Goal: Task Accomplishment & Management: Complete application form

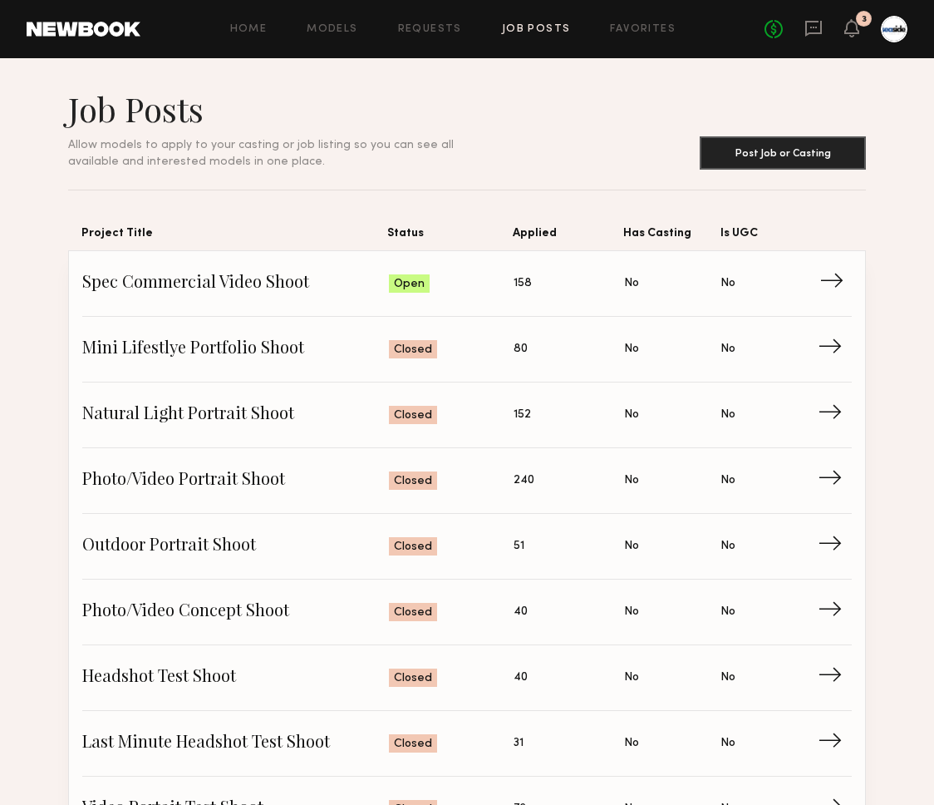
click at [224, 274] on span "Spec Commercial Video Shoot" at bounding box center [235, 283] width 307 height 25
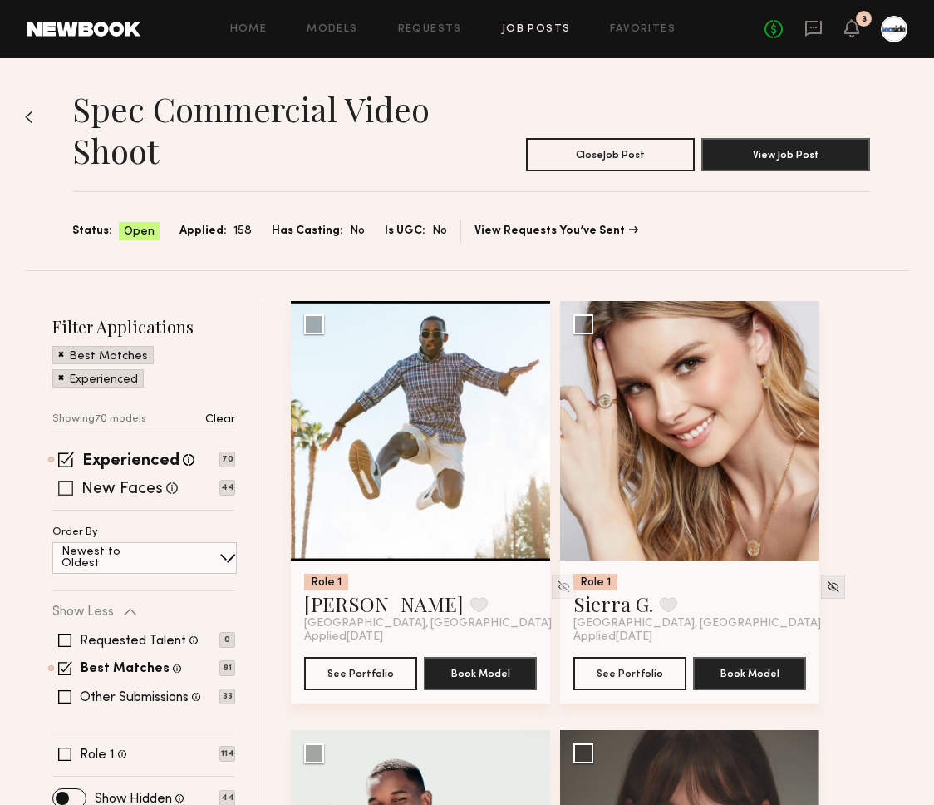
click at [62, 485] on span at bounding box center [65, 487] width 15 height 15
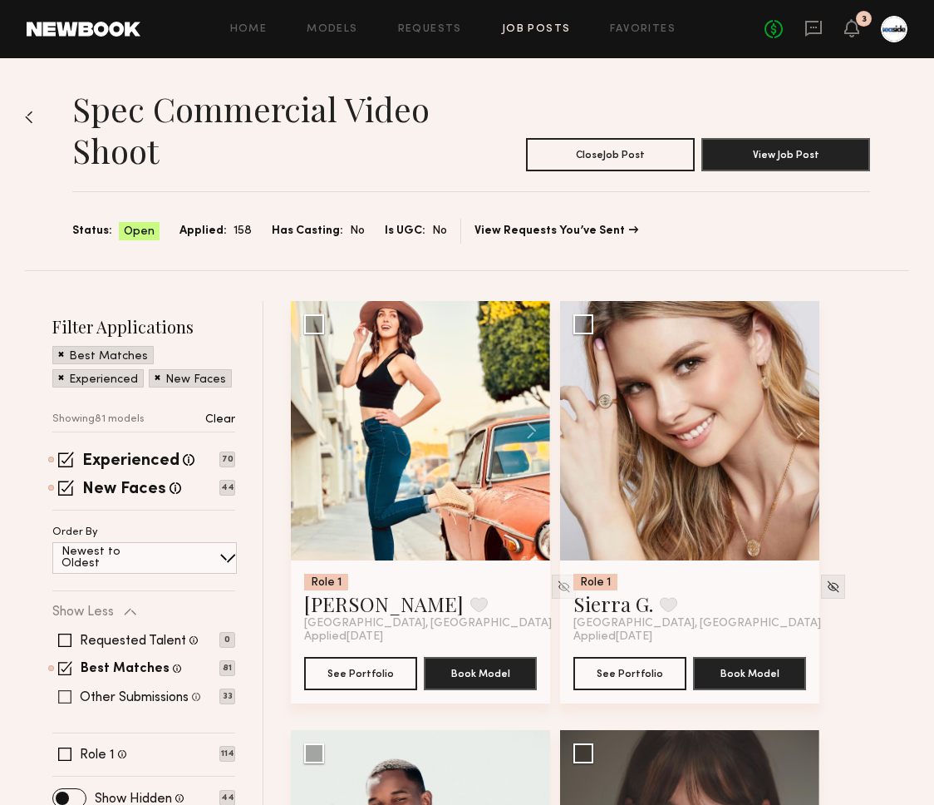
click at [61, 694] on span at bounding box center [64, 696] width 13 height 13
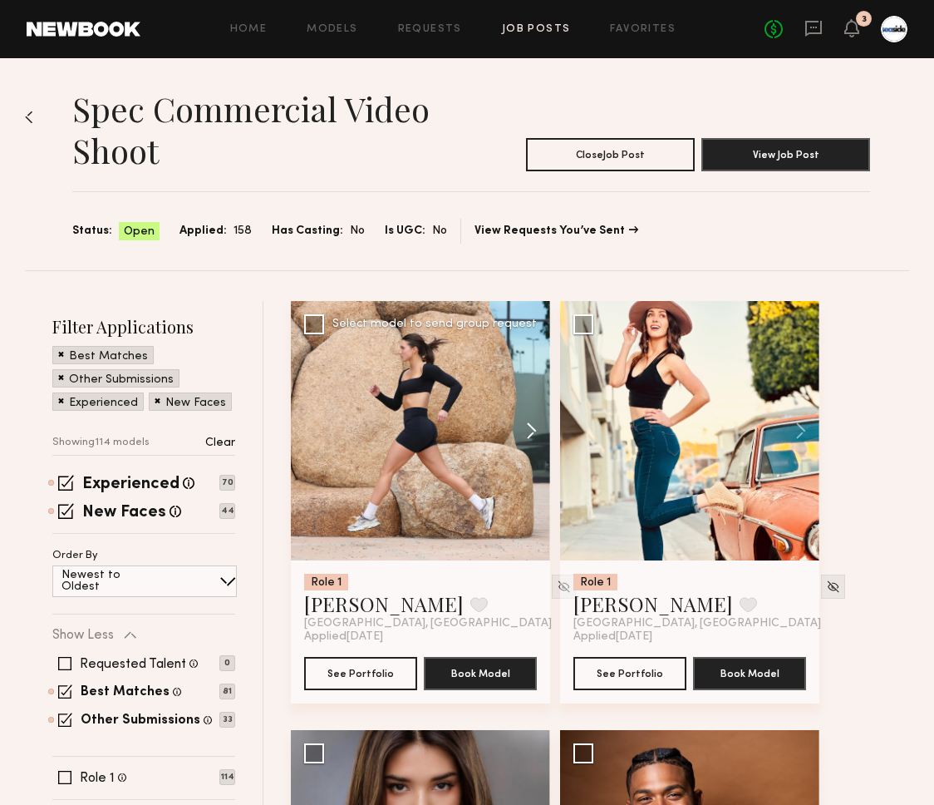
click at [531, 427] on button at bounding box center [523, 430] width 53 height 259
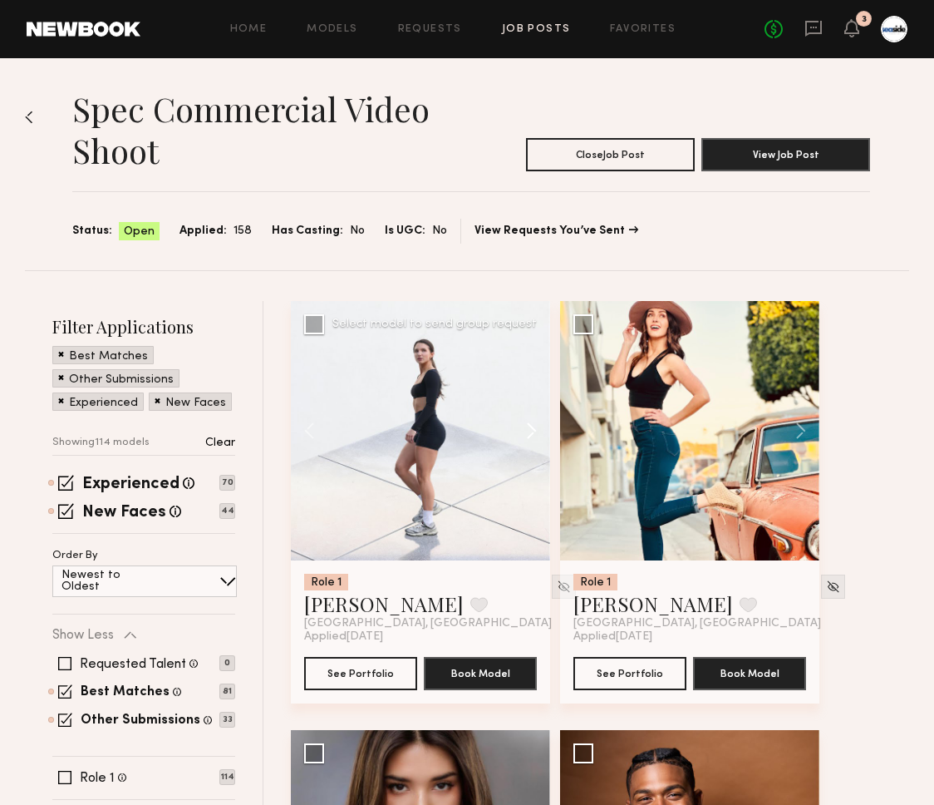
click at [531, 427] on button at bounding box center [523, 430] width 53 height 259
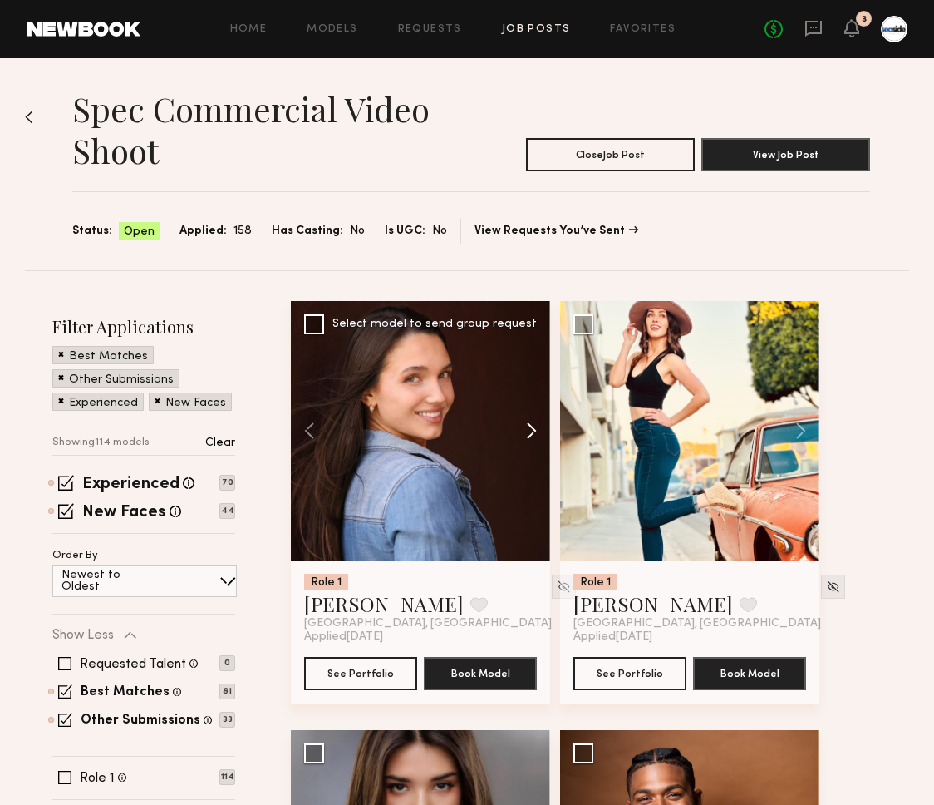
click at [531, 427] on button at bounding box center [523, 430] width 53 height 259
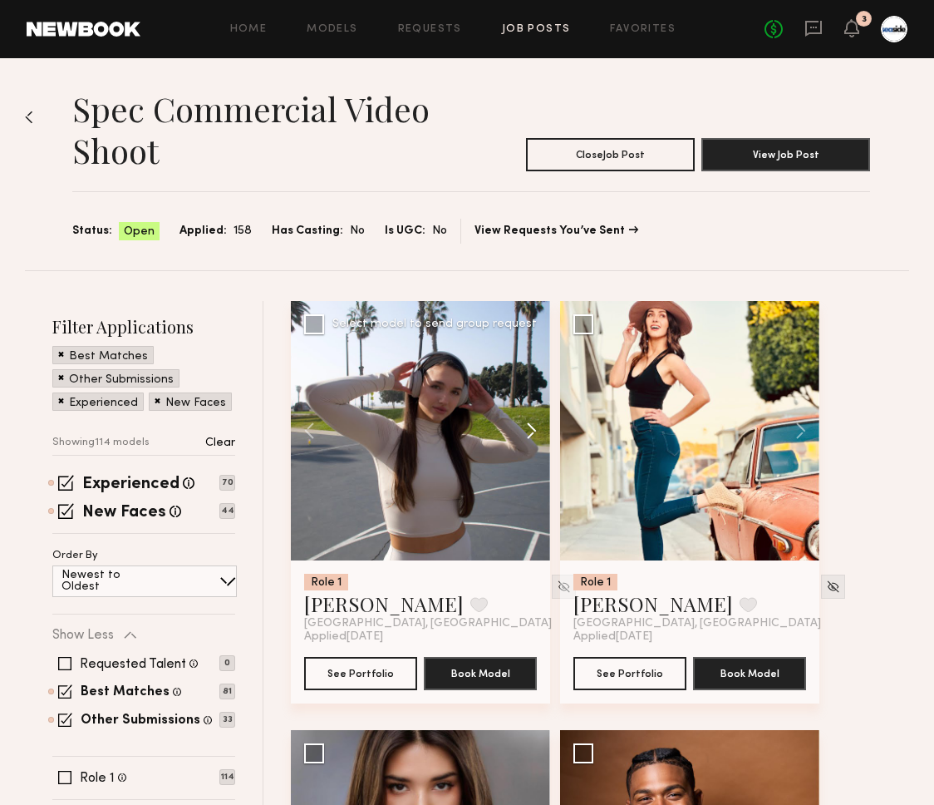
click at [531, 427] on button at bounding box center [523, 430] width 53 height 259
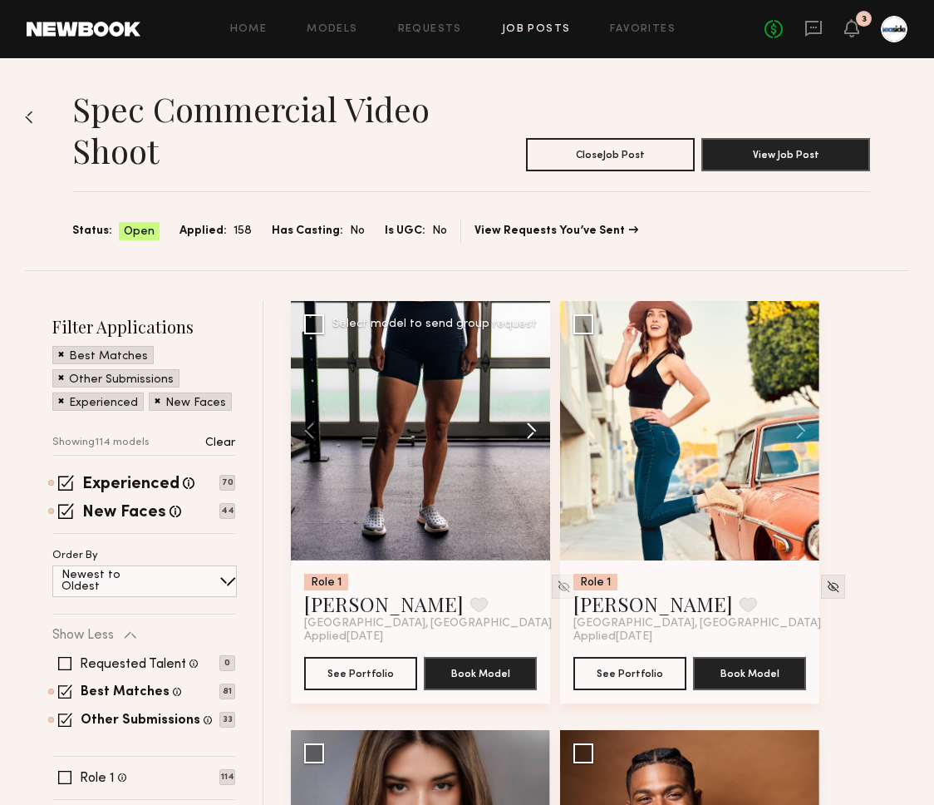
click at [531, 427] on button at bounding box center [523, 430] width 53 height 259
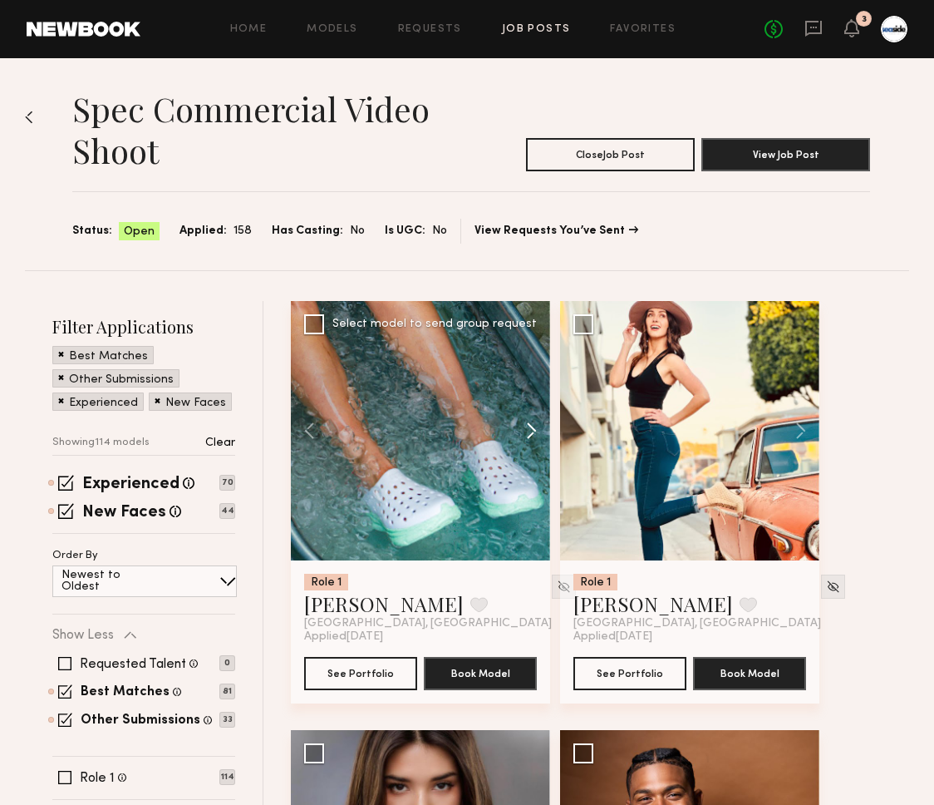
click at [531, 427] on button at bounding box center [523, 430] width 53 height 259
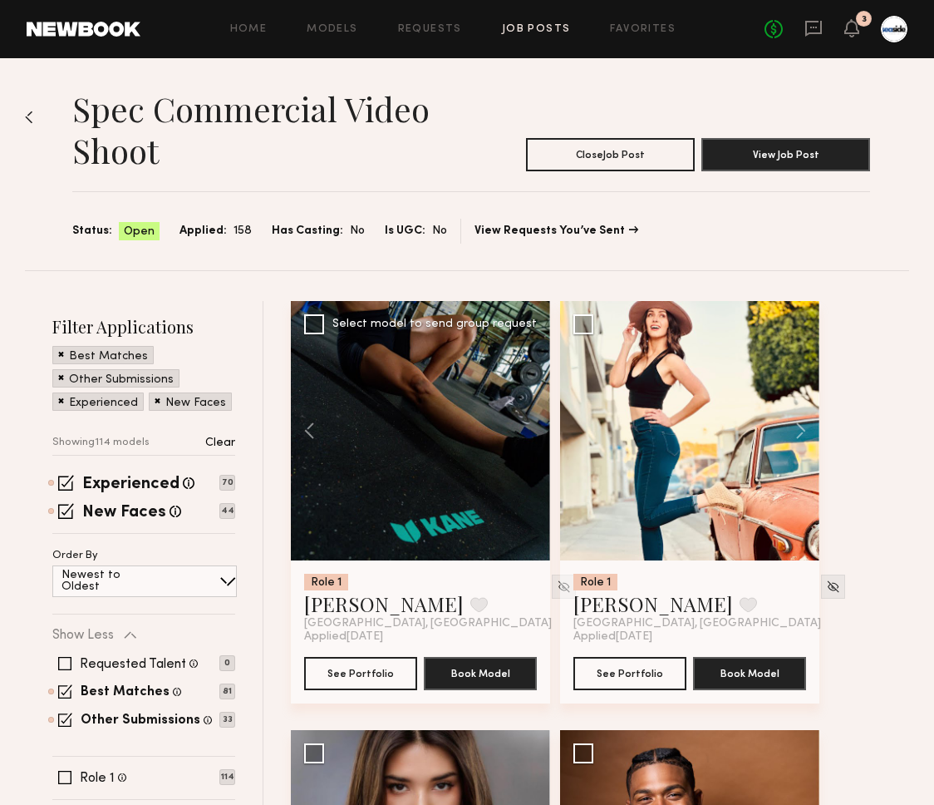
click at [531, 427] on div at bounding box center [420, 430] width 259 height 259
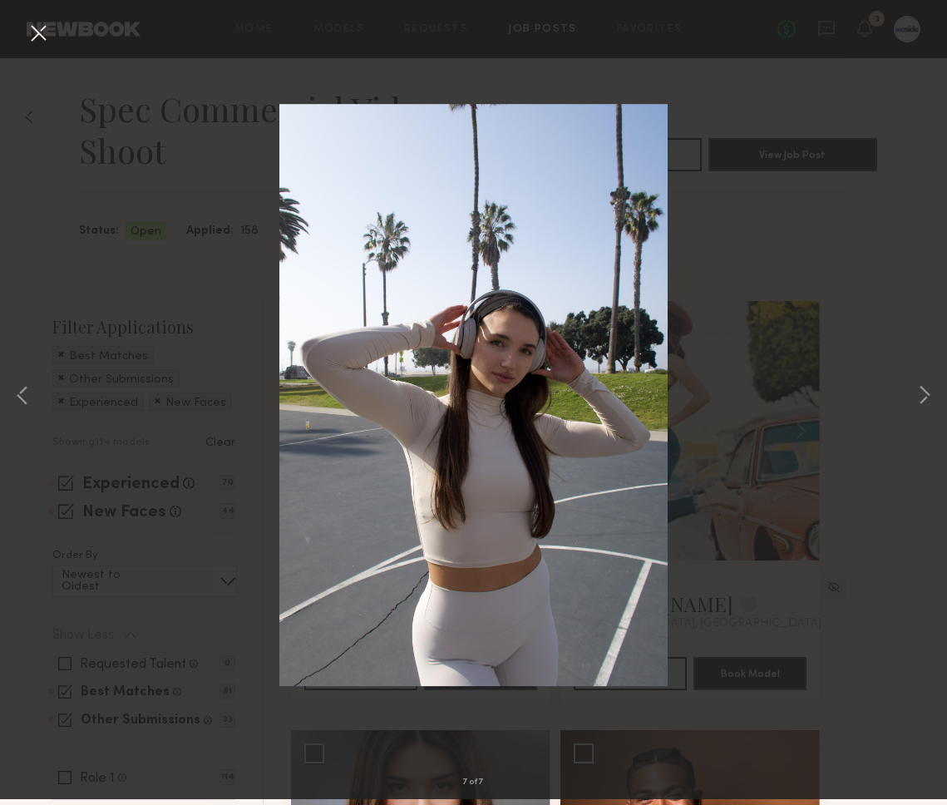
click at [33, 32] on button at bounding box center [38, 40] width 27 height 30
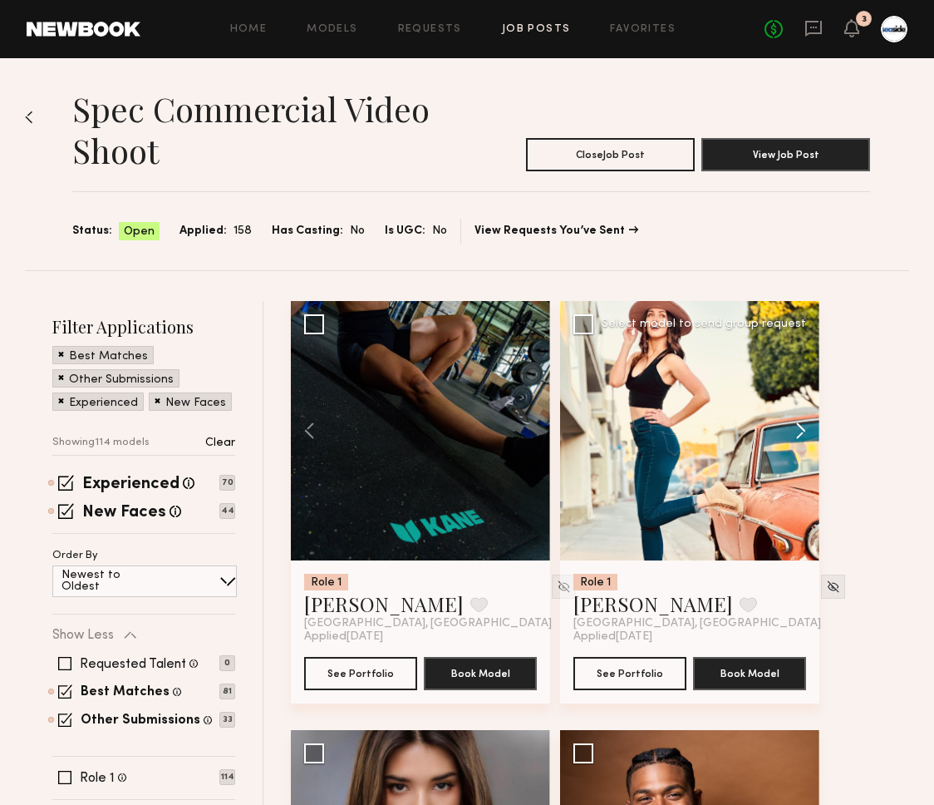
click at [804, 421] on button at bounding box center [792, 430] width 53 height 259
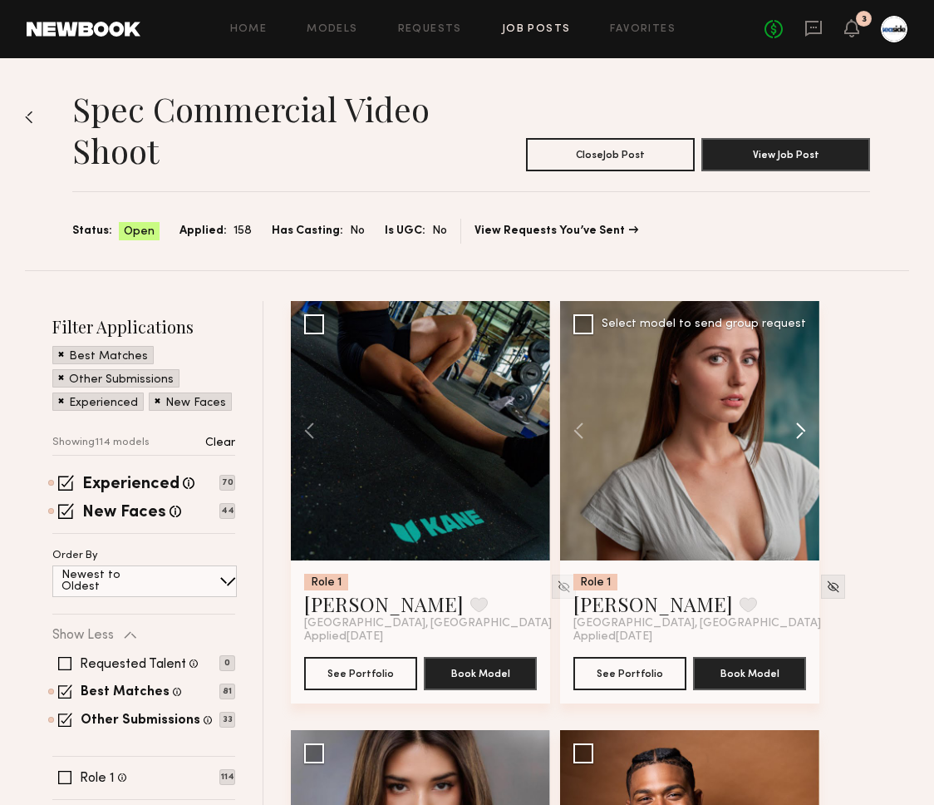
click at [804, 421] on button at bounding box center [792, 430] width 53 height 259
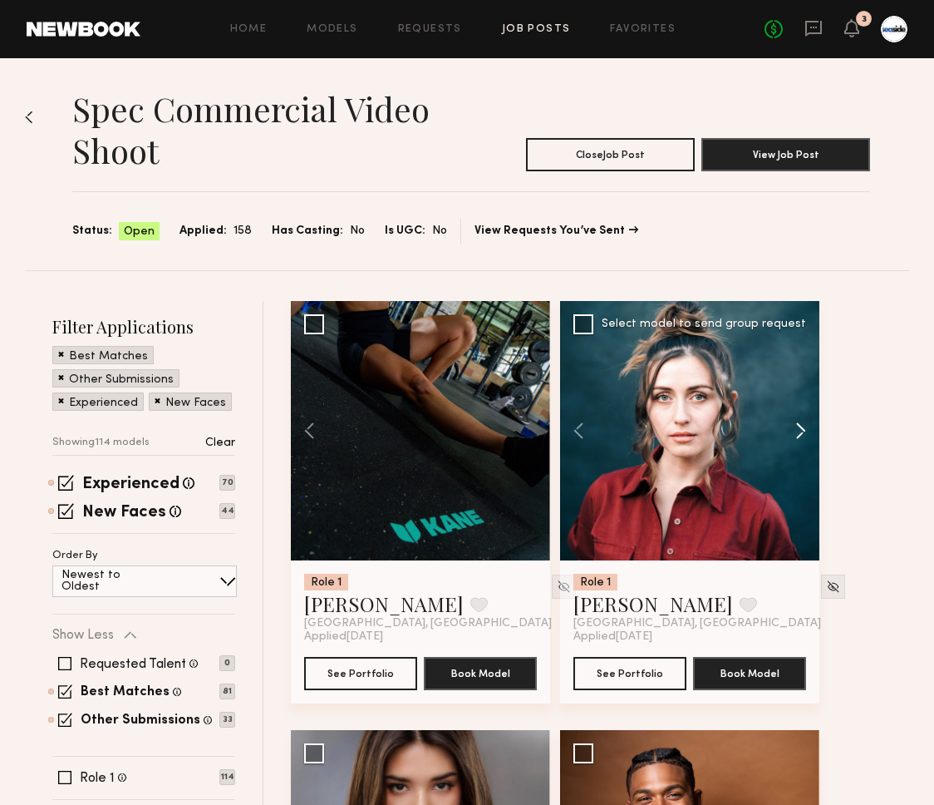
click at [804, 421] on button at bounding box center [792, 430] width 53 height 259
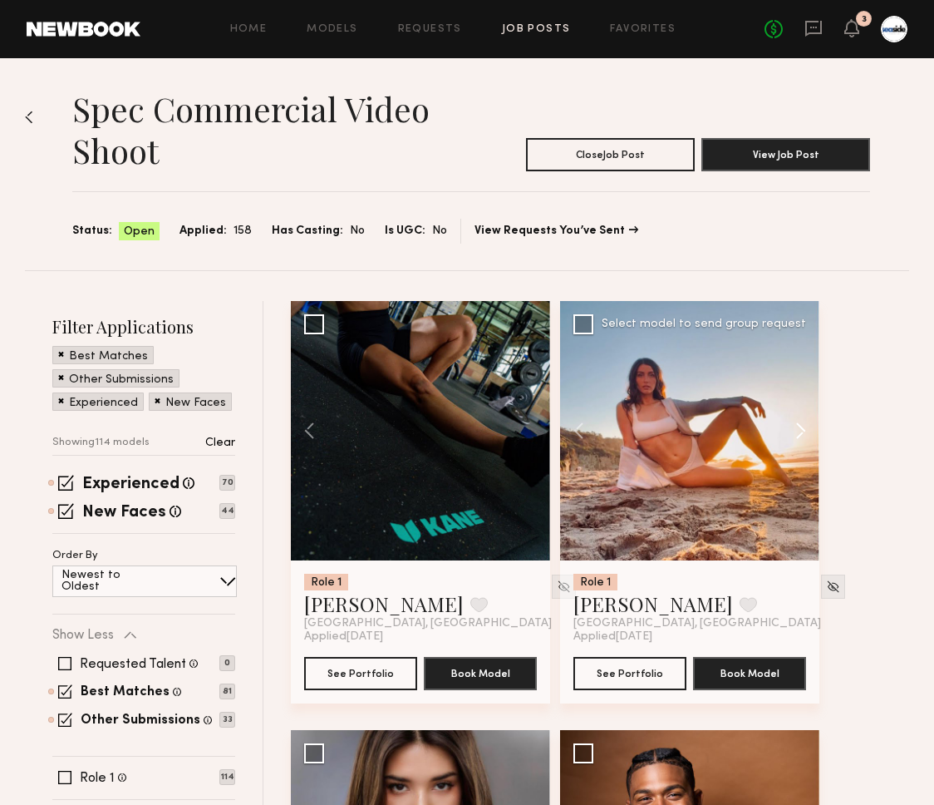
click at [804, 421] on button at bounding box center [792, 430] width 53 height 259
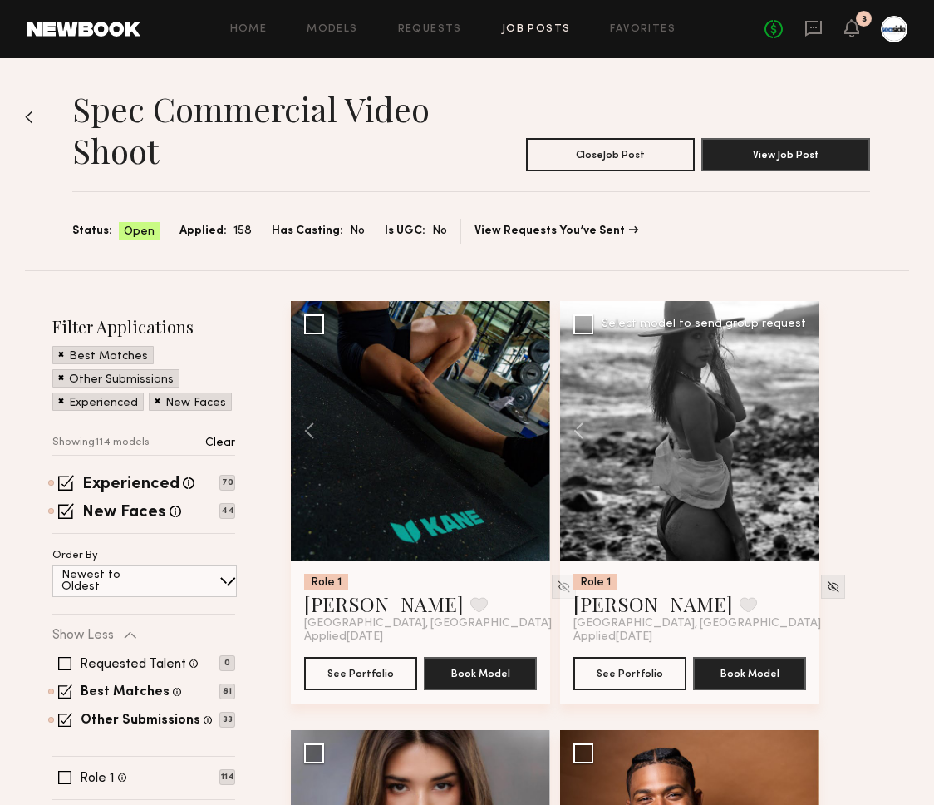
click at [804, 421] on div at bounding box center [689, 430] width 259 height 259
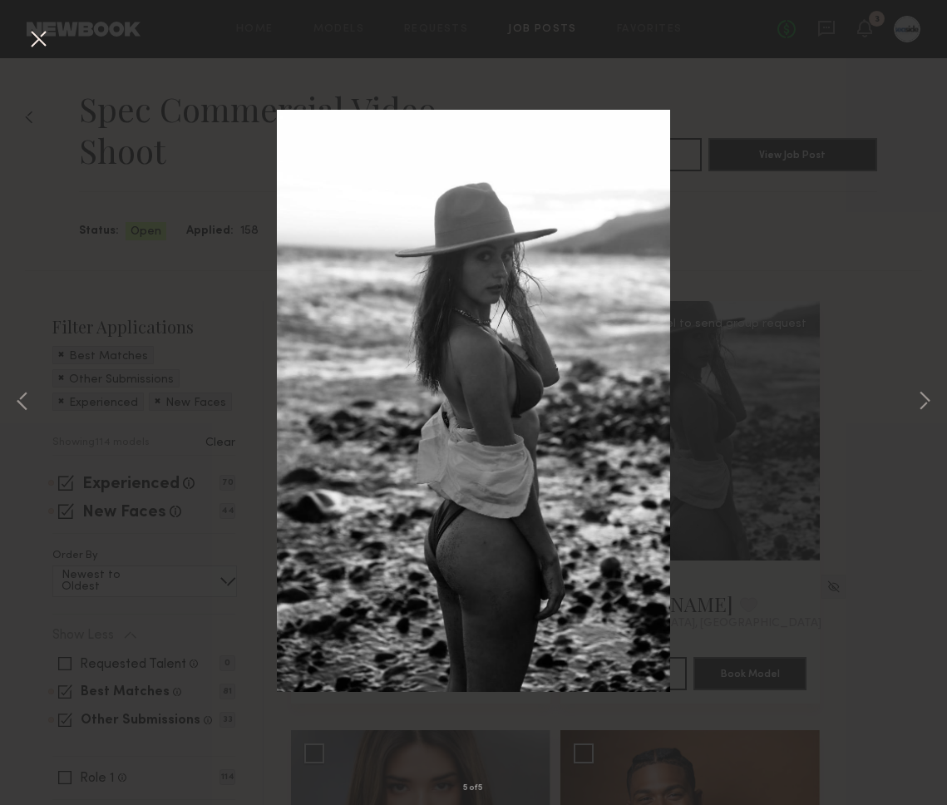
click at [18, 39] on div "5 of 5" at bounding box center [473, 402] width 947 height 805
click at [24, 37] on div "5 of 5" at bounding box center [473, 402] width 947 height 805
click at [28, 37] on button at bounding box center [38, 40] width 27 height 30
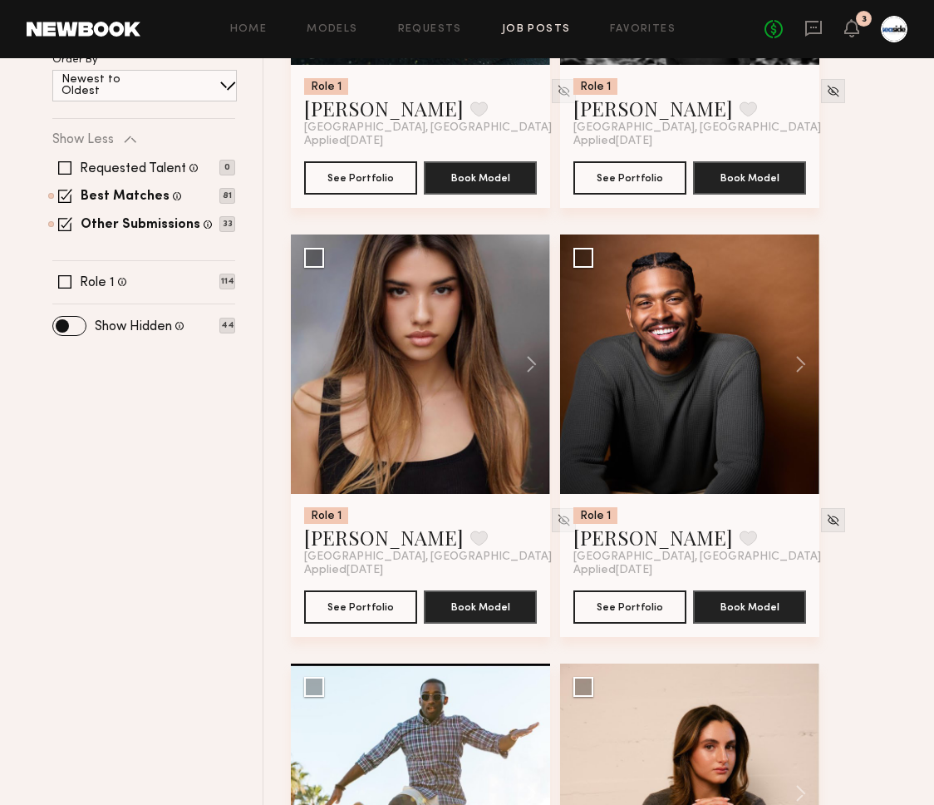
scroll to position [496, 0]
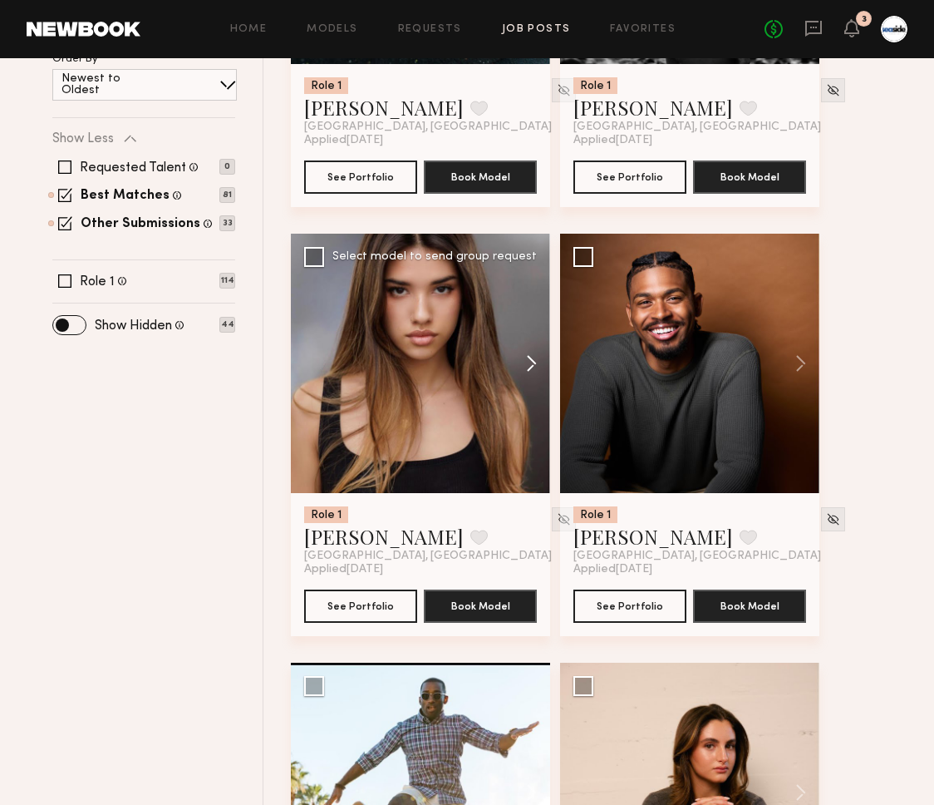
click at [530, 362] on button at bounding box center [523, 363] width 53 height 259
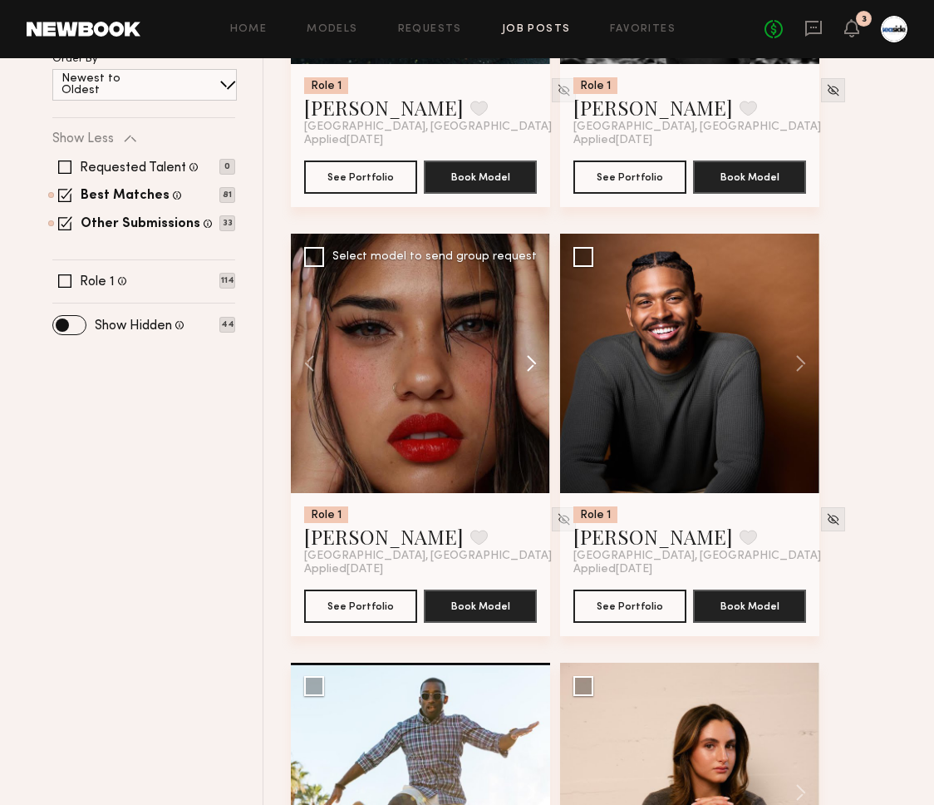
click at [530, 362] on button at bounding box center [523, 363] width 53 height 259
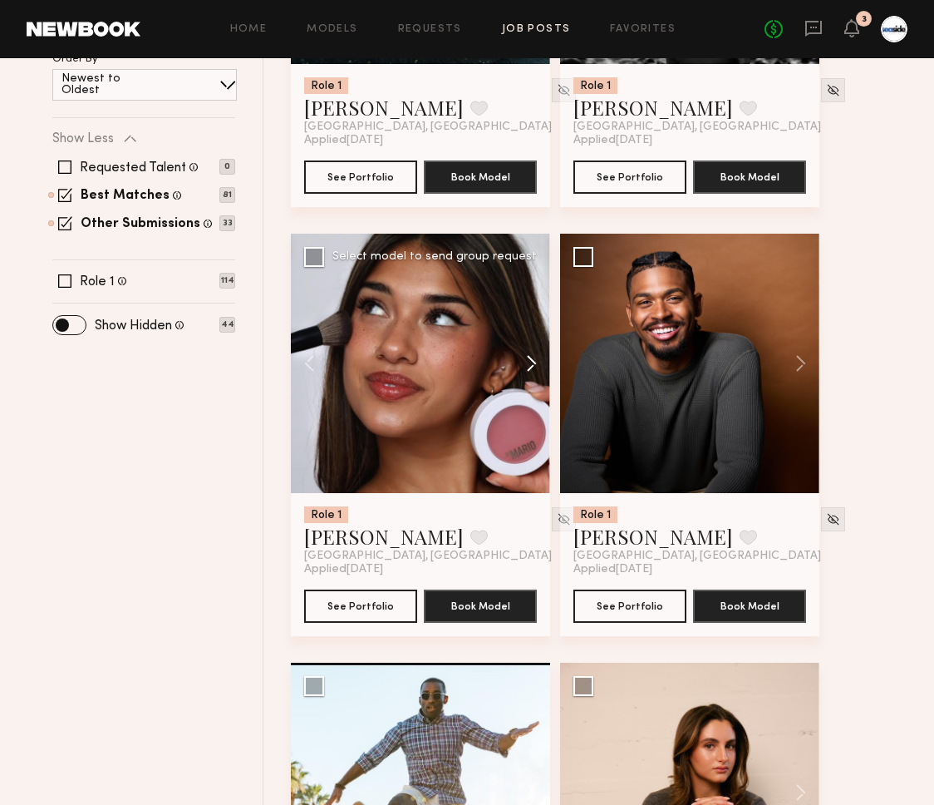
click at [530, 362] on button at bounding box center [523, 363] width 53 height 259
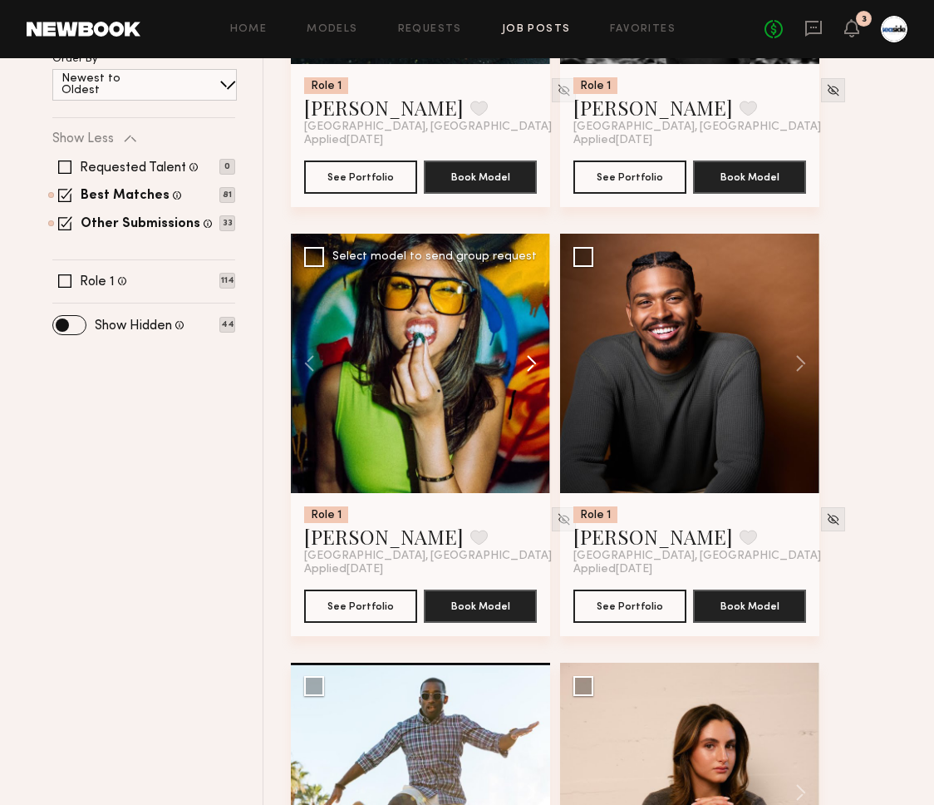
click at [530, 362] on button at bounding box center [523, 363] width 53 height 259
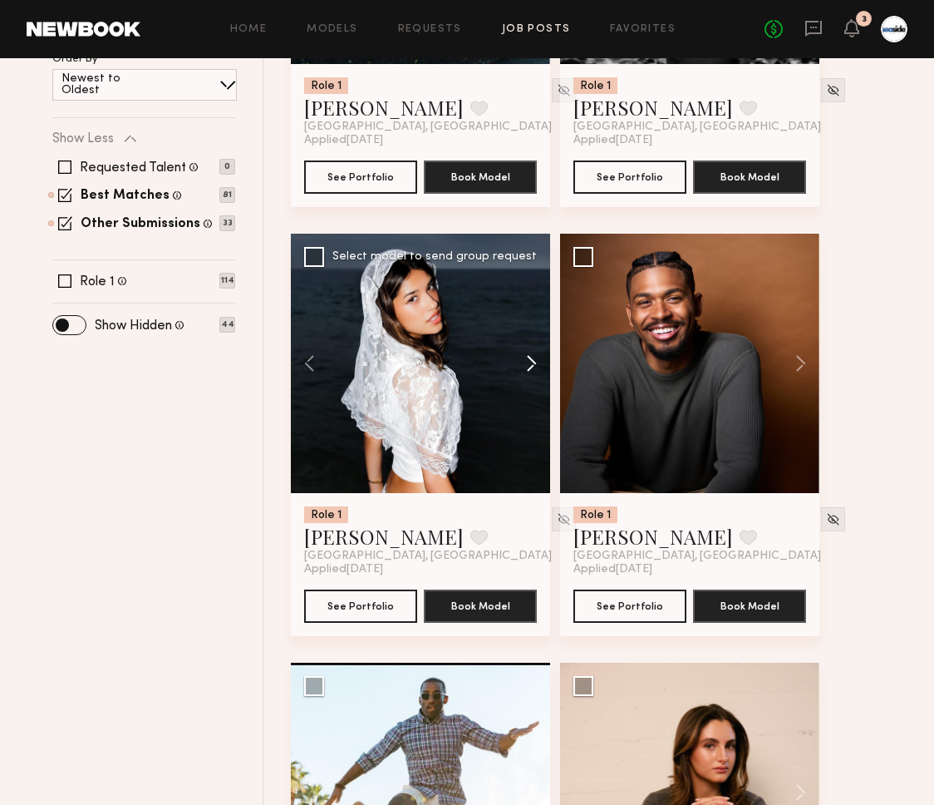
click at [530, 362] on button at bounding box center [523, 363] width 53 height 259
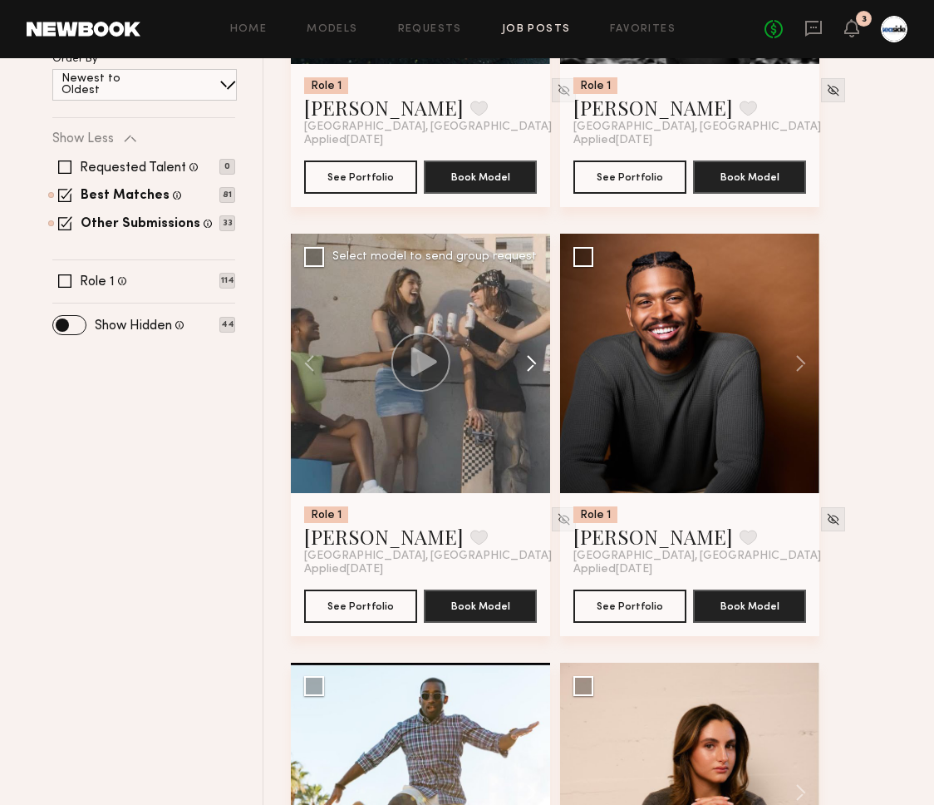
click at [530, 362] on button at bounding box center [523, 363] width 53 height 259
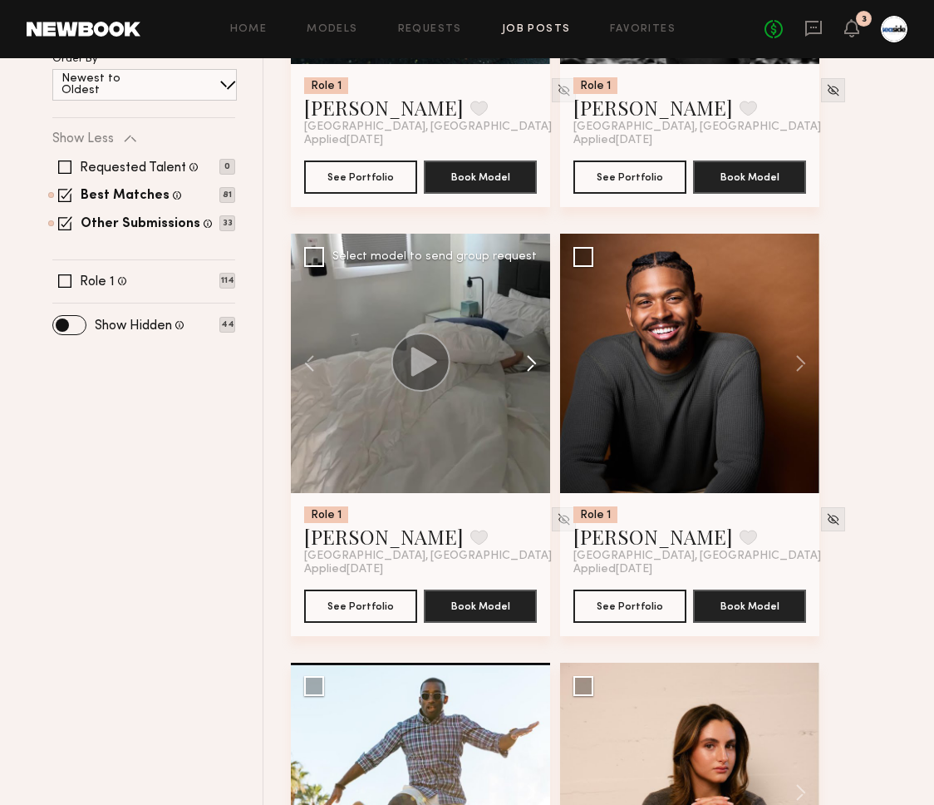
click at [530, 362] on button at bounding box center [523, 363] width 53 height 259
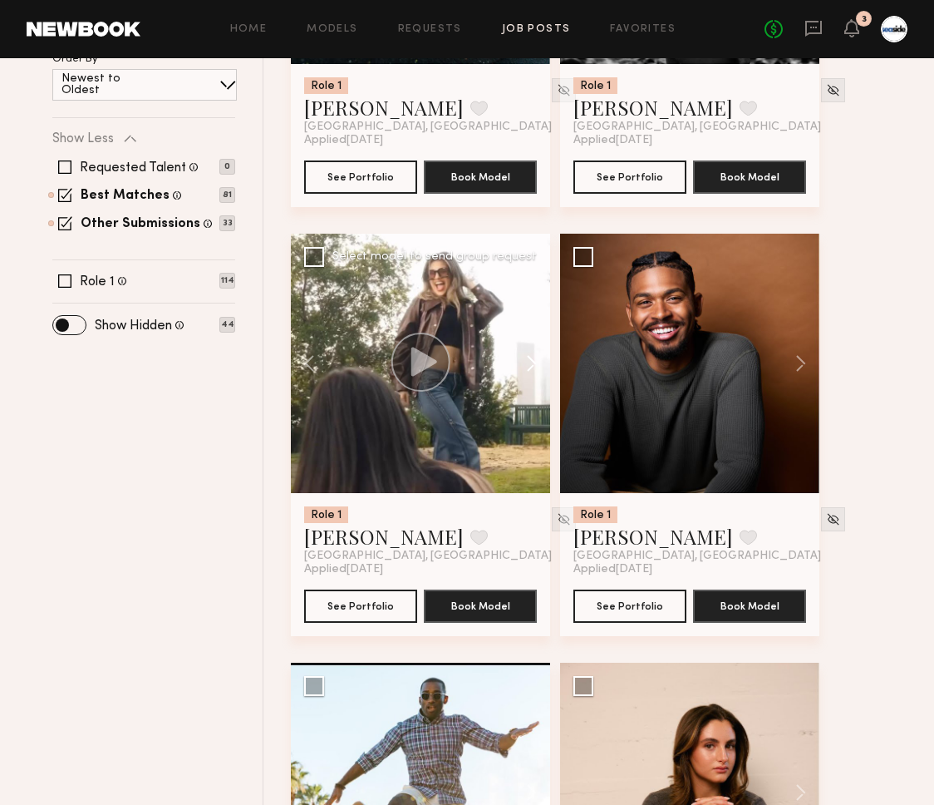
click at [530, 362] on button at bounding box center [523, 363] width 53 height 259
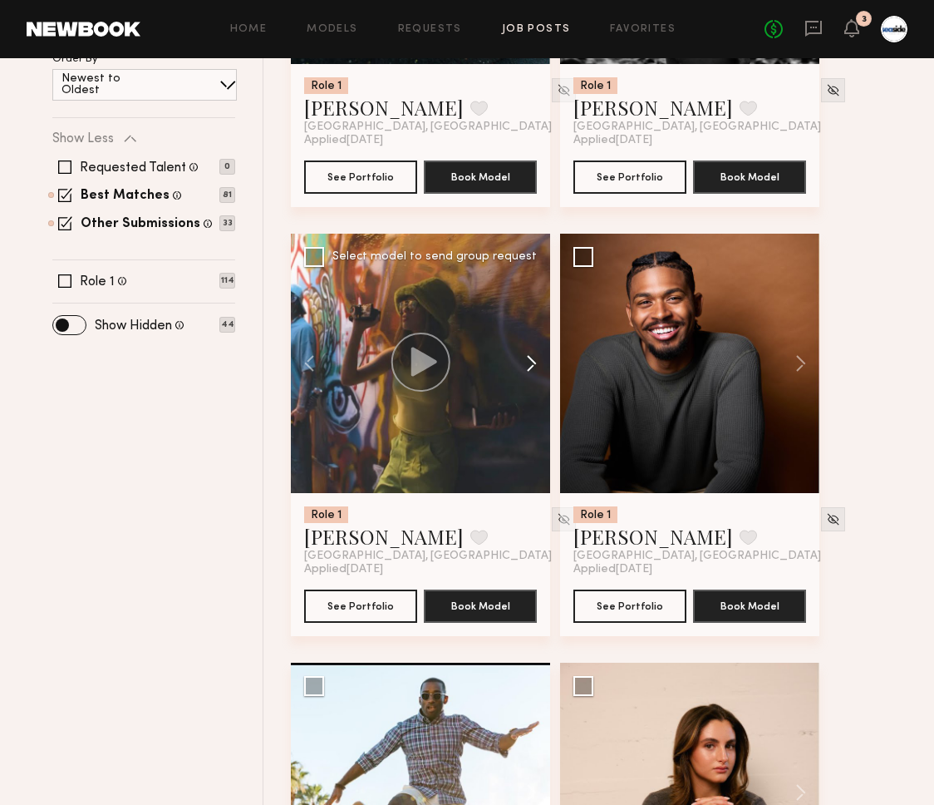
click at [530, 362] on button at bounding box center [523, 363] width 53 height 259
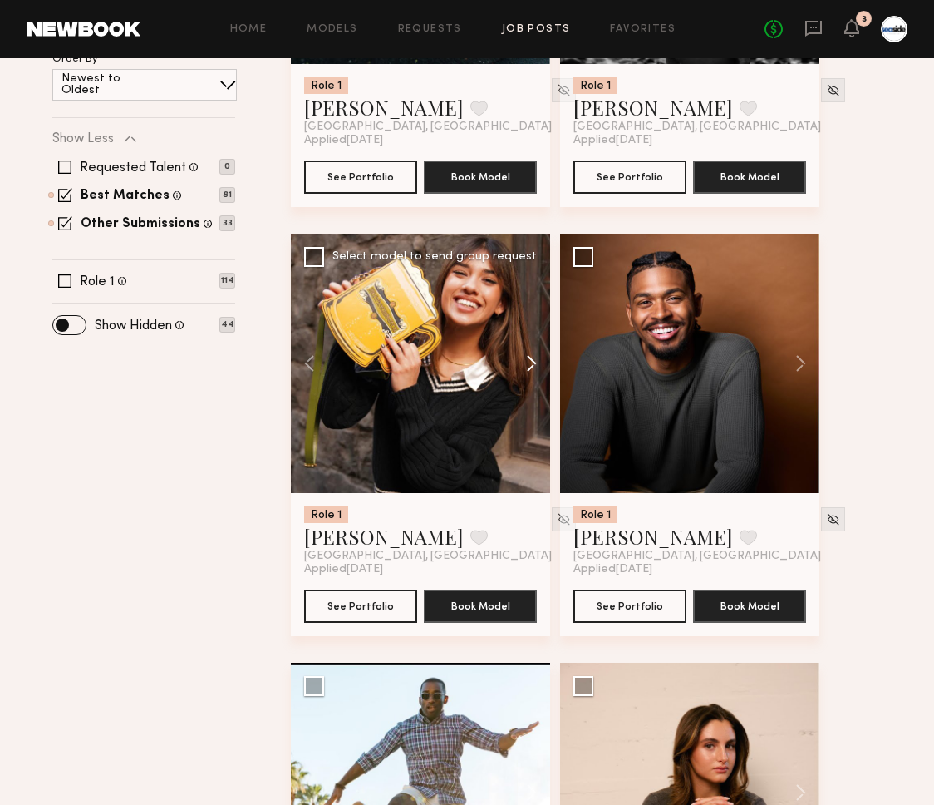
click at [530, 362] on button at bounding box center [523, 363] width 53 height 259
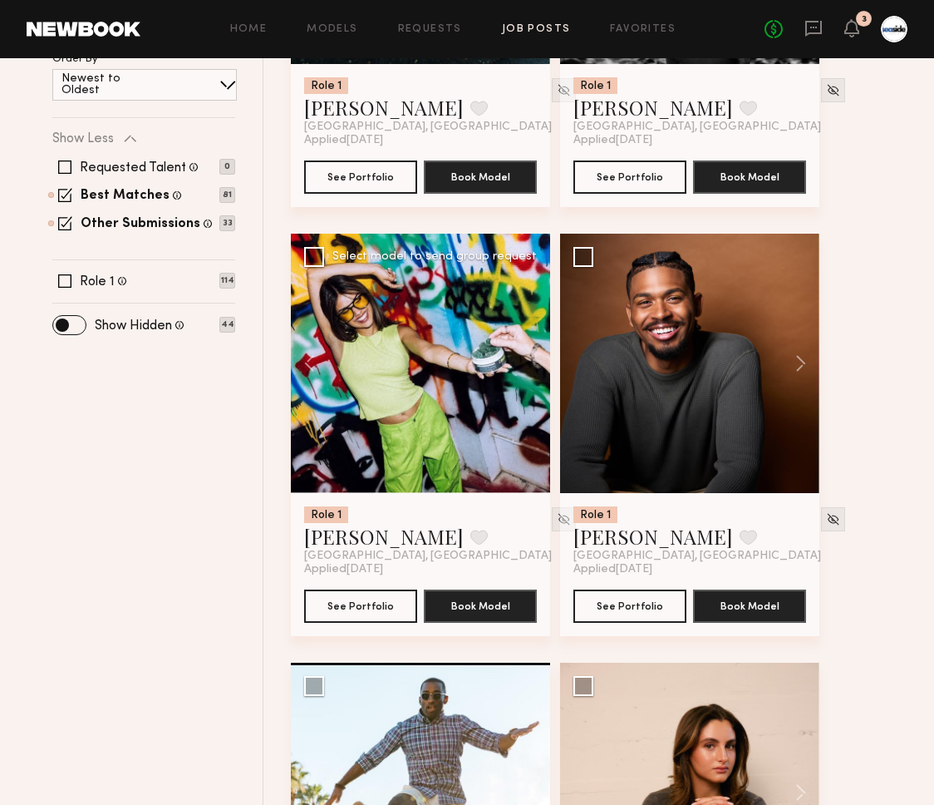
click at [530, 362] on div at bounding box center [420, 363] width 259 height 259
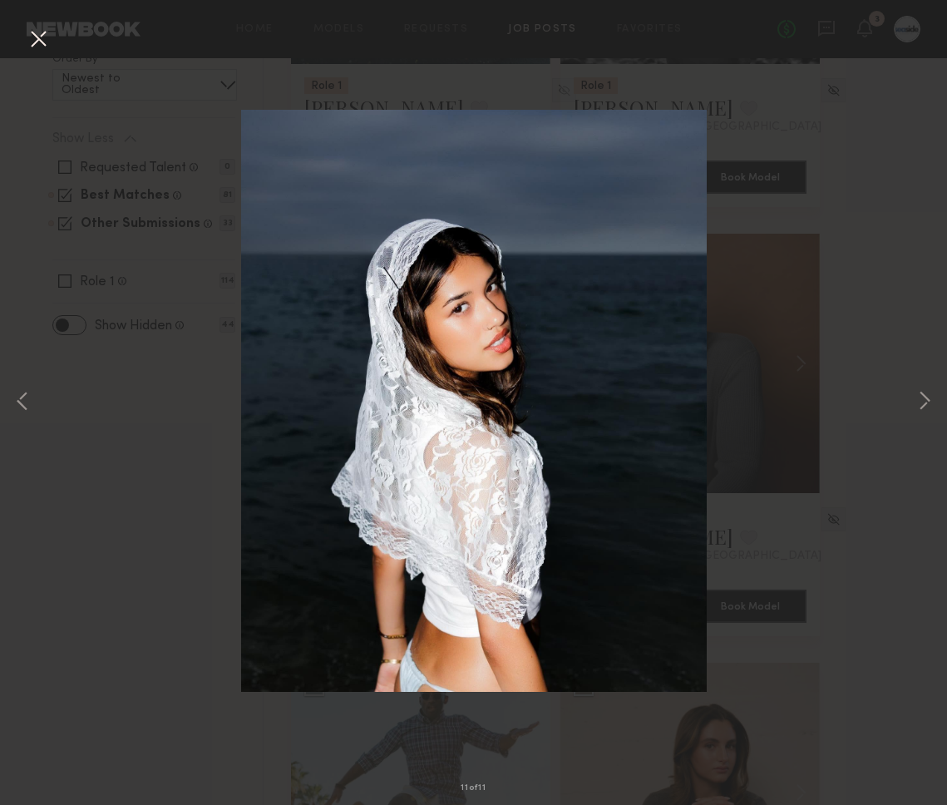
click at [35, 33] on button at bounding box center [38, 40] width 27 height 30
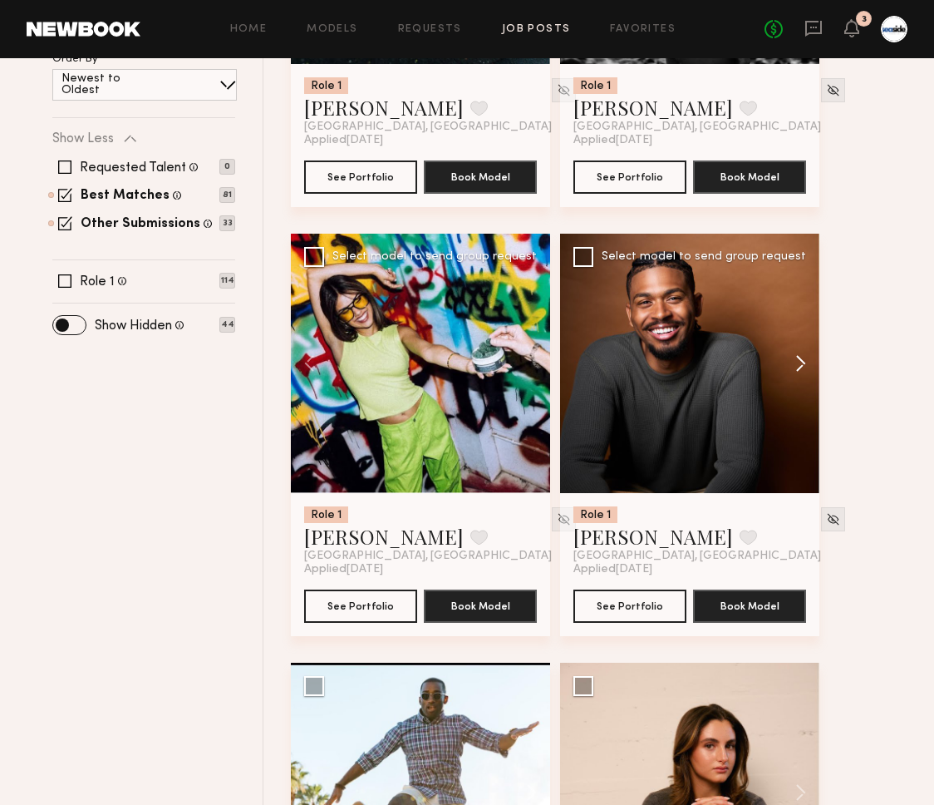
click at [797, 349] on button at bounding box center [792, 363] width 53 height 259
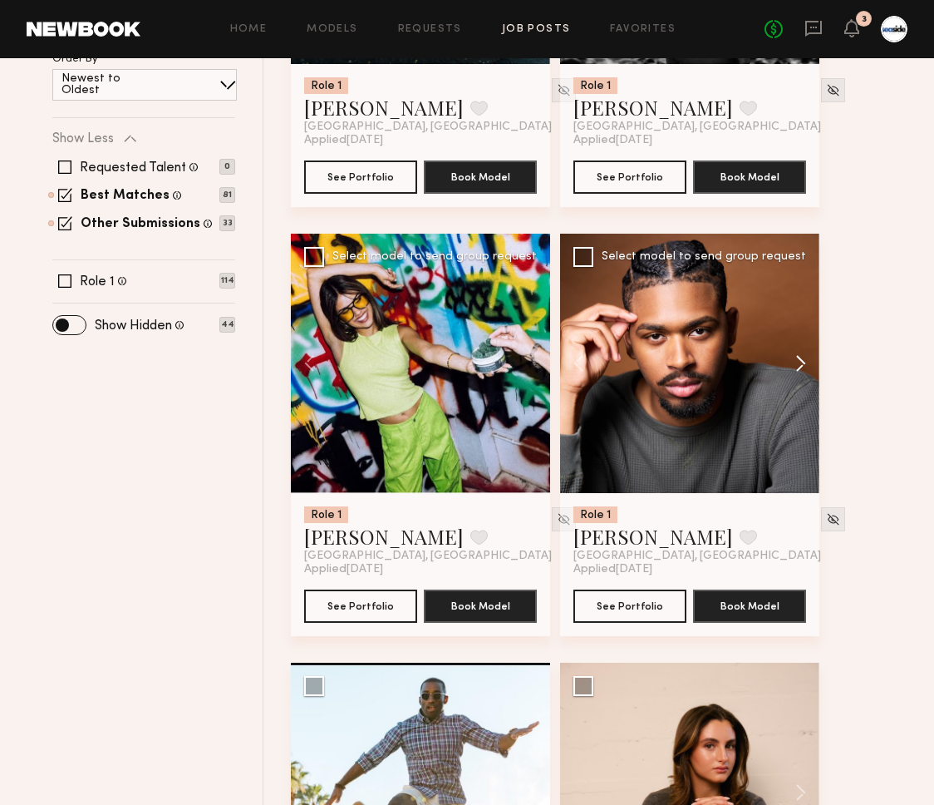
click at [797, 349] on button at bounding box center [792, 363] width 53 height 259
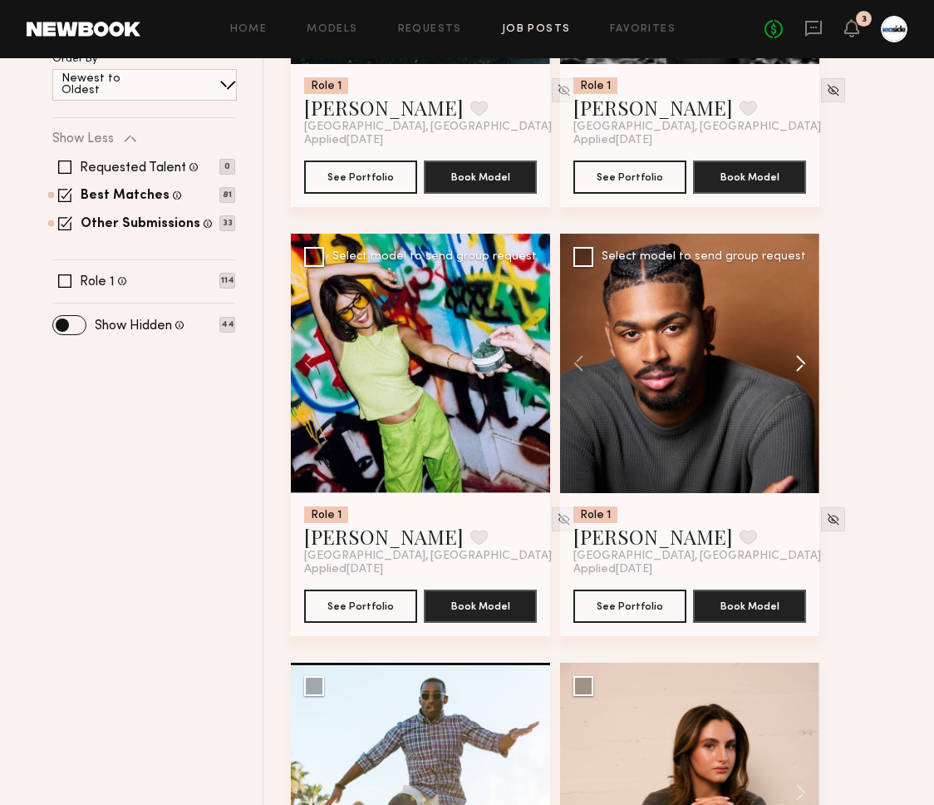
click at [797, 349] on button at bounding box center [792, 363] width 53 height 259
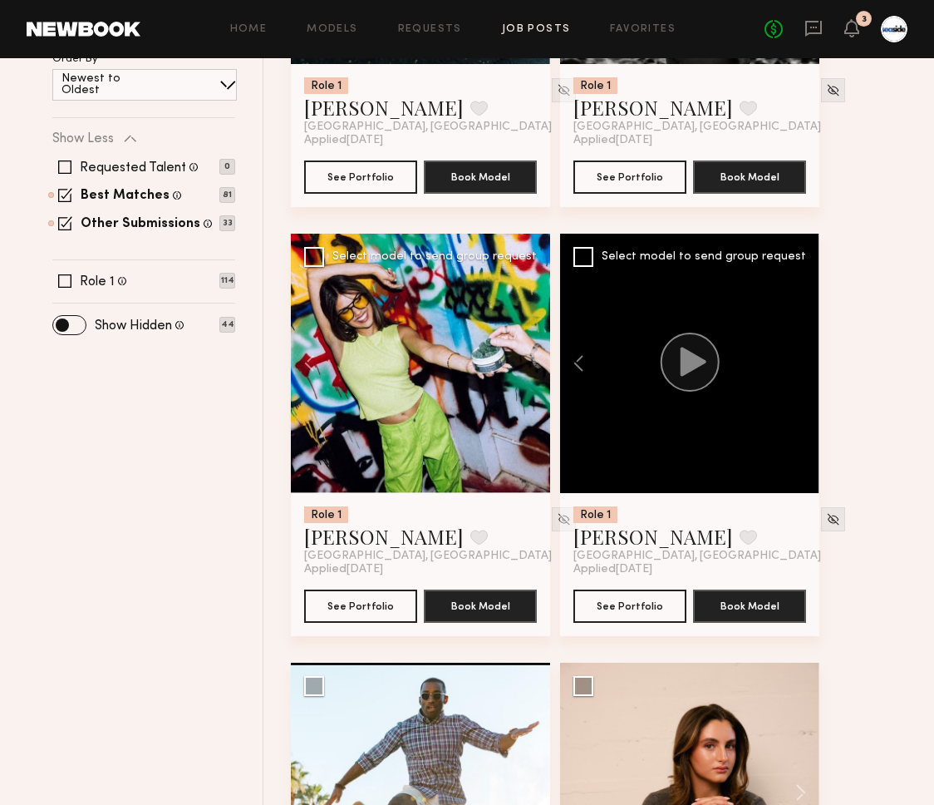
click at [797, 349] on div at bounding box center [689, 363] width 259 height 259
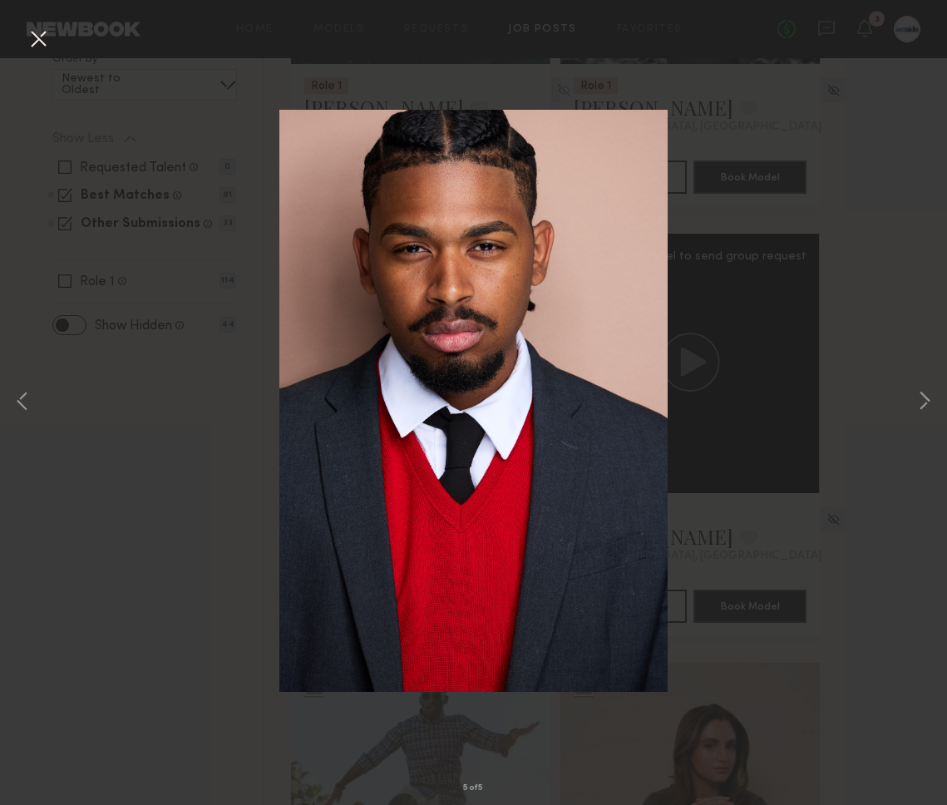
click at [47, 42] on button at bounding box center [38, 40] width 27 height 30
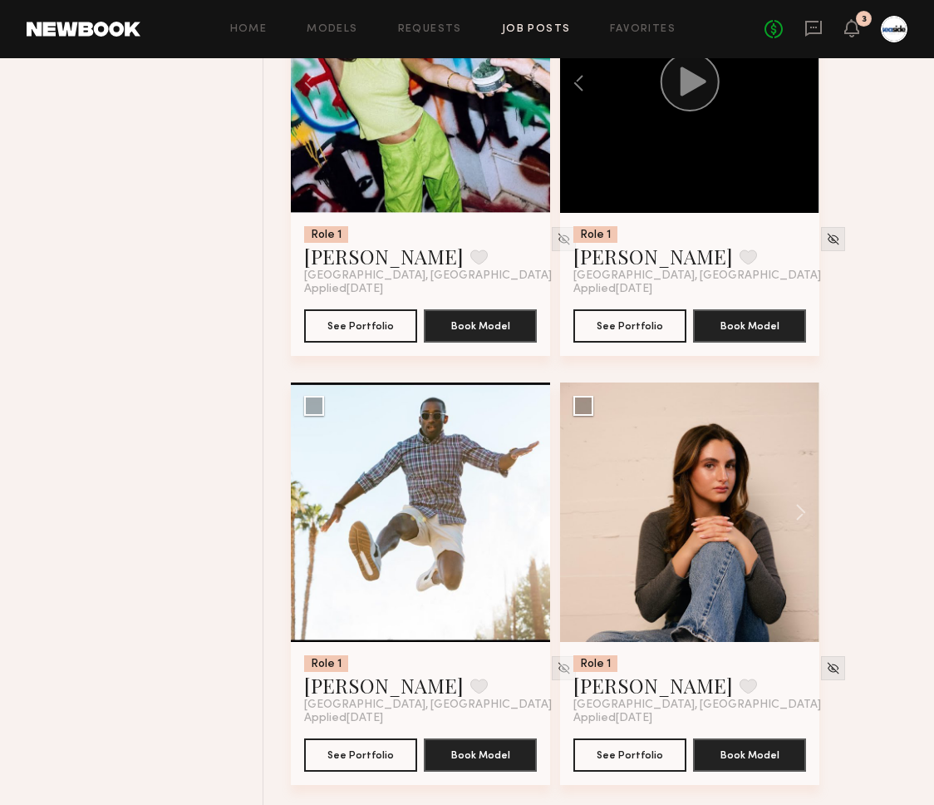
scroll to position [840, 0]
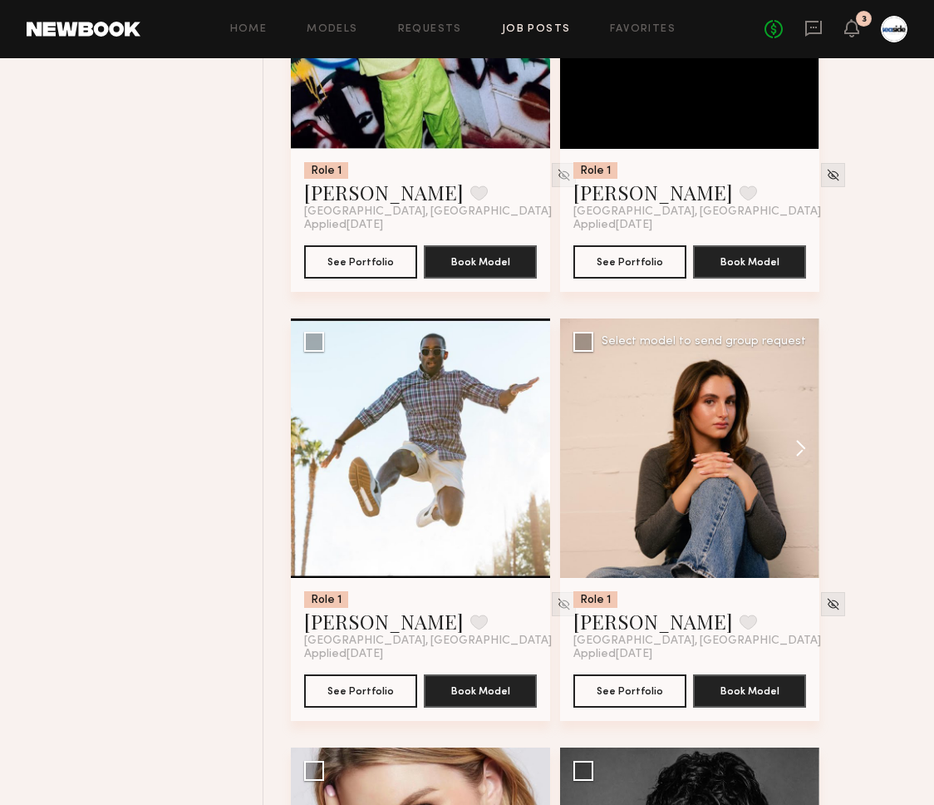
click at [796, 436] on button at bounding box center [792, 447] width 53 height 259
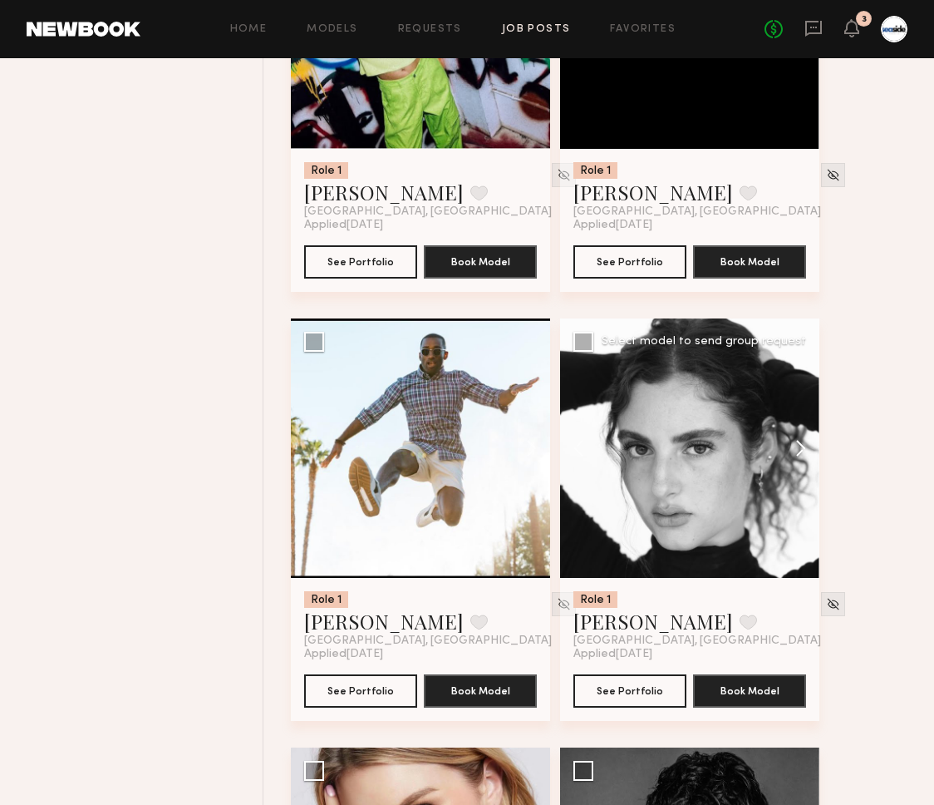
click at [801, 436] on button at bounding box center [792, 447] width 53 height 259
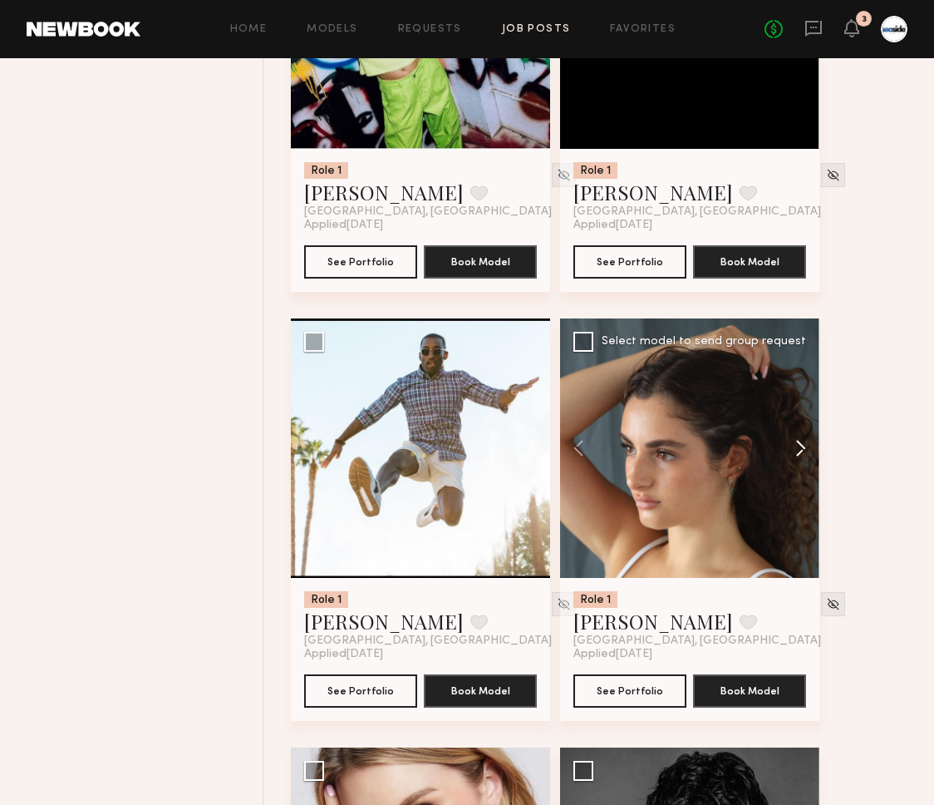
click at [801, 436] on button at bounding box center [792, 447] width 53 height 259
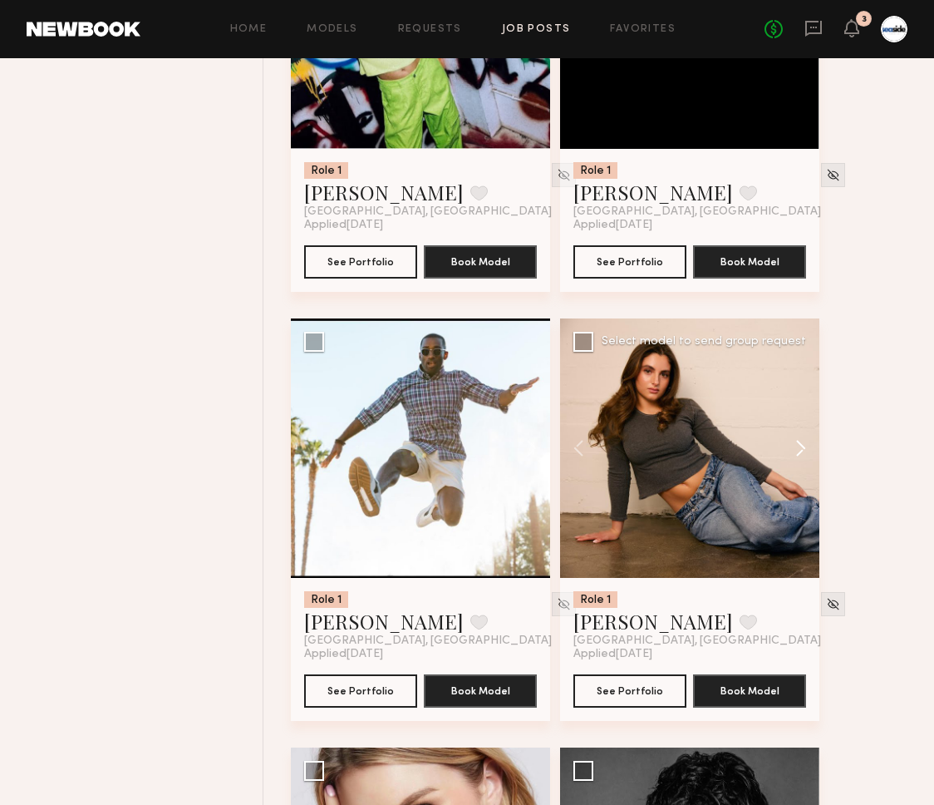
click at [801, 436] on button at bounding box center [792, 447] width 53 height 259
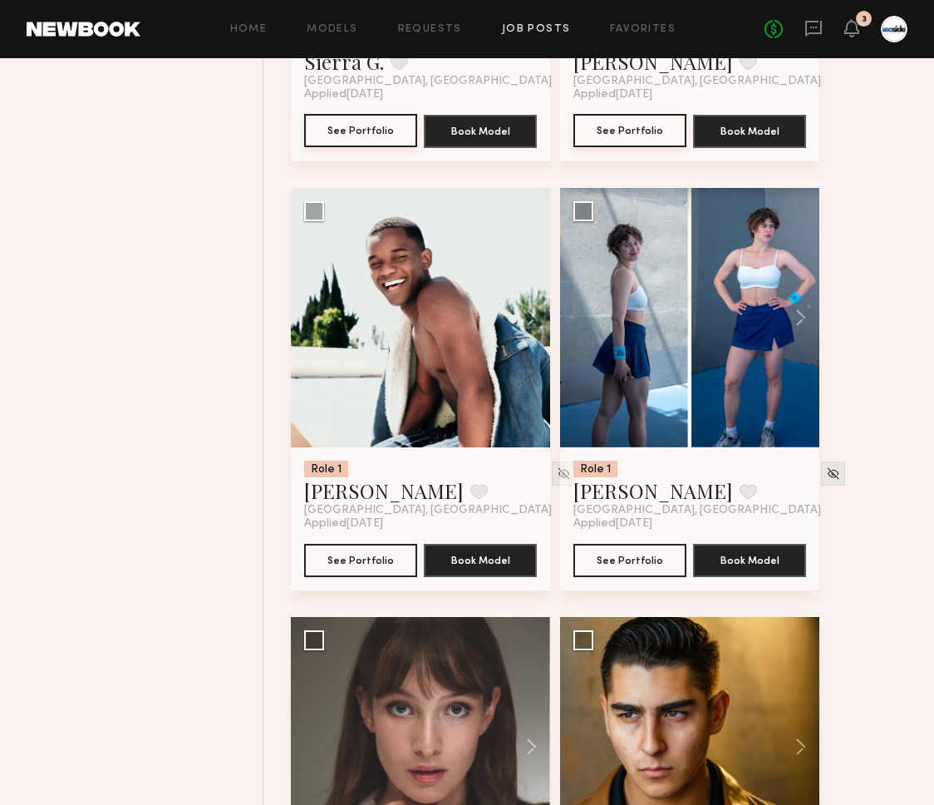
scroll to position [1883, 0]
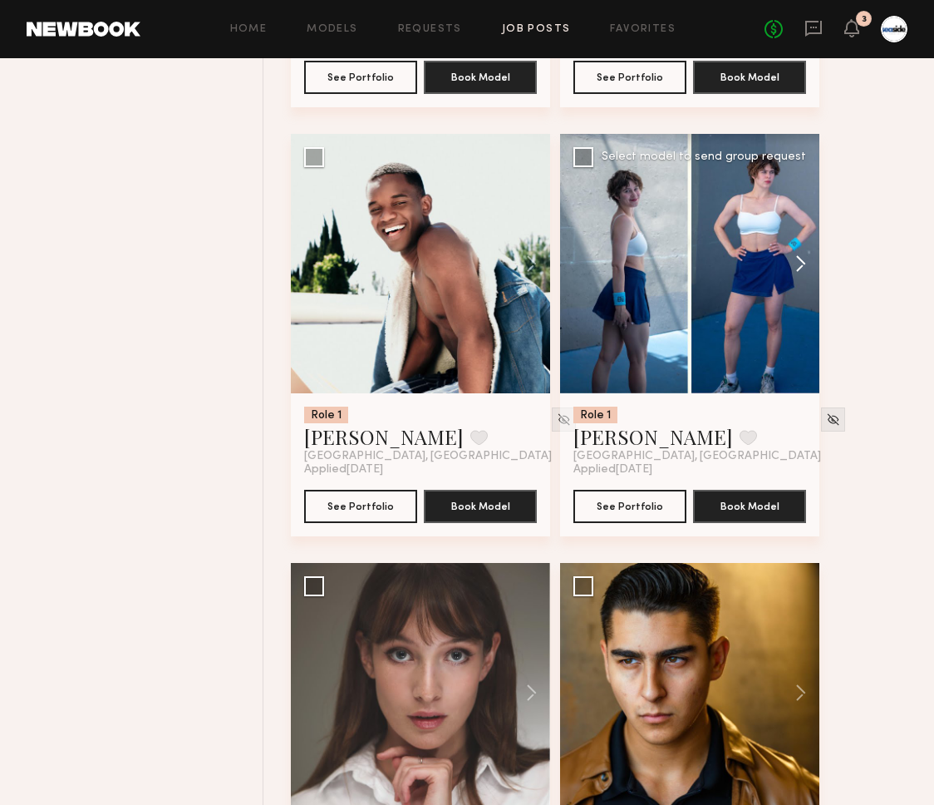
click at [812, 261] on button at bounding box center [792, 263] width 53 height 259
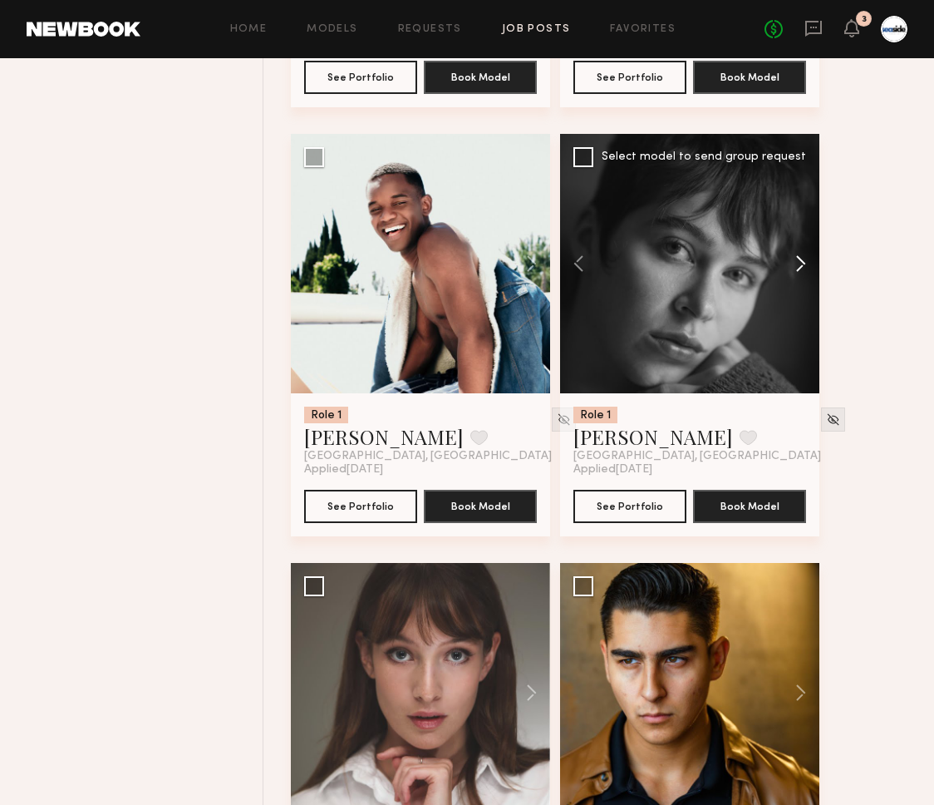
click at [812, 261] on button at bounding box center [792, 263] width 53 height 259
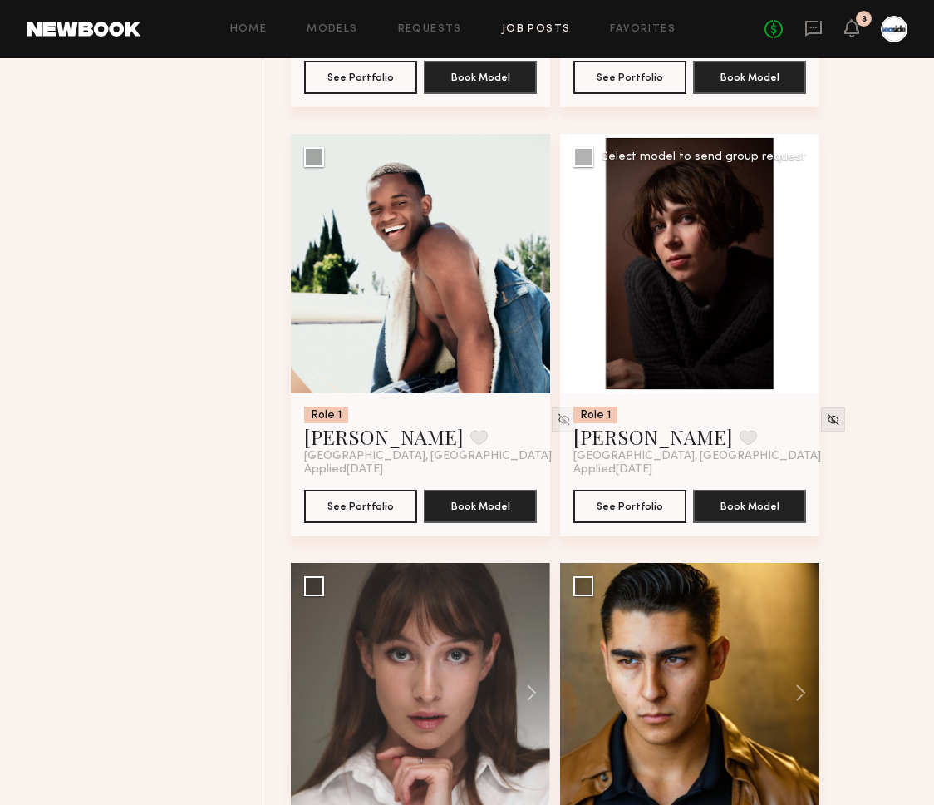
click at [812, 261] on button at bounding box center [792, 263] width 53 height 259
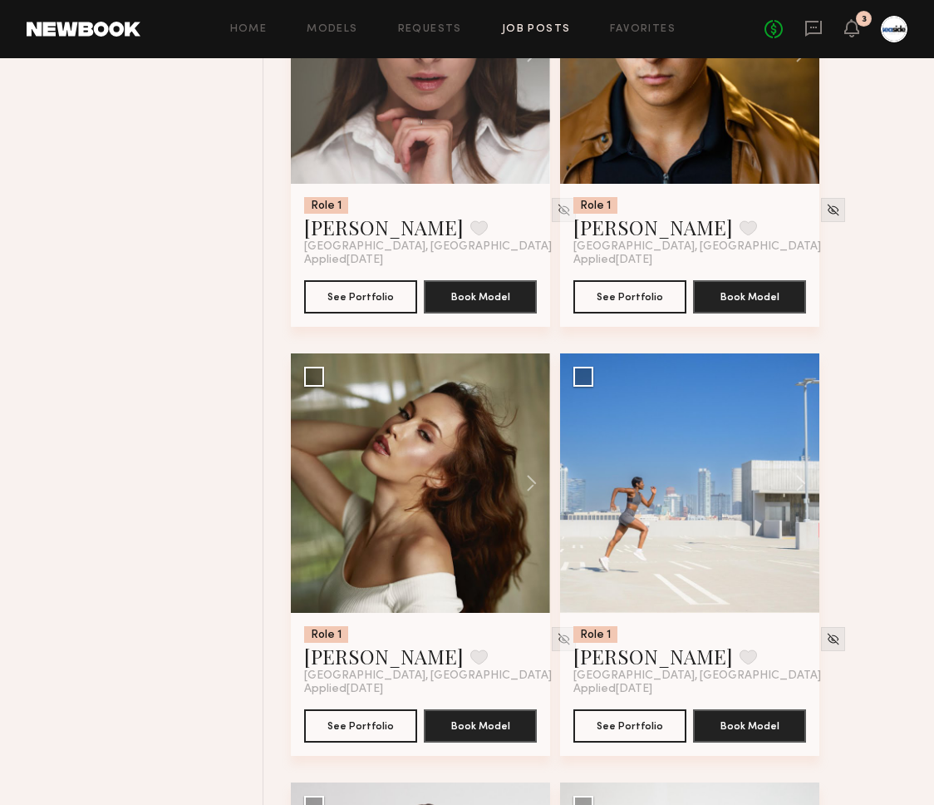
scroll to position [2682, 0]
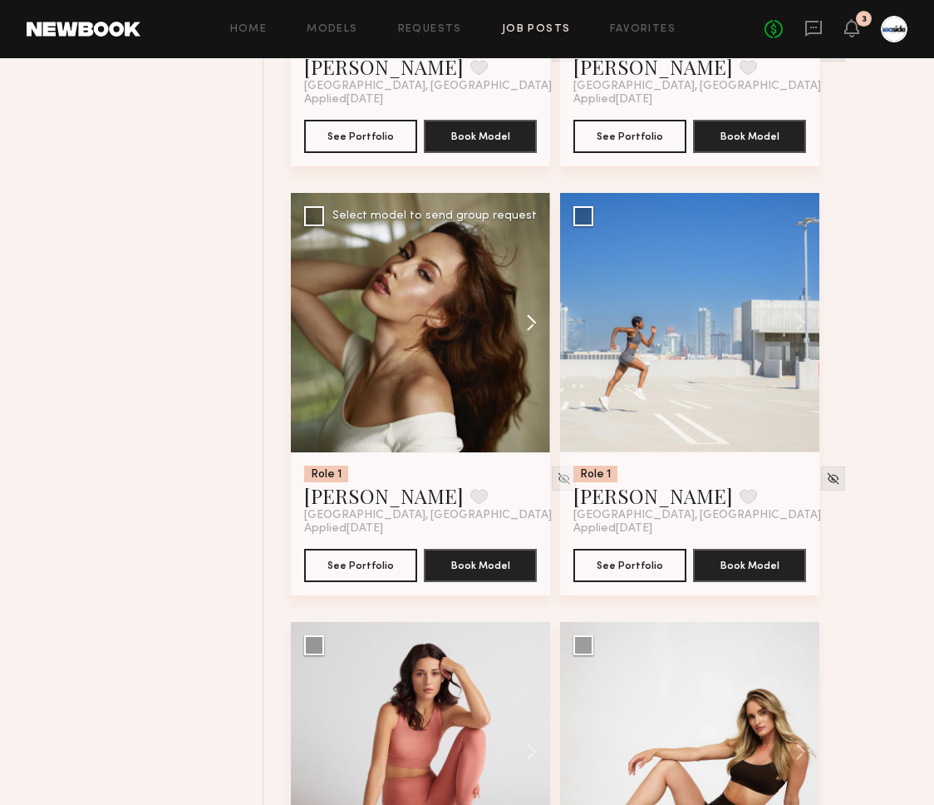
click at [540, 324] on button at bounding box center [523, 322] width 53 height 259
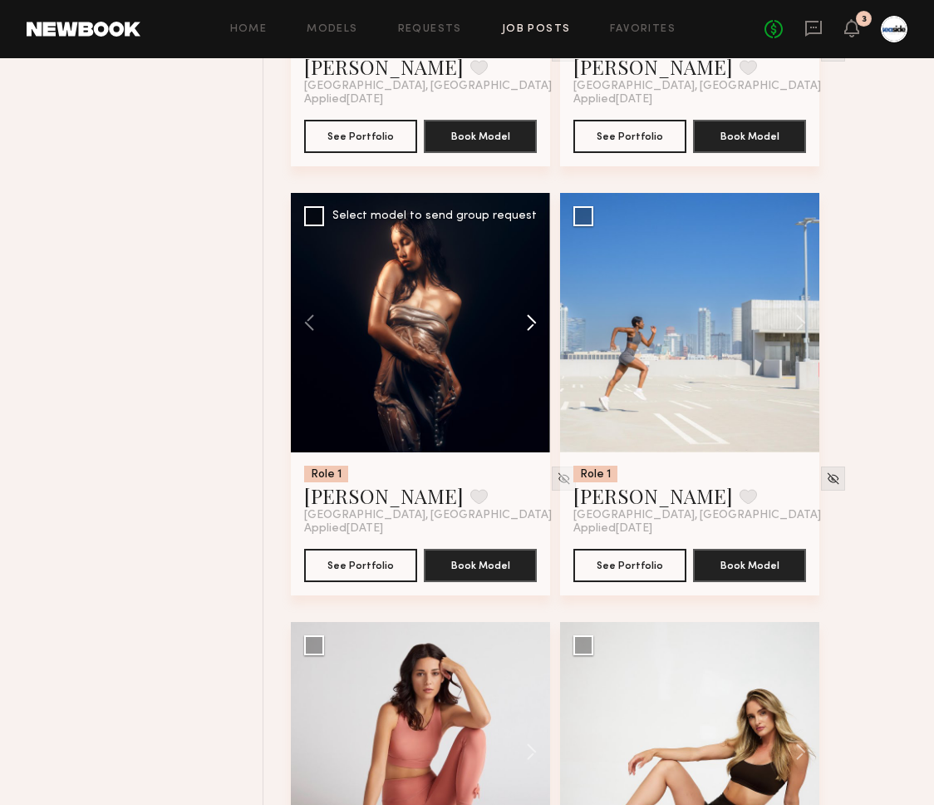
click at [540, 324] on button at bounding box center [523, 322] width 53 height 259
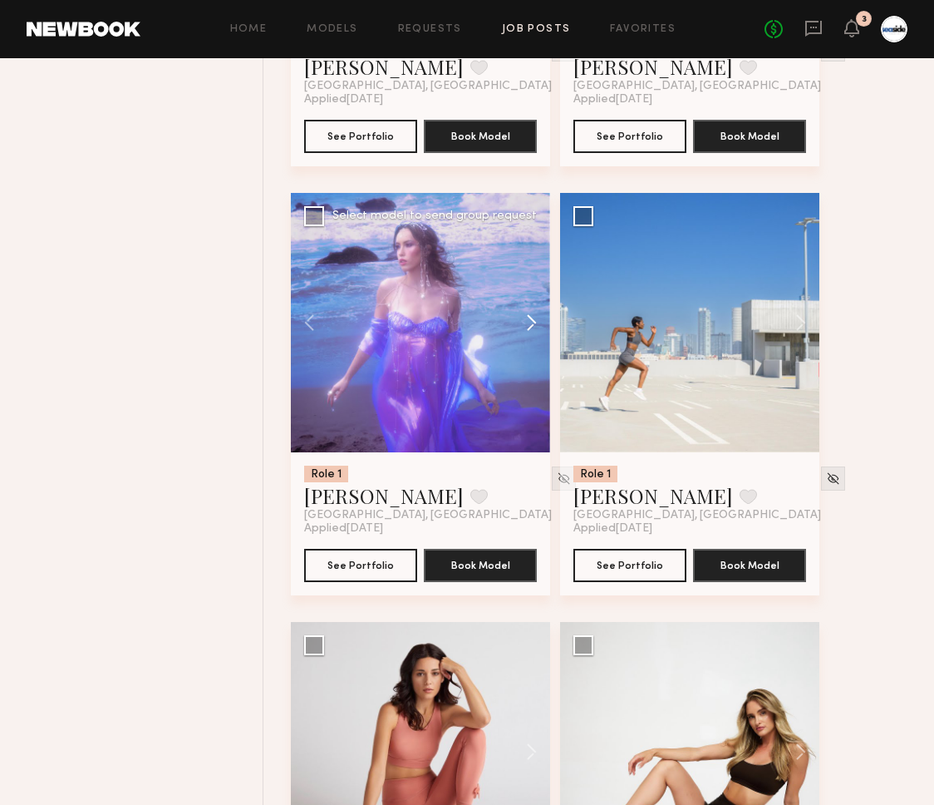
click at [540, 324] on button at bounding box center [523, 322] width 53 height 259
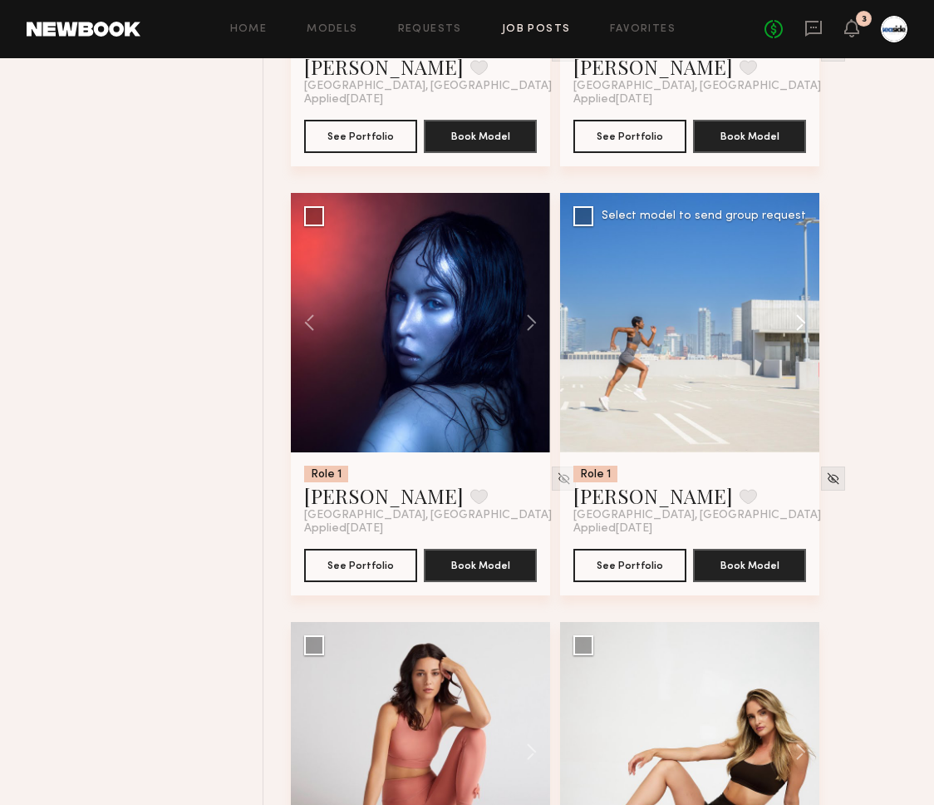
click at [800, 315] on button at bounding box center [792, 322] width 53 height 259
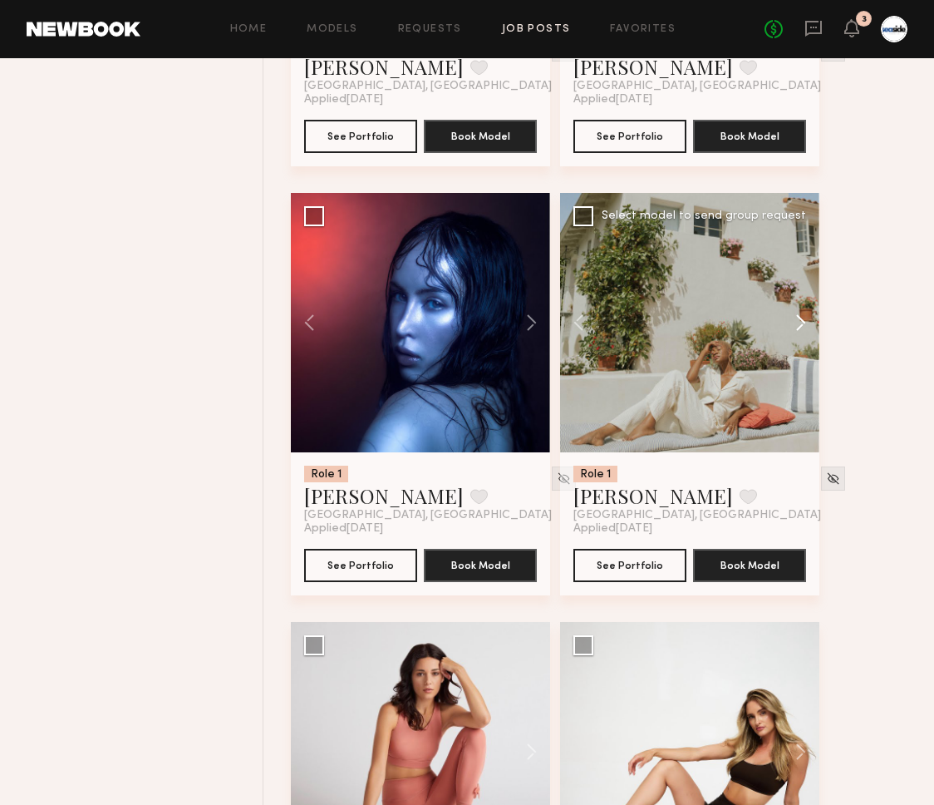
click at [800, 315] on button at bounding box center [792, 322] width 53 height 259
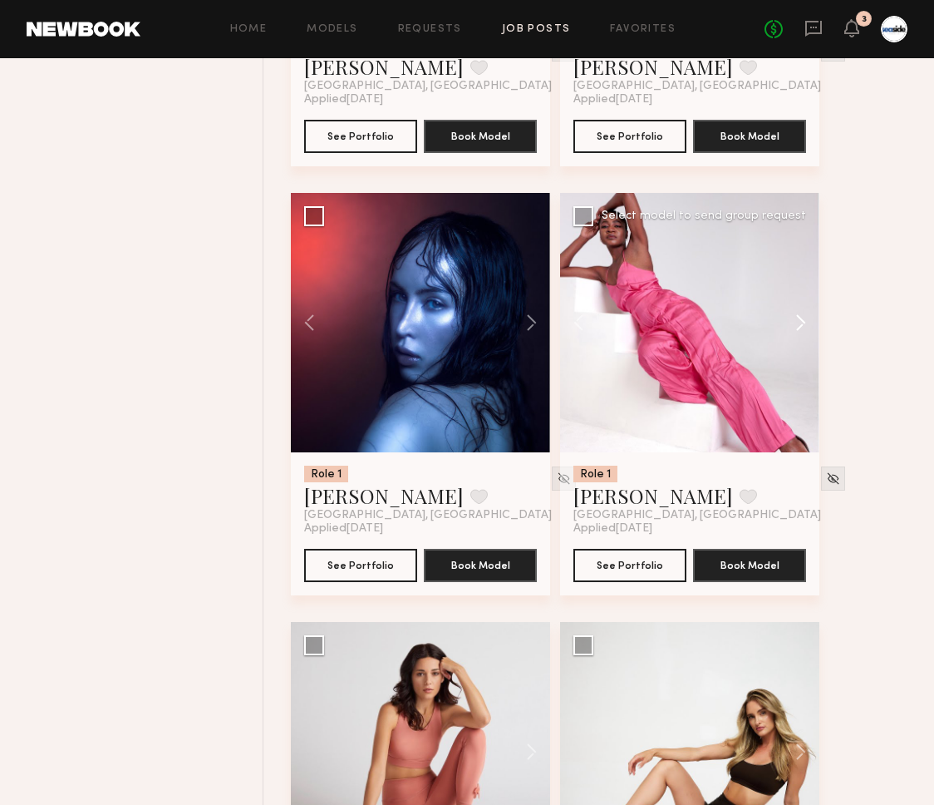
click at [800, 315] on button at bounding box center [792, 322] width 53 height 259
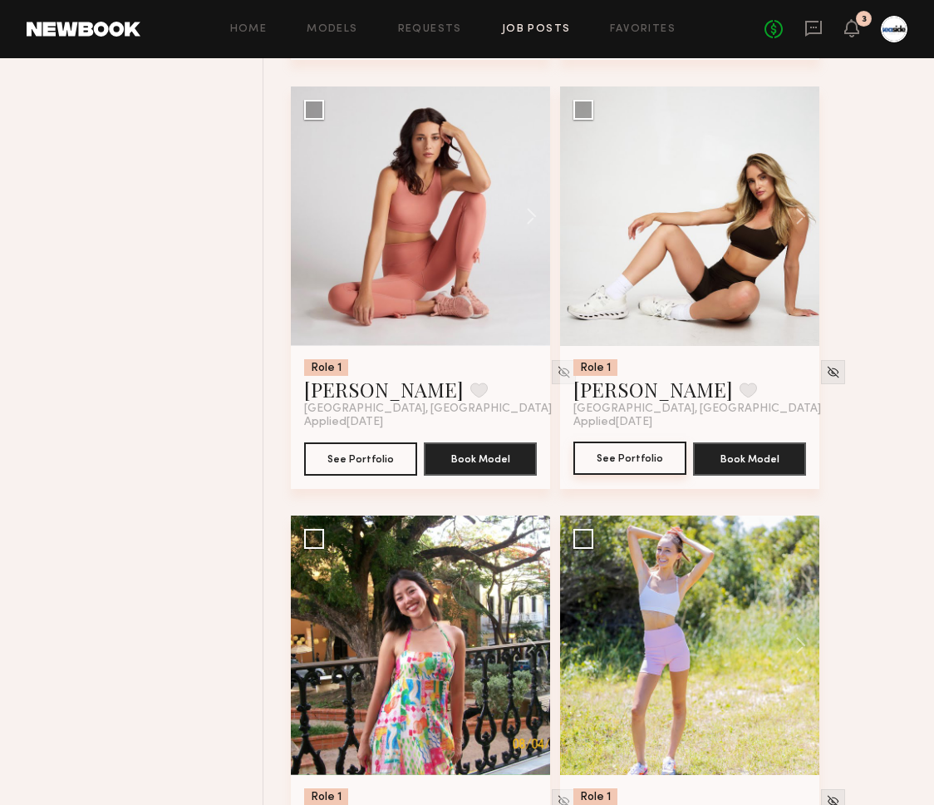
scroll to position [3562, 0]
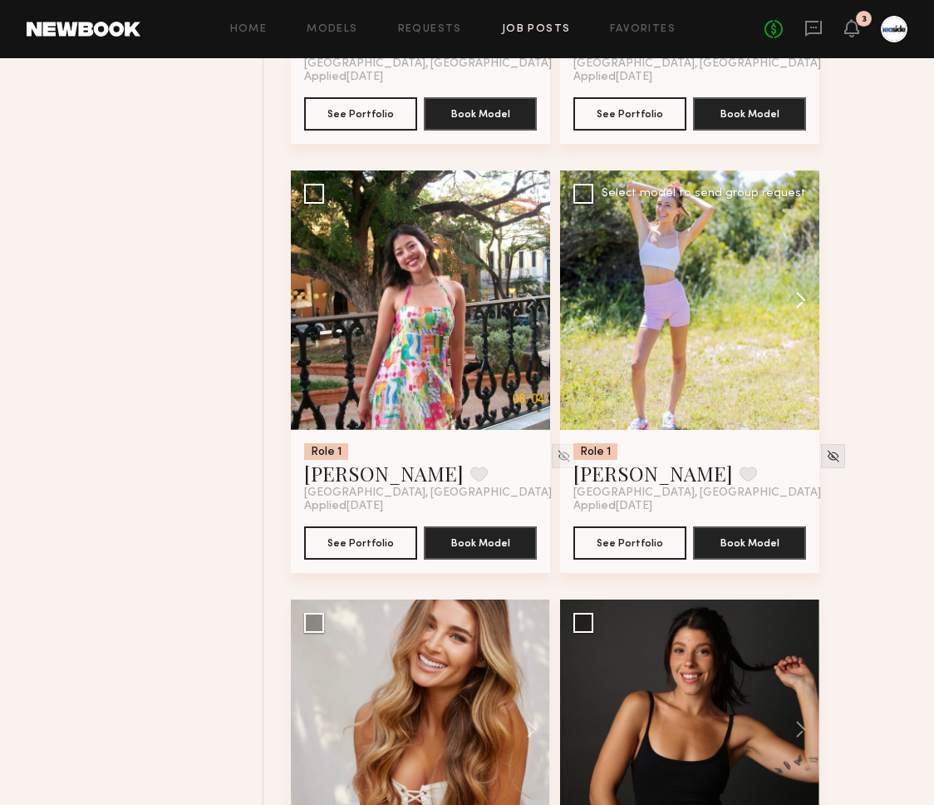
click at [798, 302] on button at bounding box center [792, 299] width 53 height 259
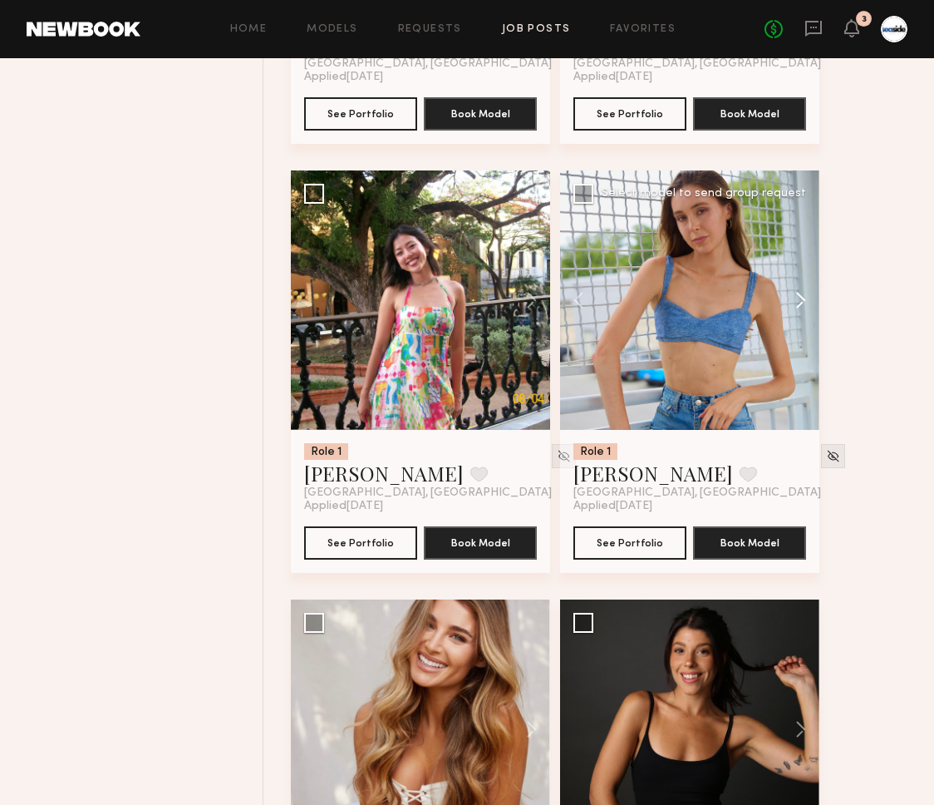
click at [798, 302] on button at bounding box center [792, 299] width 53 height 259
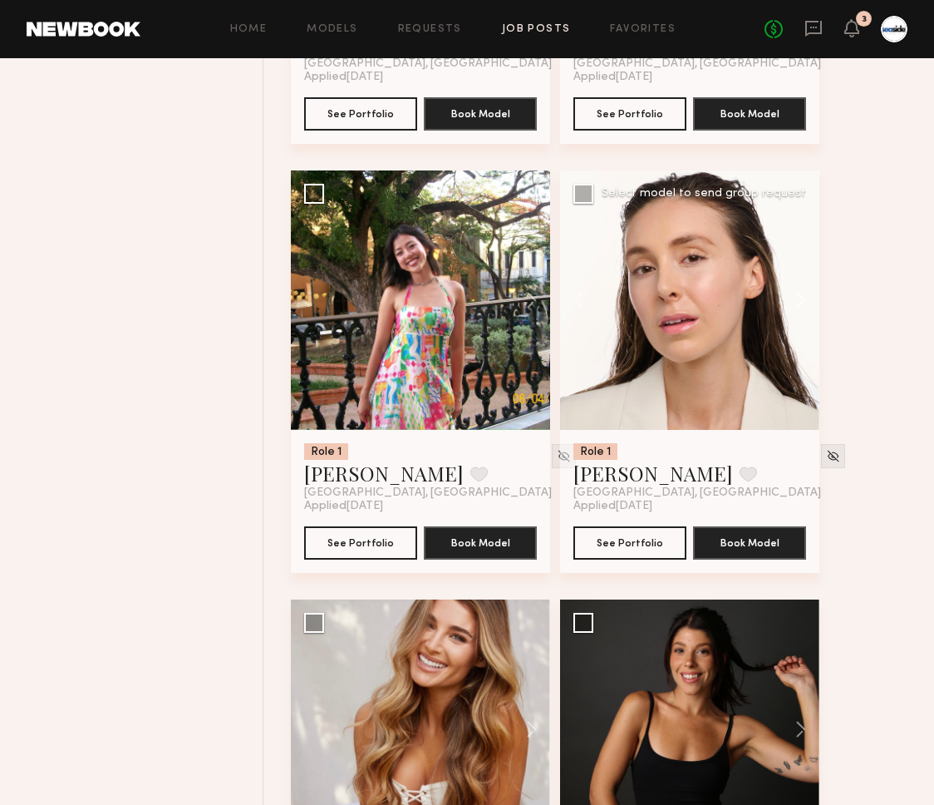
click at [798, 302] on button at bounding box center [792, 299] width 53 height 259
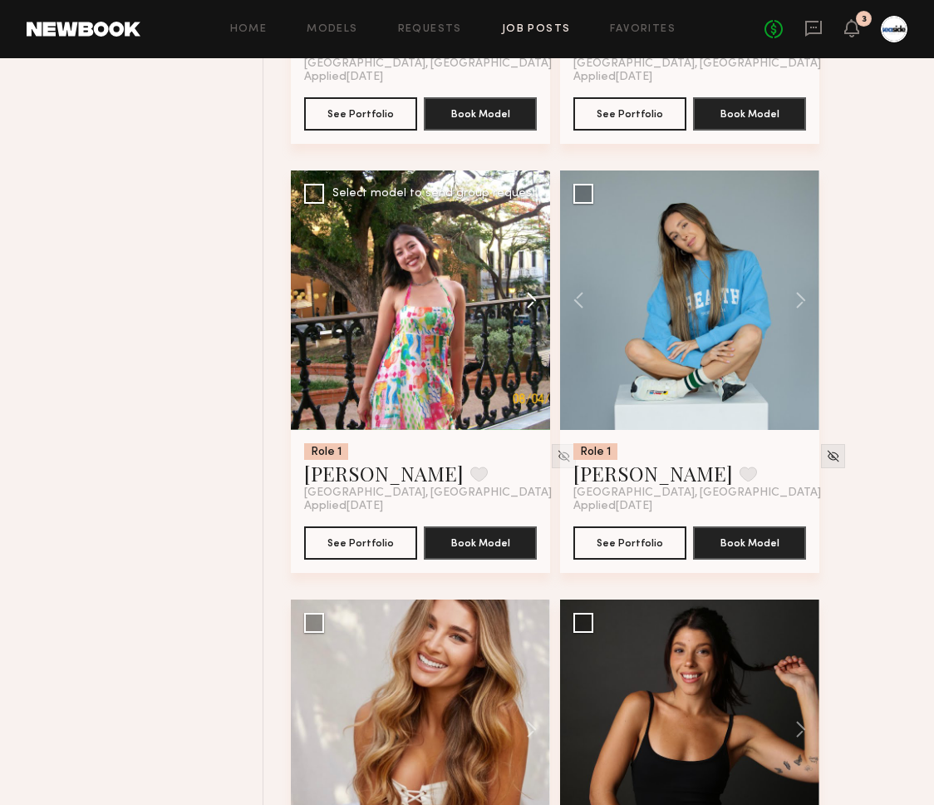
click at [545, 298] on button at bounding box center [523, 299] width 53 height 259
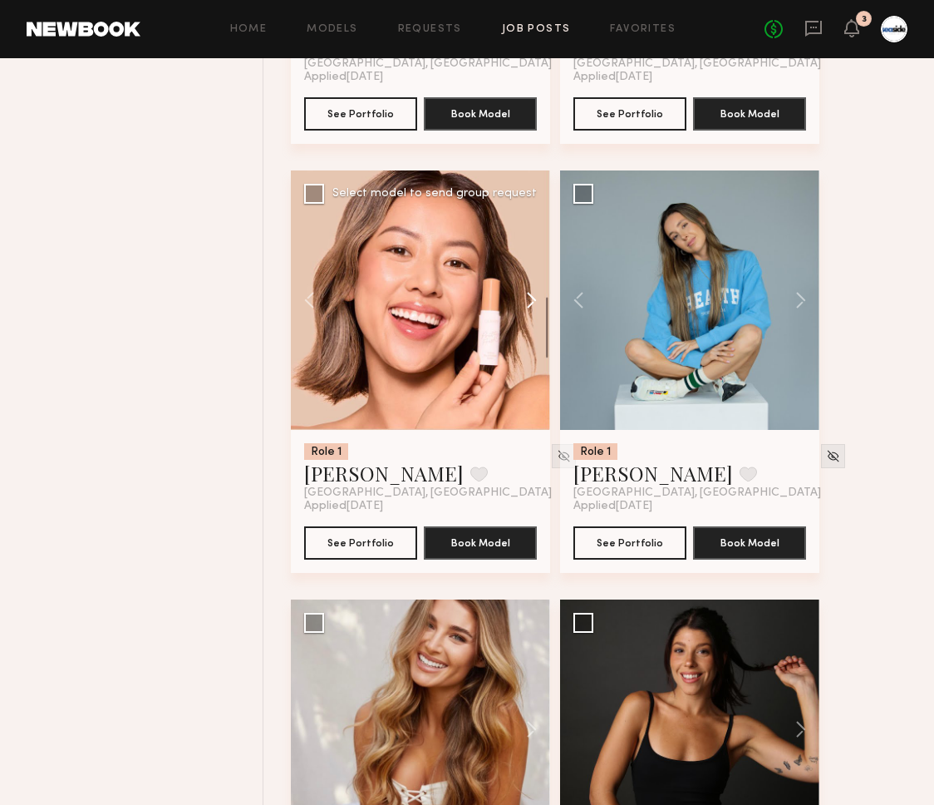
click at [544, 298] on button at bounding box center [523, 299] width 53 height 259
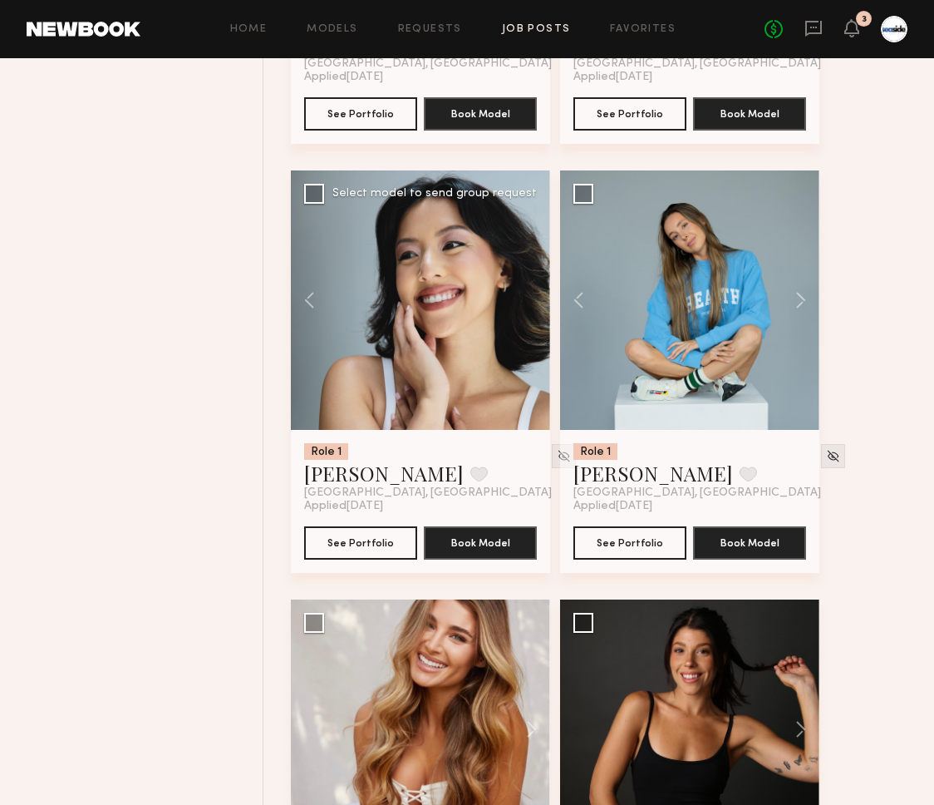
click at [544, 298] on div at bounding box center [420, 299] width 259 height 259
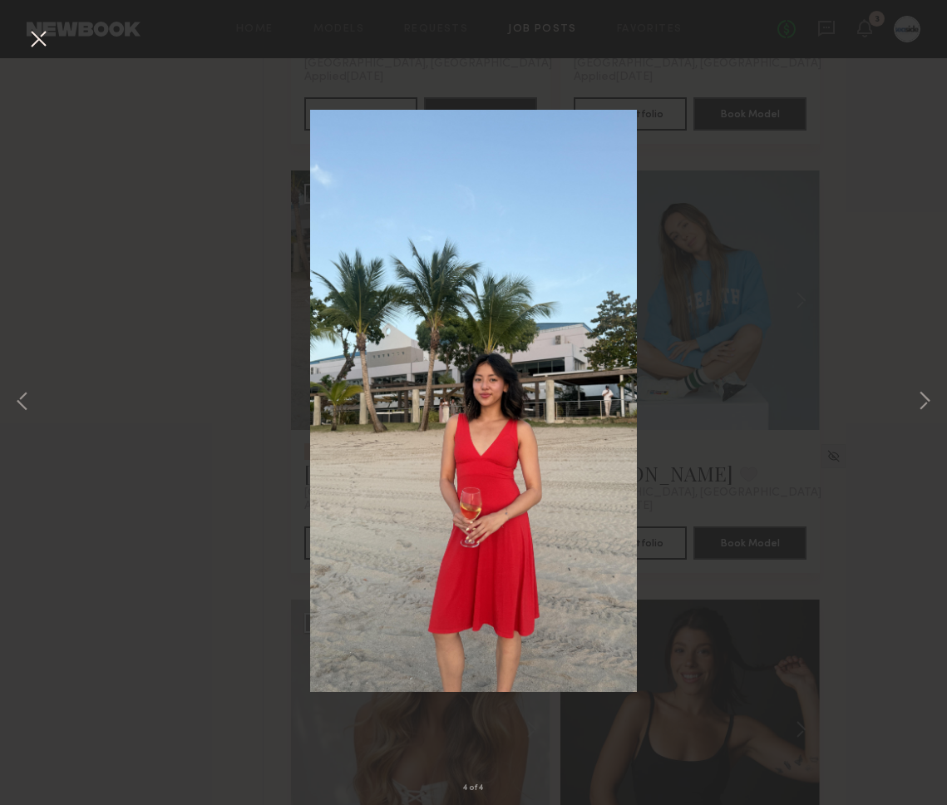
click at [17, 37] on div "4 of 4" at bounding box center [473, 402] width 947 height 805
click at [41, 39] on button at bounding box center [38, 40] width 27 height 30
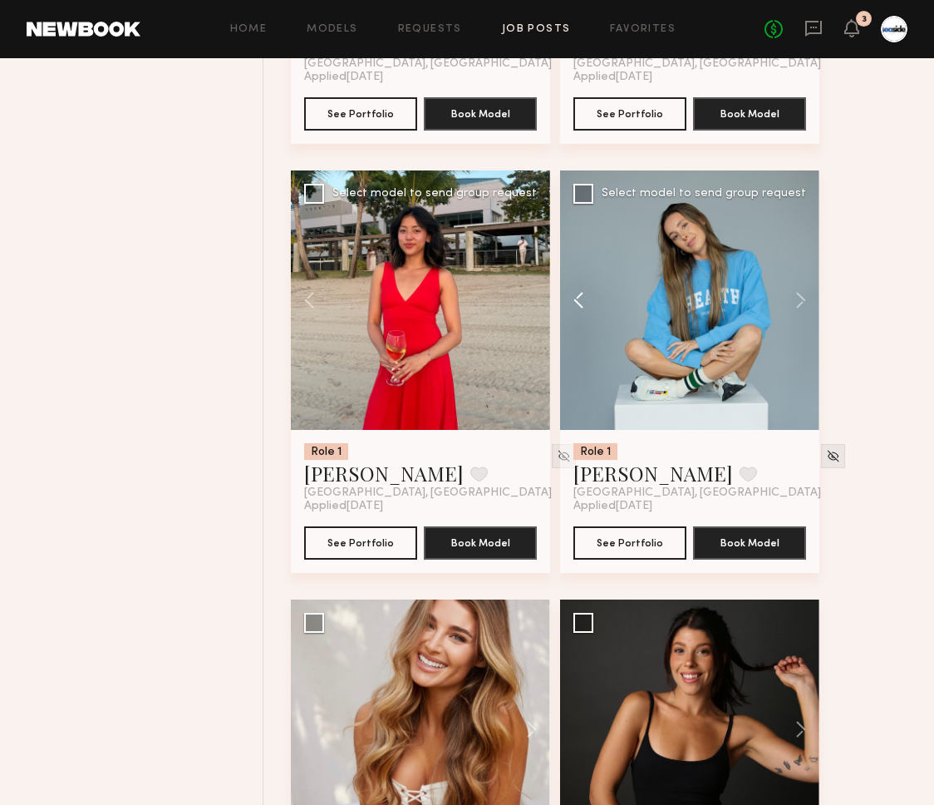
scroll to position [4088, 0]
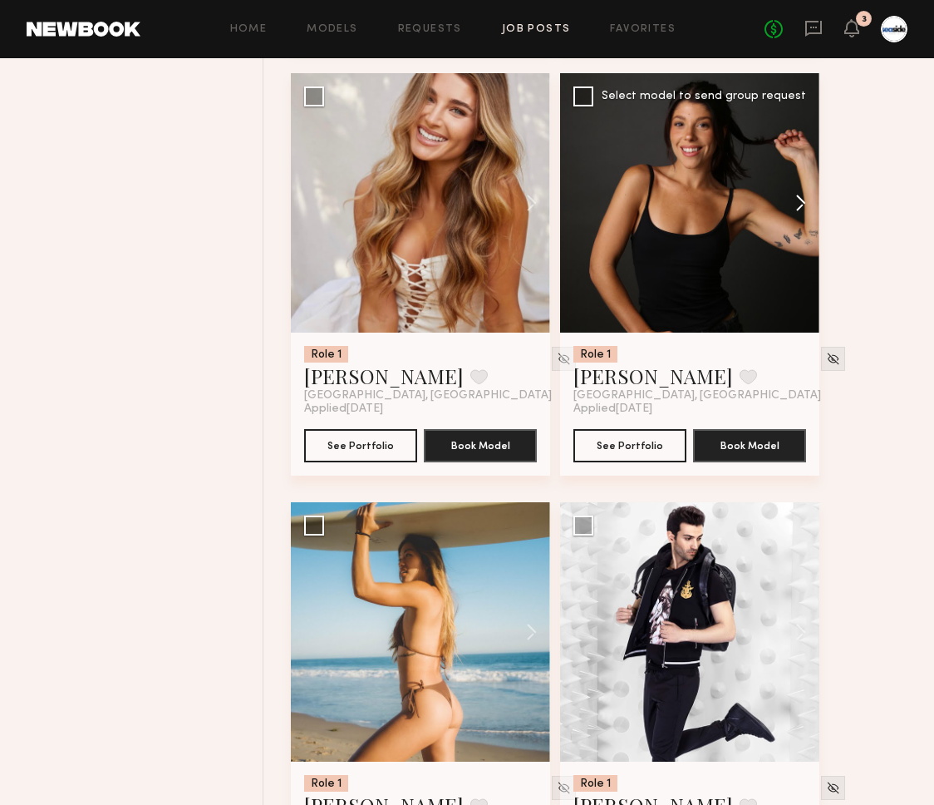
click at [809, 204] on button at bounding box center [792, 202] width 53 height 259
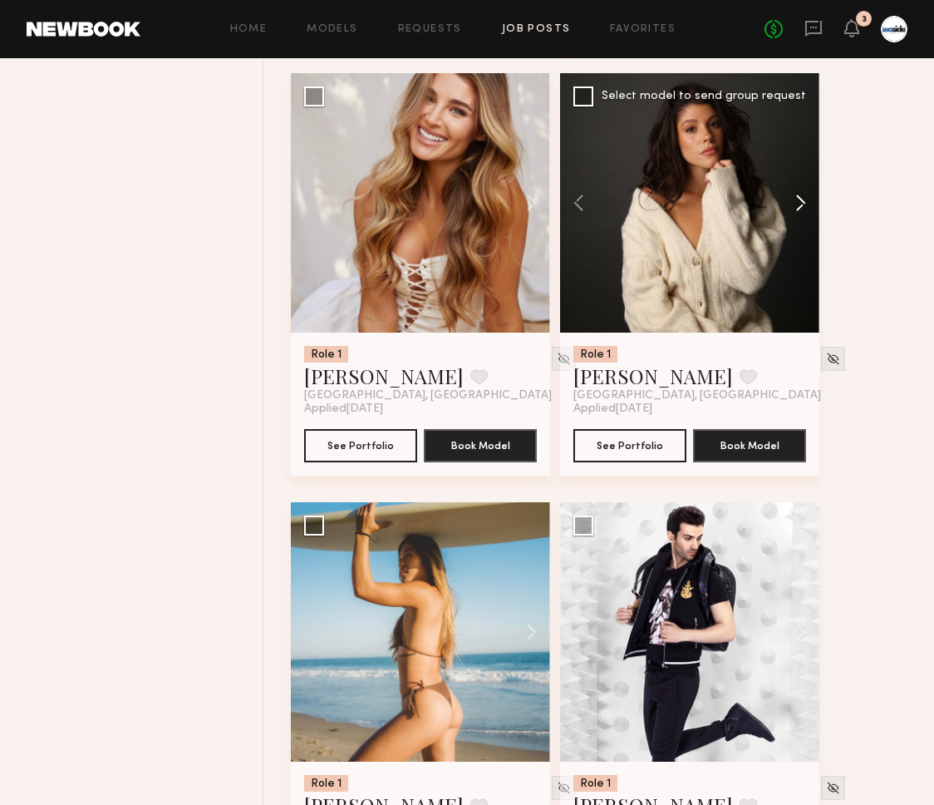
click at [809, 204] on button at bounding box center [792, 202] width 53 height 259
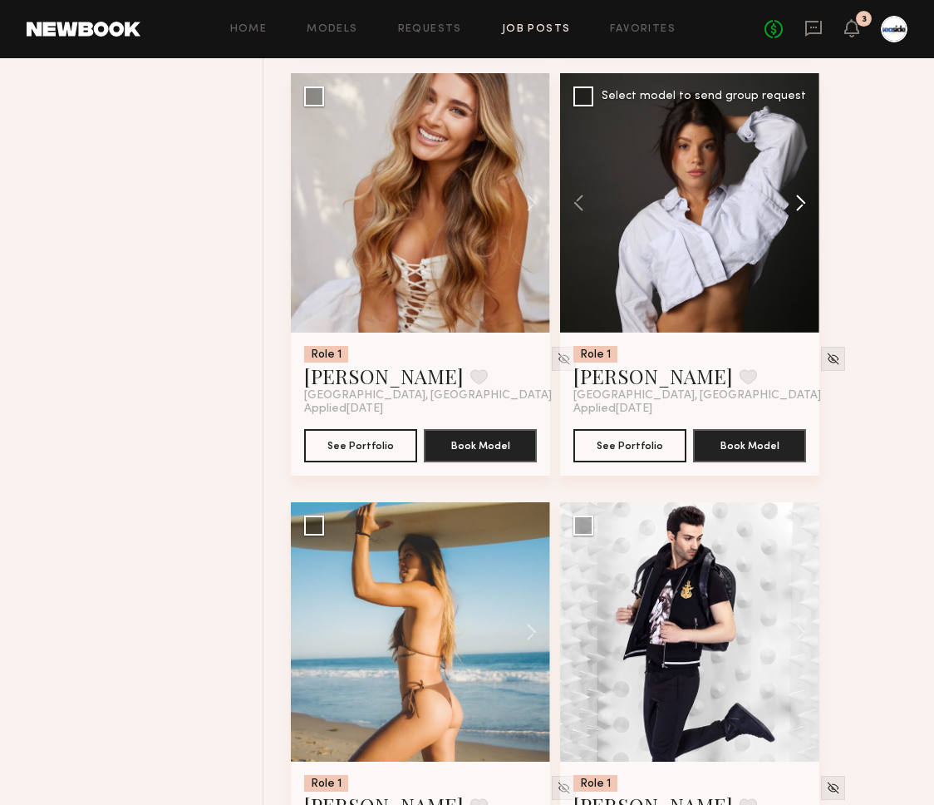
click at [809, 204] on button at bounding box center [792, 202] width 53 height 259
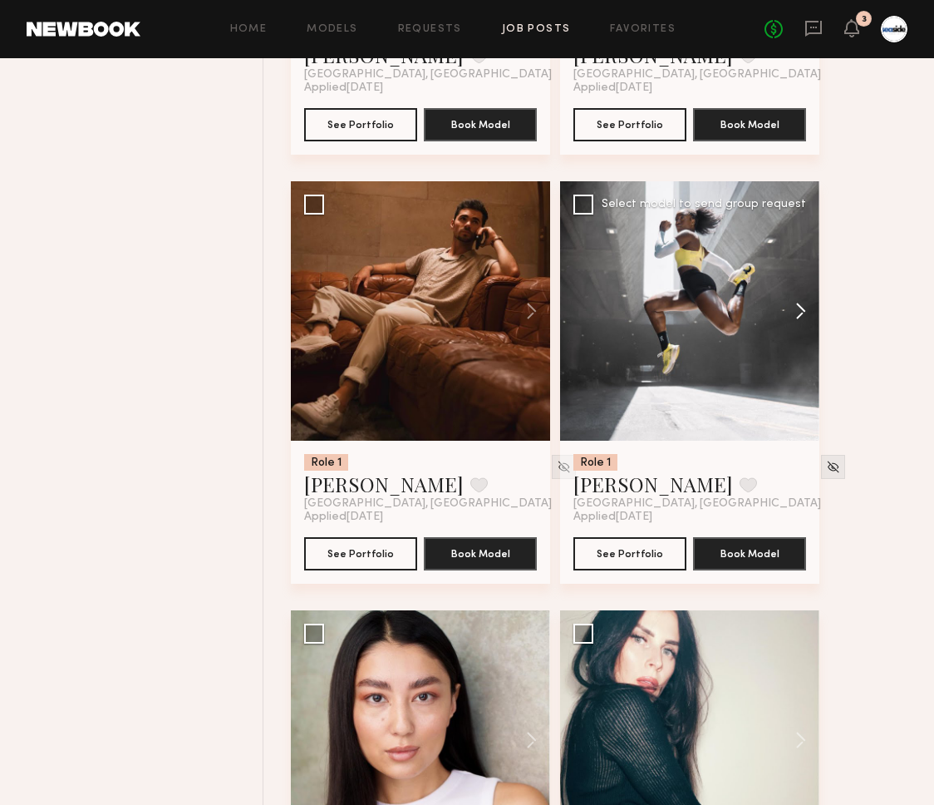
scroll to position [4842, 0]
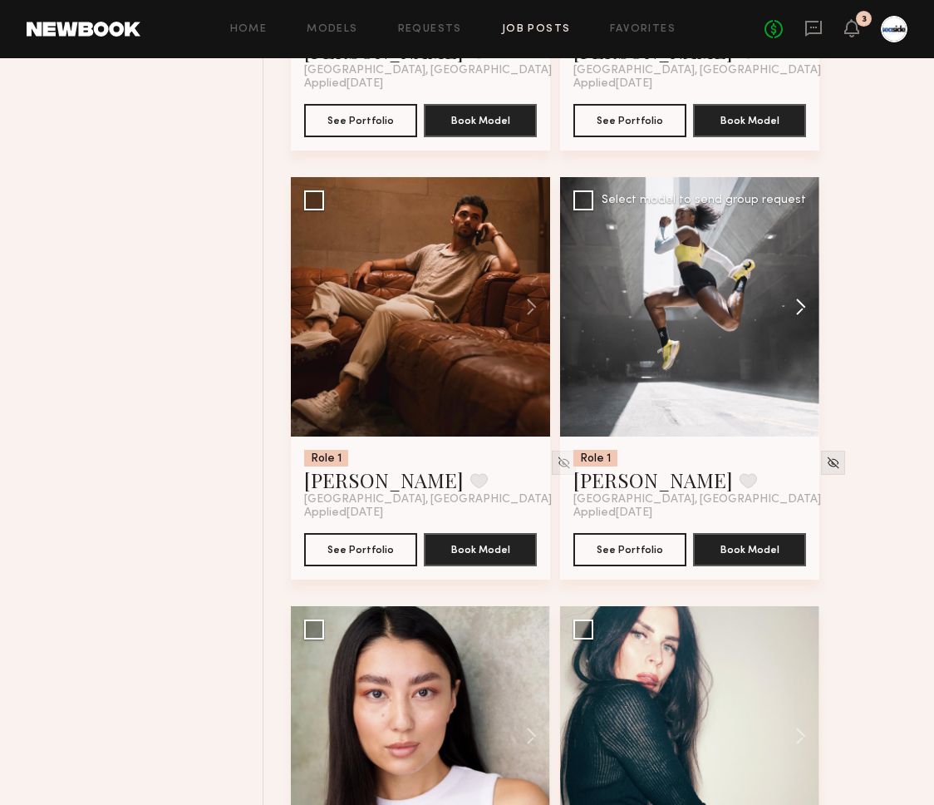
click at [806, 314] on button at bounding box center [792, 306] width 53 height 259
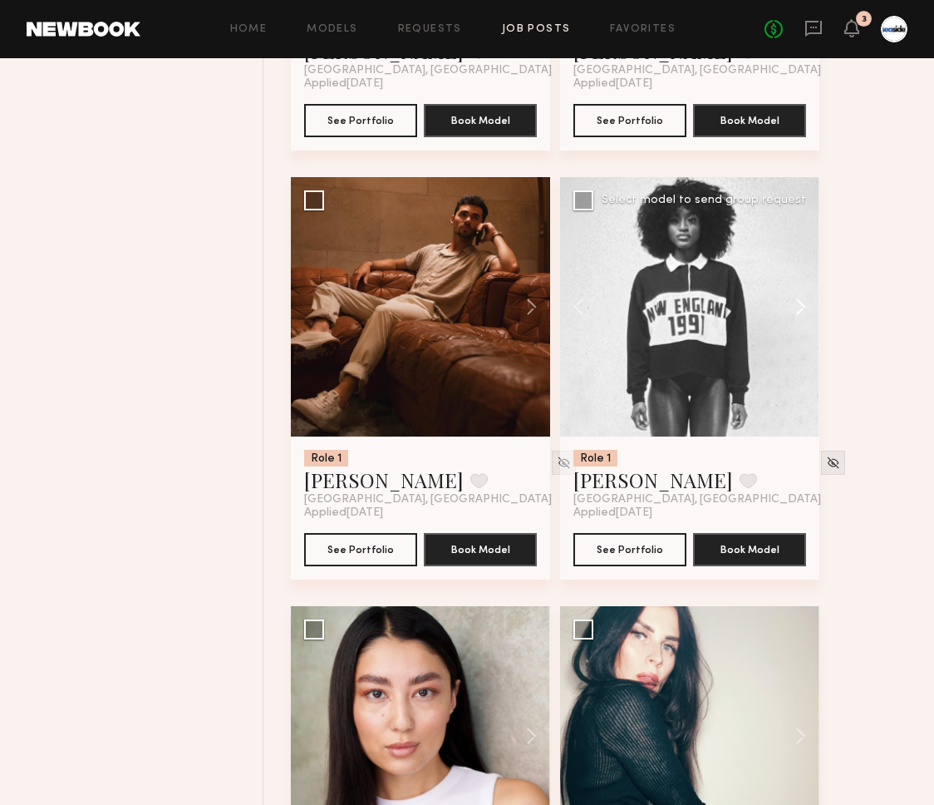
click at [806, 314] on button at bounding box center [792, 306] width 53 height 259
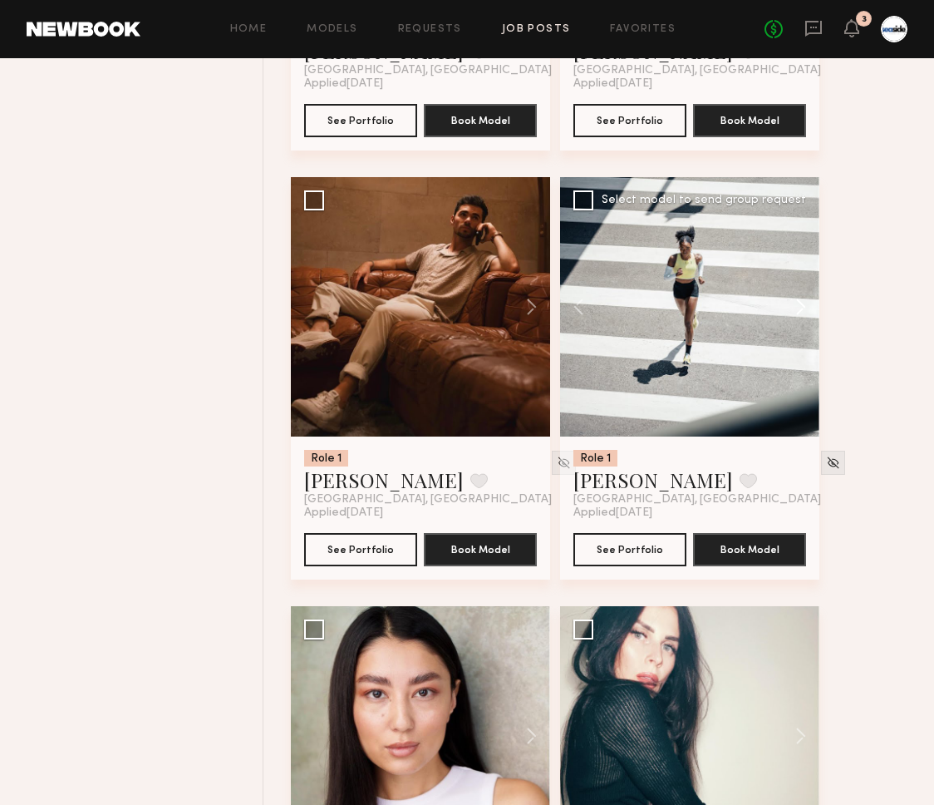
click at [806, 314] on button at bounding box center [792, 306] width 53 height 259
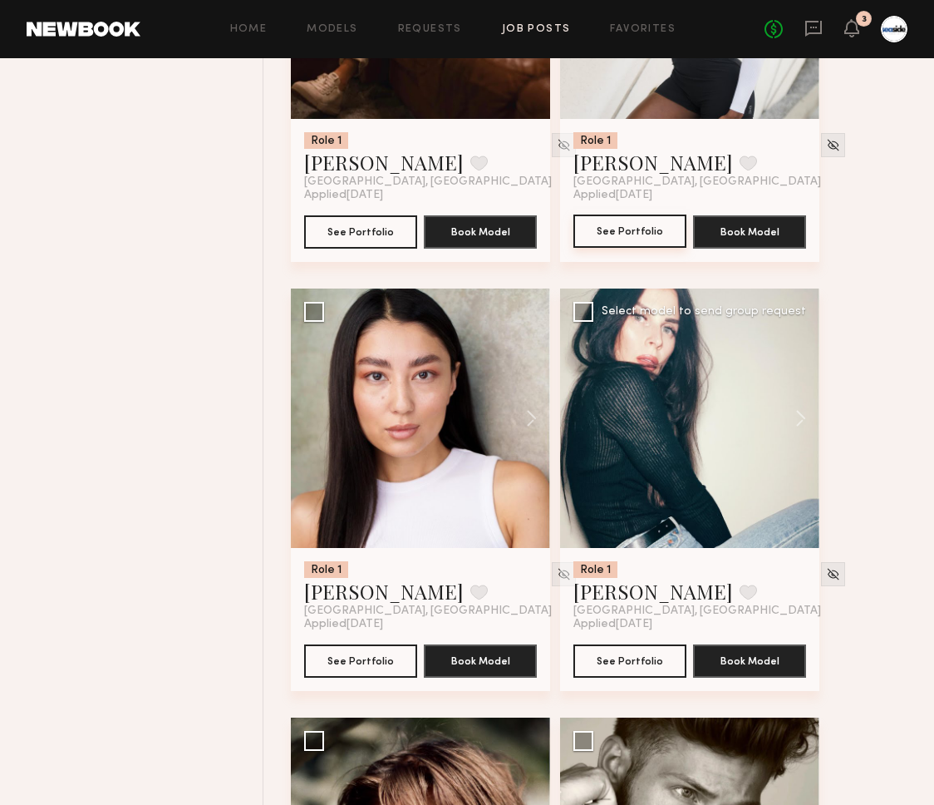
scroll to position [5167, 0]
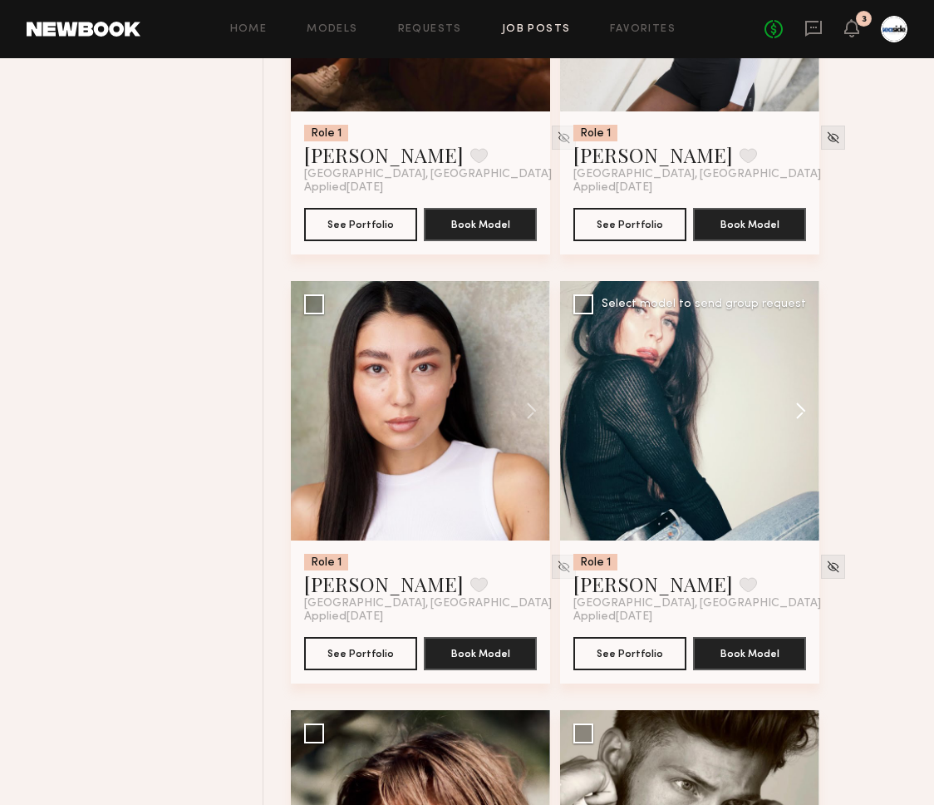
click at [806, 417] on button at bounding box center [792, 410] width 53 height 259
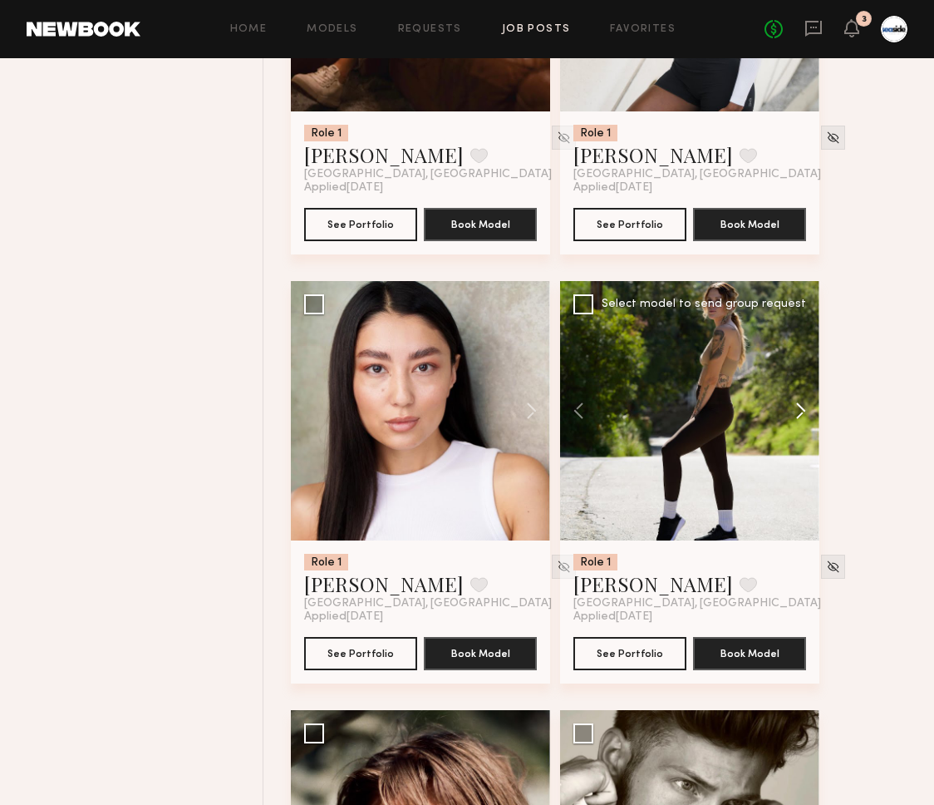
click at [806, 417] on button at bounding box center [792, 410] width 53 height 259
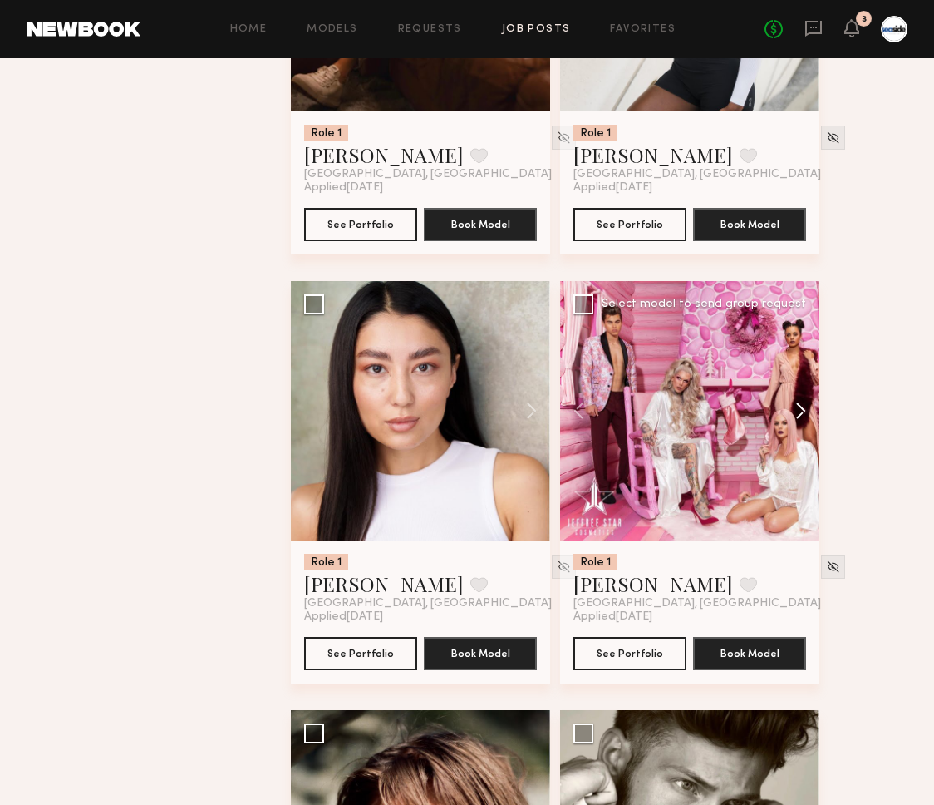
click at [806, 411] on button at bounding box center [792, 410] width 53 height 259
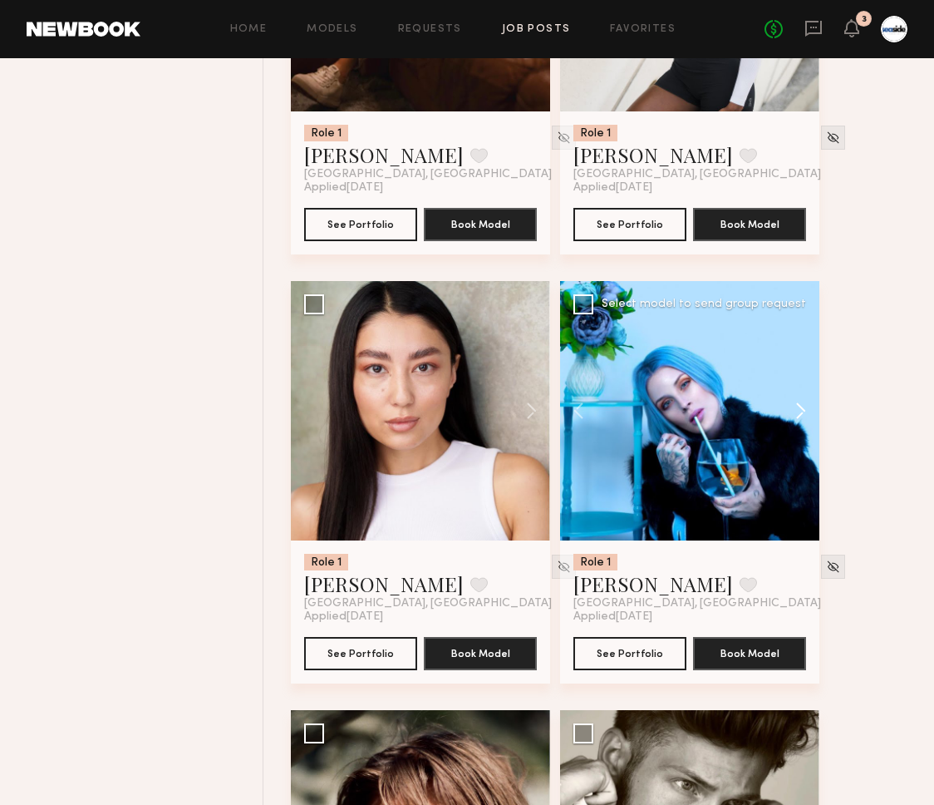
click at [806, 411] on button at bounding box center [792, 410] width 53 height 259
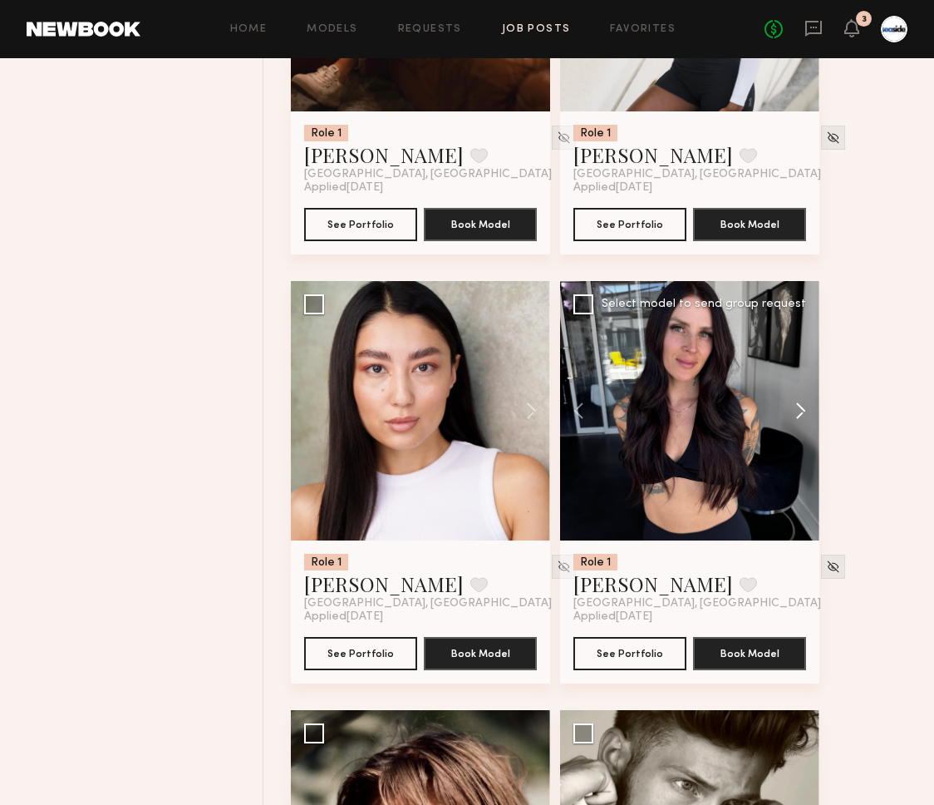
click at [806, 411] on button at bounding box center [792, 410] width 53 height 259
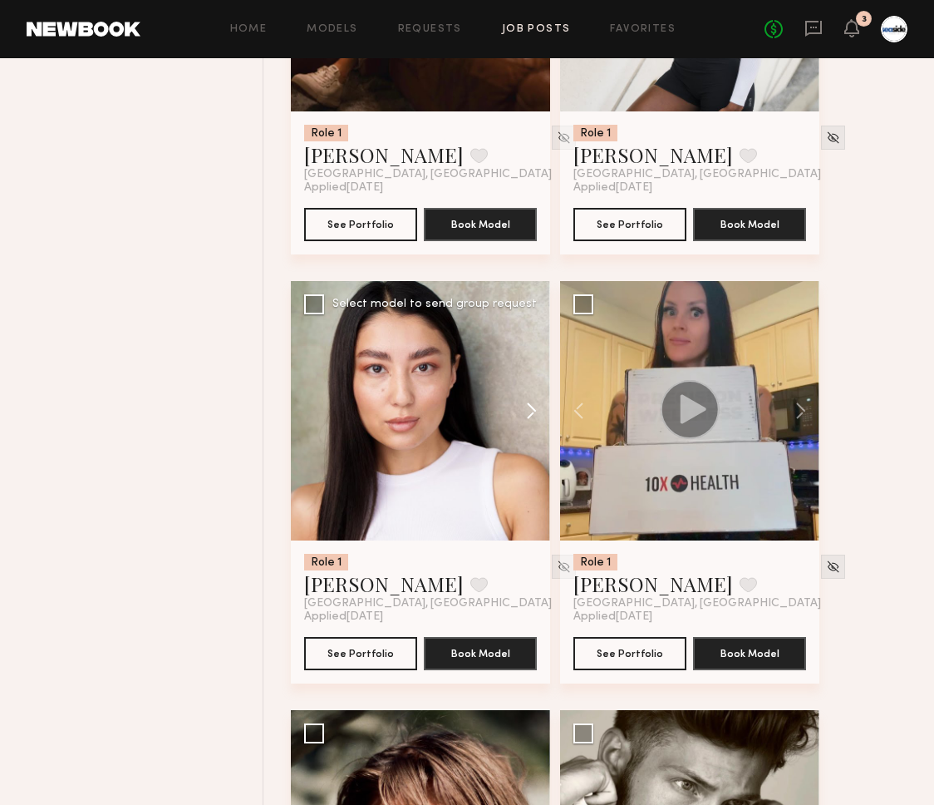
click at [525, 416] on button at bounding box center [523, 410] width 53 height 259
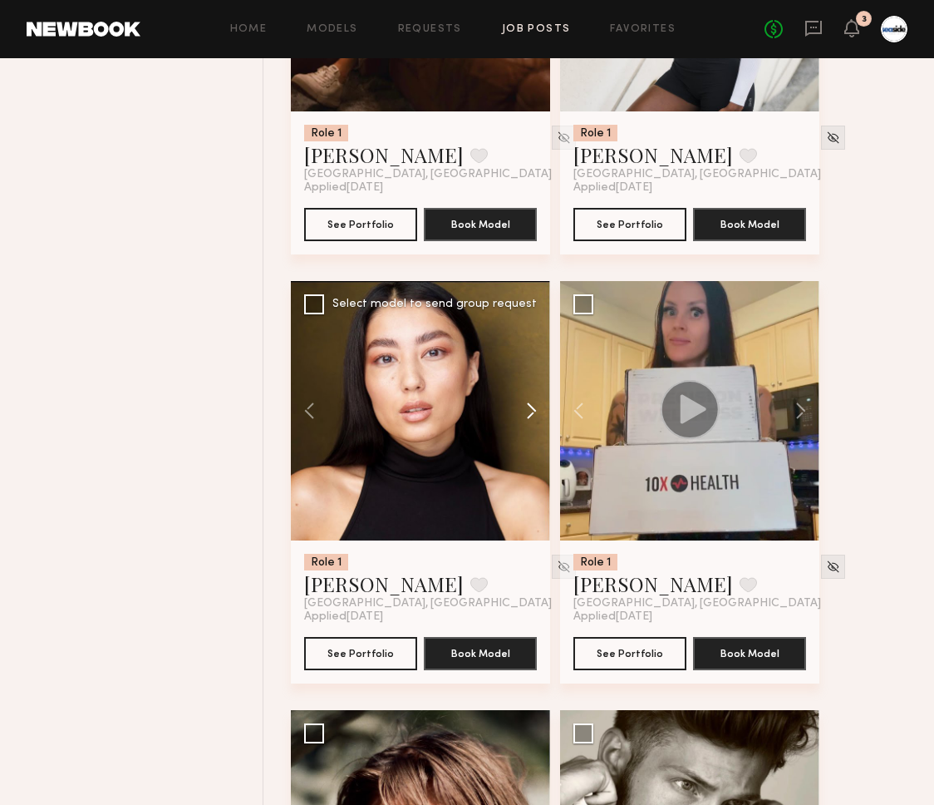
click at [525, 416] on button at bounding box center [523, 410] width 53 height 259
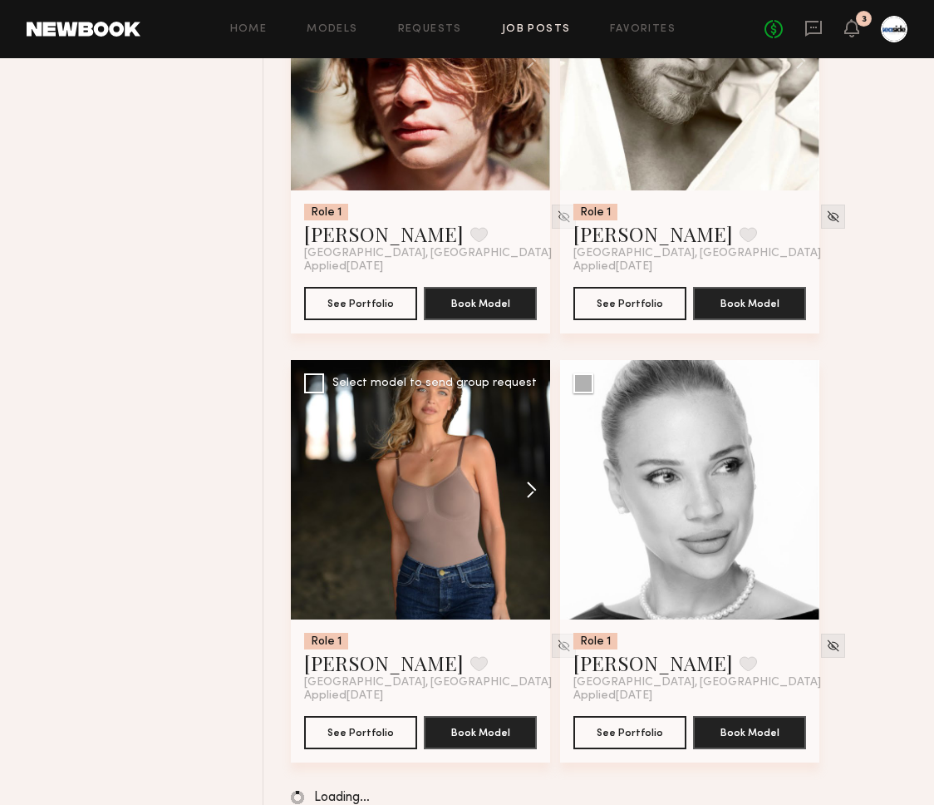
scroll to position [5954, 0]
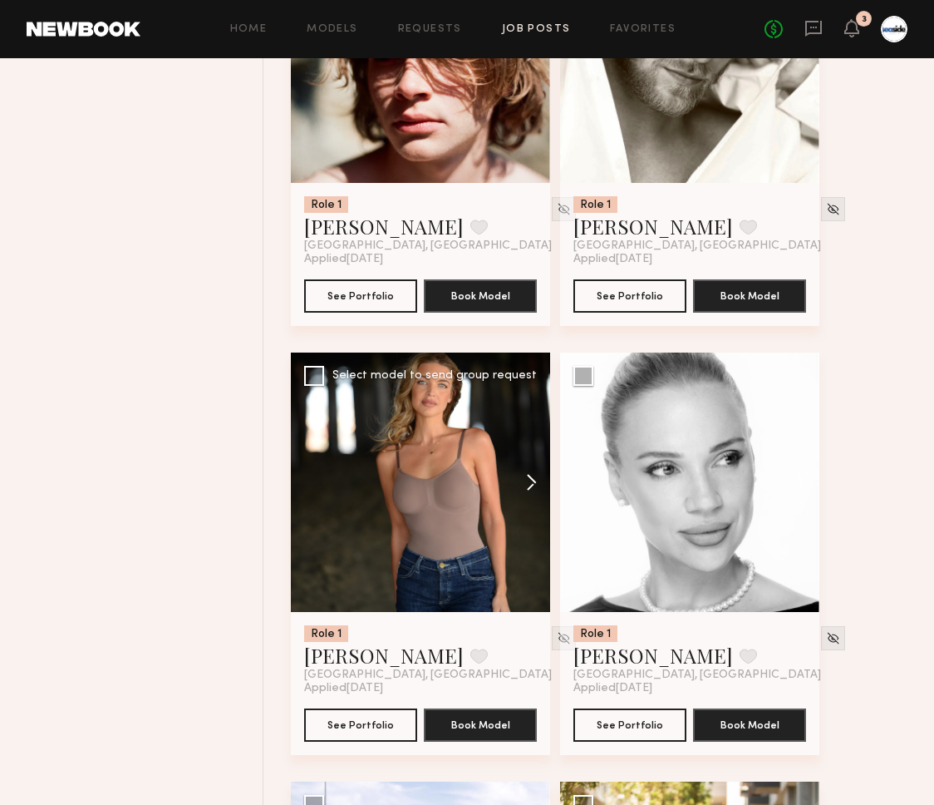
click at [540, 499] on button at bounding box center [523, 481] width 53 height 259
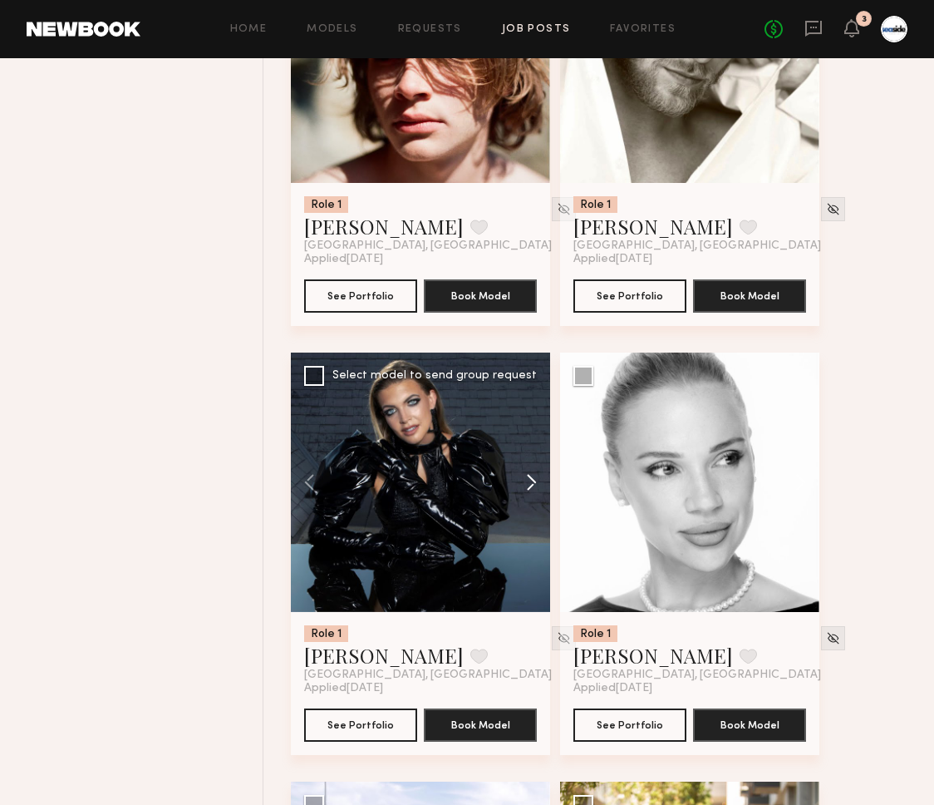
click at [539, 496] on button at bounding box center [523, 481] width 53 height 259
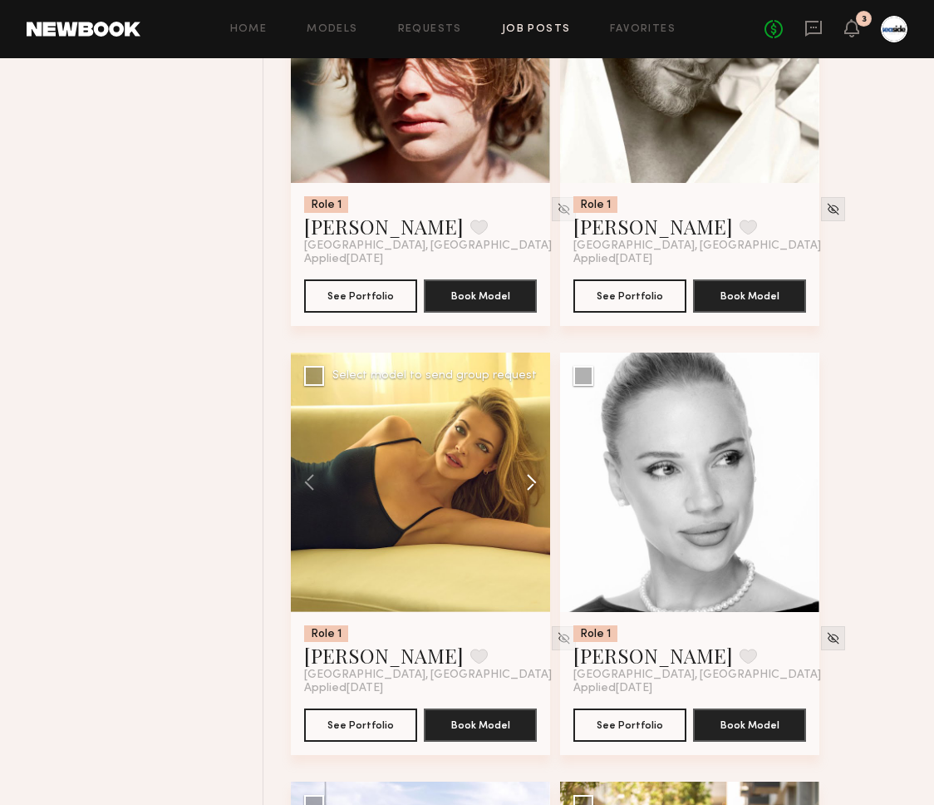
click at [539, 496] on button at bounding box center [523, 481] width 53 height 259
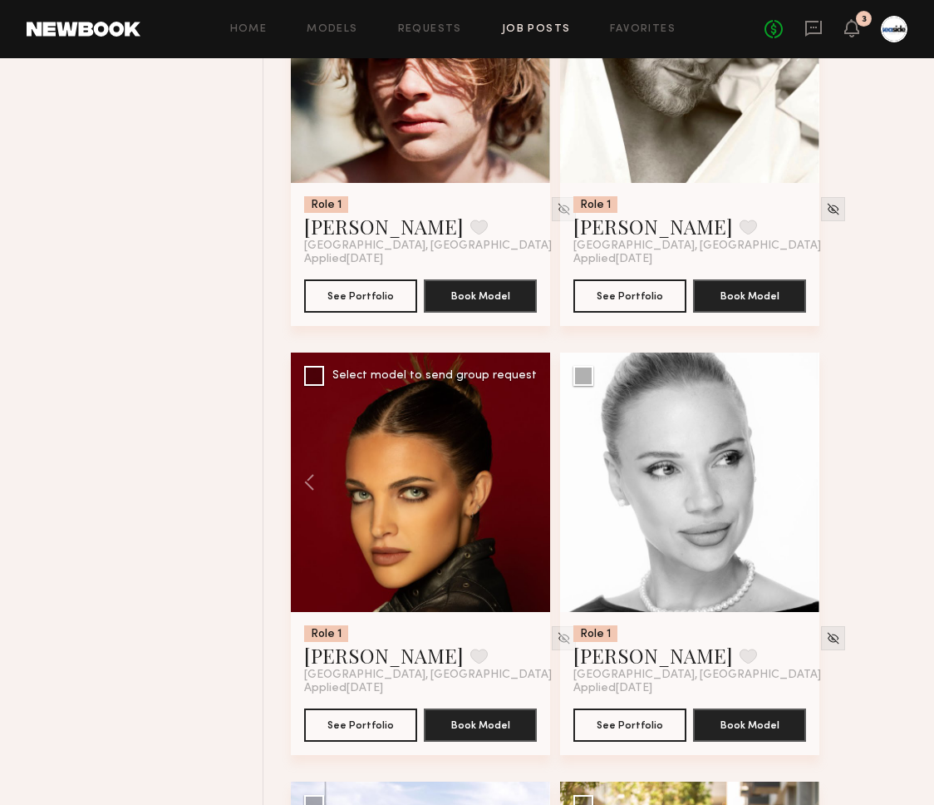
click at [539, 496] on div at bounding box center [420, 481] width 259 height 259
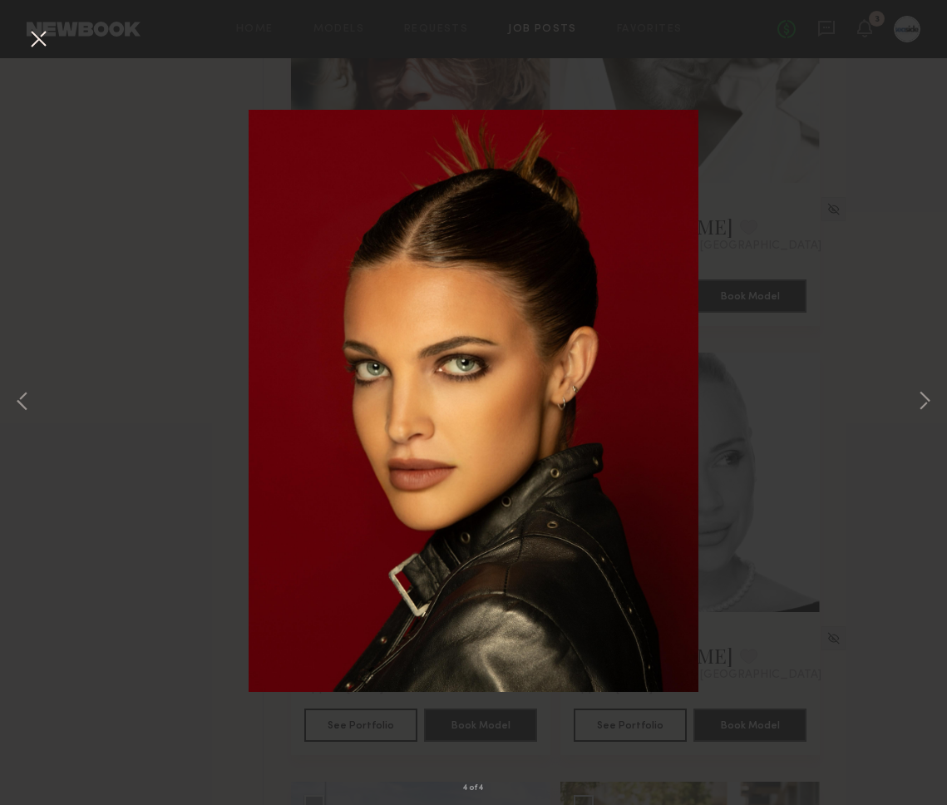
drag, startPoint x: 12, startPoint y: 35, endPoint x: 22, endPoint y: 40, distance: 11.9
click at [12, 35] on div "4 of 4" at bounding box center [473, 402] width 947 height 805
click at [25, 40] on button at bounding box center [38, 40] width 27 height 30
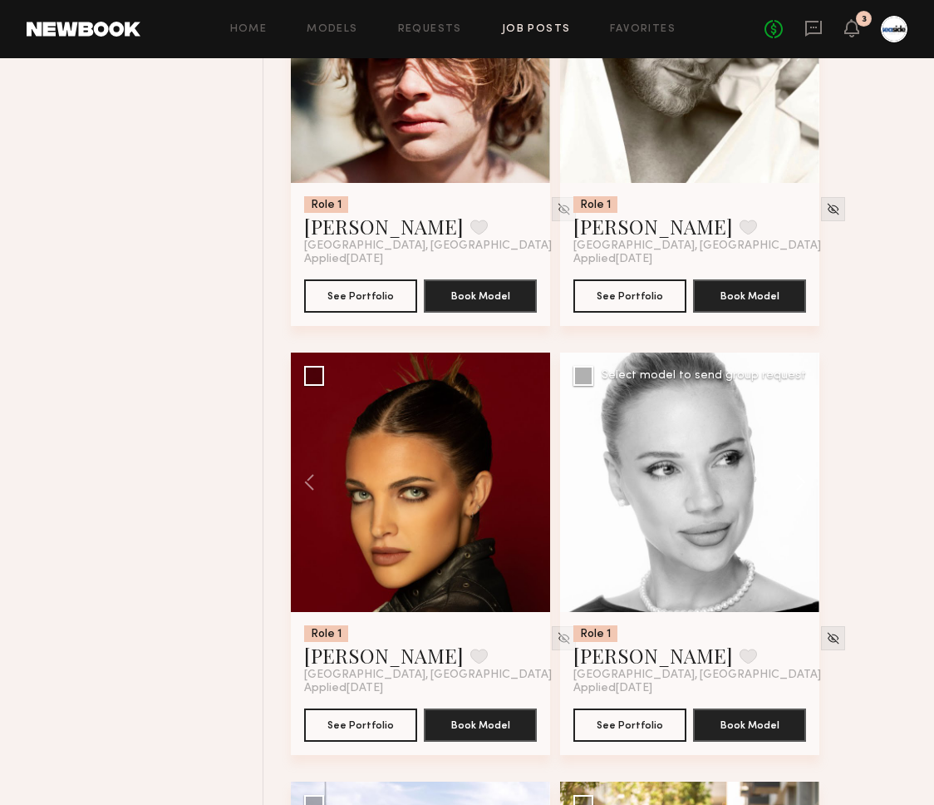
click at [799, 483] on button at bounding box center [792, 481] width 53 height 259
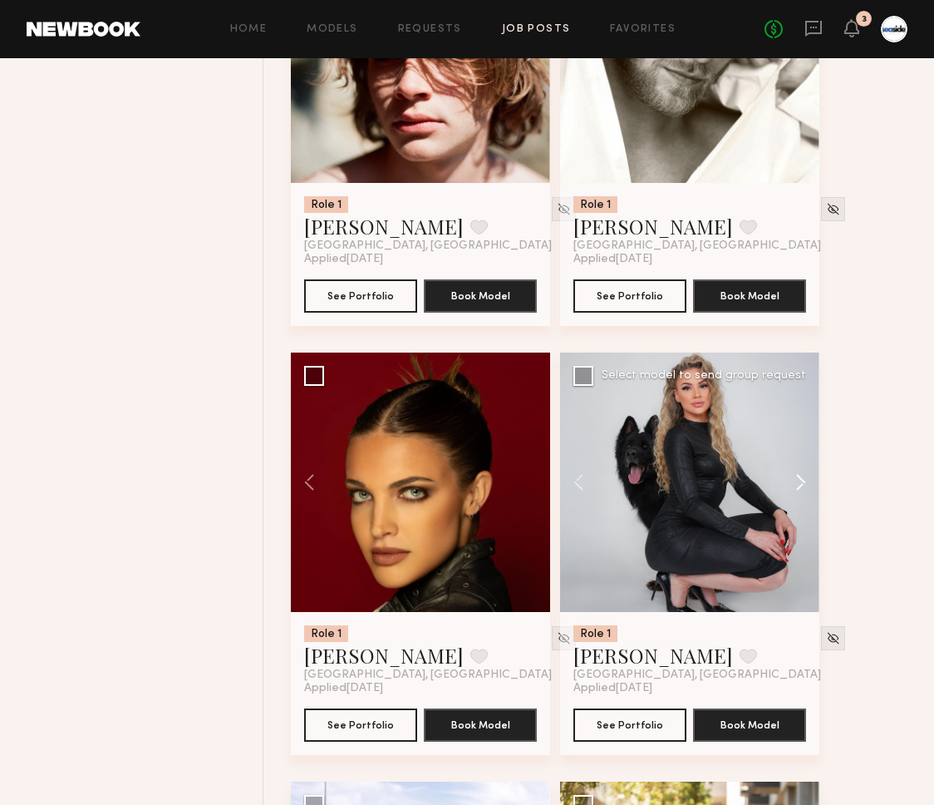
click at [799, 483] on button at bounding box center [792, 481] width 53 height 259
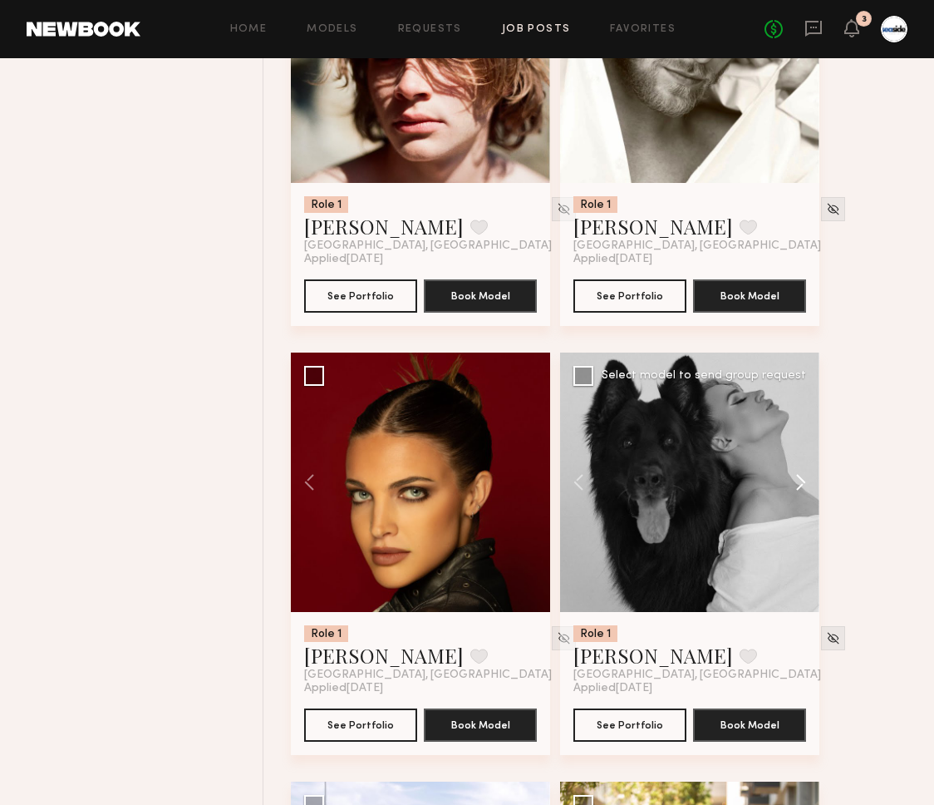
click at [799, 483] on button at bounding box center [792, 481] width 53 height 259
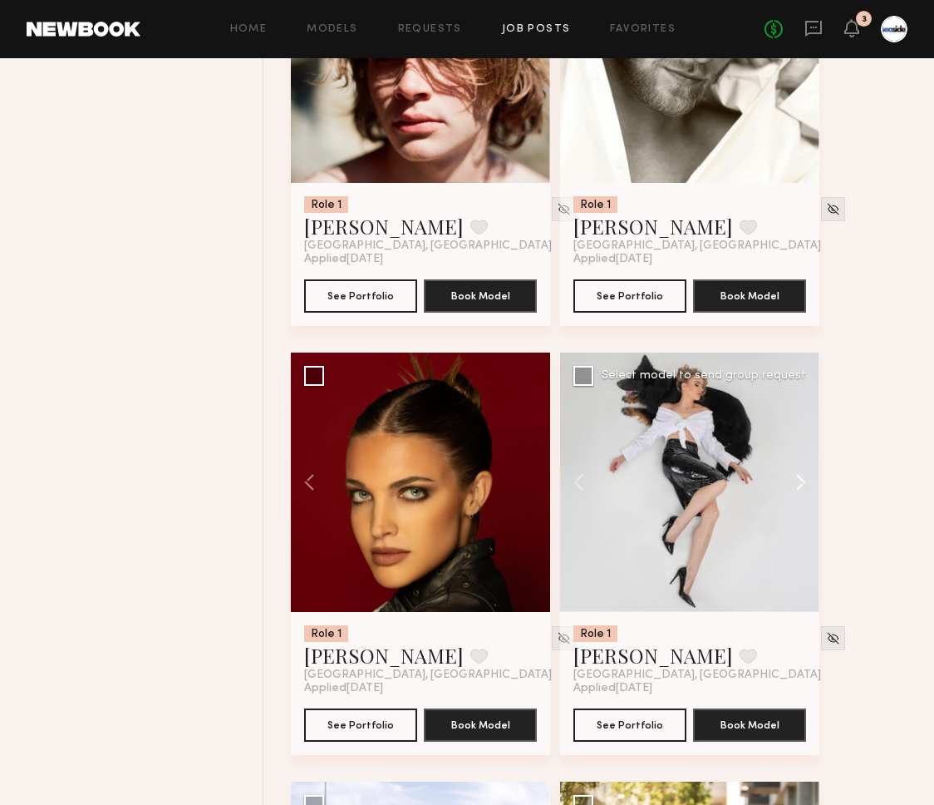
click at [799, 483] on button at bounding box center [792, 481] width 53 height 259
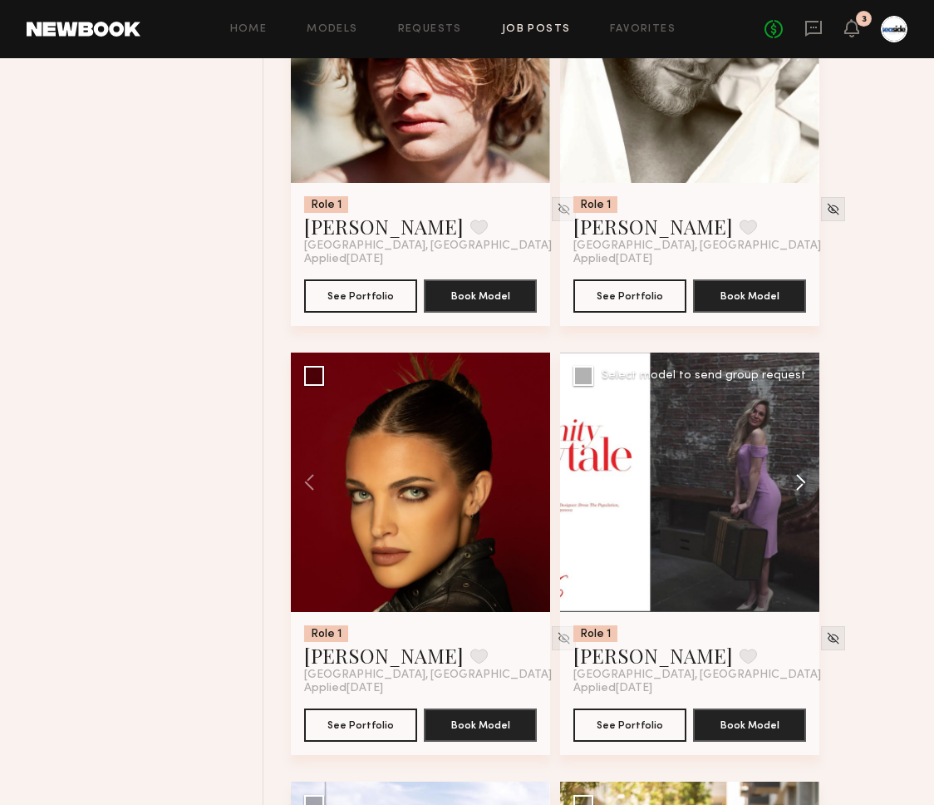
click at [797, 484] on button at bounding box center [792, 481] width 53 height 259
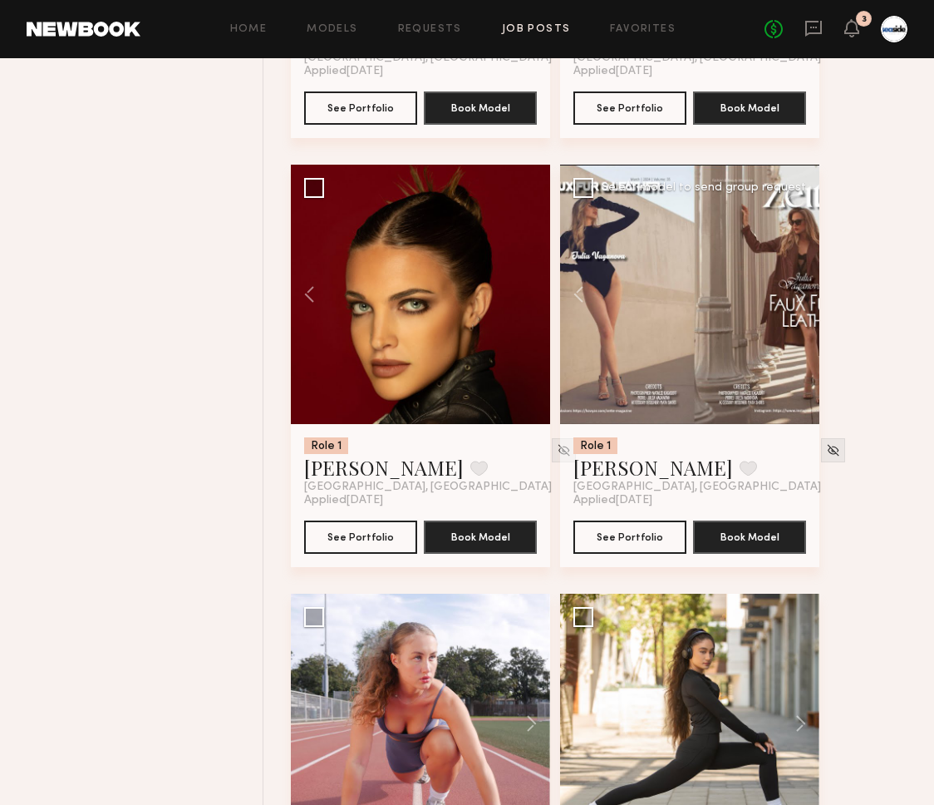
scroll to position [6487, 0]
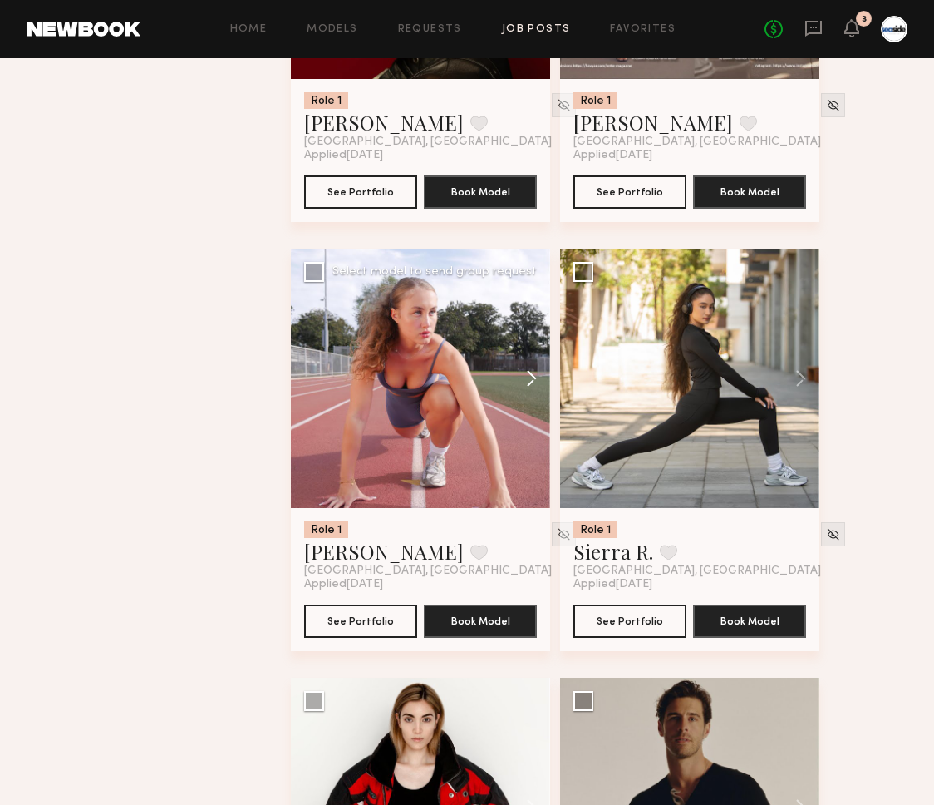
click at [549, 380] on button at bounding box center [523, 378] width 53 height 259
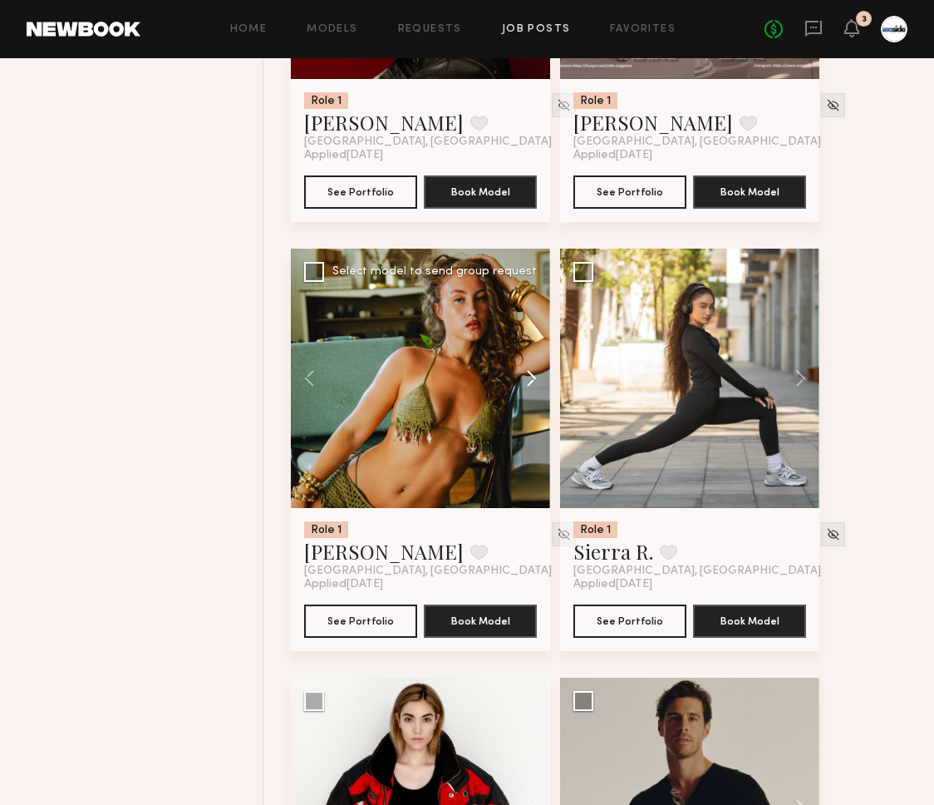
click at [545, 381] on button at bounding box center [523, 378] width 53 height 259
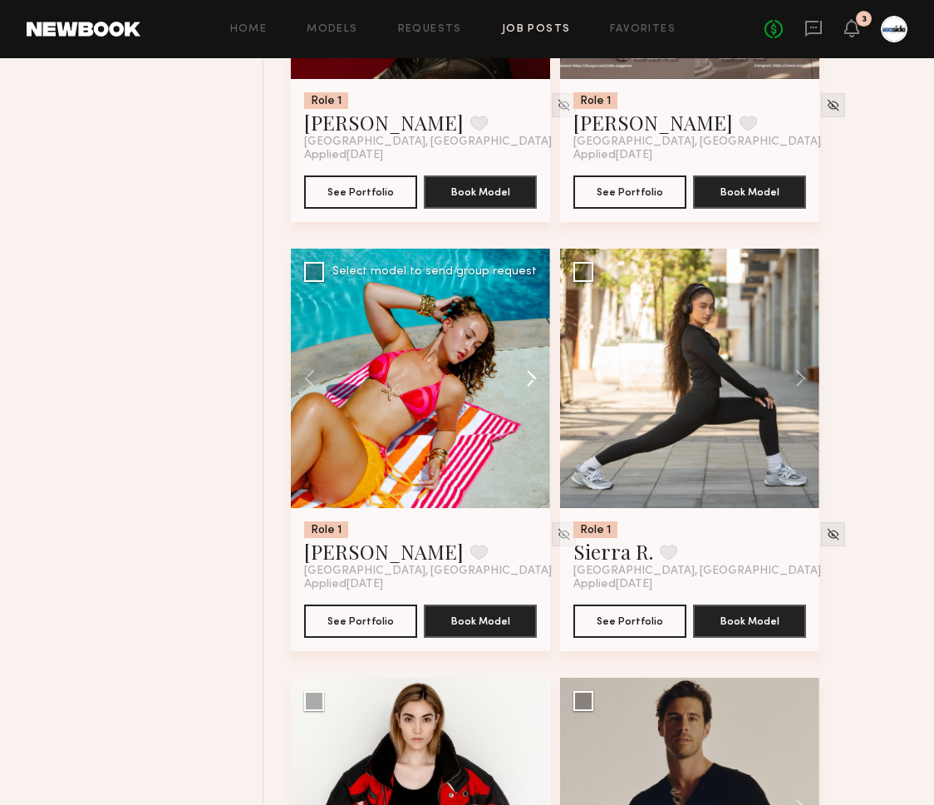
click at [545, 381] on button at bounding box center [523, 378] width 53 height 259
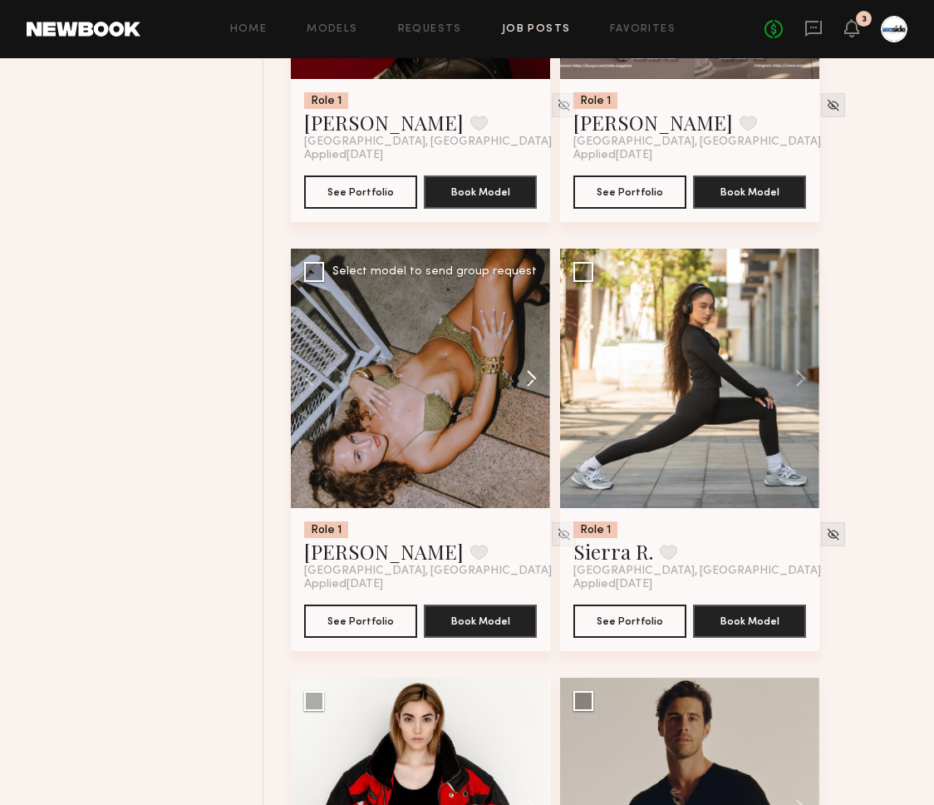
click at [545, 381] on button at bounding box center [523, 378] width 53 height 259
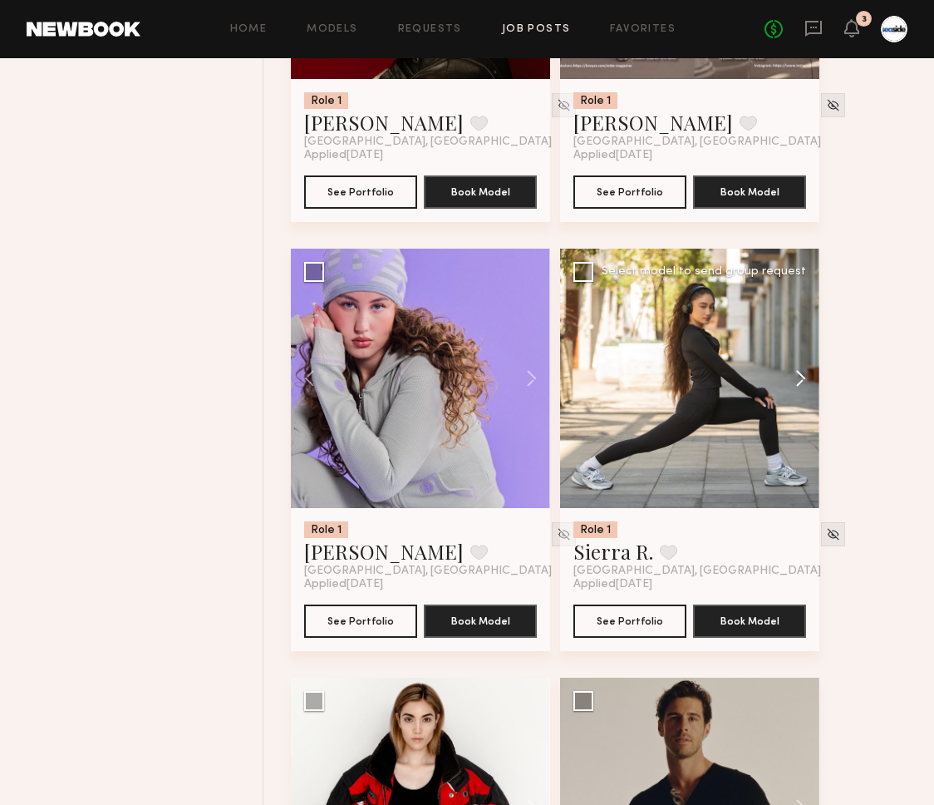
click at [805, 374] on button at bounding box center [792, 378] width 53 height 259
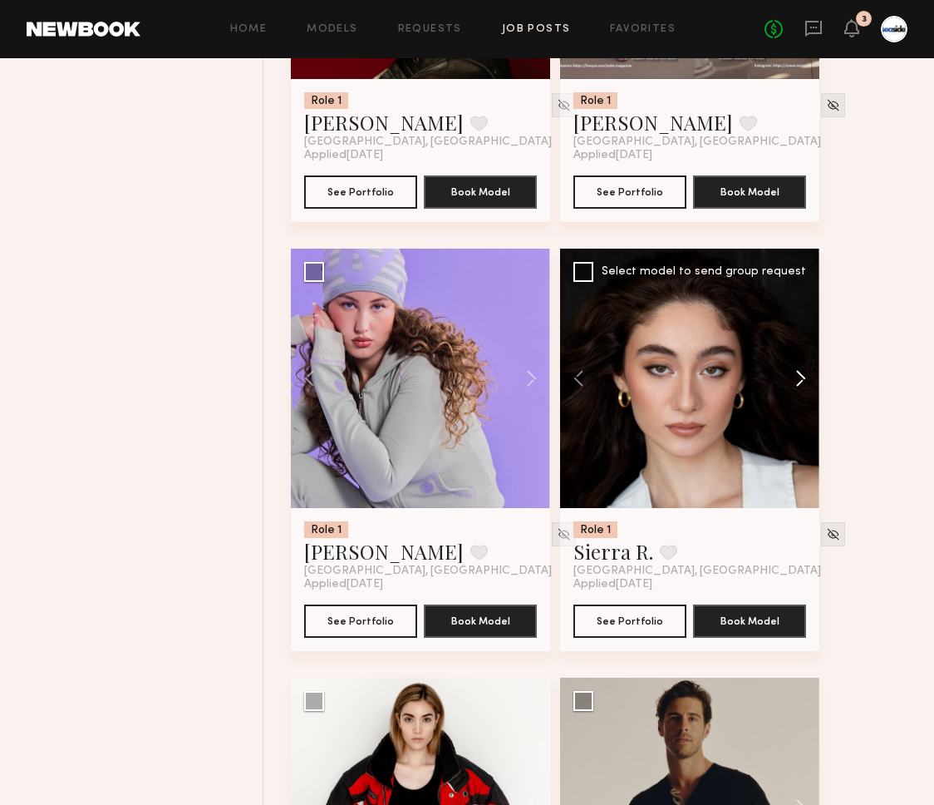
click at [805, 374] on button at bounding box center [792, 378] width 53 height 259
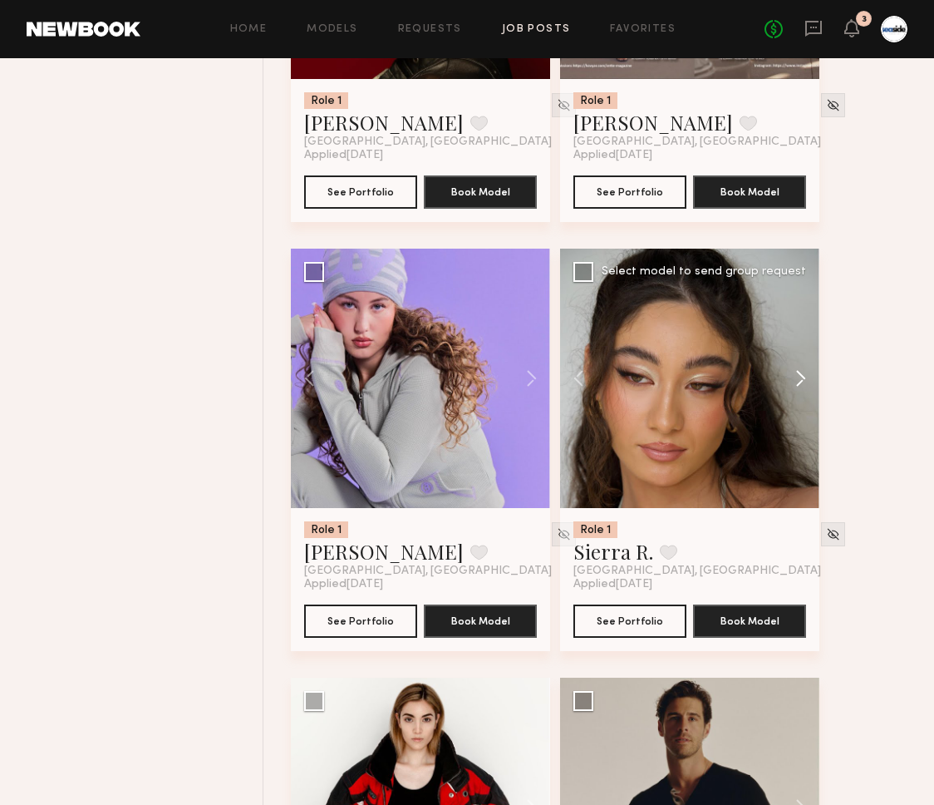
click at [805, 374] on button at bounding box center [792, 378] width 53 height 259
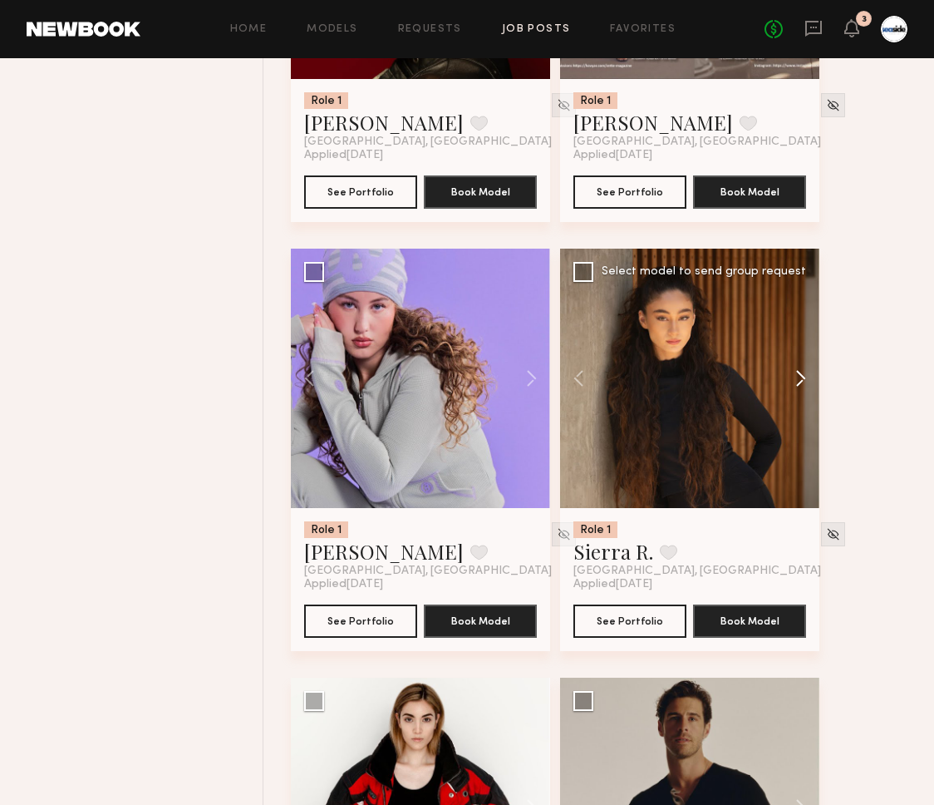
click at [805, 374] on button at bounding box center [792, 378] width 53 height 259
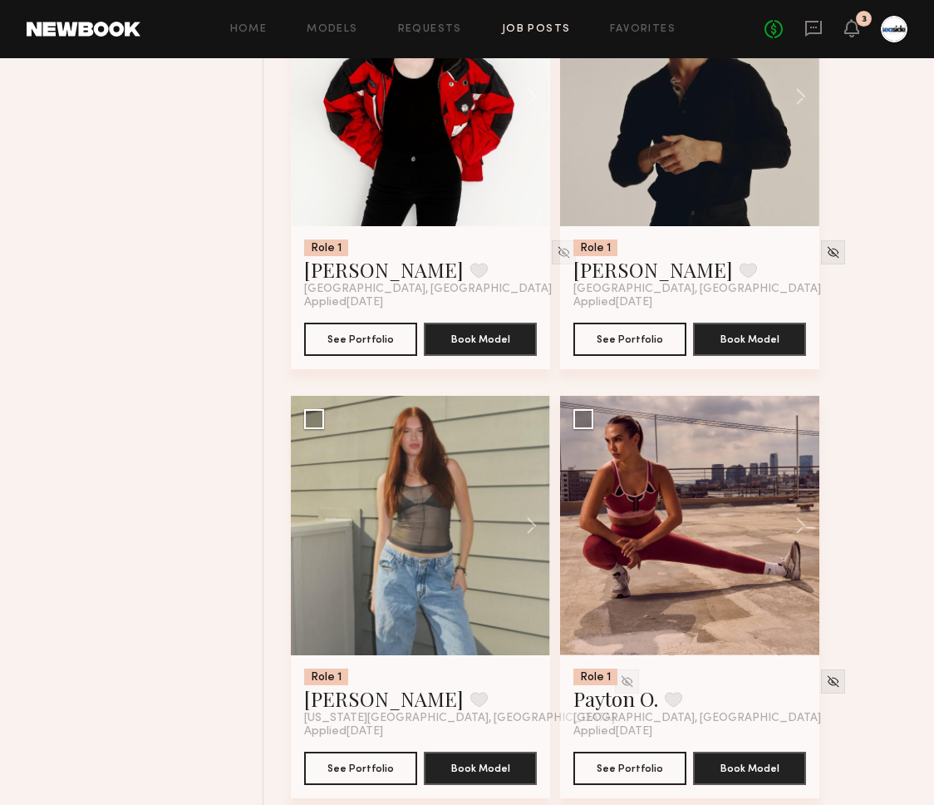
scroll to position [7399, 0]
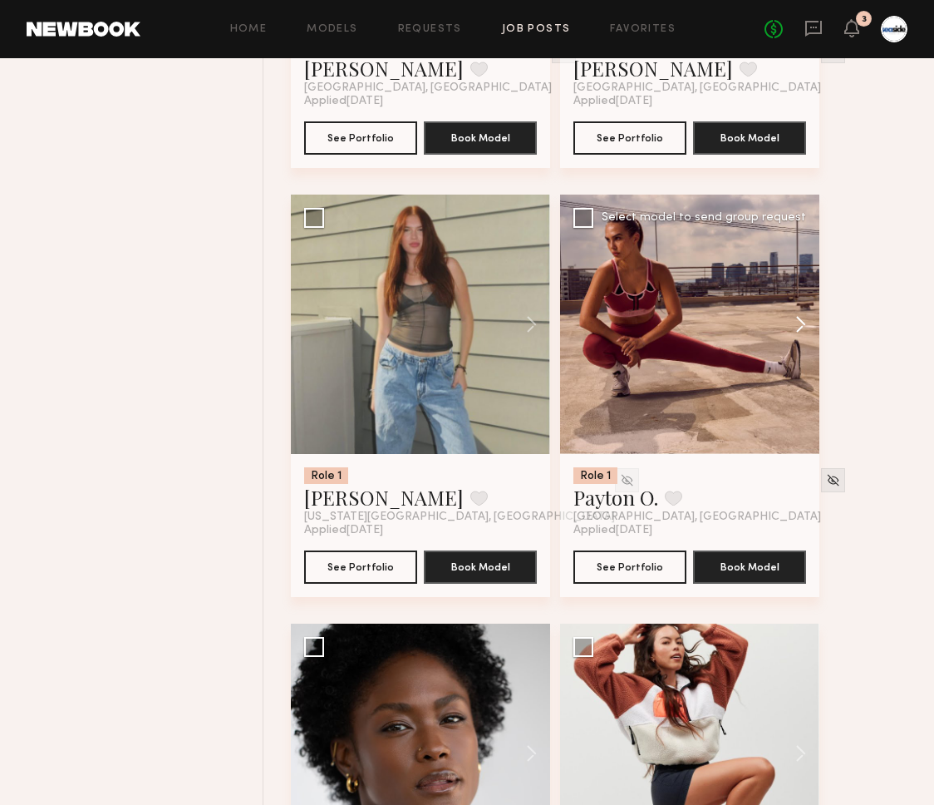
click at [801, 330] on button at bounding box center [792, 324] width 53 height 259
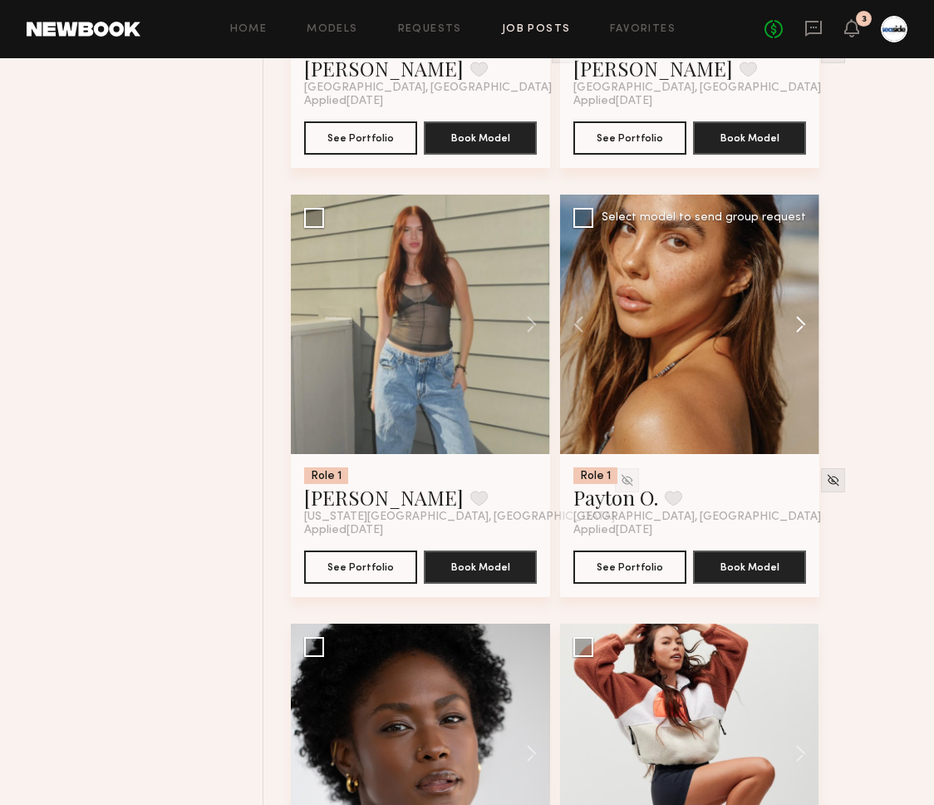
click at [801, 330] on button at bounding box center [792, 324] width 53 height 259
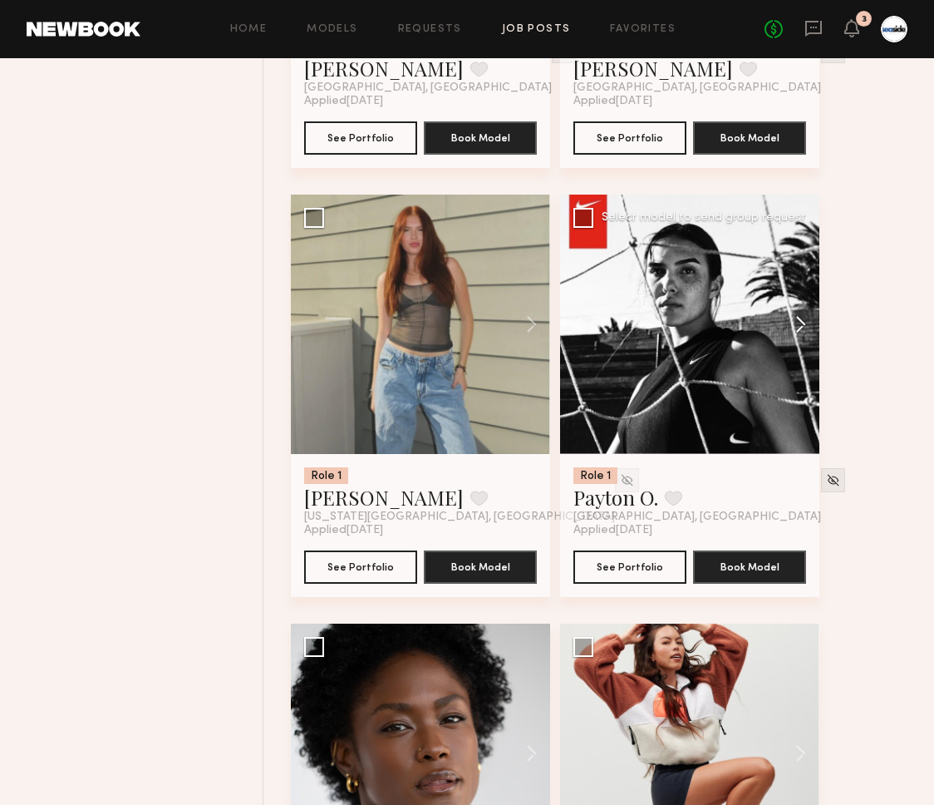
click at [801, 330] on button at bounding box center [792, 324] width 53 height 259
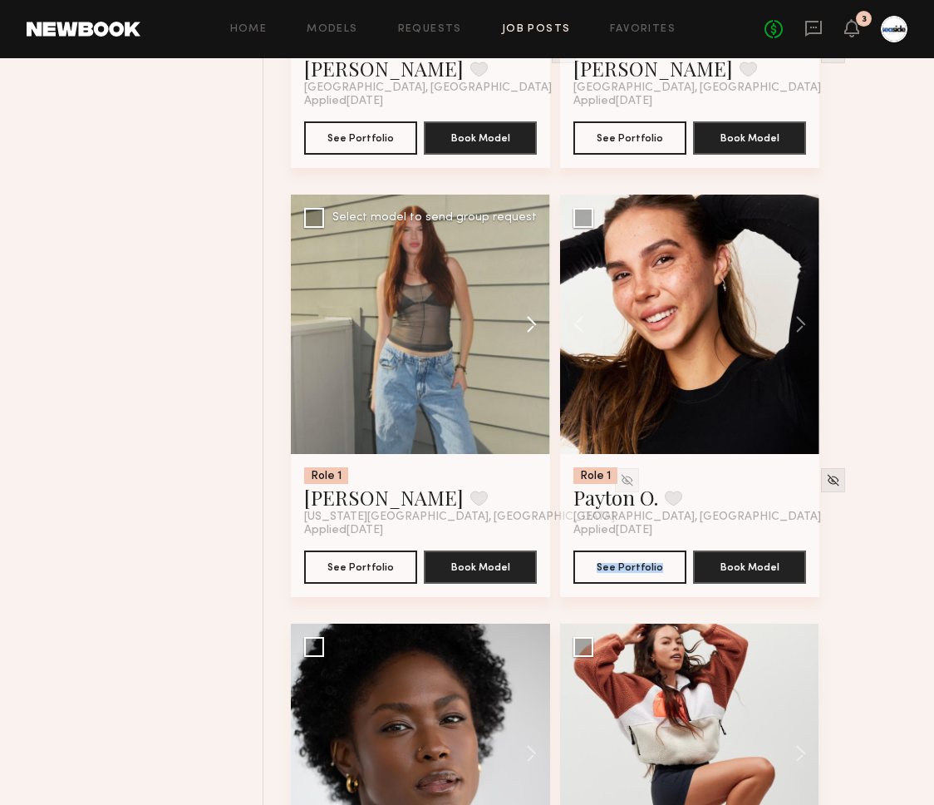
click at [531, 336] on button at bounding box center [523, 324] width 53 height 259
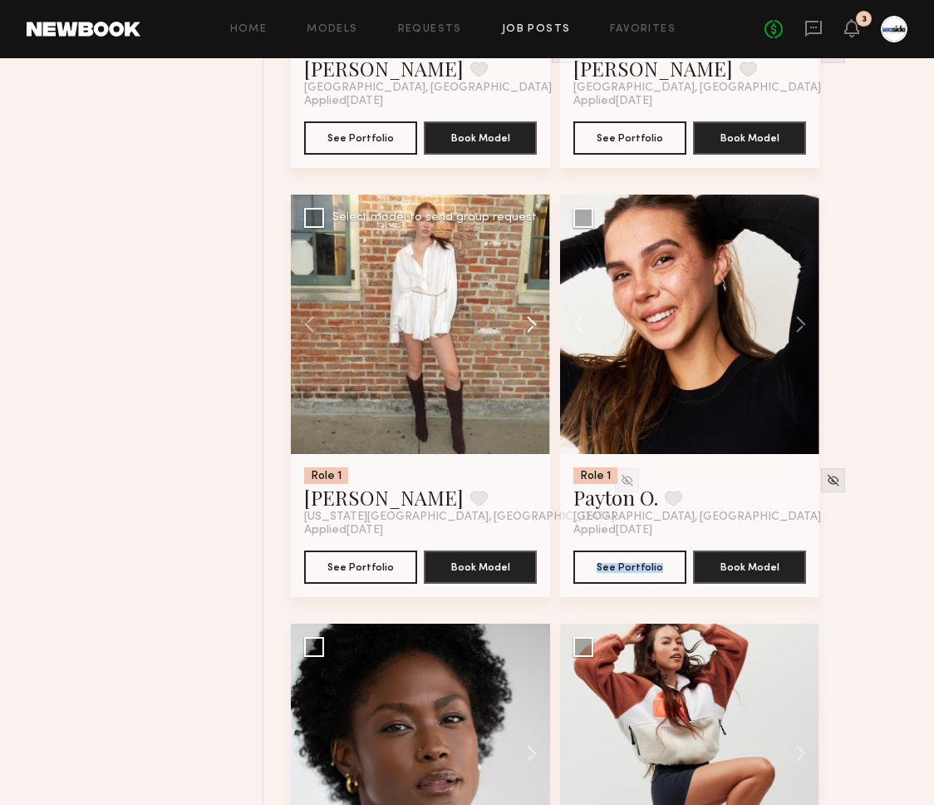
click at [531, 336] on button at bounding box center [523, 324] width 53 height 259
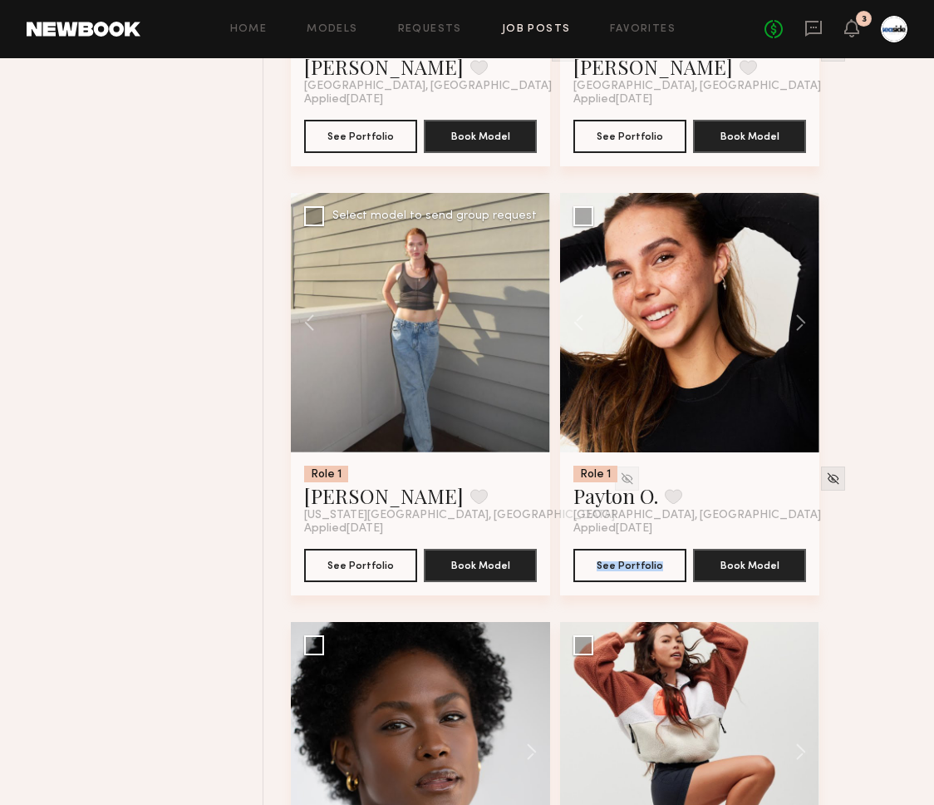
scroll to position [7744, 0]
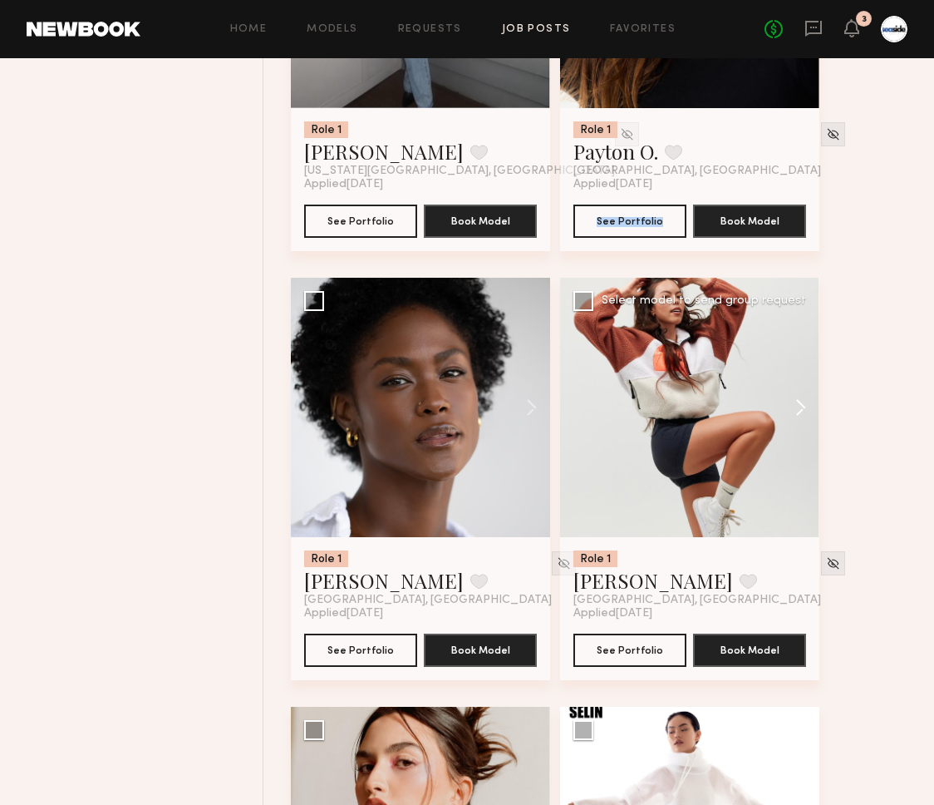
click at [793, 415] on button at bounding box center [792, 407] width 53 height 259
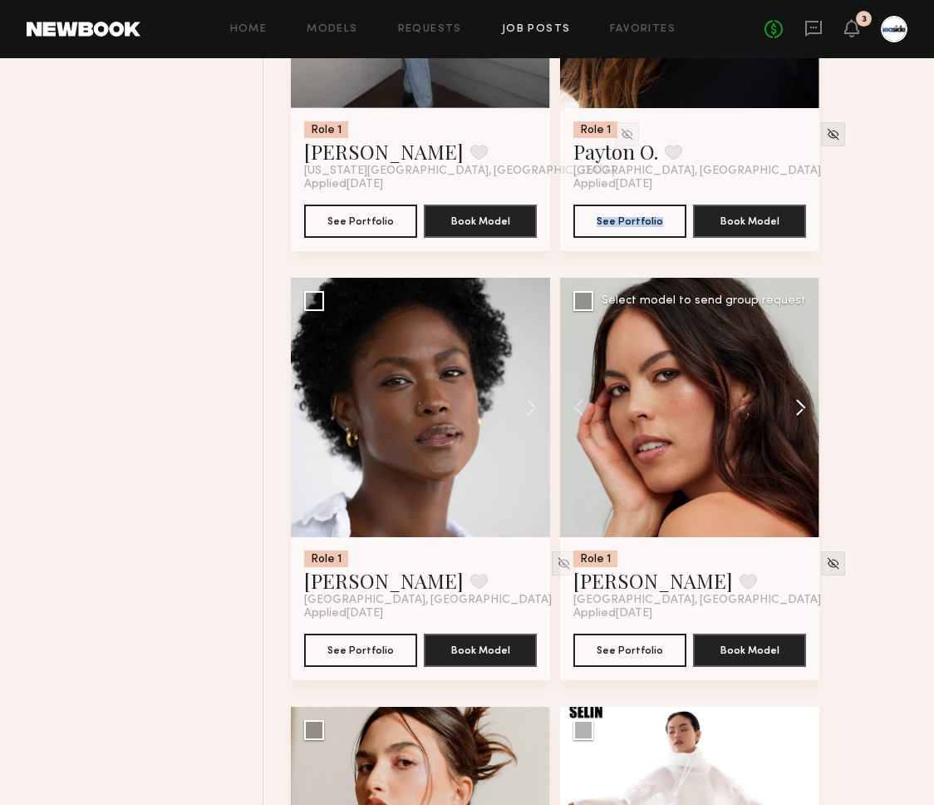
click at [793, 415] on button at bounding box center [792, 407] width 53 height 259
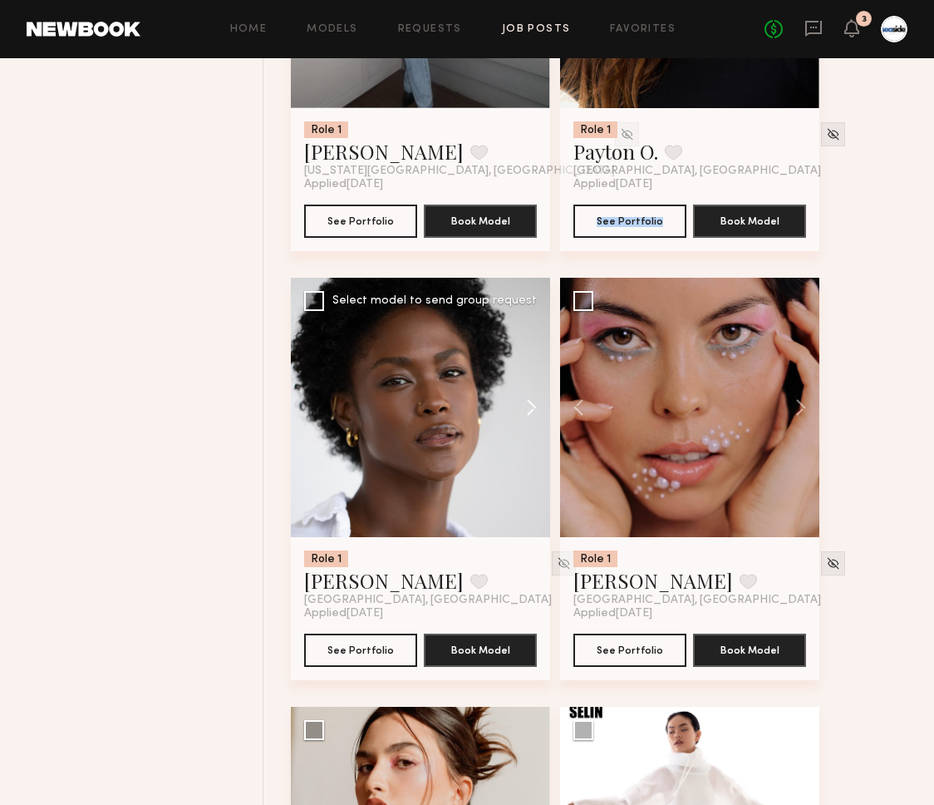
click at [543, 418] on button at bounding box center [523, 407] width 53 height 259
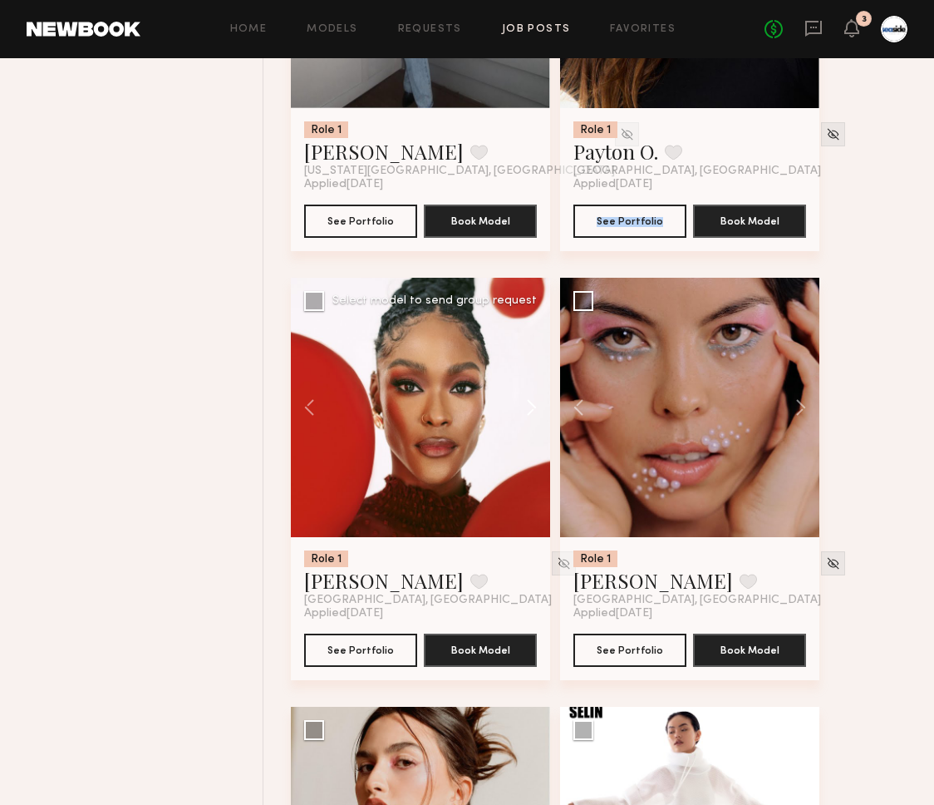
click at [543, 418] on button at bounding box center [523, 407] width 53 height 259
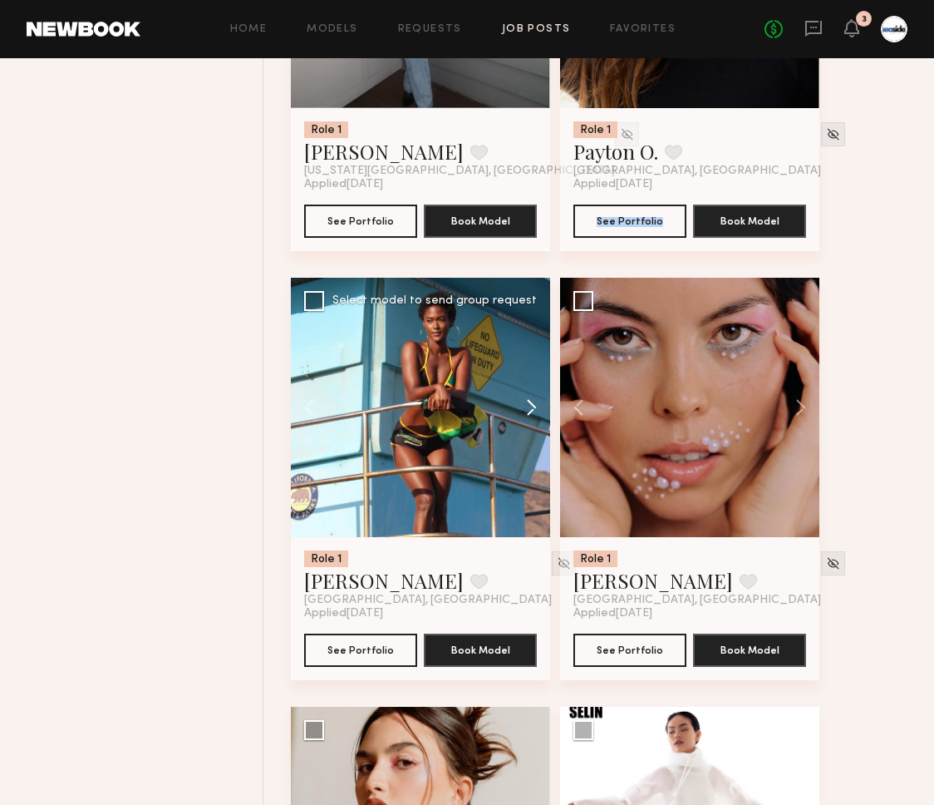
click at [543, 418] on button at bounding box center [523, 407] width 53 height 259
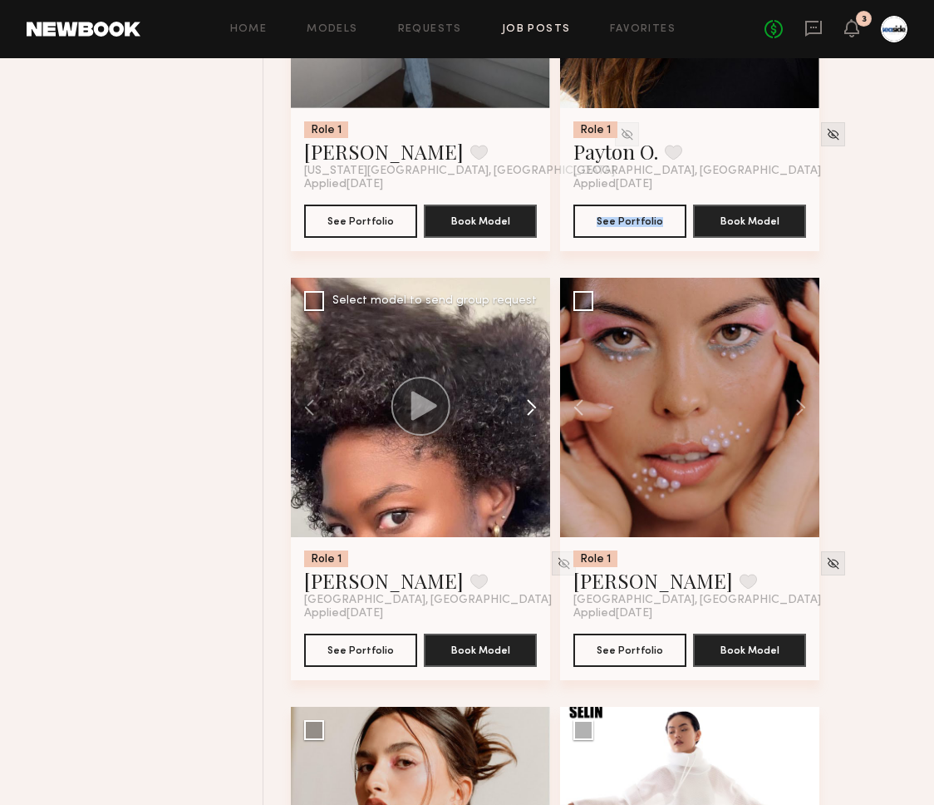
click at [543, 418] on button at bounding box center [523, 407] width 53 height 259
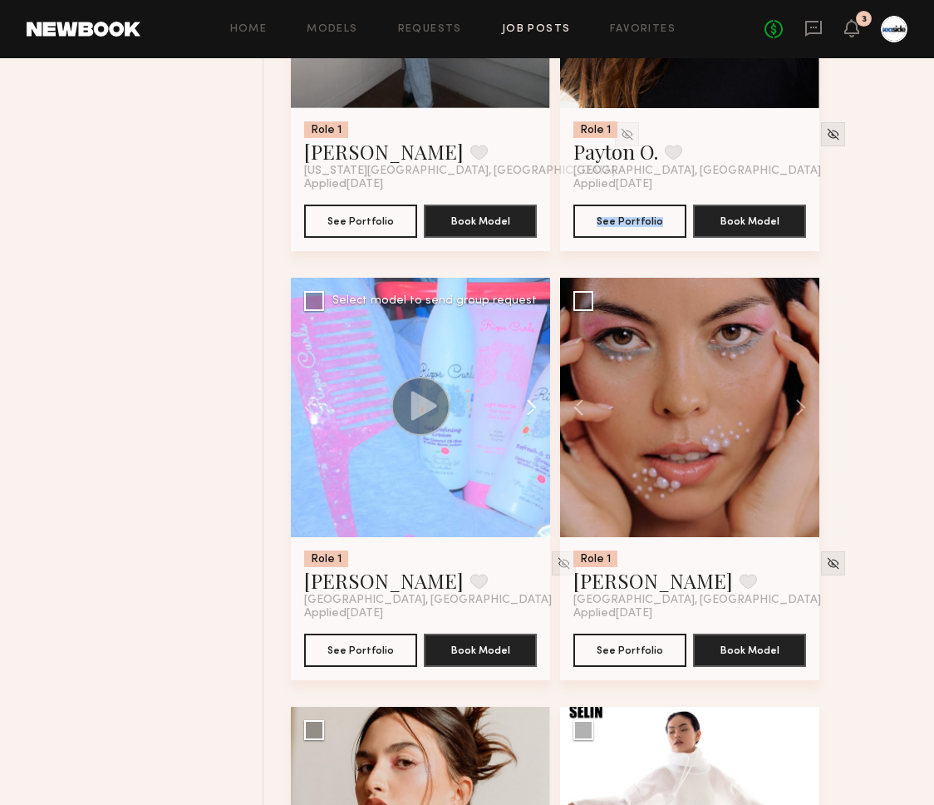
click at [543, 418] on button at bounding box center [523, 407] width 53 height 259
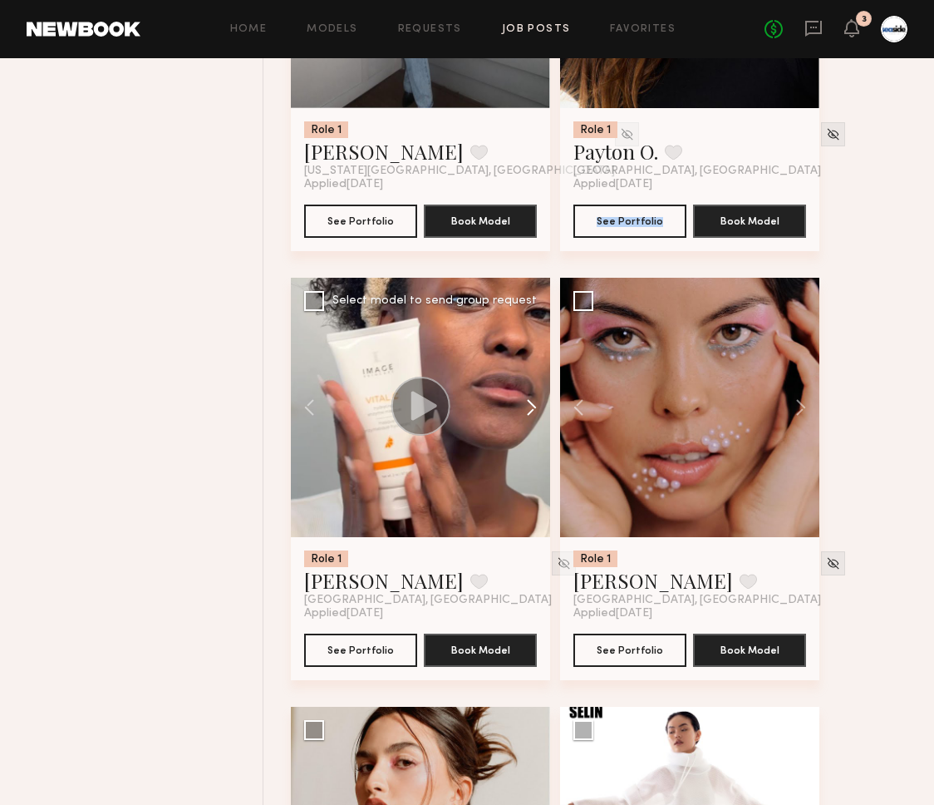
click at [543, 418] on button at bounding box center [523, 407] width 53 height 259
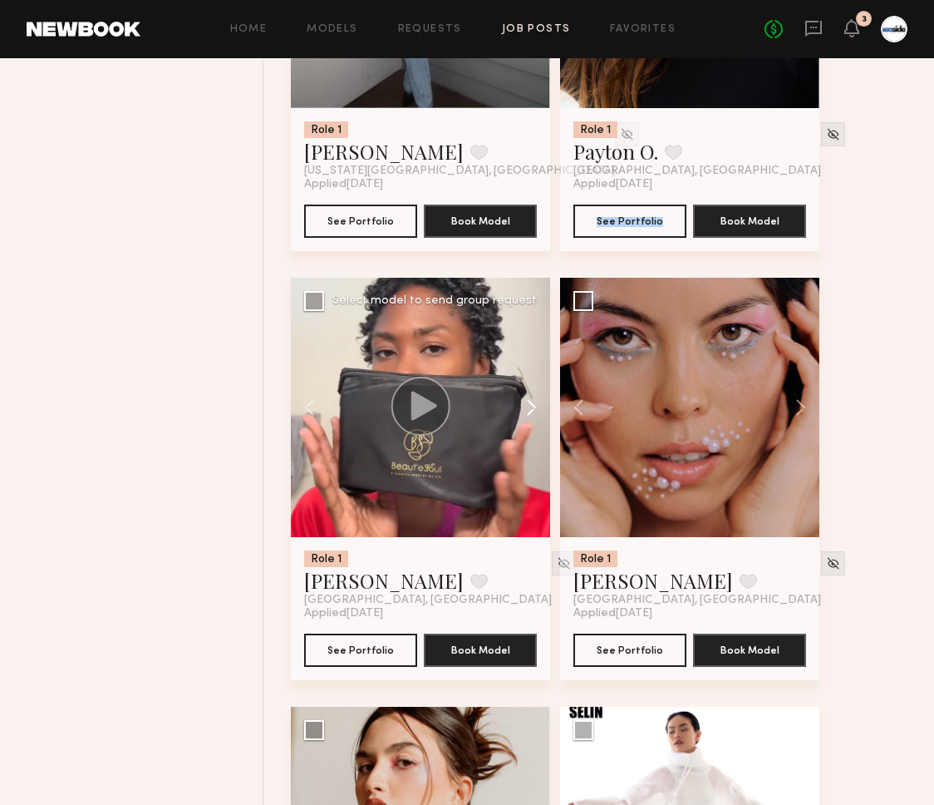
click at [539, 421] on button at bounding box center [523, 407] width 53 height 259
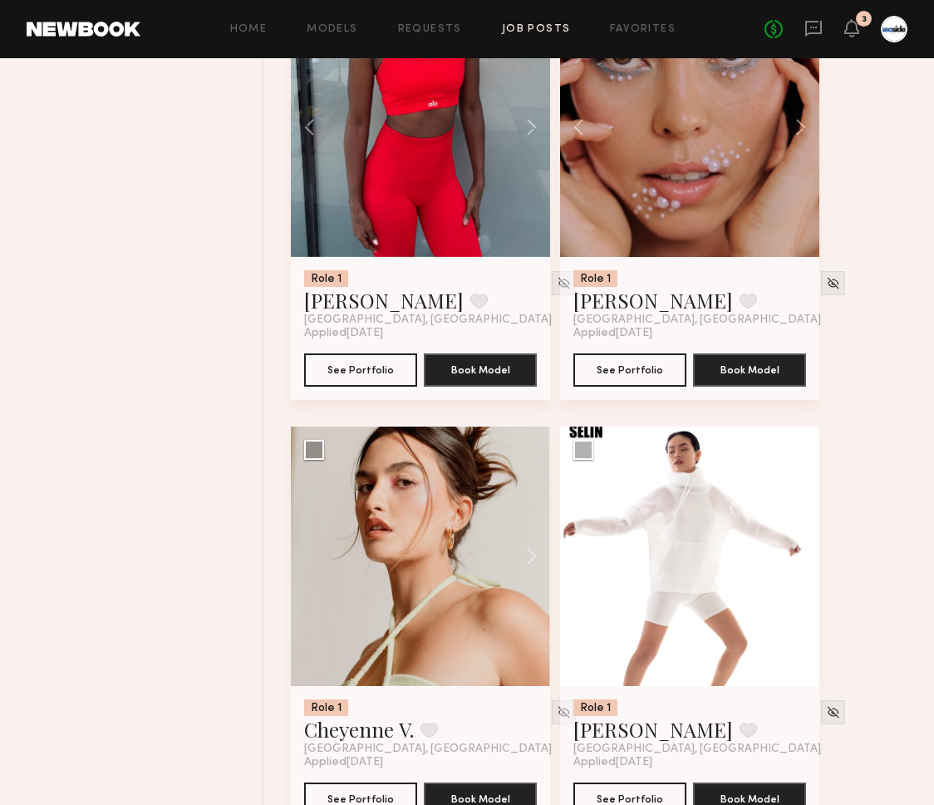
scroll to position [8281, 0]
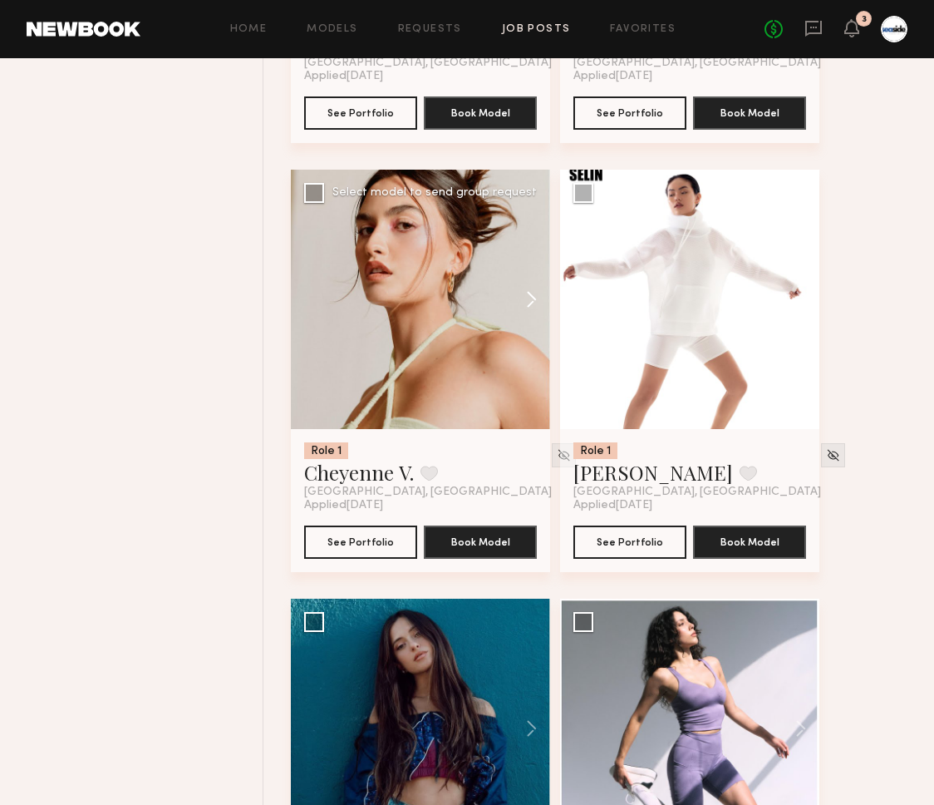
click at [535, 295] on button at bounding box center [523, 299] width 53 height 259
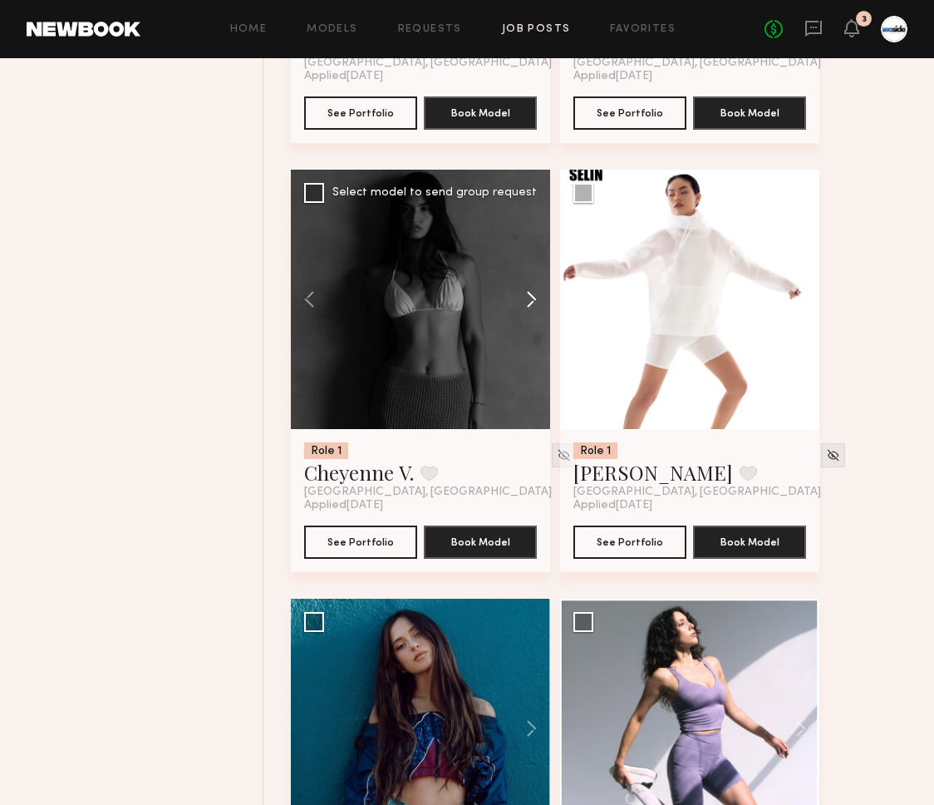
click at [535, 304] on button at bounding box center [523, 299] width 53 height 259
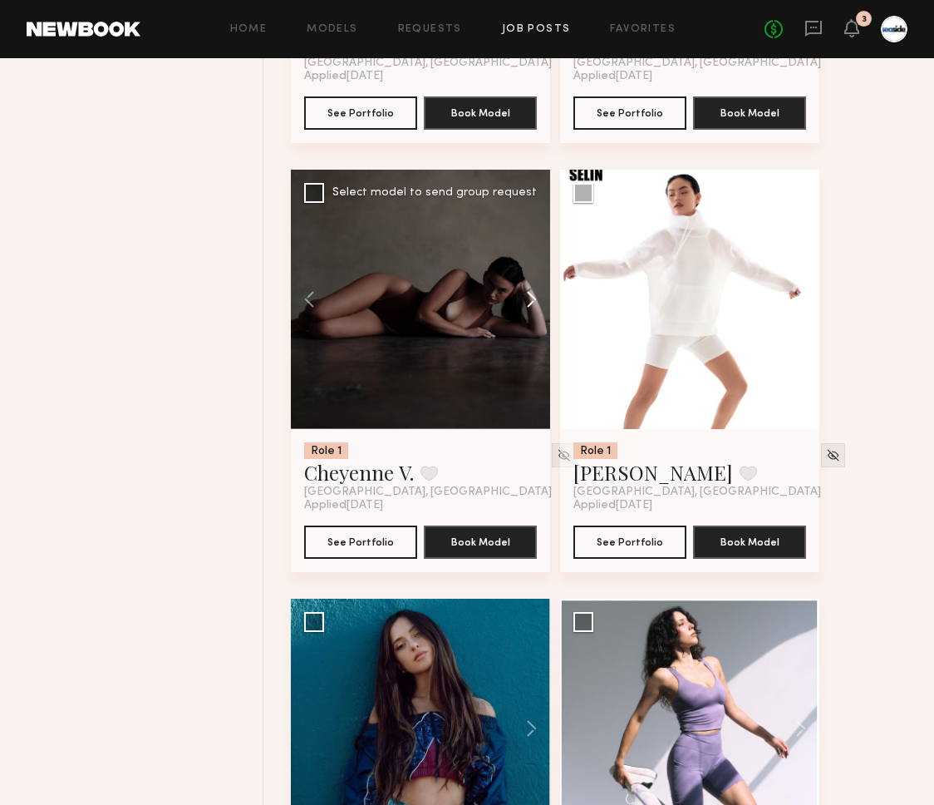
click at [535, 304] on button at bounding box center [523, 299] width 53 height 259
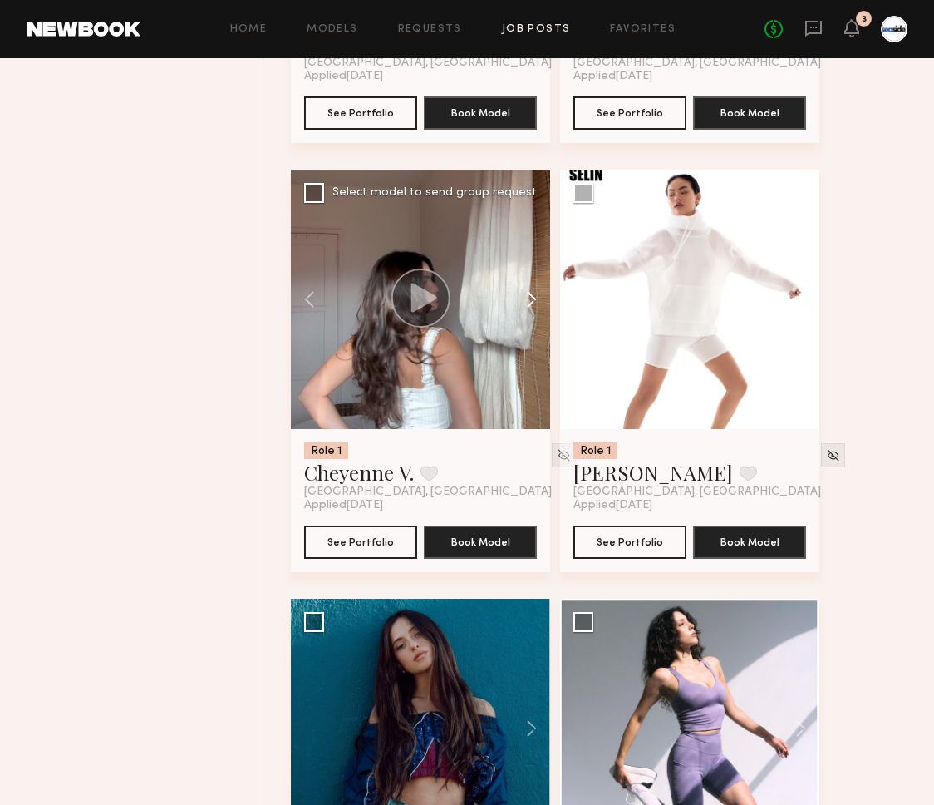
click at [535, 304] on button at bounding box center [523, 299] width 53 height 259
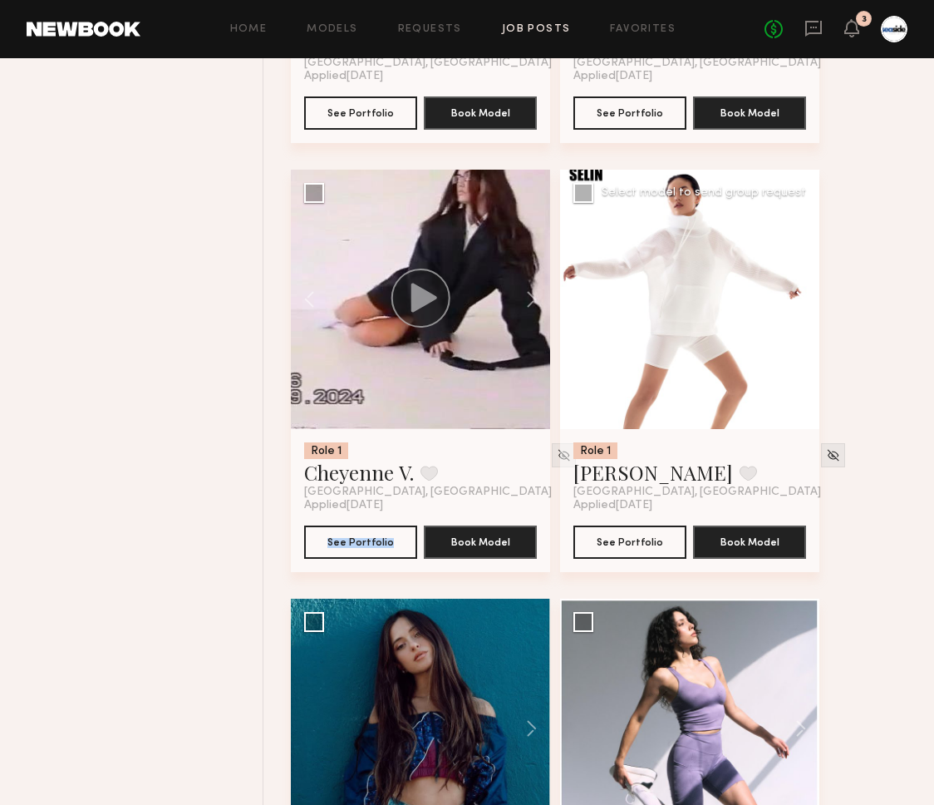
click at [799, 312] on button at bounding box center [792, 299] width 53 height 259
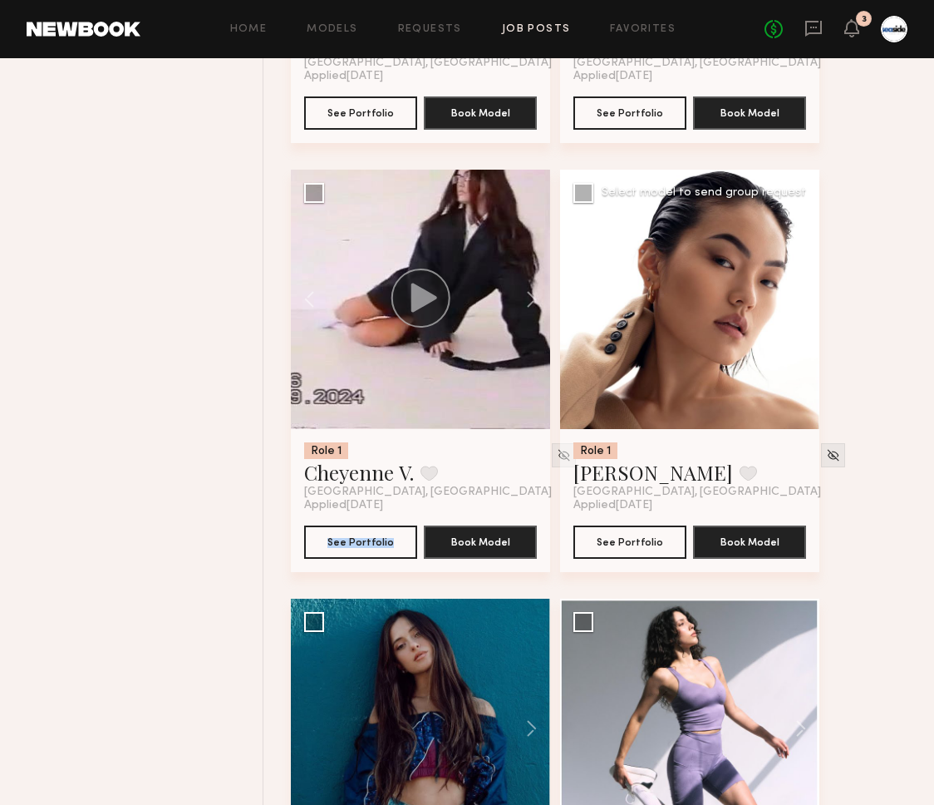
click at [799, 312] on button at bounding box center [792, 299] width 53 height 259
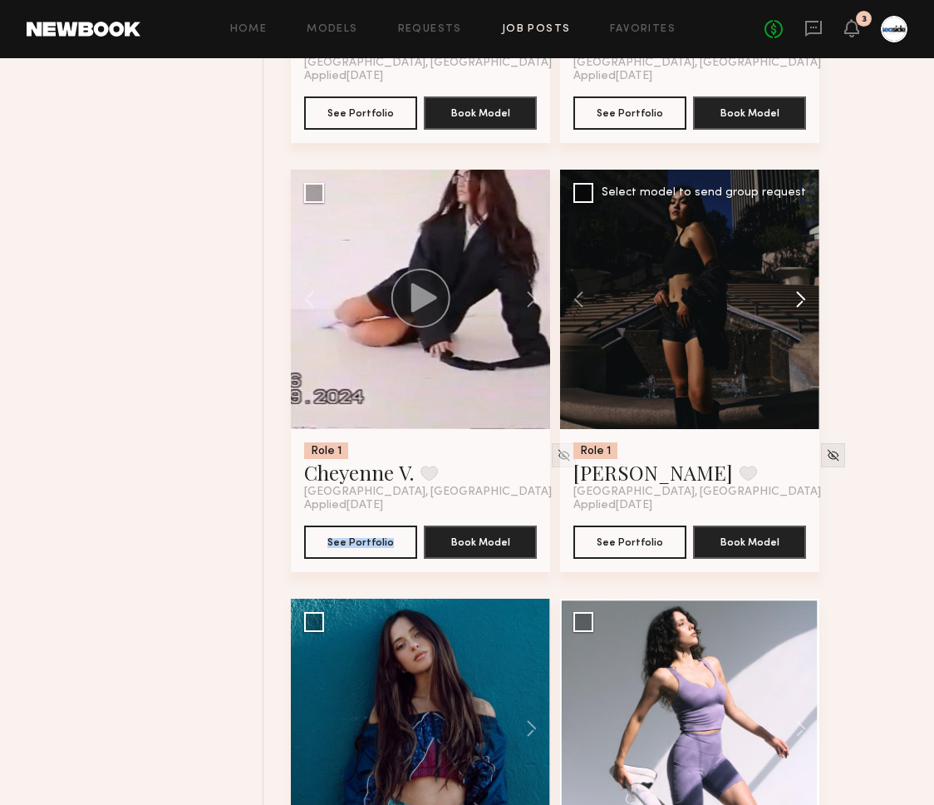
click at [799, 312] on button at bounding box center [792, 299] width 53 height 259
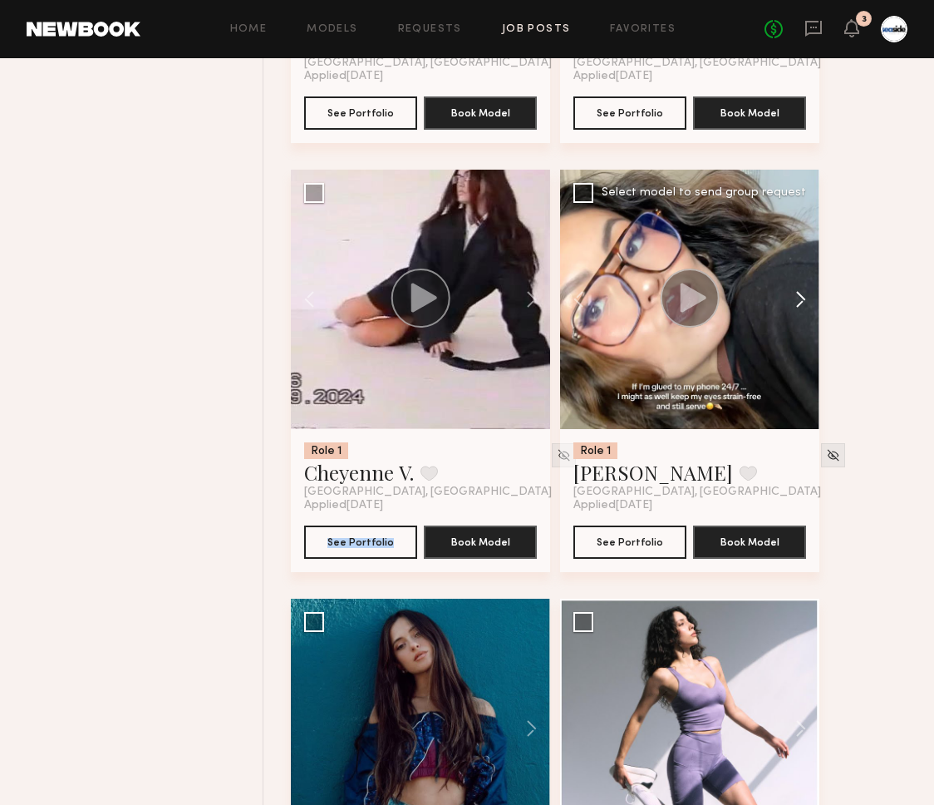
click at [799, 312] on button at bounding box center [792, 299] width 53 height 259
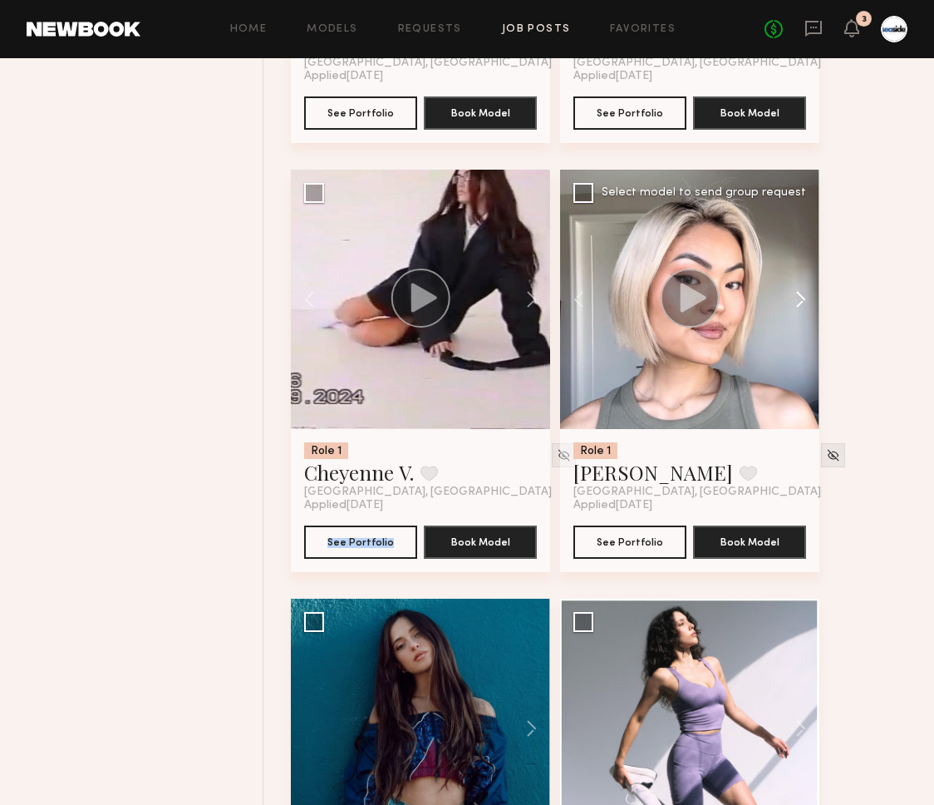
click at [799, 312] on button at bounding box center [792, 299] width 53 height 259
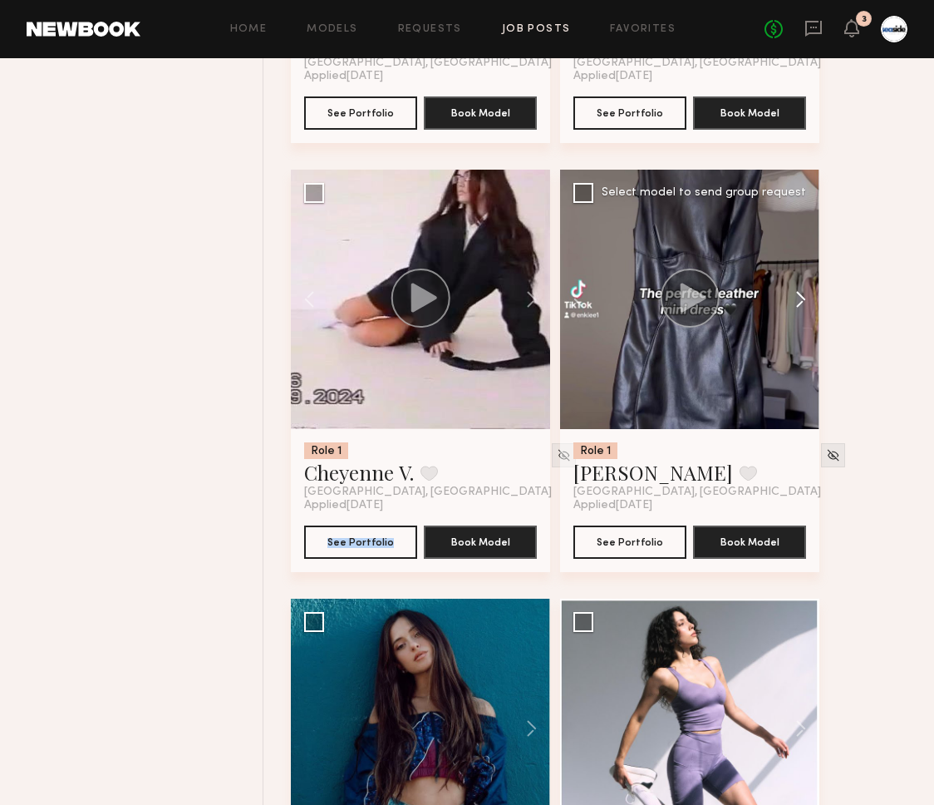
click at [799, 312] on button at bounding box center [792, 299] width 53 height 259
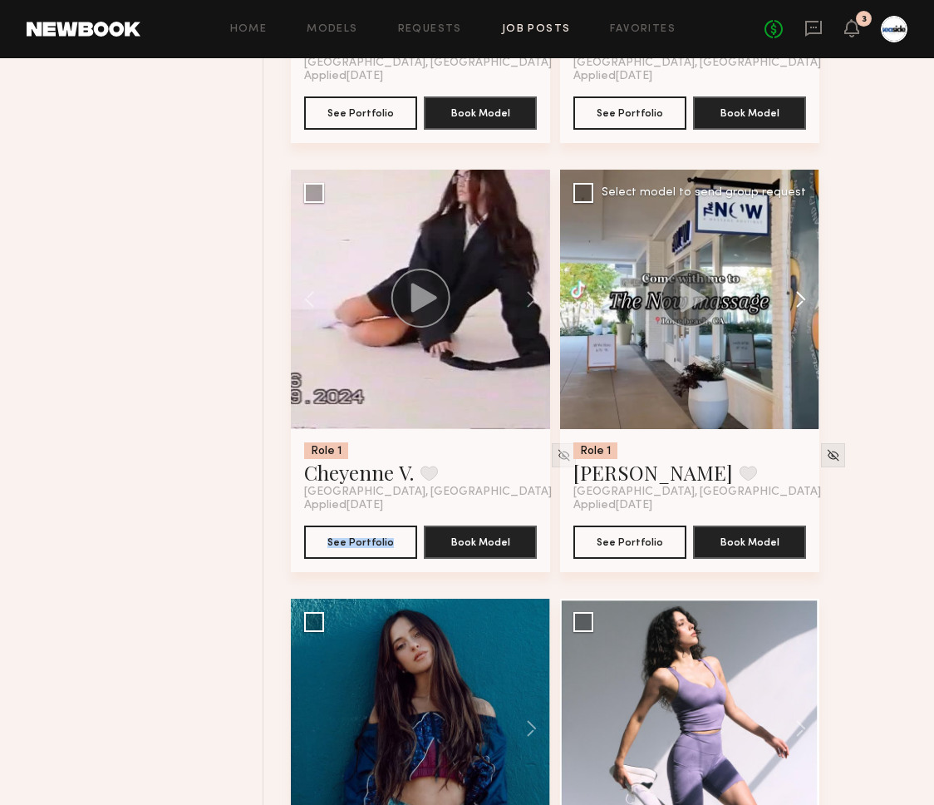
click at [799, 312] on button at bounding box center [792, 299] width 53 height 259
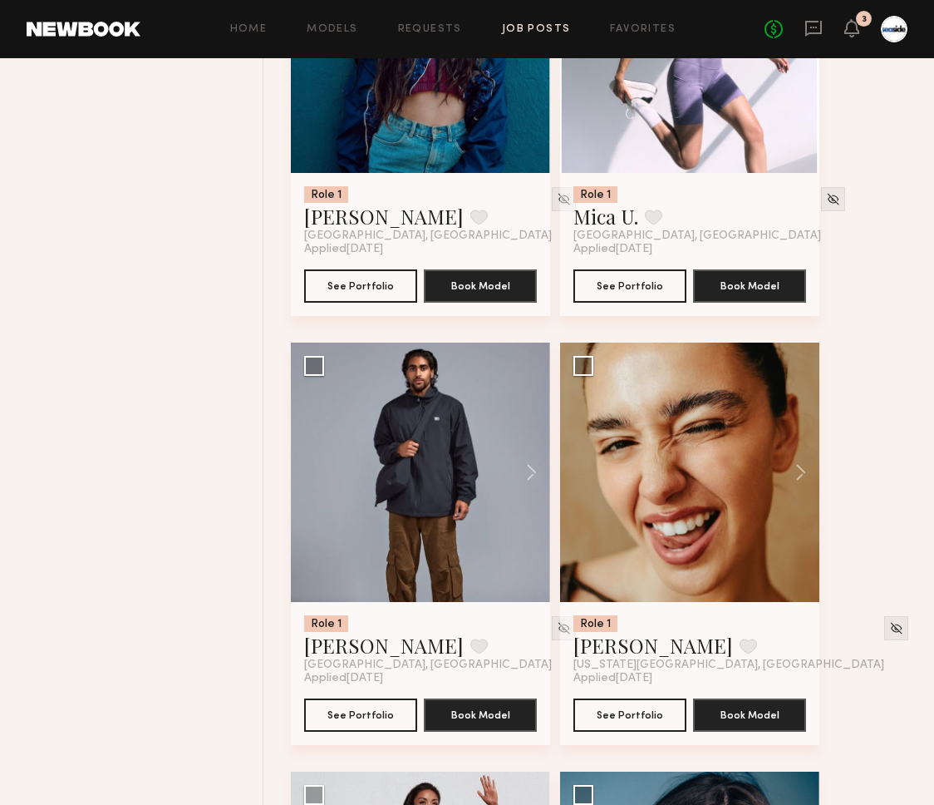
scroll to position [8968, 0]
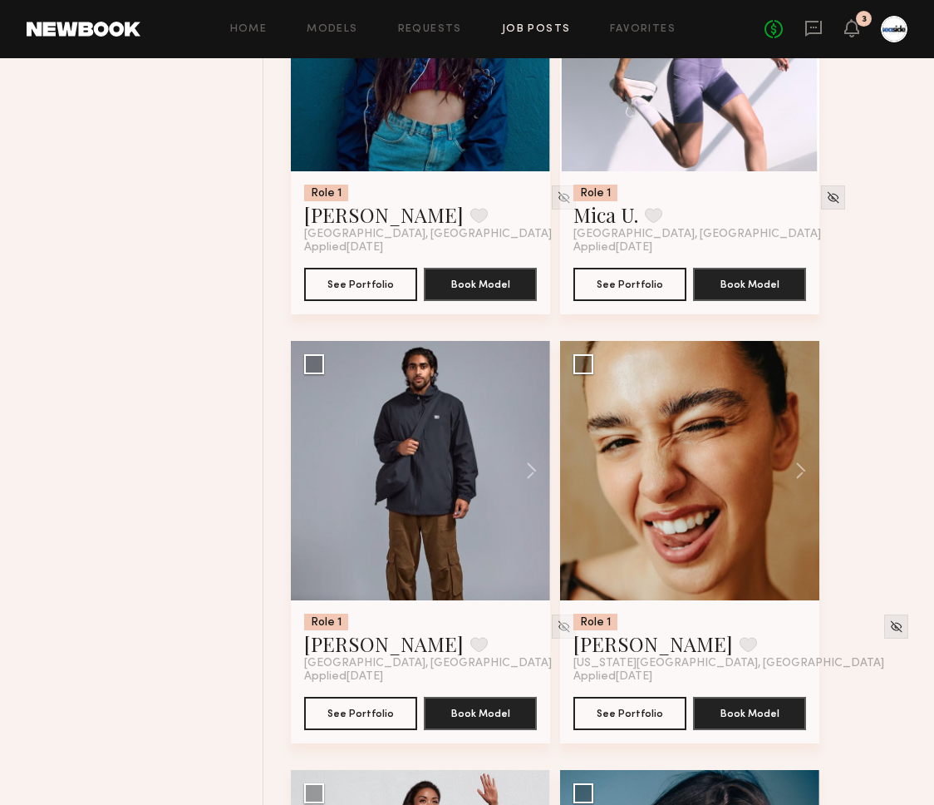
click at [791, 471] on button at bounding box center [792, 470] width 53 height 259
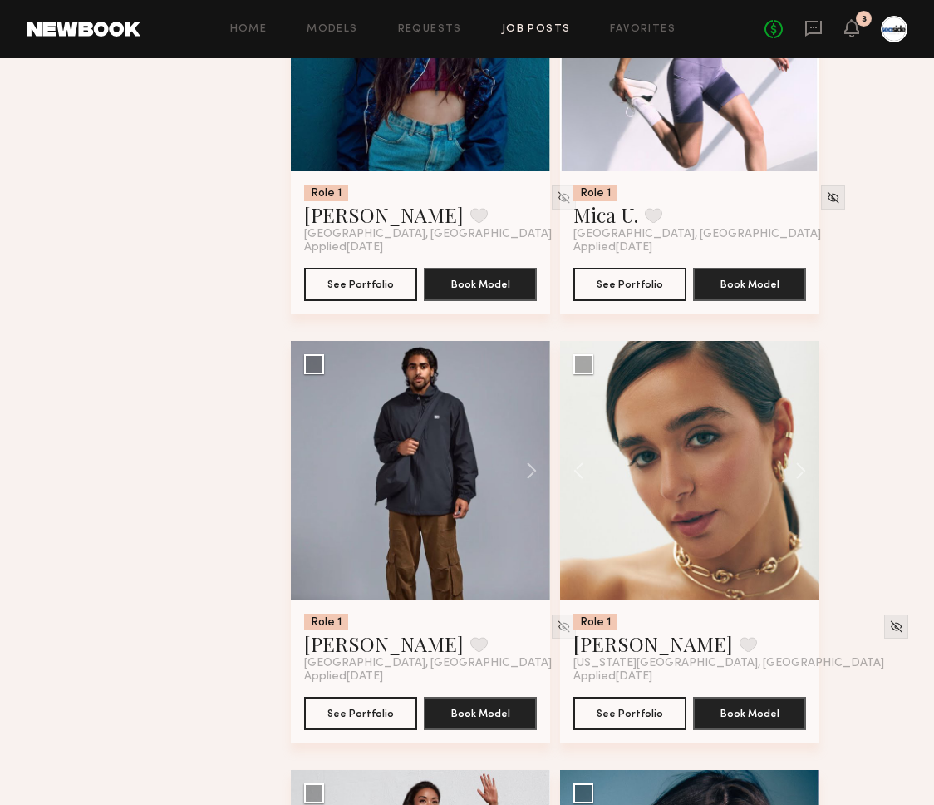
click at [791, 471] on button at bounding box center [792, 470] width 53 height 259
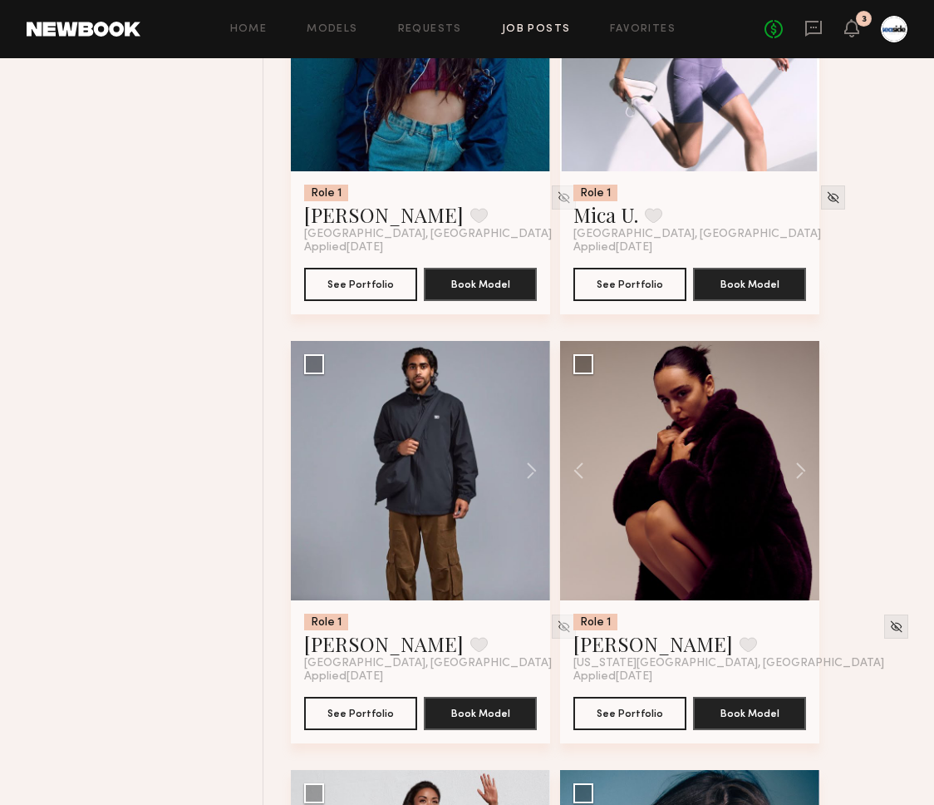
click at [791, 471] on button at bounding box center [792, 470] width 53 height 259
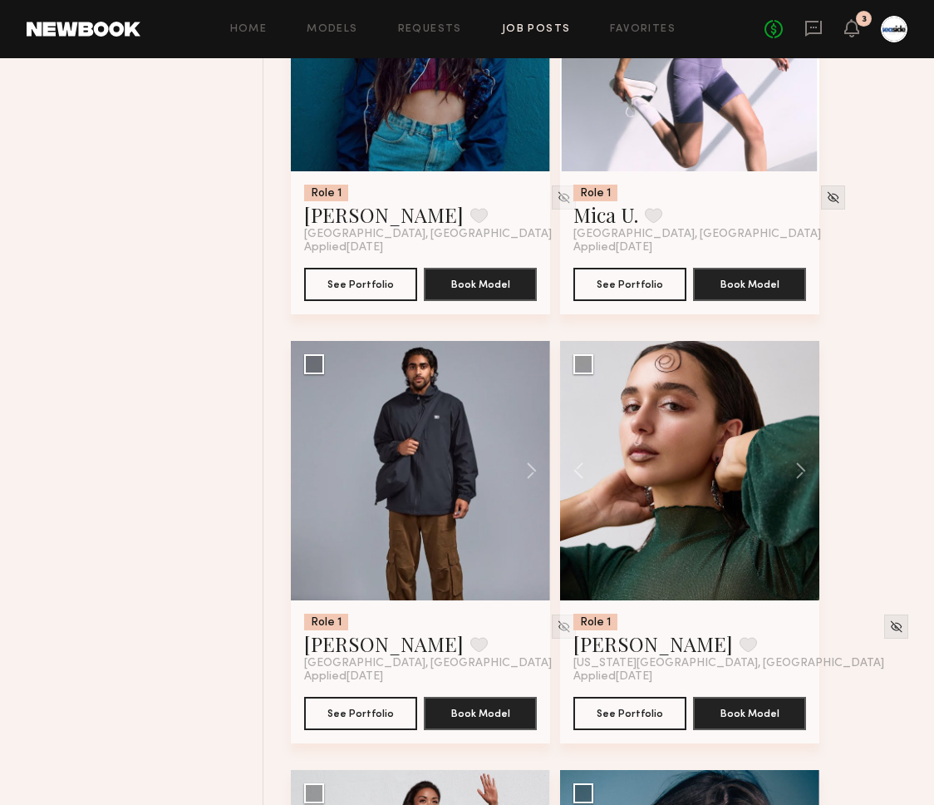
click at [791, 471] on button at bounding box center [792, 470] width 53 height 259
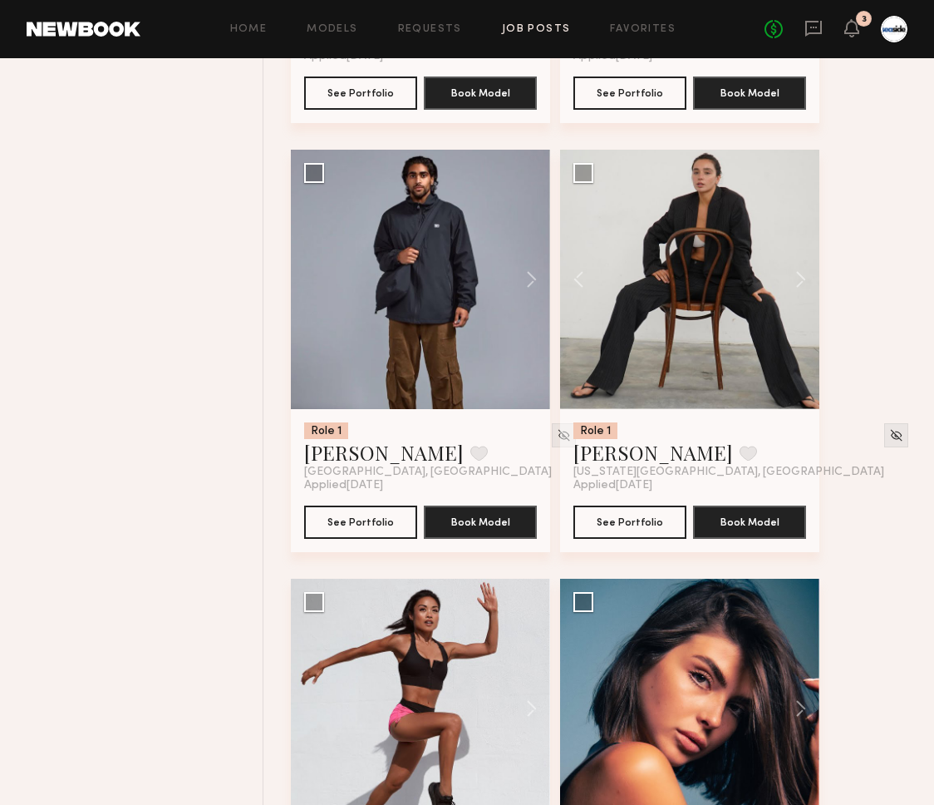
scroll to position [9489, 0]
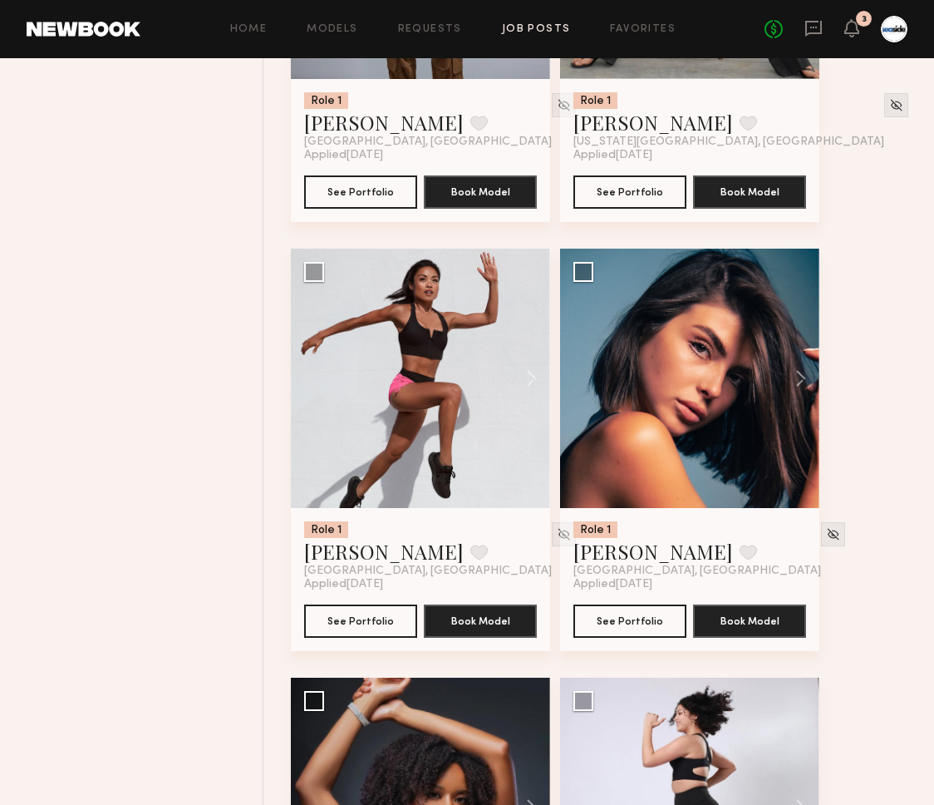
click at [798, 392] on button at bounding box center [792, 378] width 53 height 259
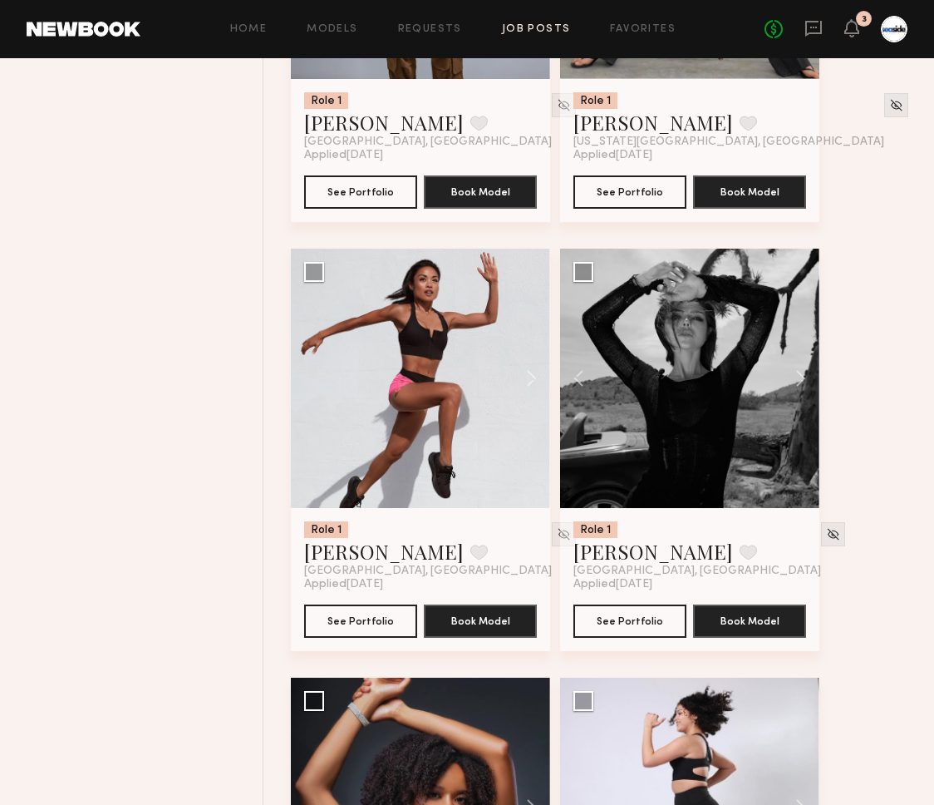
click at [798, 392] on button at bounding box center [792, 378] width 53 height 259
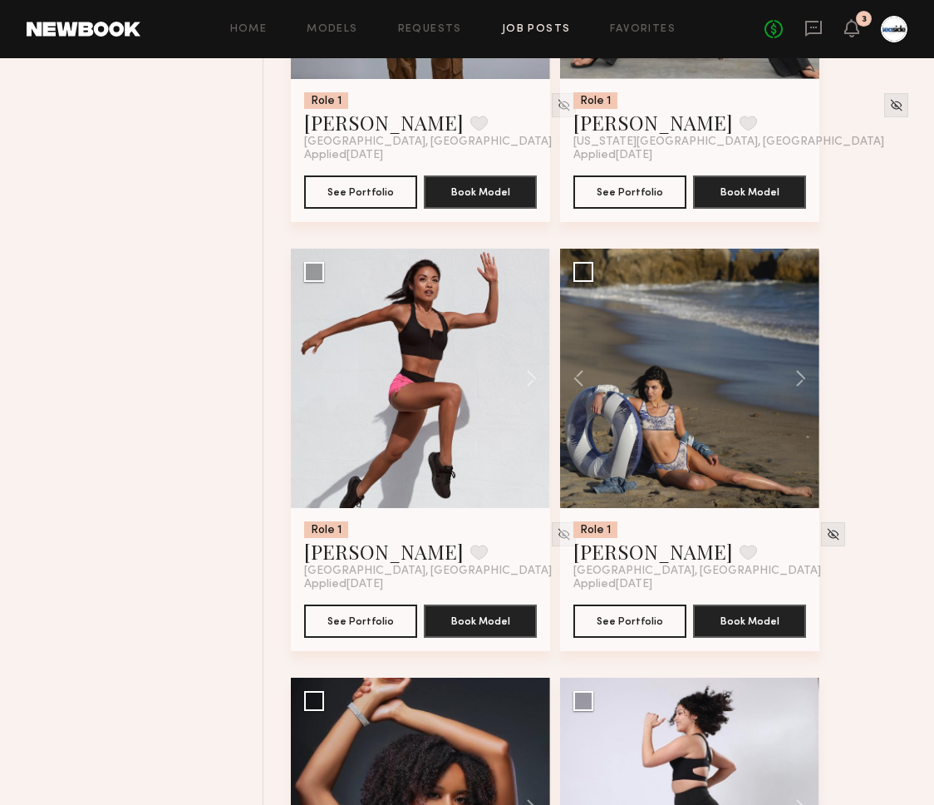
click at [798, 392] on button at bounding box center [792, 378] width 53 height 259
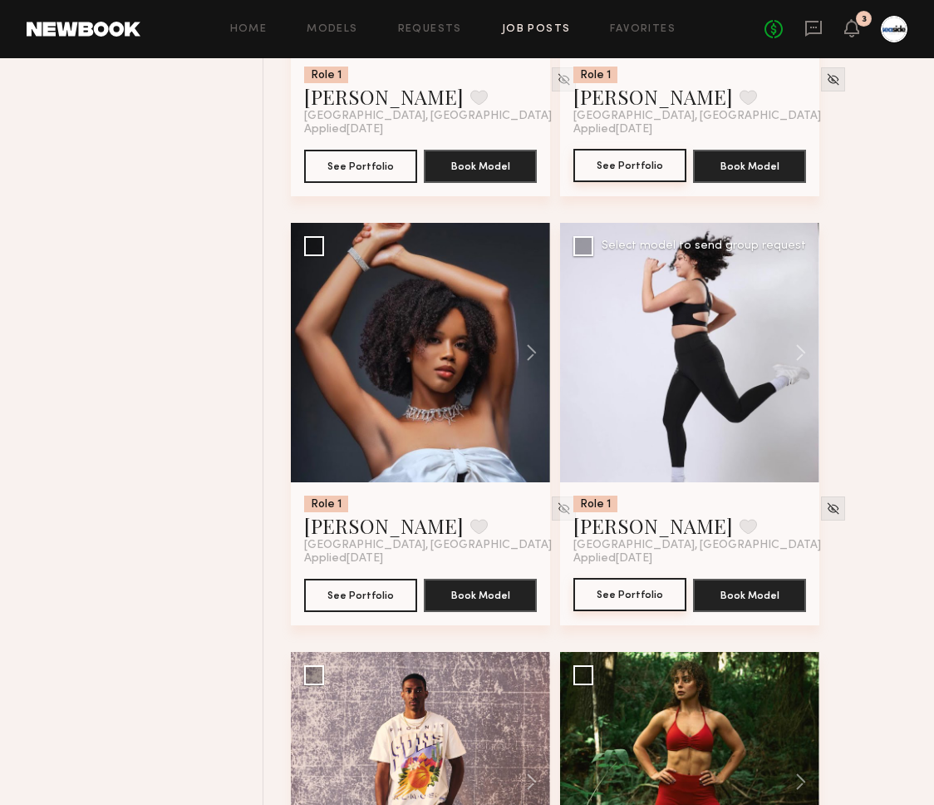
scroll to position [9959, 0]
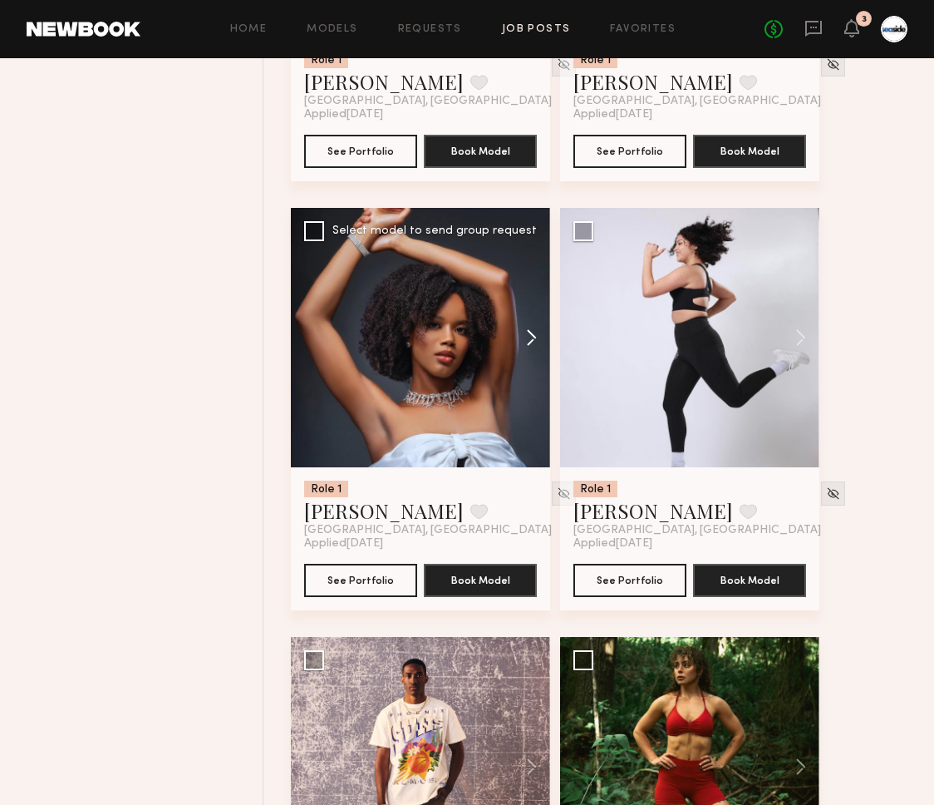
click at [527, 333] on button at bounding box center [523, 337] width 53 height 259
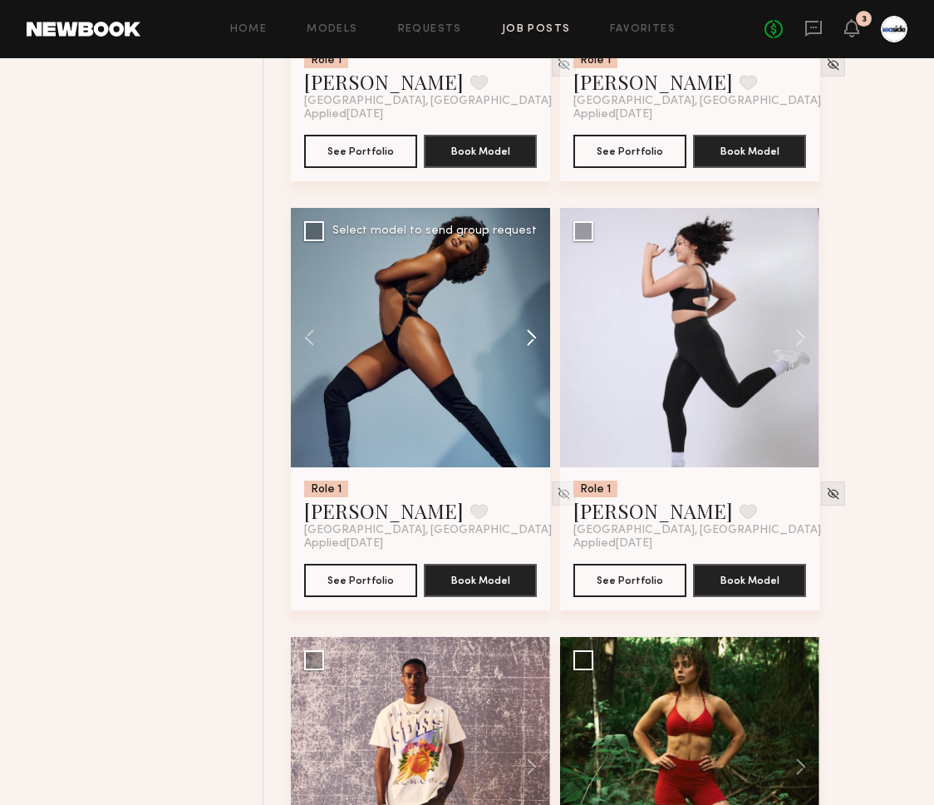
click at [527, 333] on button at bounding box center [523, 337] width 53 height 259
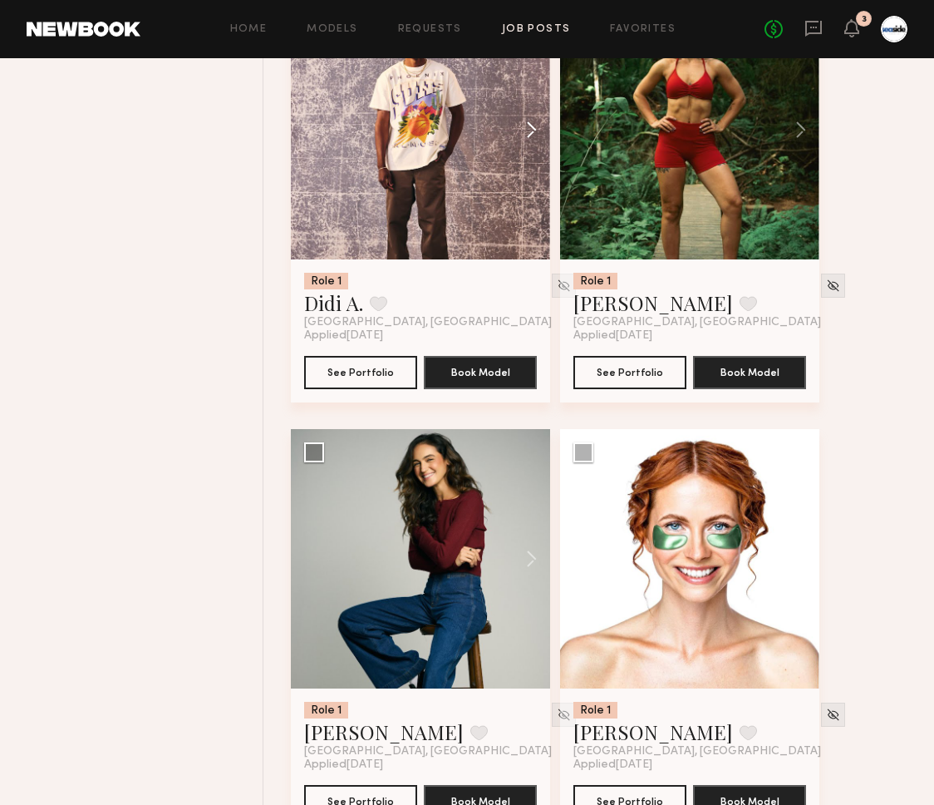
scroll to position [10826, 0]
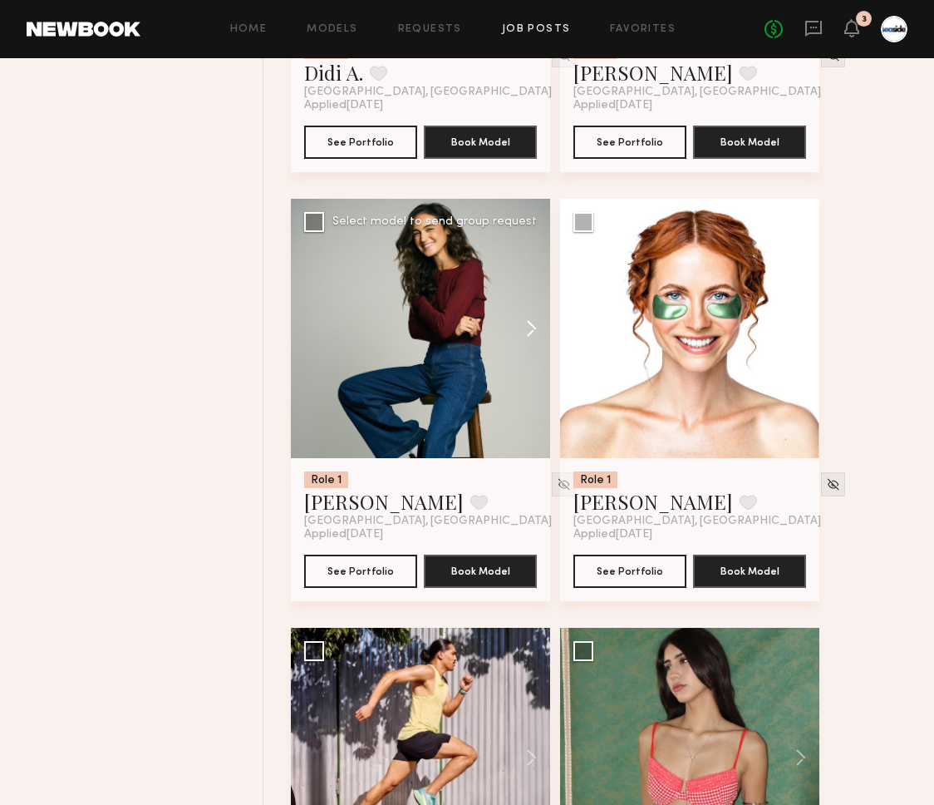
click at [542, 342] on button at bounding box center [523, 328] width 53 height 259
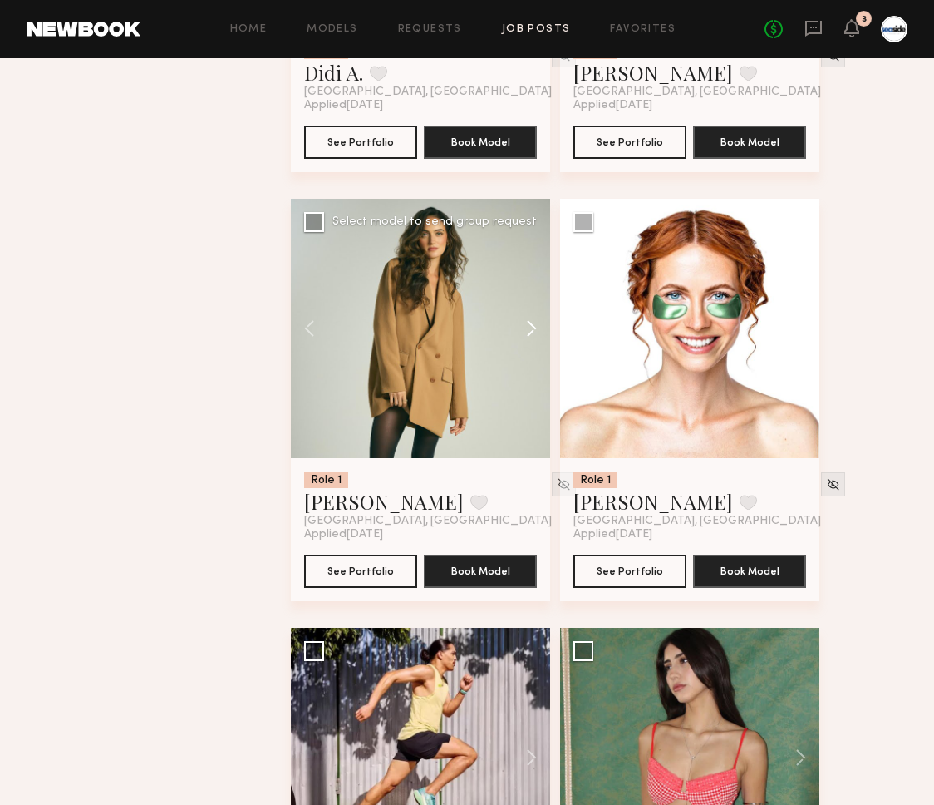
click at [542, 342] on button at bounding box center [523, 328] width 53 height 259
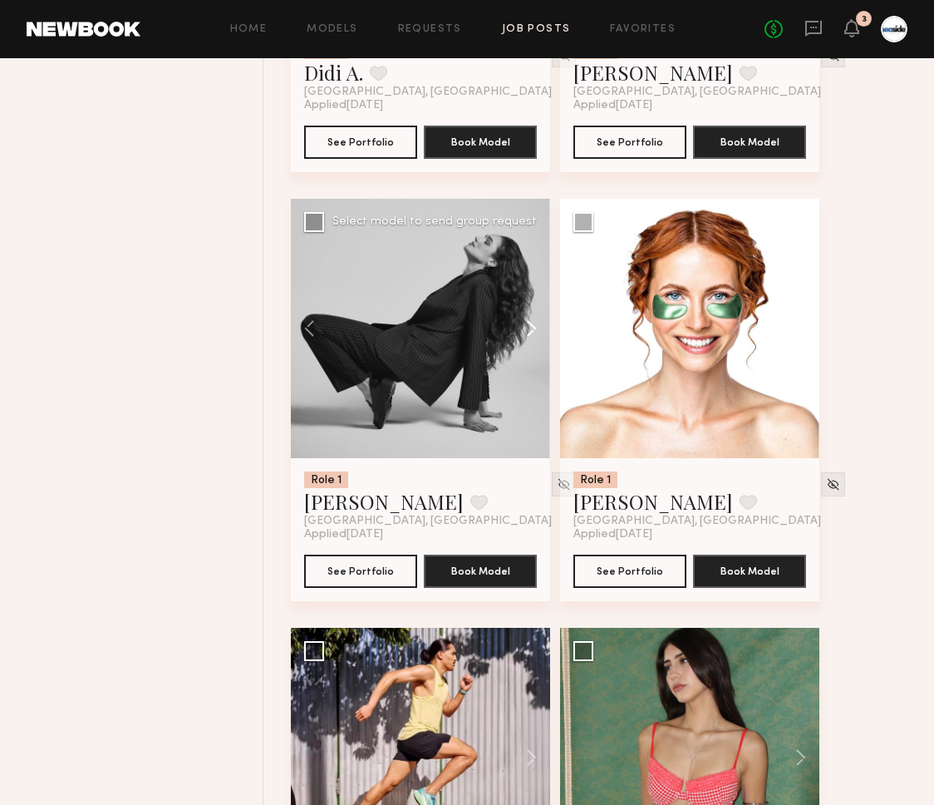
click at [542, 342] on button at bounding box center [523, 328] width 53 height 259
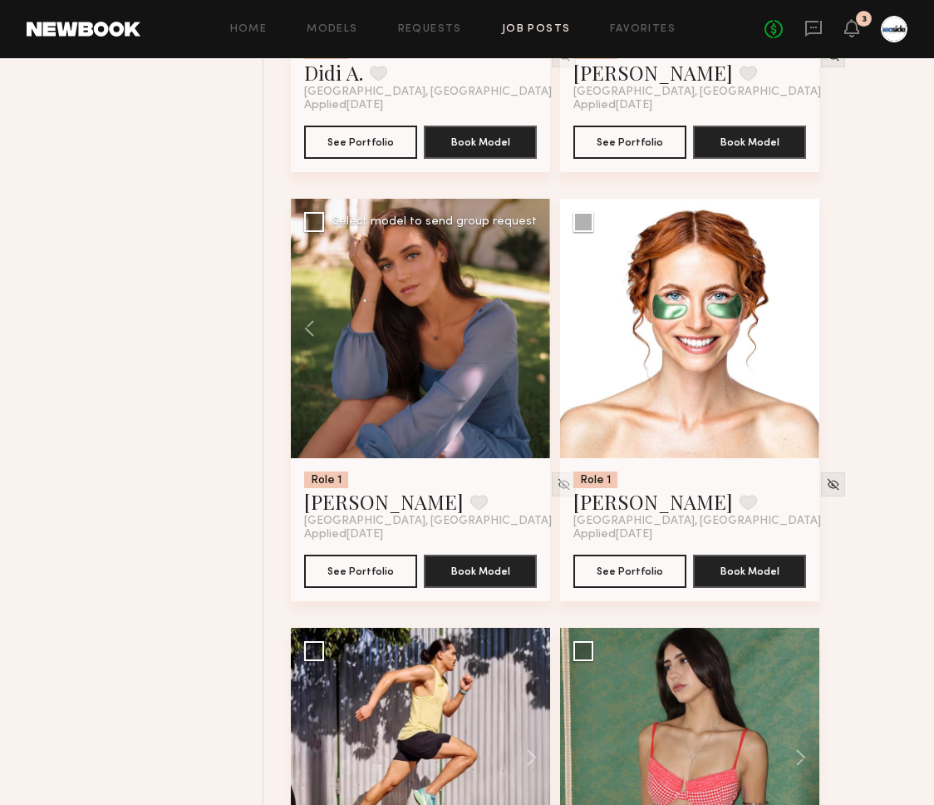
click at [542, 342] on div at bounding box center [420, 328] width 259 height 259
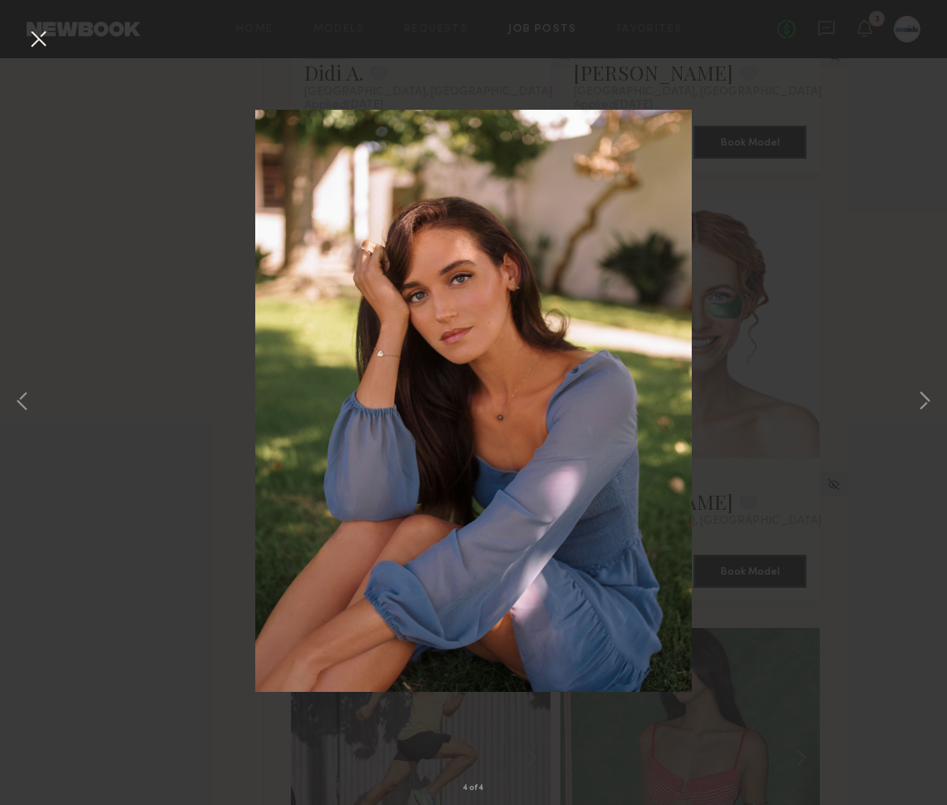
click at [22, 37] on div "4 of 4" at bounding box center [473, 402] width 947 height 805
click at [30, 39] on button at bounding box center [38, 40] width 27 height 30
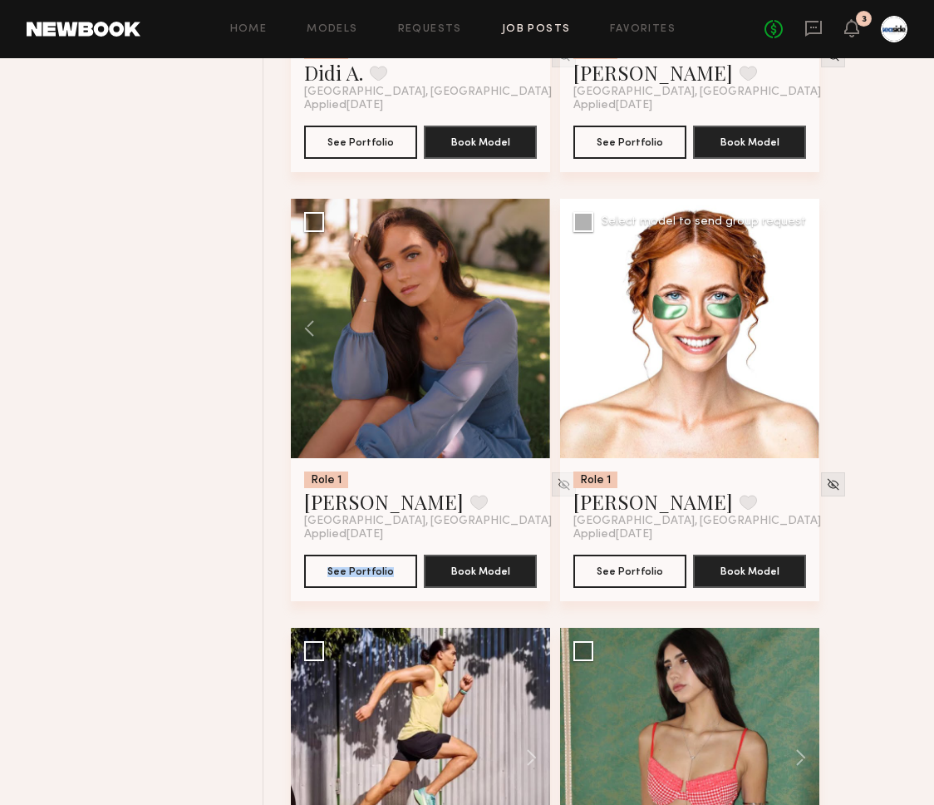
click at [806, 331] on button at bounding box center [792, 328] width 53 height 259
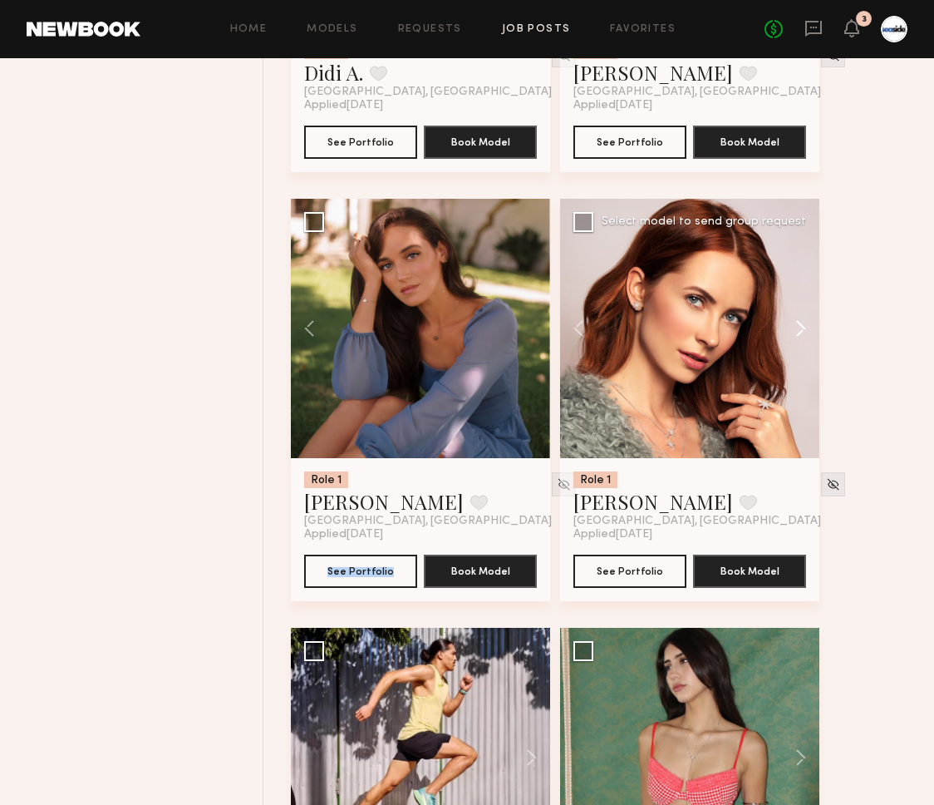
click at [806, 331] on button at bounding box center [792, 328] width 53 height 259
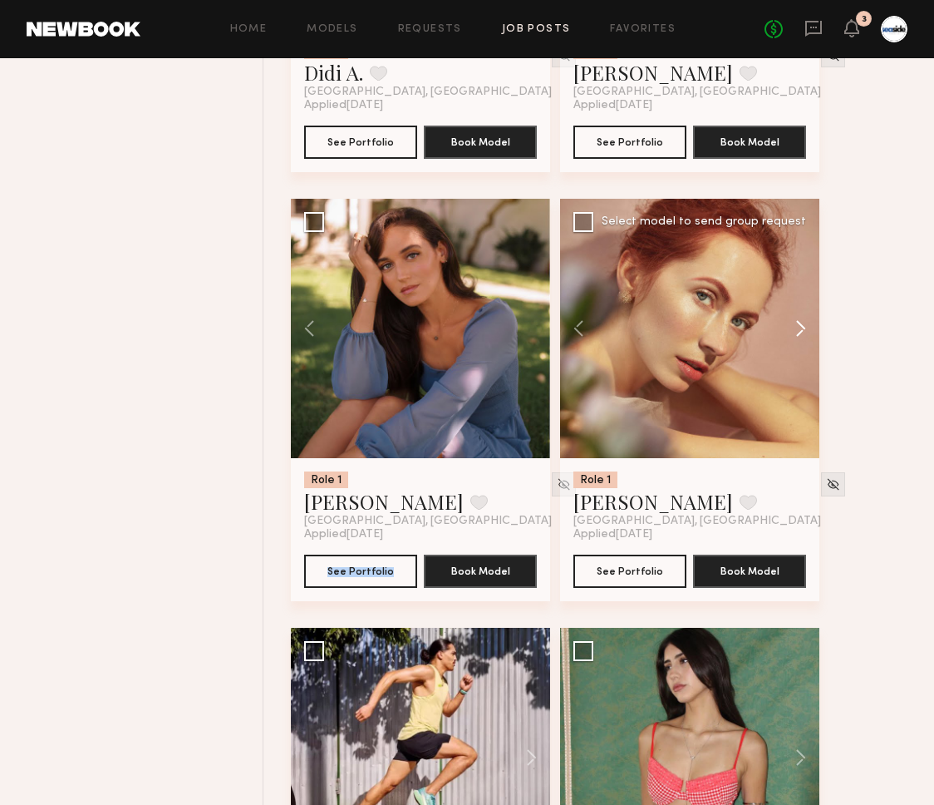
click at [806, 331] on button at bounding box center [792, 328] width 53 height 259
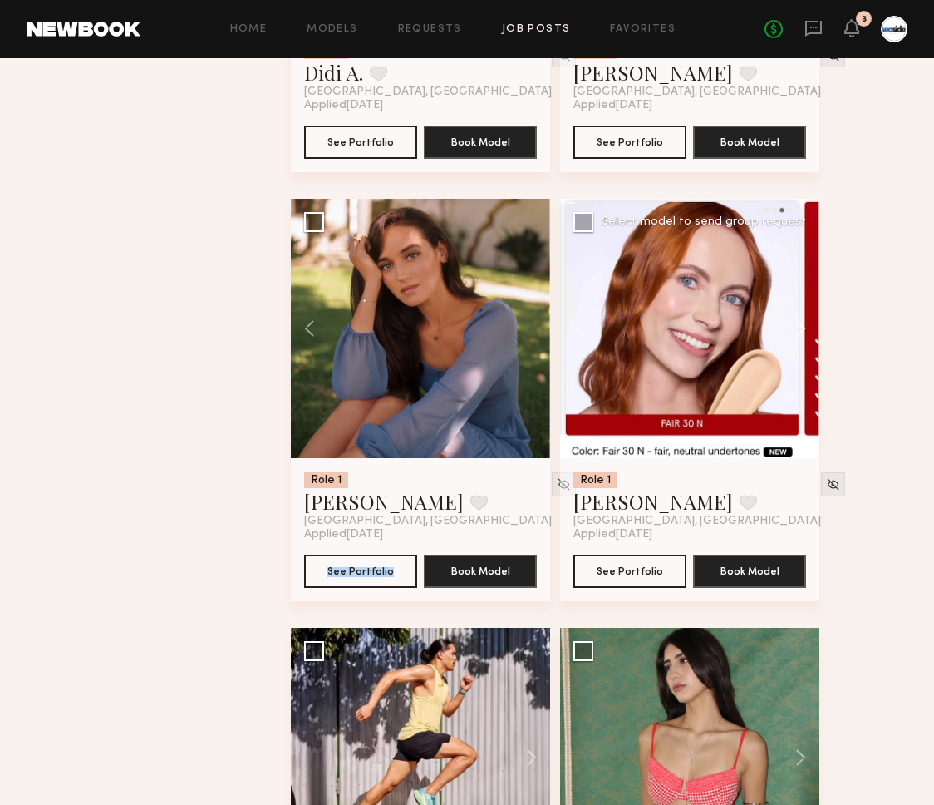
click at [806, 331] on button at bounding box center [792, 328] width 53 height 259
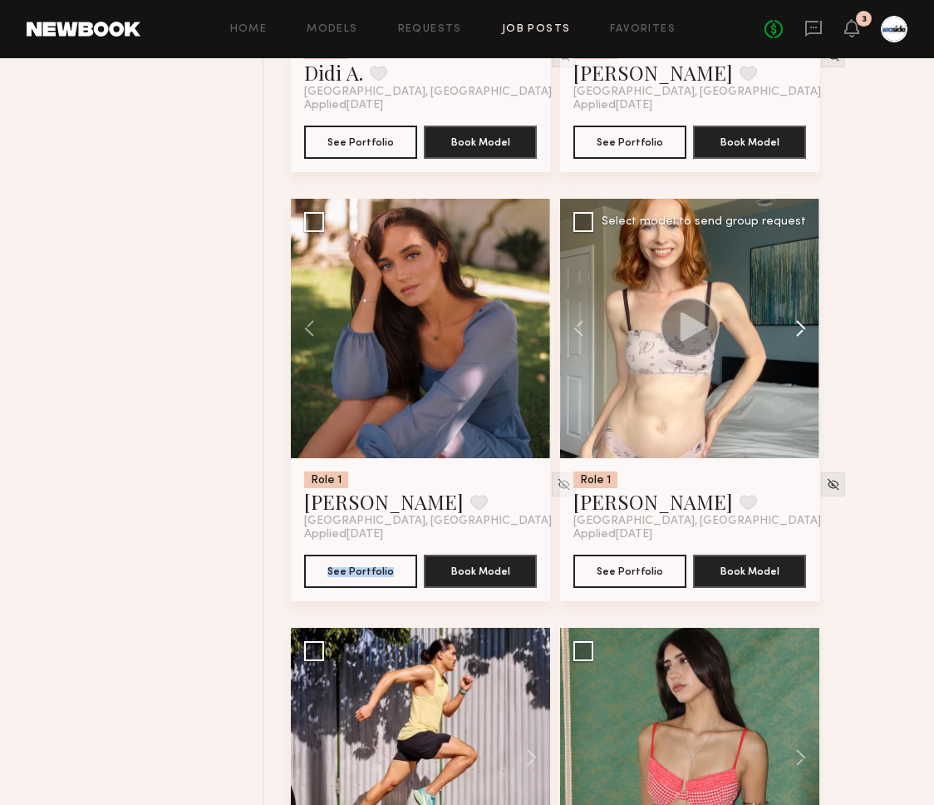
click at [806, 331] on button at bounding box center [792, 328] width 53 height 259
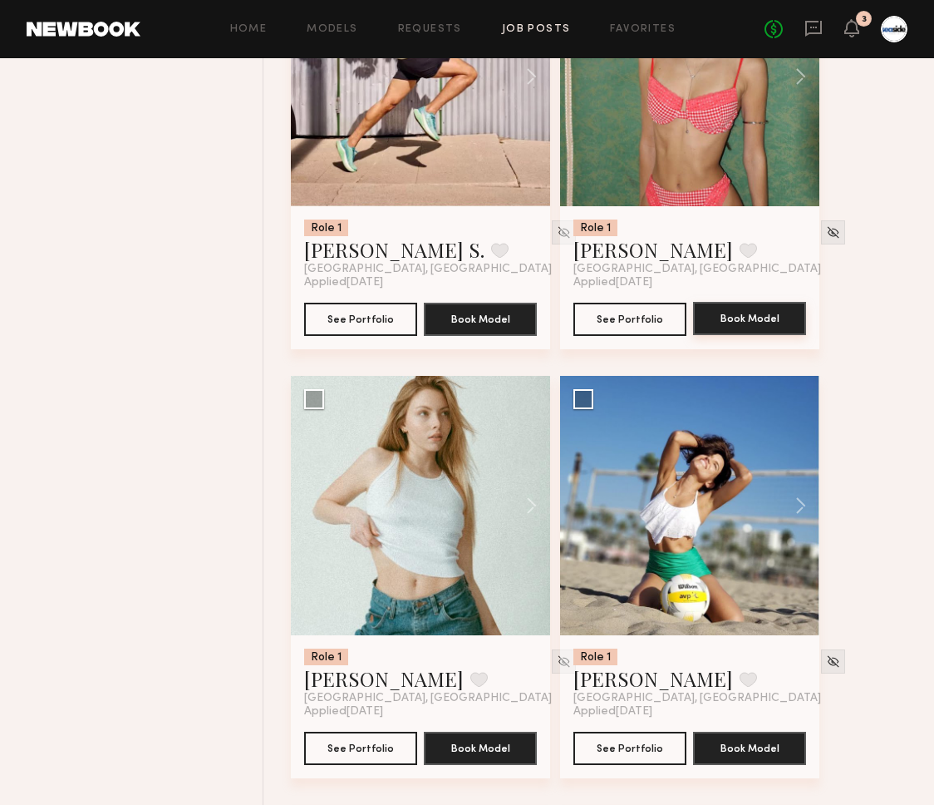
scroll to position [11665, 0]
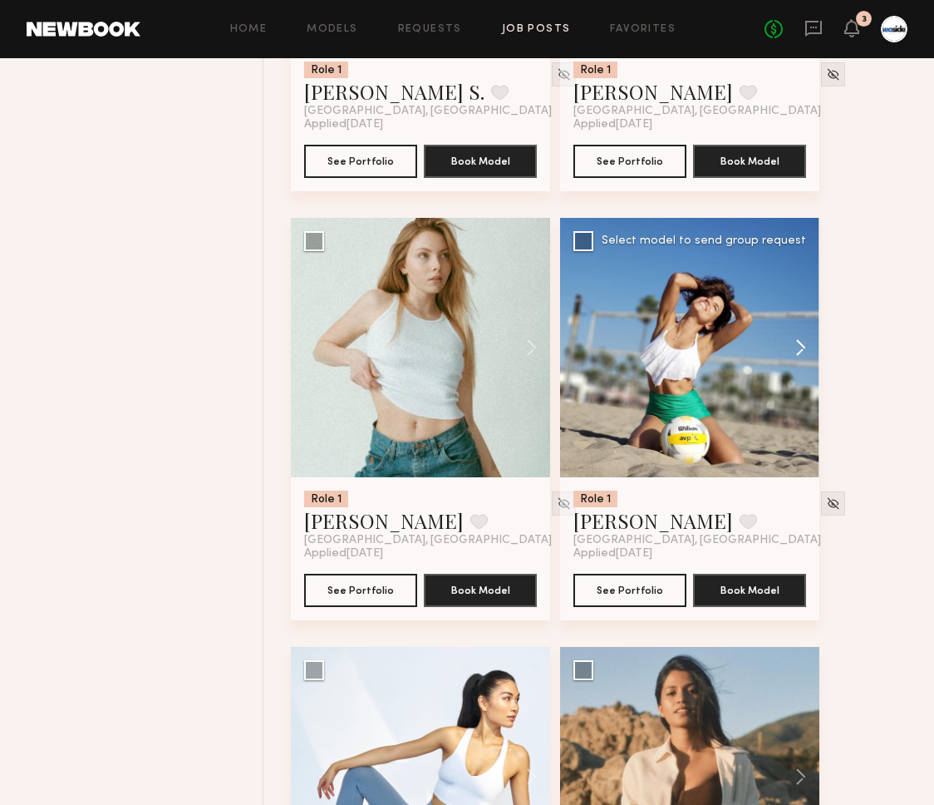
click at [798, 354] on button at bounding box center [792, 347] width 53 height 259
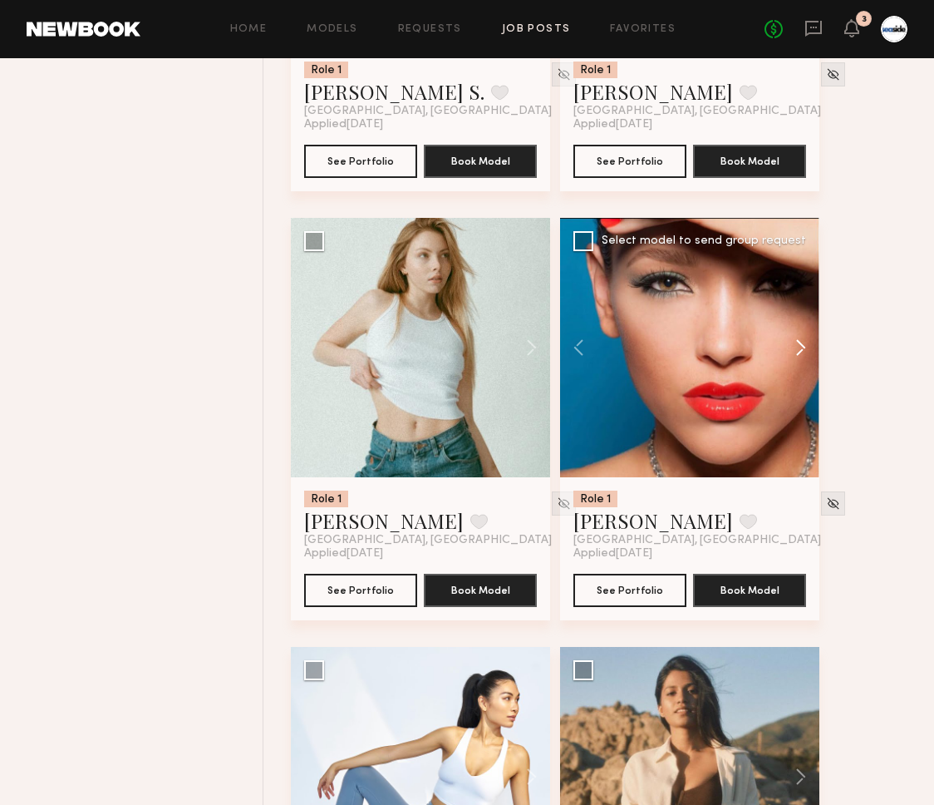
click at [798, 354] on button at bounding box center [792, 347] width 53 height 259
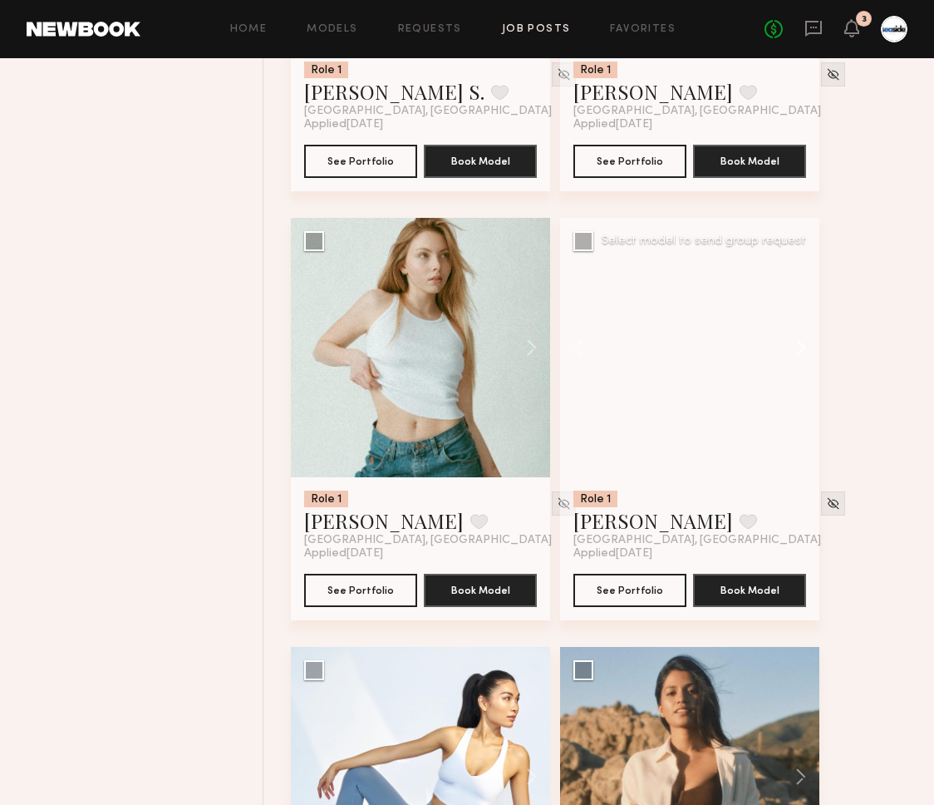
click at [798, 354] on button at bounding box center [792, 347] width 53 height 259
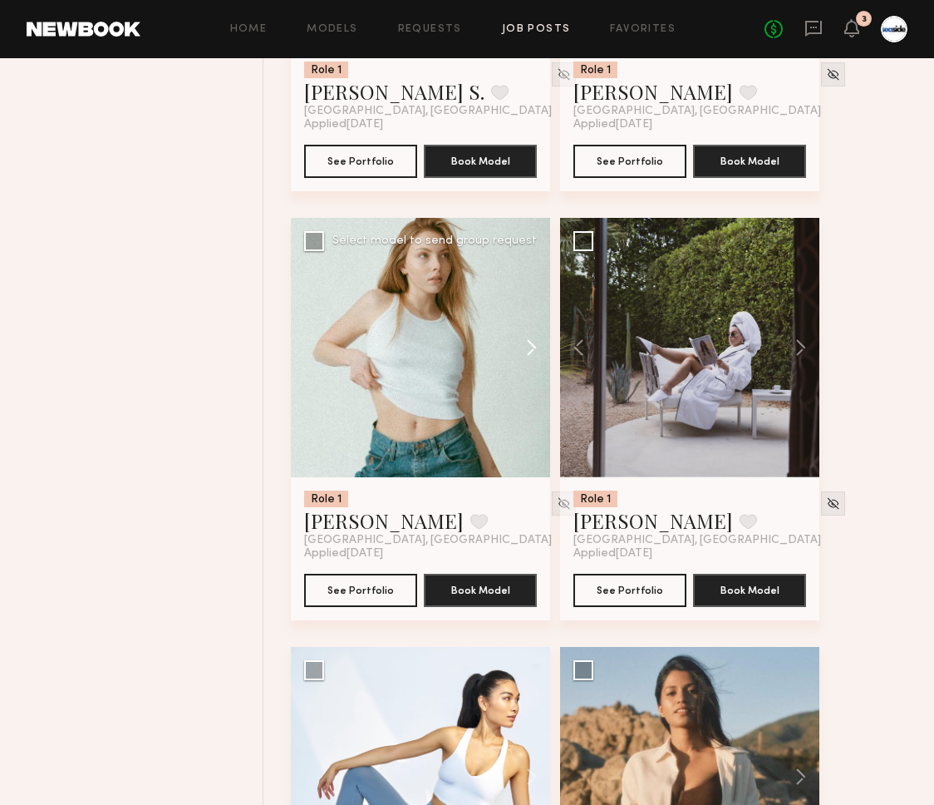
click at [544, 357] on button at bounding box center [523, 347] width 53 height 259
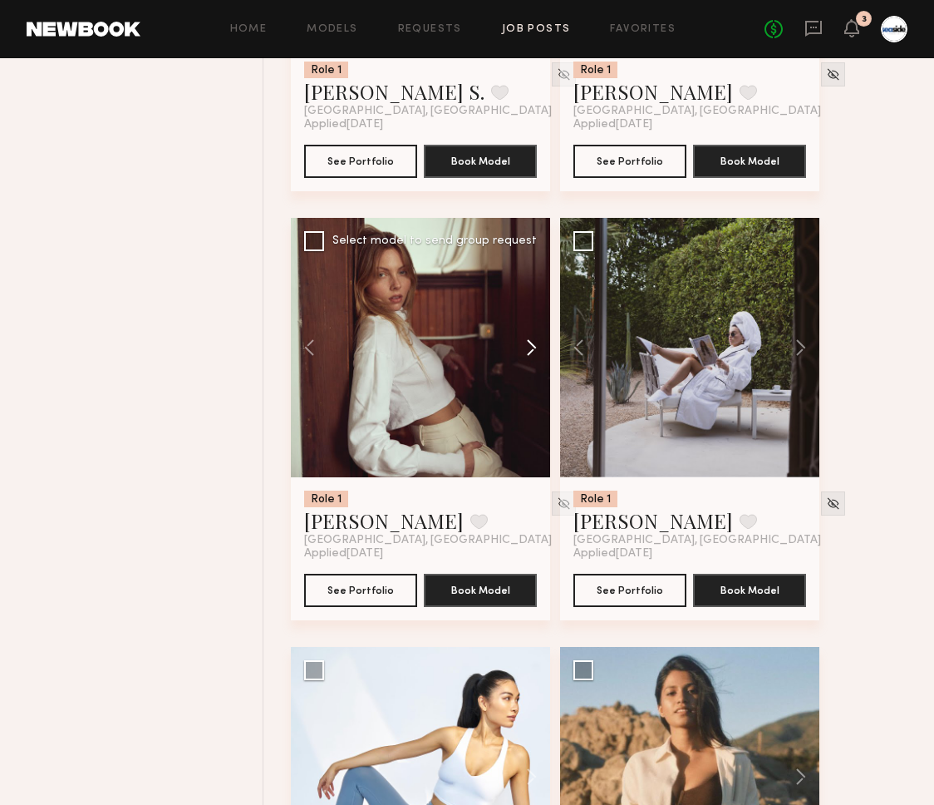
click at [544, 357] on button at bounding box center [523, 347] width 53 height 259
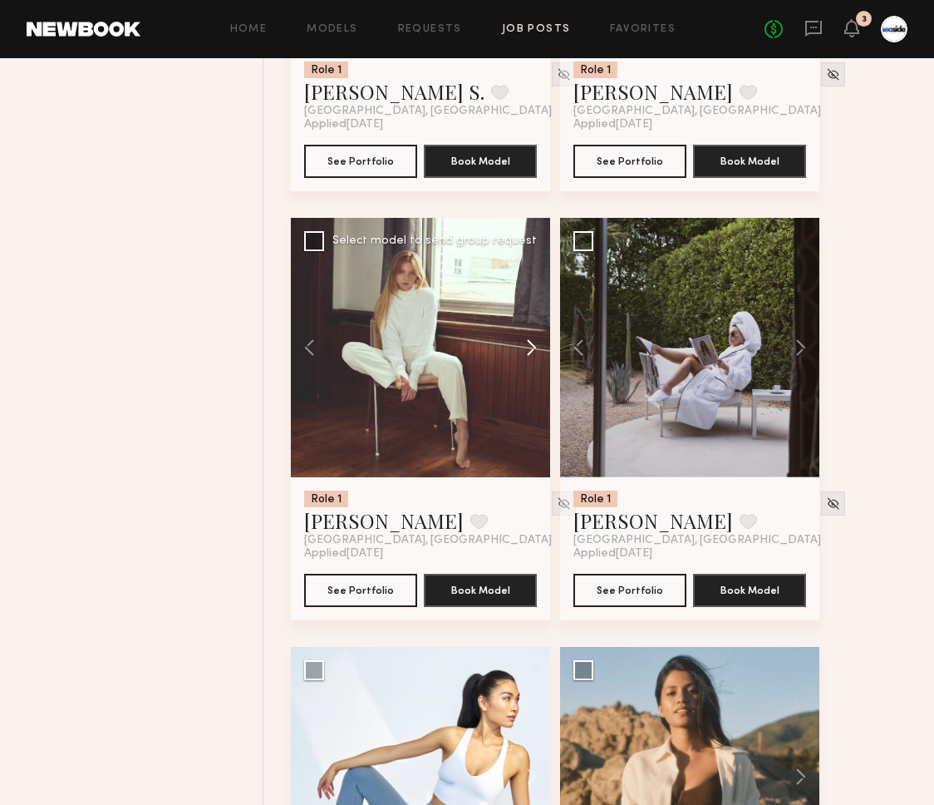
click at [544, 357] on button at bounding box center [523, 347] width 53 height 259
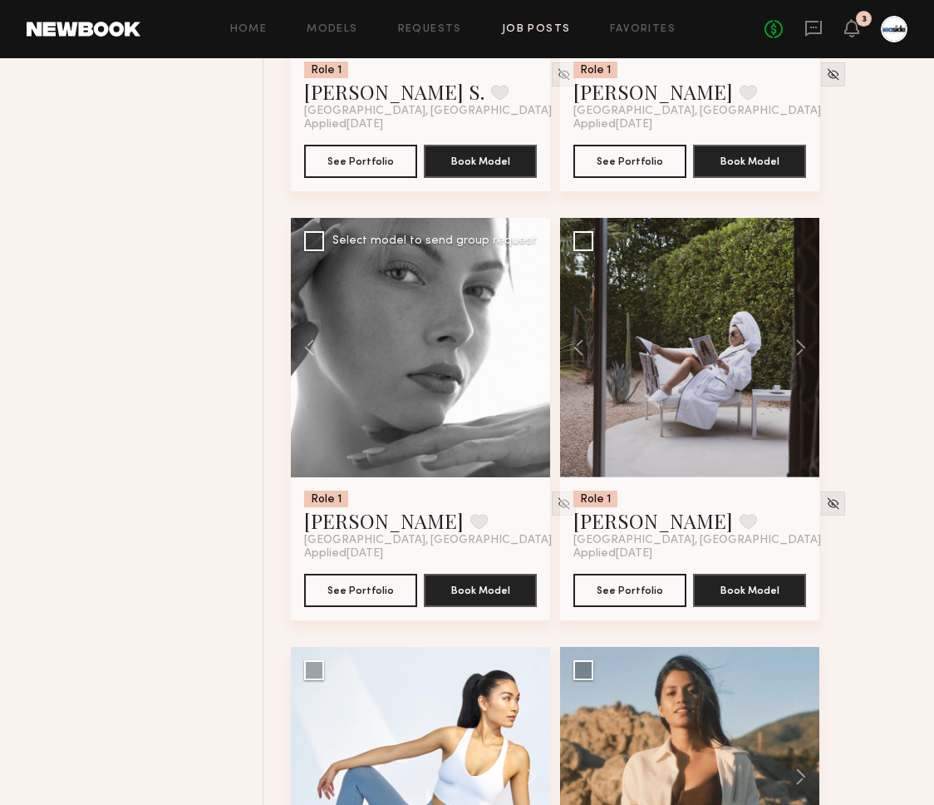
click at [544, 357] on button at bounding box center [523, 347] width 53 height 259
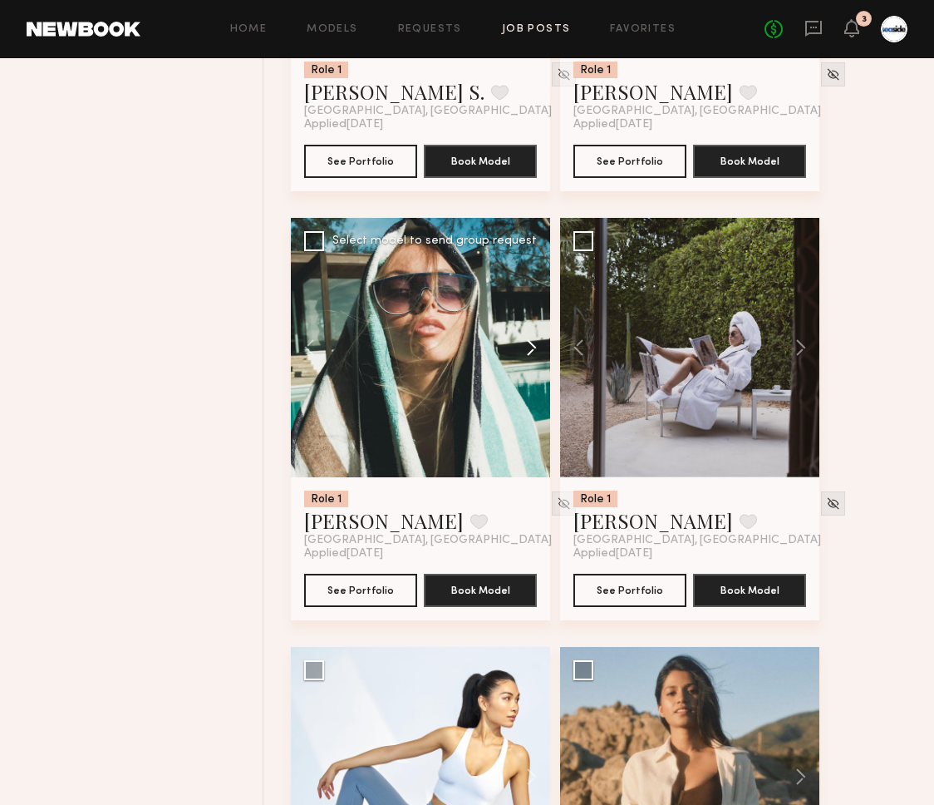
click at [544, 357] on button at bounding box center [523, 347] width 53 height 259
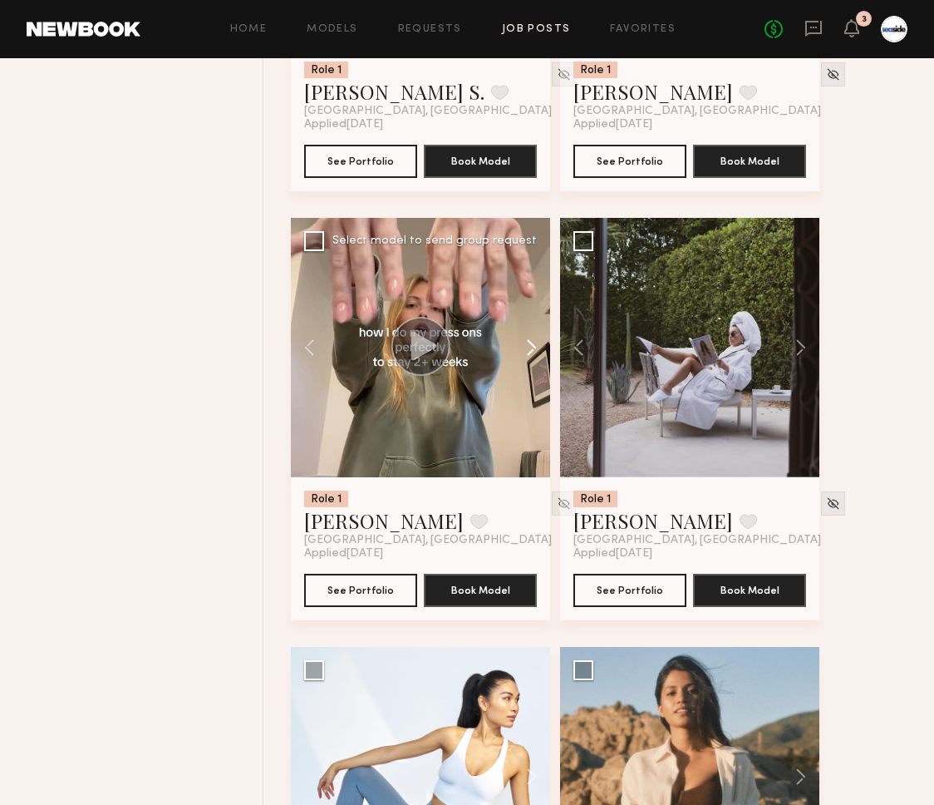
scroll to position [11968, 0]
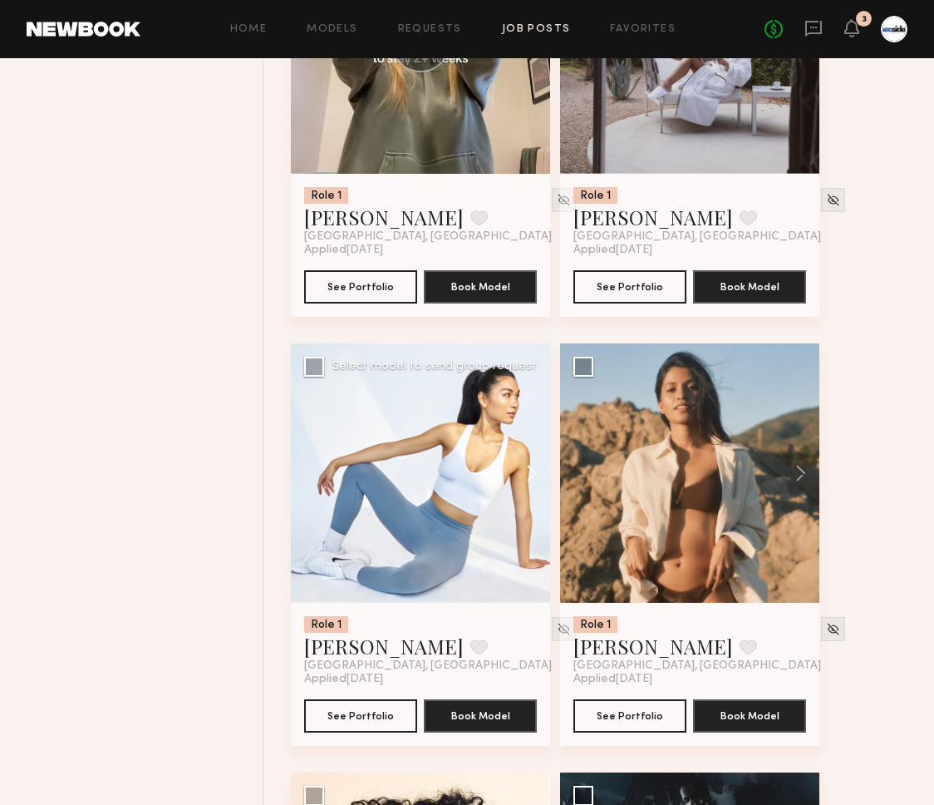
click at [529, 468] on button at bounding box center [523, 472] width 53 height 259
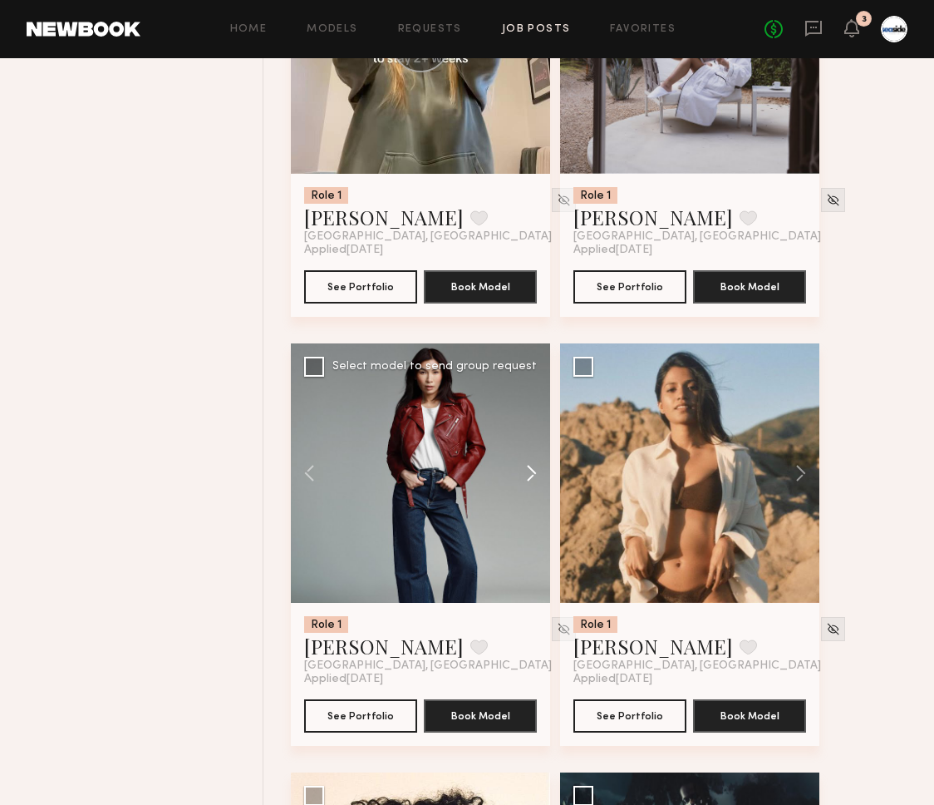
click at [529, 468] on button at bounding box center [523, 472] width 53 height 259
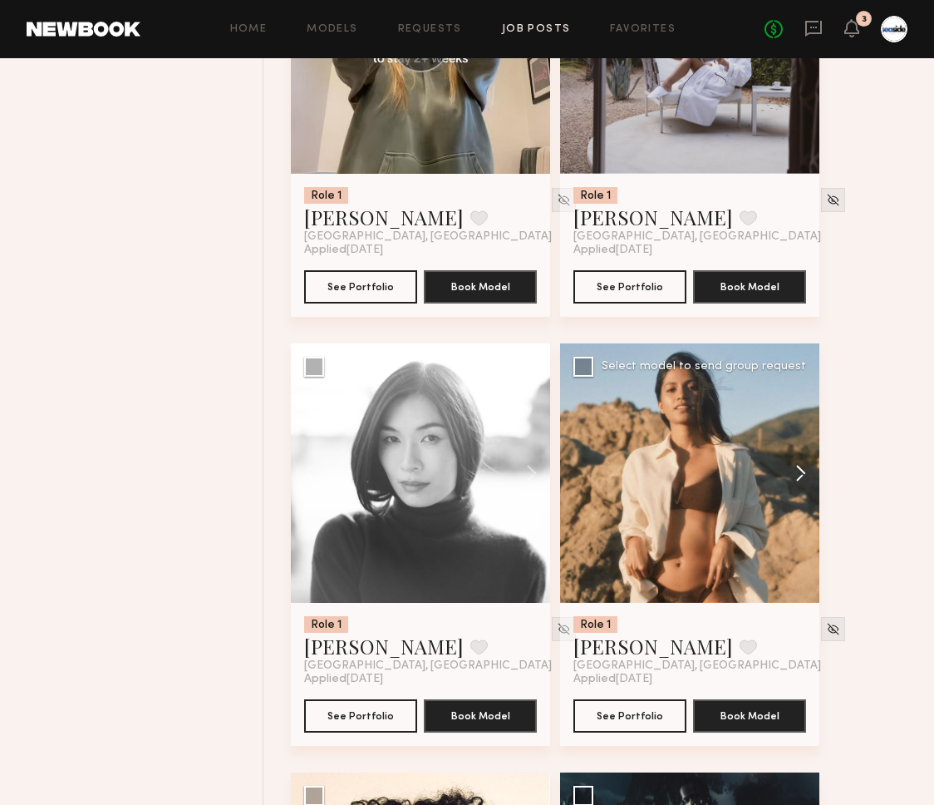
click at [794, 481] on button at bounding box center [792, 472] width 53 height 259
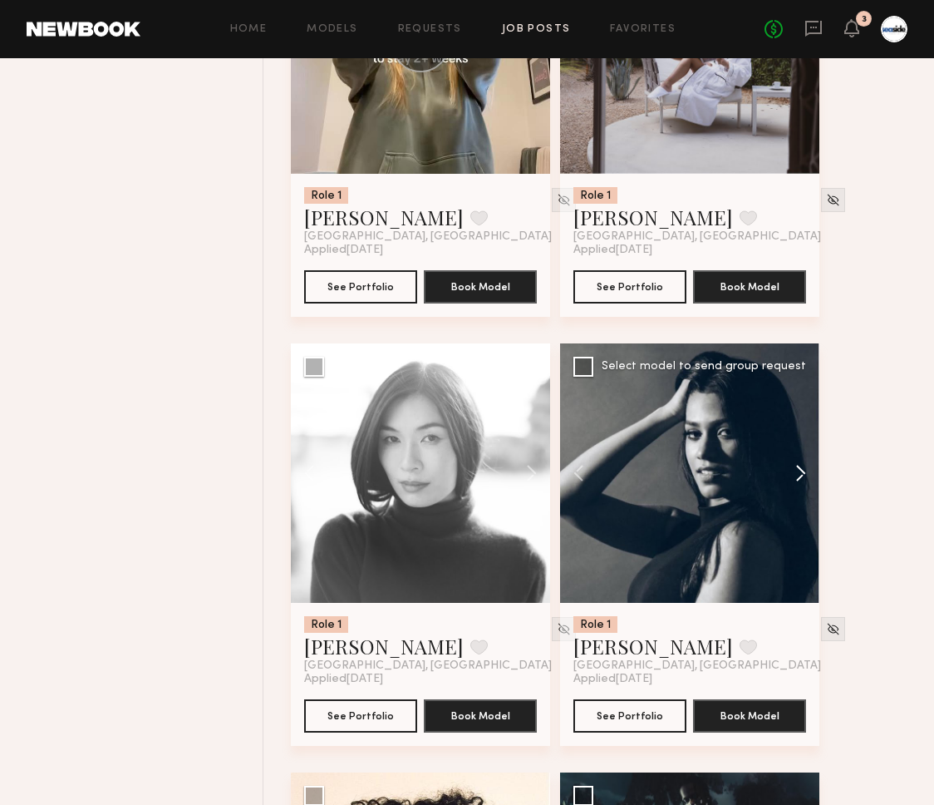
click at [794, 481] on button at bounding box center [792, 472] width 53 height 259
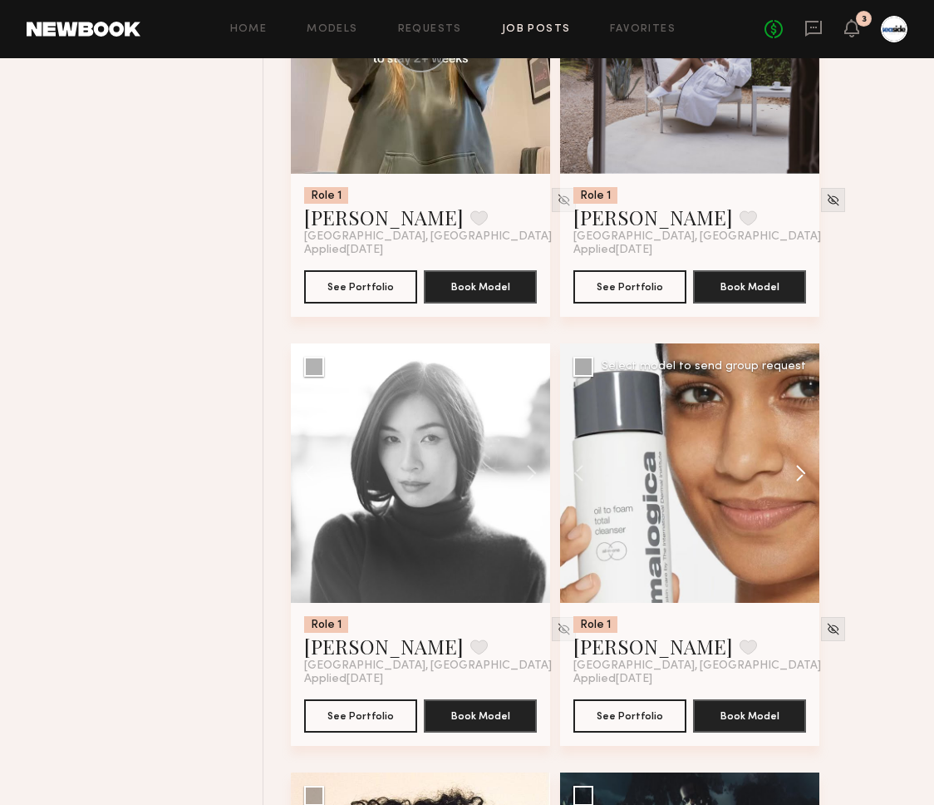
click at [794, 481] on button at bounding box center [792, 472] width 53 height 259
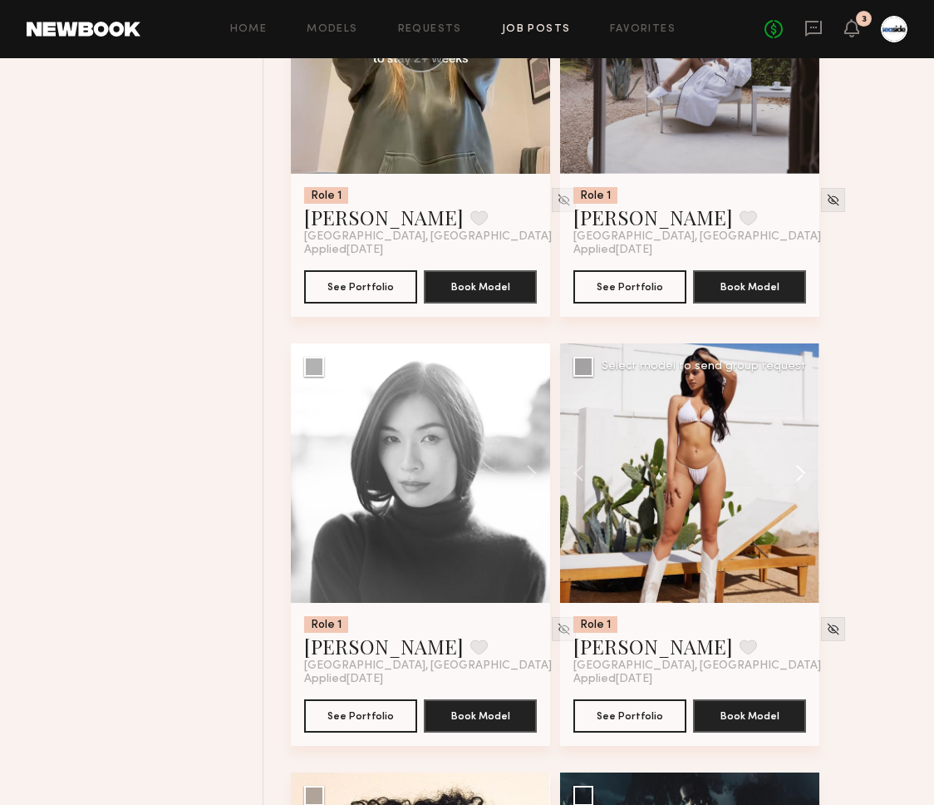
click at [794, 481] on button at bounding box center [792, 472] width 53 height 259
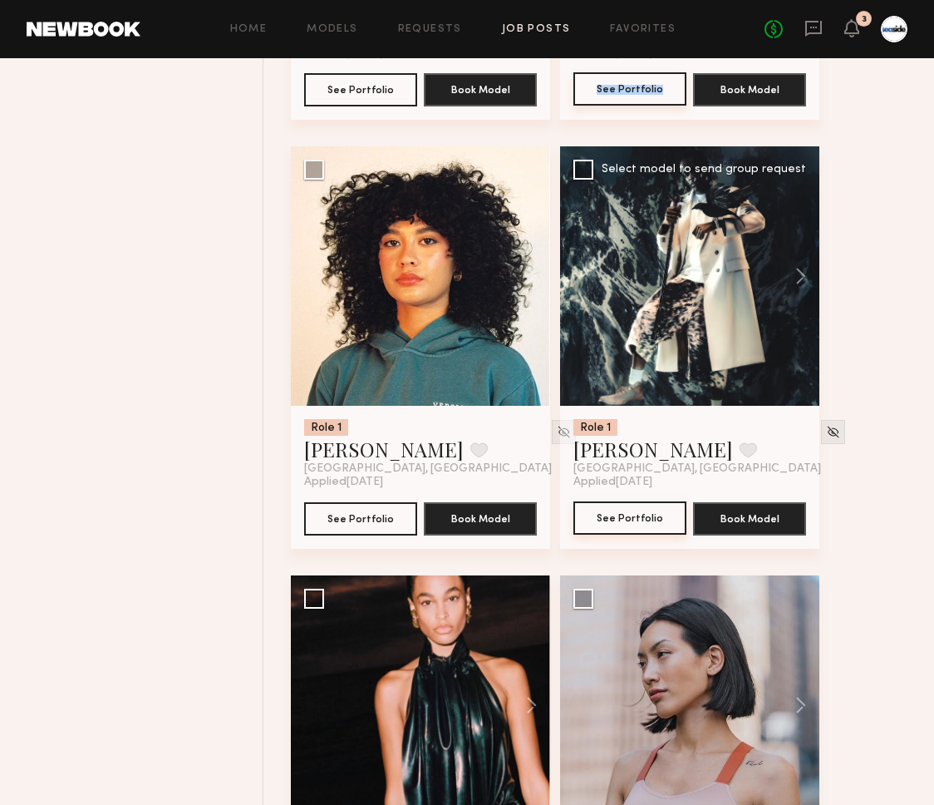
scroll to position [13055, 0]
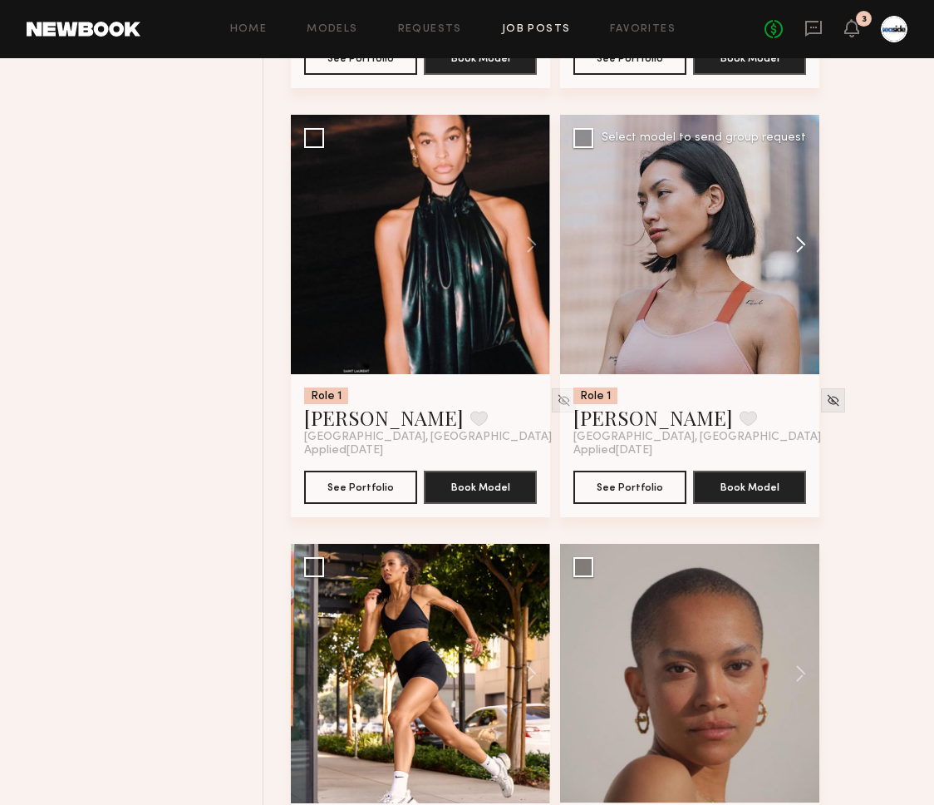
click at [794, 251] on button at bounding box center [792, 244] width 53 height 259
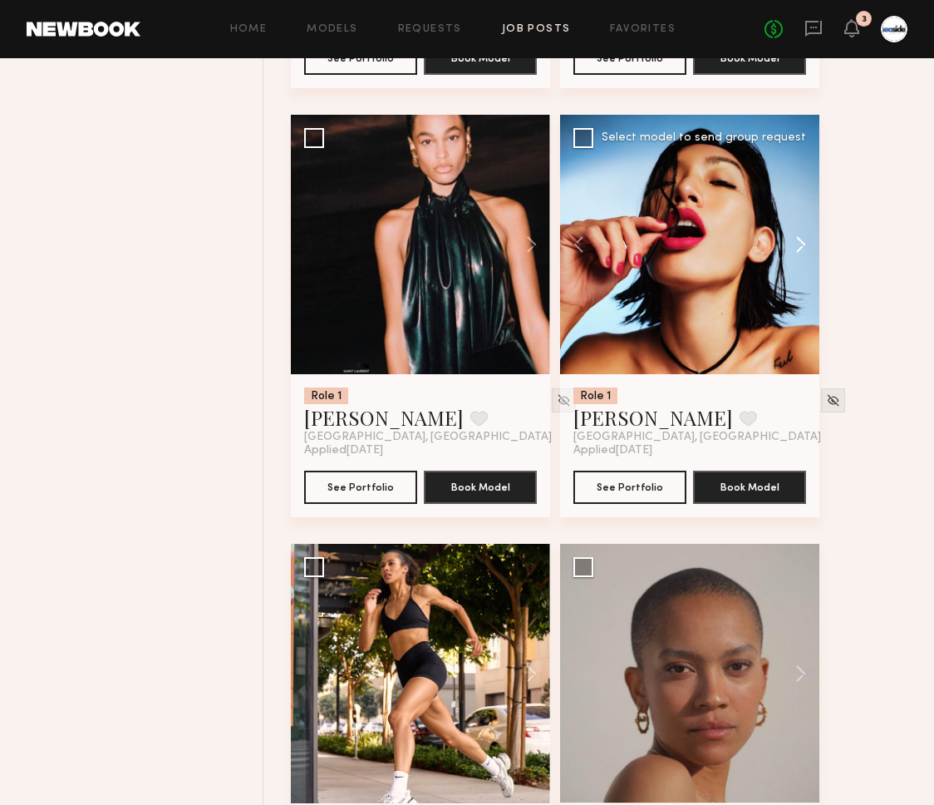
click at [794, 251] on button at bounding box center [792, 244] width 53 height 259
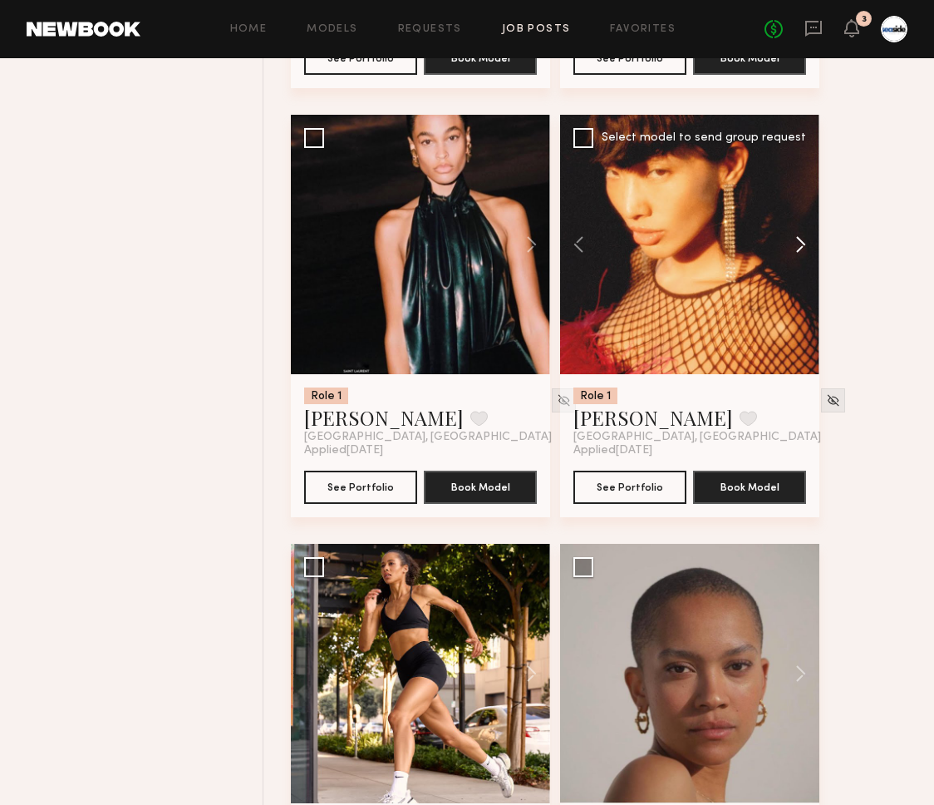
click at [794, 251] on button at bounding box center [792, 244] width 53 height 259
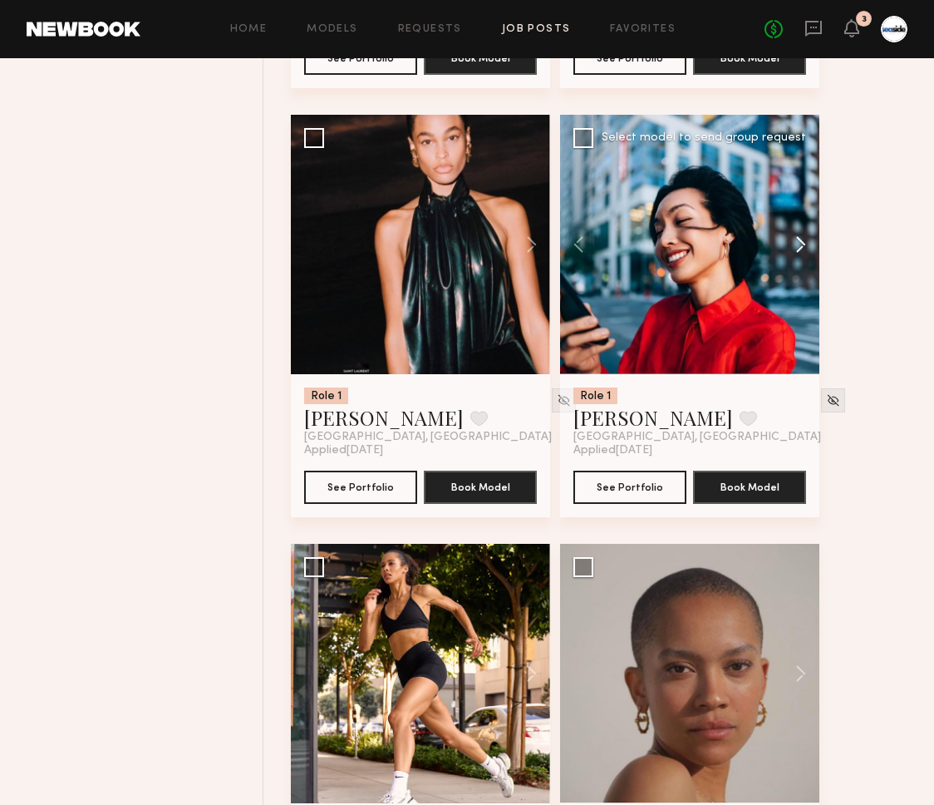
click at [798, 250] on button at bounding box center [792, 244] width 53 height 259
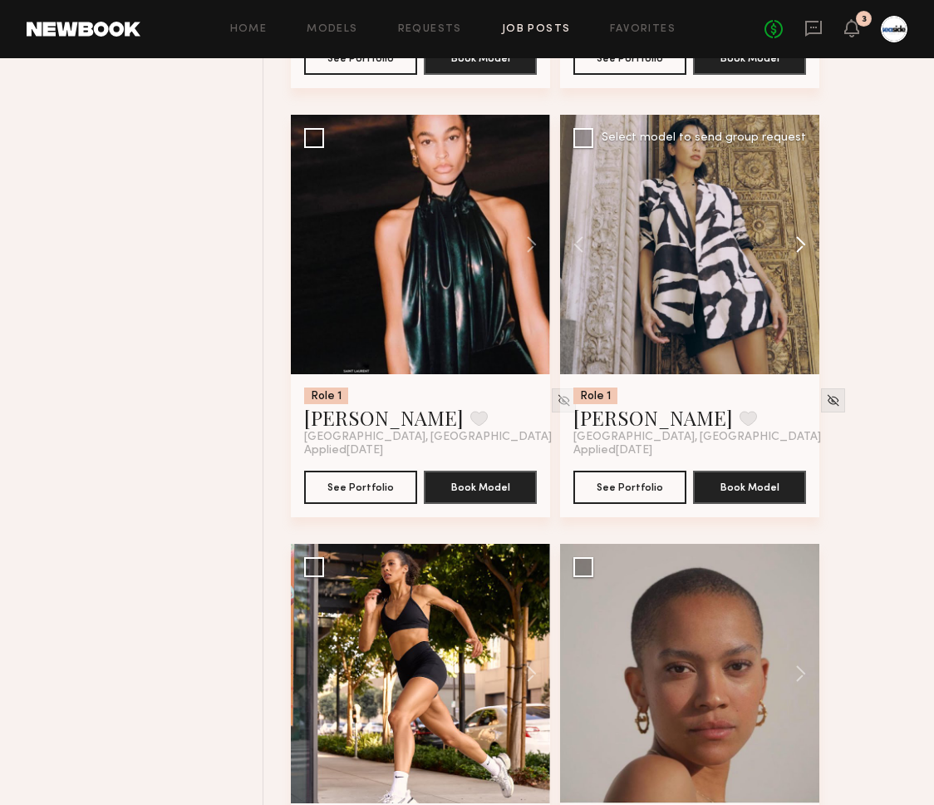
click at [799, 250] on button at bounding box center [792, 244] width 53 height 259
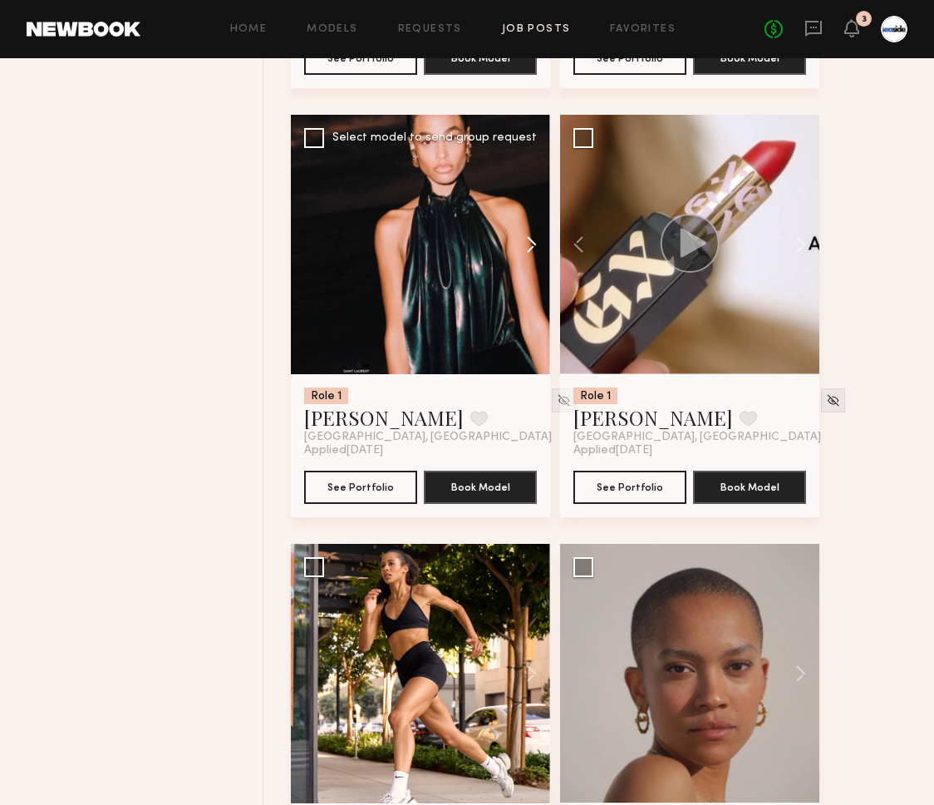
click at [547, 246] on button at bounding box center [523, 244] width 53 height 259
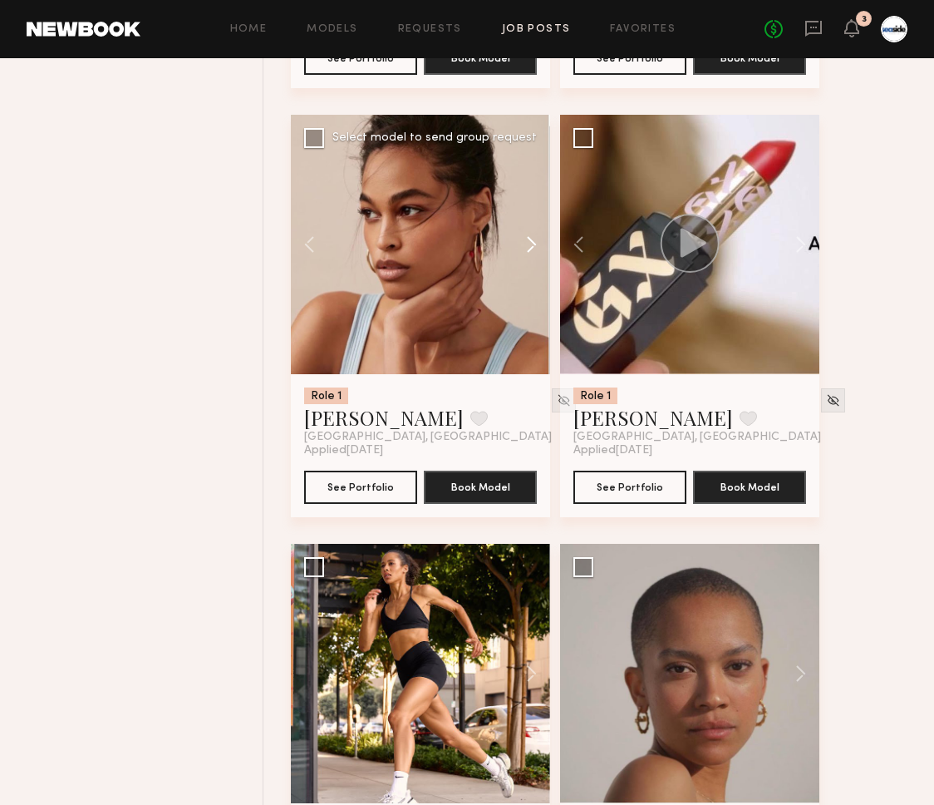
click at [546, 247] on button at bounding box center [523, 244] width 53 height 259
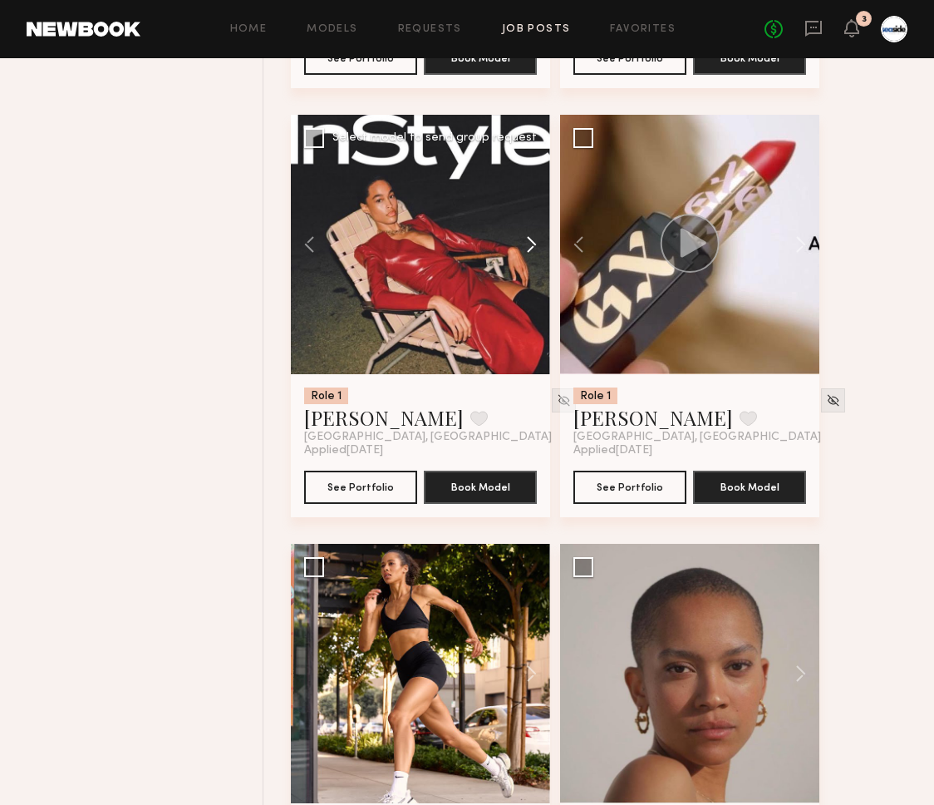
click at [546, 247] on button at bounding box center [523, 244] width 53 height 259
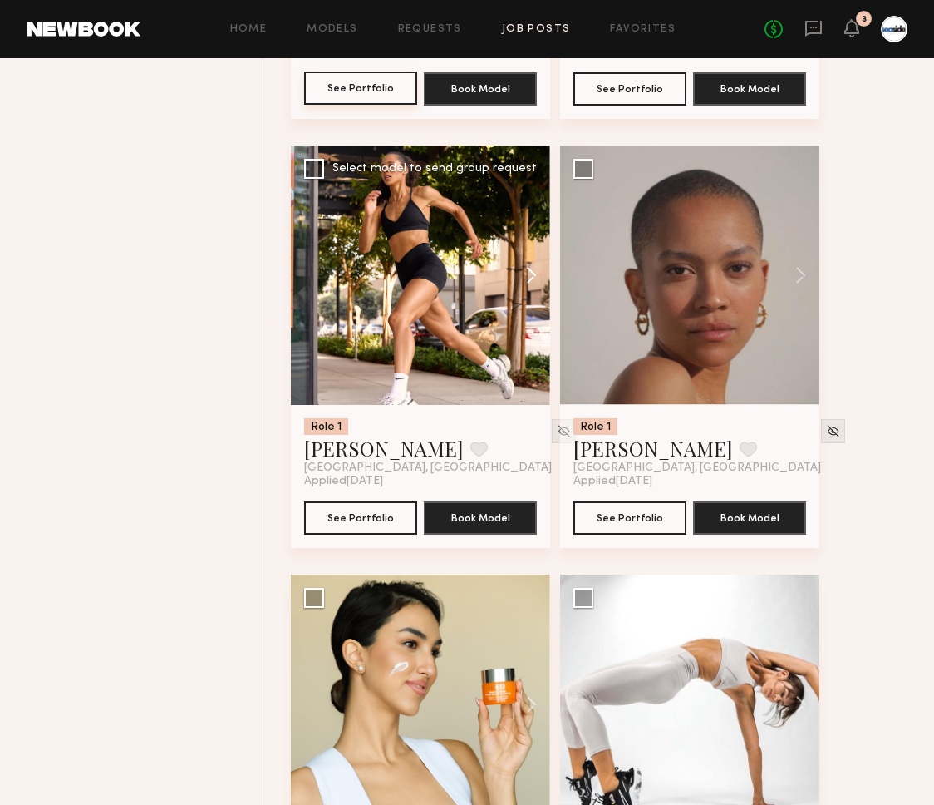
scroll to position [13451, 0]
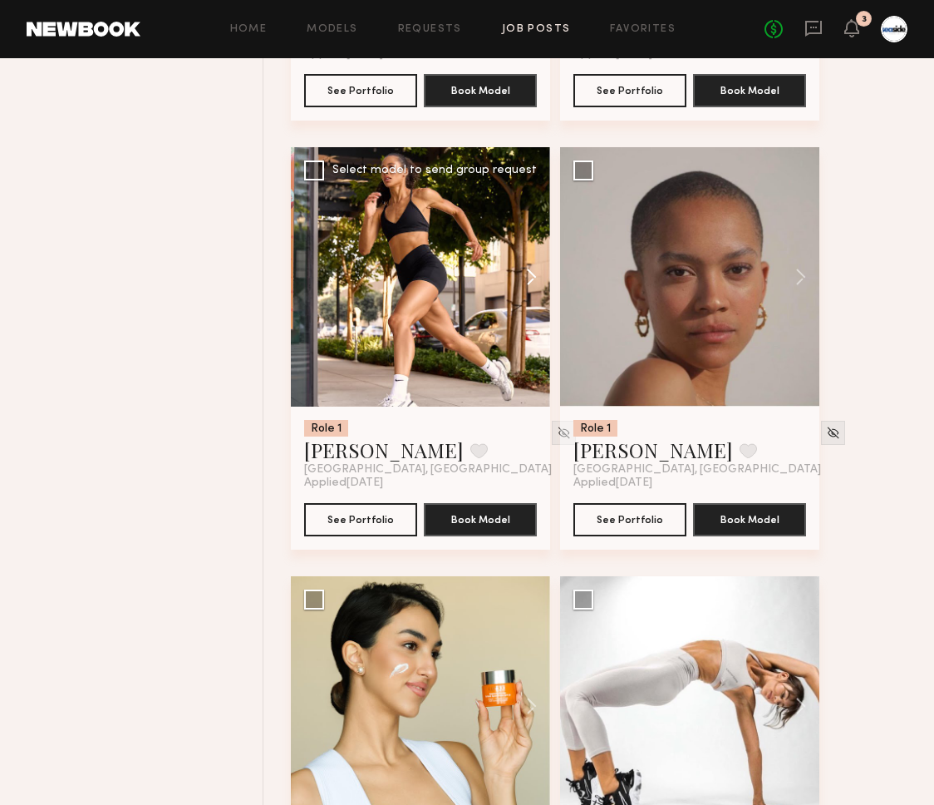
click at [539, 301] on button at bounding box center [523, 276] width 53 height 259
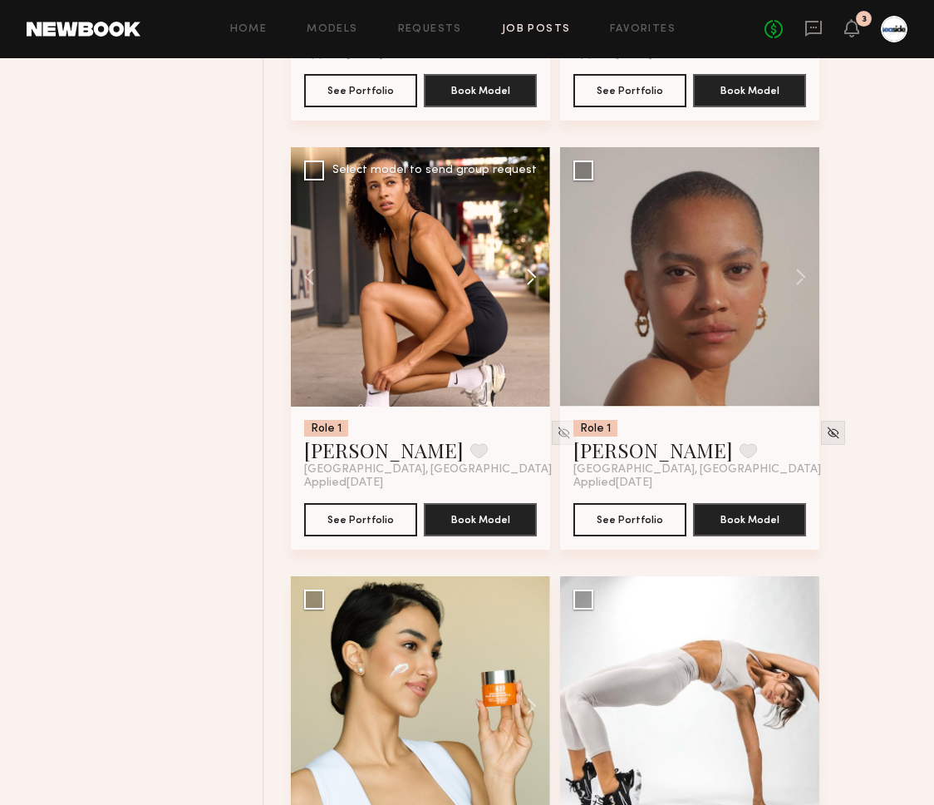
click at [538, 291] on button at bounding box center [523, 276] width 53 height 259
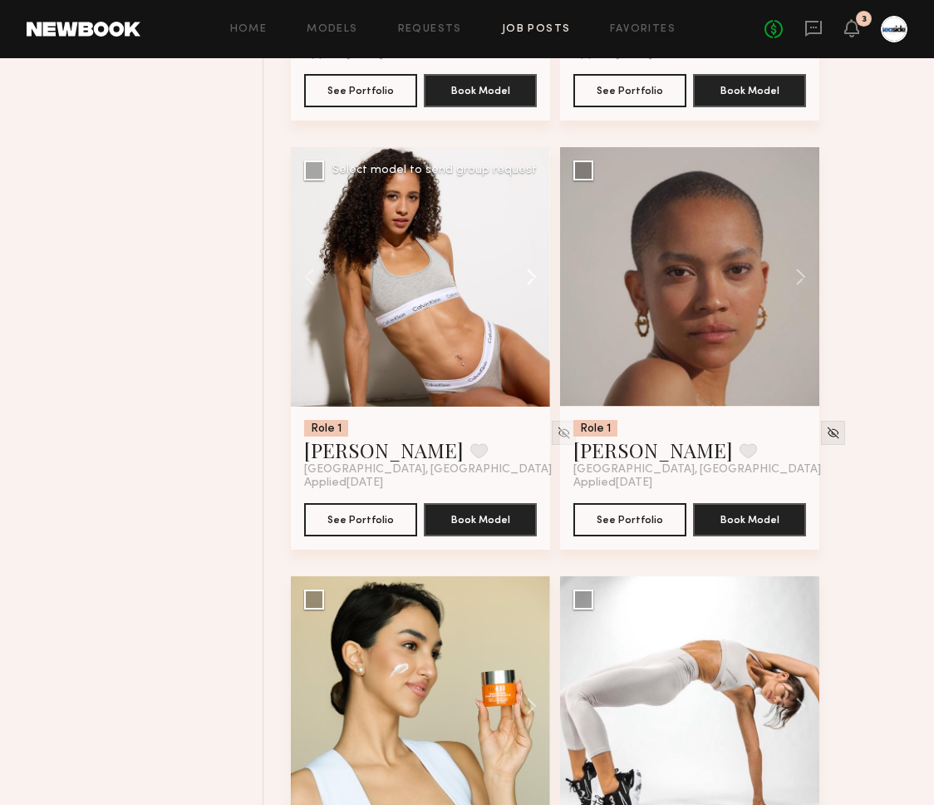
click at [538, 291] on button at bounding box center [523, 276] width 53 height 259
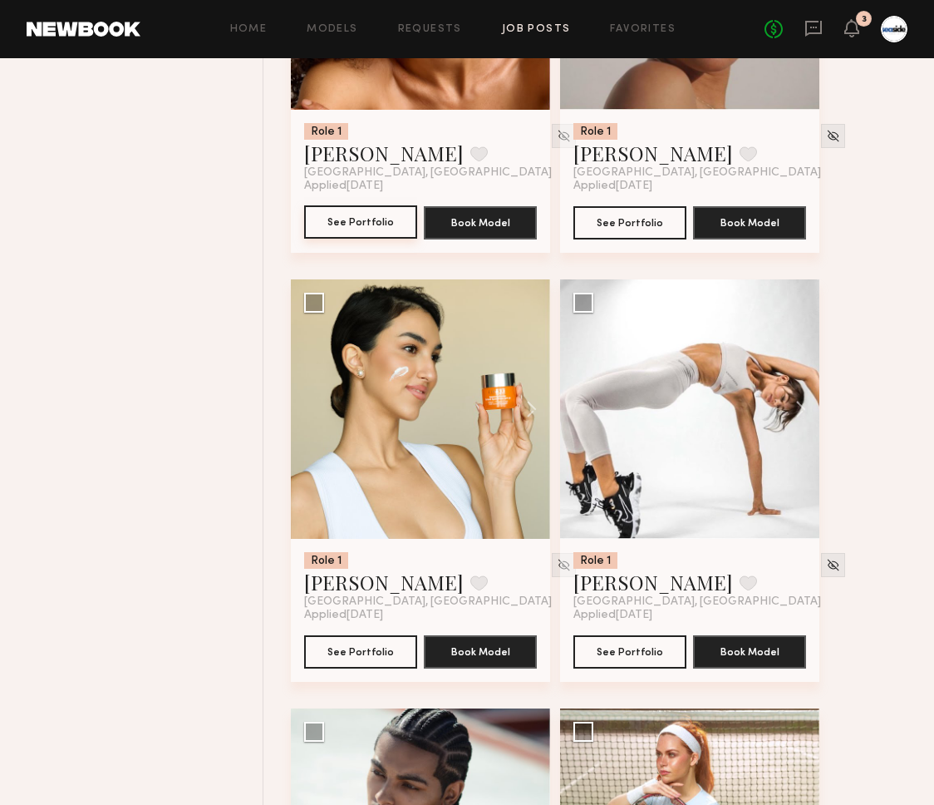
scroll to position [13765, 0]
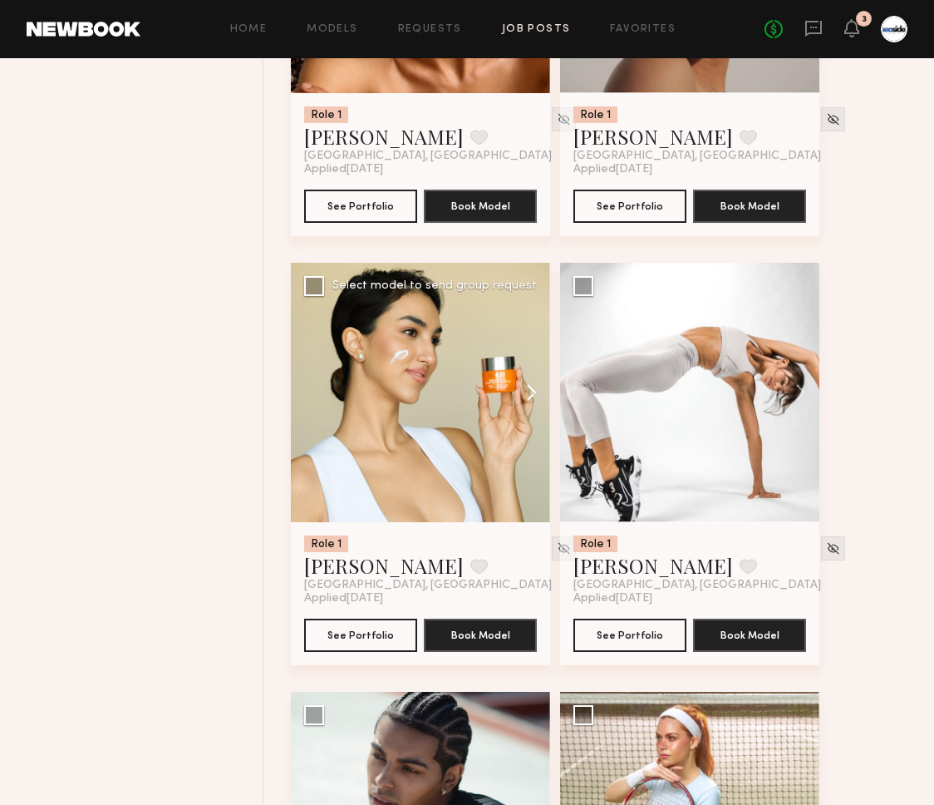
click at [527, 413] on button at bounding box center [523, 392] width 53 height 259
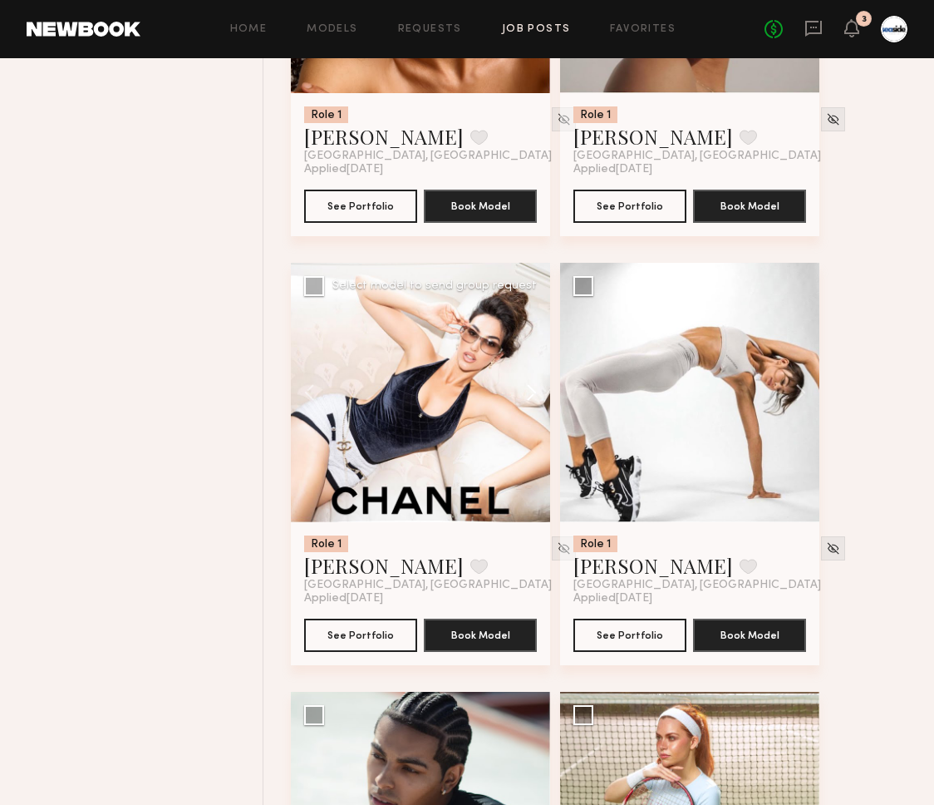
click at [527, 413] on button at bounding box center [523, 392] width 53 height 259
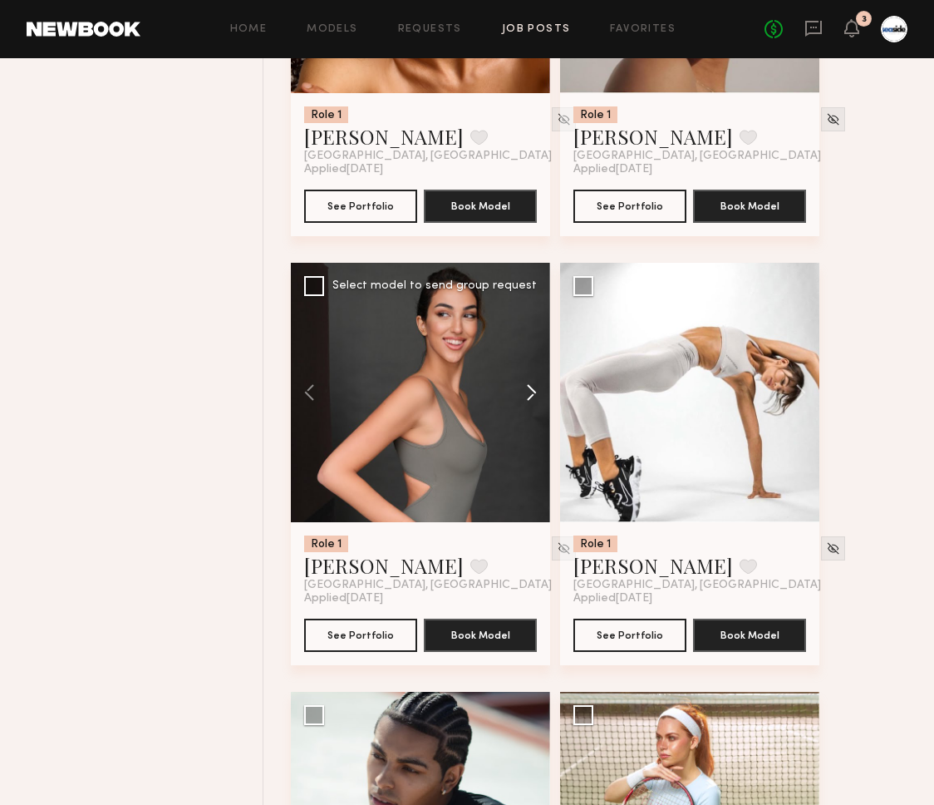
click at [527, 413] on button at bounding box center [523, 392] width 53 height 259
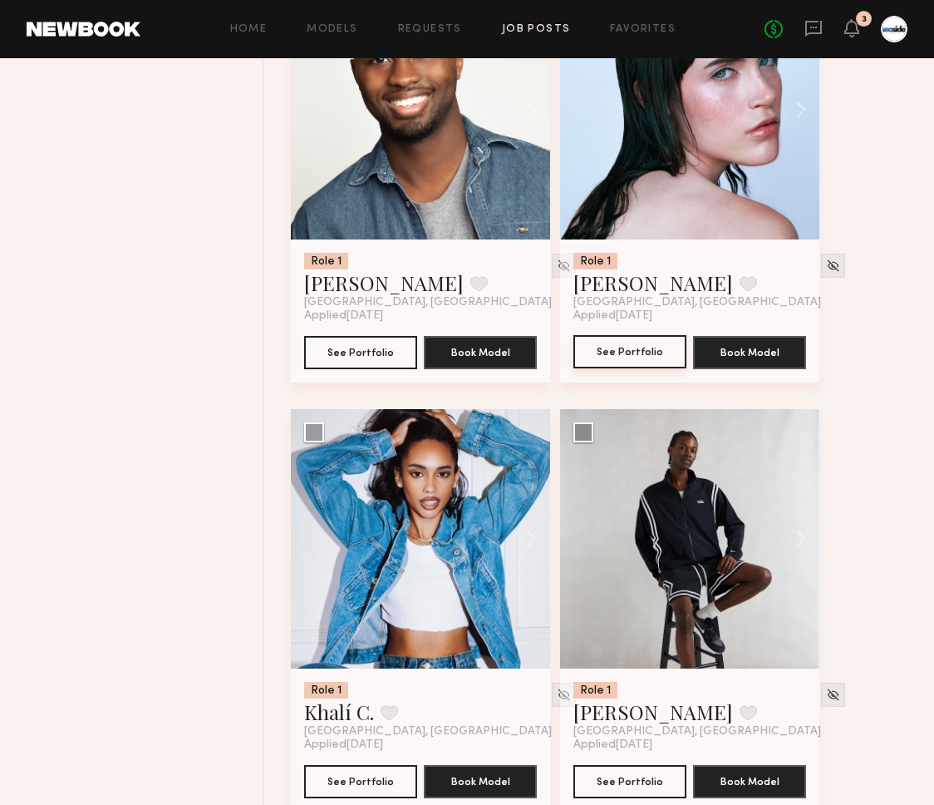
scroll to position [15151, 0]
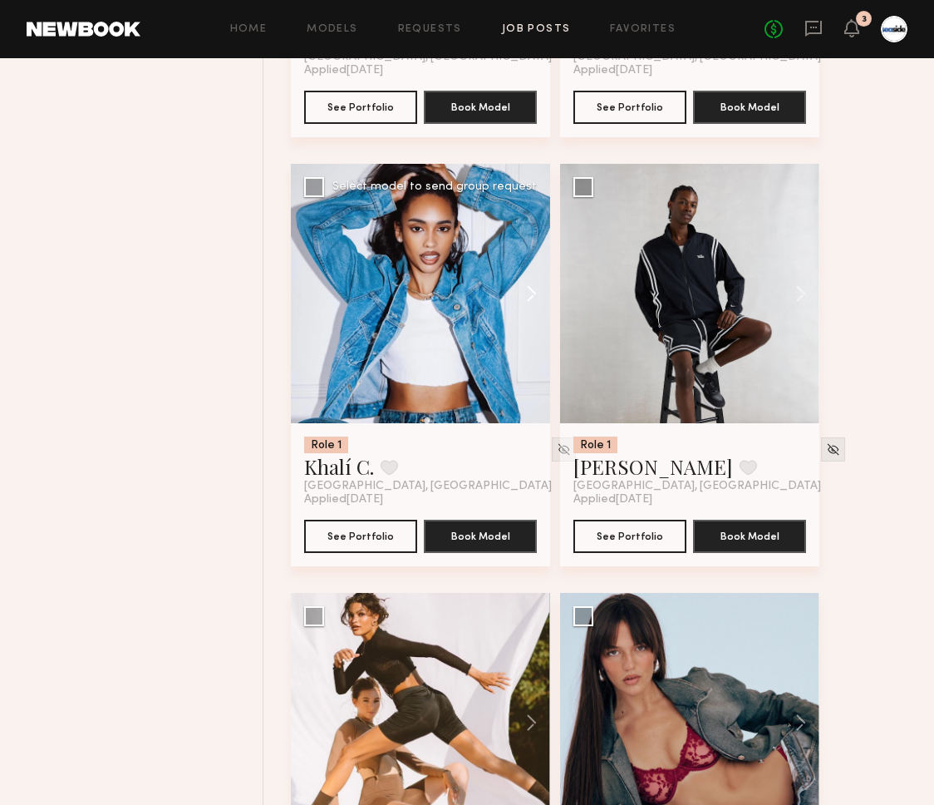
click at [526, 308] on button at bounding box center [523, 293] width 53 height 259
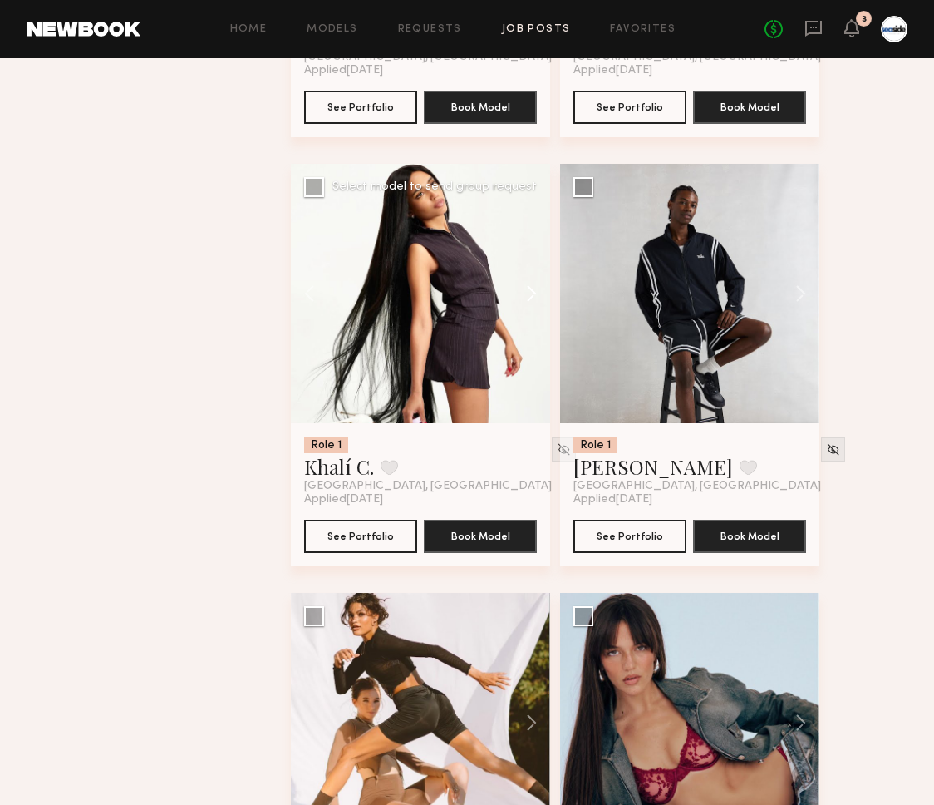
click at [526, 308] on button at bounding box center [523, 293] width 53 height 259
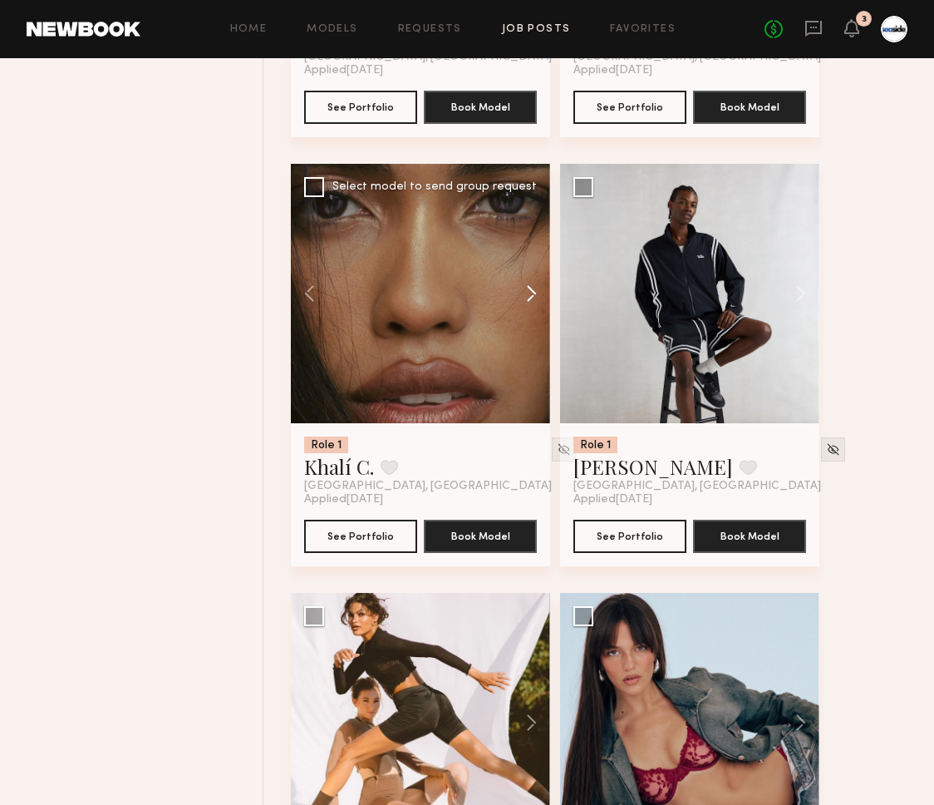
click at [526, 308] on button at bounding box center [523, 293] width 53 height 259
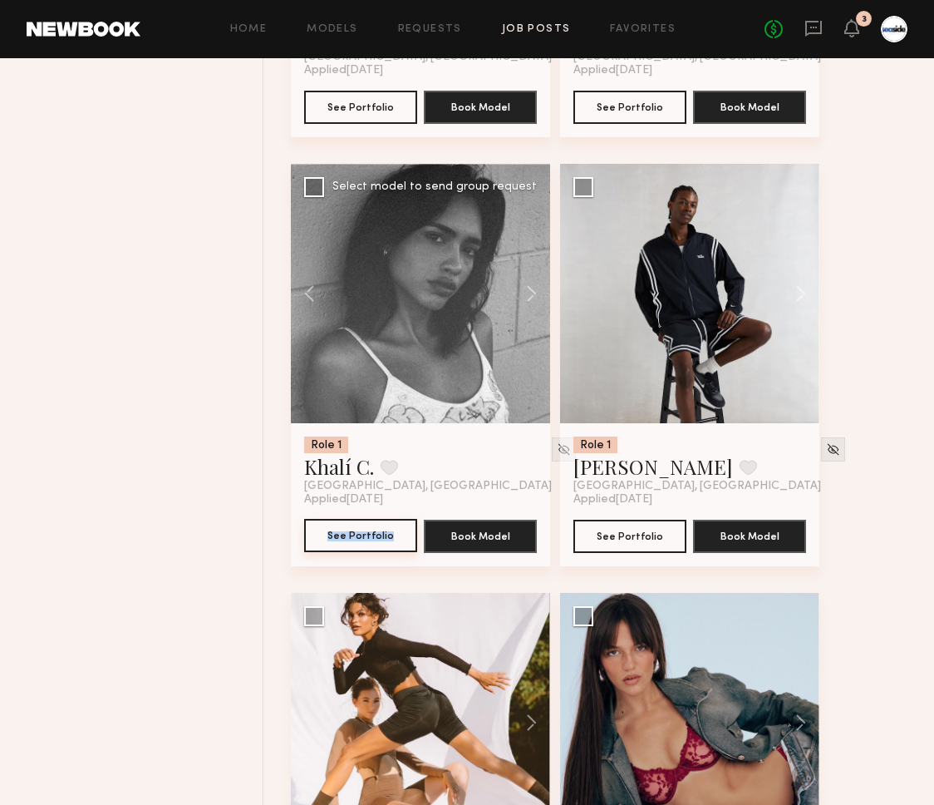
scroll to position [15341, 0]
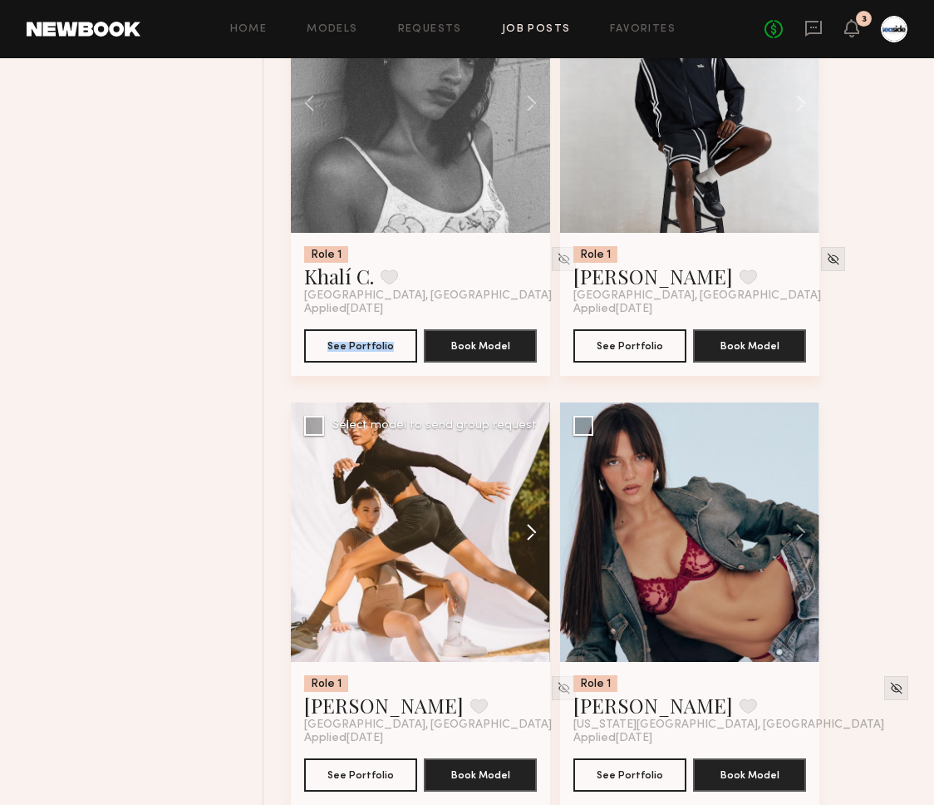
click at [526, 536] on button at bounding box center [523, 531] width 53 height 259
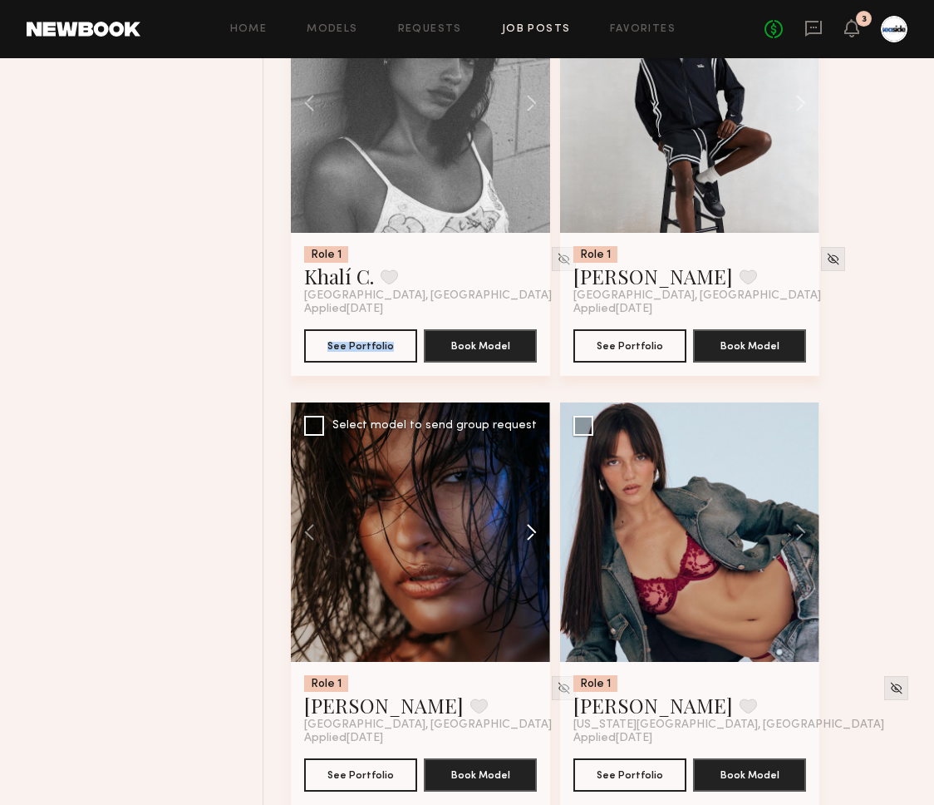
click at [530, 539] on button at bounding box center [523, 531] width 53 height 259
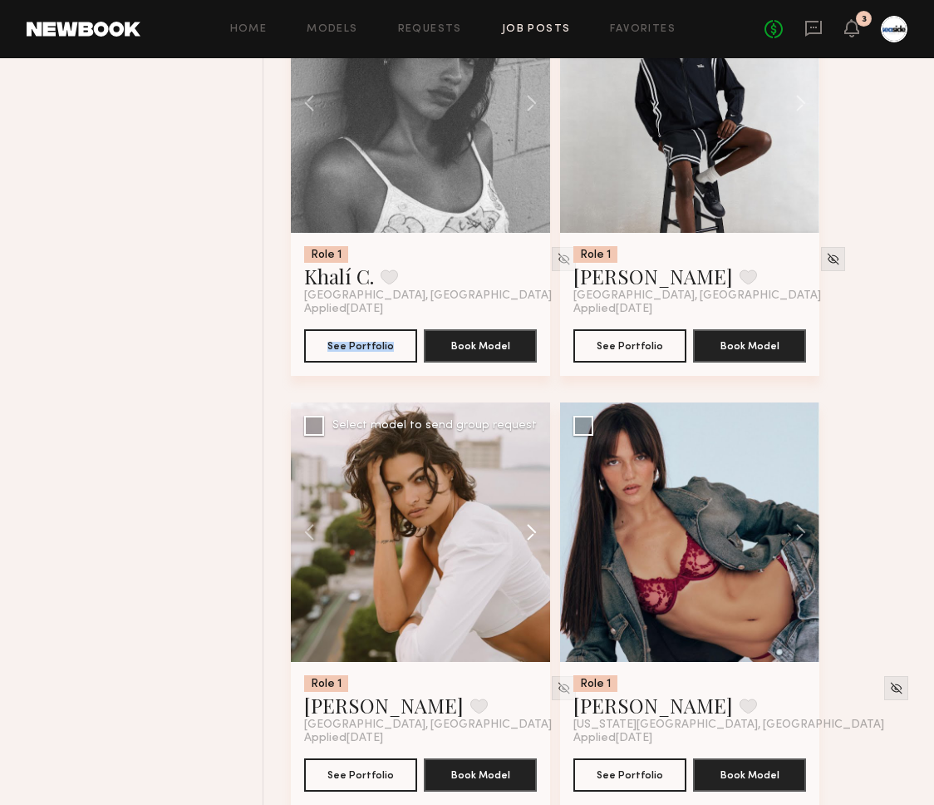
click at [530, 539] on button at bounding box center [523, 531] width 53 height 259
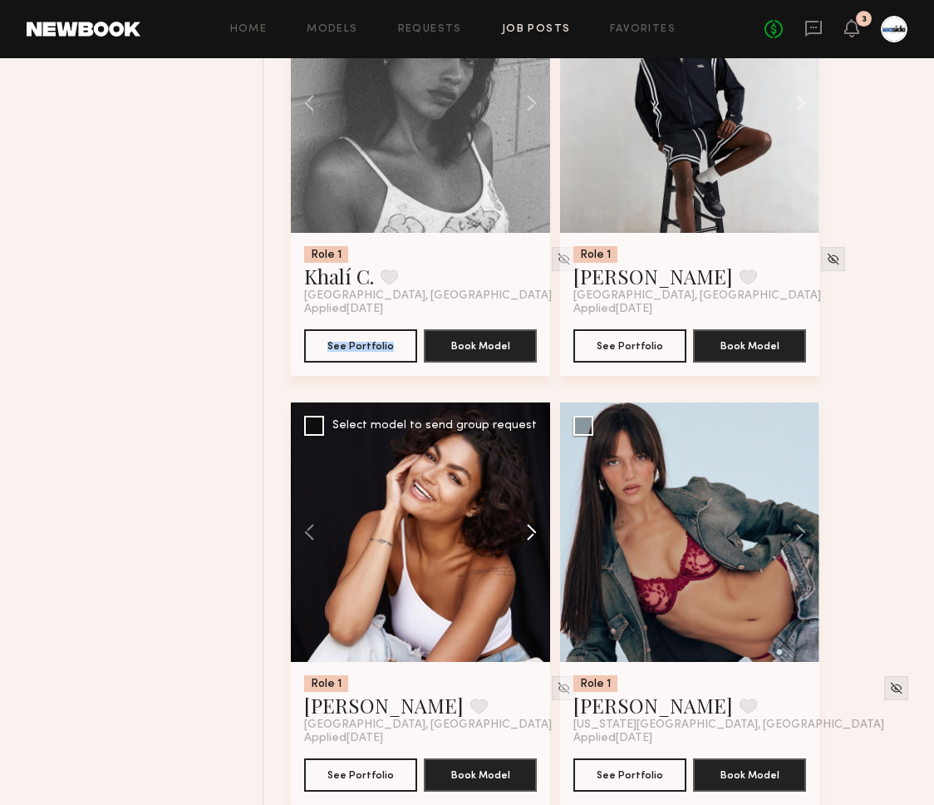
scroll to position [15669, 0]
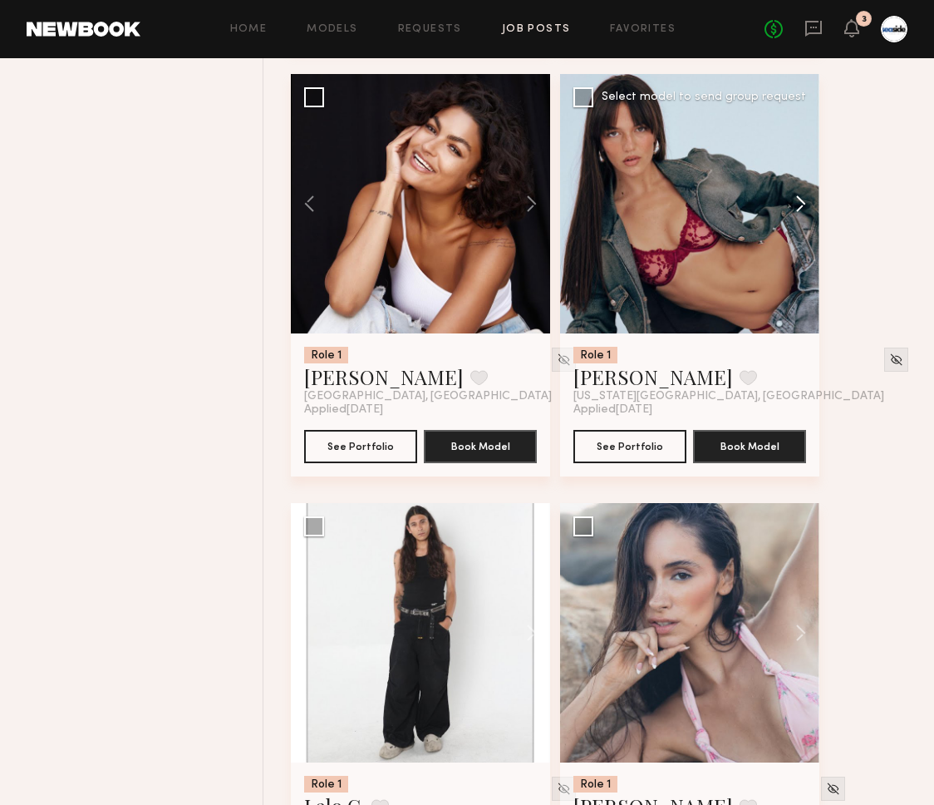
click at [803, 222] on button at bounding box center [792, 203] width 53 height 259
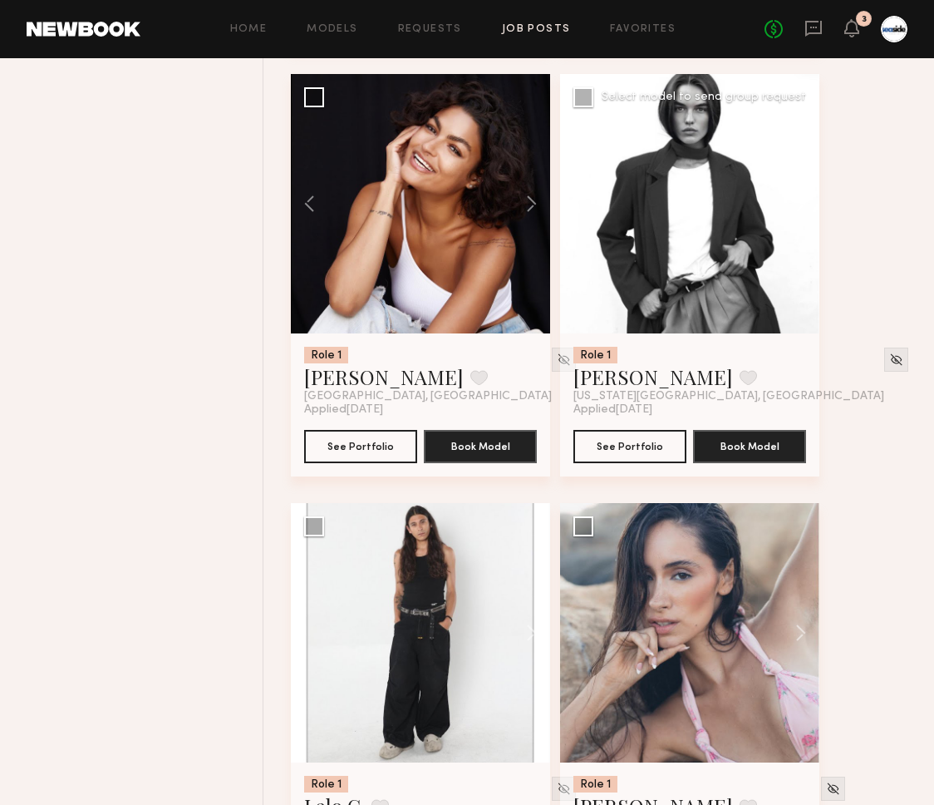
click at [803, 222] on button at bounding box center [792, 203] width 53 height 259
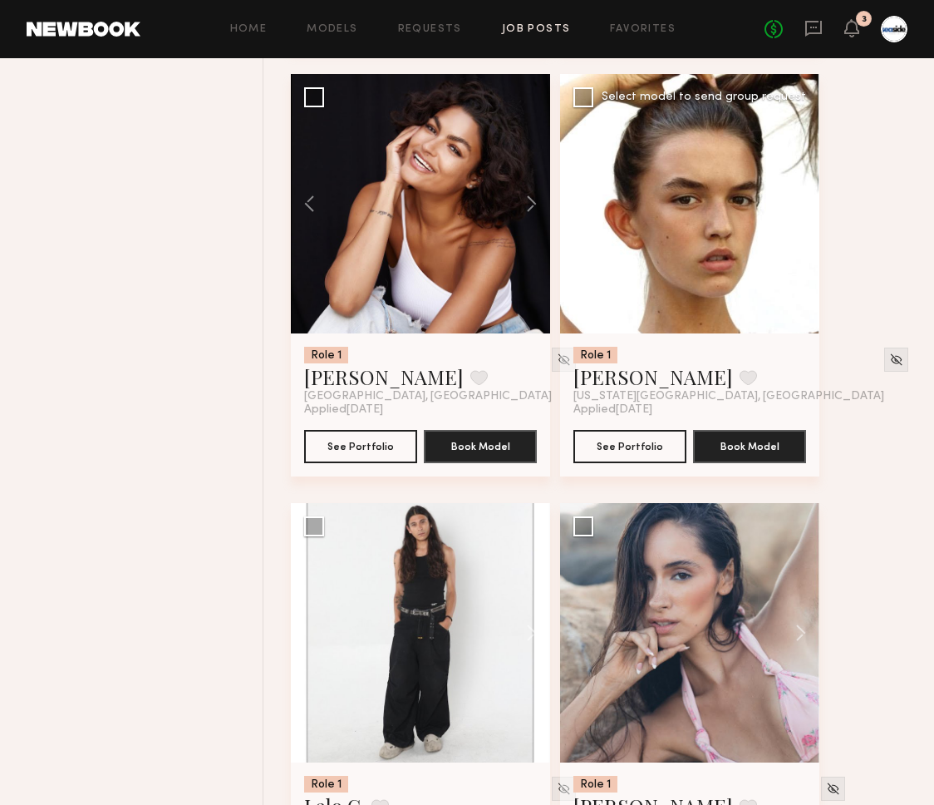
click at [803, 222] on button at bounding box center [792, 203] width 53 height 259
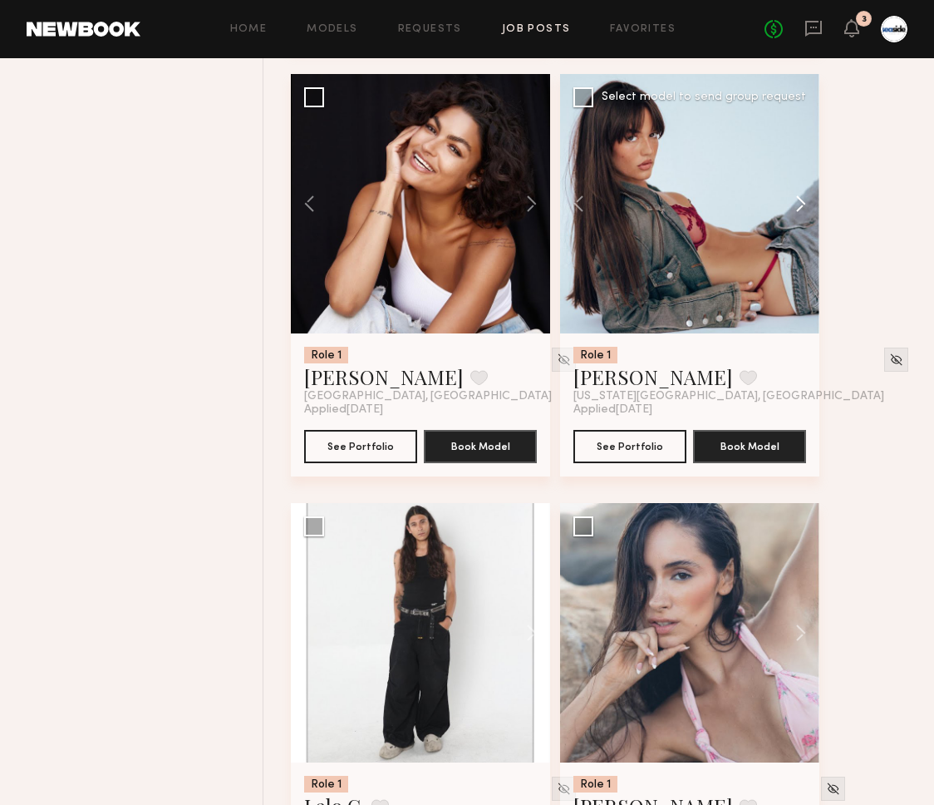
click at [803, 222] on button at bounding box center [792, 203] width 53 height 259
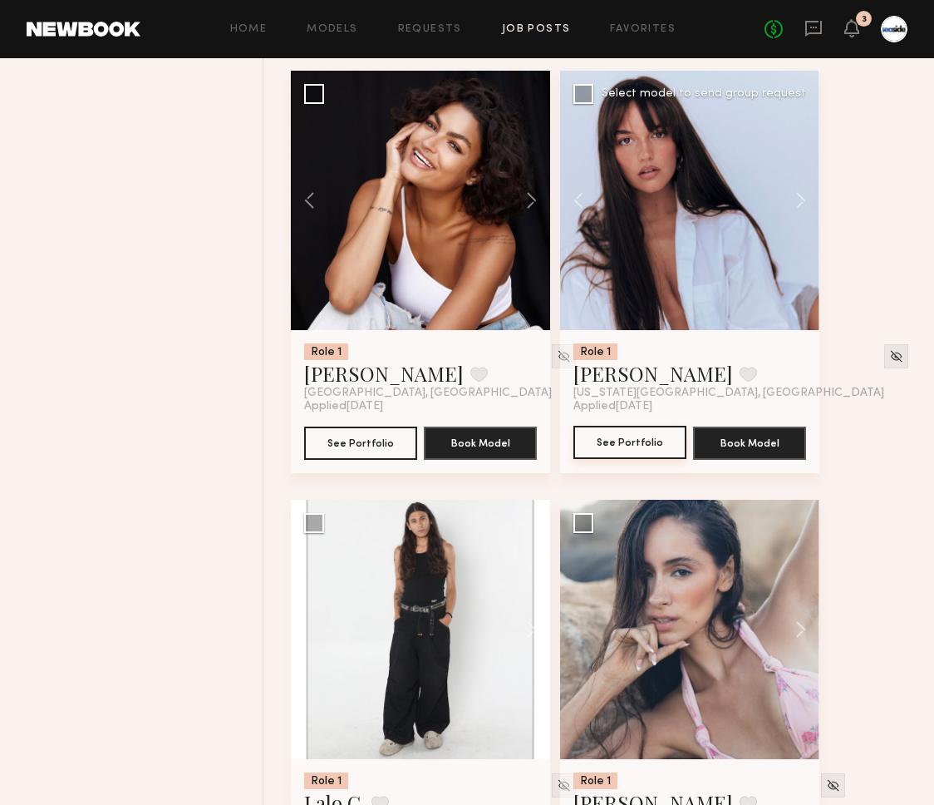
scroll to position [15990, 0]
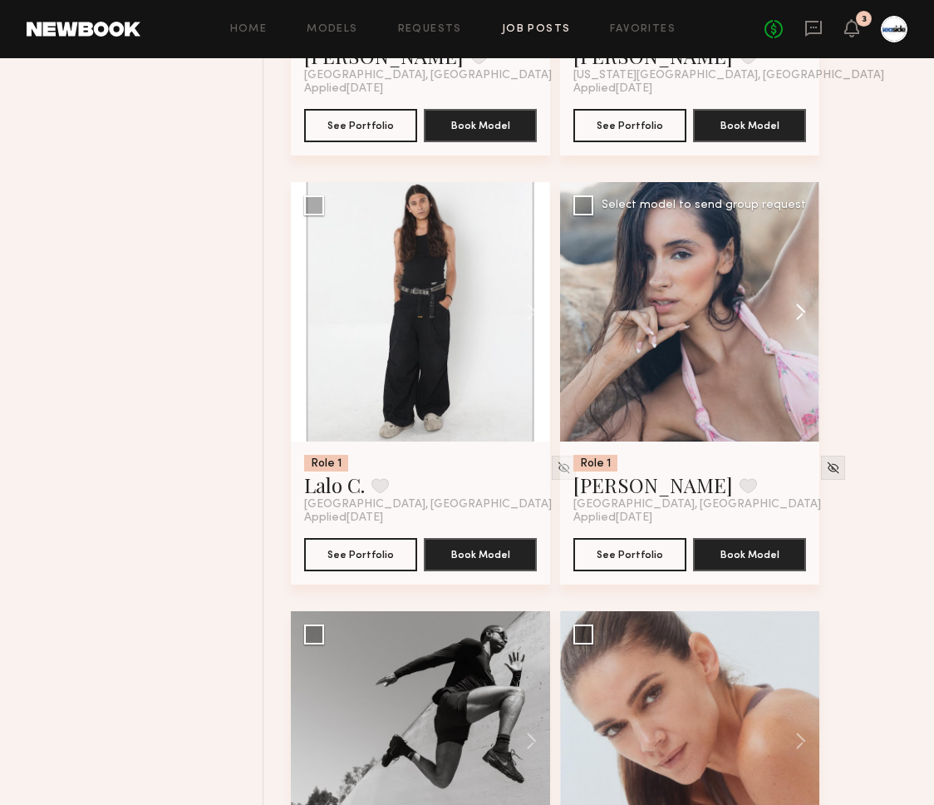
click at [795, 318] on button at bounding box center [792, 311] width 53 height 259
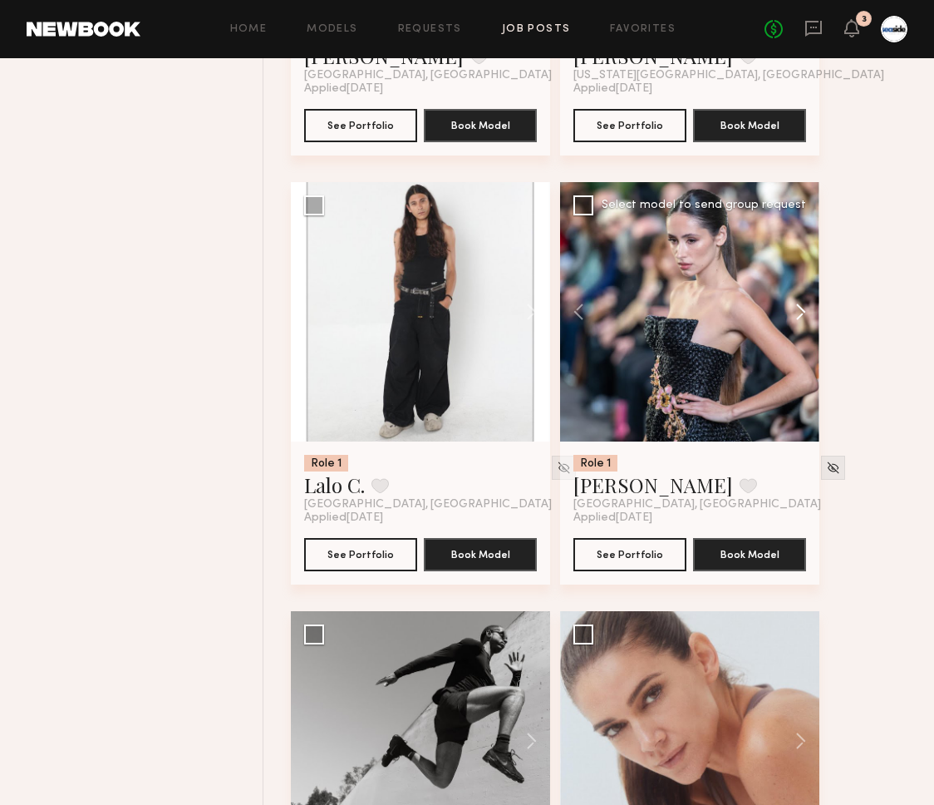
click at [795, 318] on button at bounding box center [792, 311] width 53 height 259
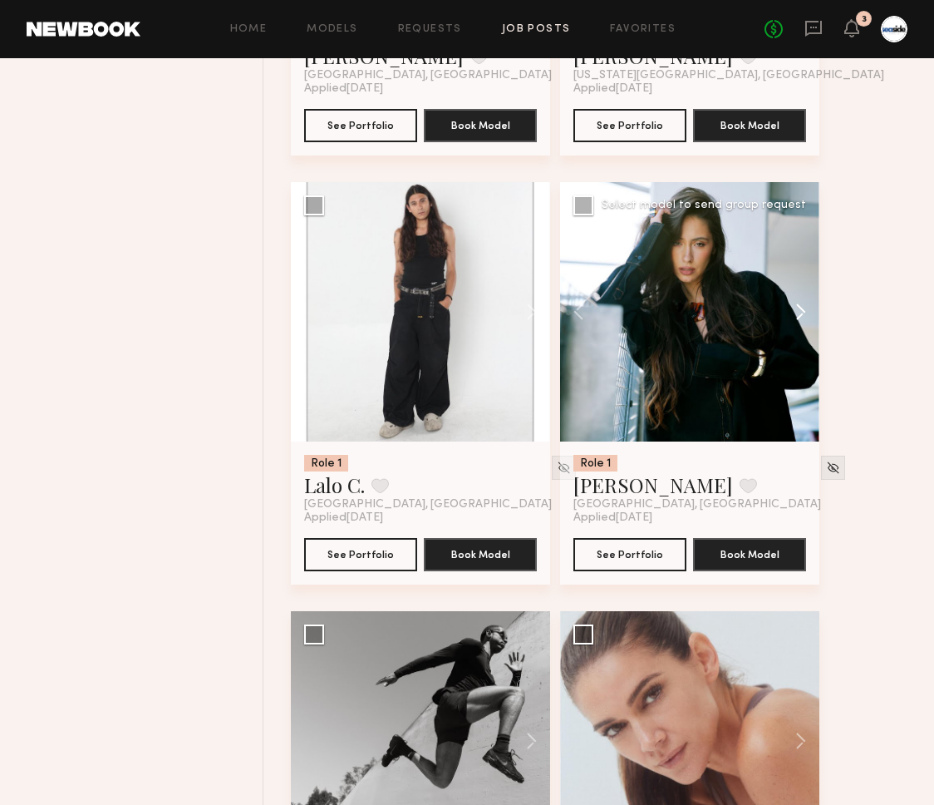
click at [795, 318] on button at bounding box center [792, 311] width 53 height 259
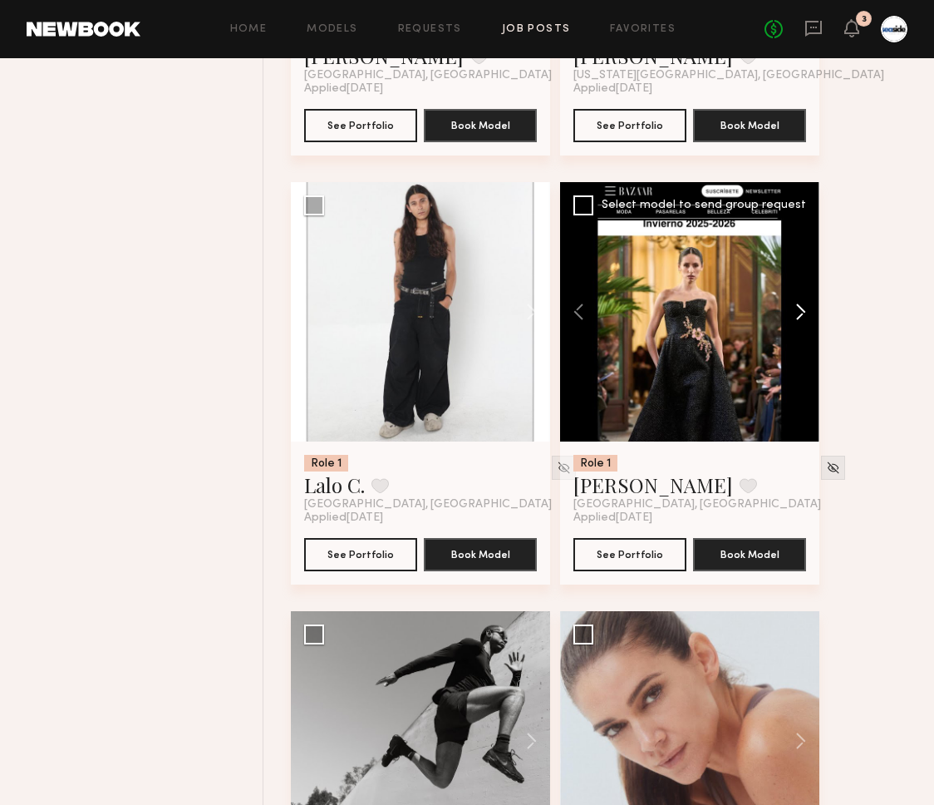
click at [795, 318] on button at bounding box center [792, 311] width 53 height 259
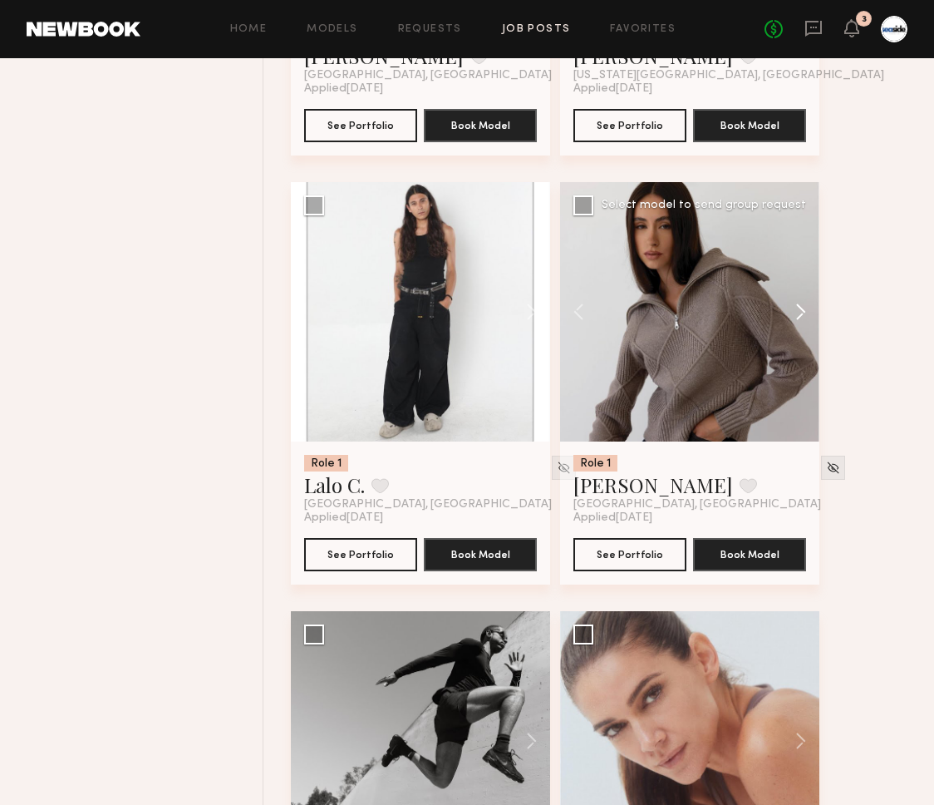
click at [795, 318] on button at bounding box center [792, 311] width 53 height 259
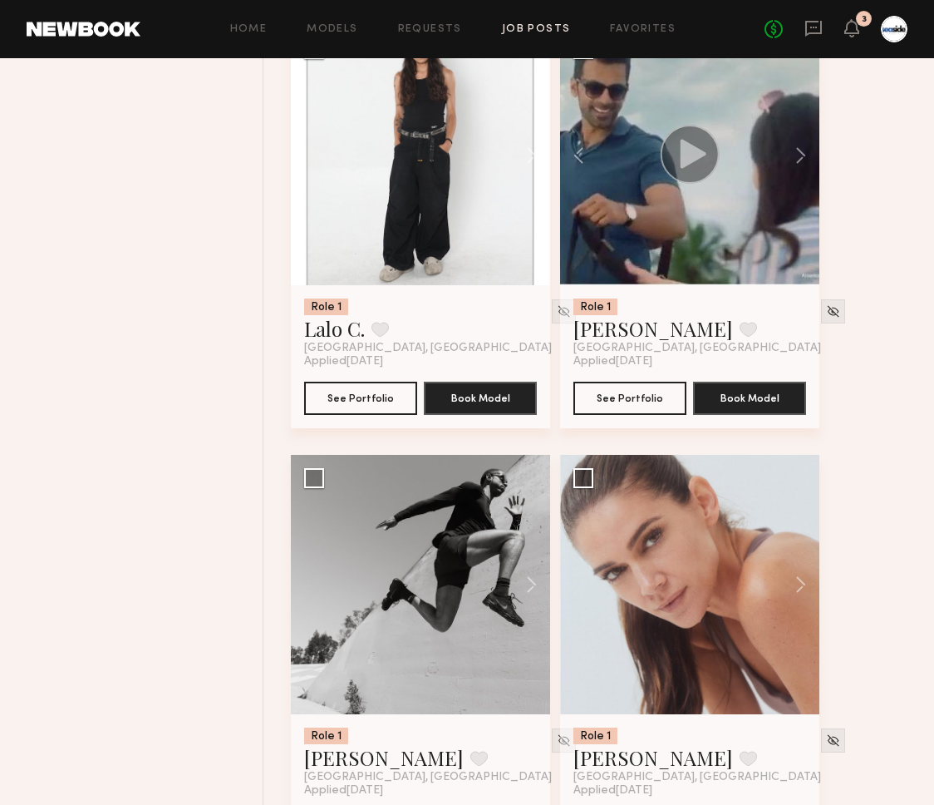
scroll to position [16524, 0]
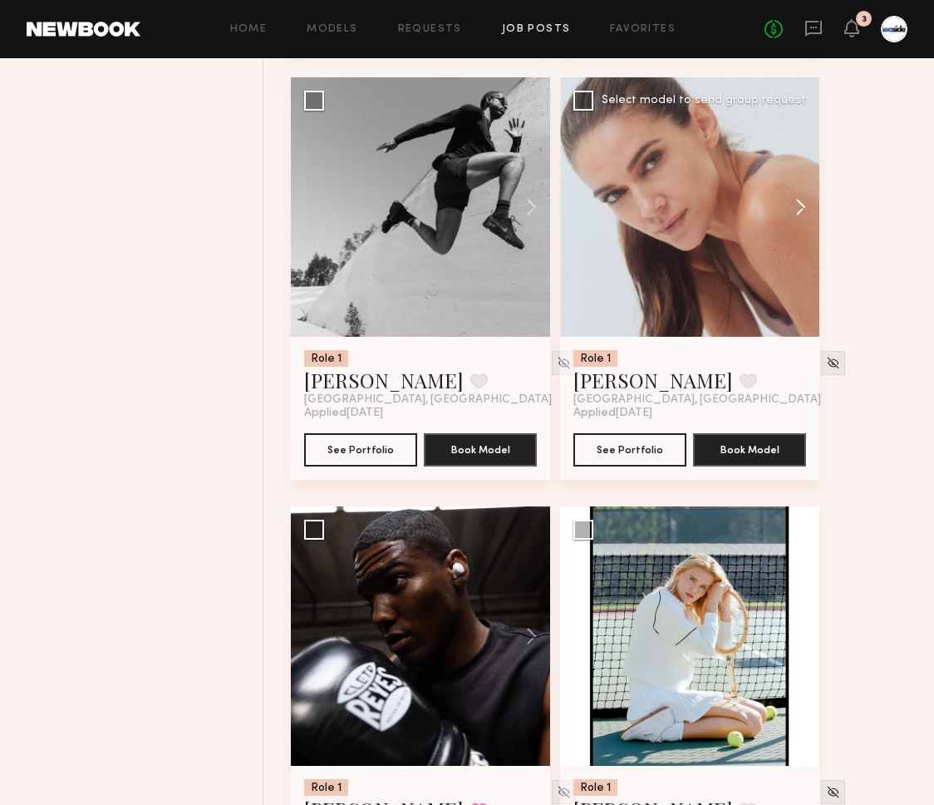
click at [805, 221] on button at bounding box center [792, 206] width 53 height 259
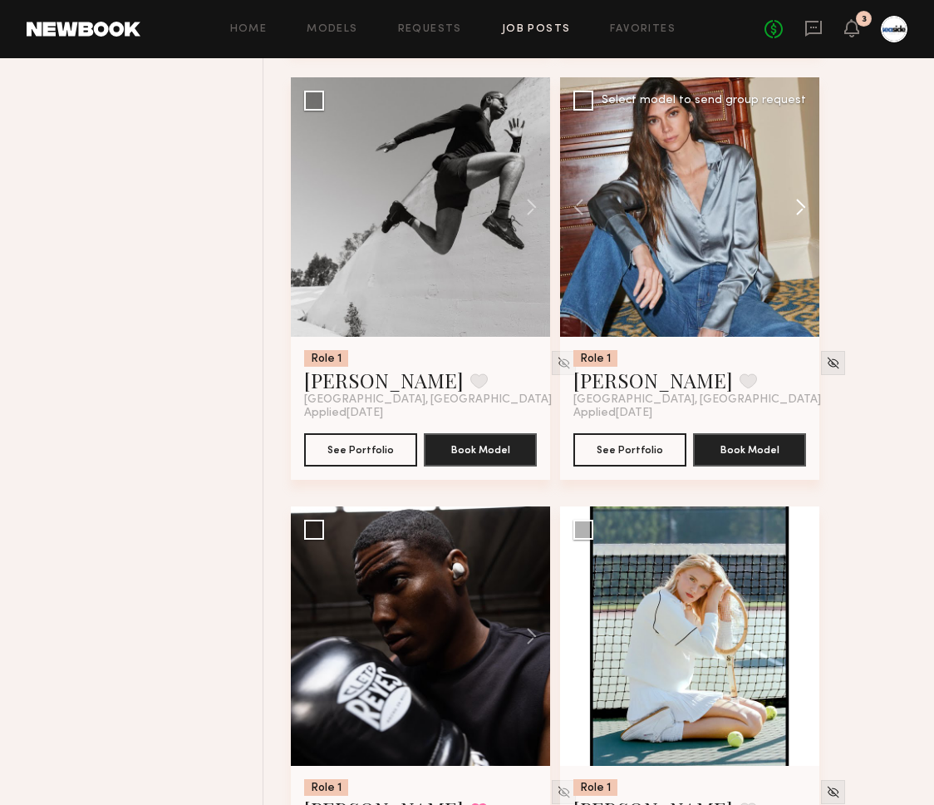
click at [805, 221] on button at bounding box center [792, 206] width 53 height 259
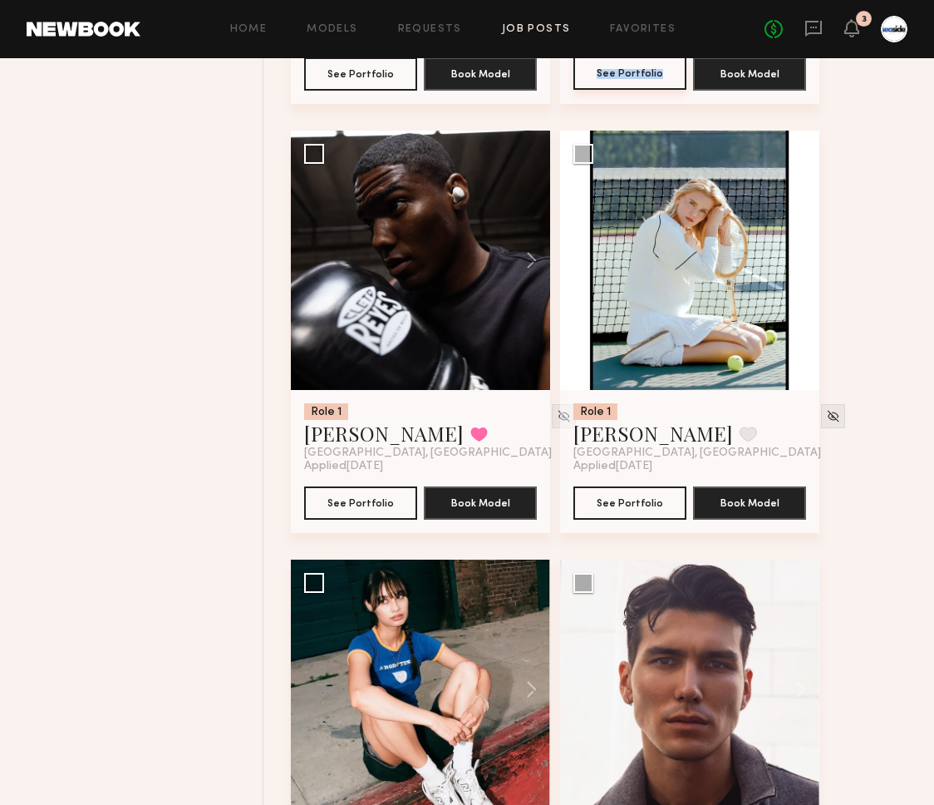
scroll to position [16965, 0]
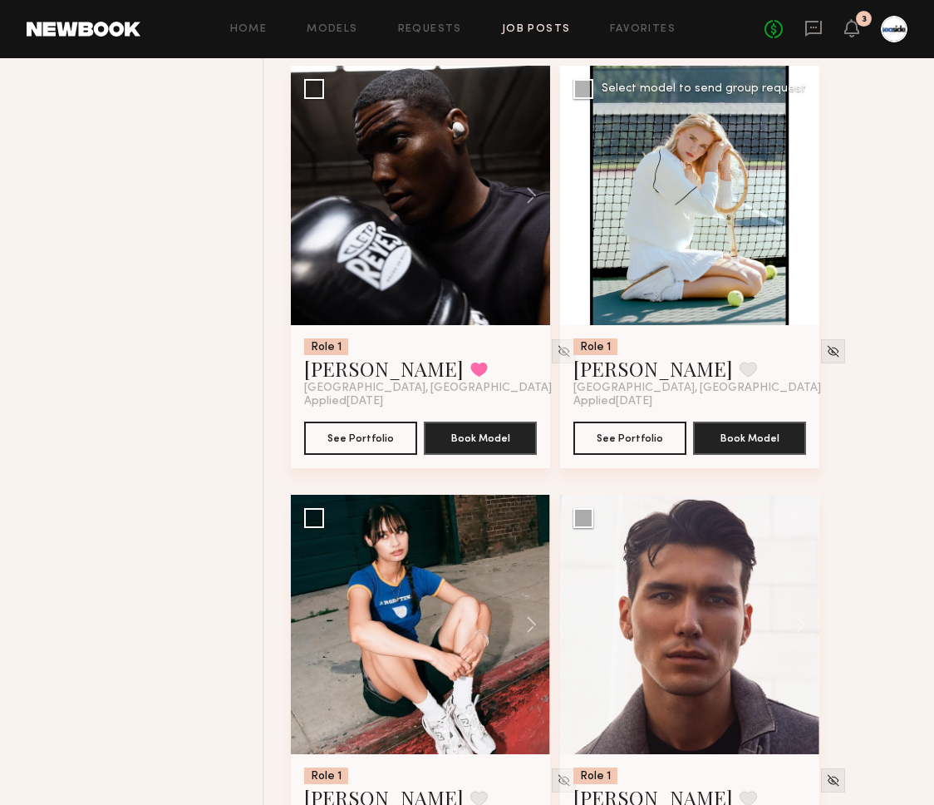
click at [802, 220] on button at bounding box center [792, 195] width 53 height 259
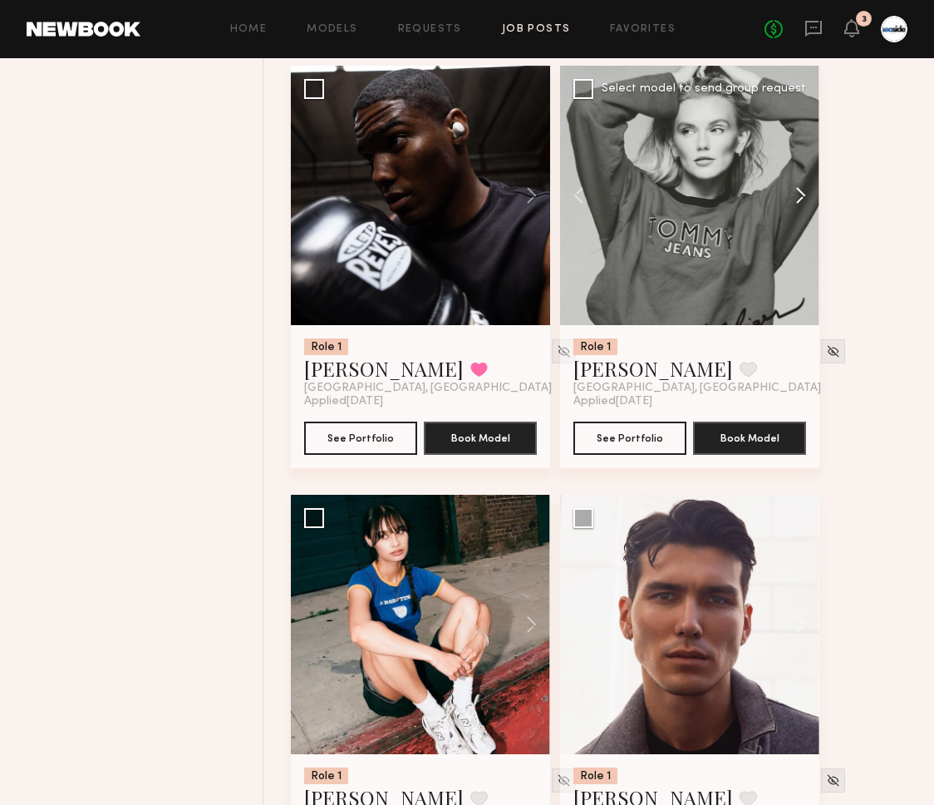
click at [802, 220] on button at bounding box center [792, 195] width 53 height 259
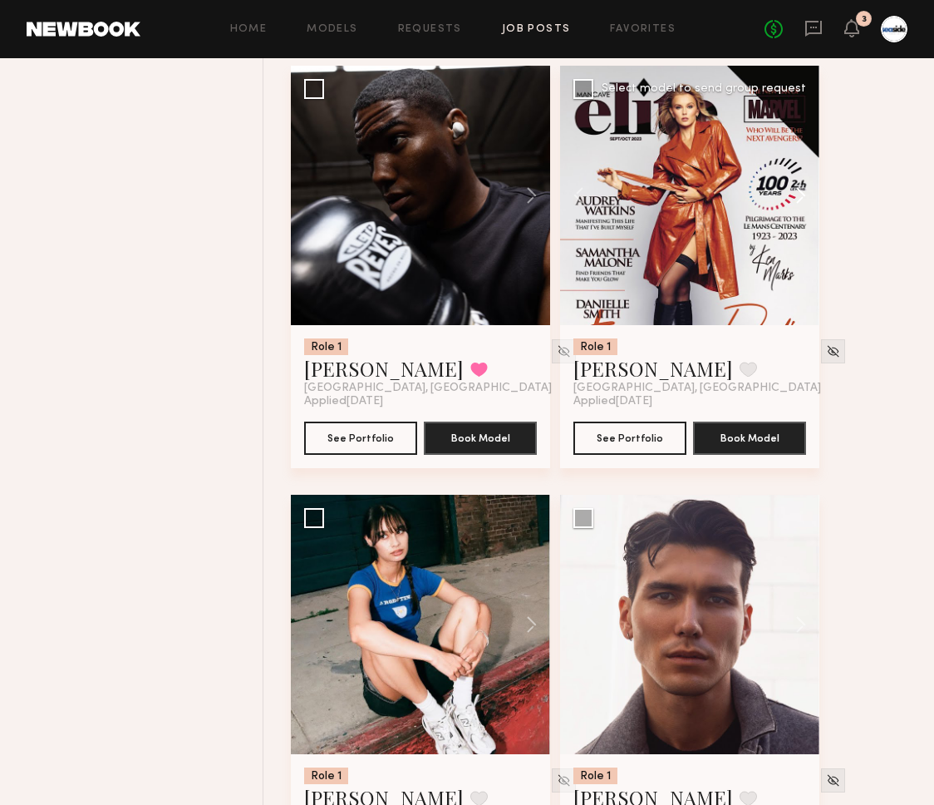
click at [802, 220] on button at bounding box center [792, 195] width 53 height 259
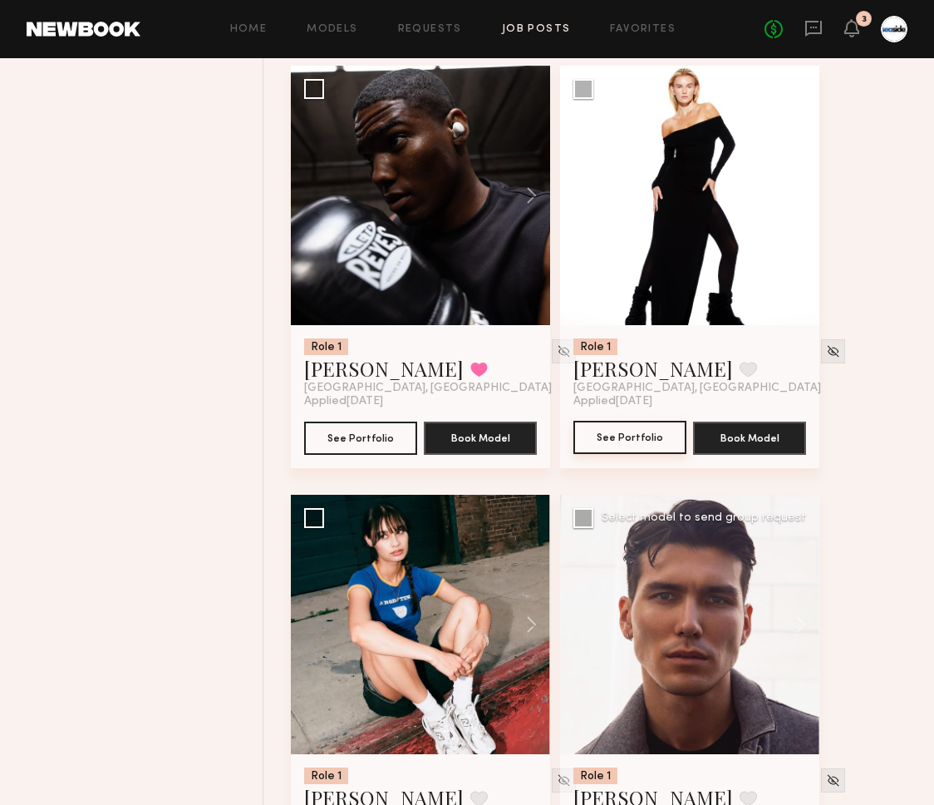
scroll to position [17318, 0]
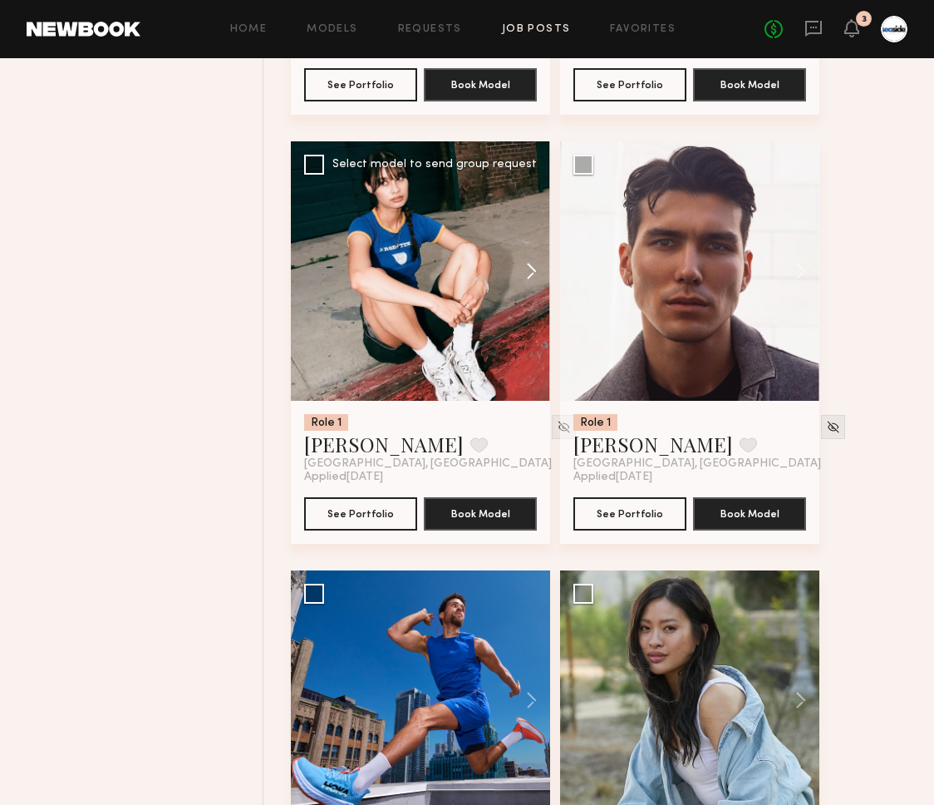
click at [540, 279] on button at bounding box center [523, 270] width 53 height 259
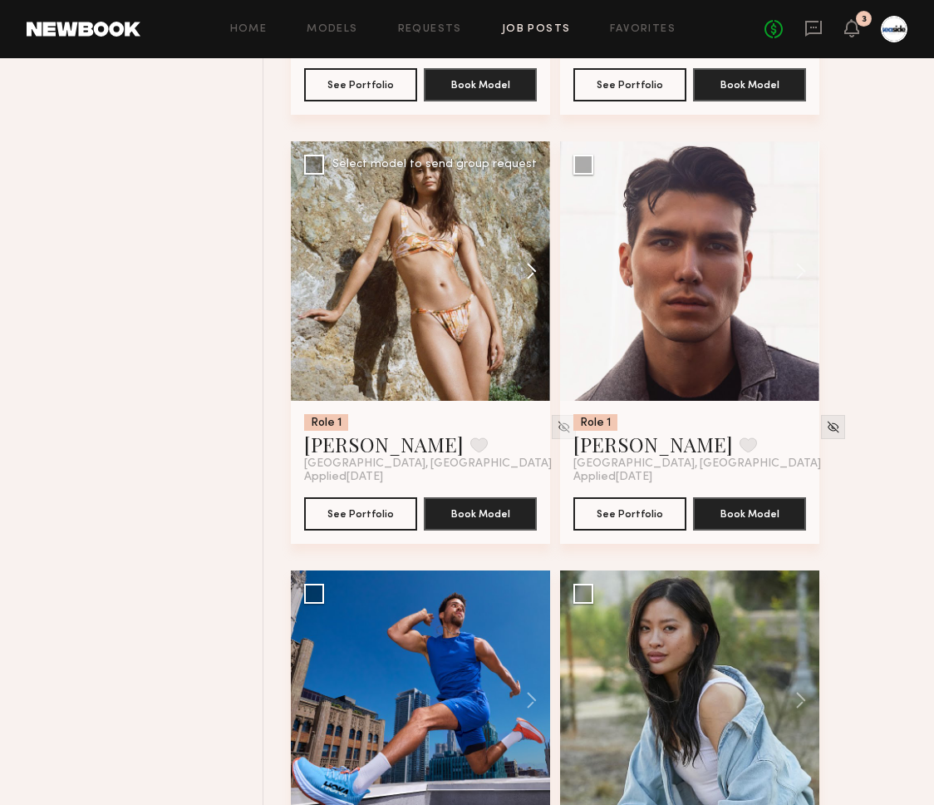
click at [540, 279] on button at bounding box center [523, 270] width 53 height 259
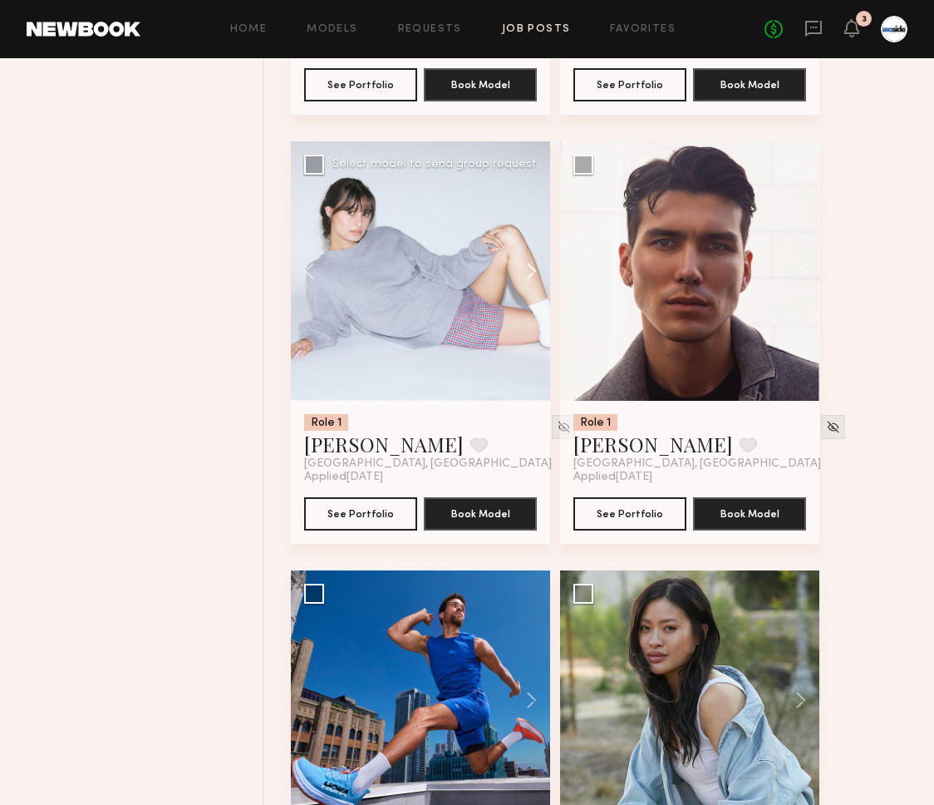
click at [540, 279] on button at bounding box center [523, 270] width 53 height 259
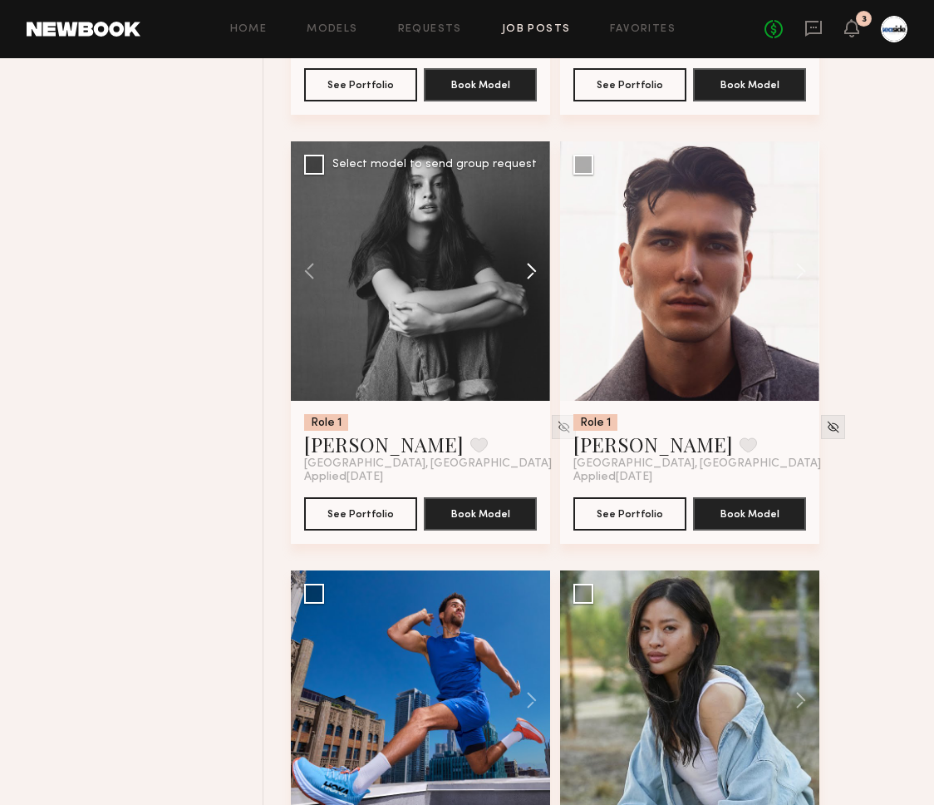
click at [540, 279] on button at bounding box center [523, 270] width 53 height 259
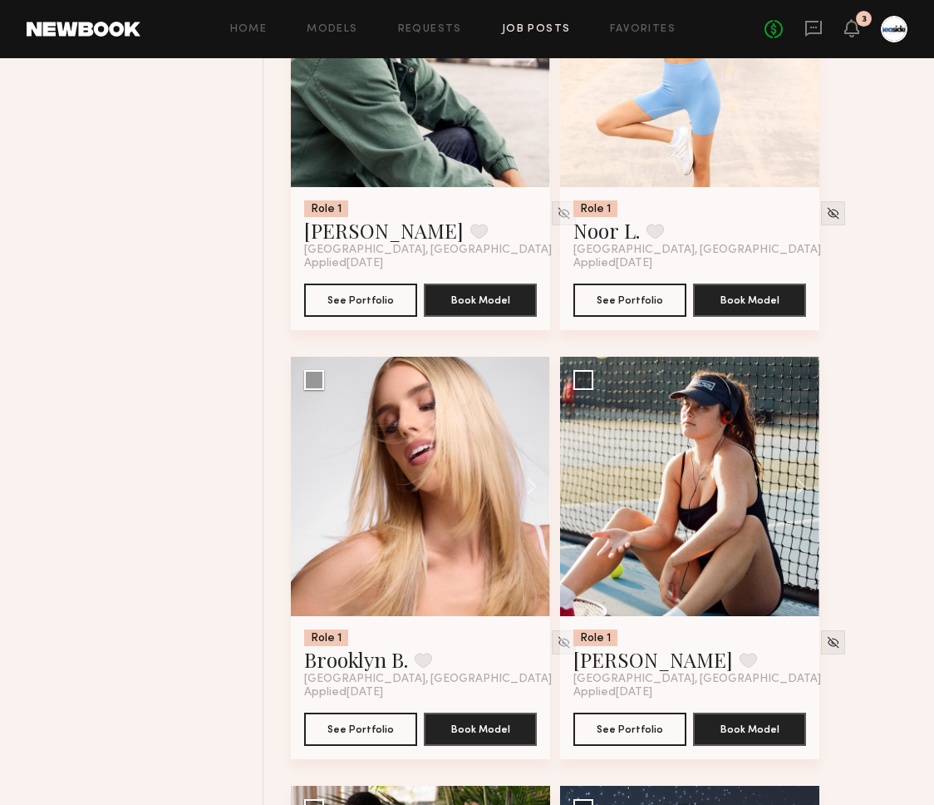
scroll to position [19462, 0]
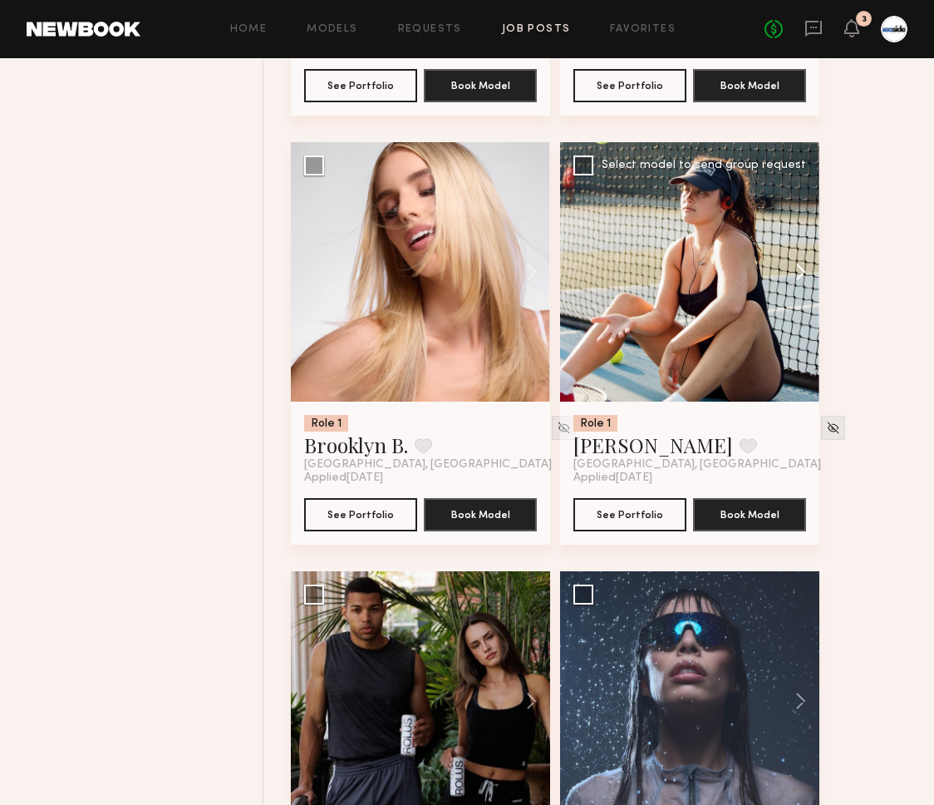
click at [810, 290] on button at bounding box center [792, 271] width 53 height 259
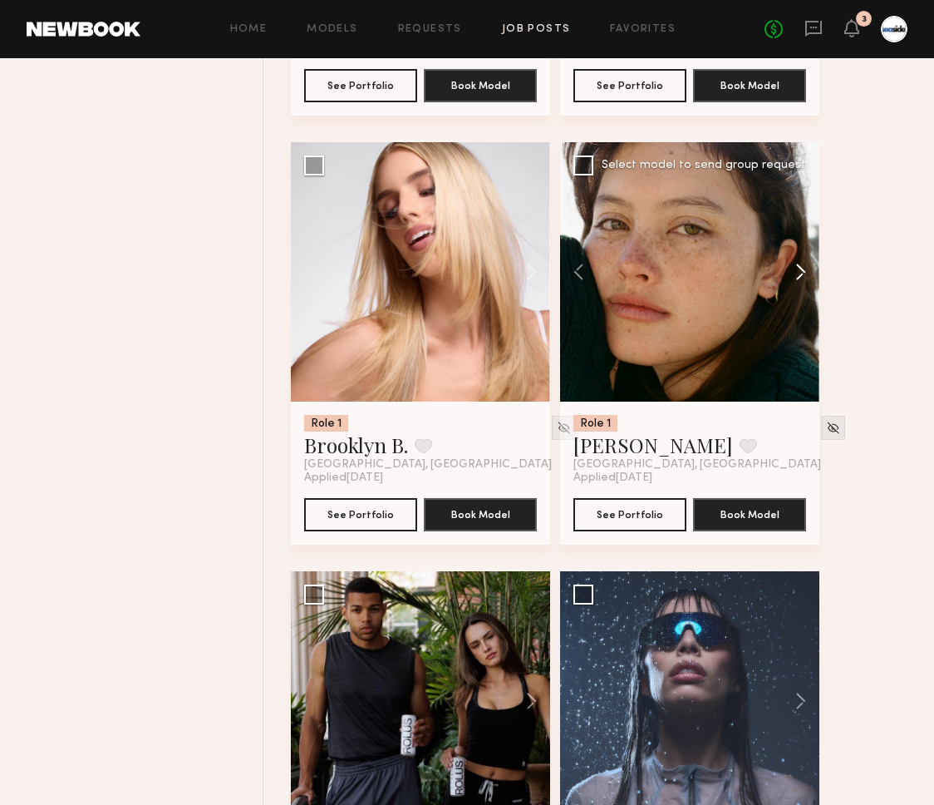
click at [810, 290] on button at bounding box center [792, 271] width 53 height 259
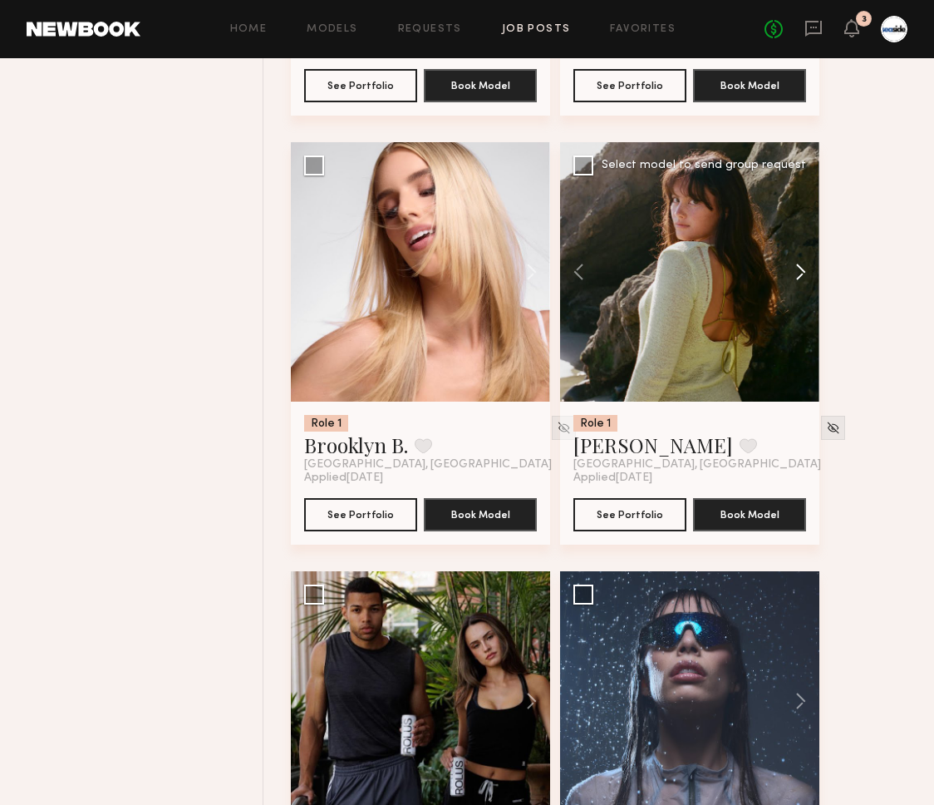
click at [810, 290] on button at bounding box center [792, 271] width 53 height 259
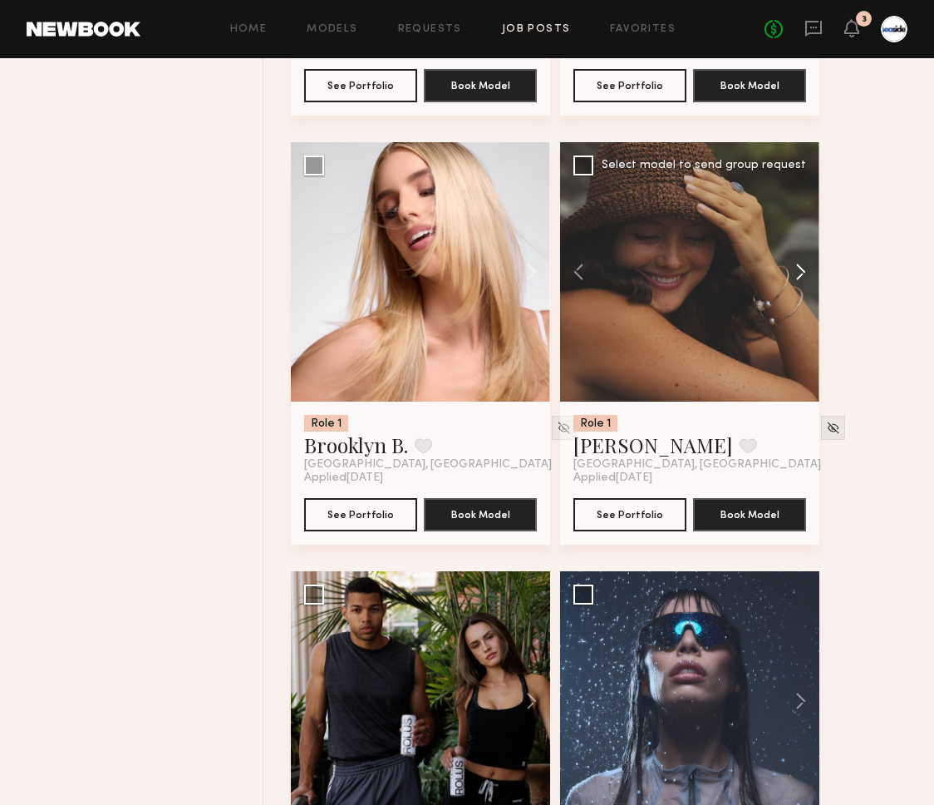
click at [810, 290] on button at bounding box center [792, 271] width 53 height 259
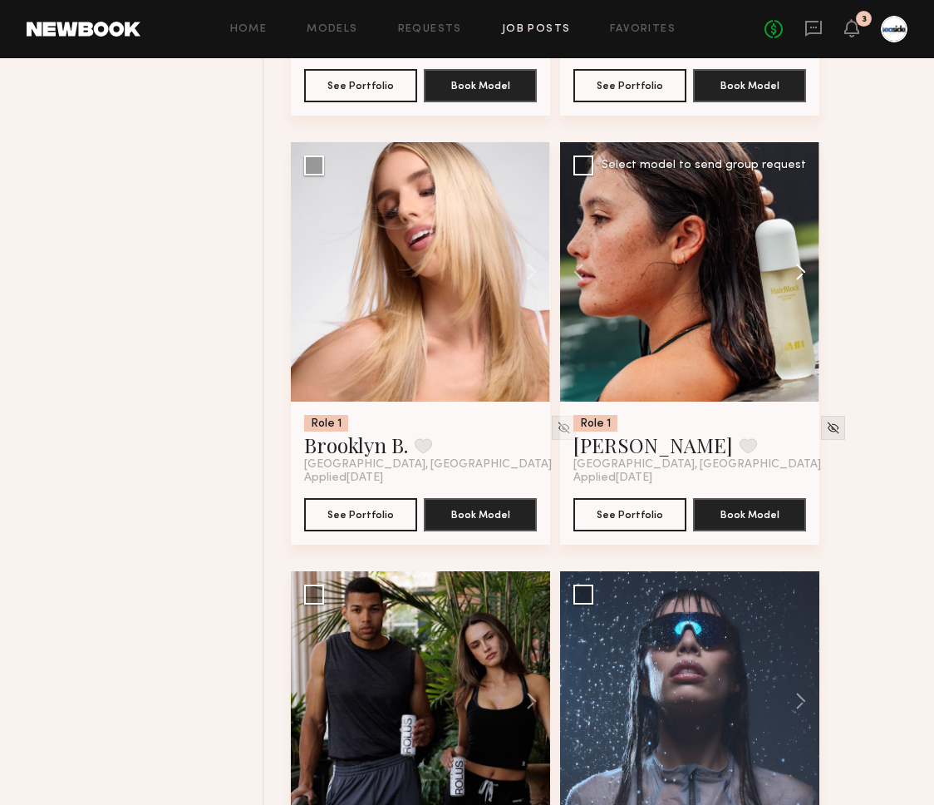
click at [810, 290] on button at bounding box center [792, 271] width 53 height 259
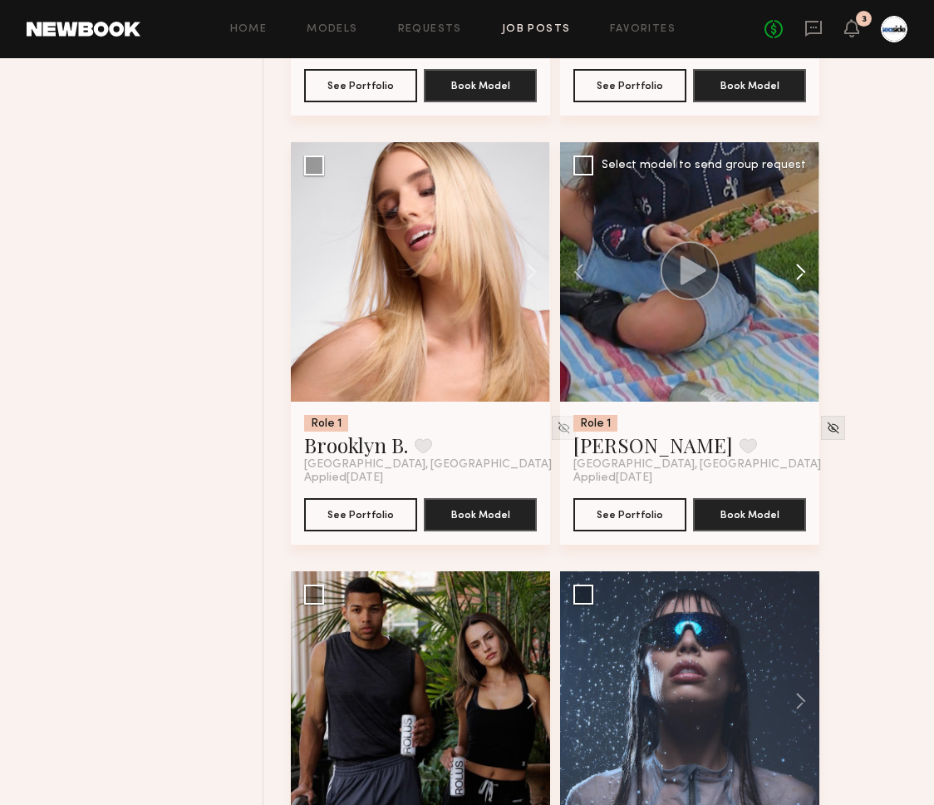
click at [810, 290] on button at bounding box center [792, 271] width 53 height 259
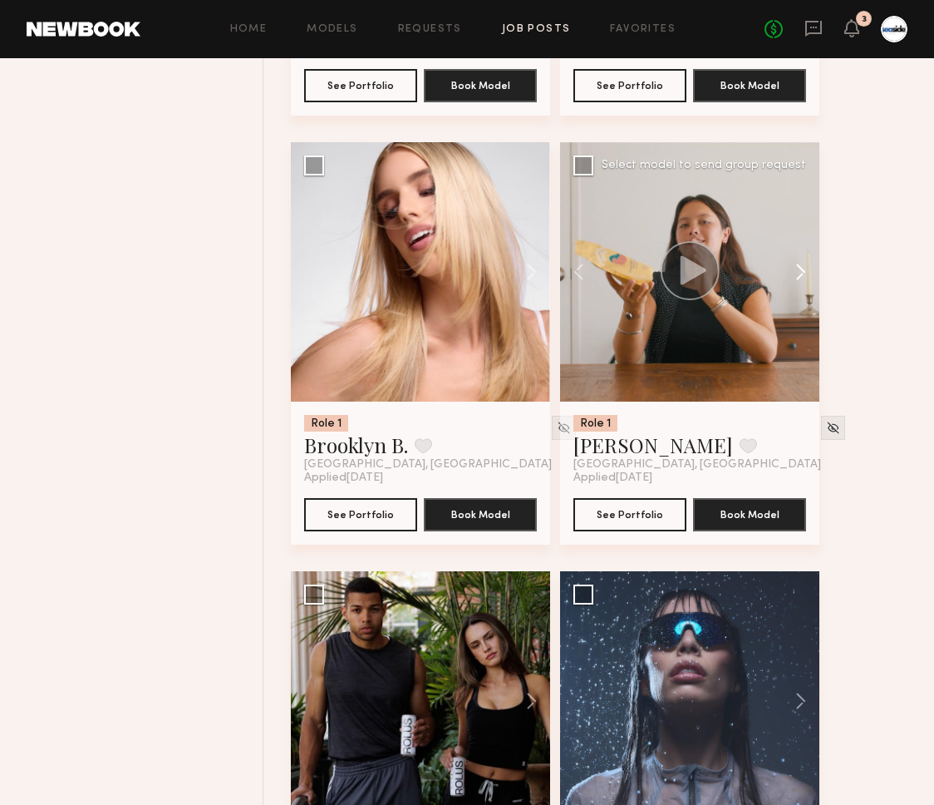
click at [810, 290] on button at bounding box center [792, 271] width 53 height 259
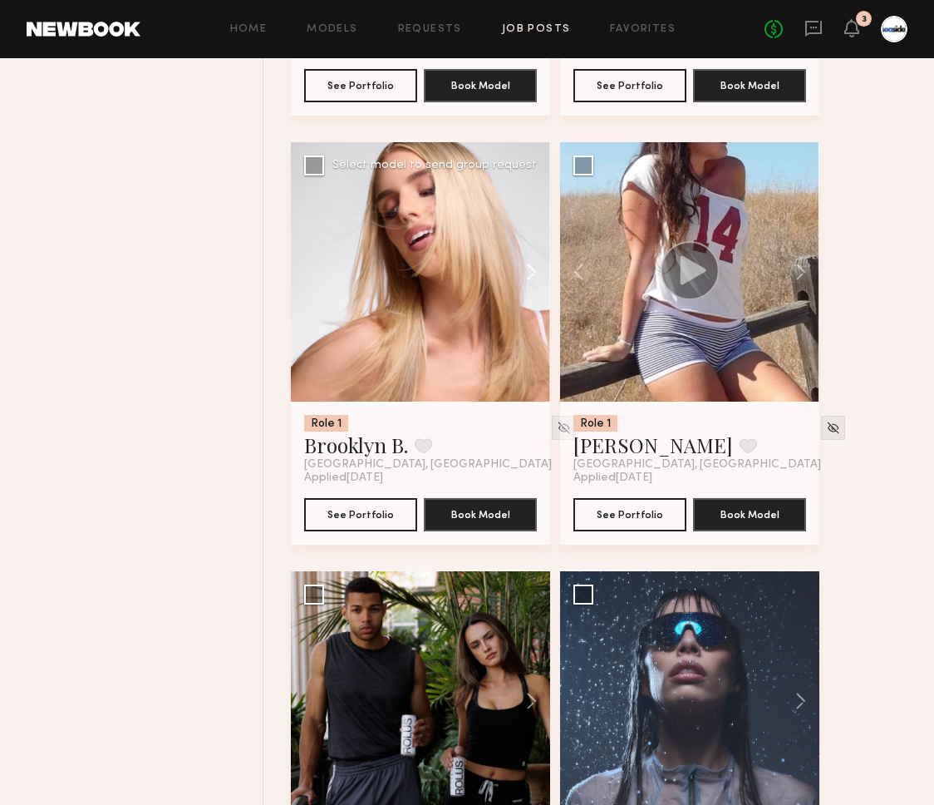
click at [540, 290] on button at bounding box center [523, 271] width 53 height 259
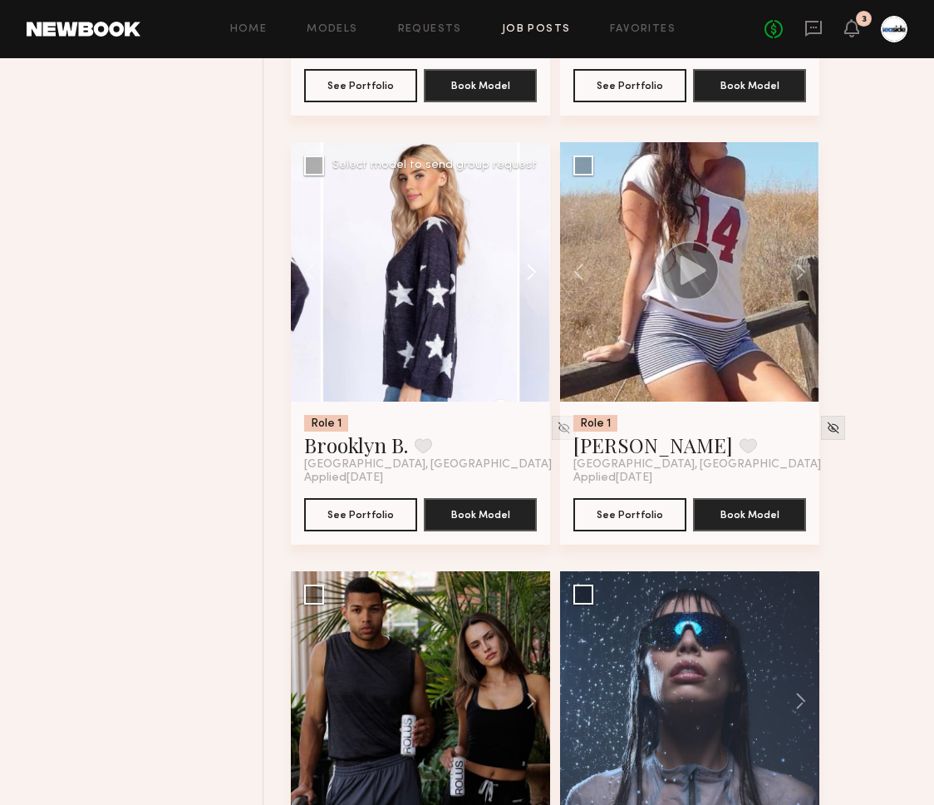
click at [540, 290] on button at bounding box center [523, 271] width 53 height 259
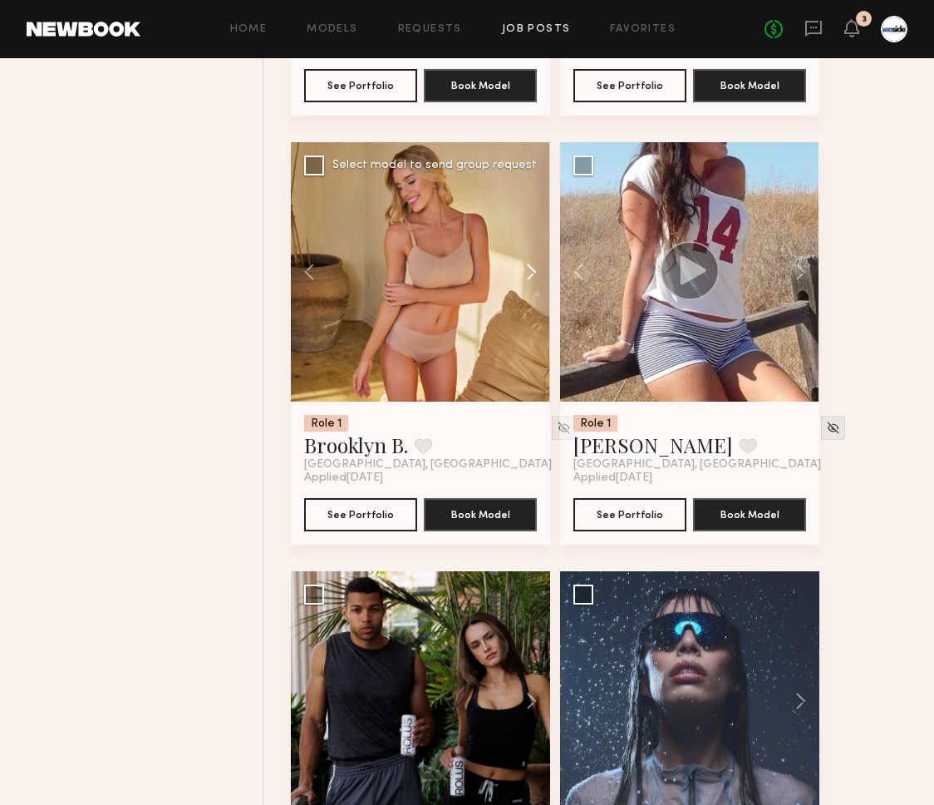
click at [540, 290] on button at bounding box center [523, 271] width 53 height 259
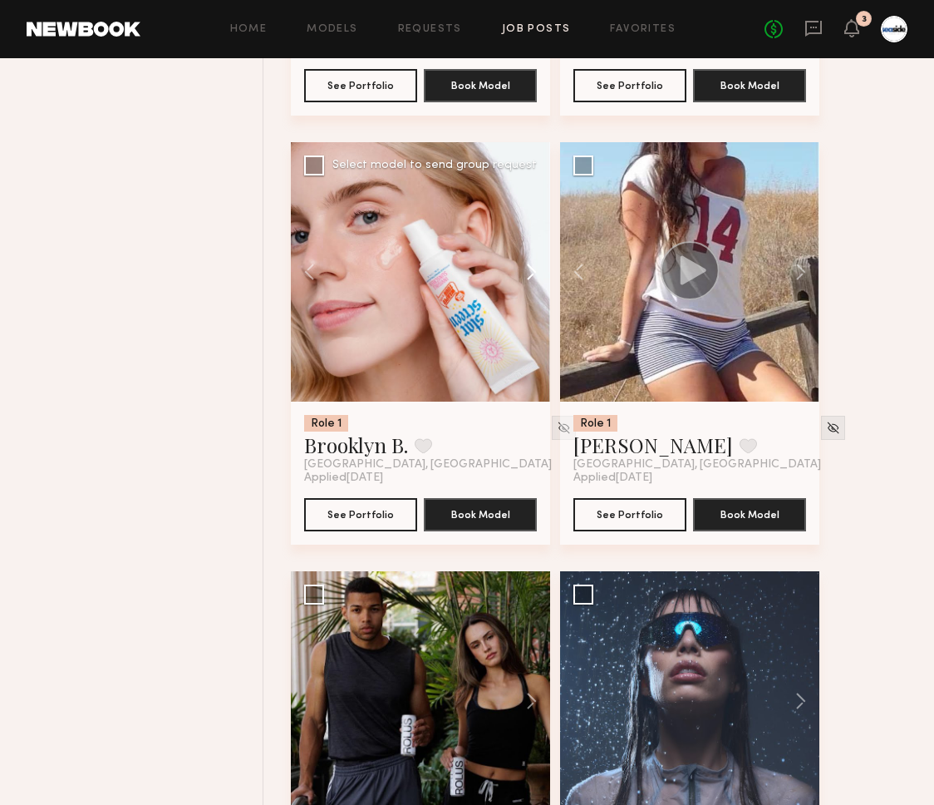
click at [540, 290] on button at bounding box center [523, 271] width 53 height 259
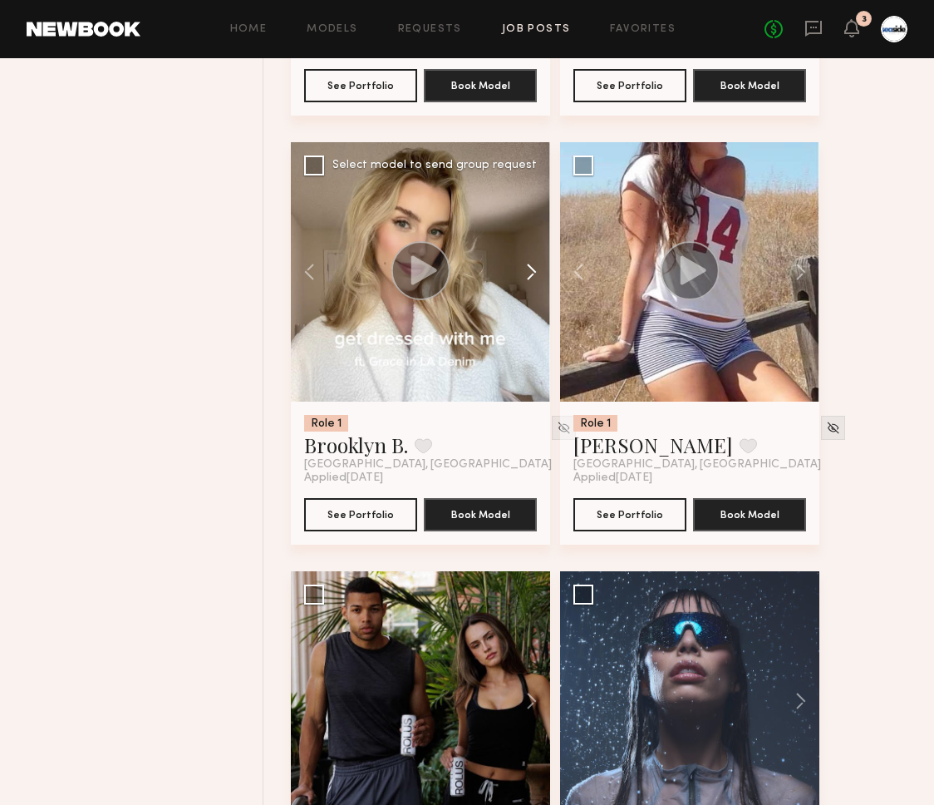
click at [540, 290] on button at bounding box center [523, 271] width 53 height 259
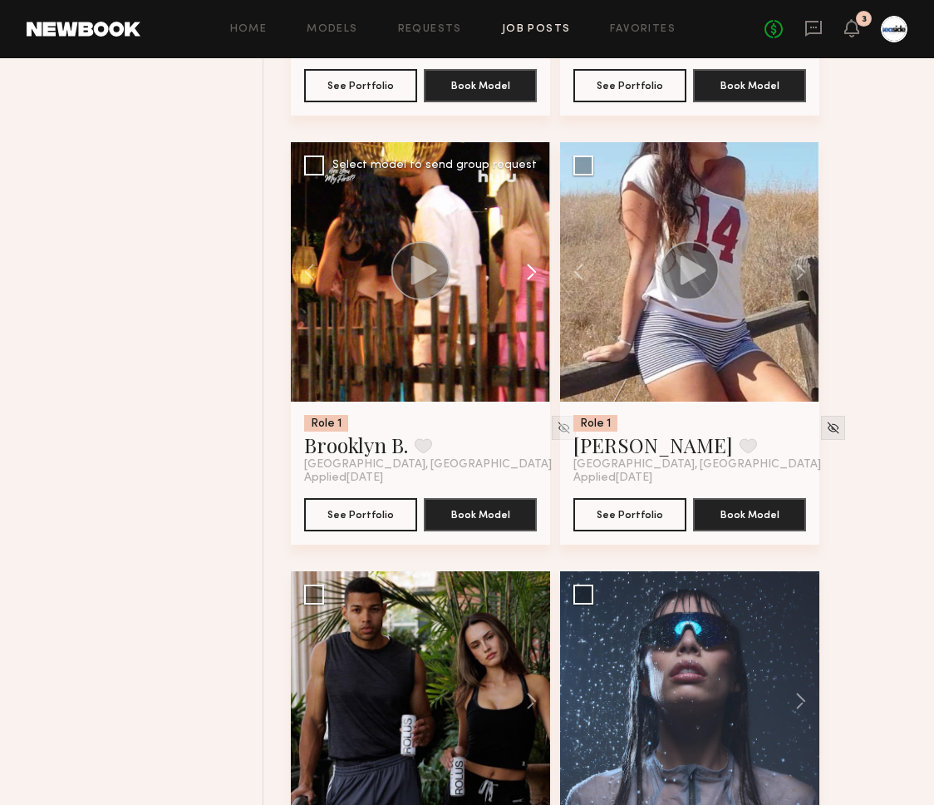
click at [540, 290] on button at bounding box center [523, 271] width 53 height 259
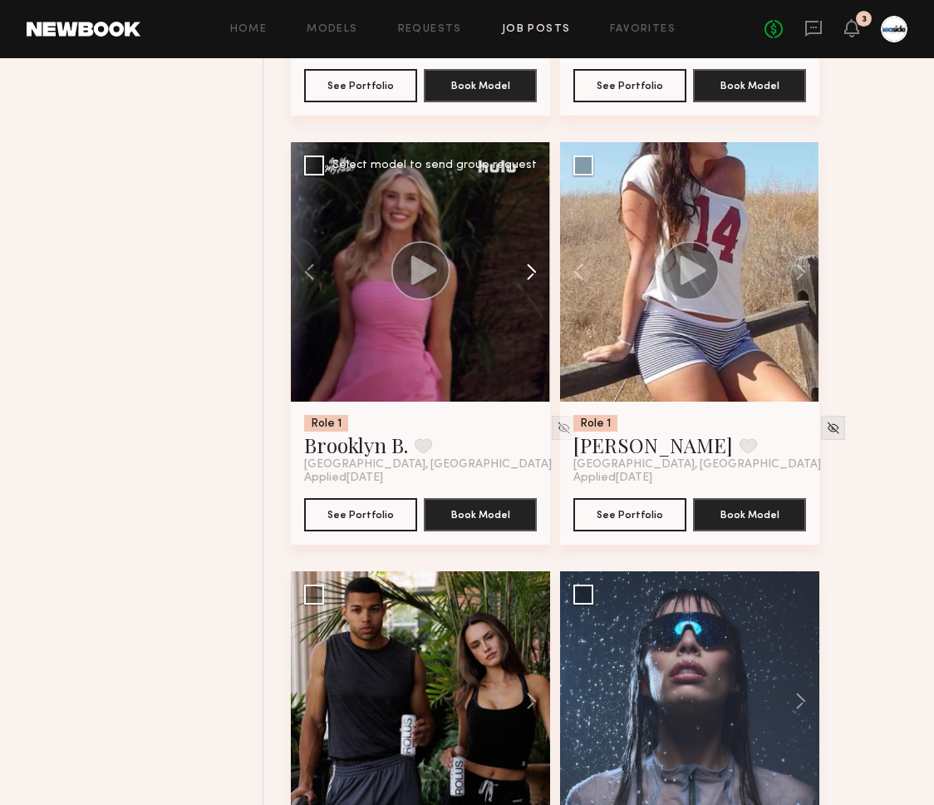
click at [540, 290] on button at bounding box center [523, 271] width 53 height 259
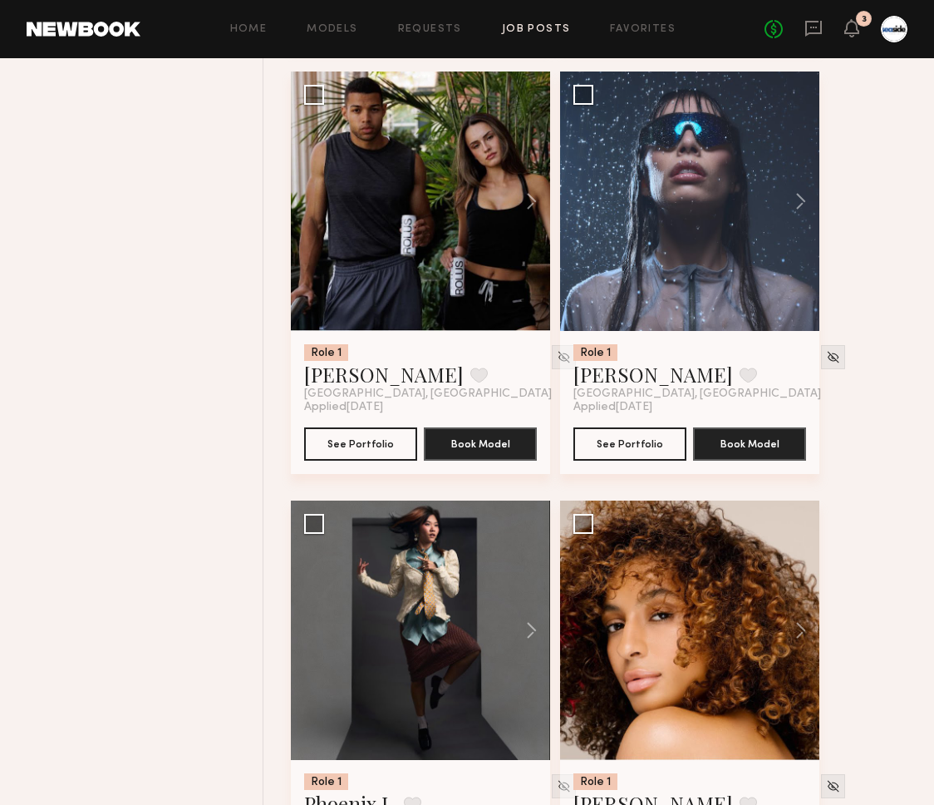
scroll to position [19966, 0]
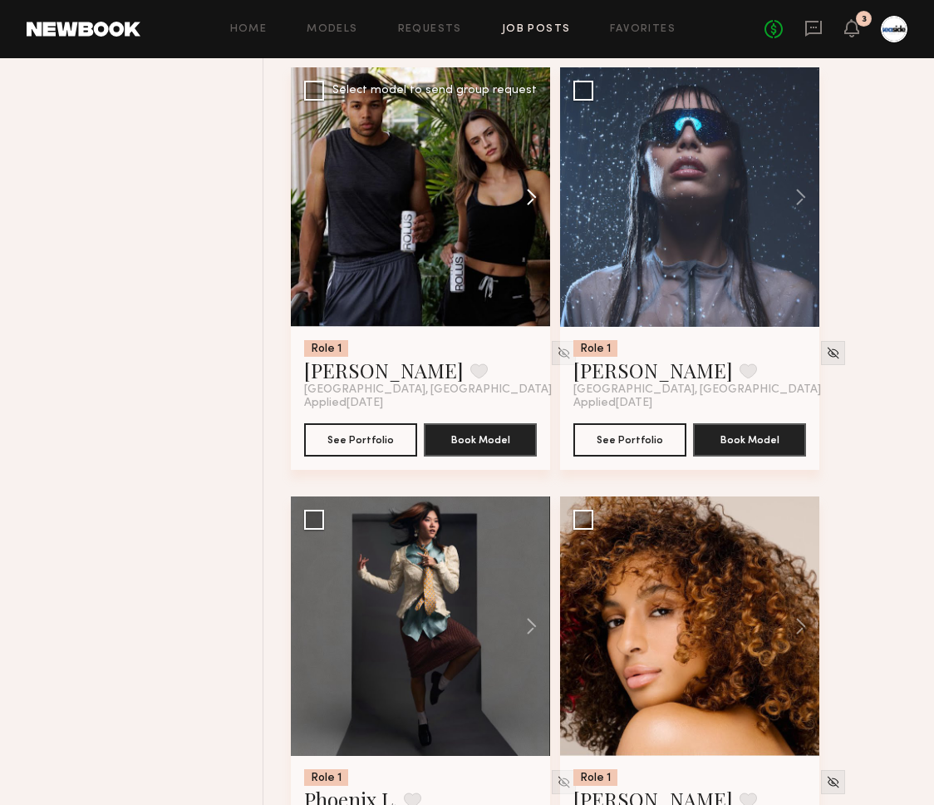
click at [535, 209] on button at bounding box center [523, 196] width 53 height 259
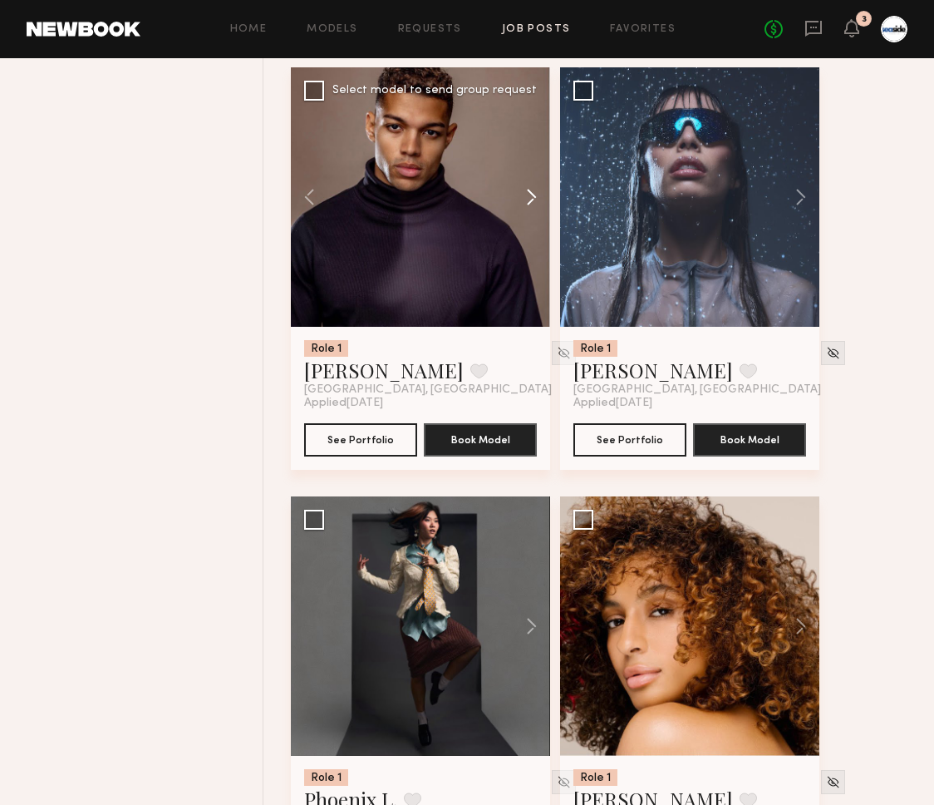
click at [535, 209] on button at bounding box center [523, 196] width 53 height 259
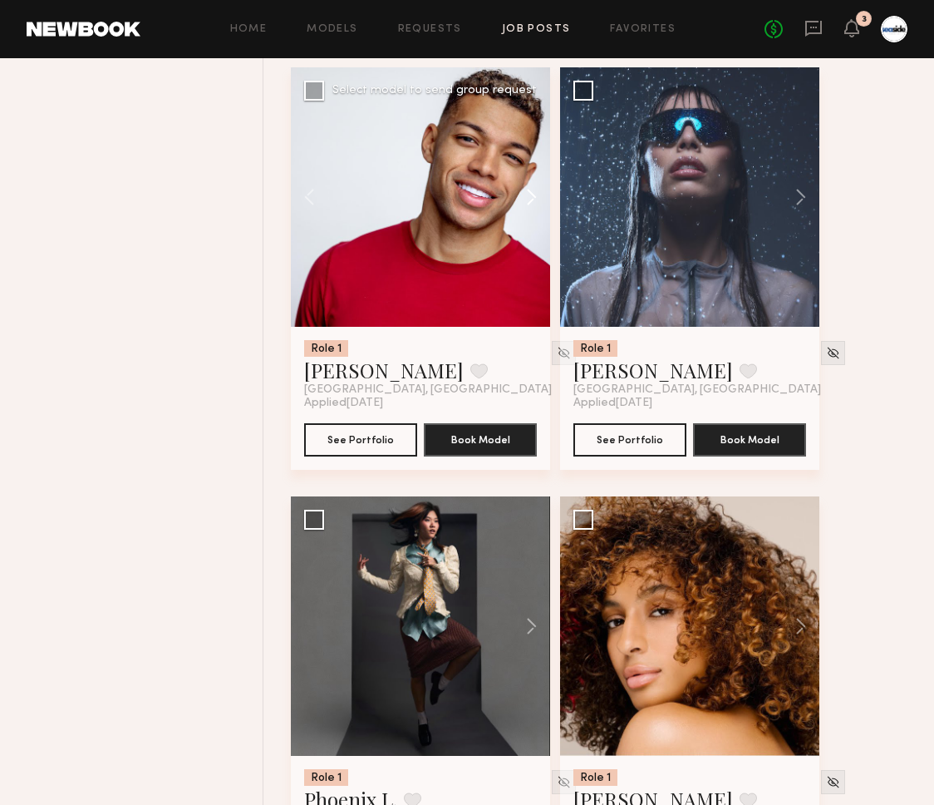
click at [535, 209] on button at bounding box center [523, 196] width 53 height 259
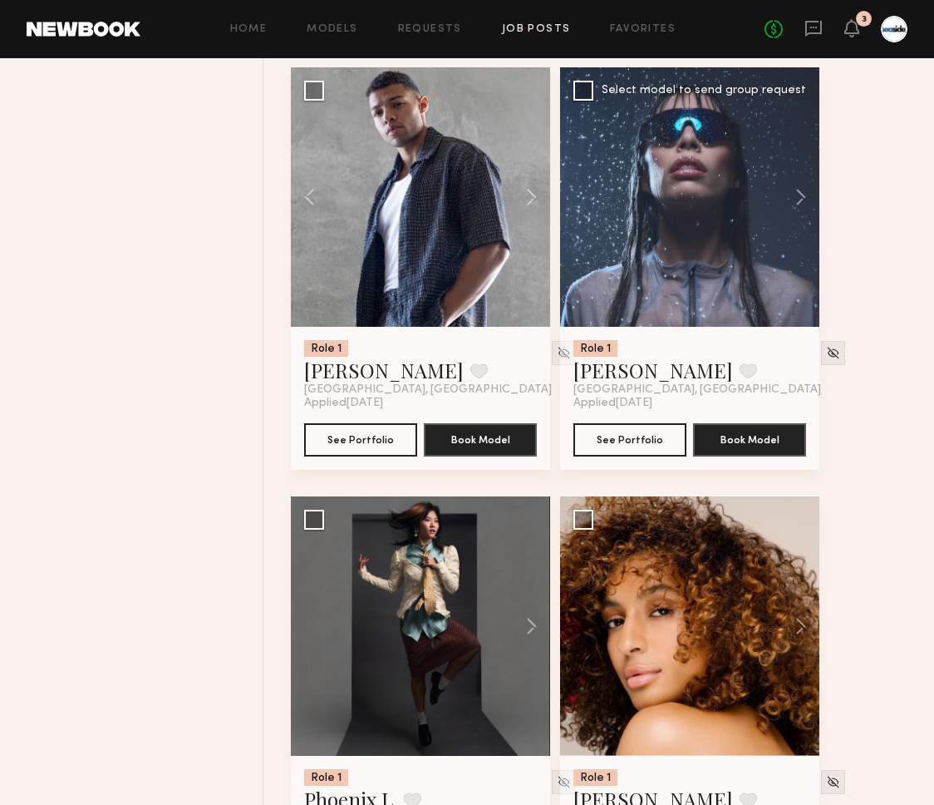
scroll to position [20304, 0]
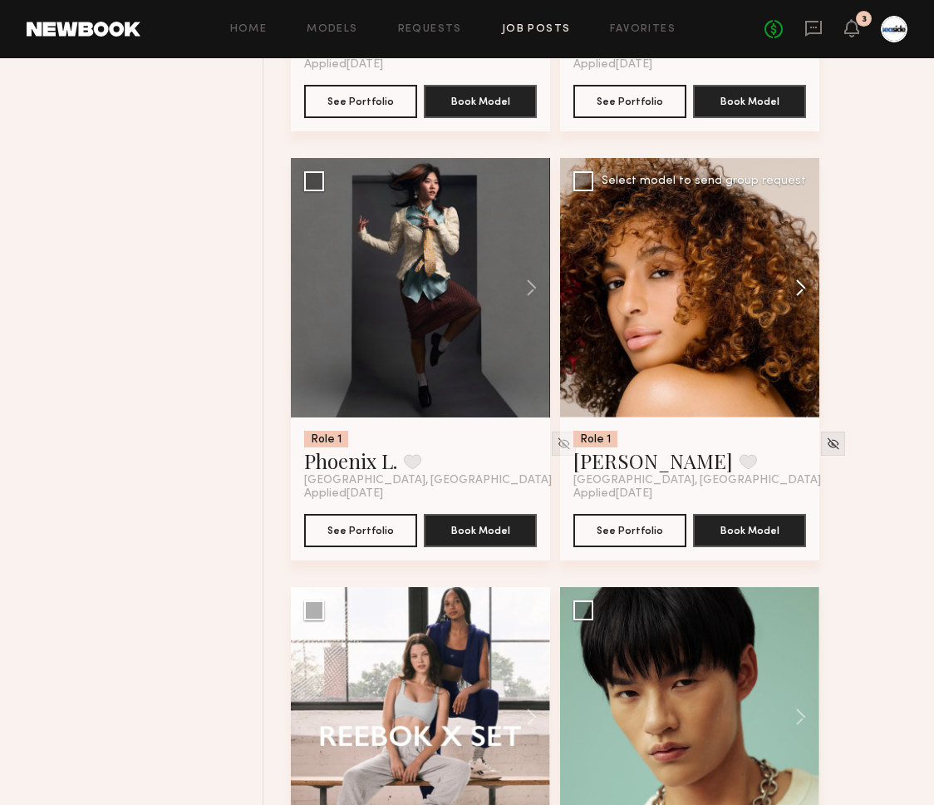
click at [794, 300] on button at bounding box center [792, 287] width 53 height 259
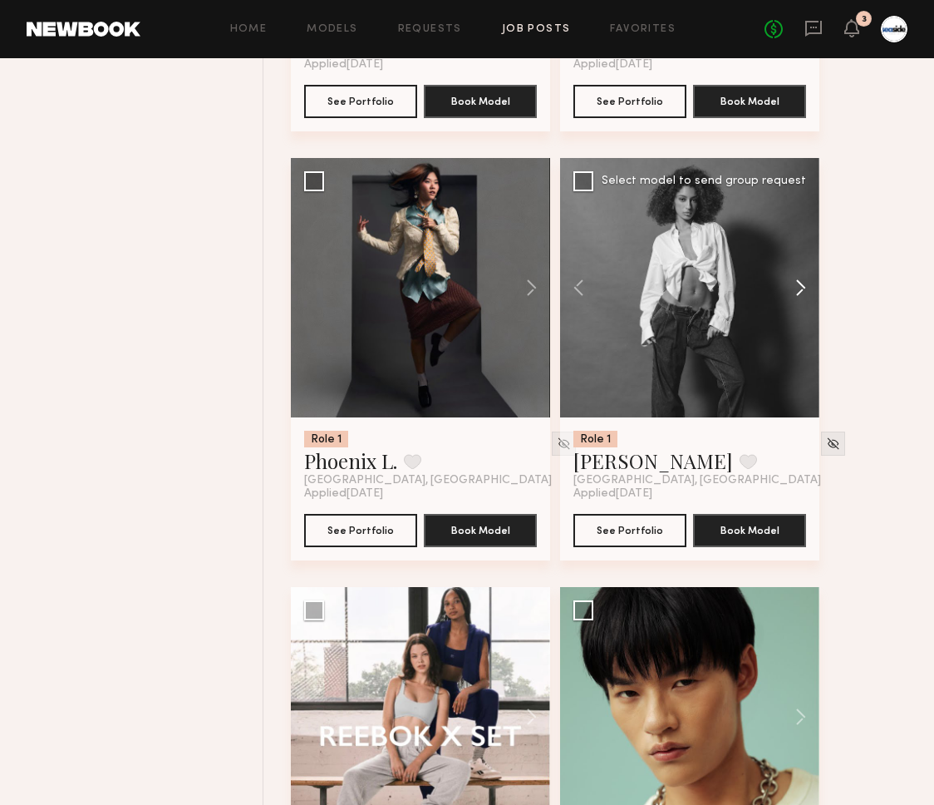
click at [794, 300] on button at bounding box center [792, 287] width 53 height 259
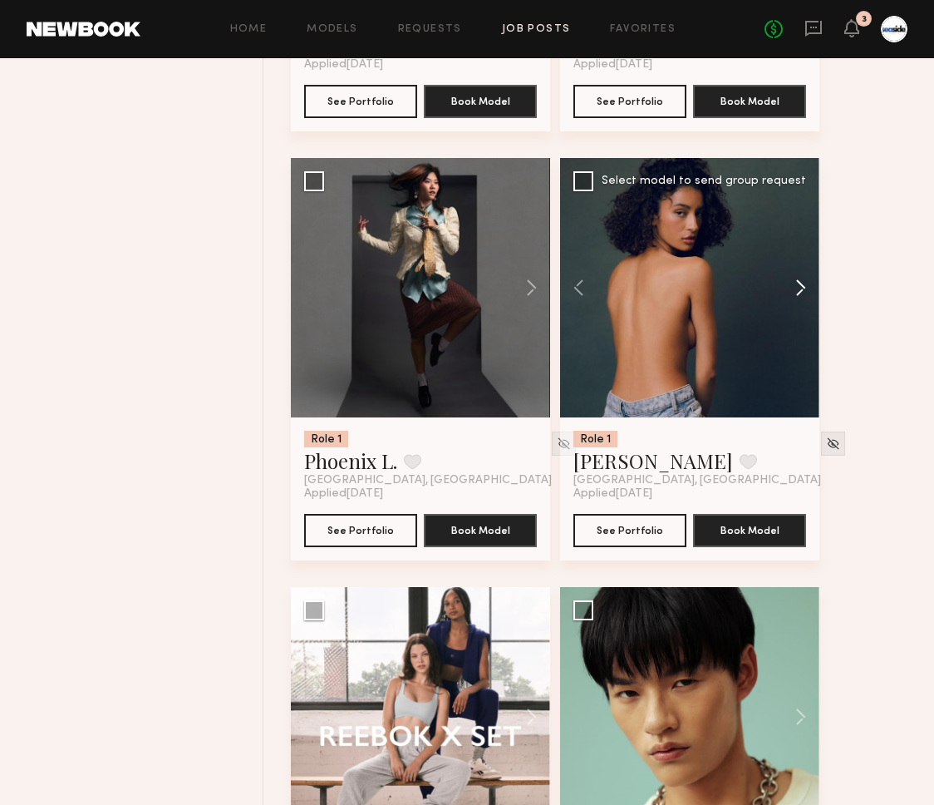
click at [794, 300] on button at bounding box center [792, 287] width 53 height 259
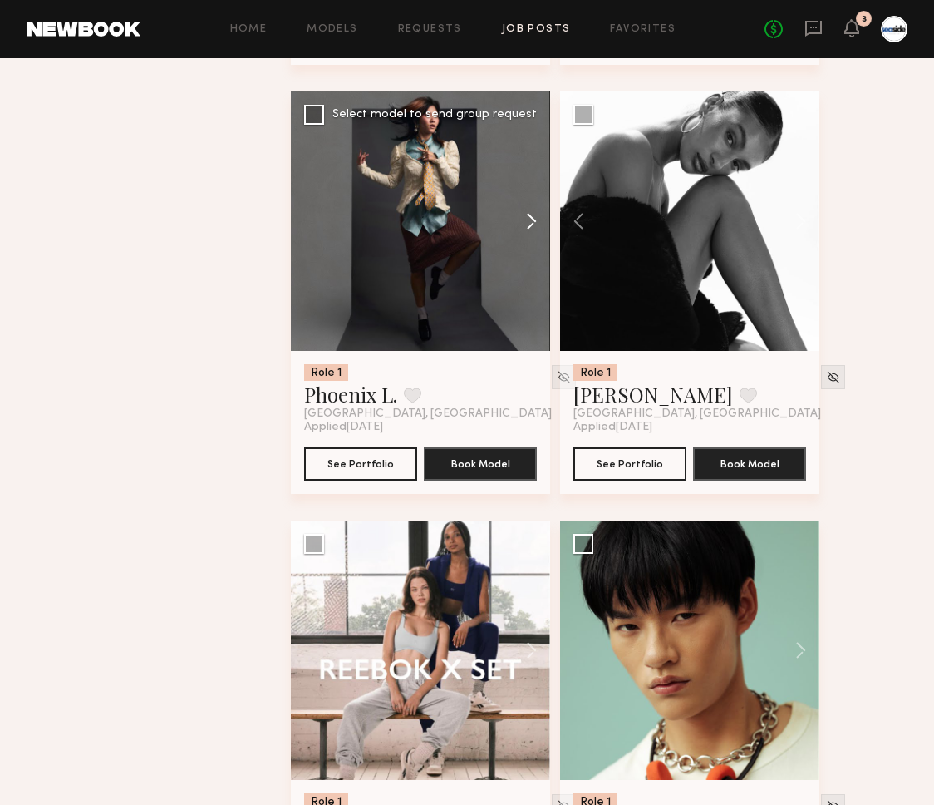
scroll to position [20625, 0]
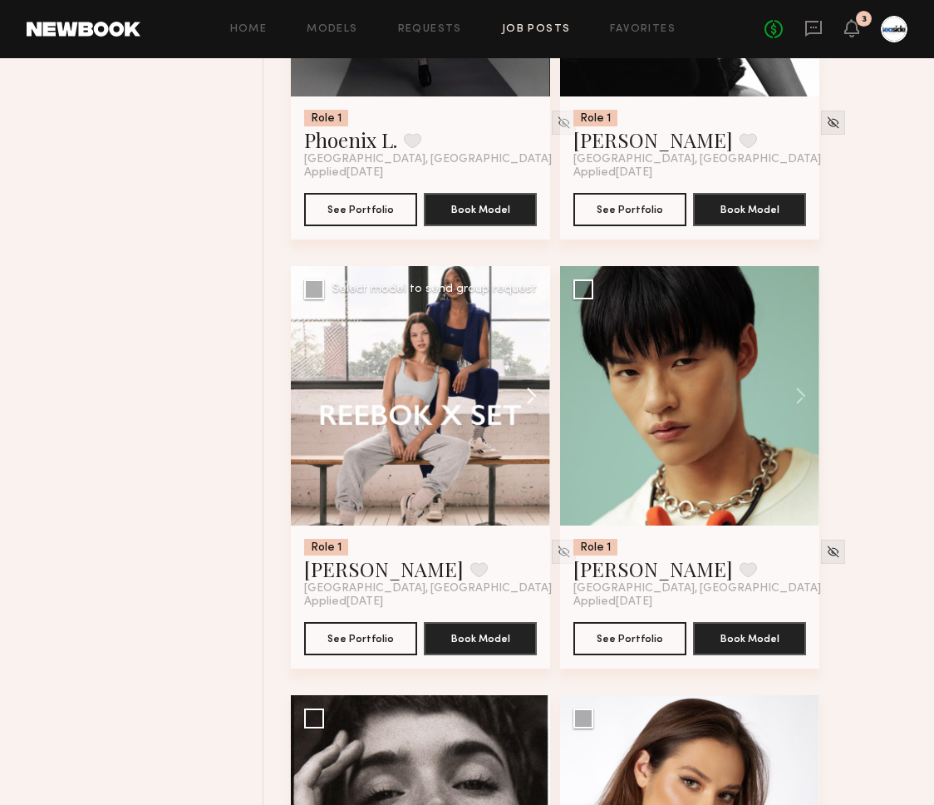
click at [528, 392] on button at bounding box center [523, 395] width 53 height 259
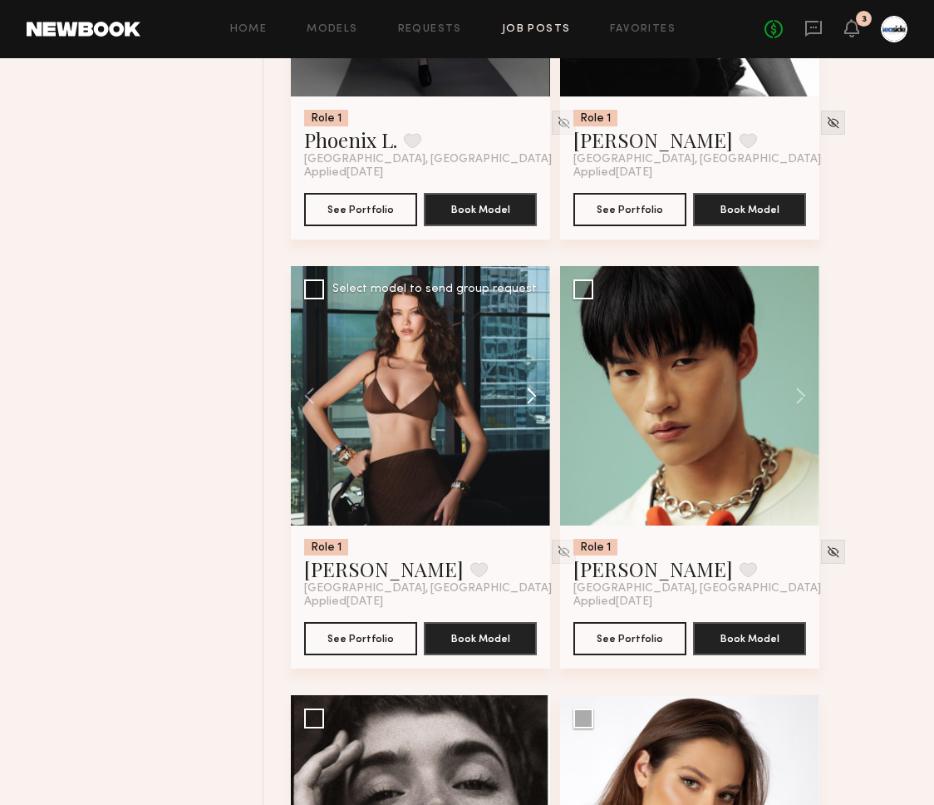
click at [528, 392] on button at bounding box center [523, 395] width 53 height 259
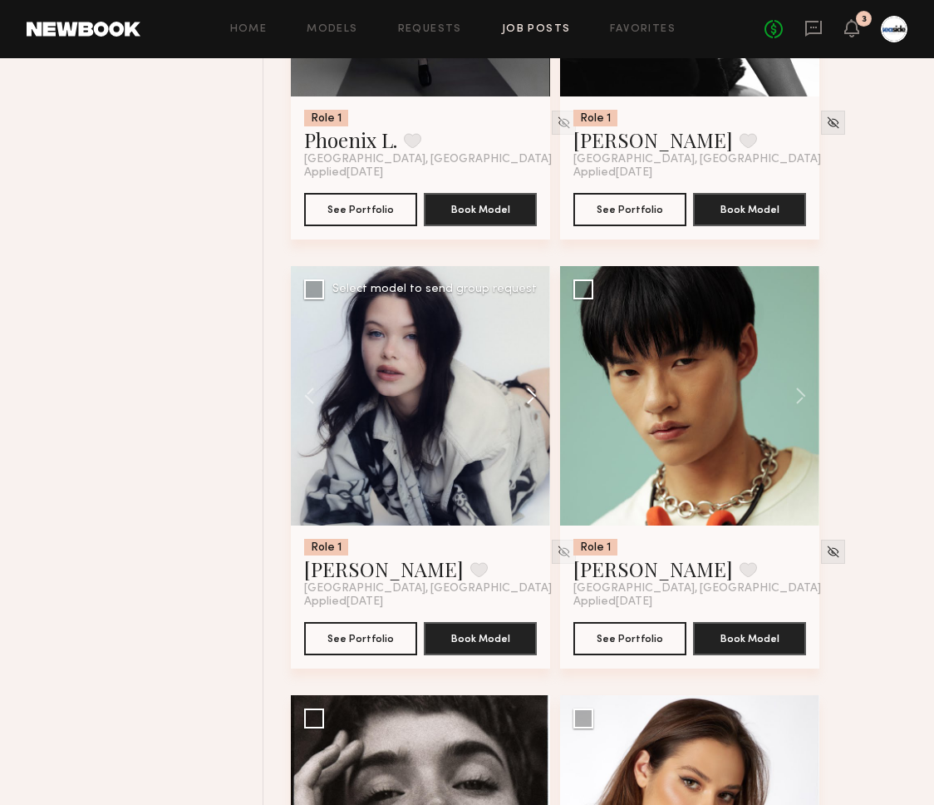
click at [528, 392] on button at bounding box center [523, 395] width 53 height 259
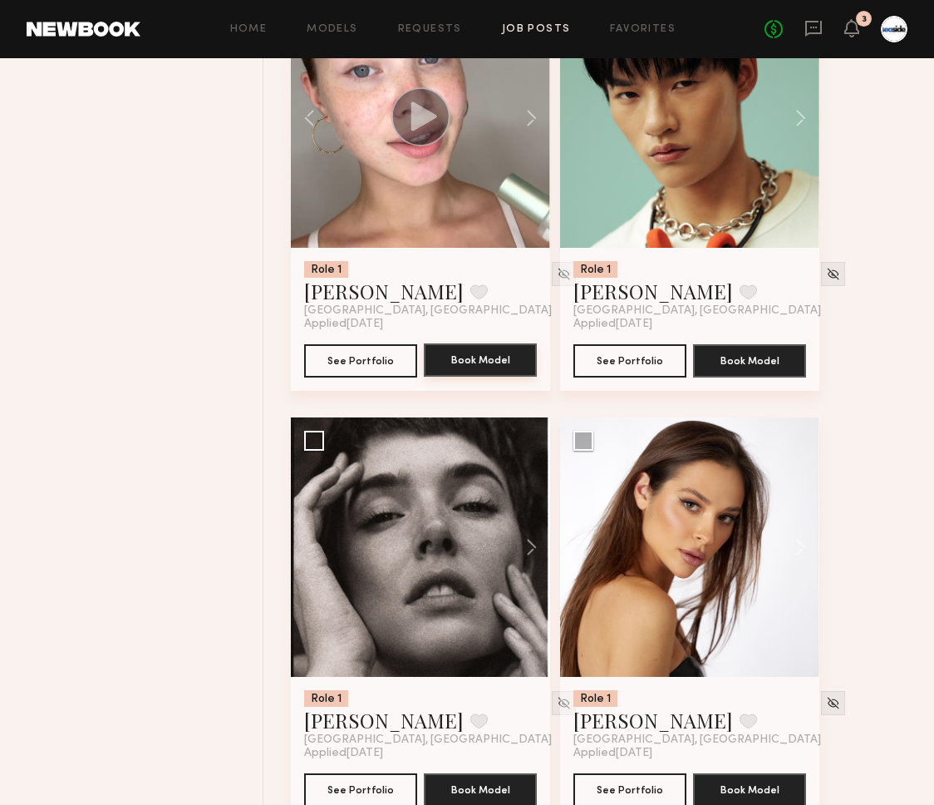
scroll to position [21162, 0]
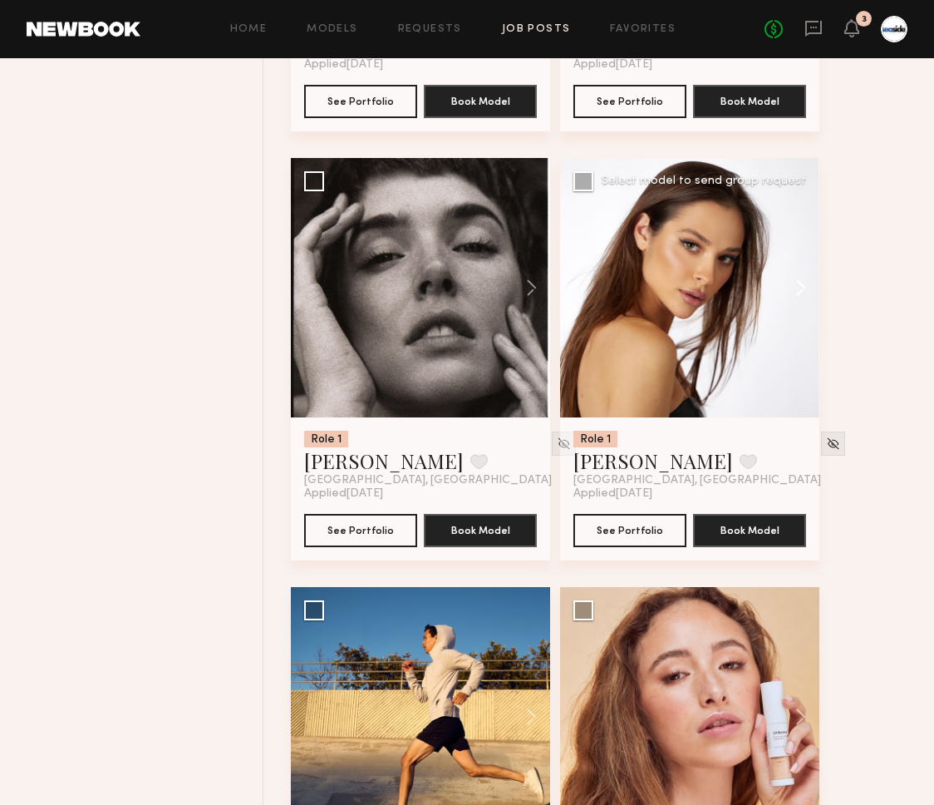
click at [786, 298] on button at bounding box center [792, 287] width 53 height 259
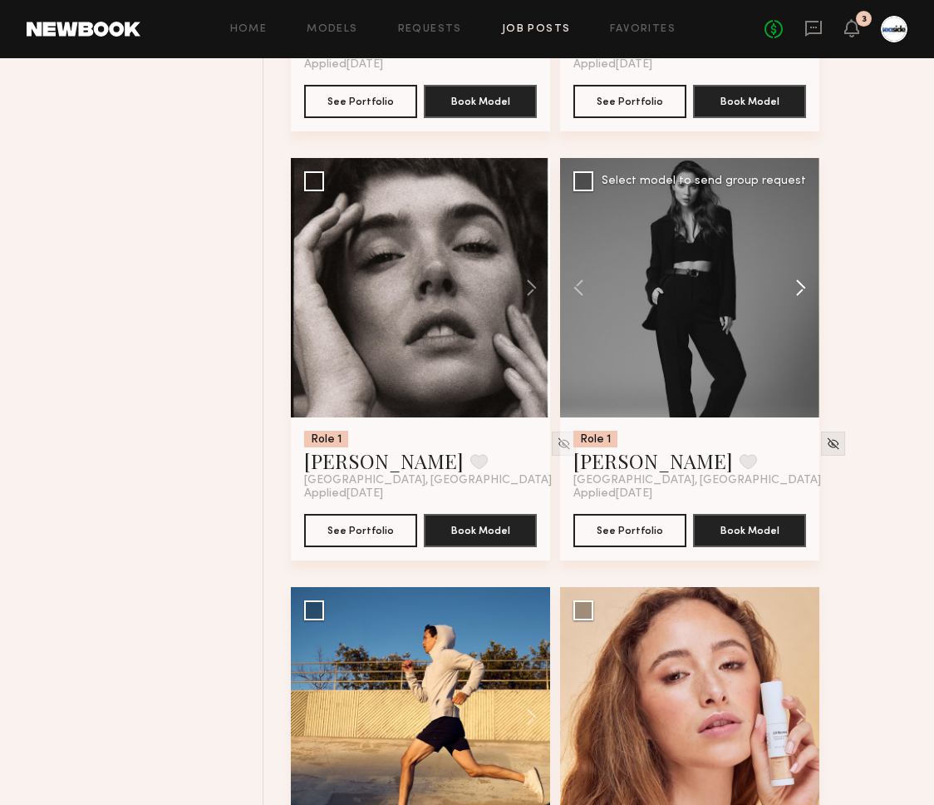
click at [786, 299] on button at bounding box center [792, 287] width 53 height 259
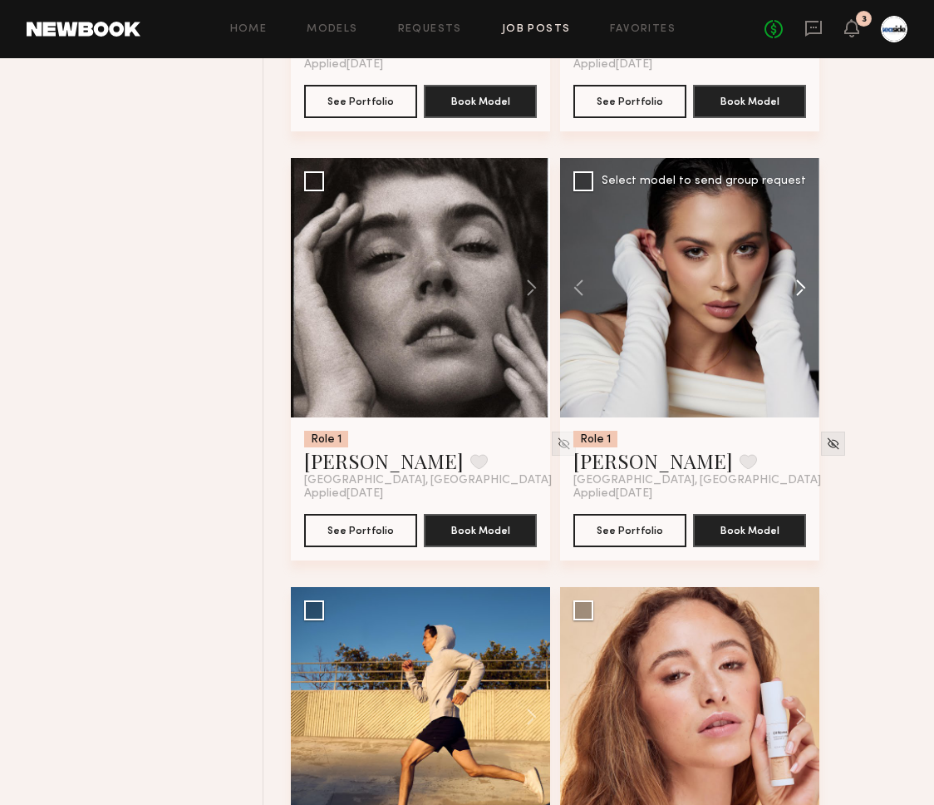
click at [786, 299] on button at bounding box center [792, 287] width 53 height 259
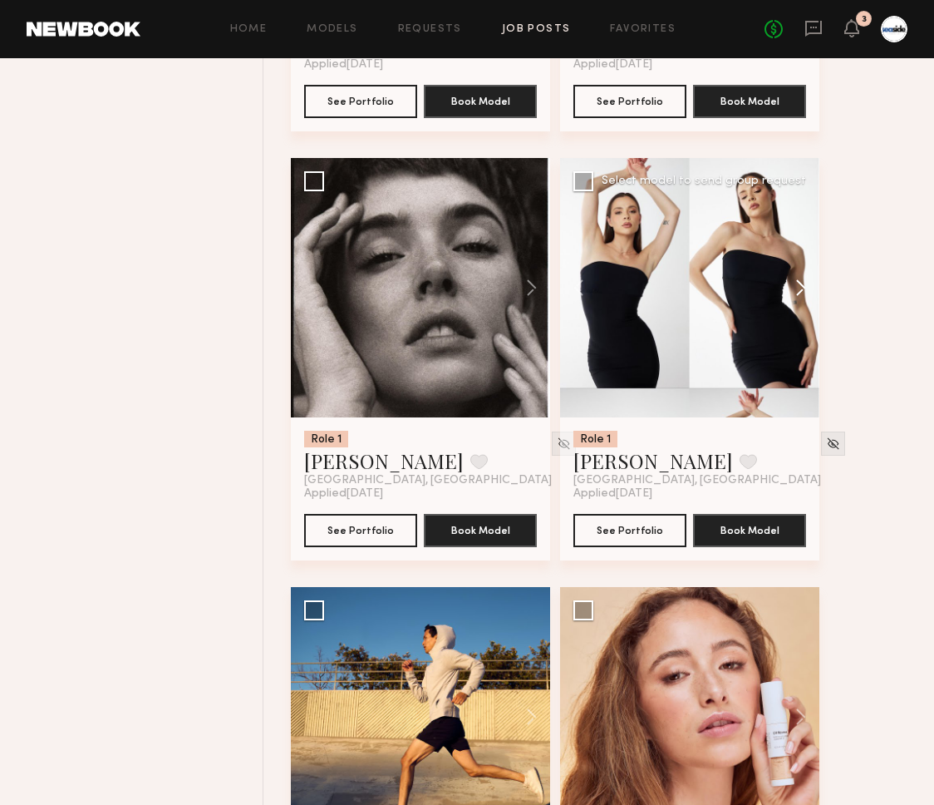
click at [786, 299] on button at bounding box center [792, 287] width 53 height 259
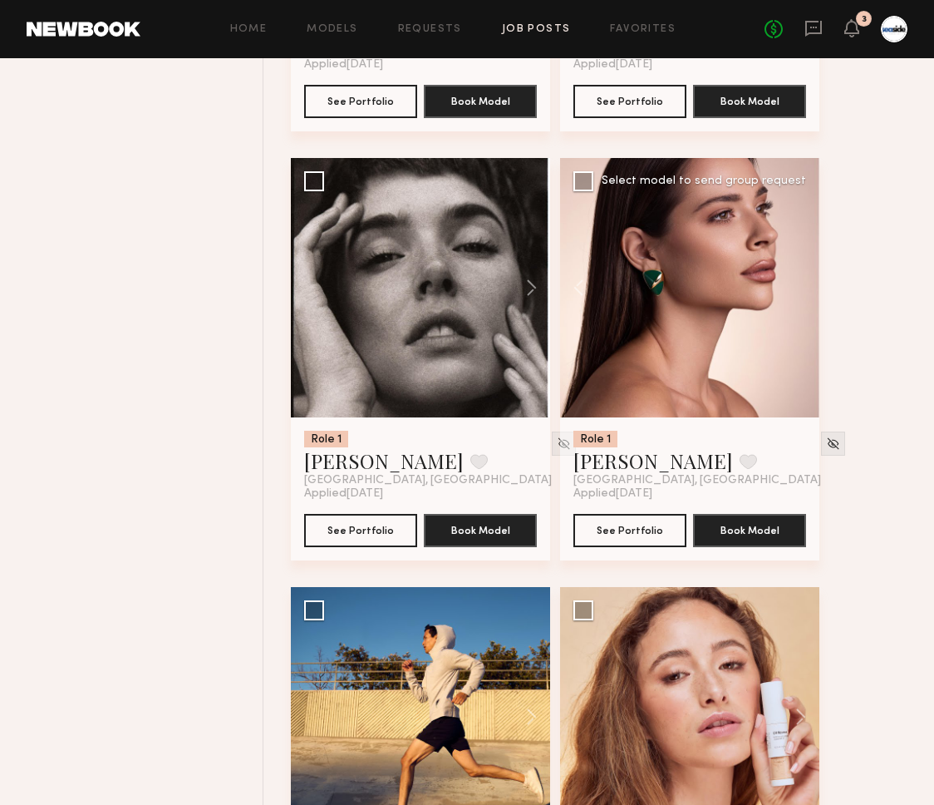
click at [786, 299] on div at bounding box center [689, 287] width 259 height 259
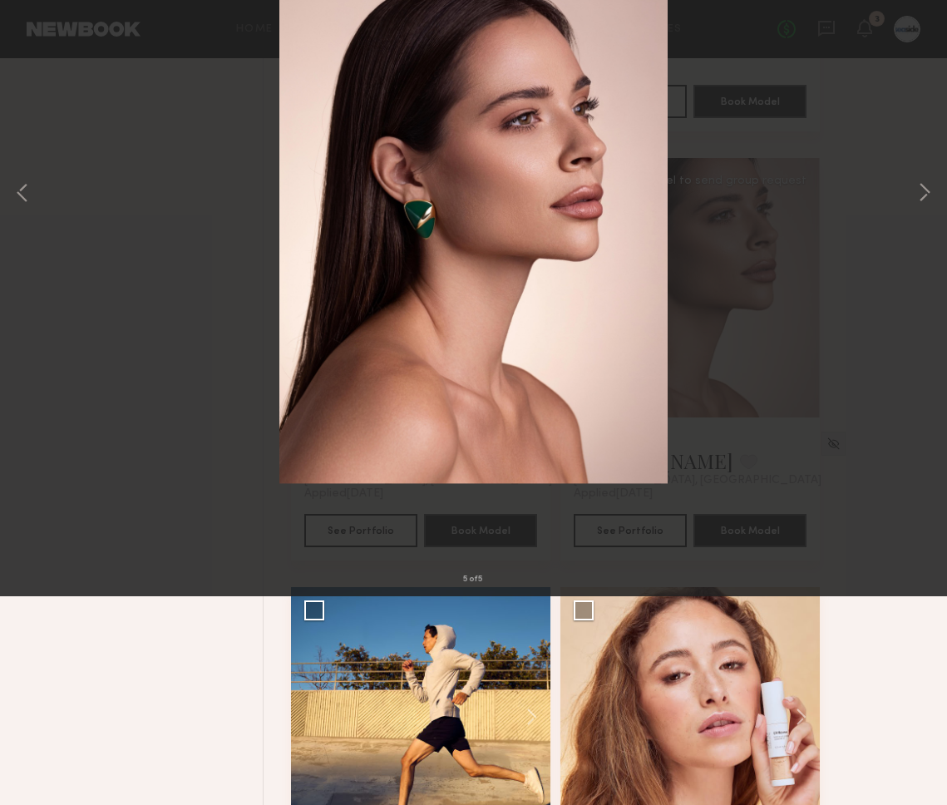
click at [57, 42] on div "5 of 5" at bounding box center [473, 402] width 947 height 805
click at [47, 42] on button at bounding box center [38, 40] width 27 height 30
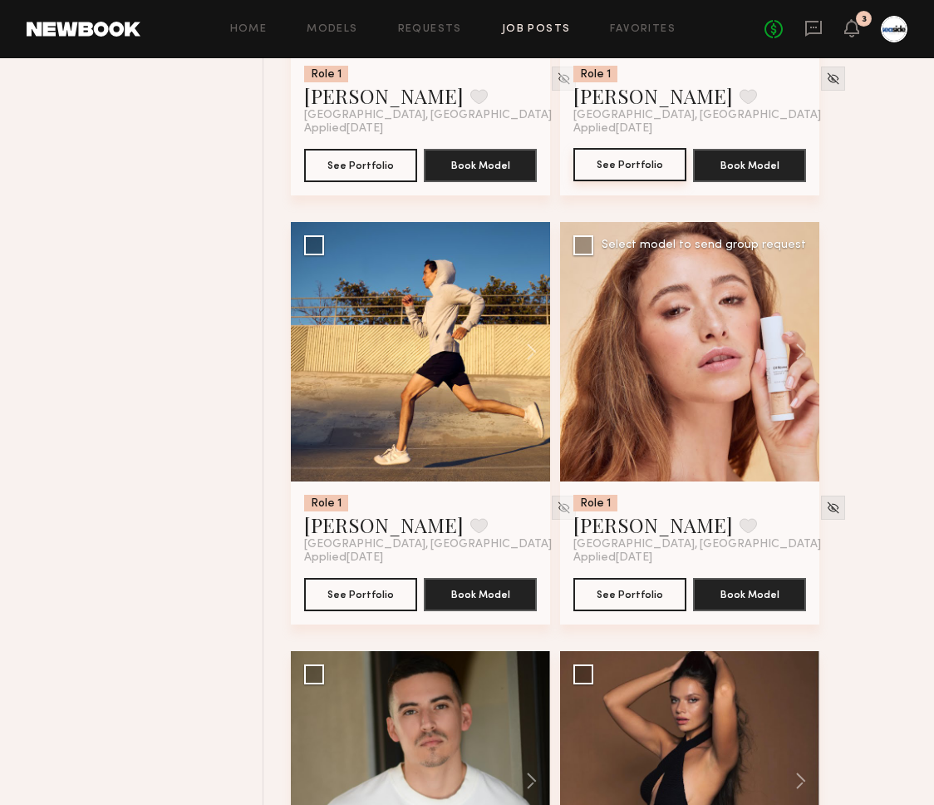
scroll to position [21597, 0]
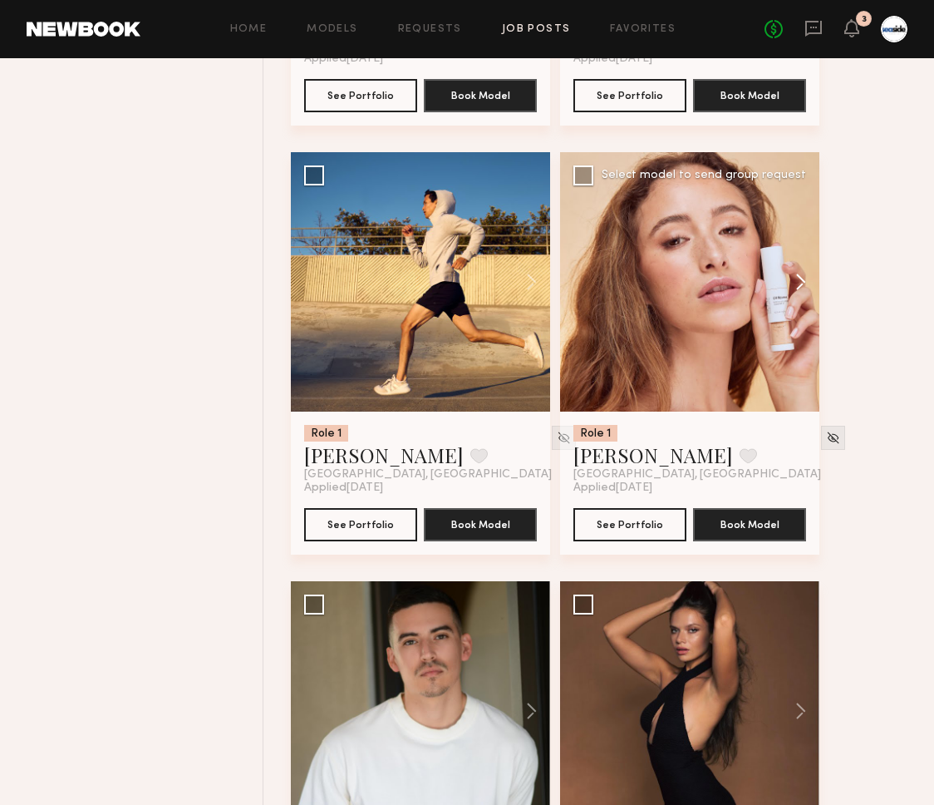
click at [793, 288] on button at bounding box center [792, 281] width 53 height 259
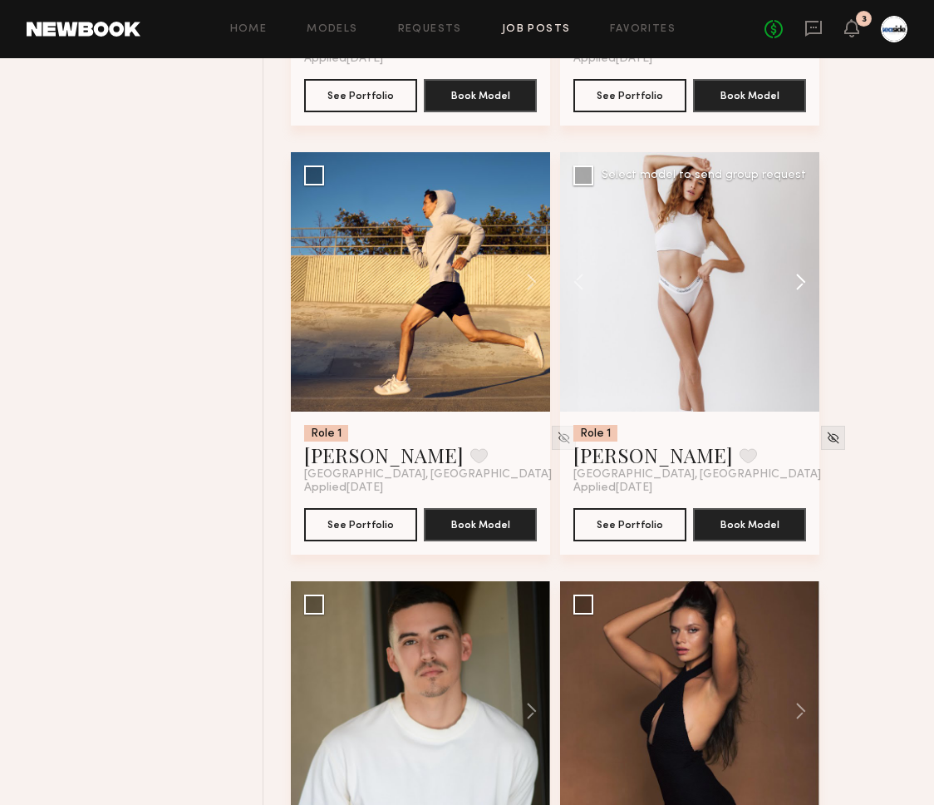
click at [793, 289] on button at bounding box center [792, 281] width 53 height 259
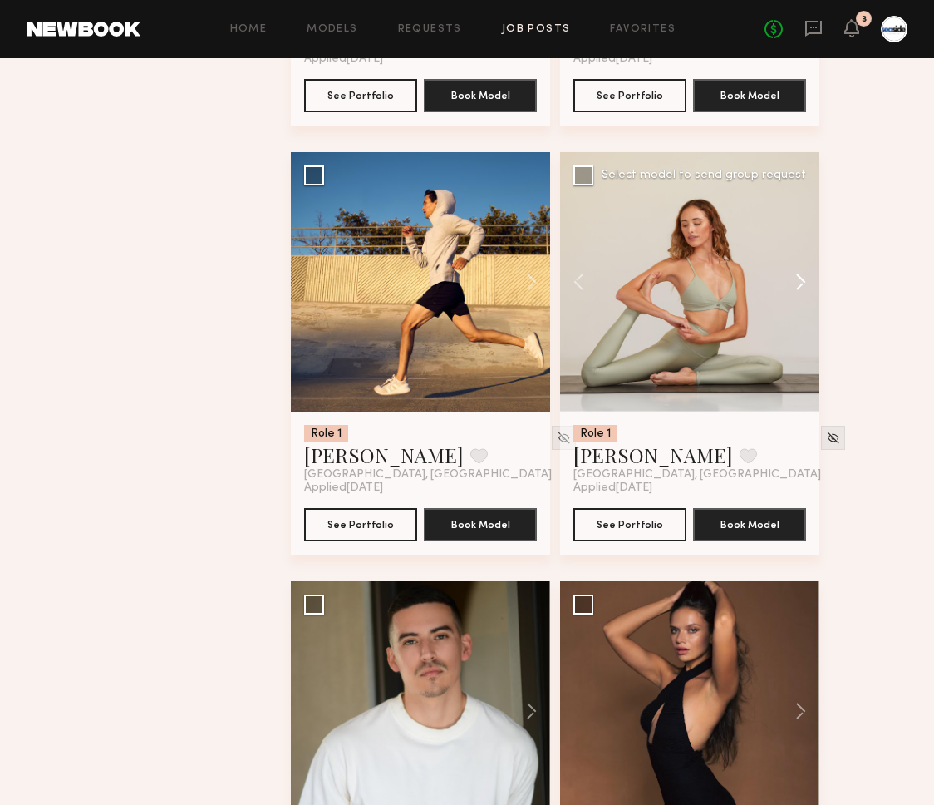
click at [793, 289] on button at bounding box center [792, 281] width 53 height 259
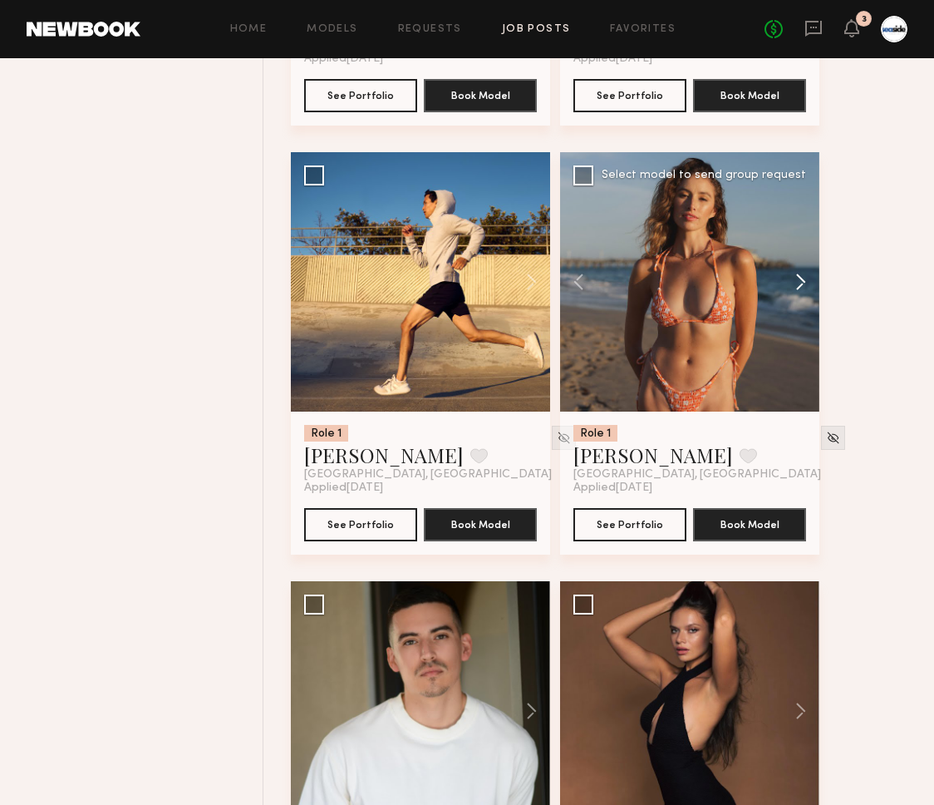
click at [793, 289] on button at bounding box center [792, 281] width 53 height 259
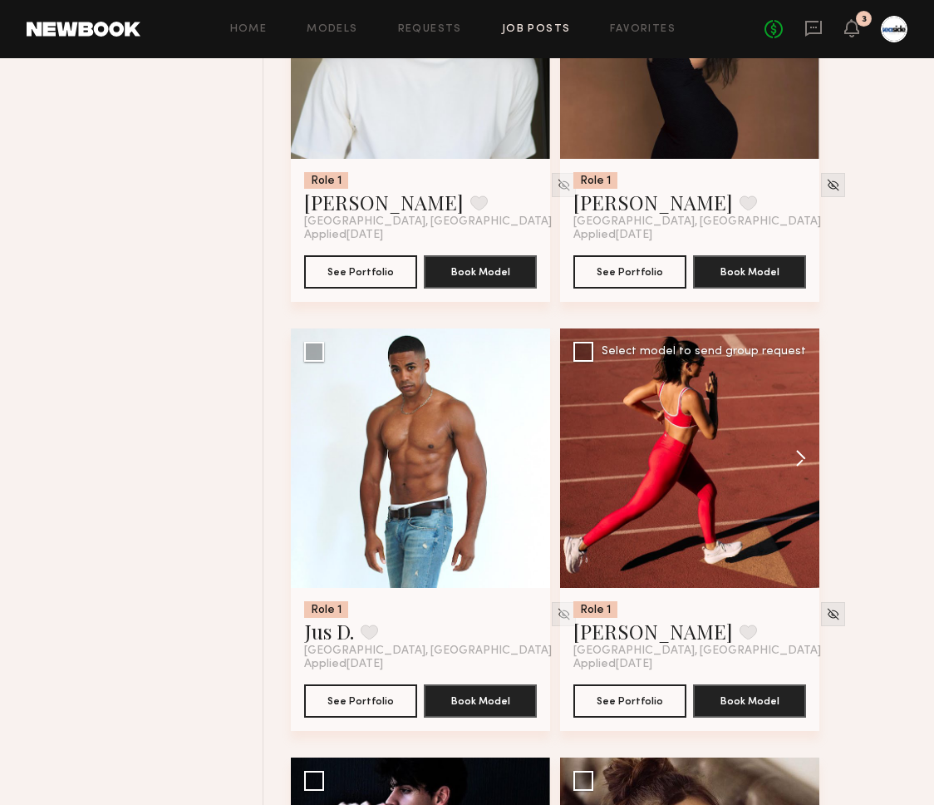
scroll to position [22278, 0]
click at [796, 482] on button at bounding box center [792, 457] width 53 height 259
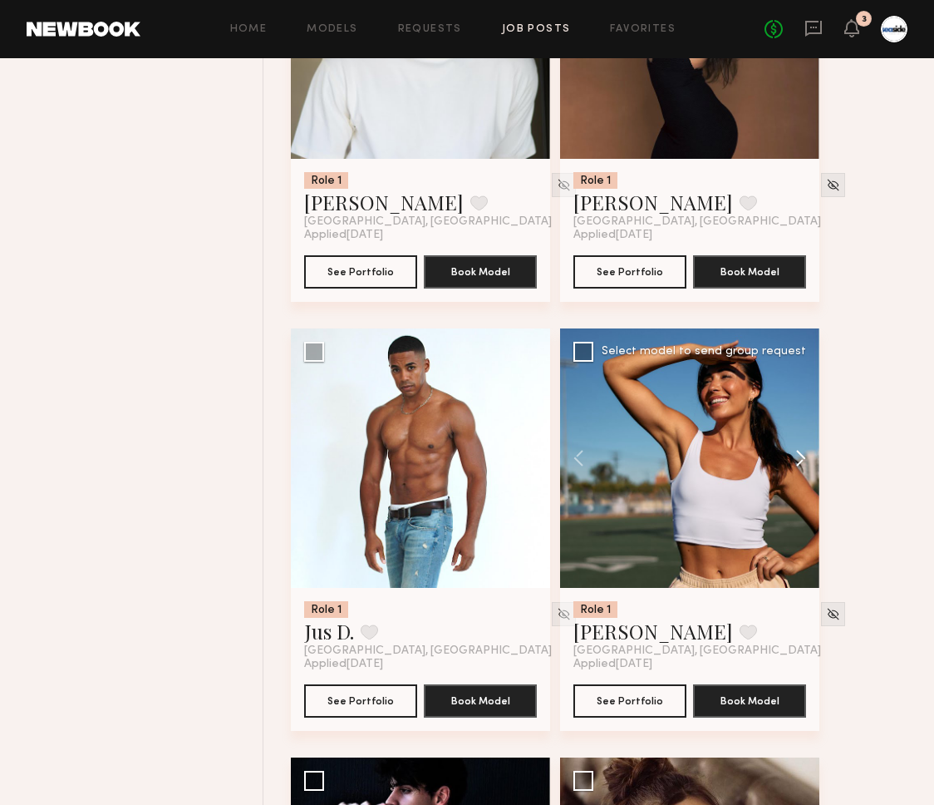
click at [796, 482] on button at bounding box center [792, 457] width 53 height 259
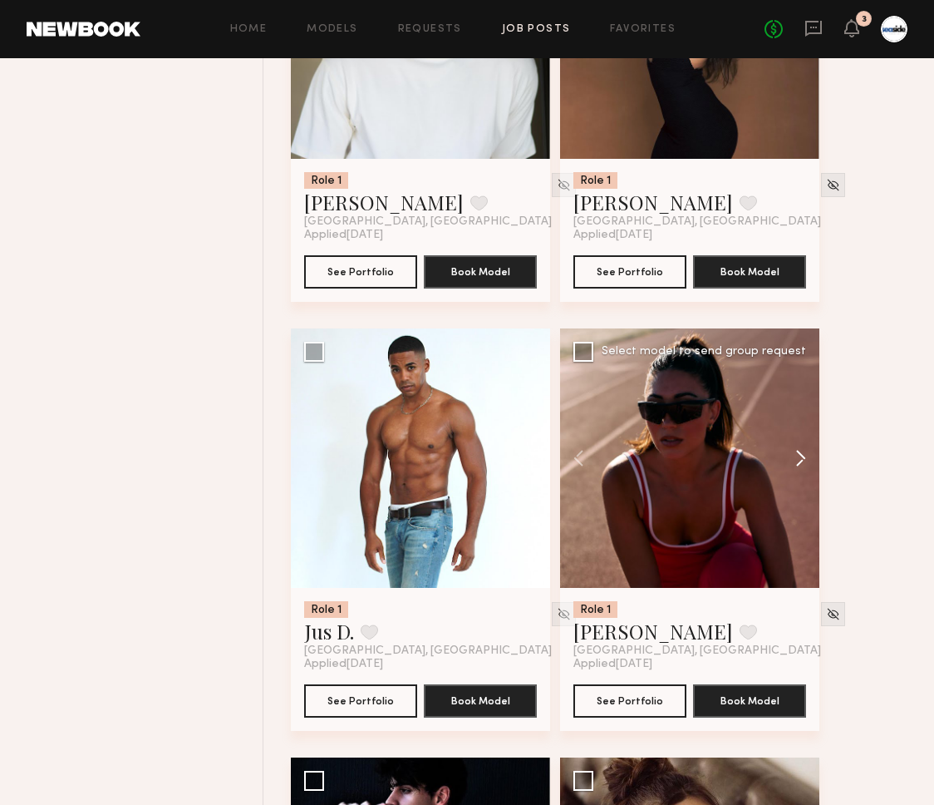
click at [796, 482] on button at bounding box center [792, 457] width 53 height 259
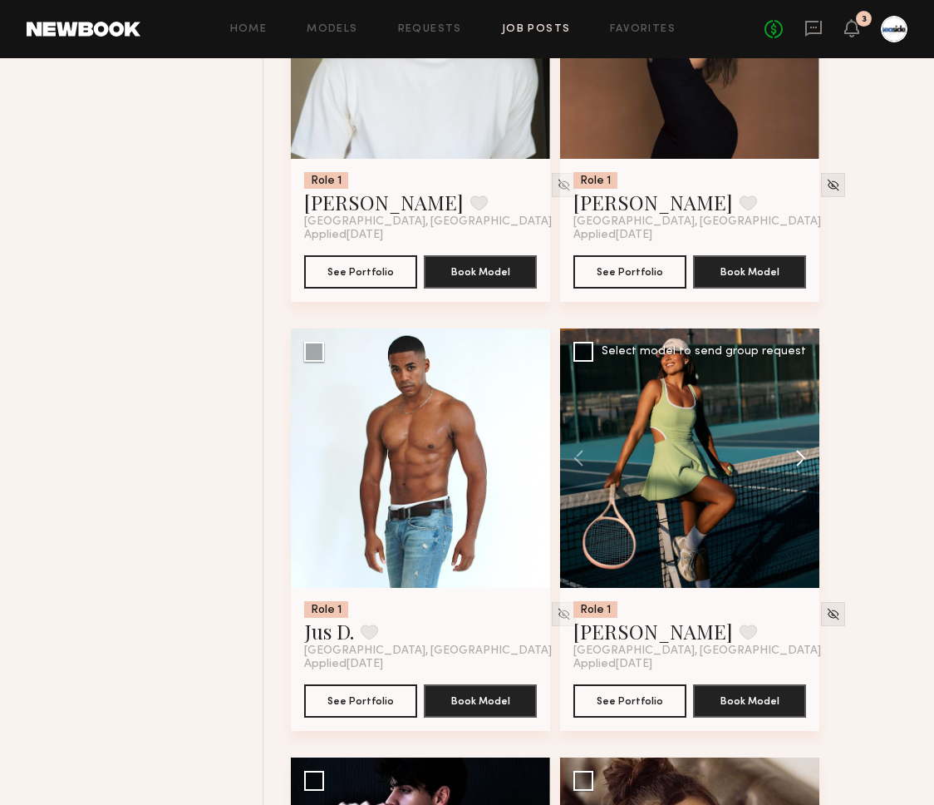
click at [796, 482] on button at bounding box center [792, 457] width 53 height 259
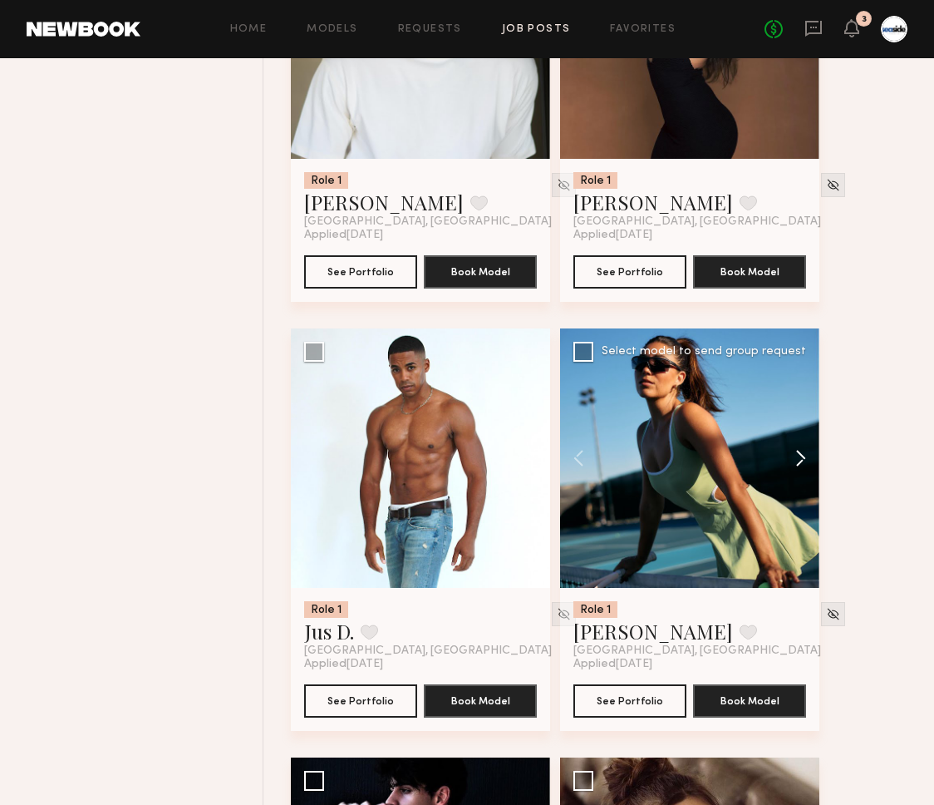
click at [796, 482] on button at bounding box center [792, 457] width 53 height 259
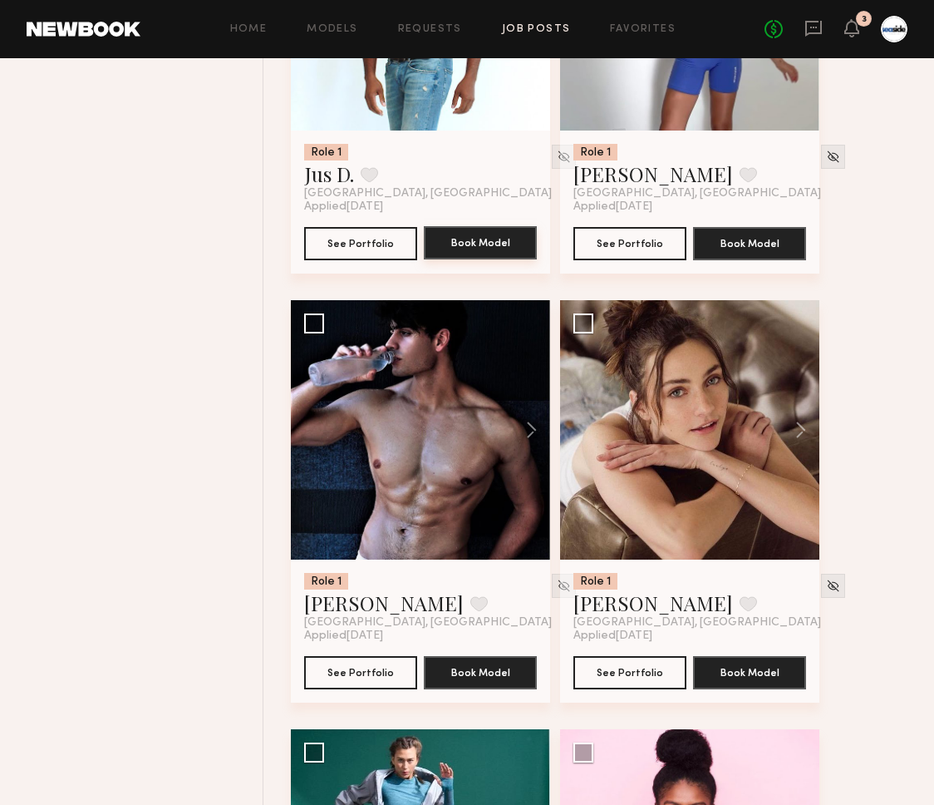
scroll to position [22745, 0]
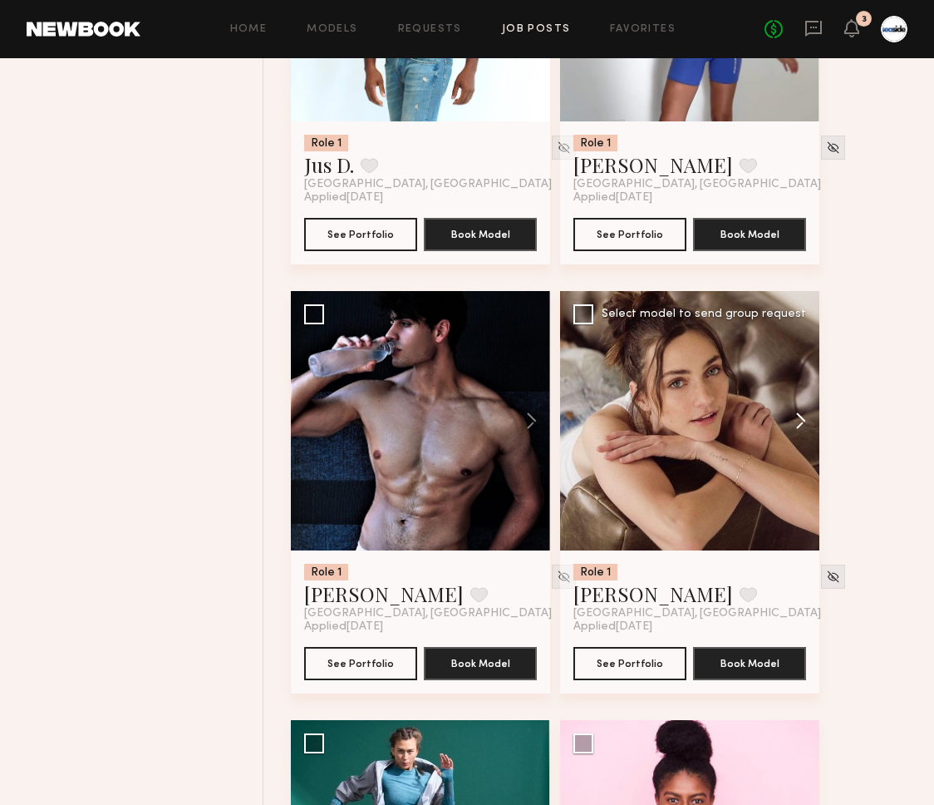
click at [800, 432] on button at bounding box center [792, 420] width 53 height 259
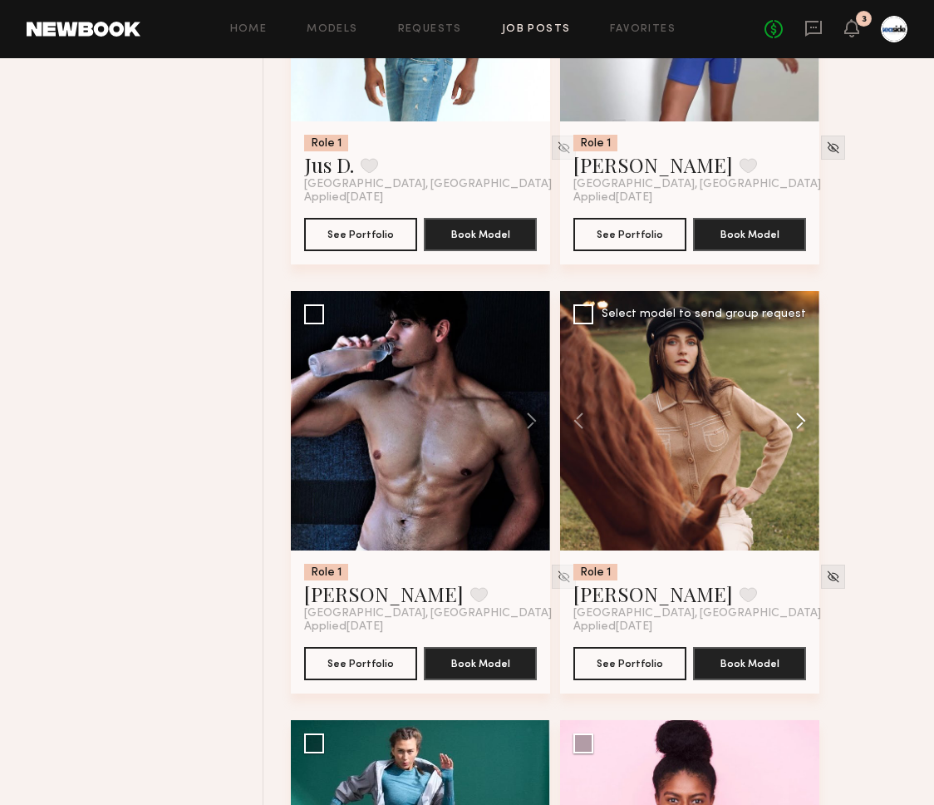
click at [800, 432] on button at bounding box center [792, 420] width 53 height 259
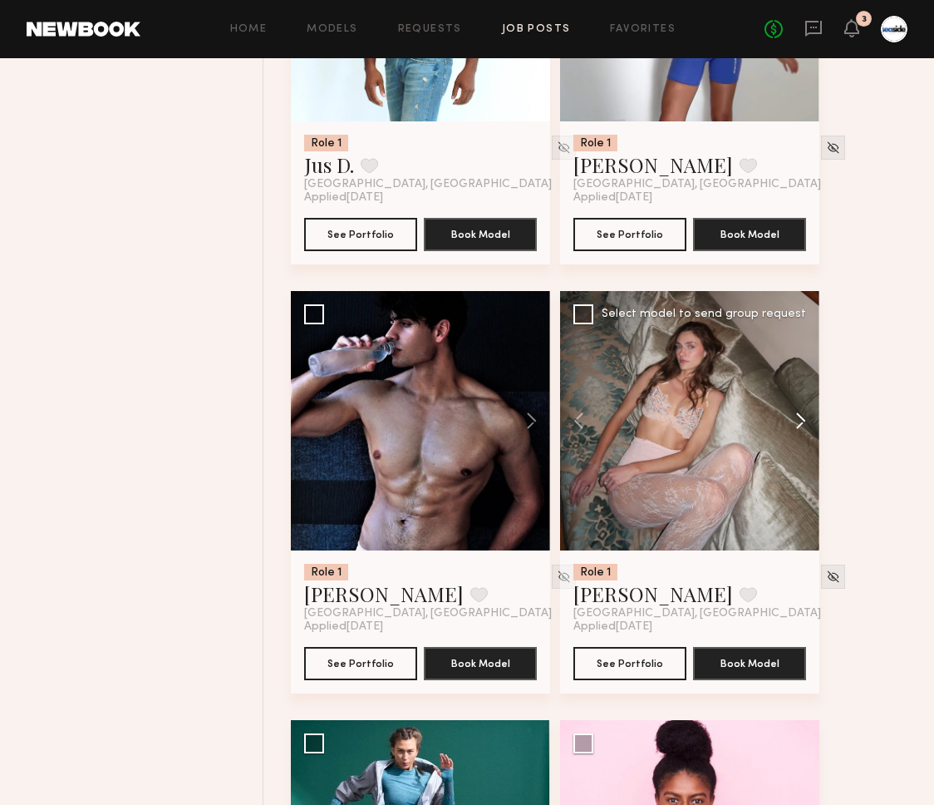
click at [800, 432] on button at bounding box center [792, 420] width 53 height 259
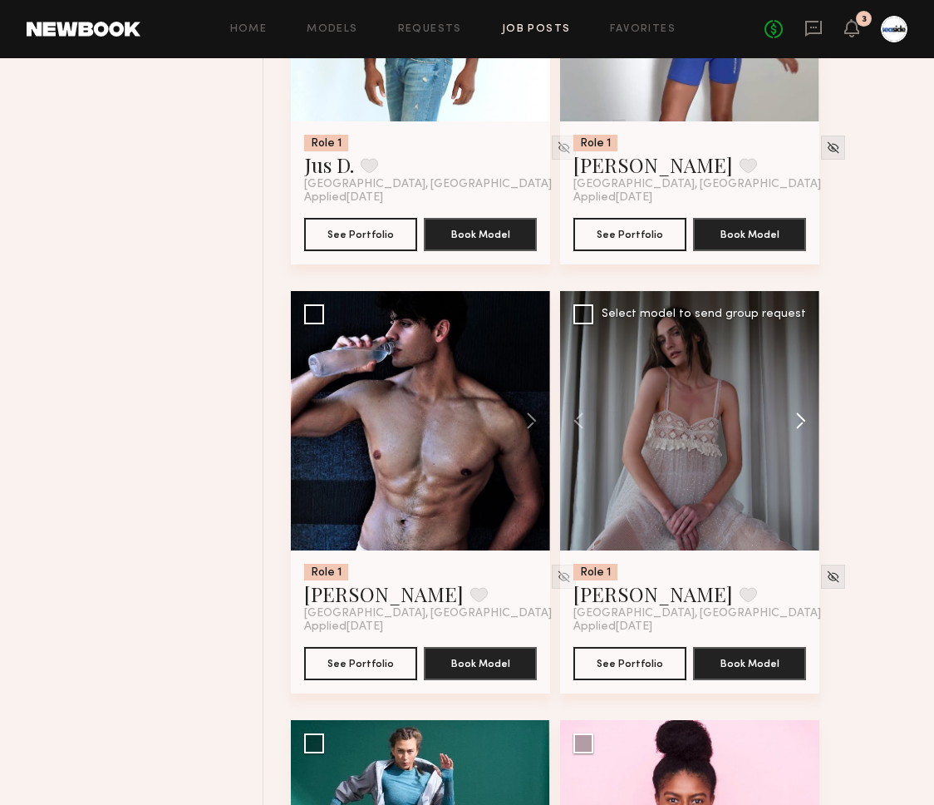
click at [800, 432] on button at bounding box center [792, 420] width 53 height 259
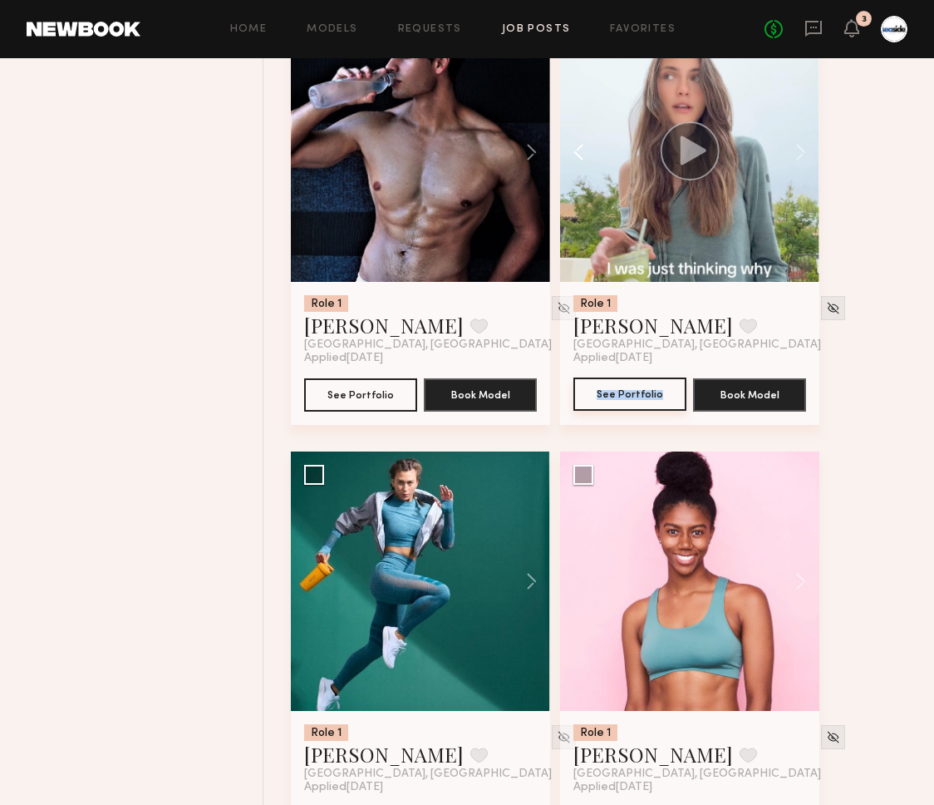
scroll to position [23298, 0]
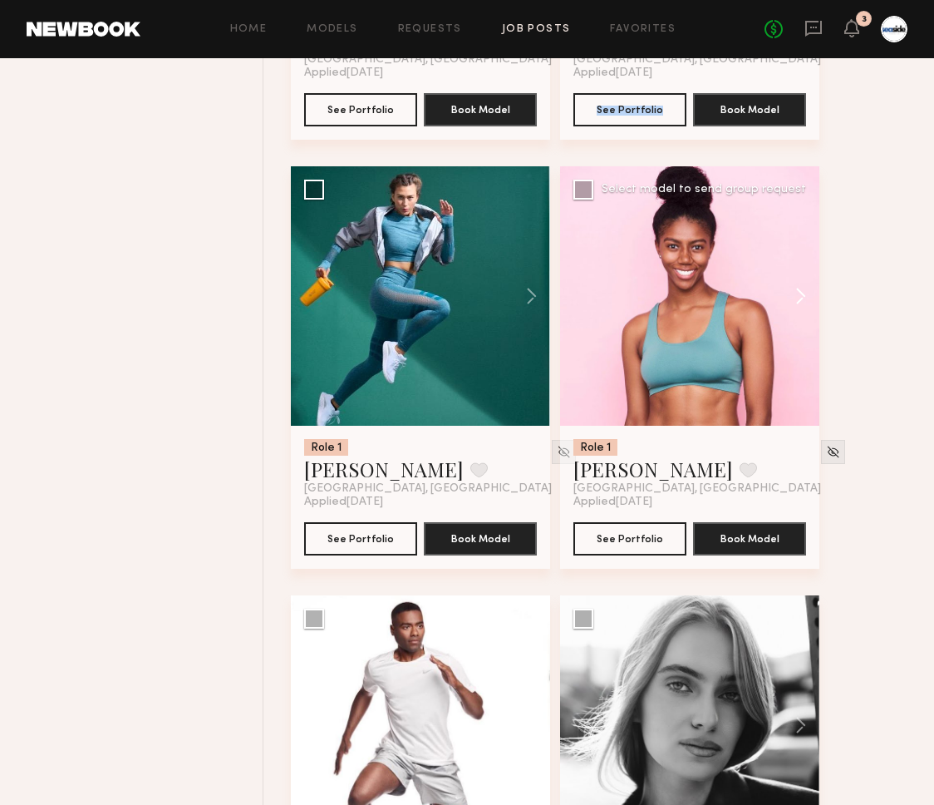
click at [793, 314] on button at bounding box center [792, 295] width 53 height 259
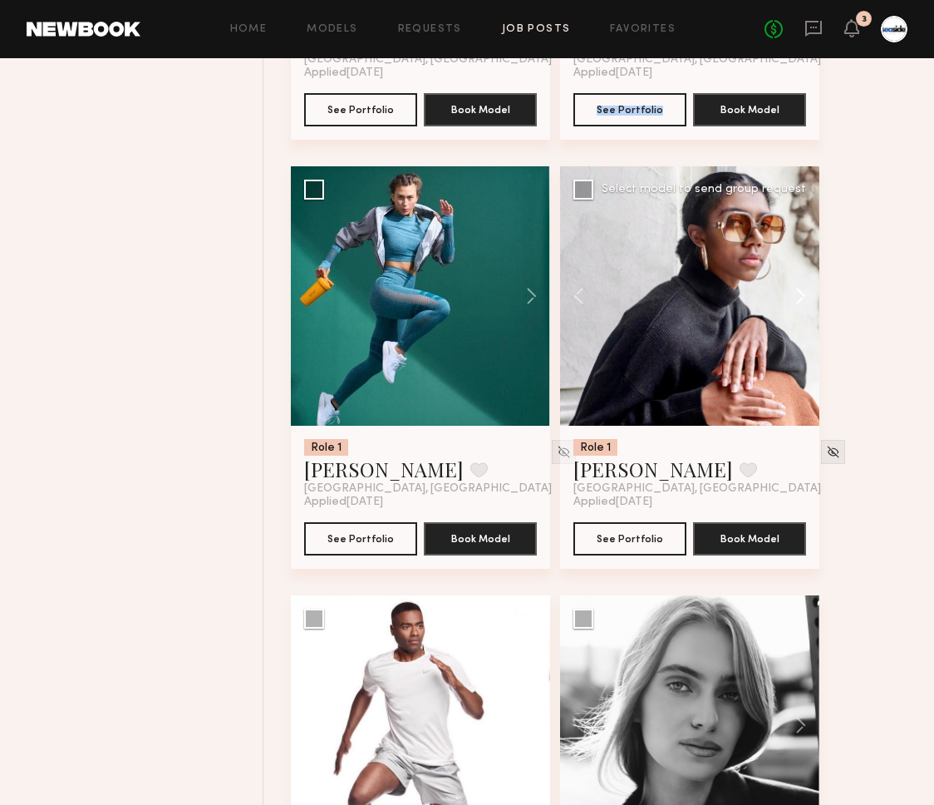
click at [793, 314] on button at bounding box center [792, 295] width 53 height 259
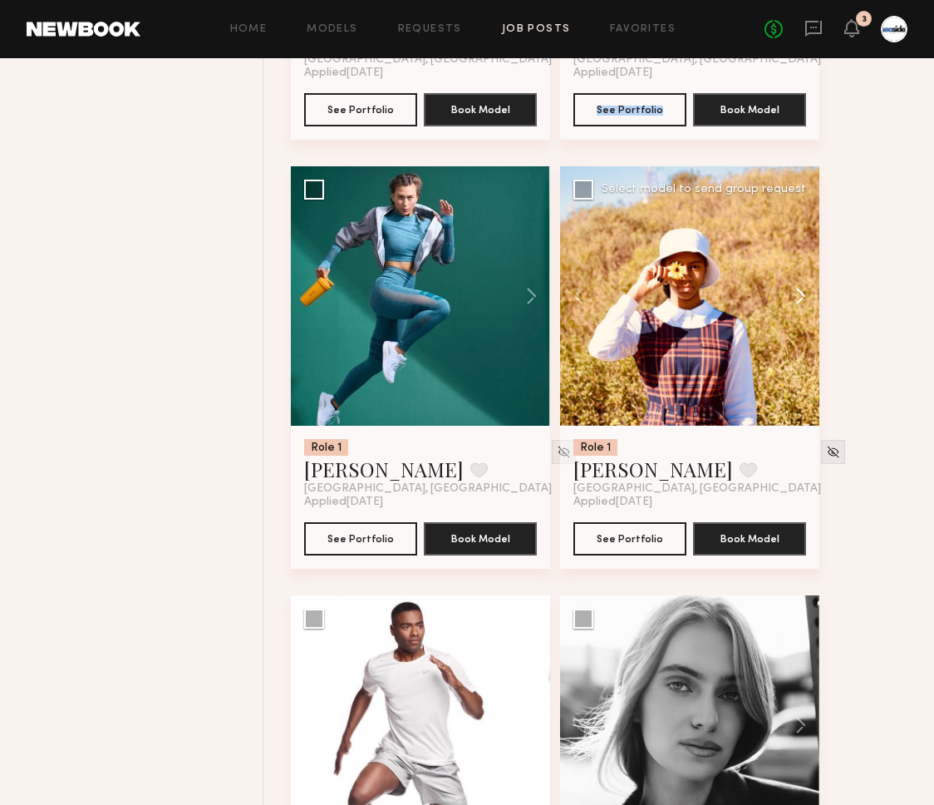
click at [793, 314] on button at bounding box center [792, 295] width 53 height 259
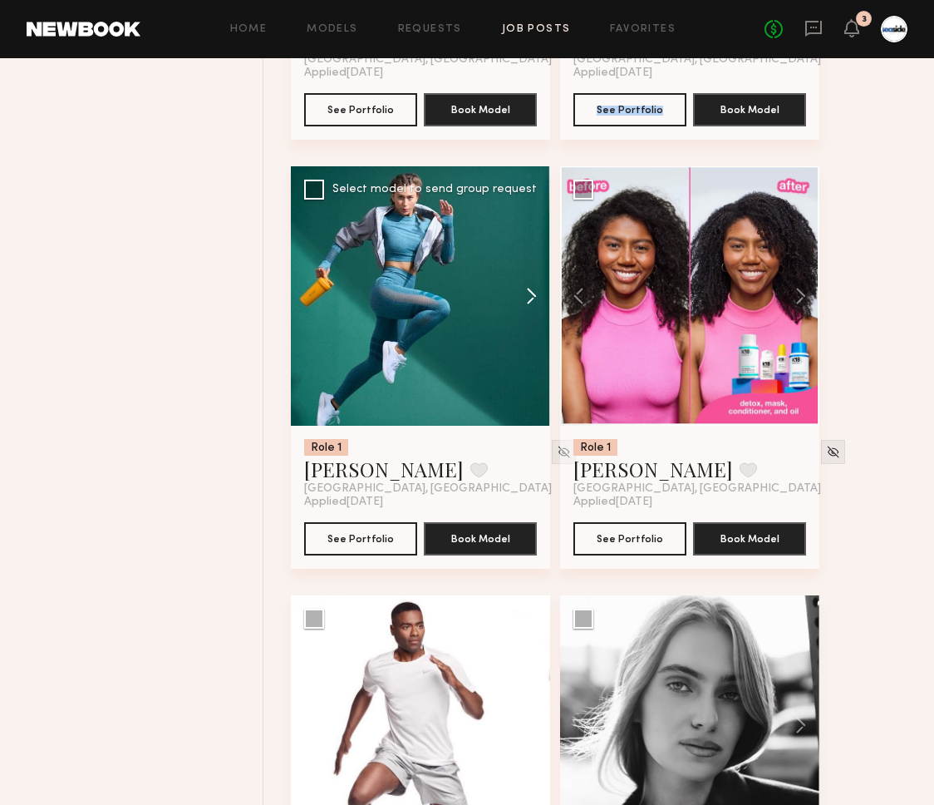
click at [529, 313] on button at bounding box center [523, 295] width 53 height 259
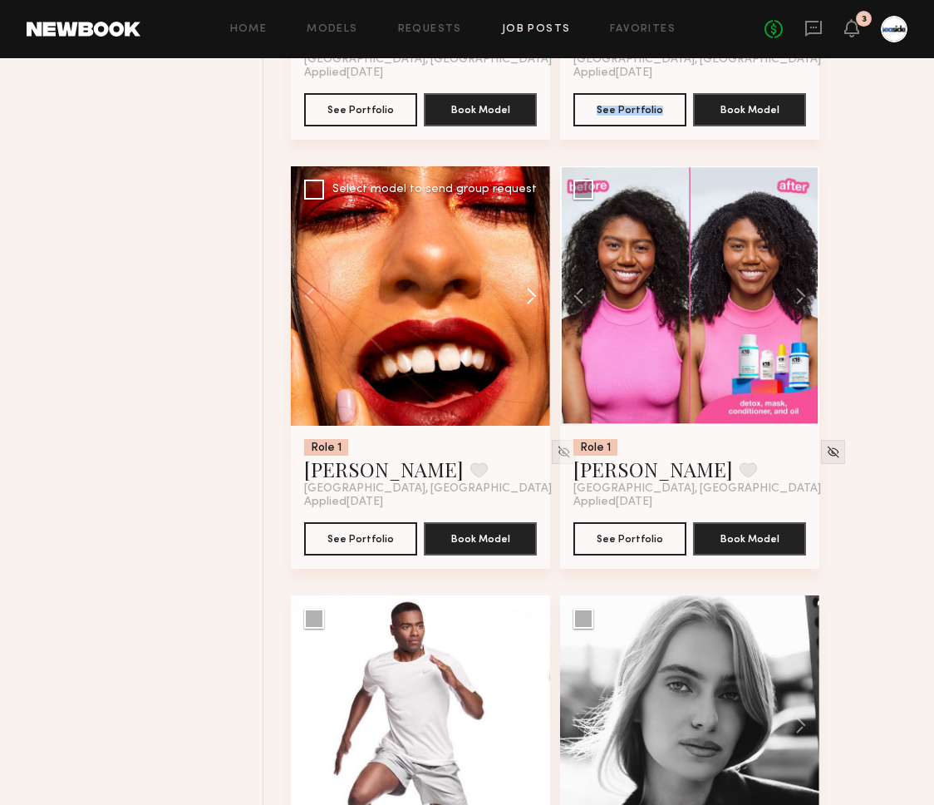
click at [529, 313] on button at bounding box center [523, 295] width 53 height 259
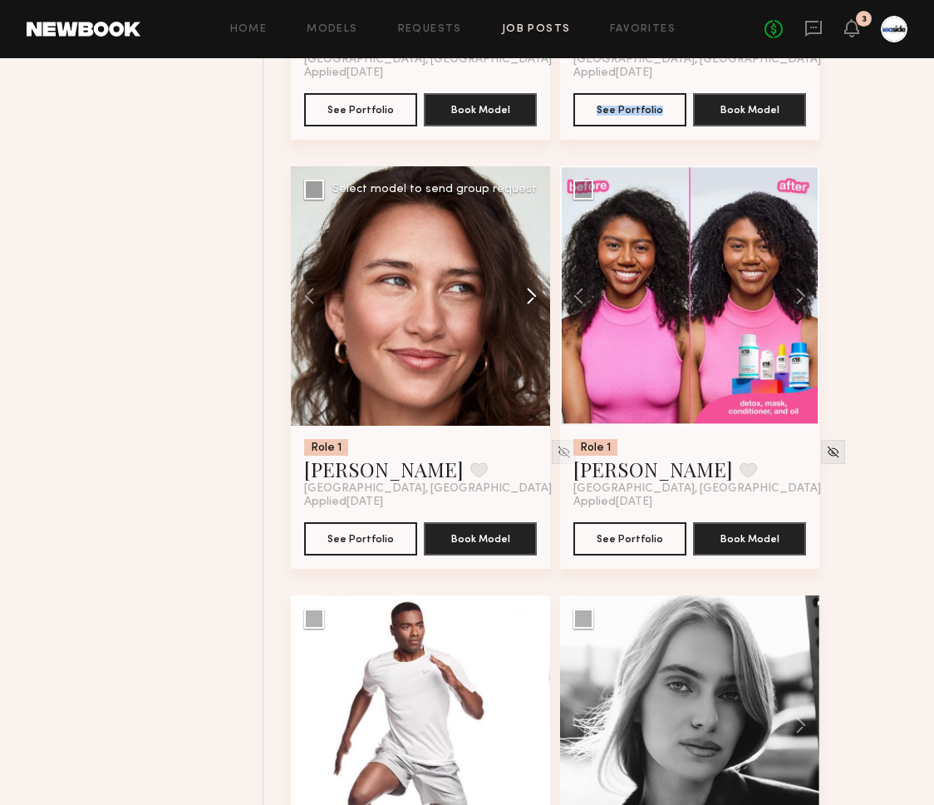
click at [529, 313] on button at bounding box center [523, 295] width 53 height 259
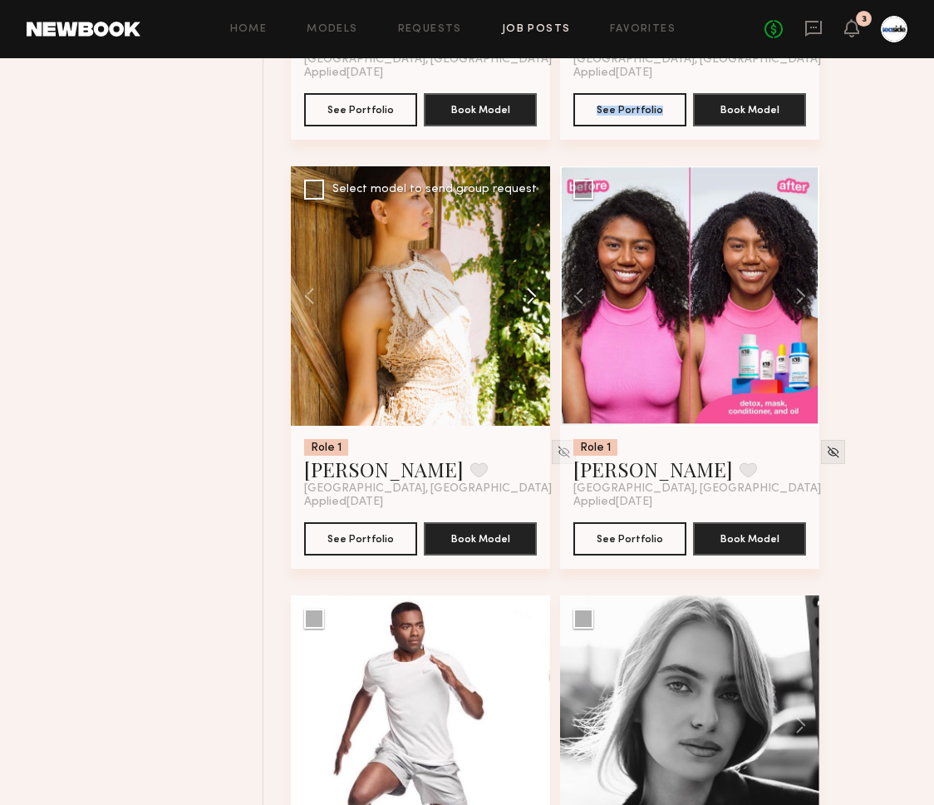
click at [529, 313] on button at bounding box center [523, 295] width 53 height 259
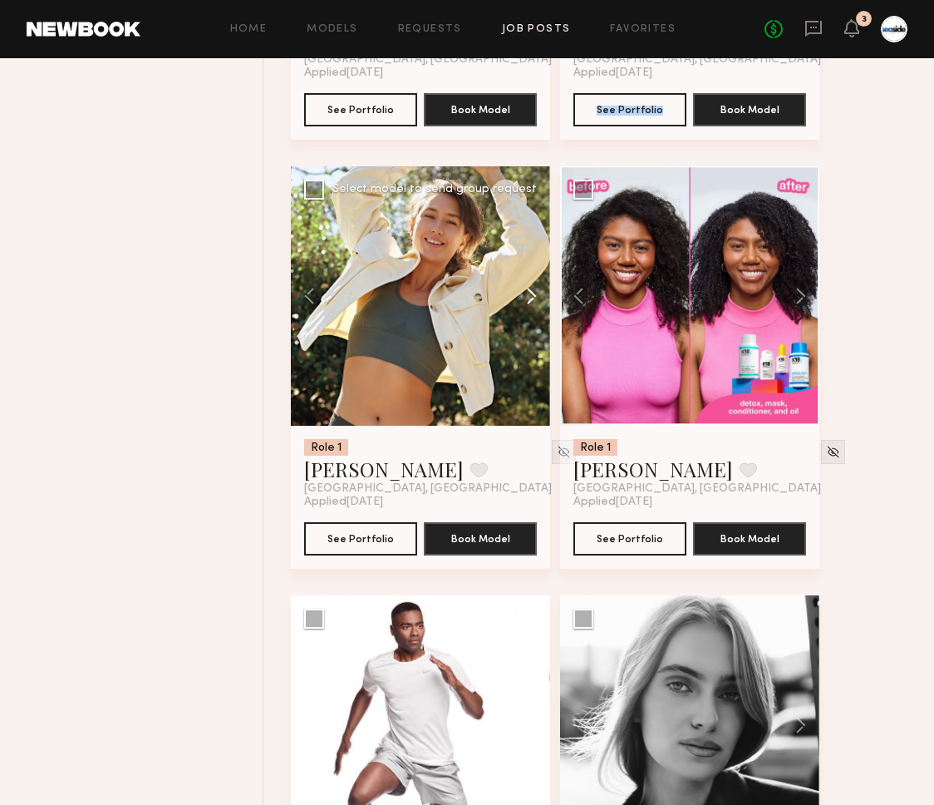
scroll to position [23844, 0]
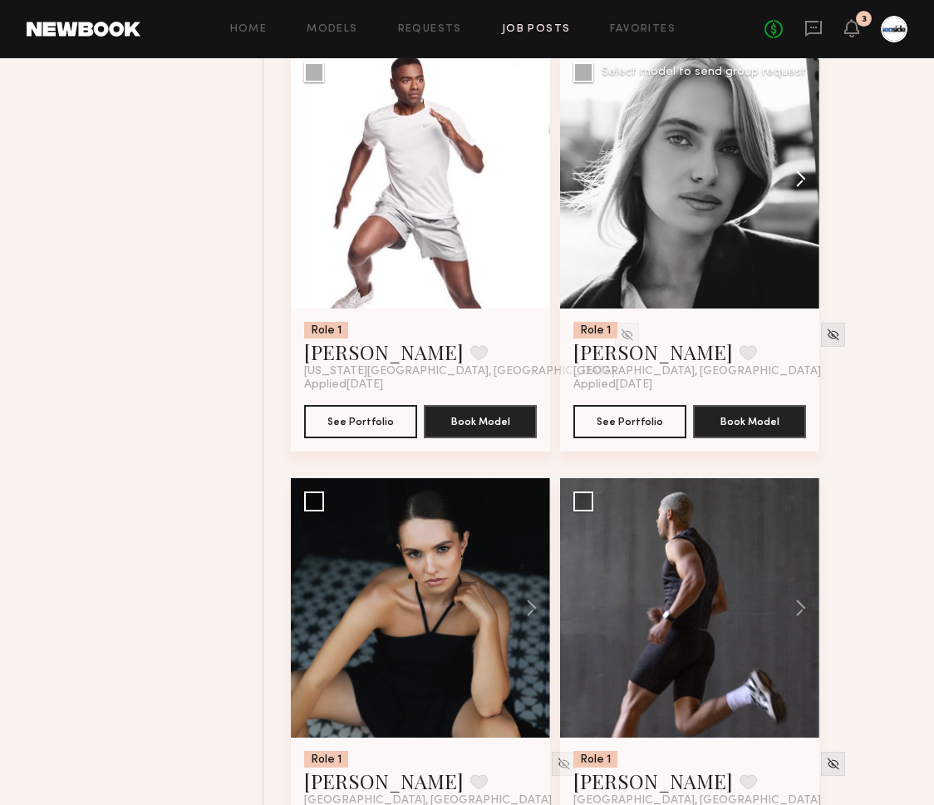
click at [803, 210] on button at bounding box center [792, 178] width 53 height 259
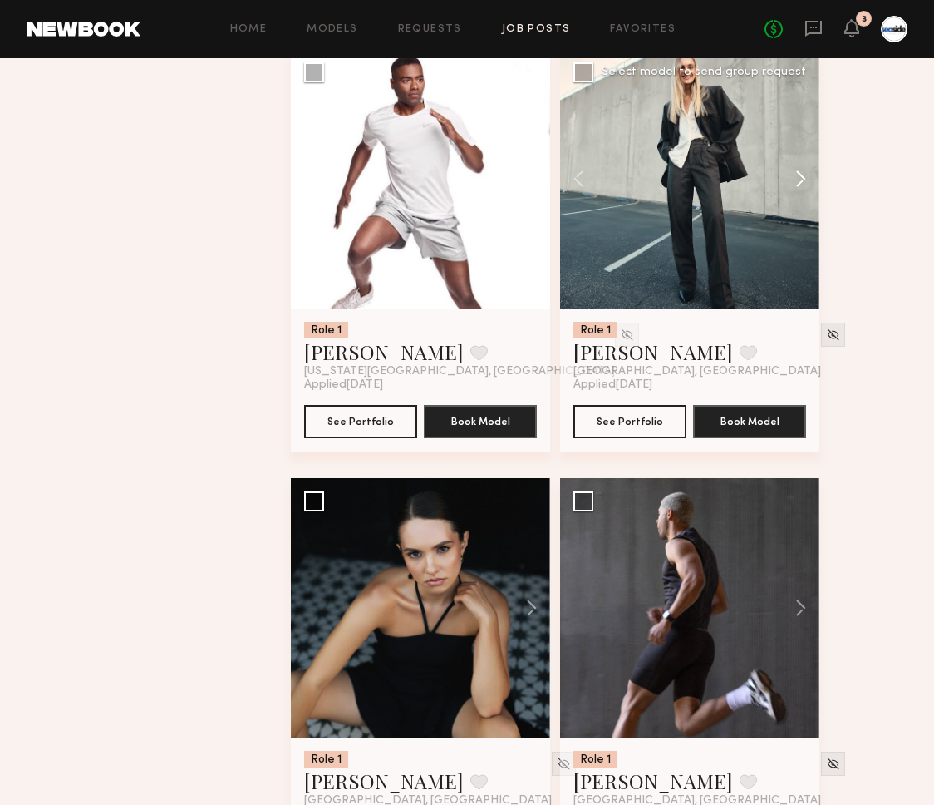
click at [803, 210] on button at bounding box center [792, 178] width 53 height 259
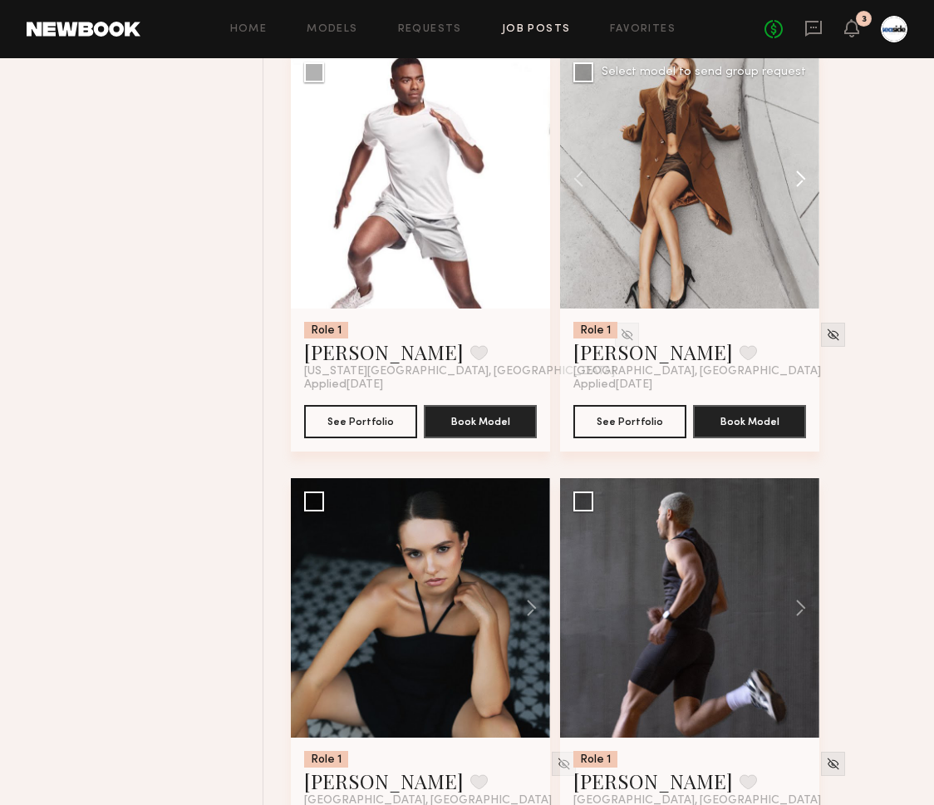
click at [803, 210] on button at bounding box center [792, 178] width 53 height 259
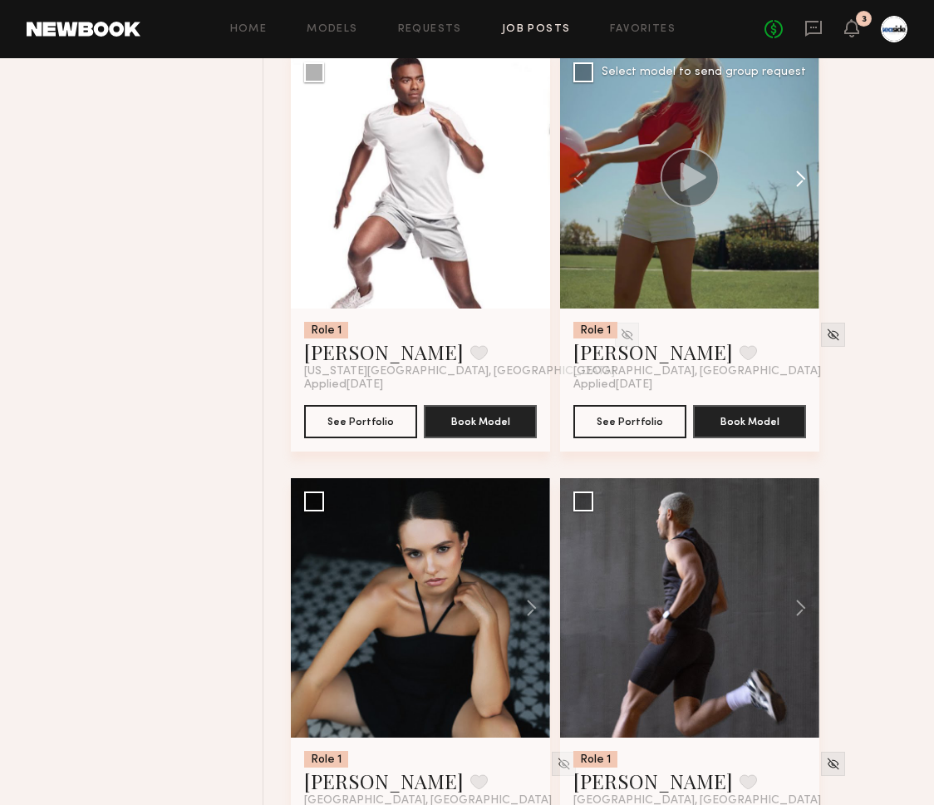
click at [803, 210] on button at bounding box center [792, 178] width 53 height 259
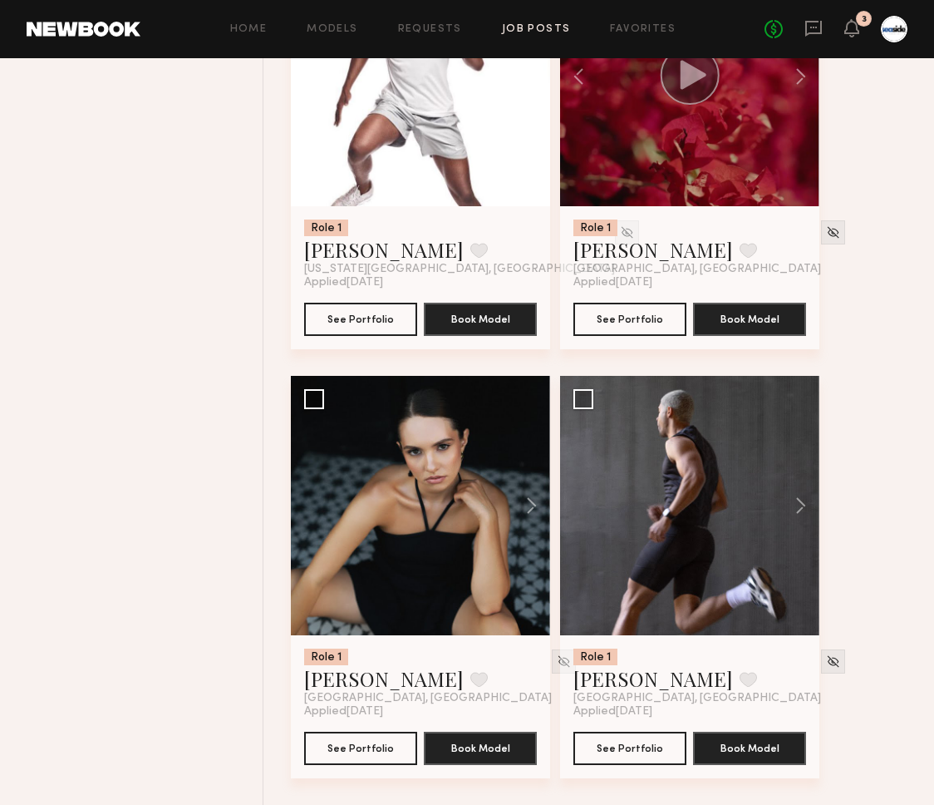
scroll to position [23970, 0]
click at [530, 521] on button at bounding box center [523, 505] width 53 height 259
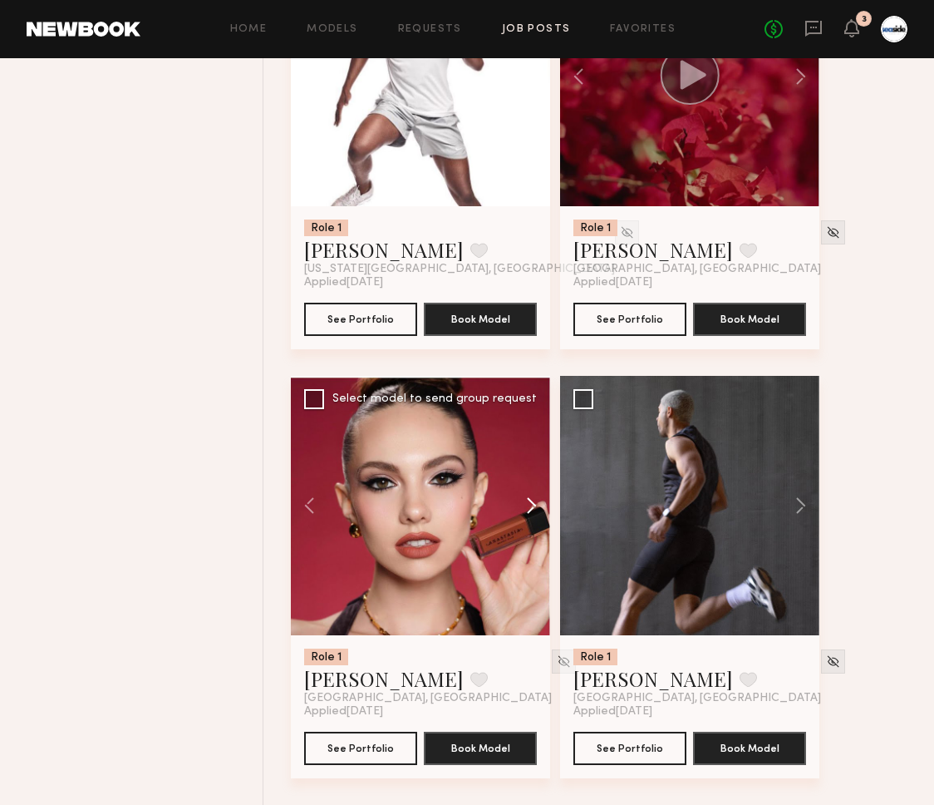
click at [530, 520] on button at bounding box center [523, 505] width 53 height 259
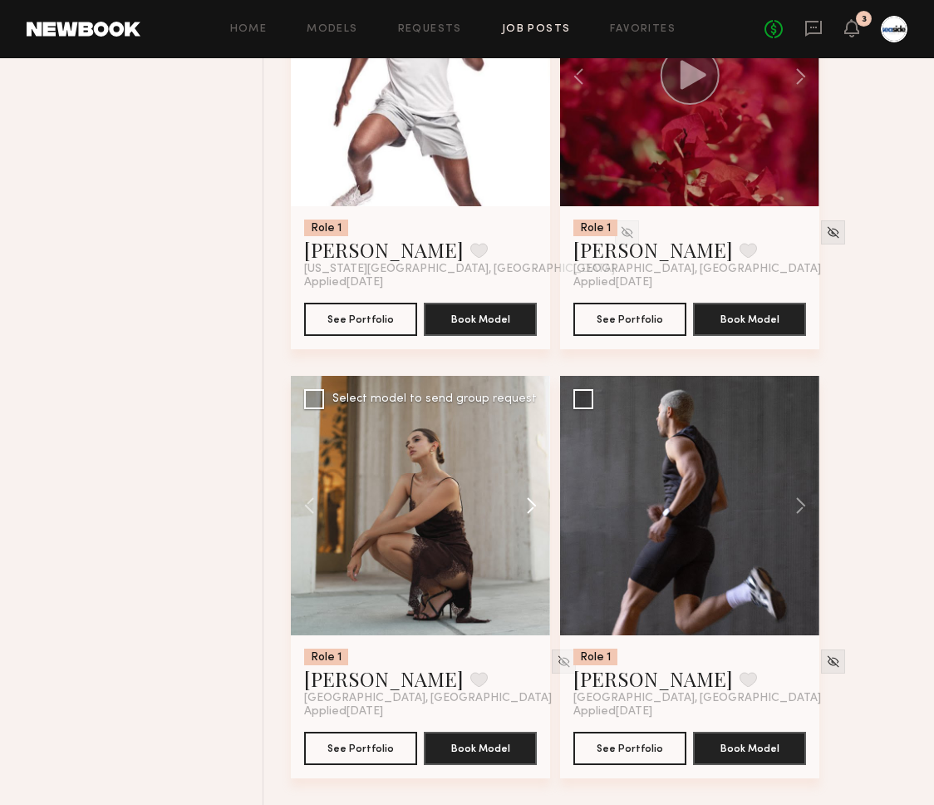
click at [530, 520] on button at bounding box center [523, 505] width 53 height 259
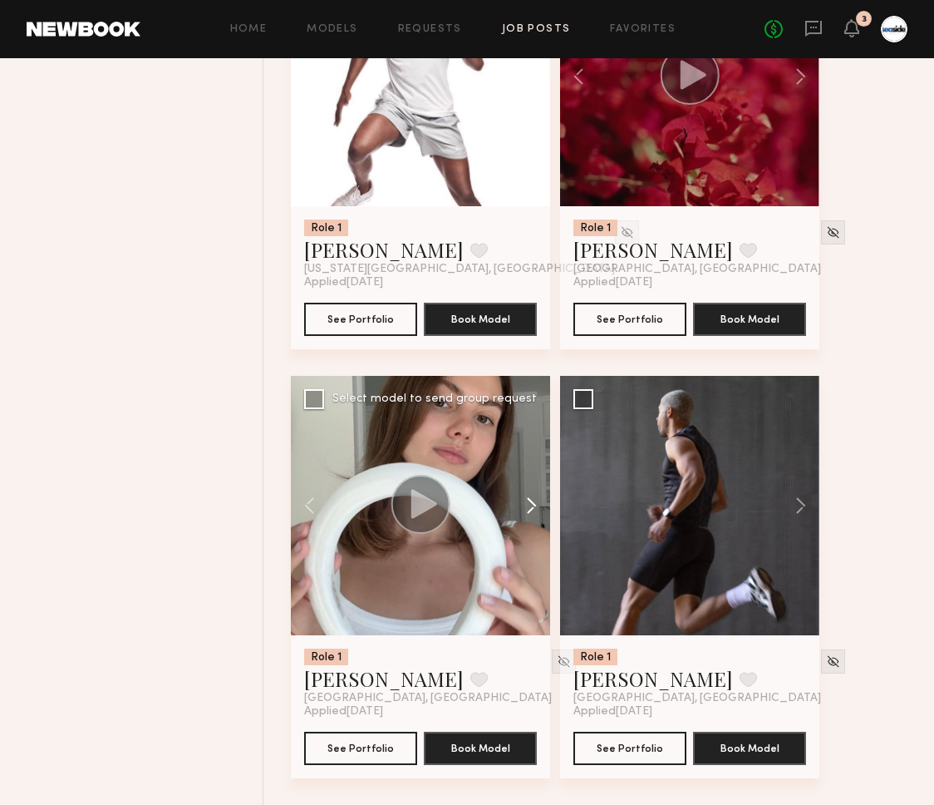
click at [531, 509] on button at bounding box center [523, 505] width 53 height 259
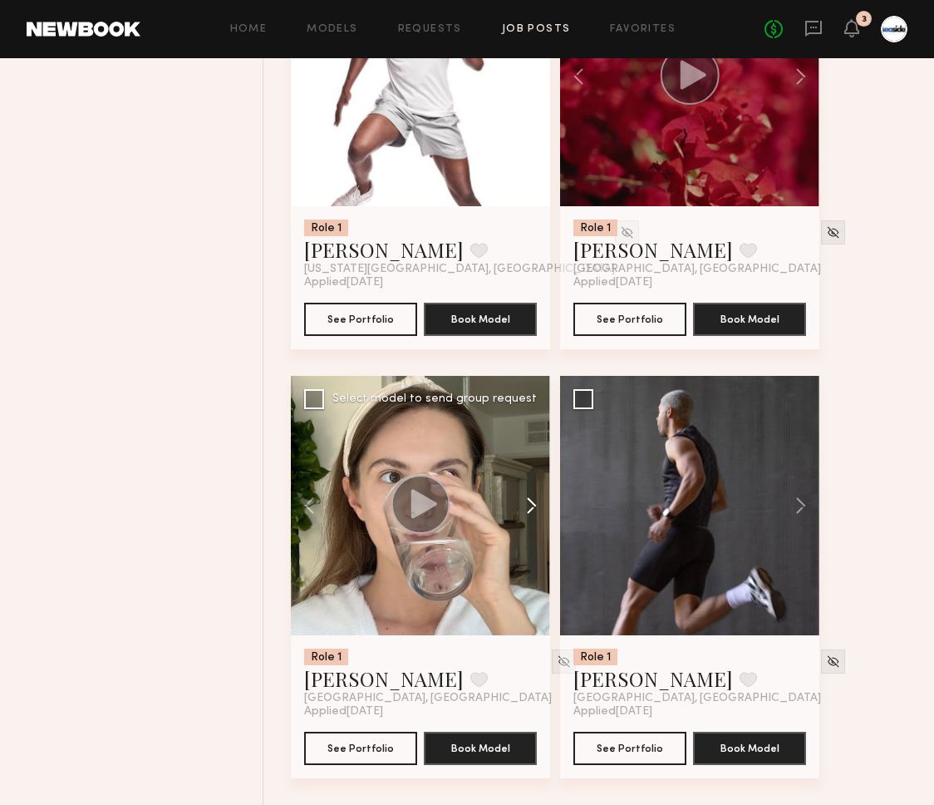
click at [531, 509] on button at bounding box center [523, 505] width 53 height 259
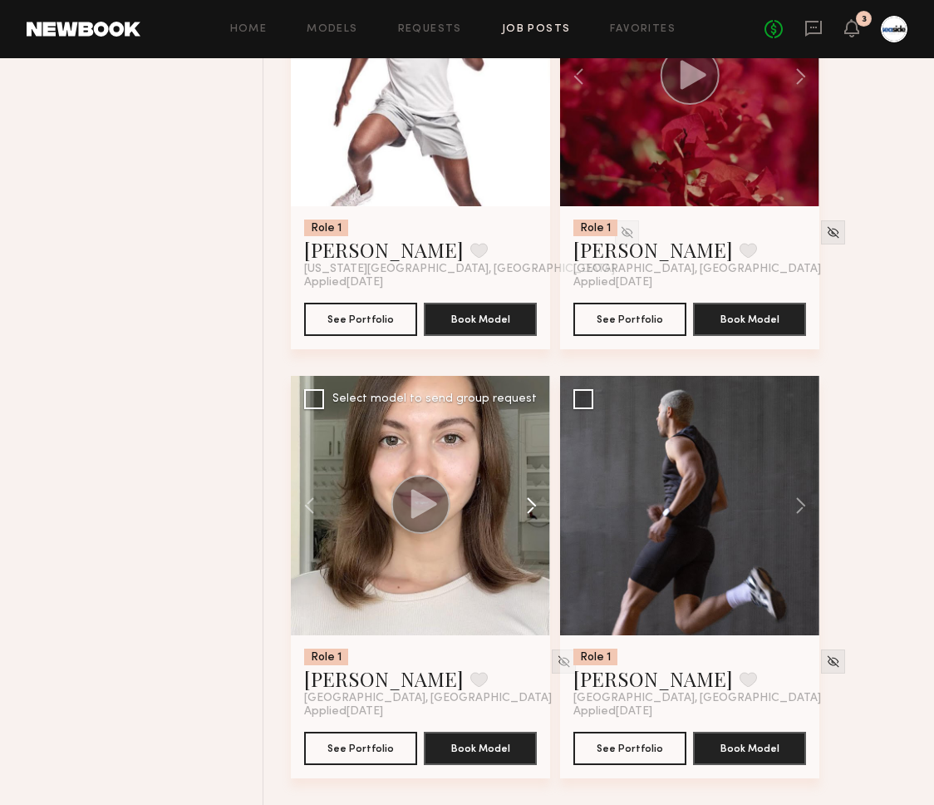
click at [531, 509] on button at bounding box center [523, 505] width 53 height 259
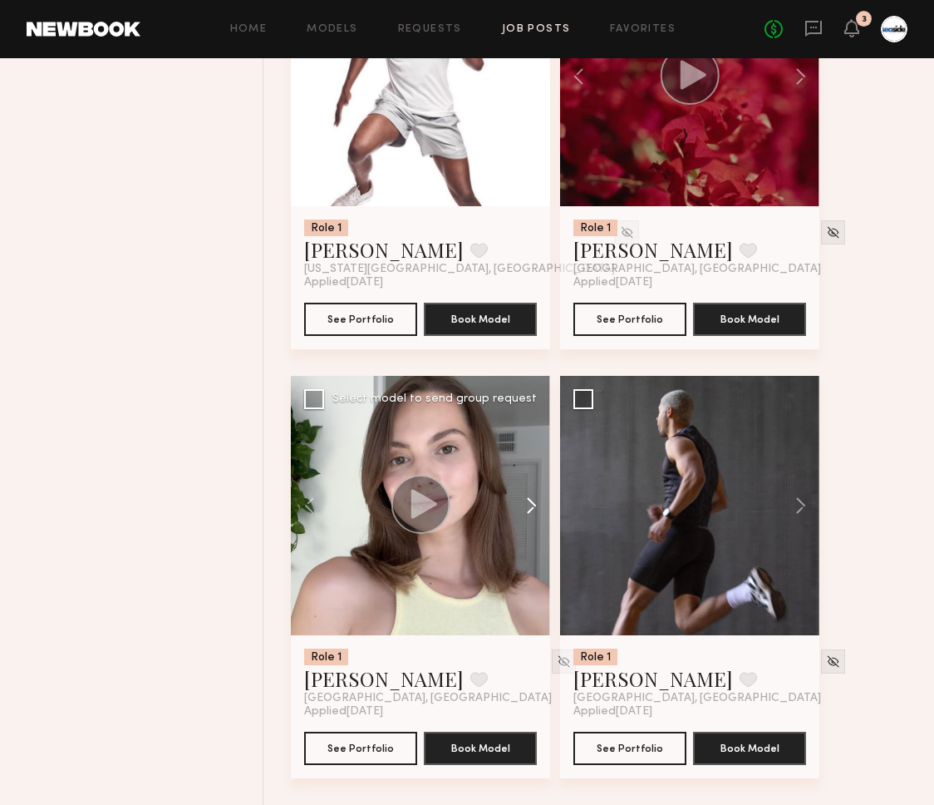
click at [531, 509] on button at bounding box center [523, 505] width 53 height 259
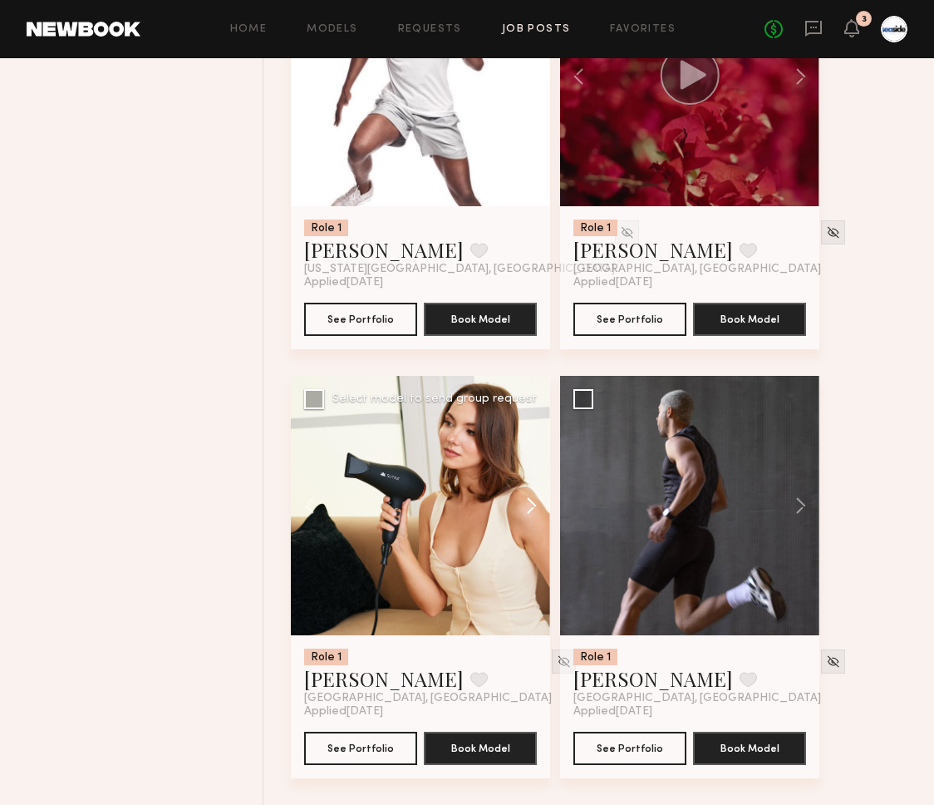
click at [531, 509] on button at bounding box center [523, 505] width 53 height 259
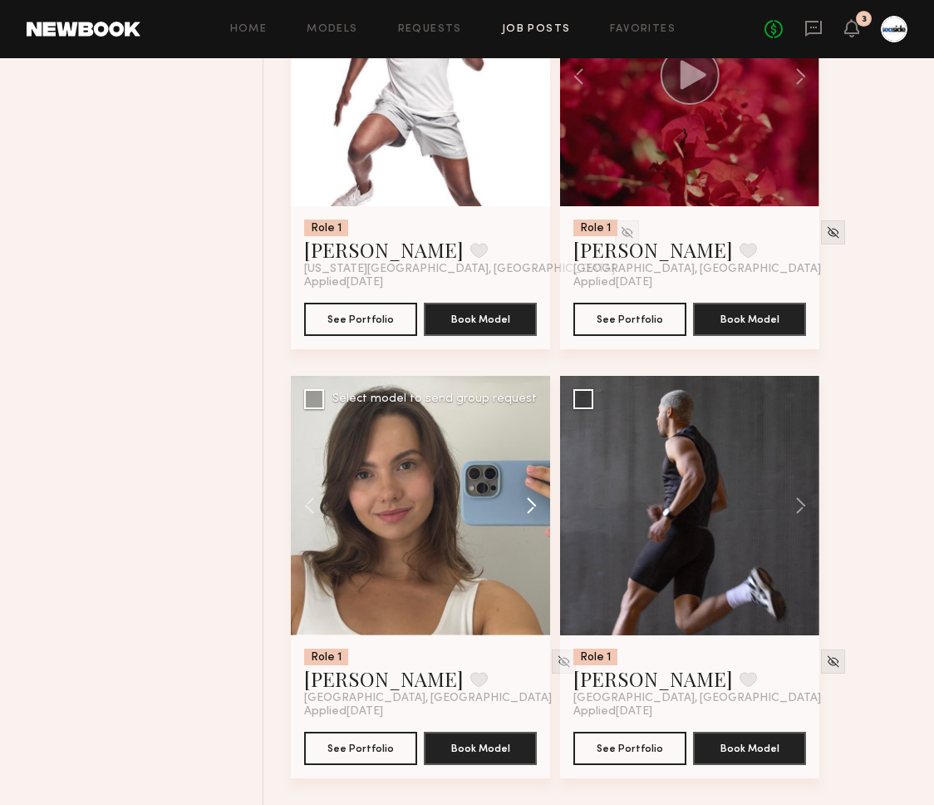
click at [531, 509] on button at bounding box center [523, 505] width 53 height 259
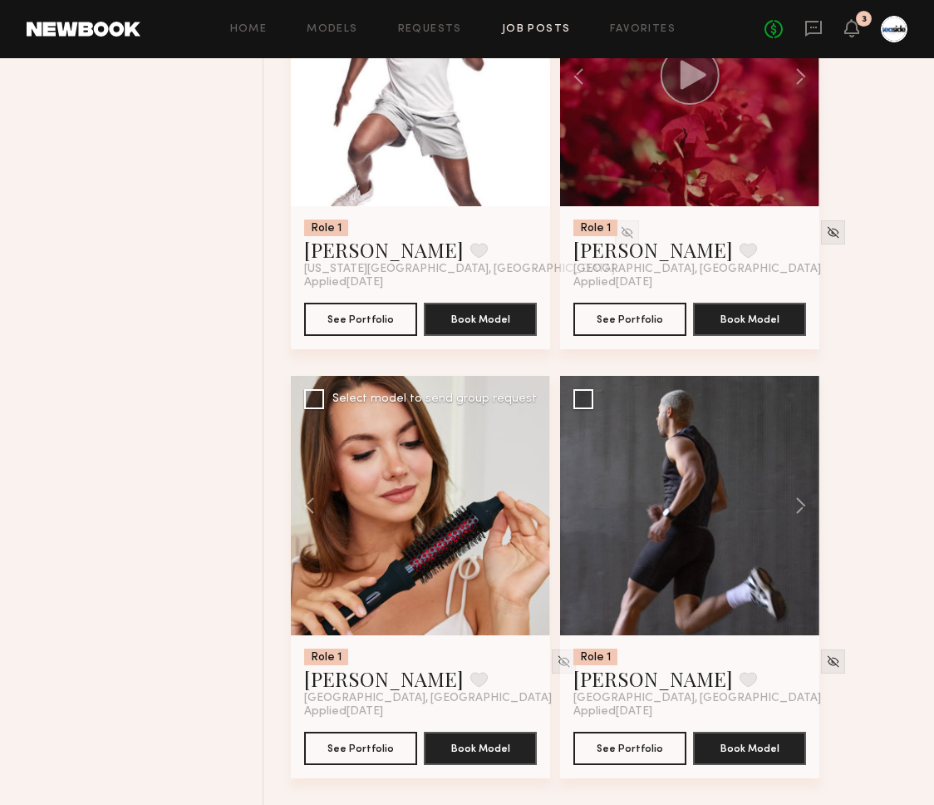
click at [531, 509] on div at bounding box center [420, 505] width 259 height 259
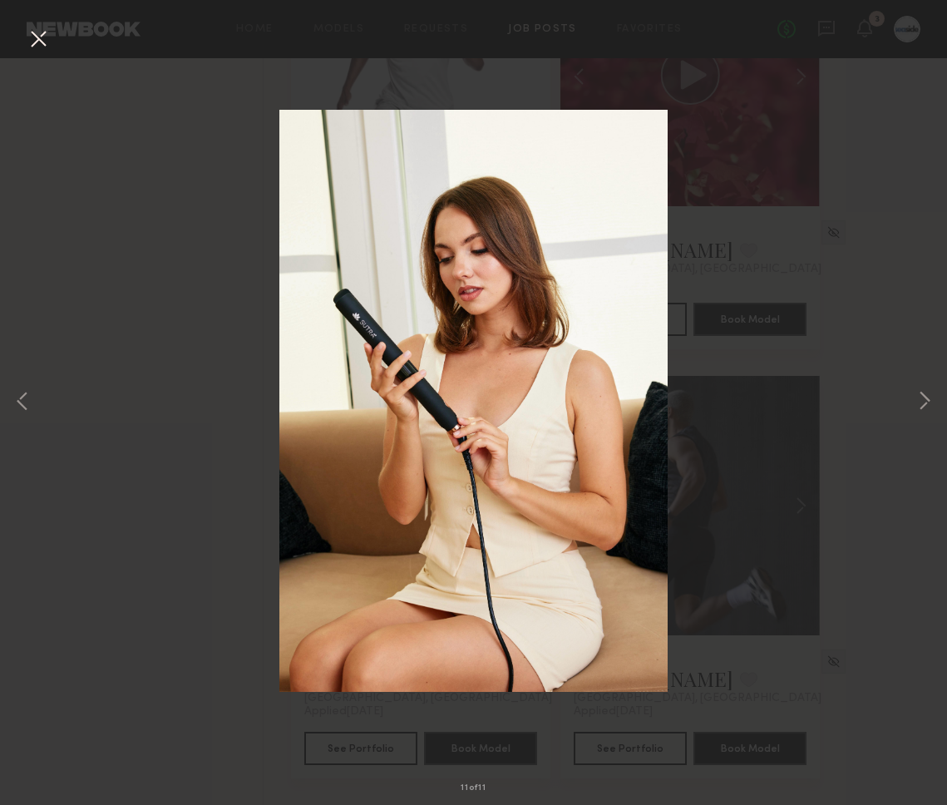
click at [37, 28] on button at bounding box center [38, 40] width 27 height 30
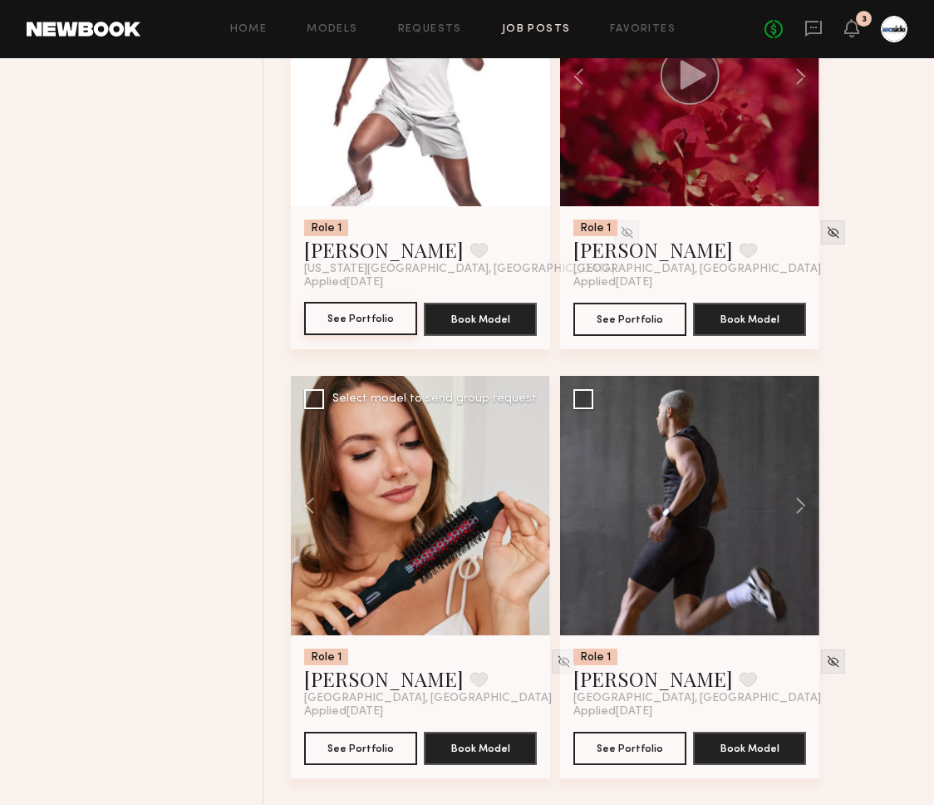
scroll to position [23943, 0]
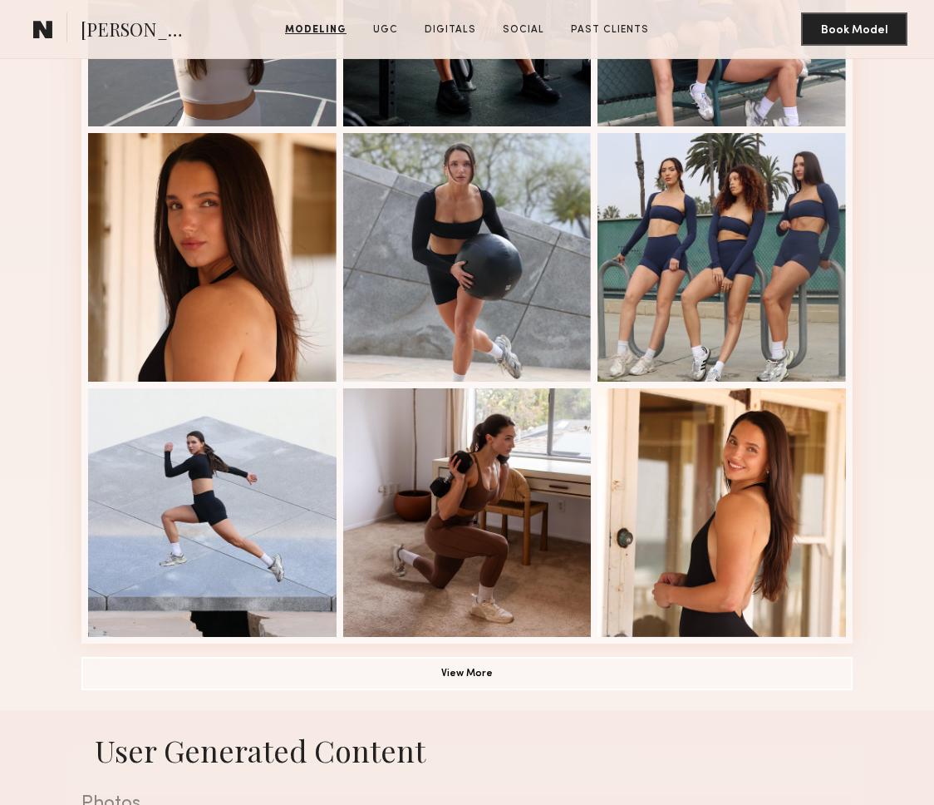
scroll to position [912, 0]
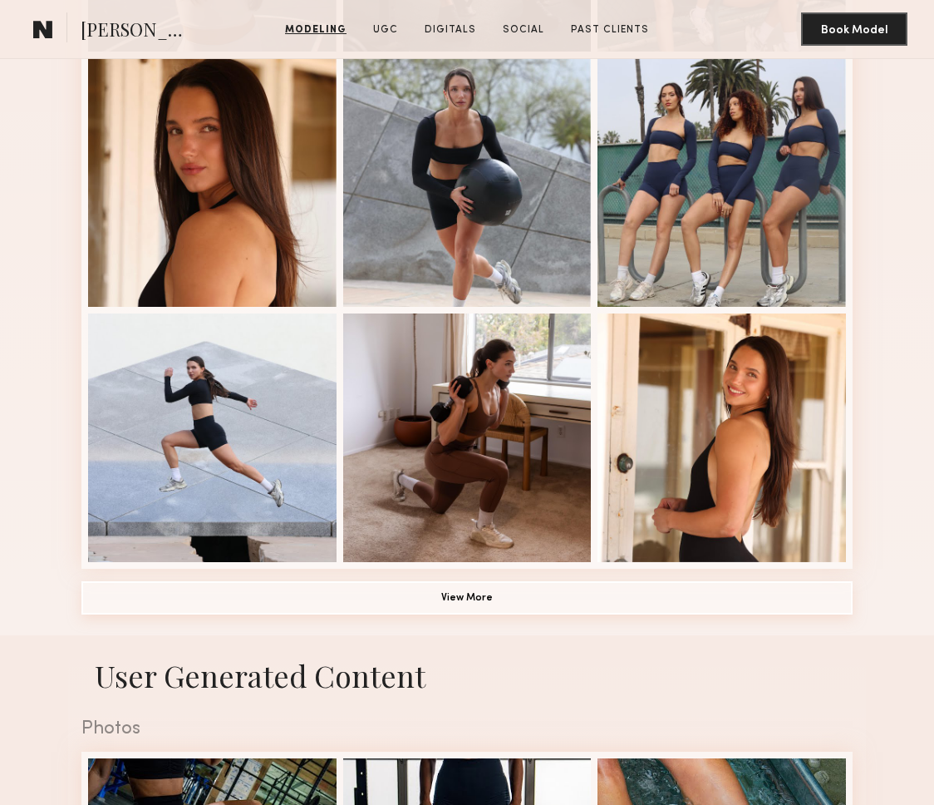
click at [497, 599] on button "View More" at bounding box center [466, 597] width 771 height 33
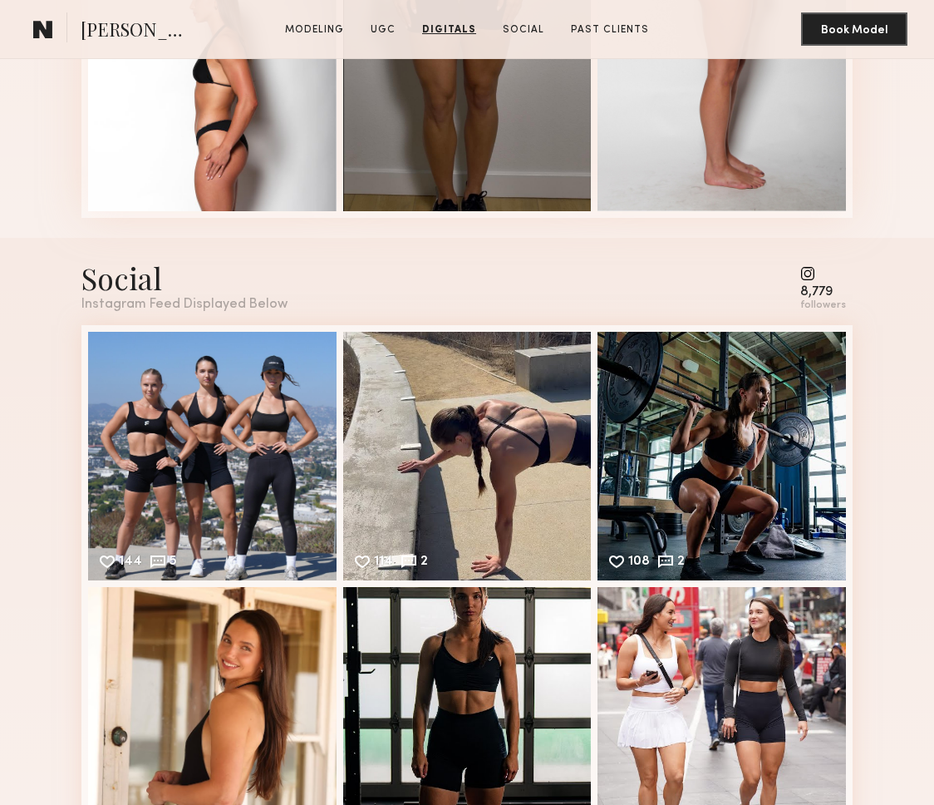
scroll to position [2700, 0]
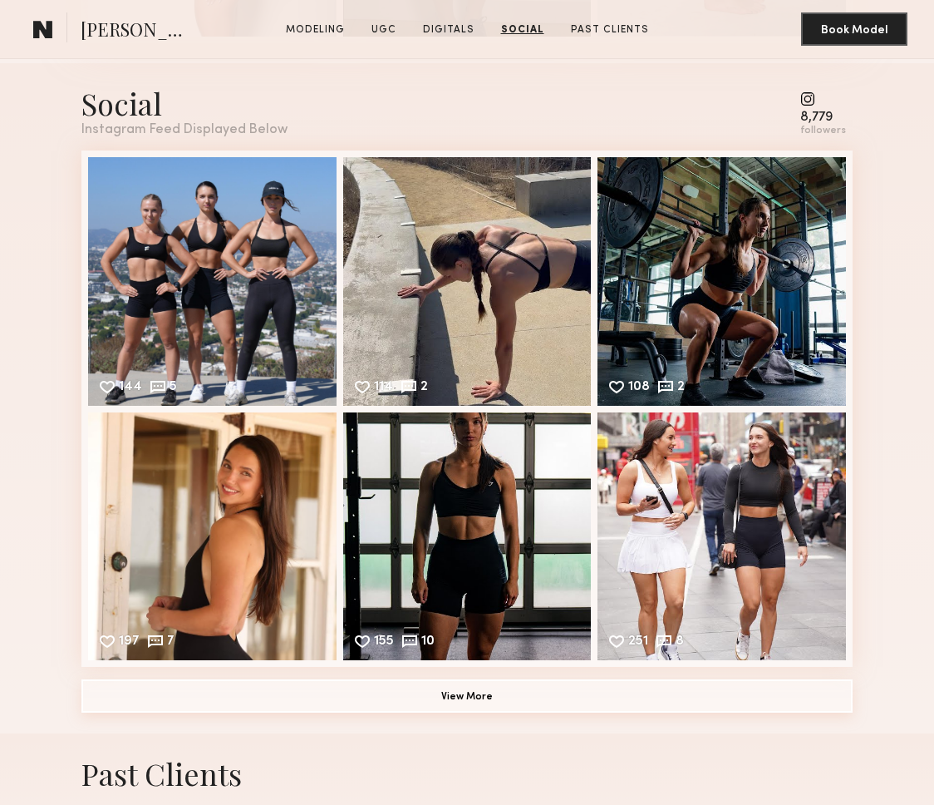
click at [481, 690] on button "View More" at bounding box center [466, 695] width 771 height 33
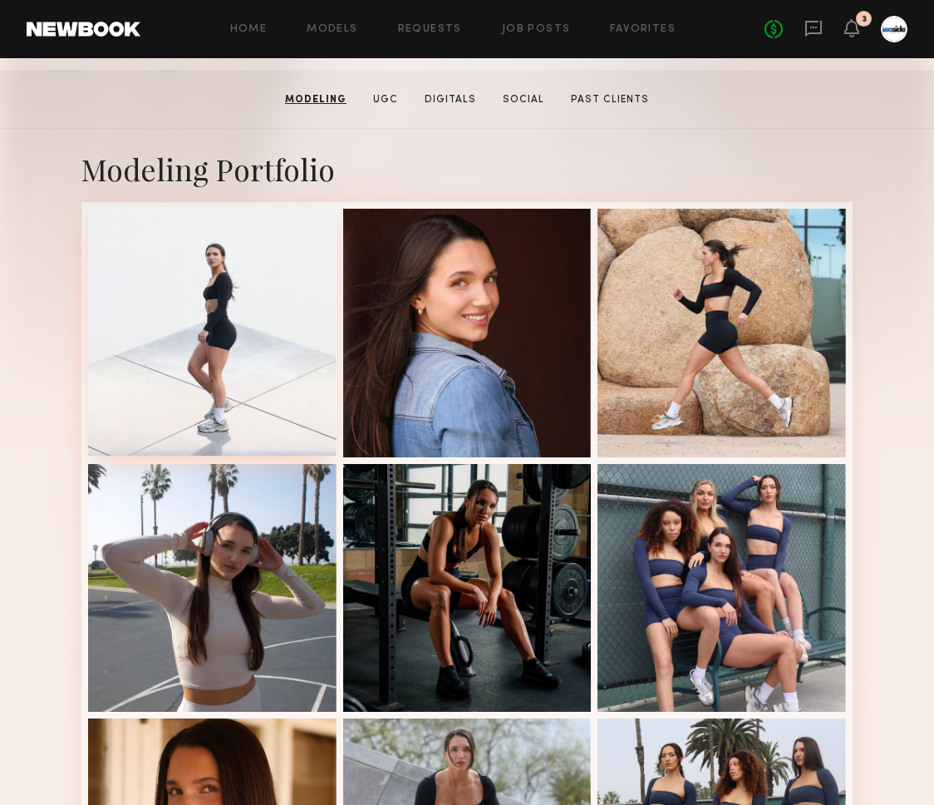
scroll to position [552, 0]
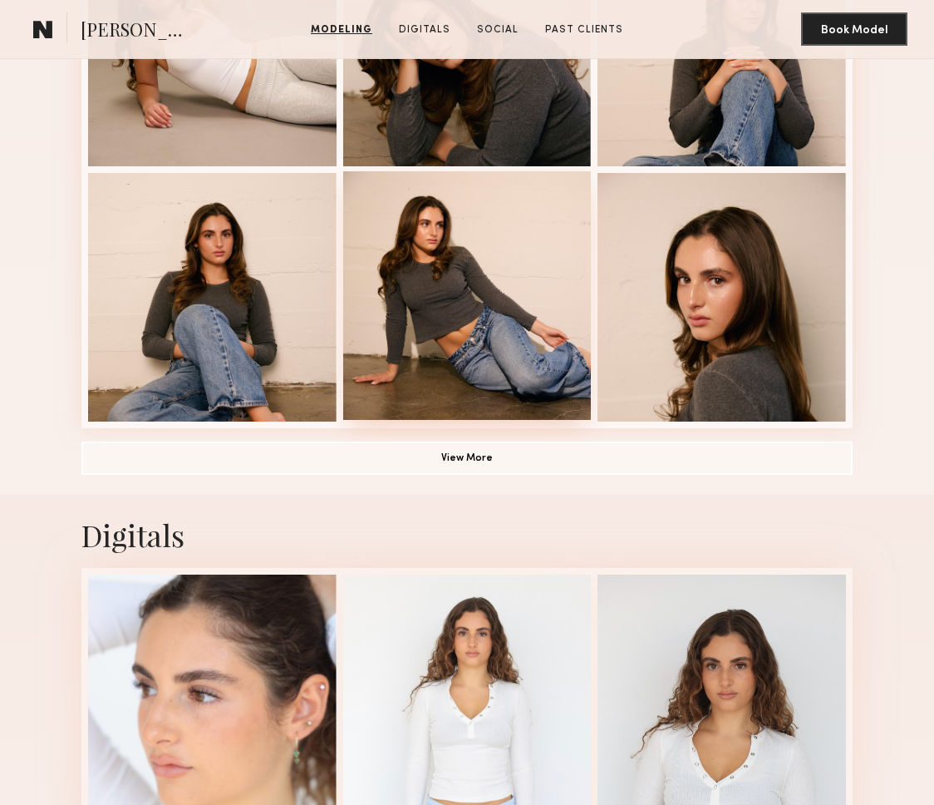
scroll to position [1297, 0]
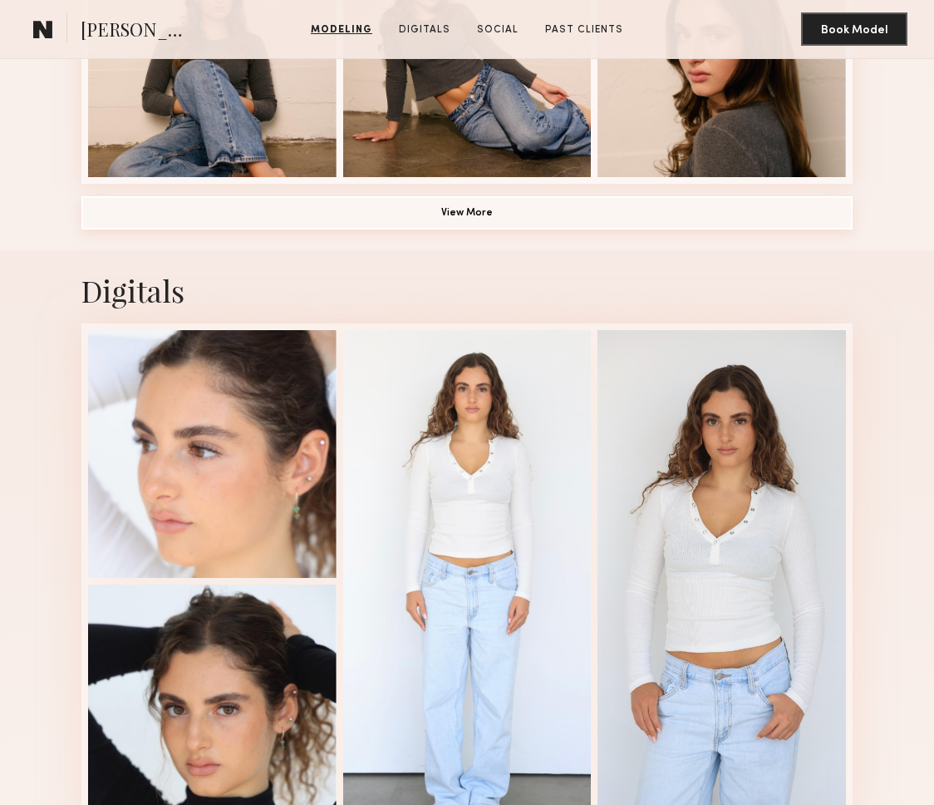
click at [468, 197] on button "View More" at bounding box center [466, 212] width 771 height 33
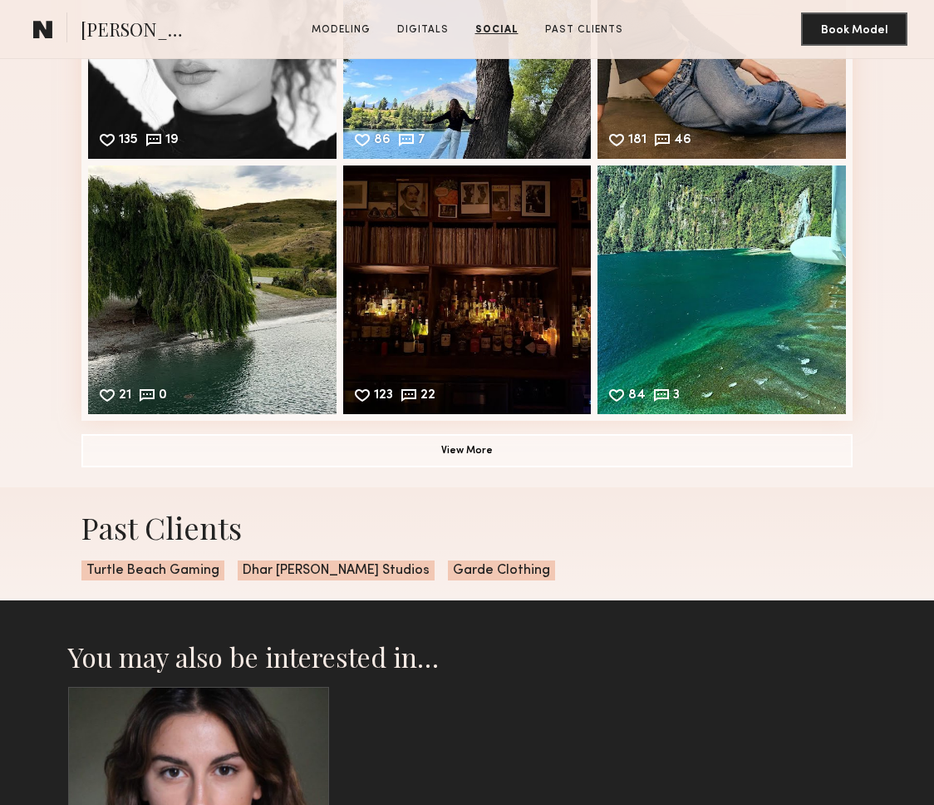
scroll to position [3405, 0]
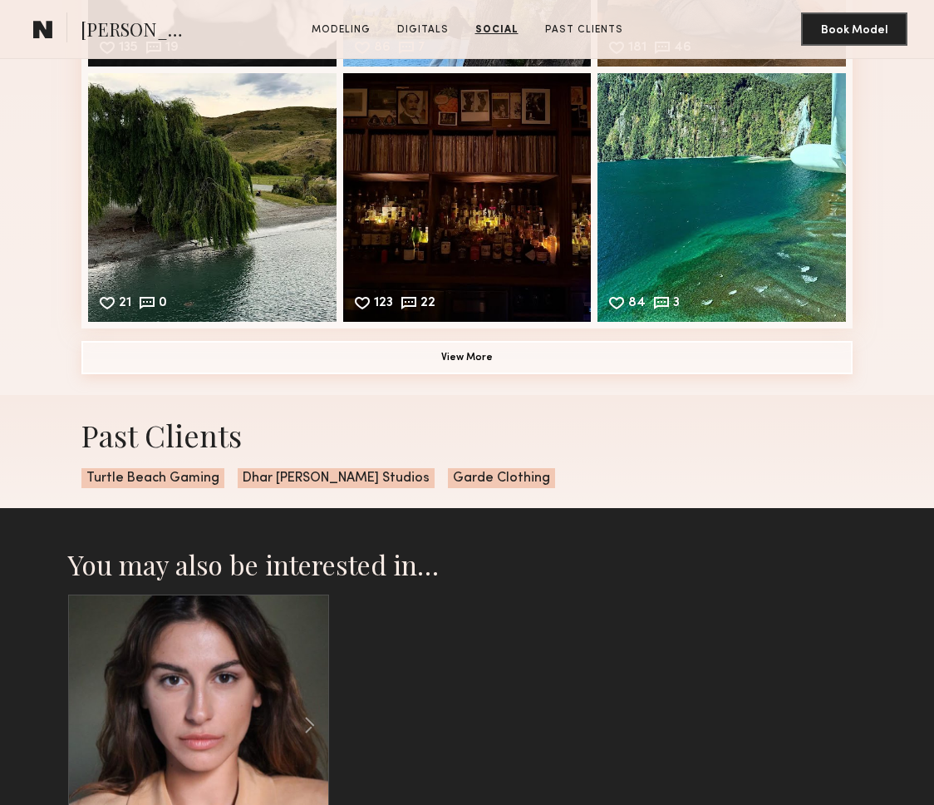
click at [496, 355] on button "View More" at bounding box center [466, 357] width 771 height 33
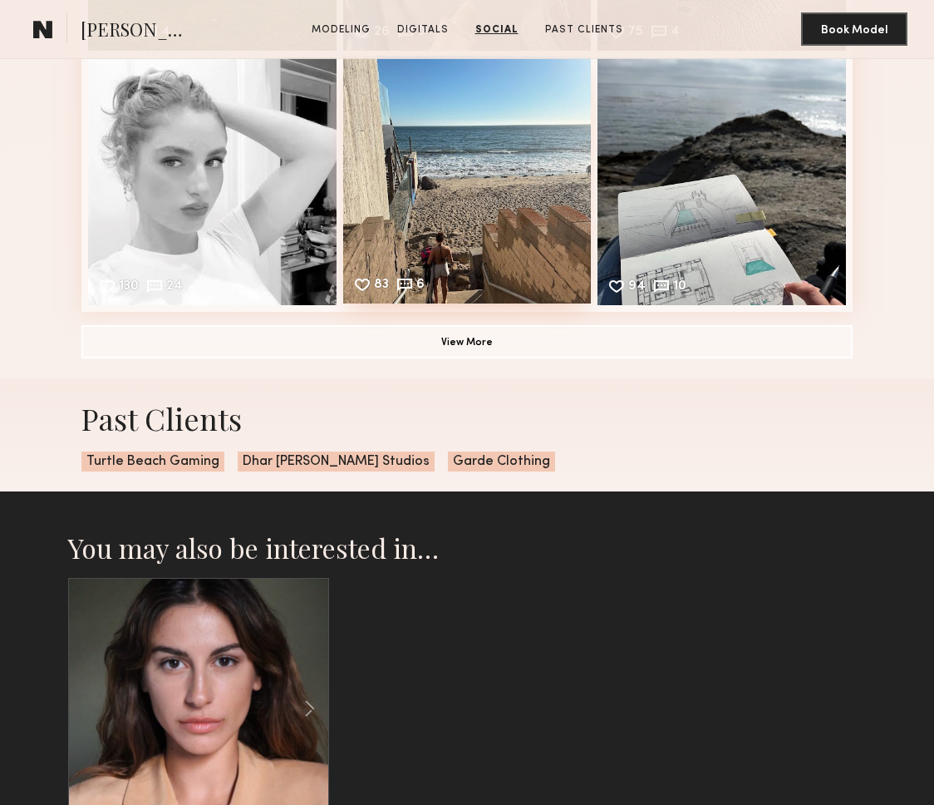
scroll to position [4154, 0]
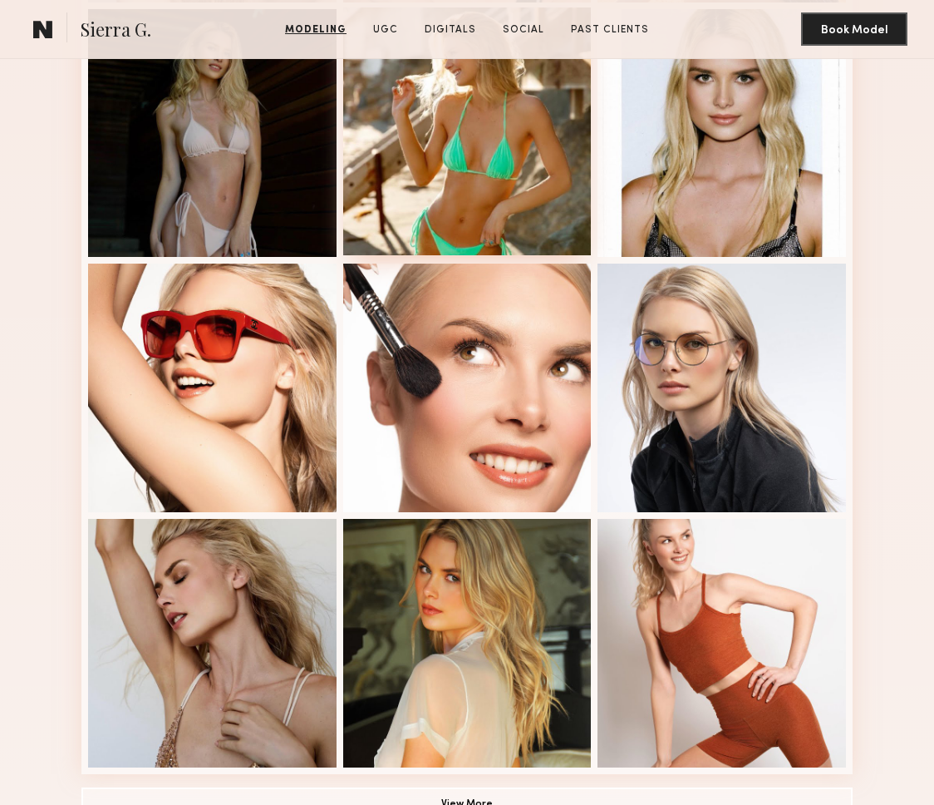
scroll to position [1019, 0]
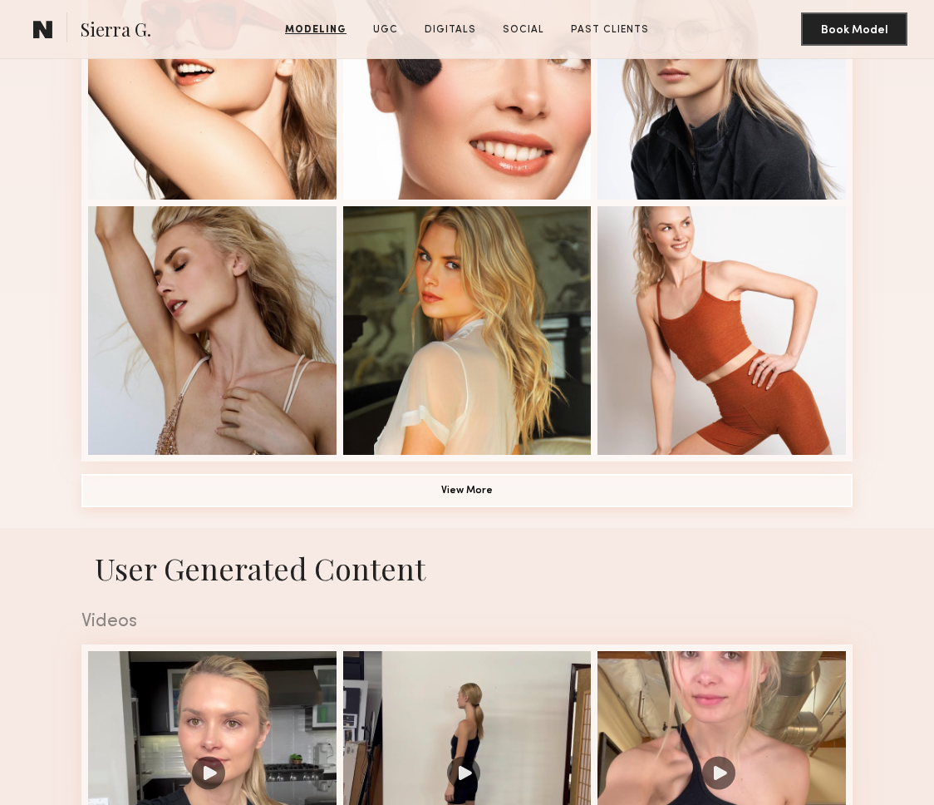
click at [479, 481] on button "View More" at bounding box center [466, 490] width 771 height 33
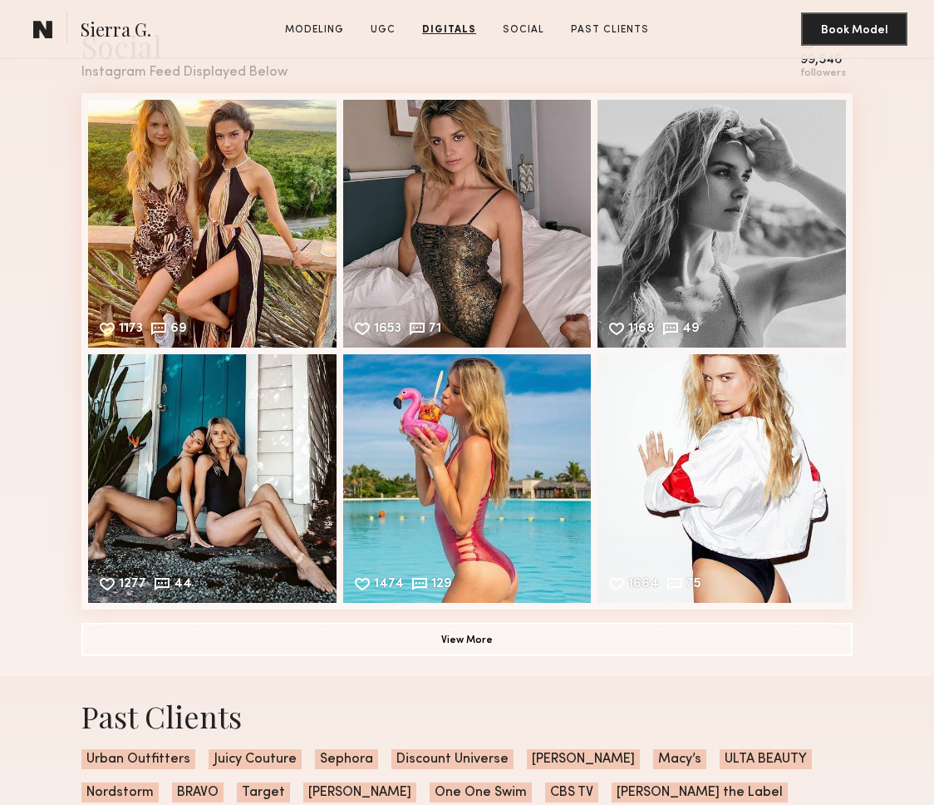
scroll to position [4415, 0]
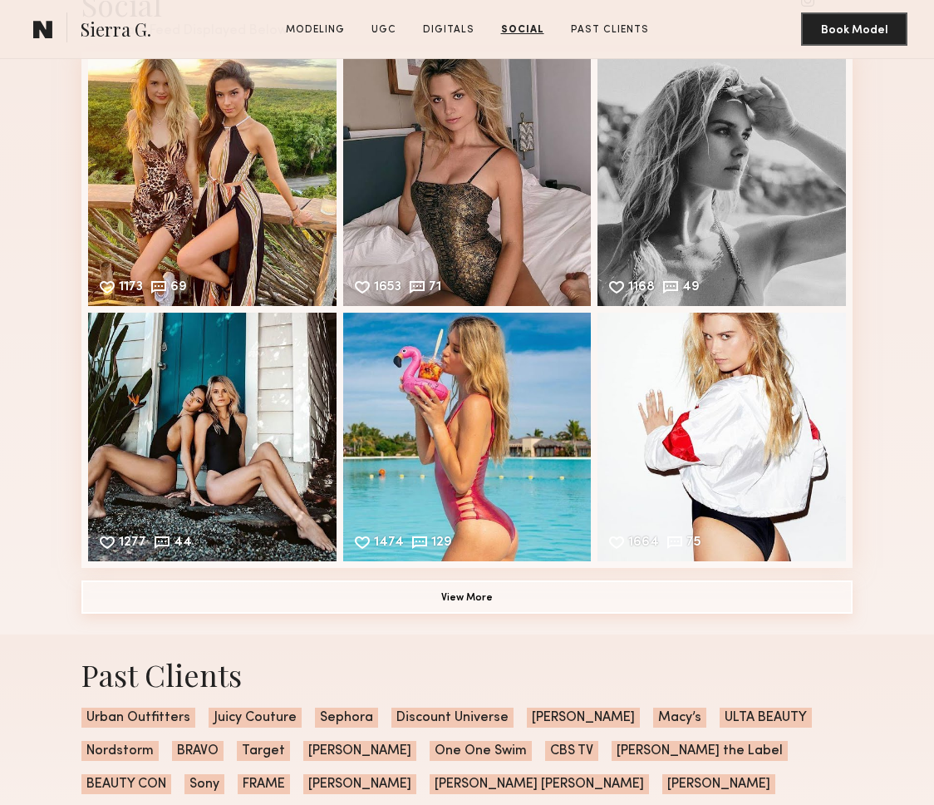
click at [510, 599] on button "View More" at bounding box center [466, 596] width 771 height 33
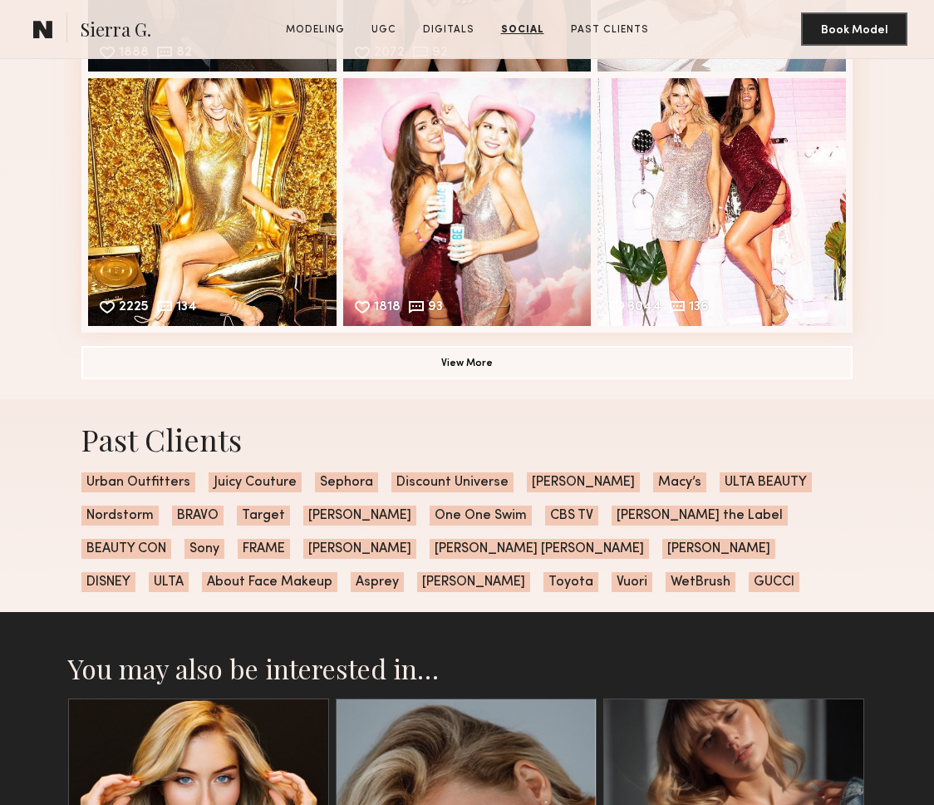
scroll to position [5163, 0]
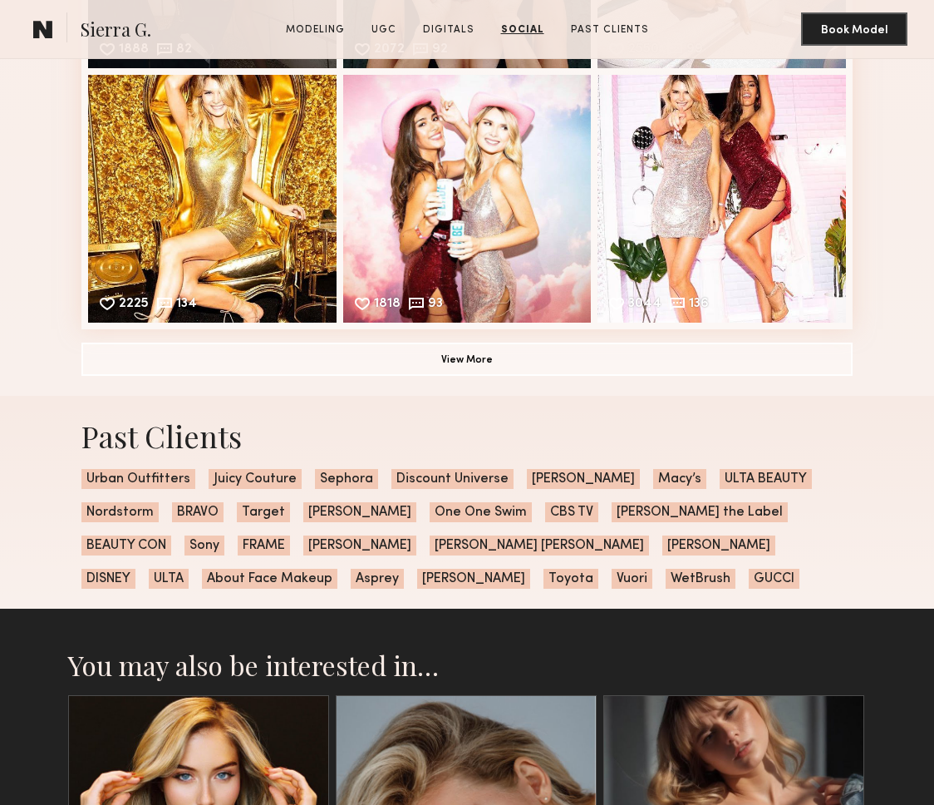
click at [505, 368] on button "View More" at bounding box center [466, 358] width 771 height 33
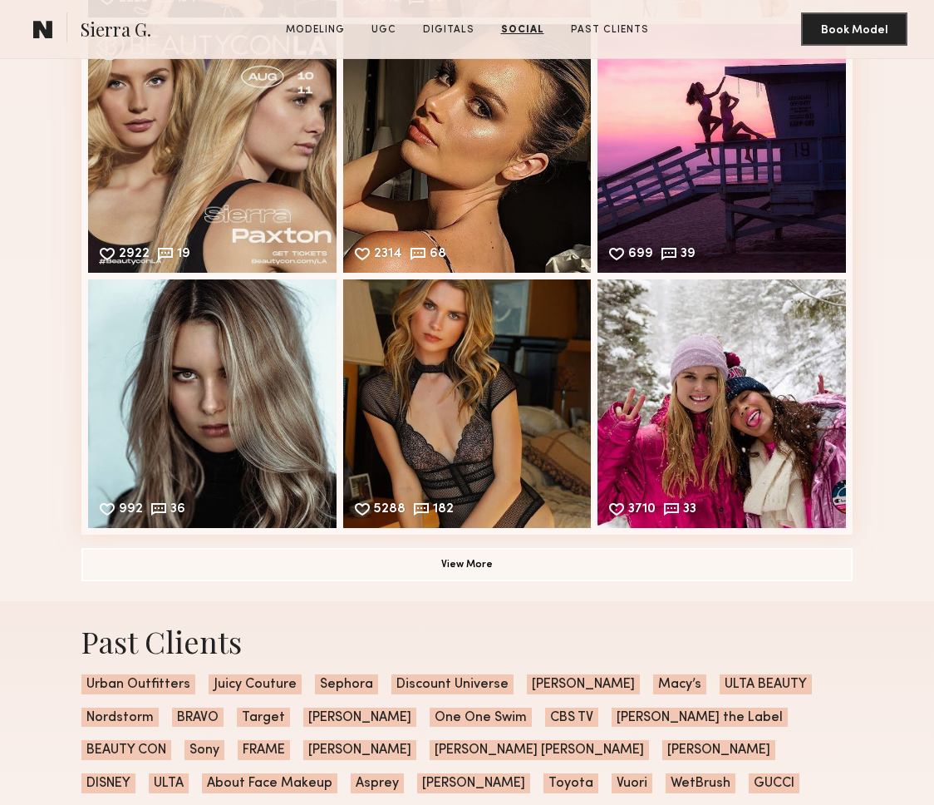
scroll to position [6004, 0]
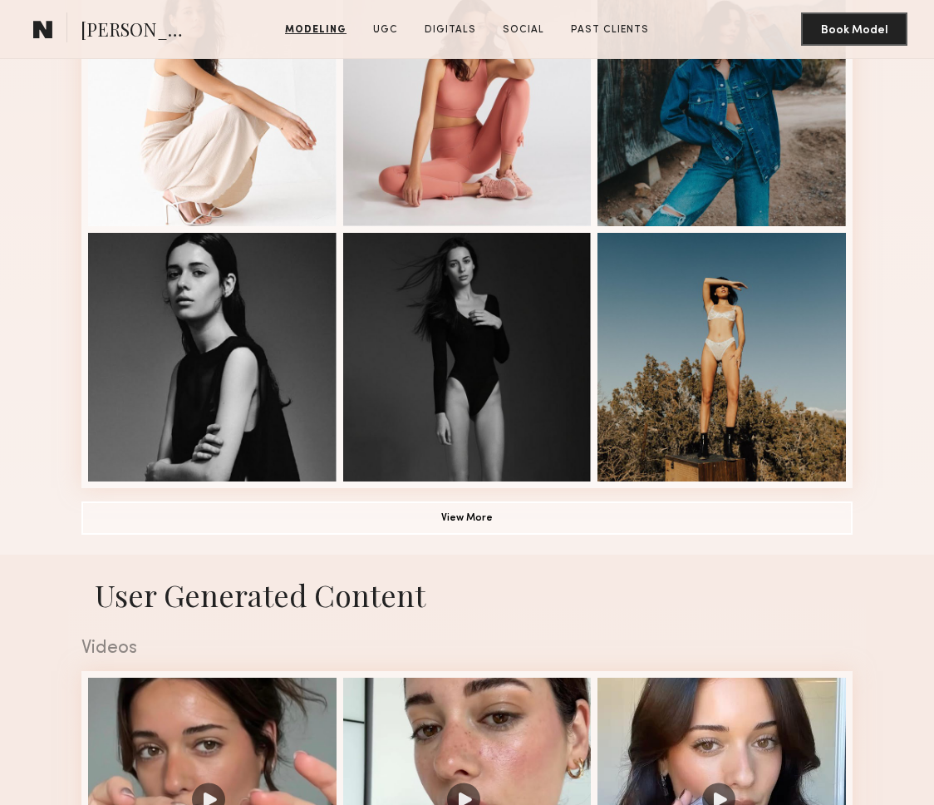
scroll to position [1073, 0]
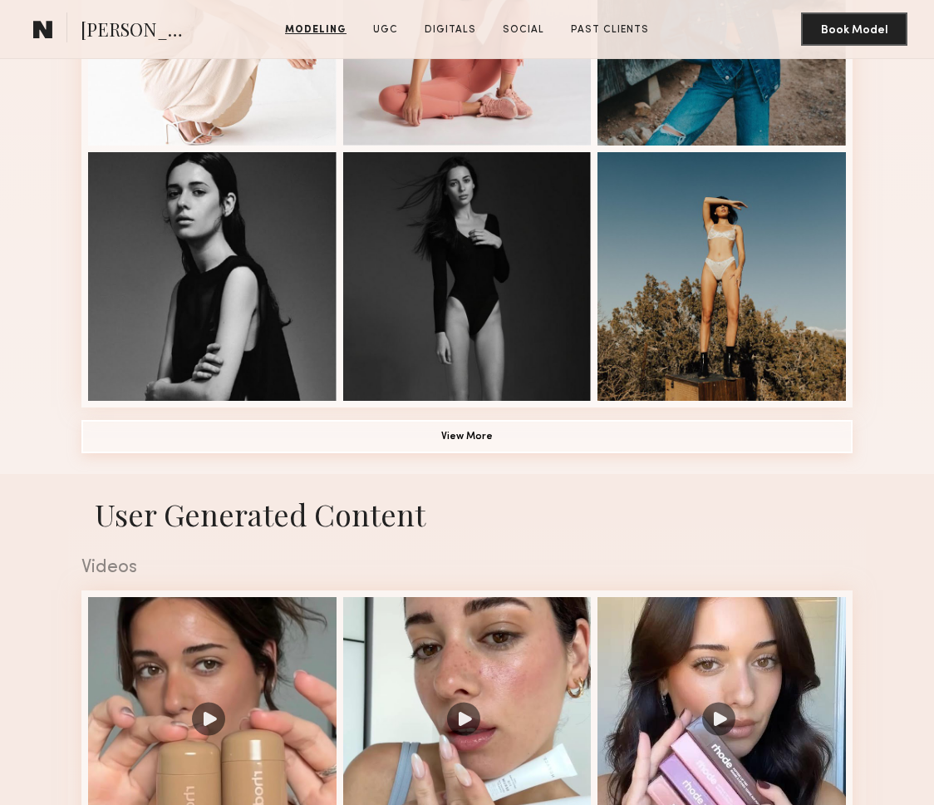
click at [451, 437] on button "View More" at bounding box center [466, 436] width 771 height 33
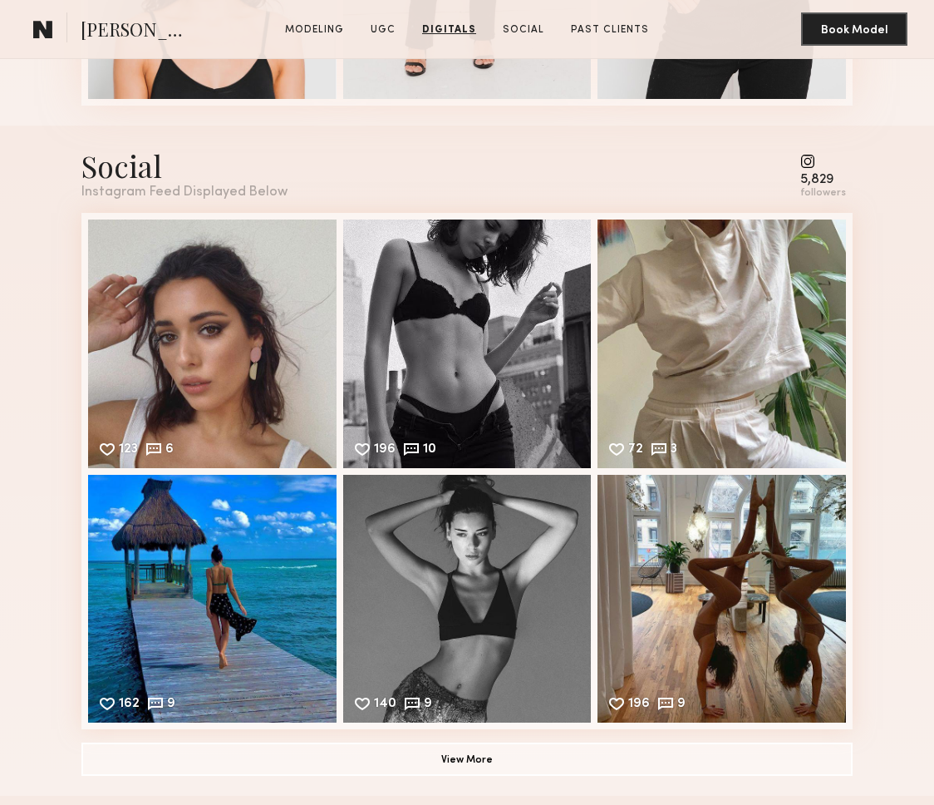
scroll to position [3438, 0]
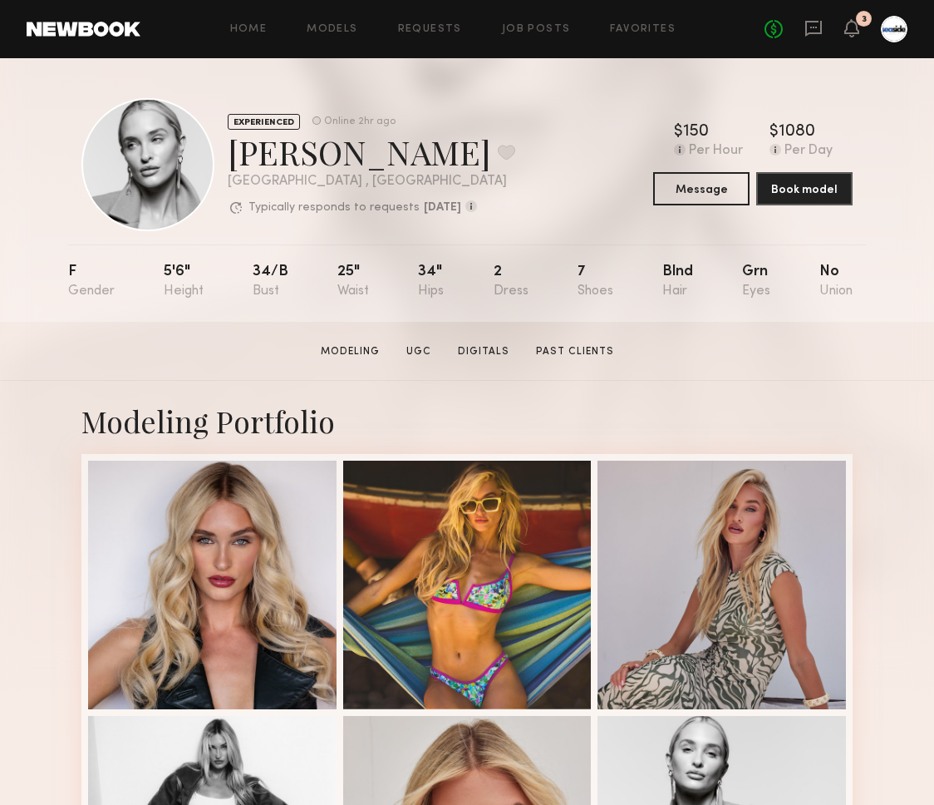
scroll to position [537, 0]
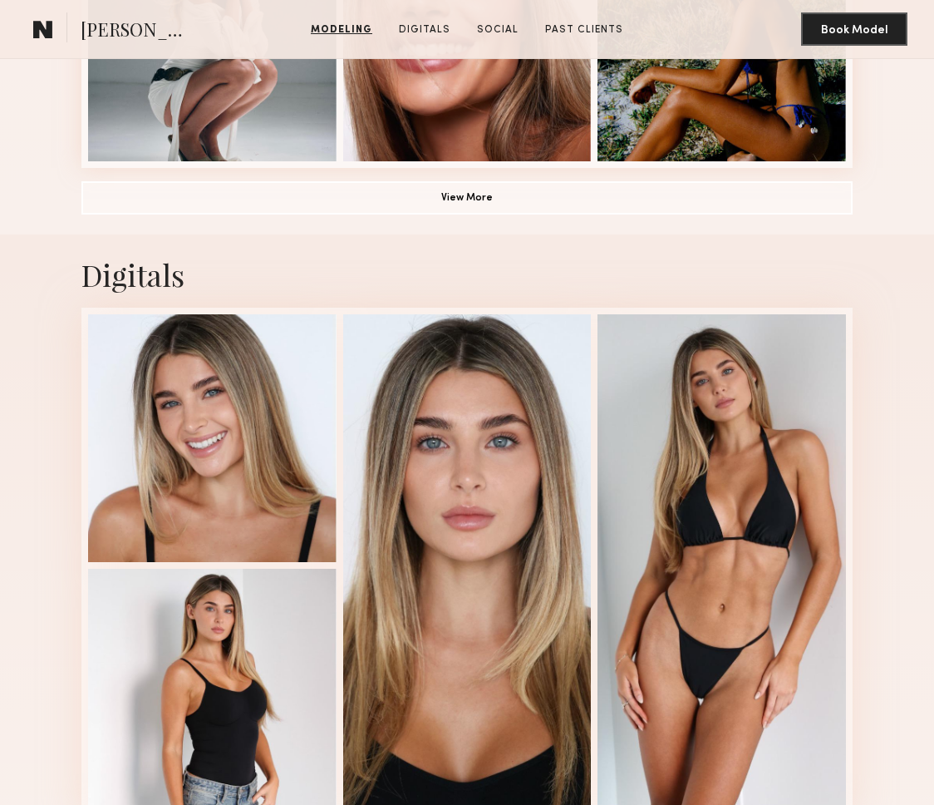
scroll to position [1321, 0]
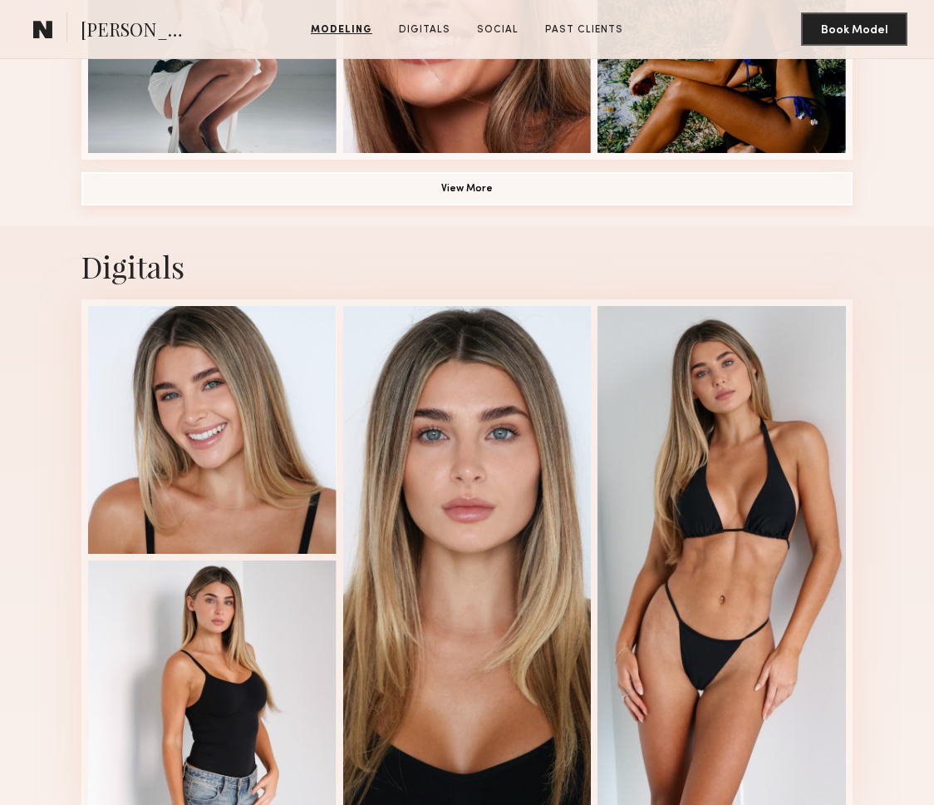
click at [459, 190] on button "View More" at bounding box center [466, 188] width 771 height 33
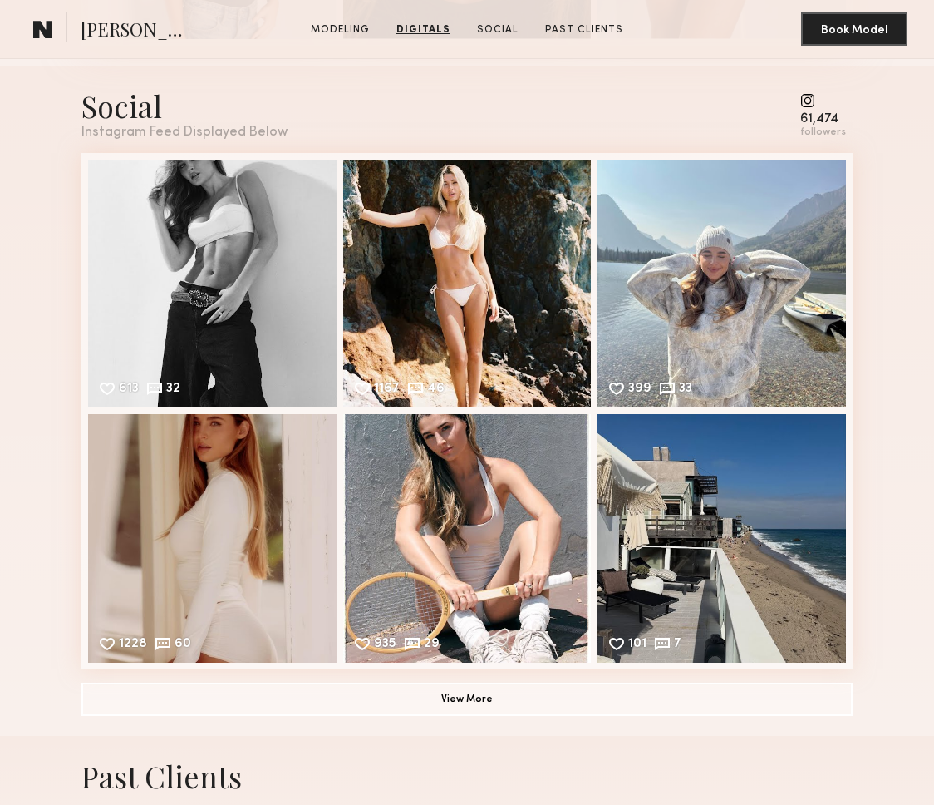
scroll to position [3173, 0]
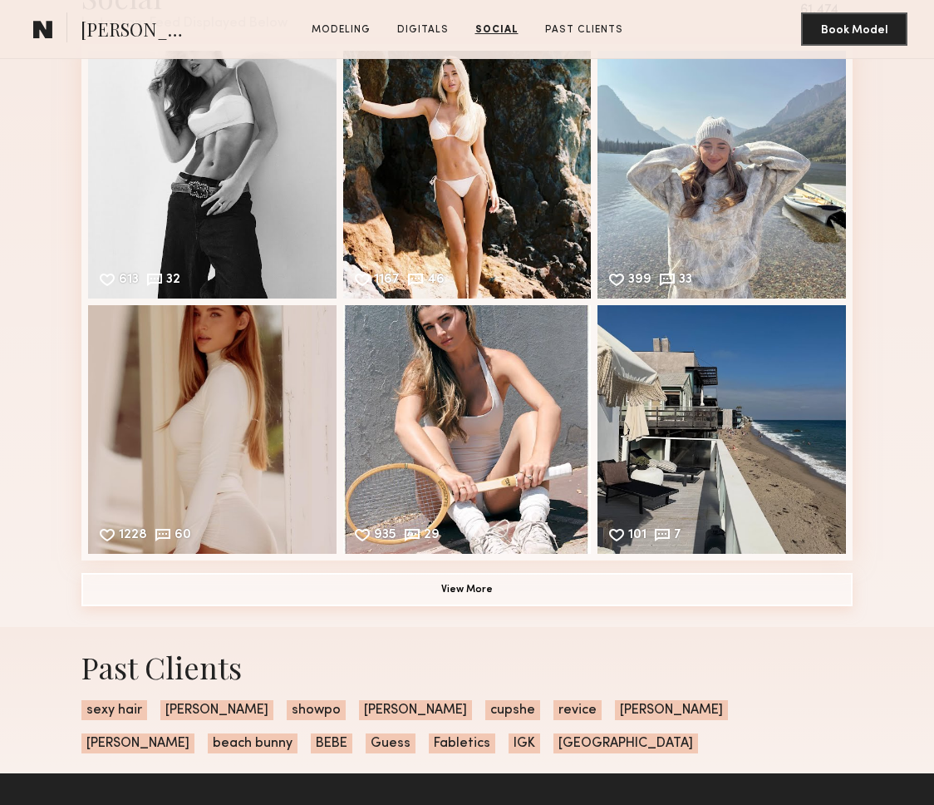
click at [466, 590] on button "View More" at bounding box center [466, 589] width 771 height 33
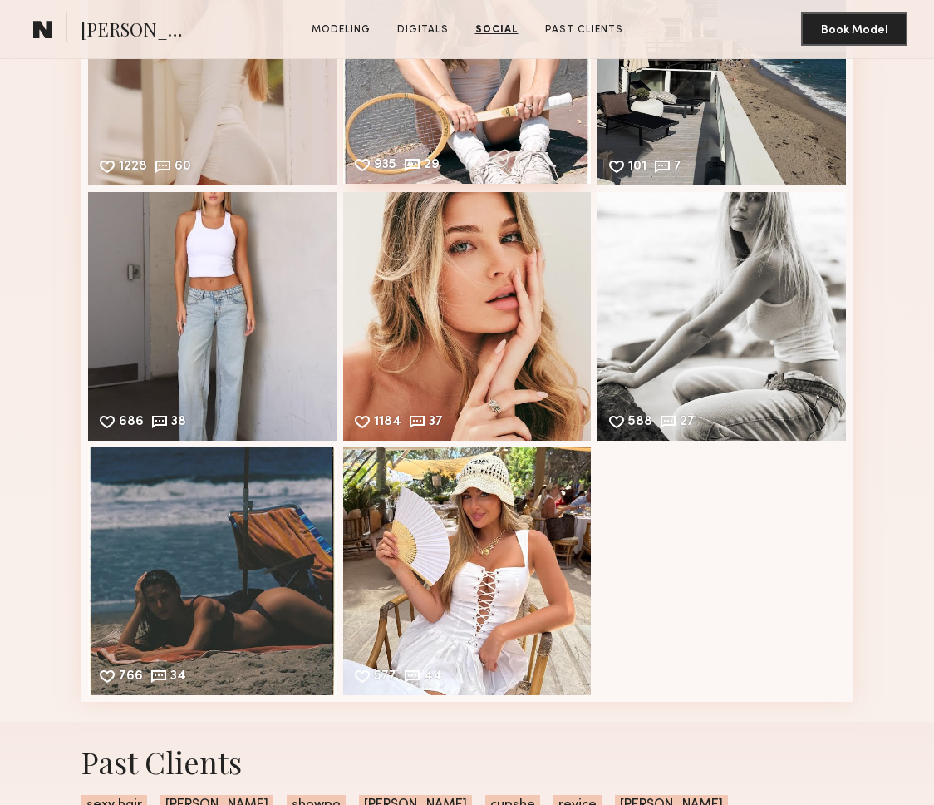
scroll to position [3644, 0]
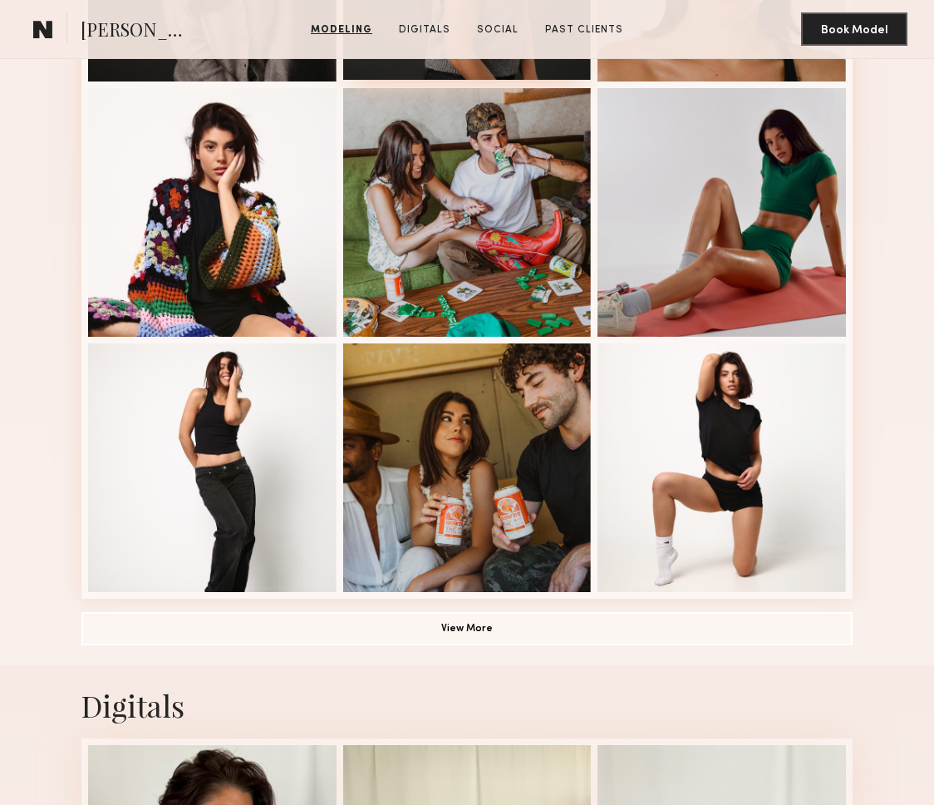
scroll to position [937, 0]
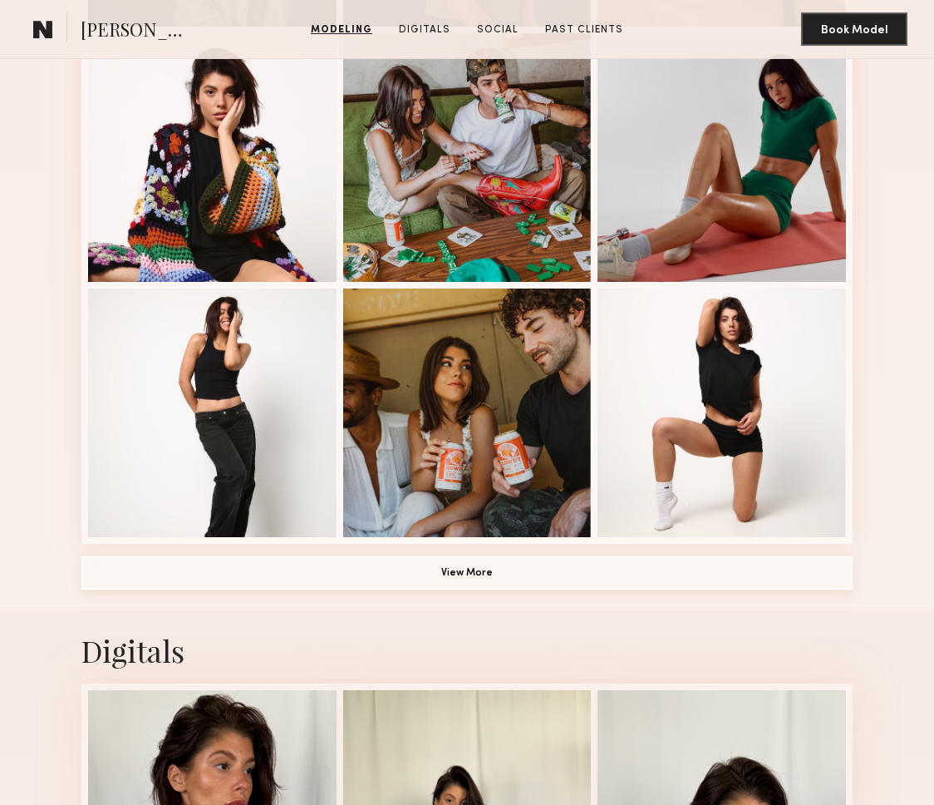
click at [487, 570] on button "View More" at bounding box center [466, 572] width 771 height 33
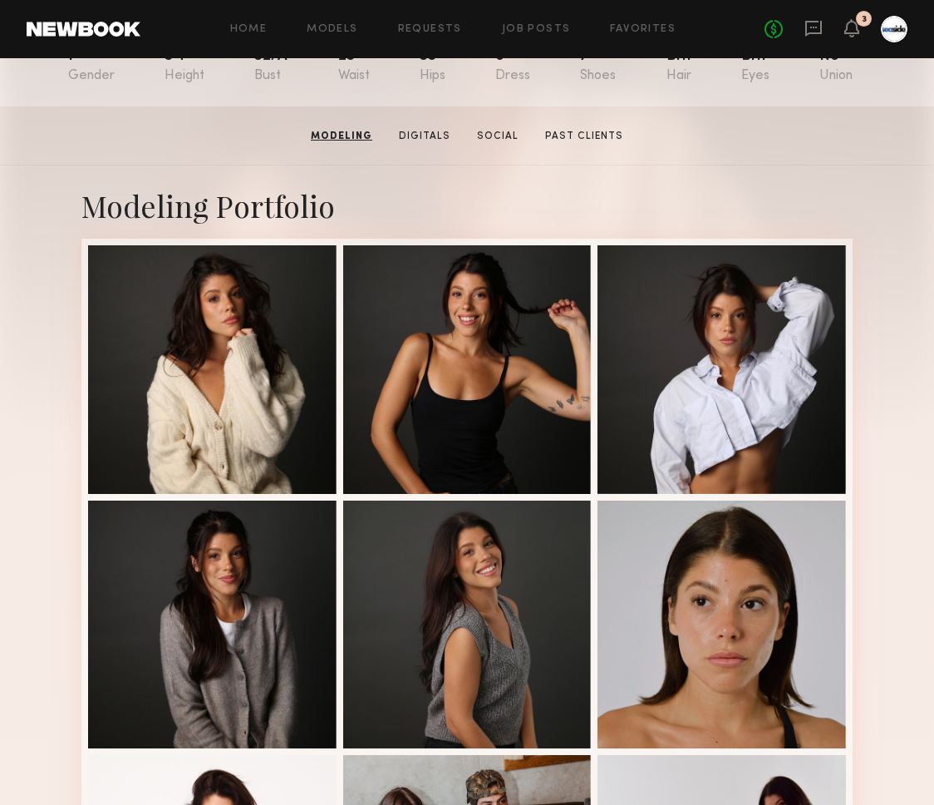
scroll to position [0, 0]
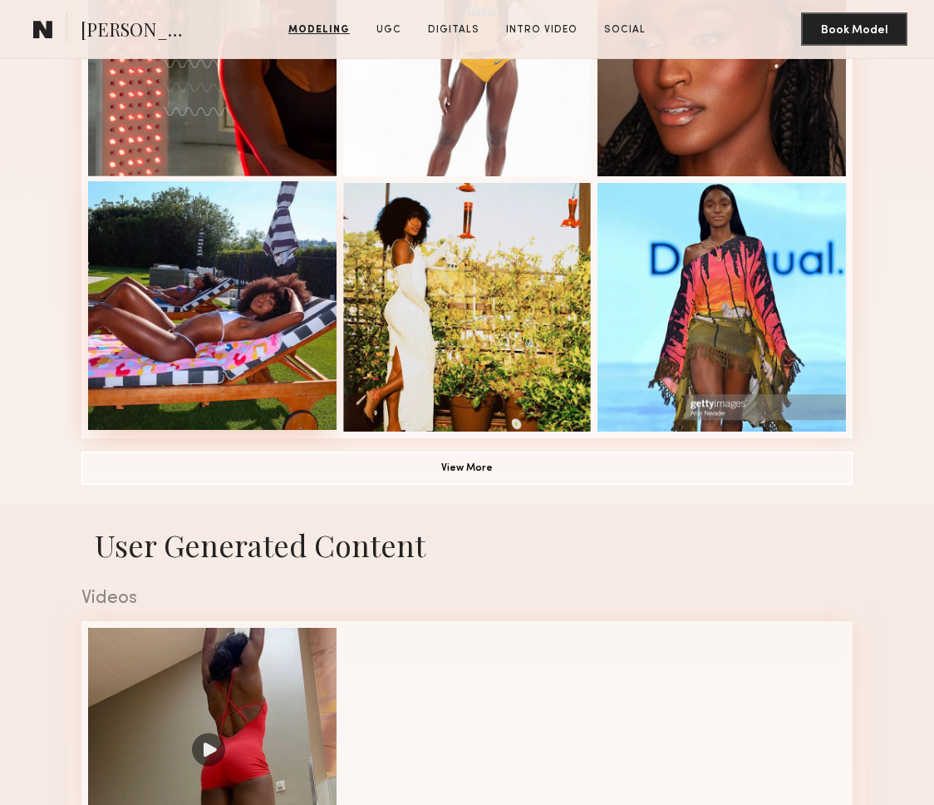
scroll to position [1042, 0]
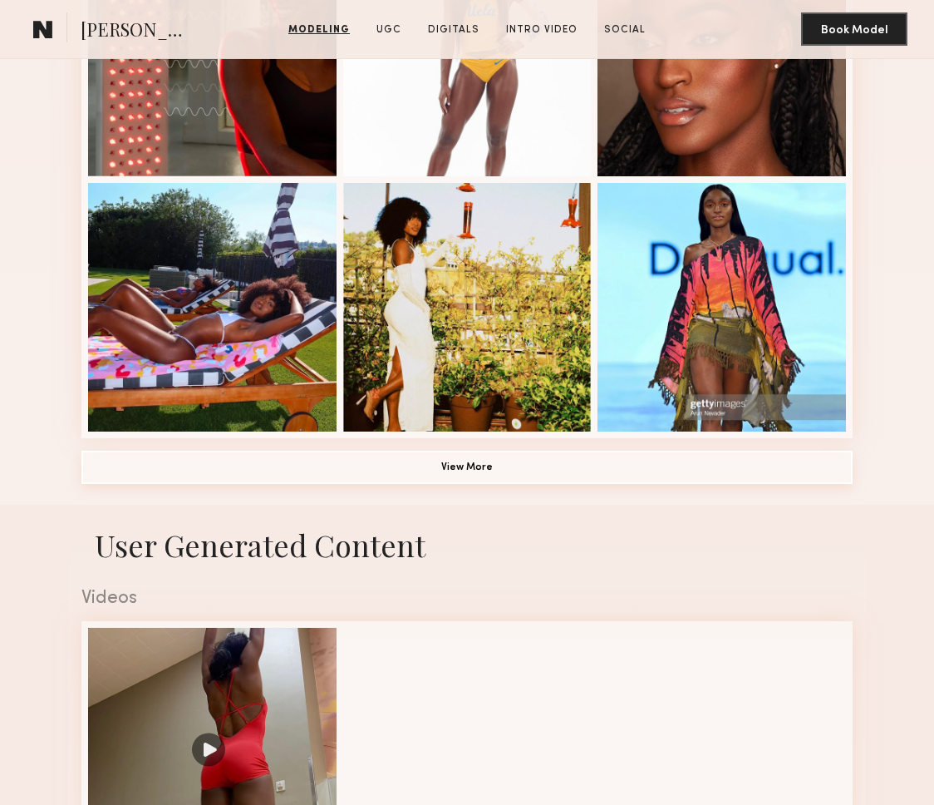
click at [515, 471] on button "View More" at bounding box center [466, 467] width 771 height 33
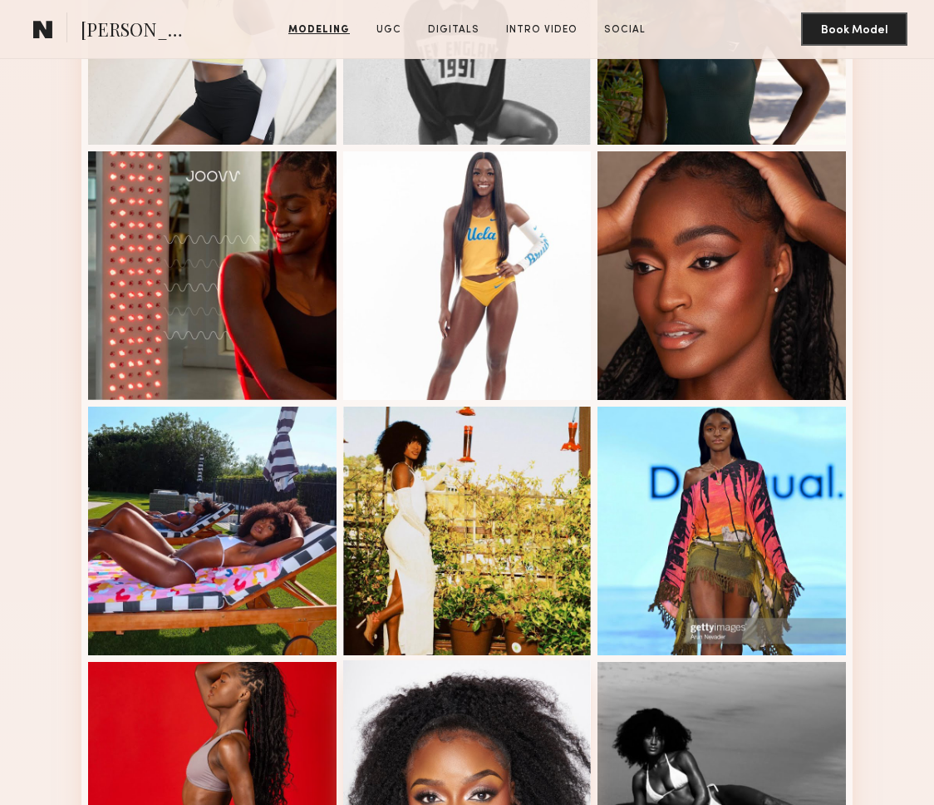
scroll to position [37, 0]
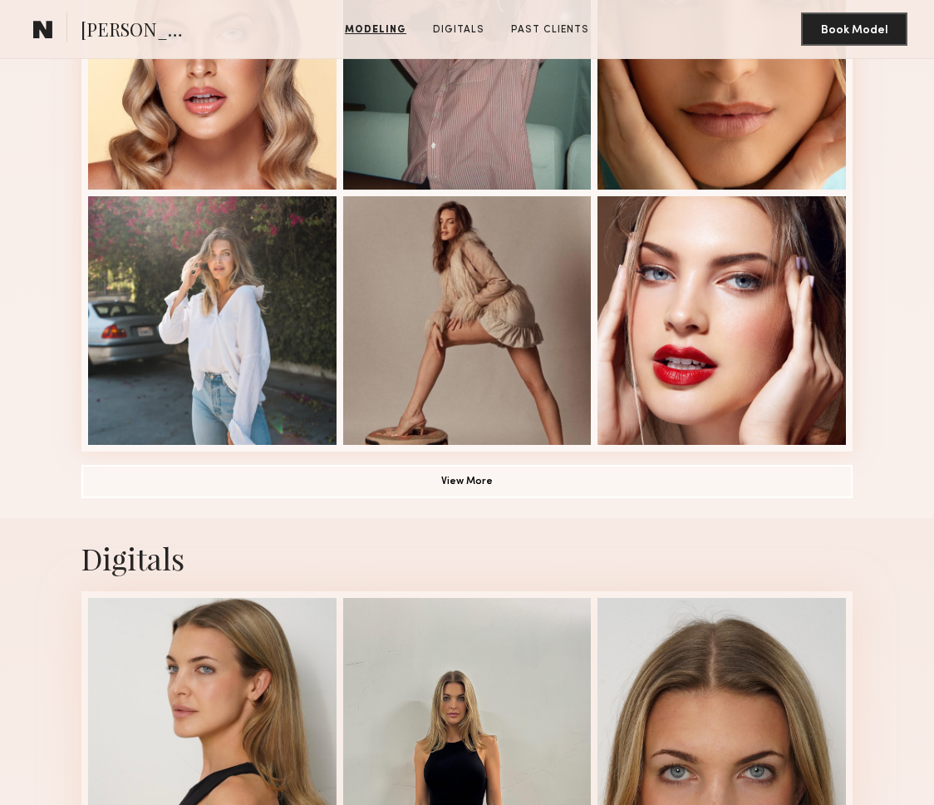
scroll to position [1165, 0]
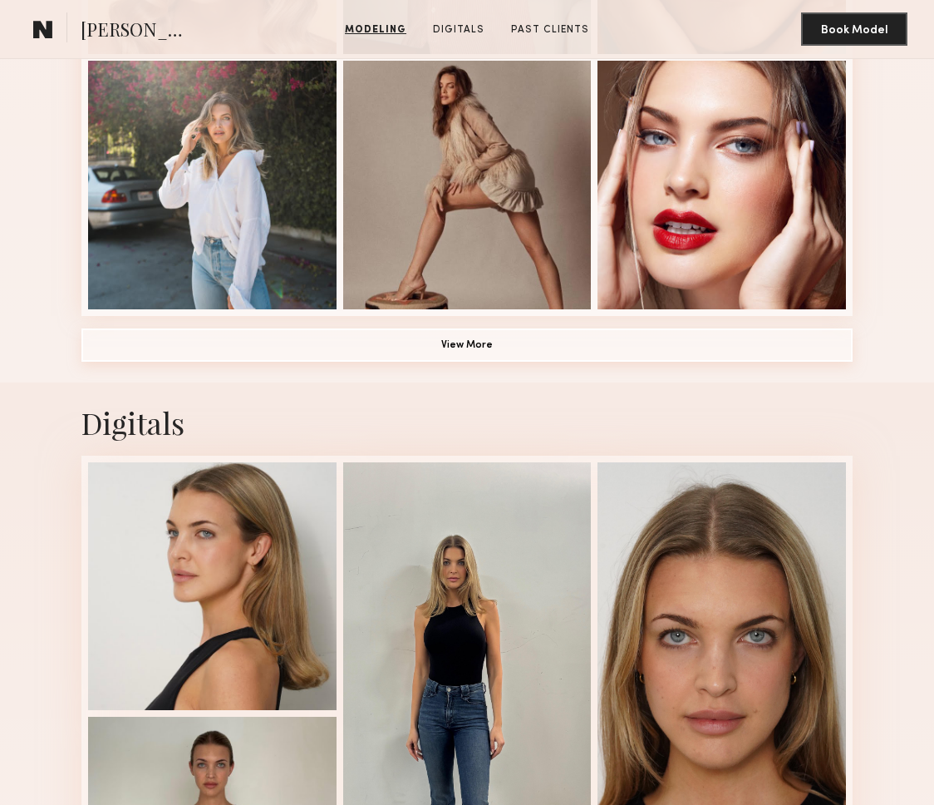
click at [431, 328] on button "View More" at bounding box center [466, 344] width 771 height 33
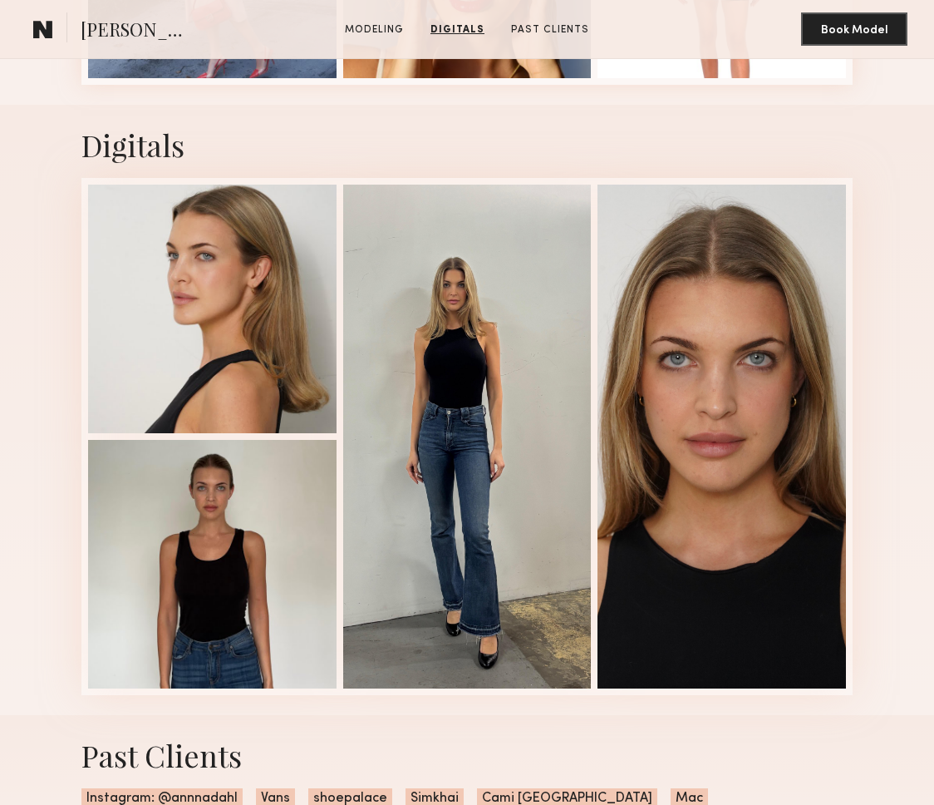
scroll to position [2545, 0]
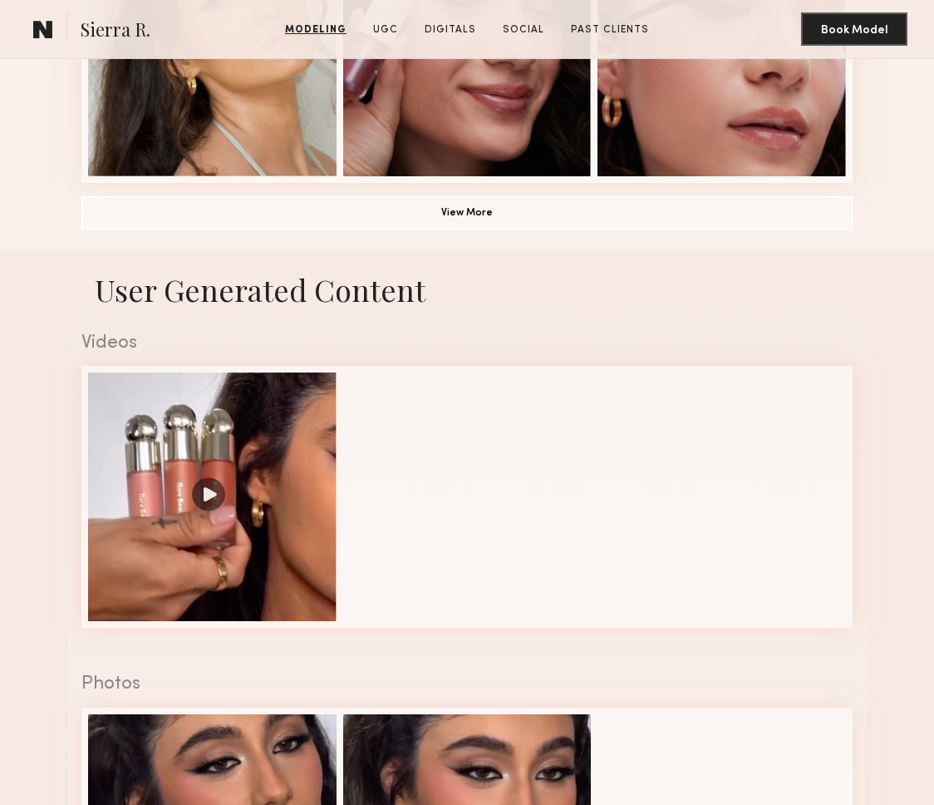
scroll to position [1299, 0]
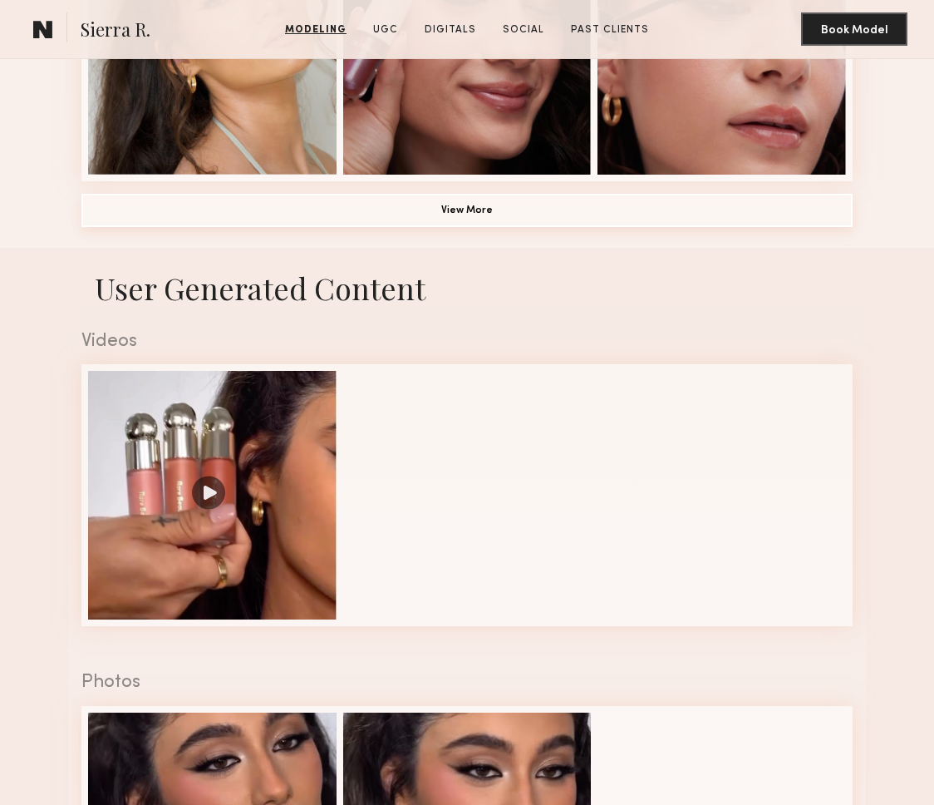
click at [423, 197] on button "View More" at bounding box center [466, 210] width 771 height 33
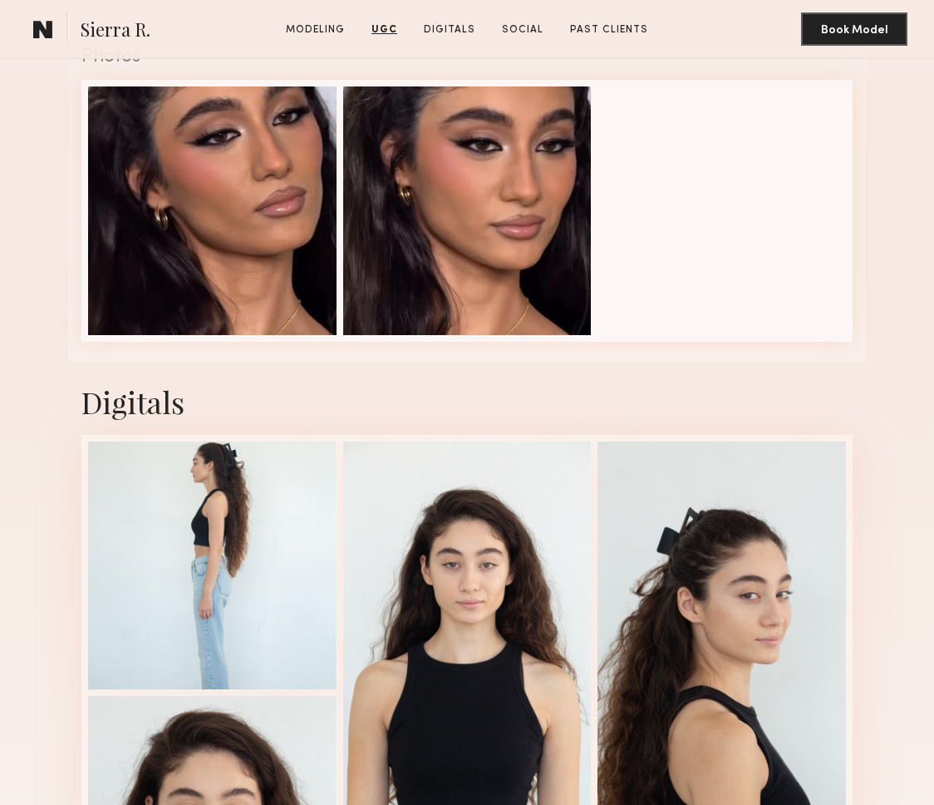
scroll to position [3426, 0]
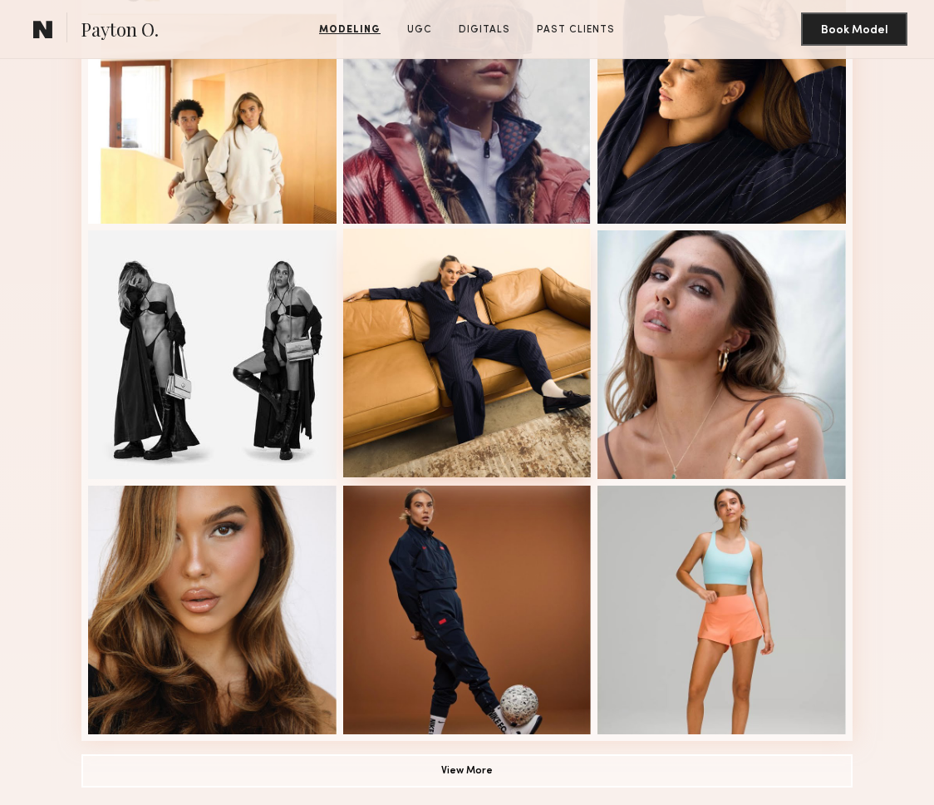
scroll to position [1266, 0]
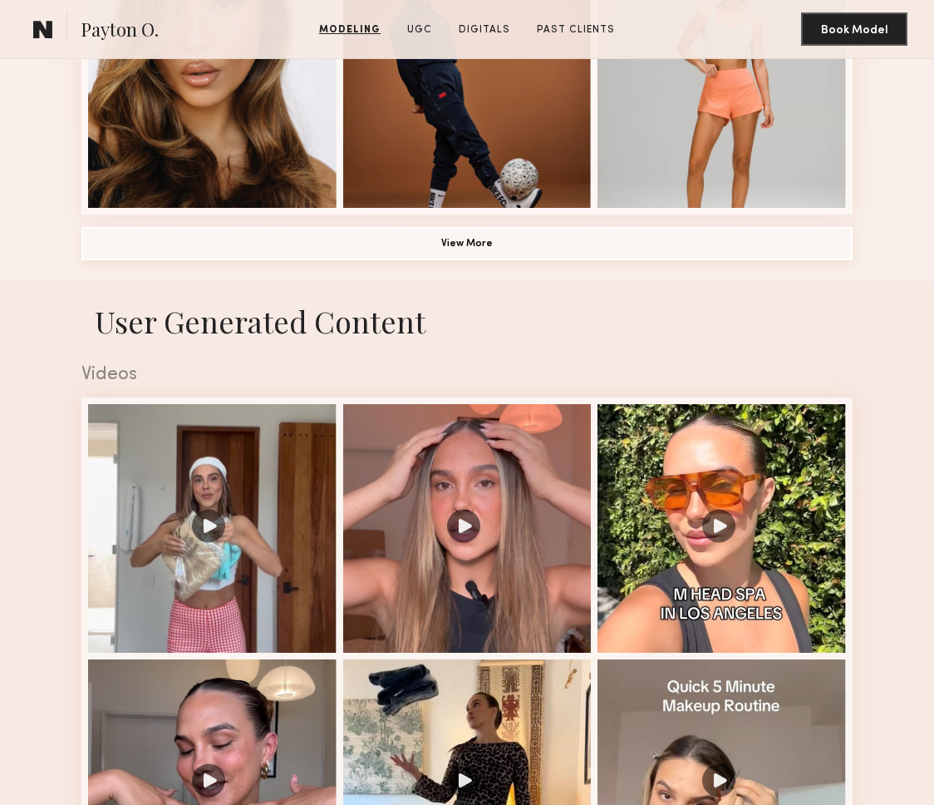
click at [489, 250] on button "View More" at bounding box center [466, 243] width 771 height 33
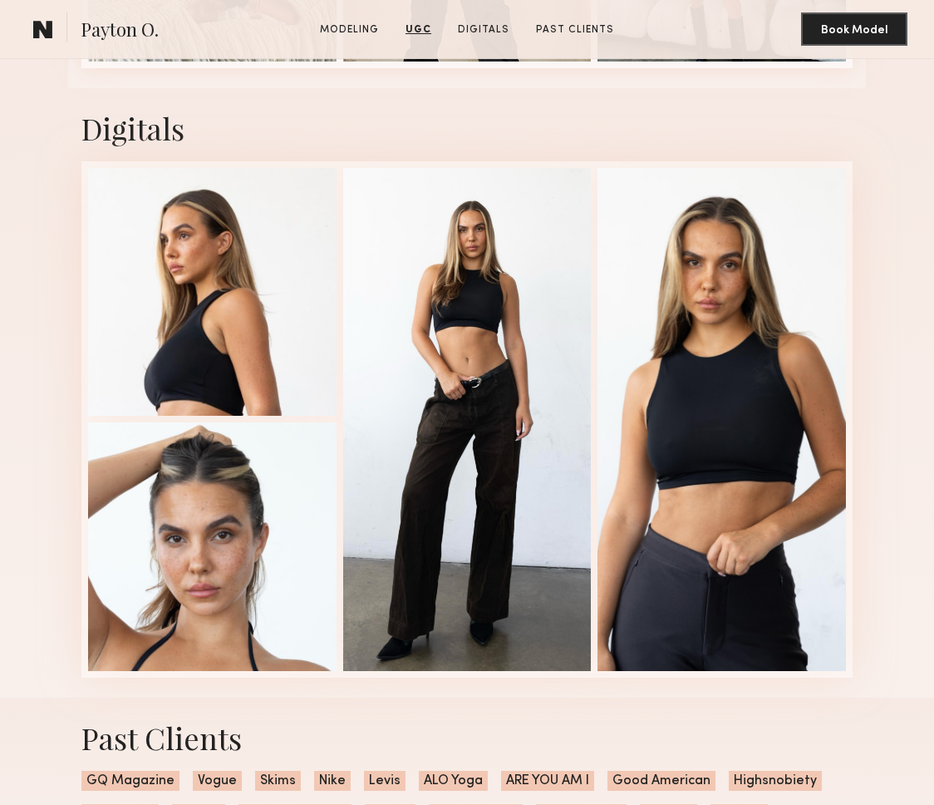
scroll to position [4197, 0]
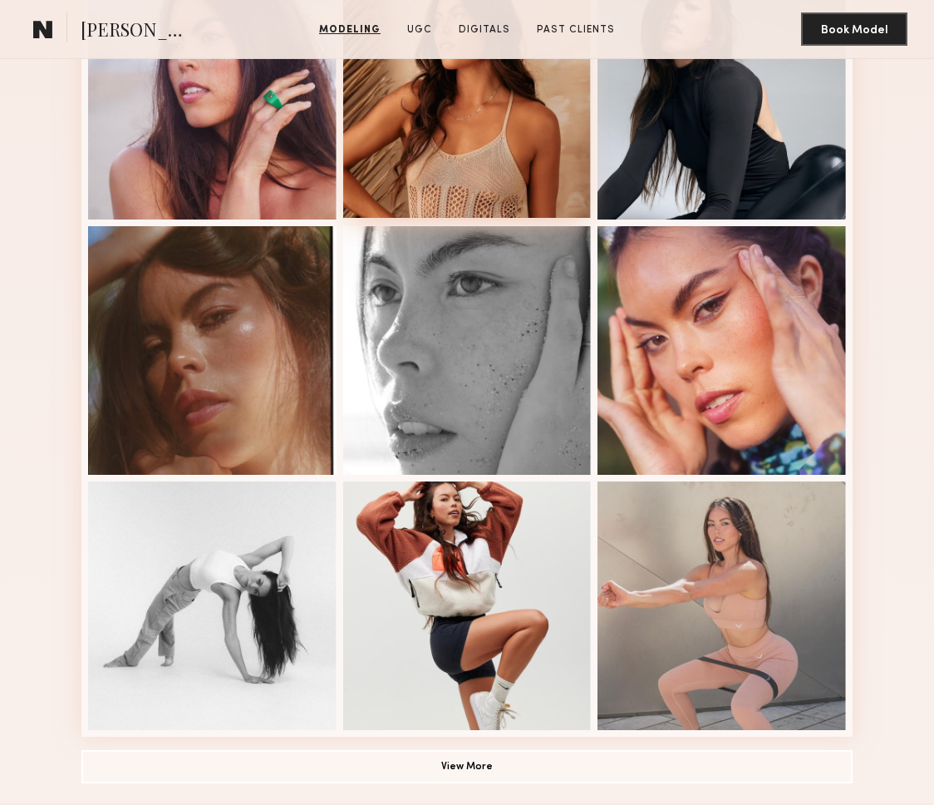
scroll to position [1088, 0]
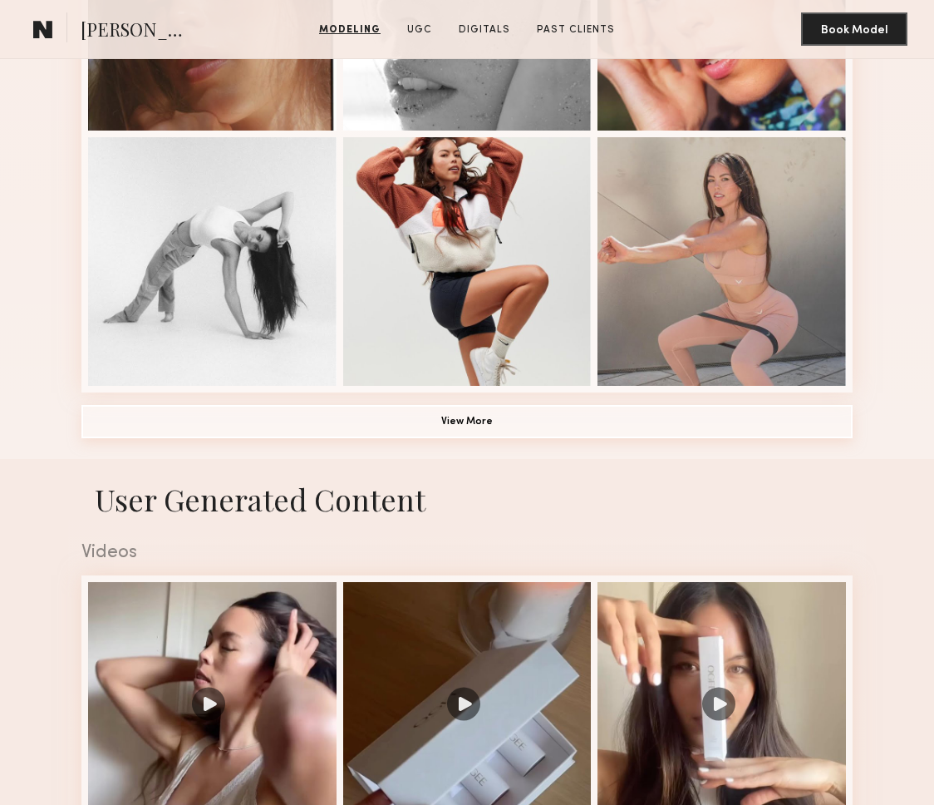
click at [446, 412] on button "View More" at bounding box center [466, 421] width 771 height 33
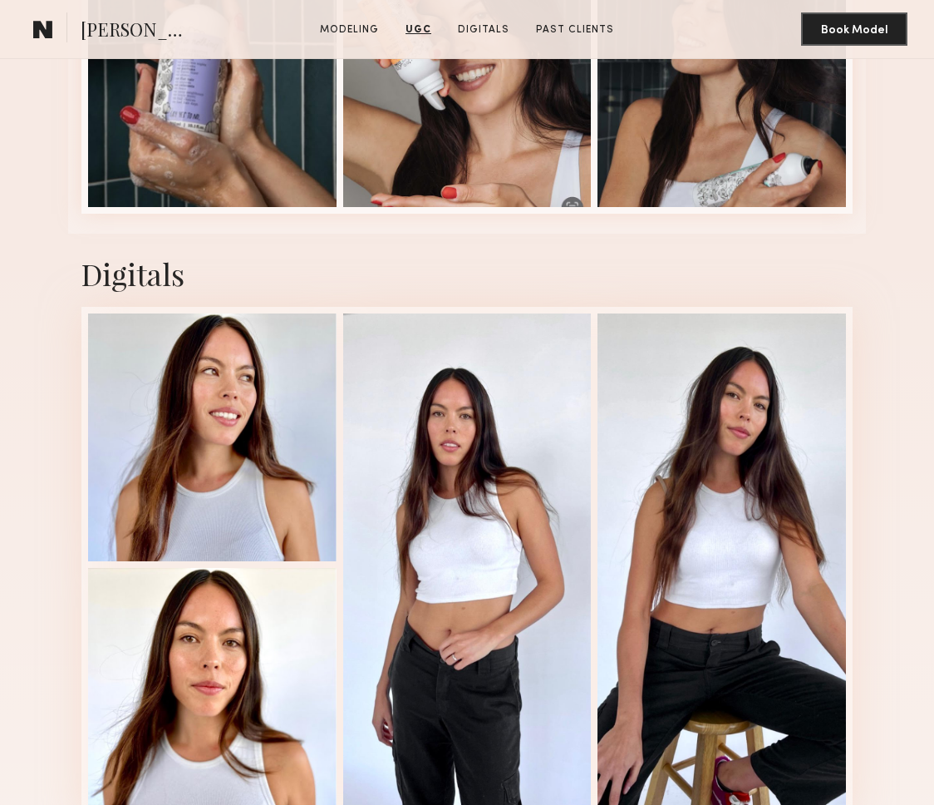
scroll to position [3296, 0]
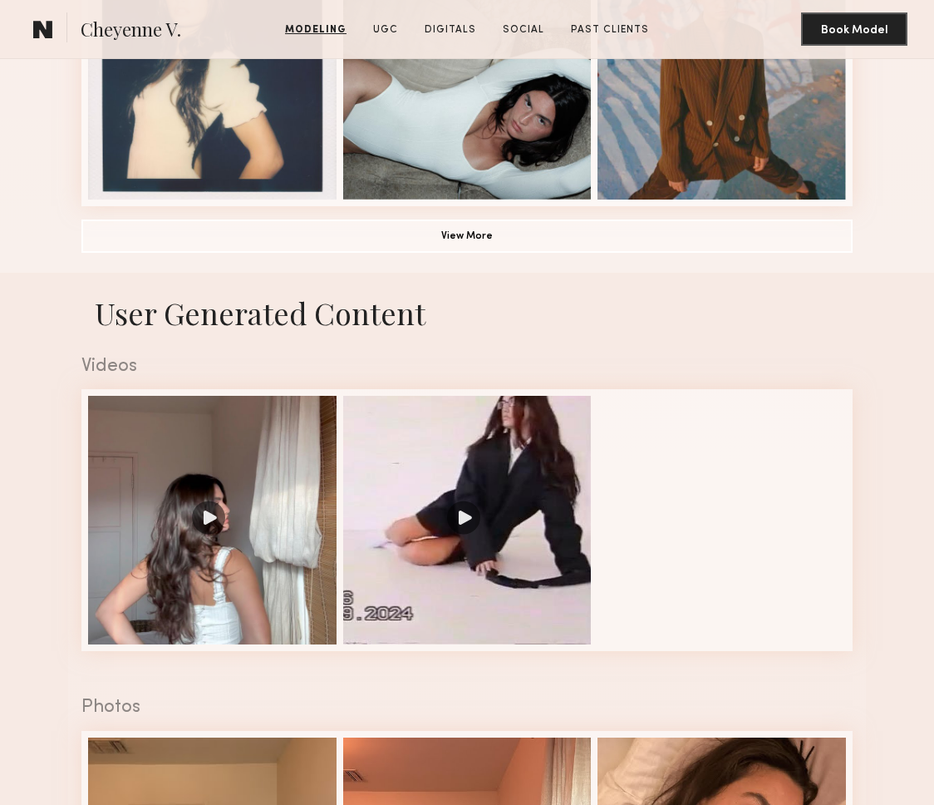
scroll to position [1276, 0]
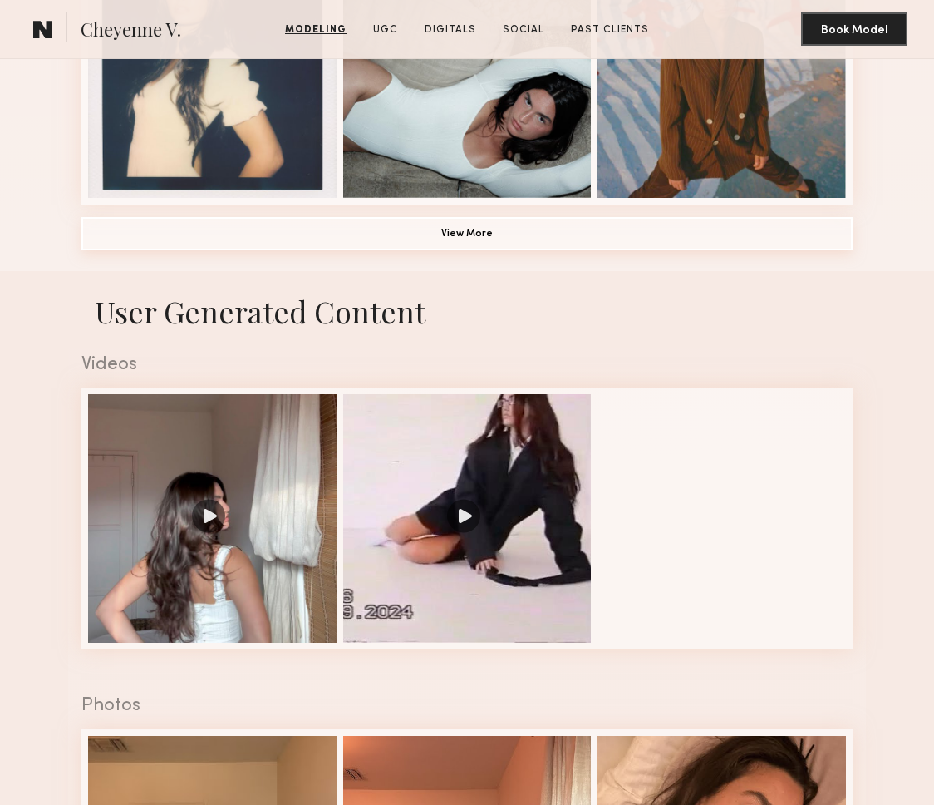
click at [424, 230] on button "View More" at bounding box center [466, 233] width 771 height 33
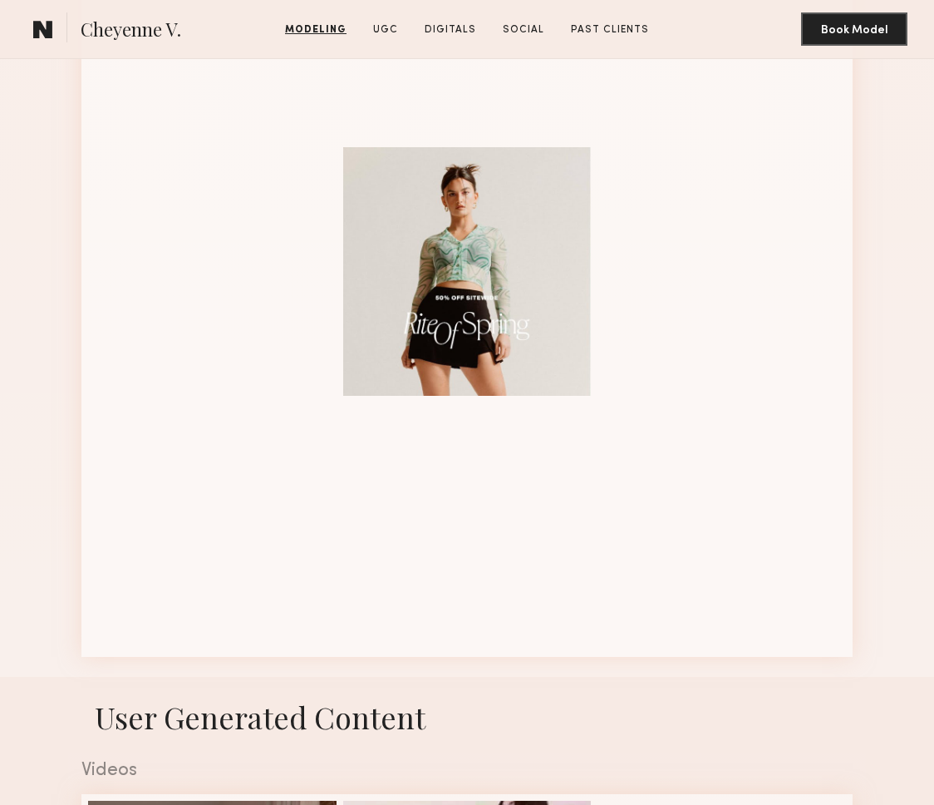
scroll to position [1938, 0]
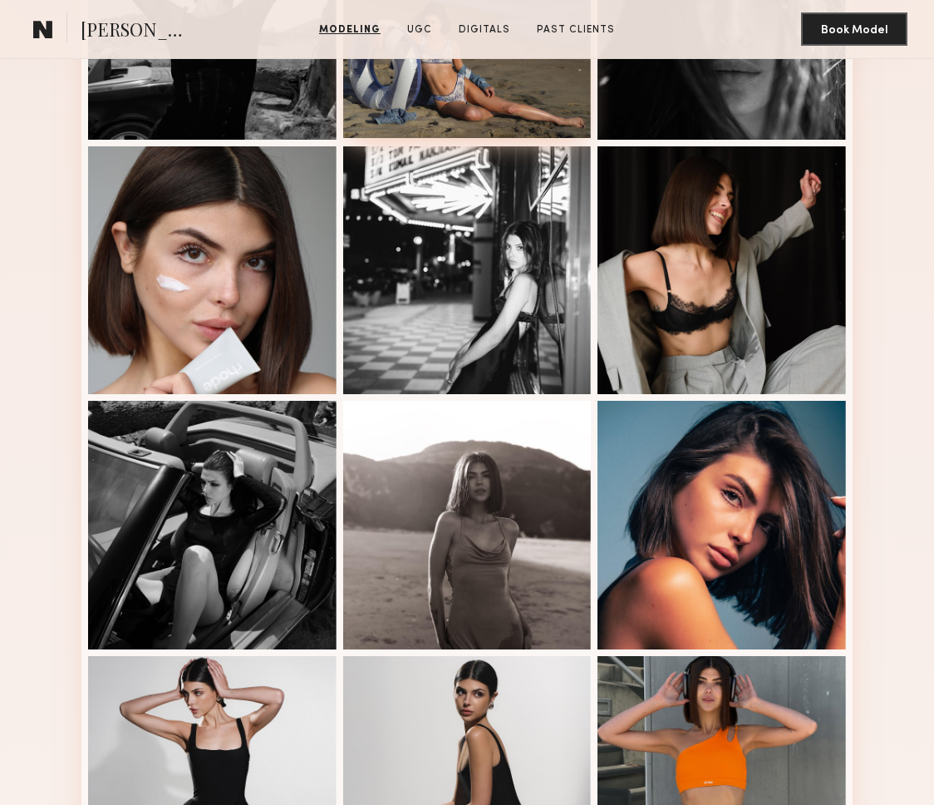
scroll to position [892, 0]
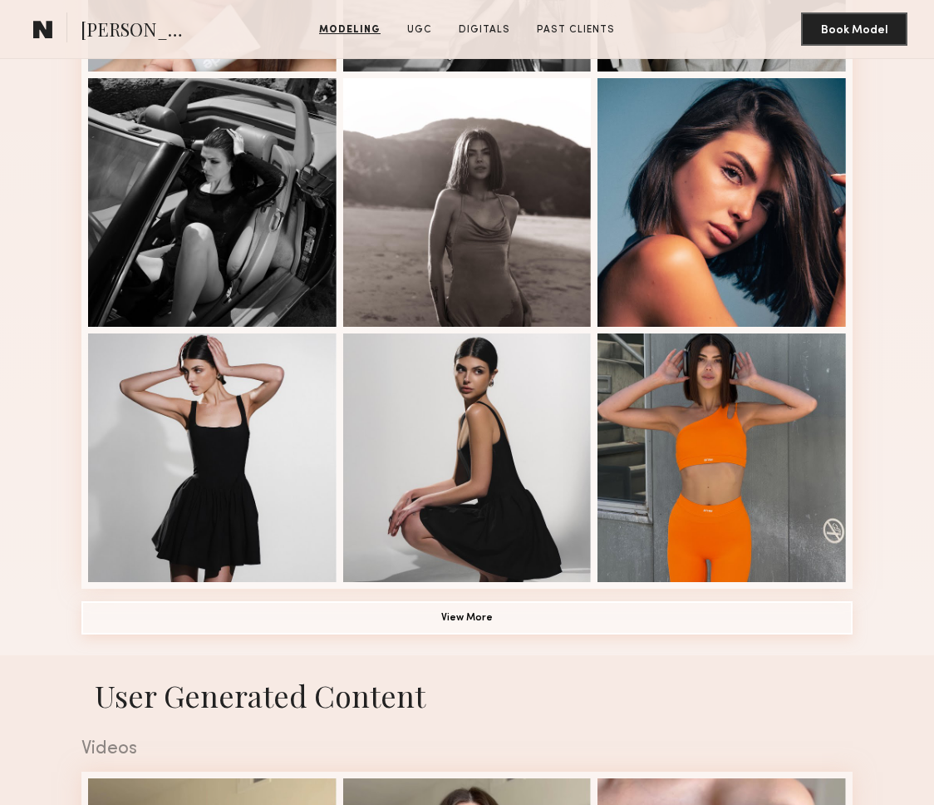
click at [531, 612] on button "View More" at bounding box center [466, 617] width 771 height 33
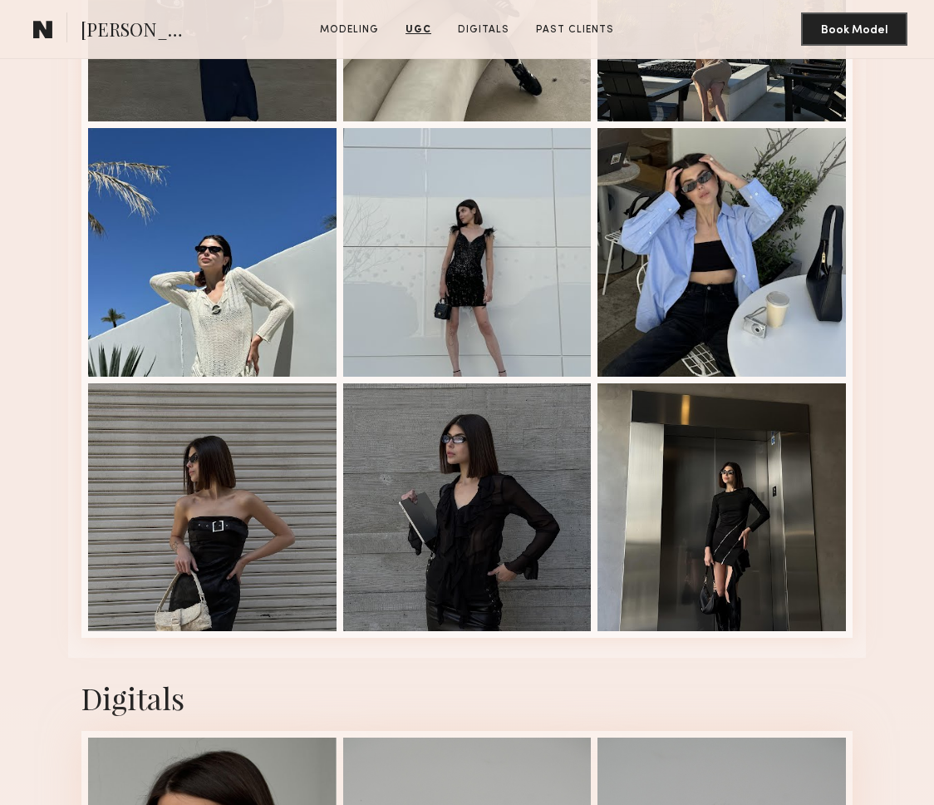
scroll to position [4204, 0]
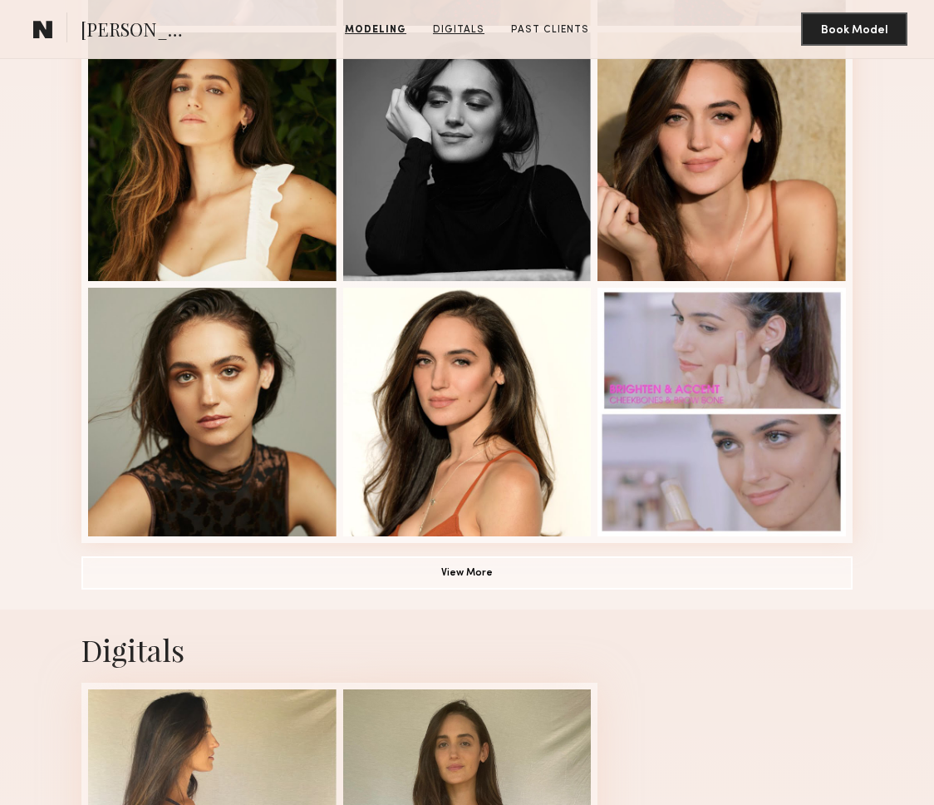
scroll to position [1175, 0]
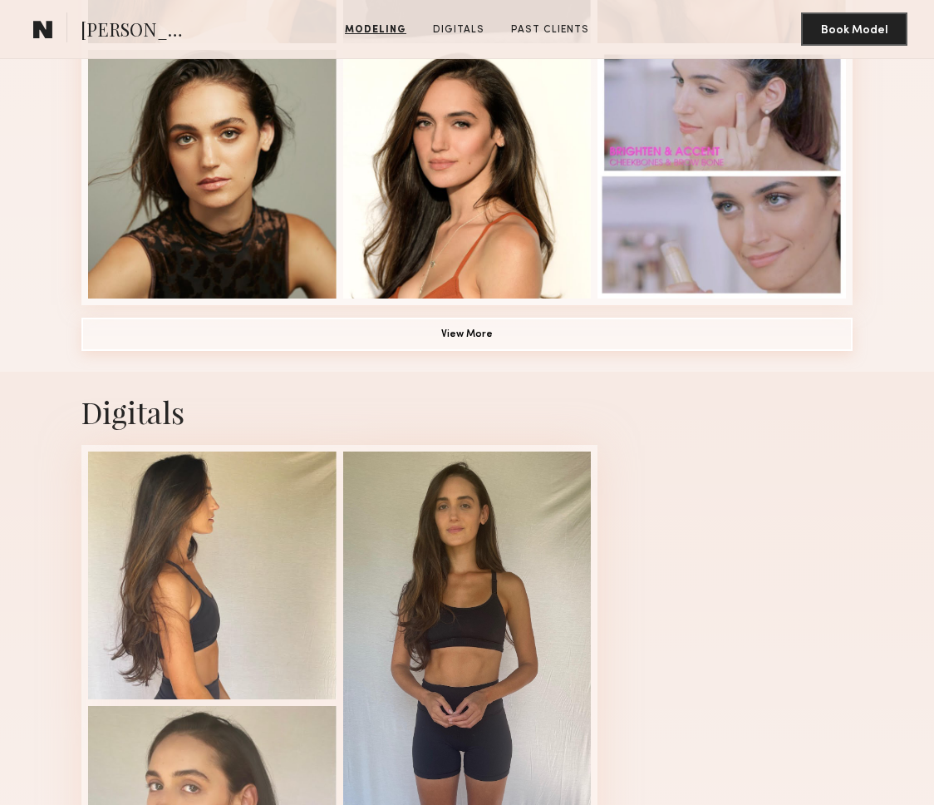
click at [437, 333] on button "View More" at bounding box center [466, 334] width 771 height 33
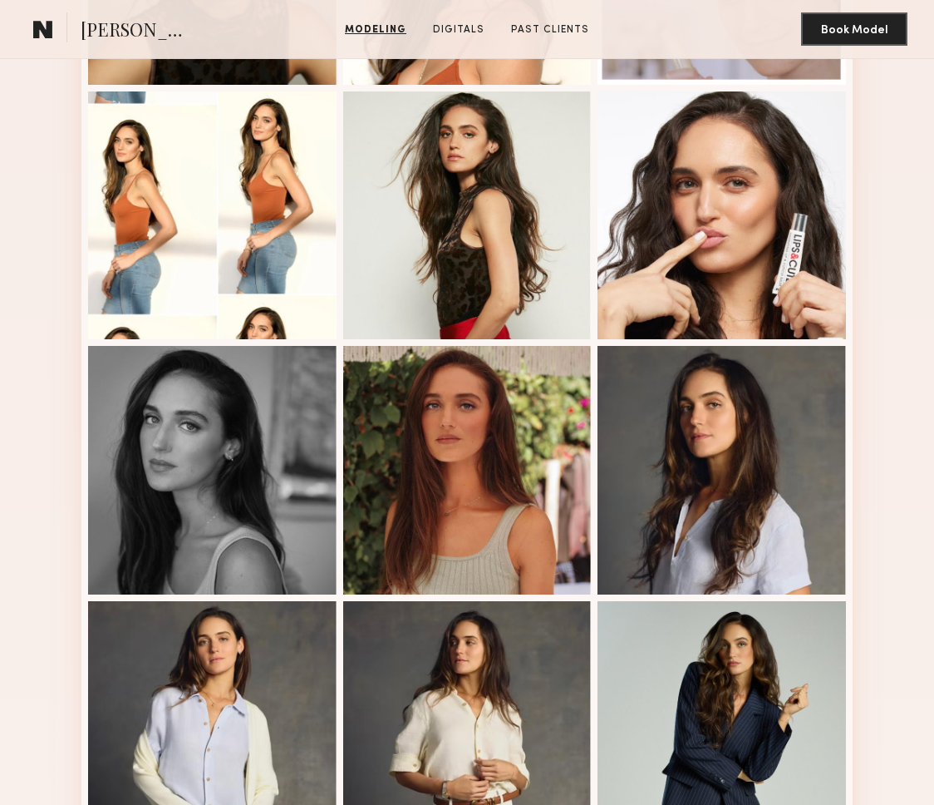
scroll to position [654, 0]
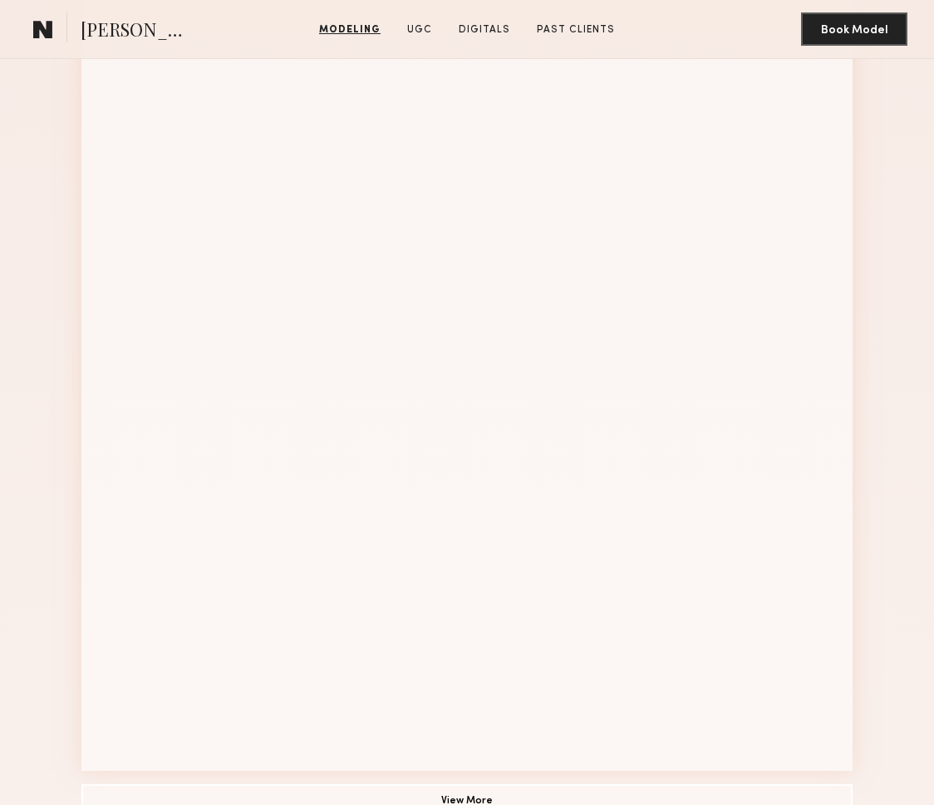
scroll to position [1099, 0]
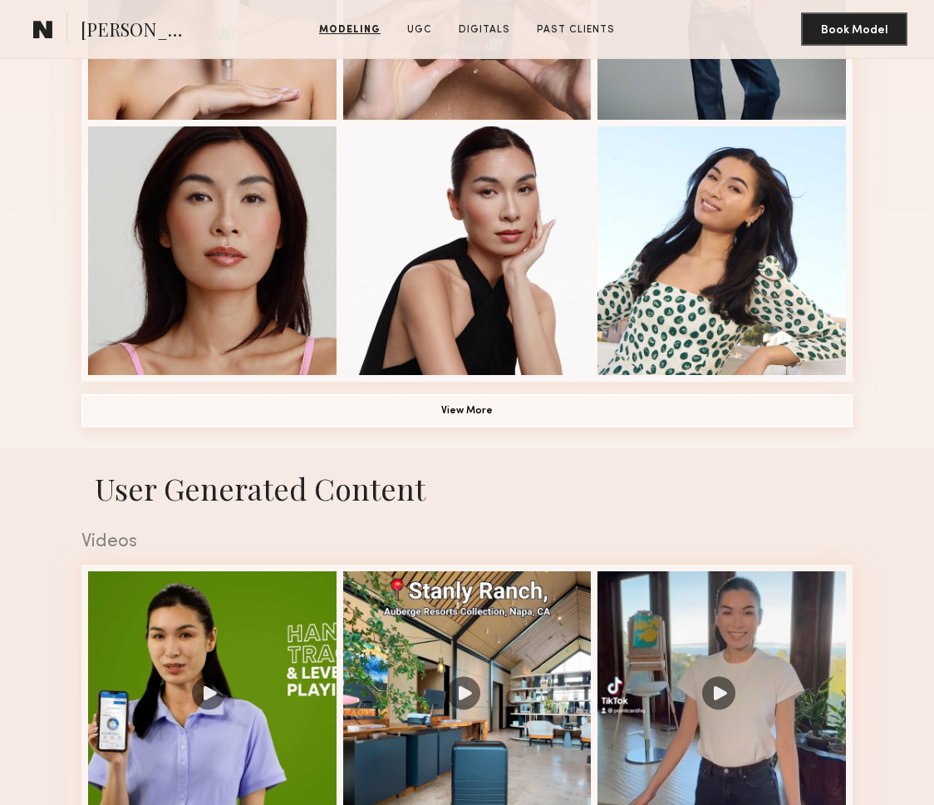
click at [456, 407] on button "View More" at bounding box center [466, 410] width 771 height 33
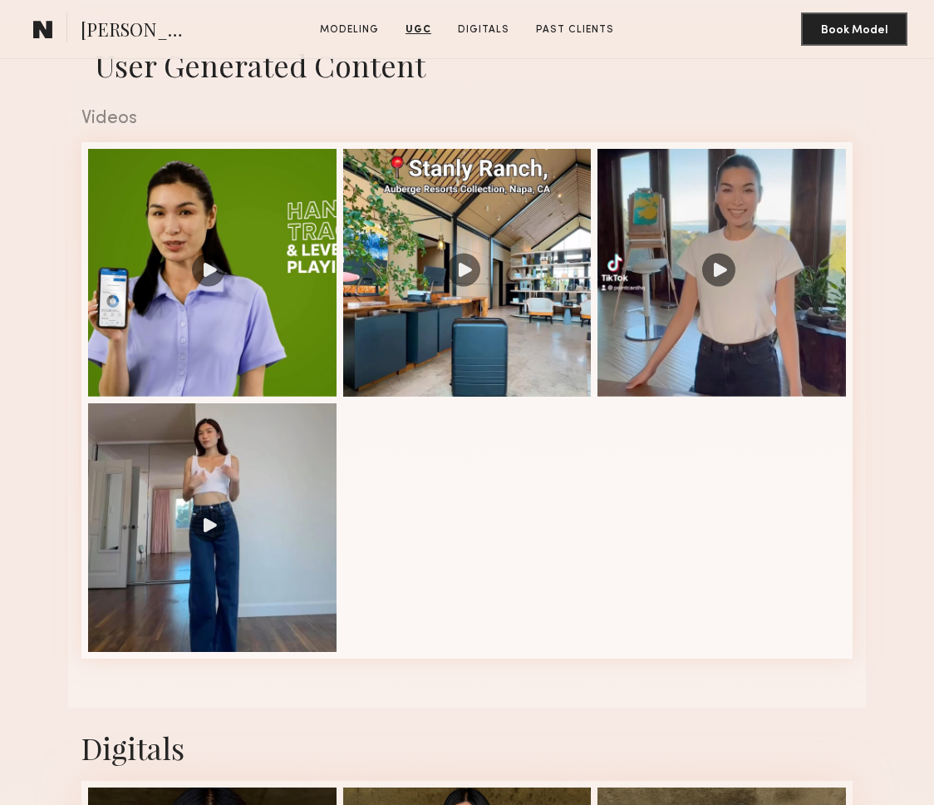
scroll to position [2751, 0]
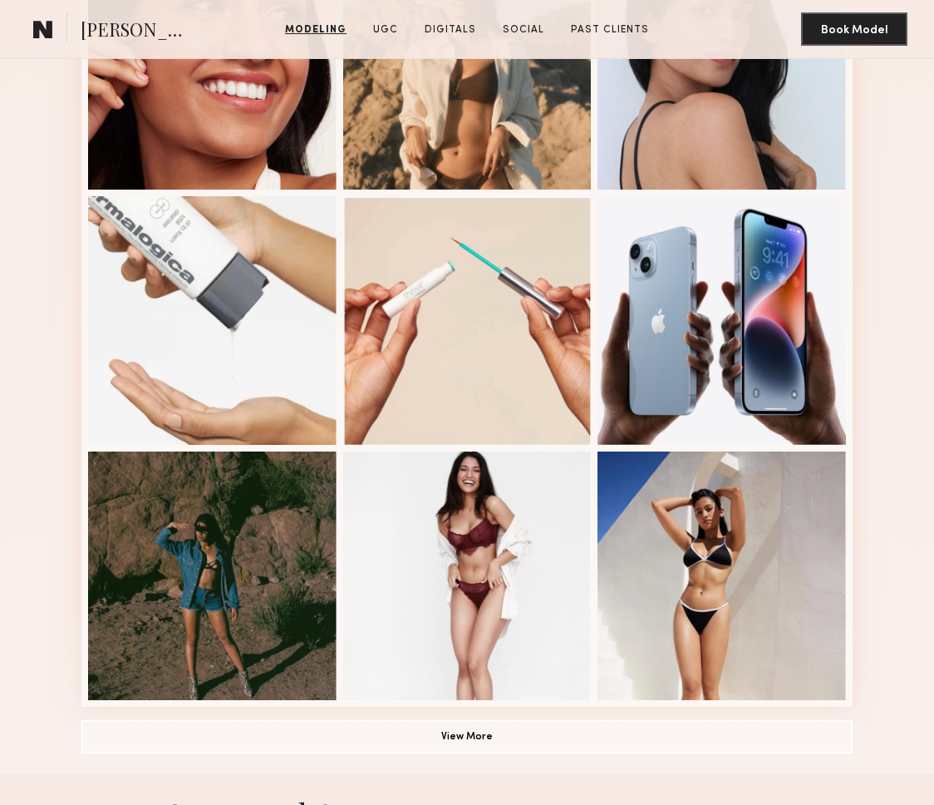
scroll to position [925, 0]
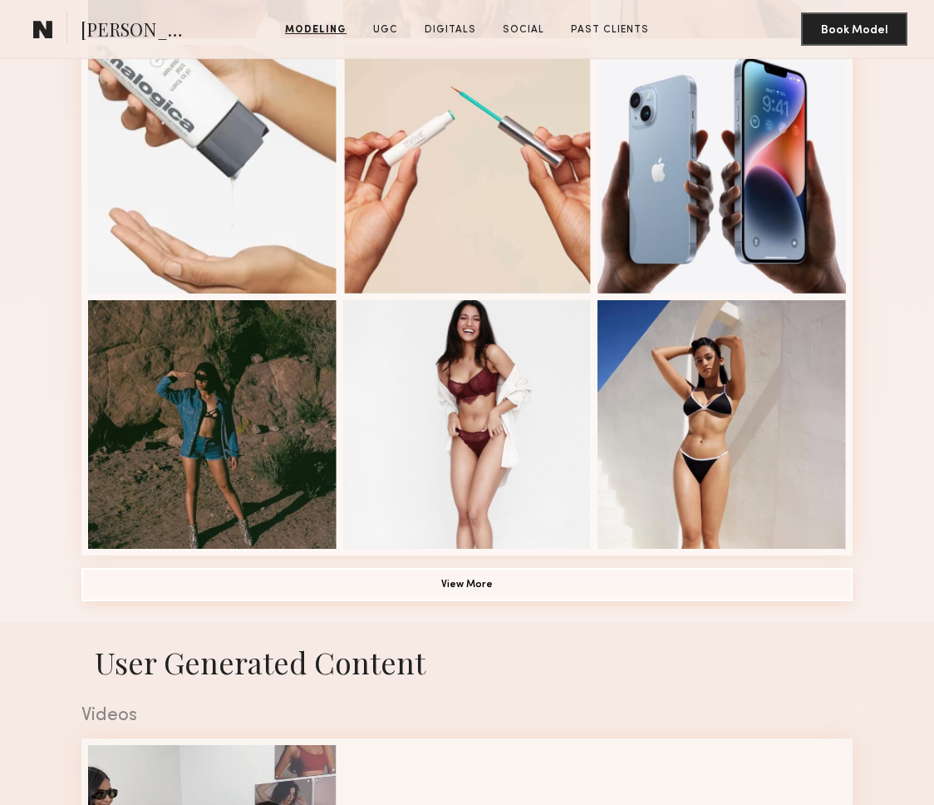
click at [490, 582] on button "View More" at bounding box center [466, 584] width 771 height 33
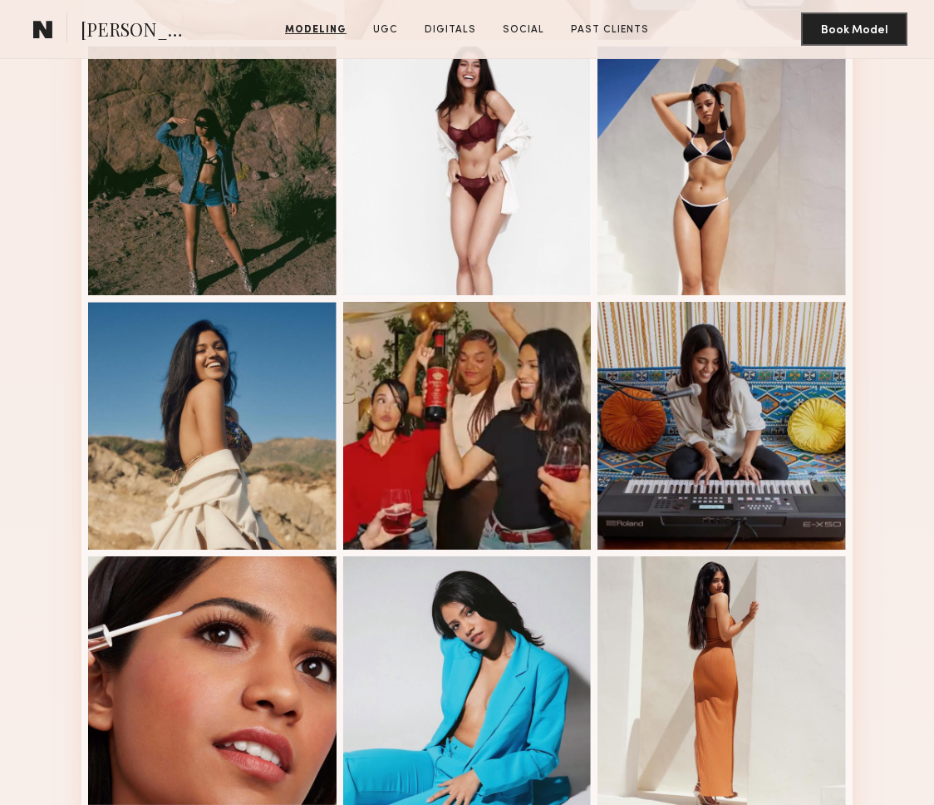
scroll to position [0, 0]
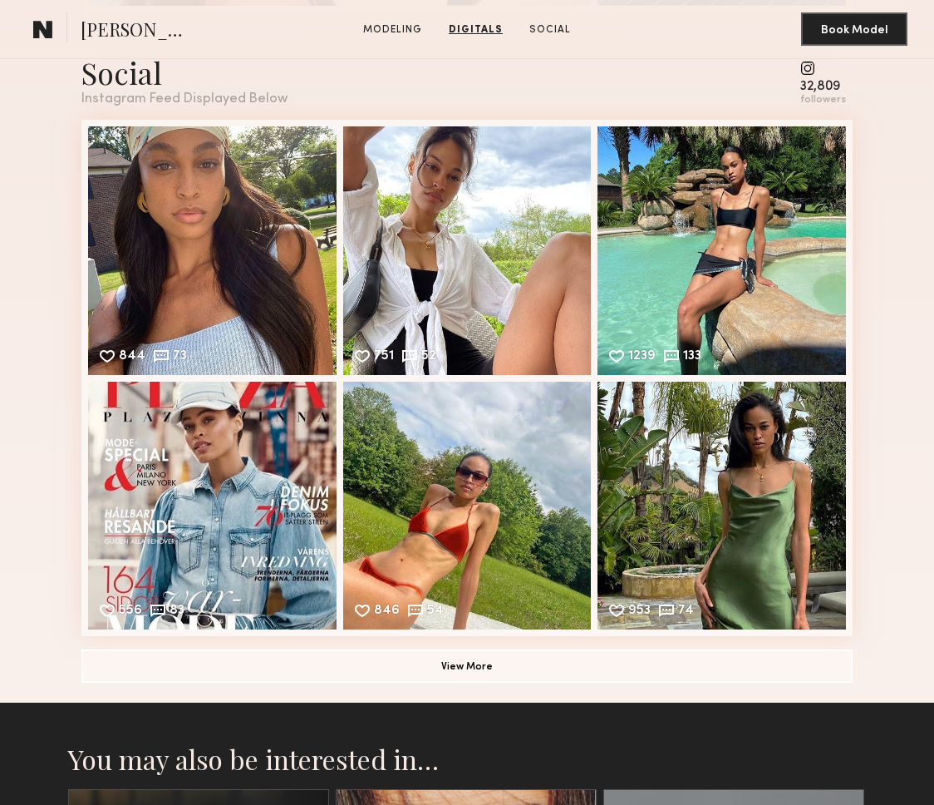
scroll to position [2078, 0]
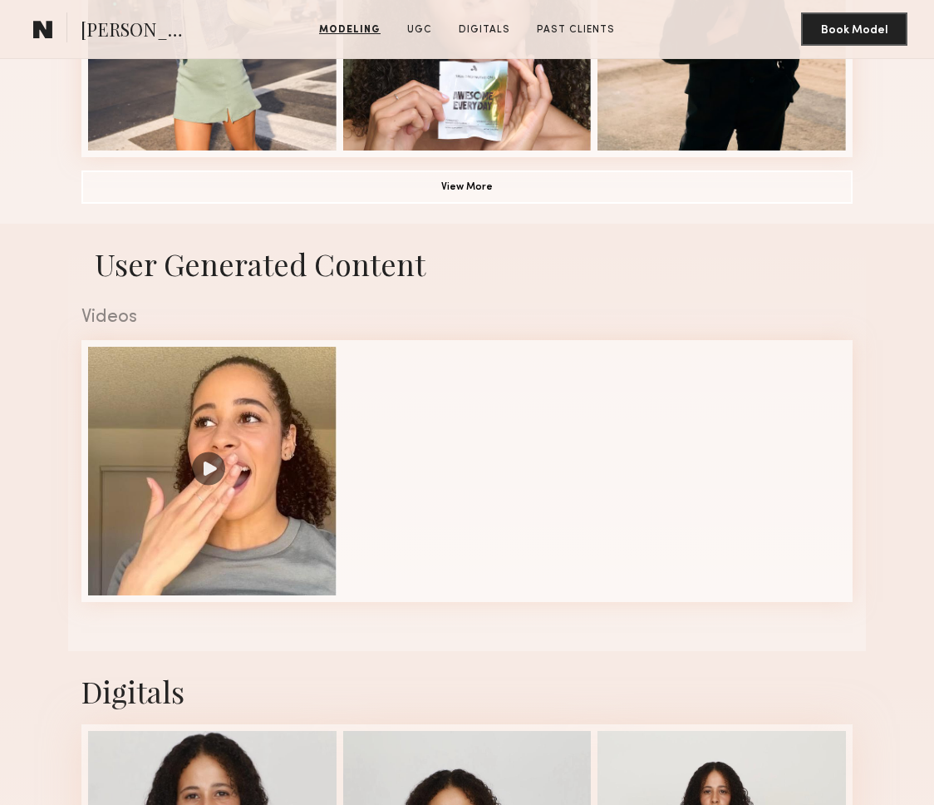
scroll to position [1328, 0]
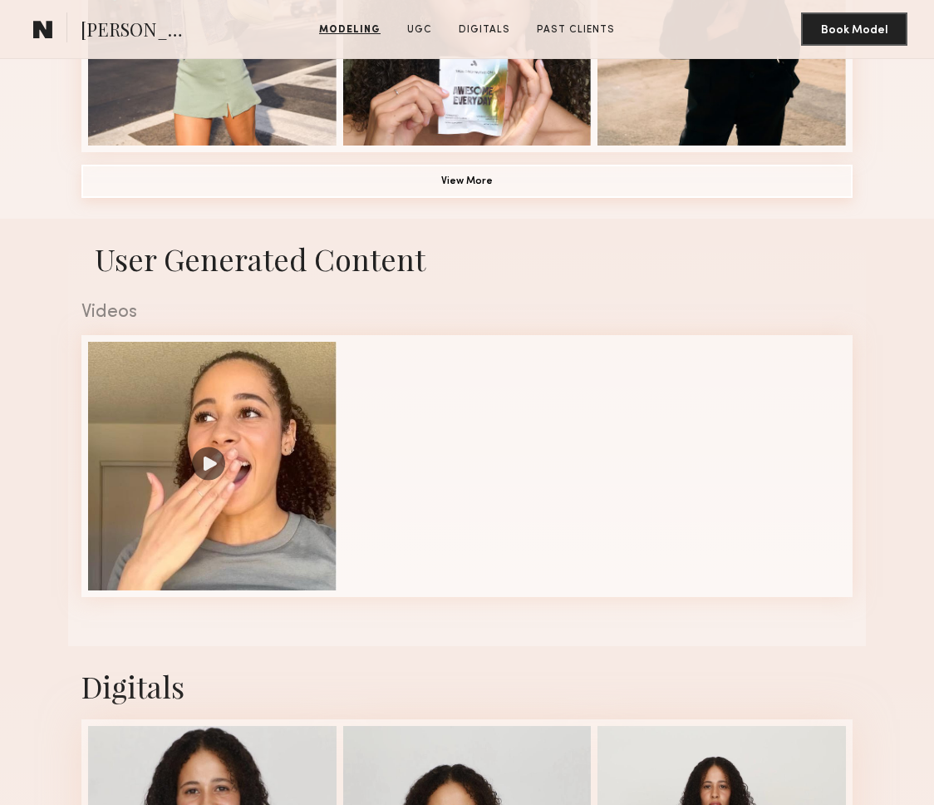
click at [472, 189] on button "View More" at bounding box center [466, 181] width 771 height 33
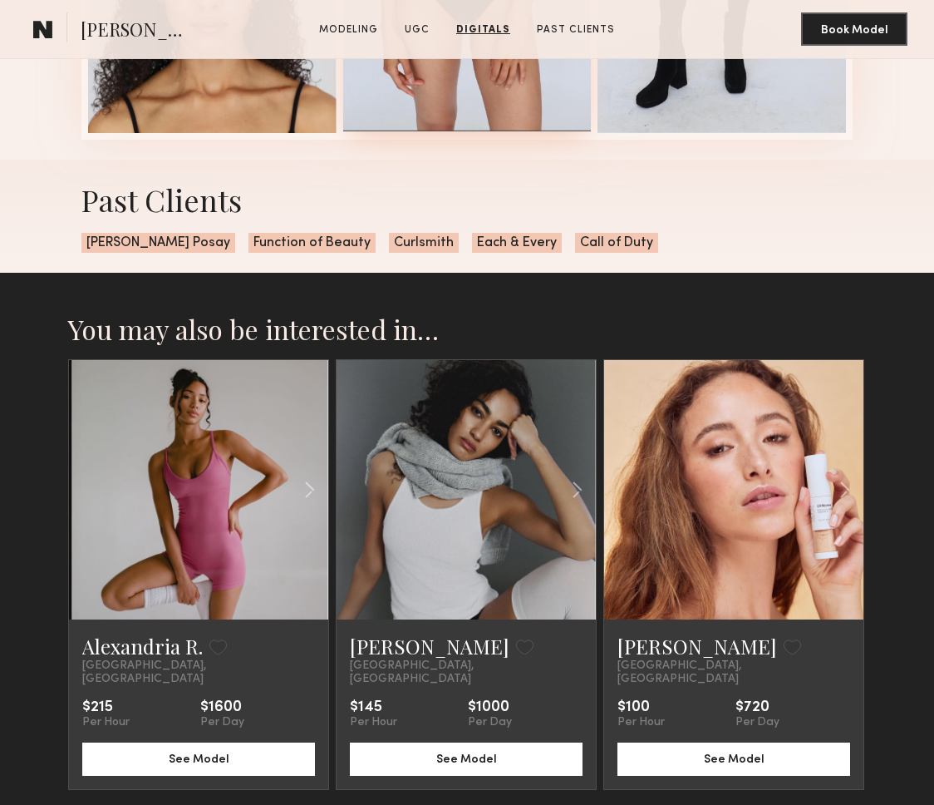
scroll to position [3519, 0]
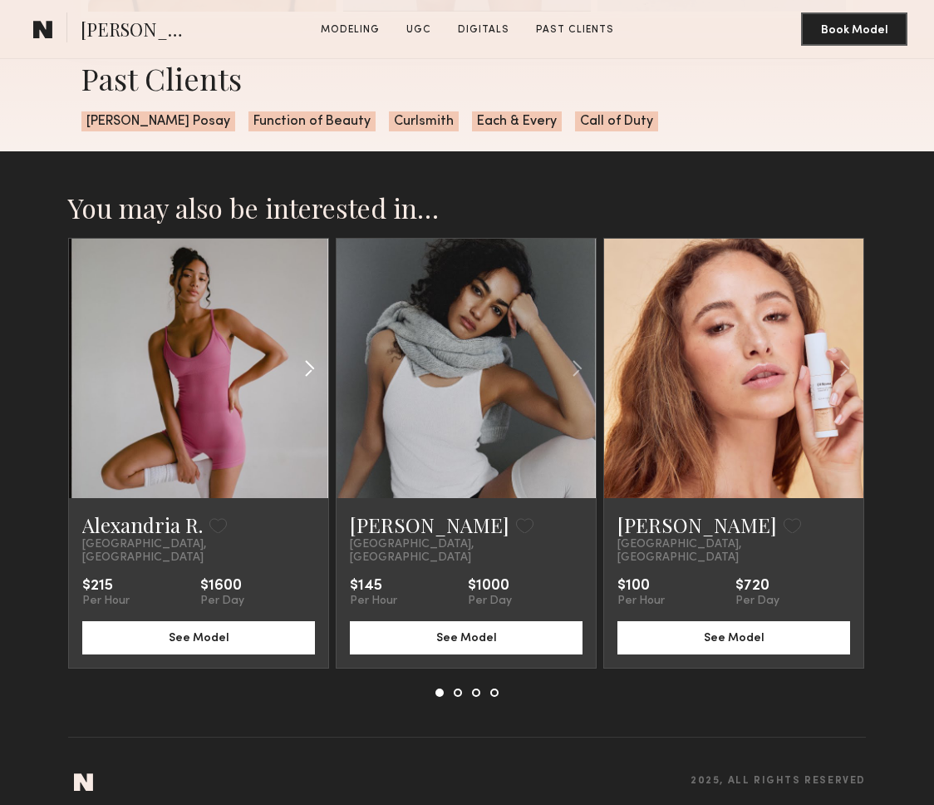
click at [304, 362] on common-icon at bounding box center [310, 368] width 24 height 32
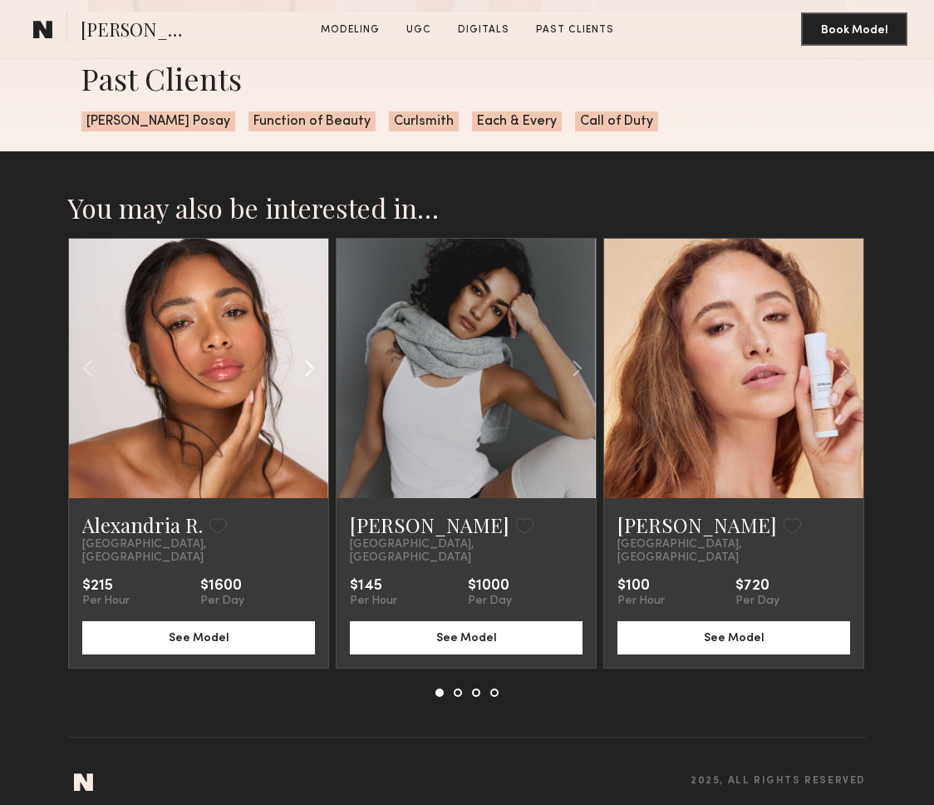
click at [305, 362] on common-icon at bounding box center [310, 368] width 24 height 32
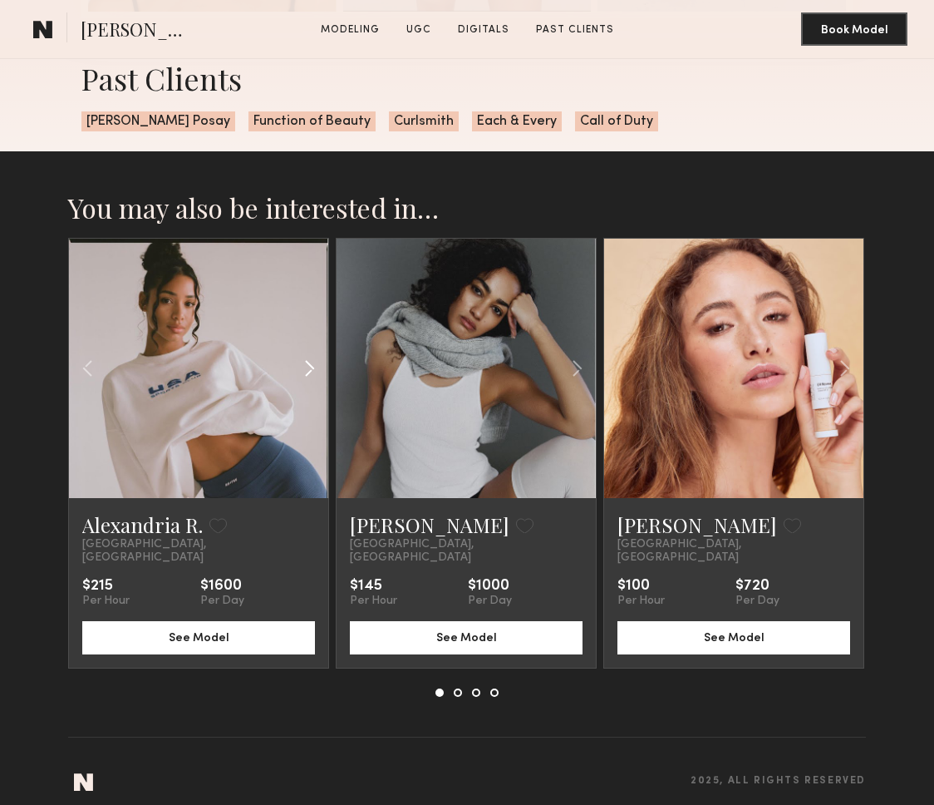
click at [308, 362] on common-icon at bounding box center [310, 368] width 24 height 32
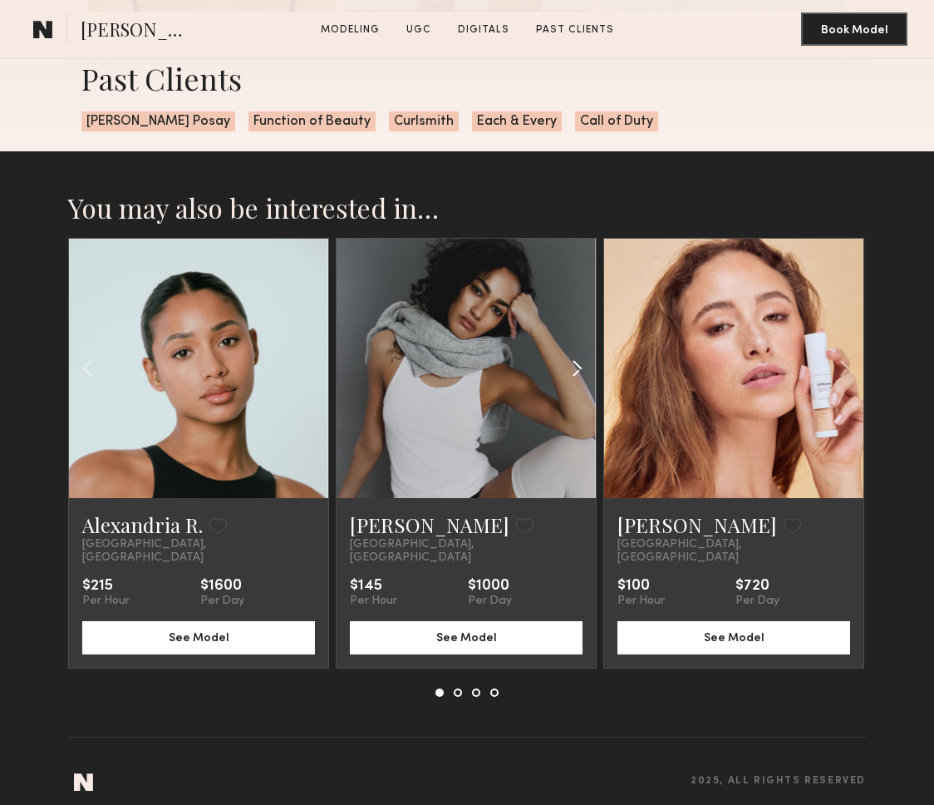
click at [573, 357] on common-icon at bounding box center [577, 368] width 24 height 32
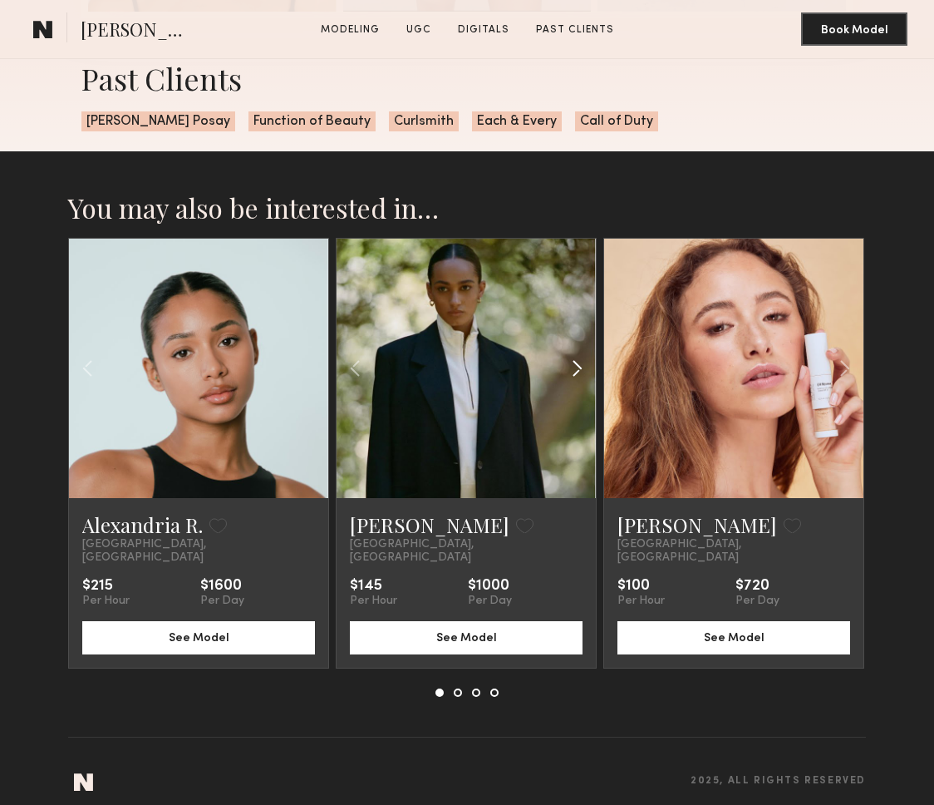
click at [573, 357] on common-icon at bounding box center [577, 368] width 24 height 32
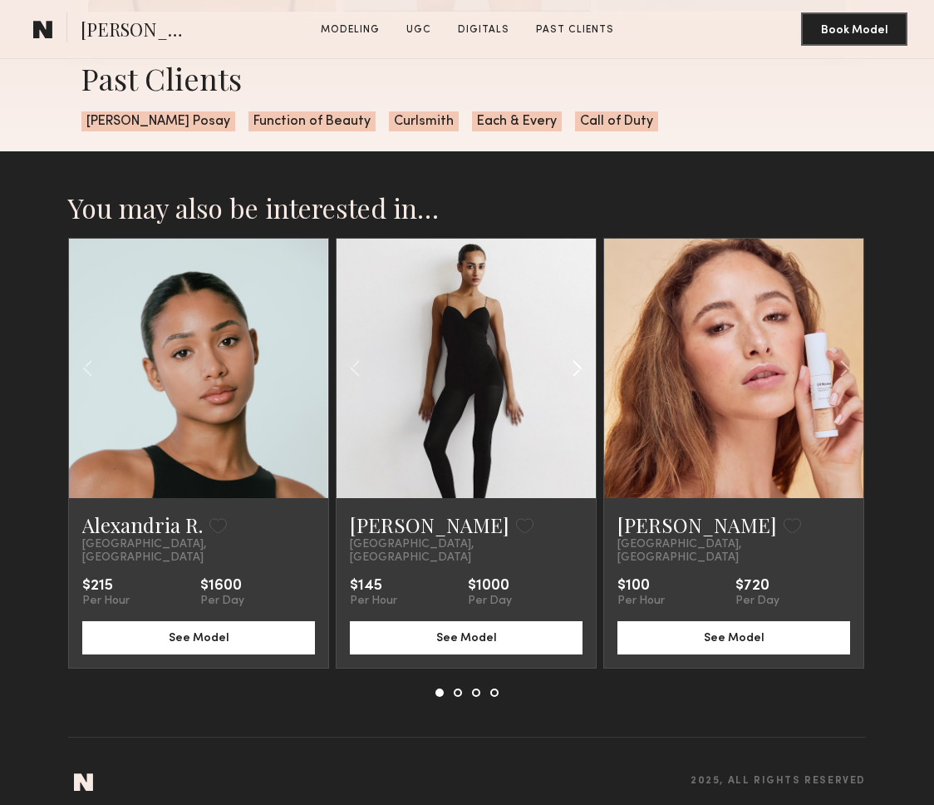
click at [573, 357] on common-icon at bounding box center [577, 368] width 24 height 32
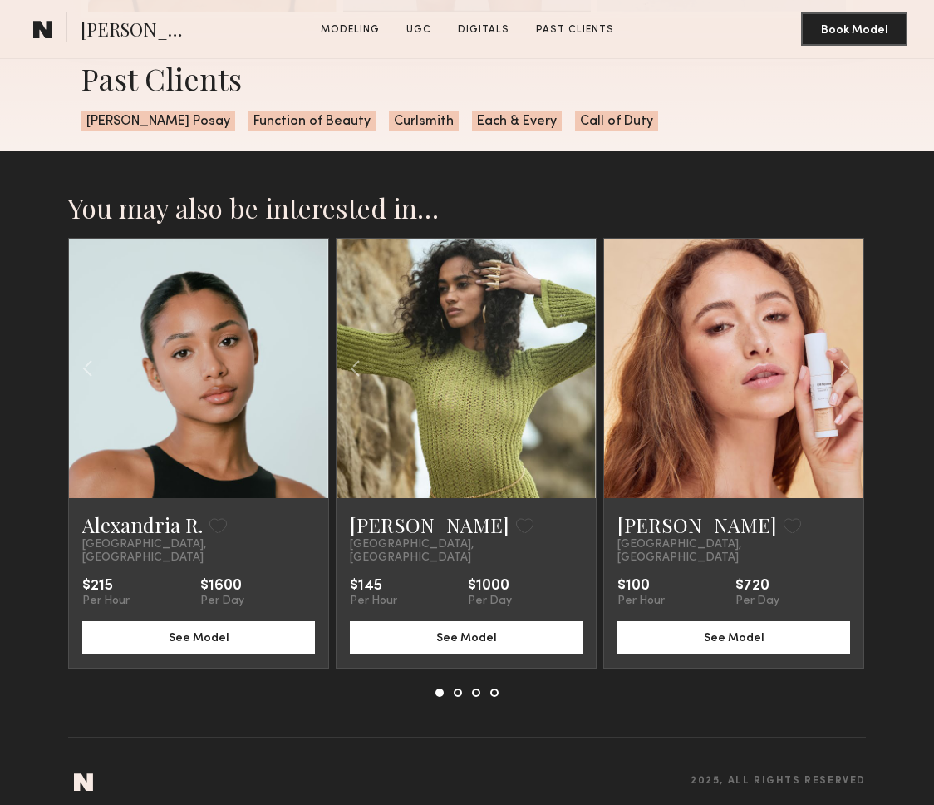
click at [459, 688] on button at bounding box center [458, 692] width 8 height 8
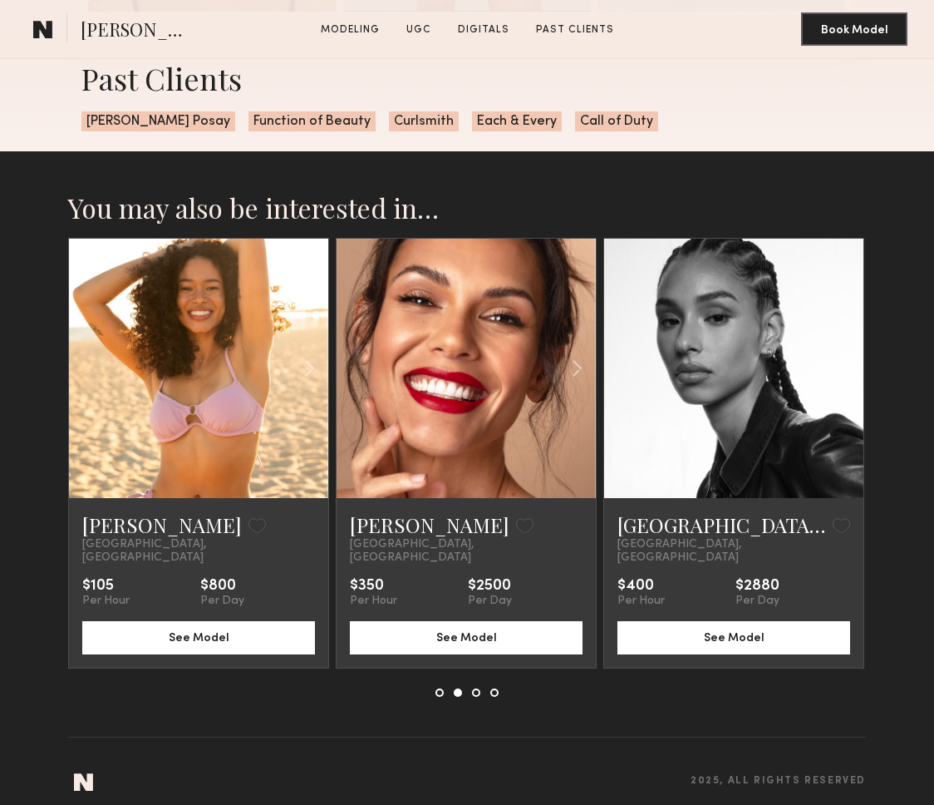
click at [480, 688] on button at bounding box center [476, 692] width 8 height 8
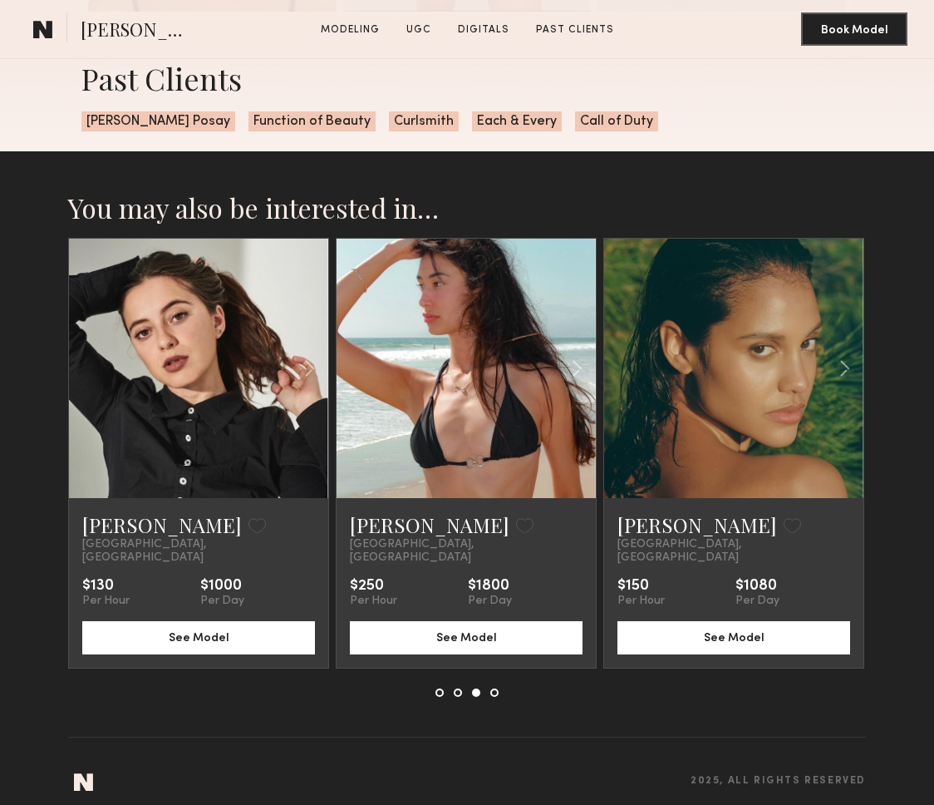
click at [506, 678] on div "Keana M. Favorite Los Angeles, CA $130 Per Hour $1000 Per Day See Model Cynthia…" at bounding box center [467, 467] width 798 height 459
click at [498, 688] on button at bounding box center [494, 692] width 8 height 8
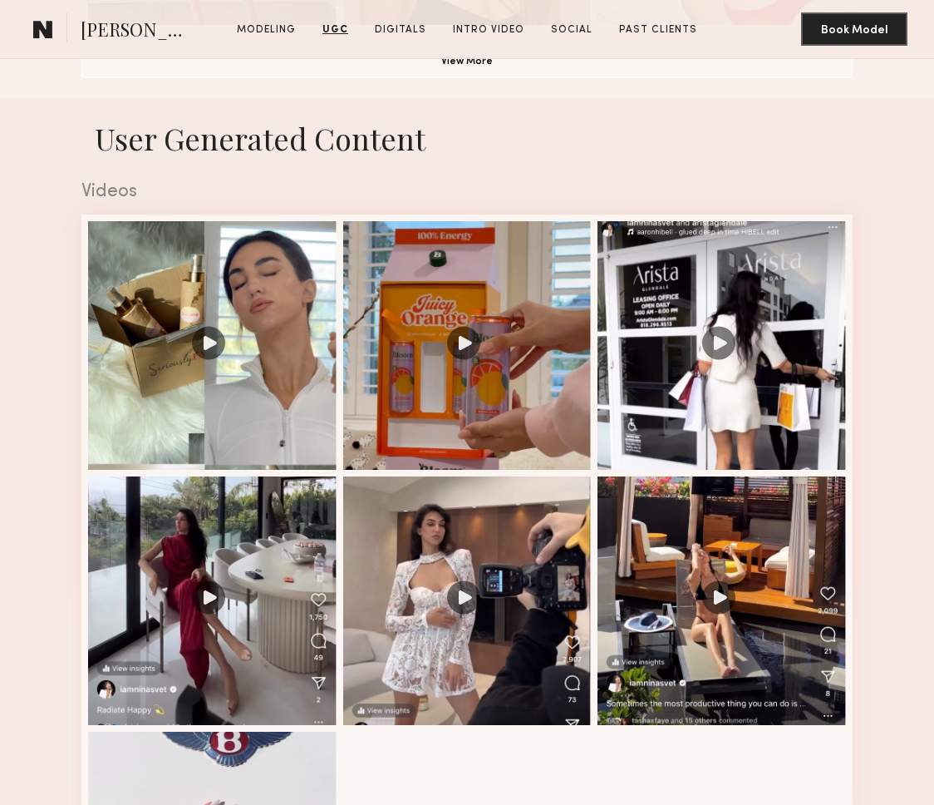
scroll to position [1449, 0]
click at [463, 58] on section "[PERSON_NAME] Modeling UGC Digitals Intro Video Social Past Clients Message Boo…" at bounding box center [467, 29] width 934 height 59
click at [461, 70] on button "View More" at bounding box center [466, 60] width 771 height 33
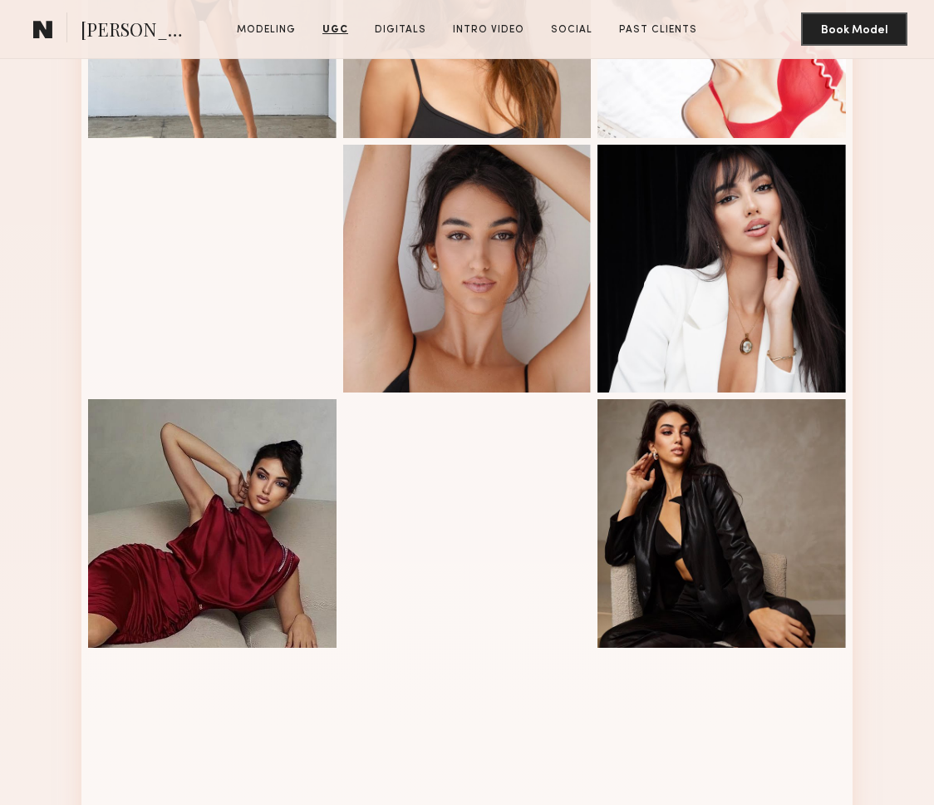
scroll to position [232, 0]
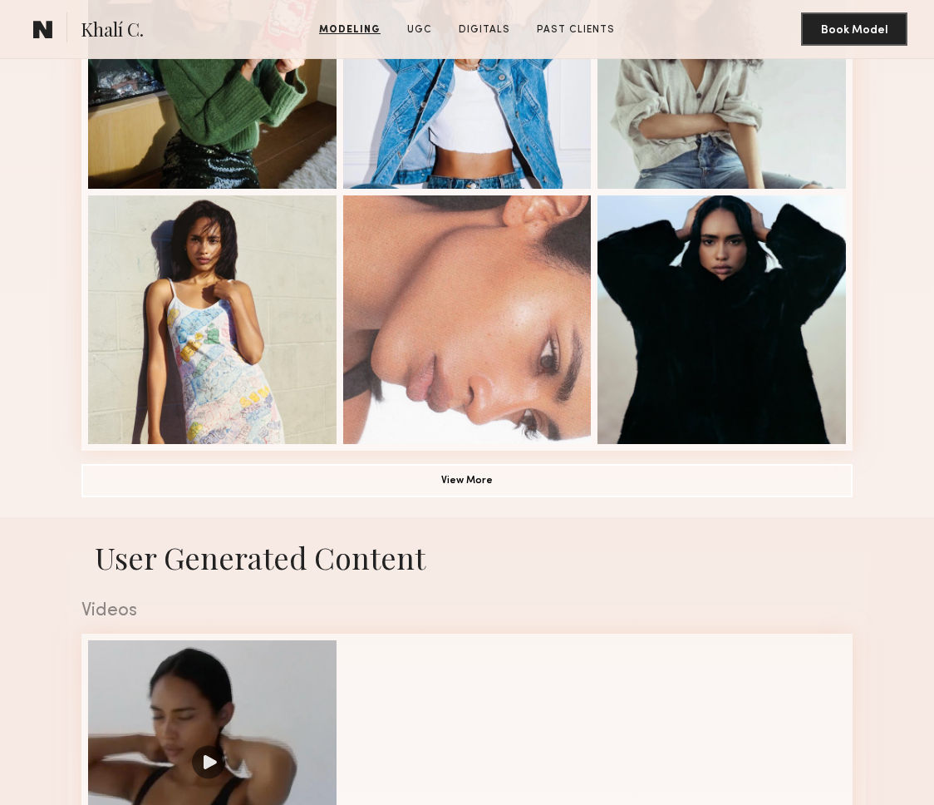
scroll to position [1059, 0]
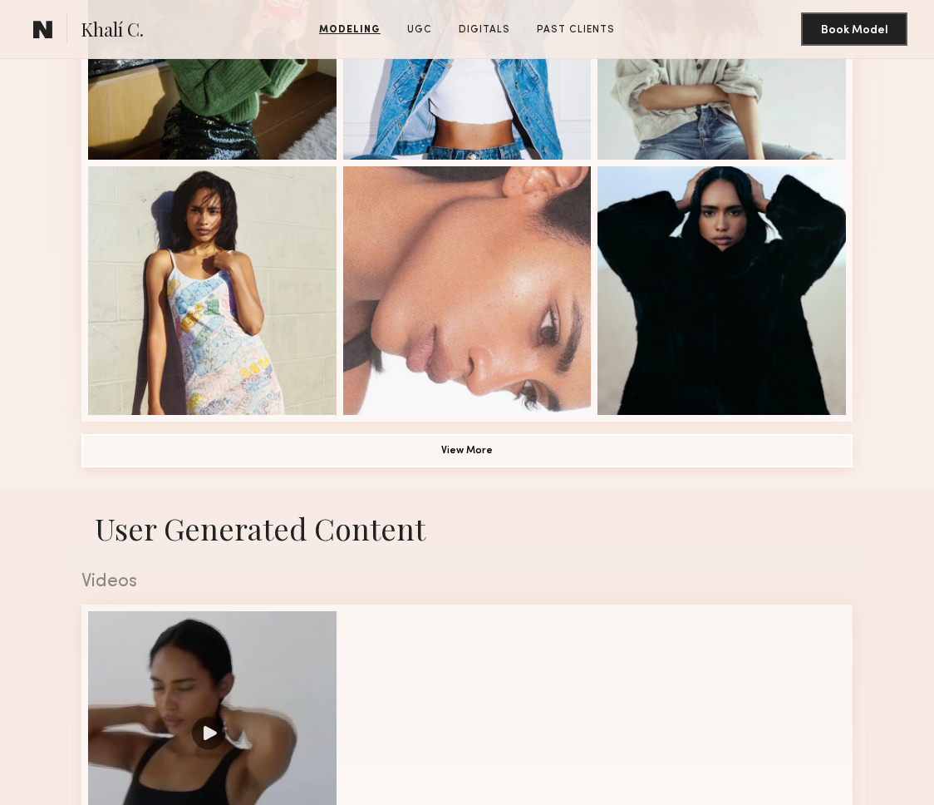
click at [503, 453] on button "View More" at bounding box center [466, 450] width 771 height 33
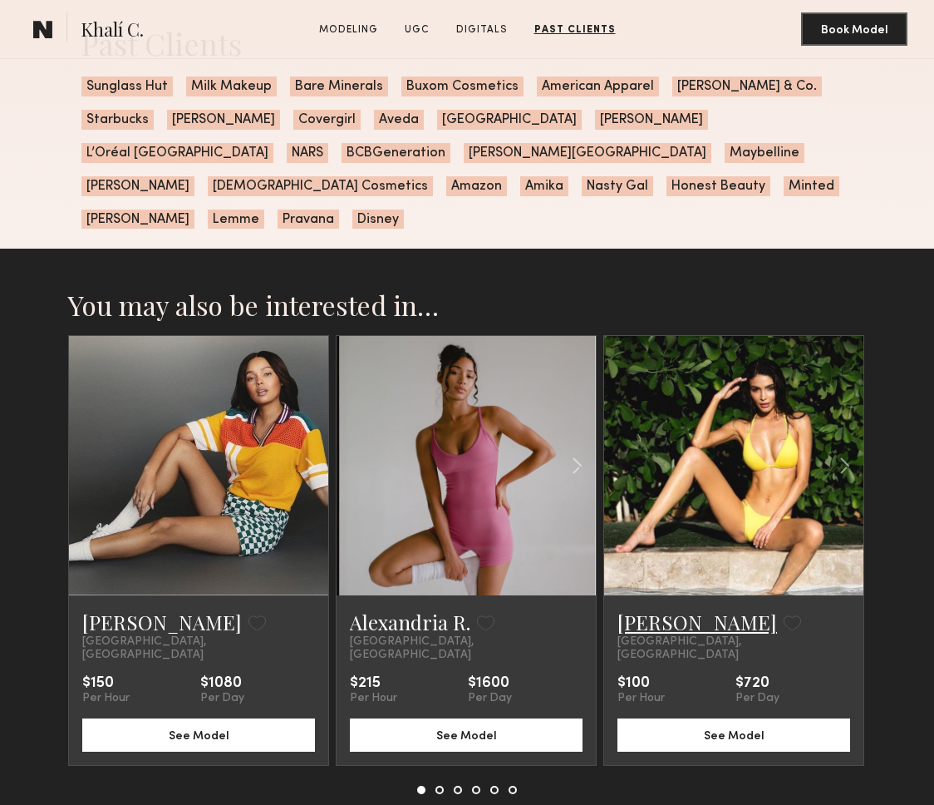
scroll to position [3619, 0]
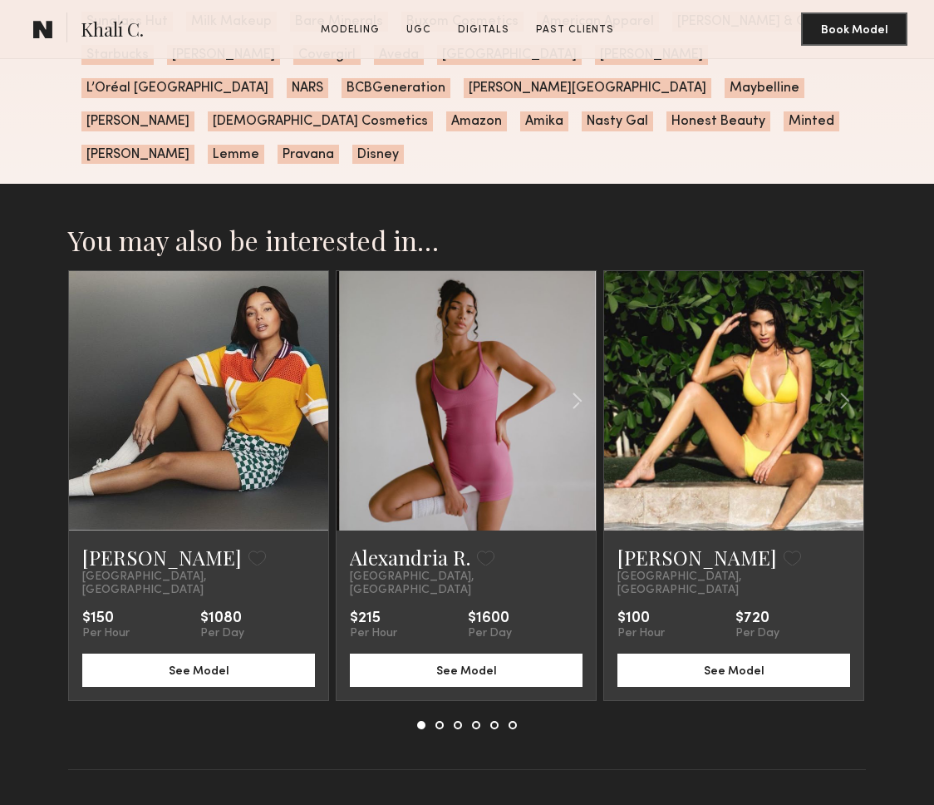
click at [437, 721] on button at bounding box center [440, 725] width 8 height 8
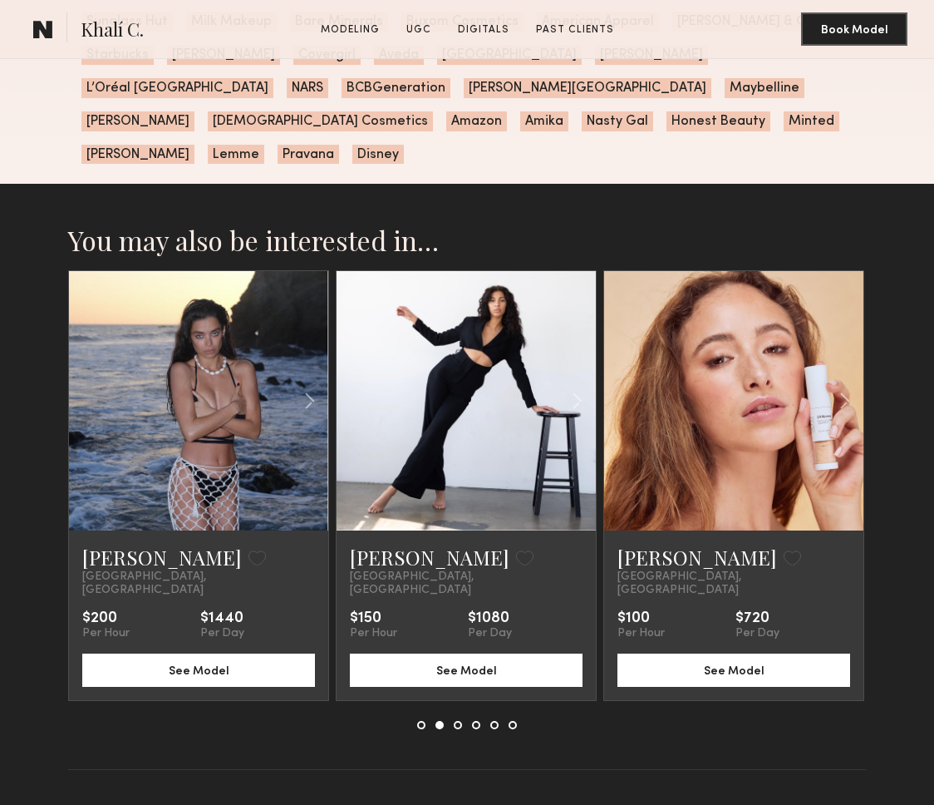
click at [454, 721] on button at bounding box center [458, 725] width 8 height 8
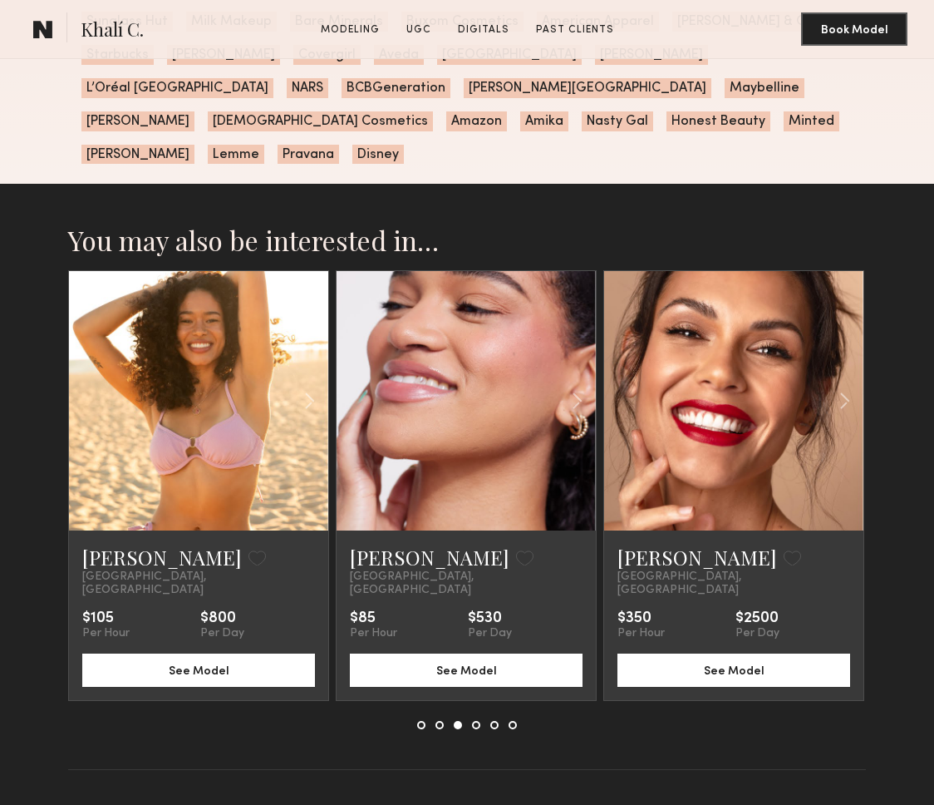
click at [473, 721] on button at bounding box center [476, 725] width 8 height 8
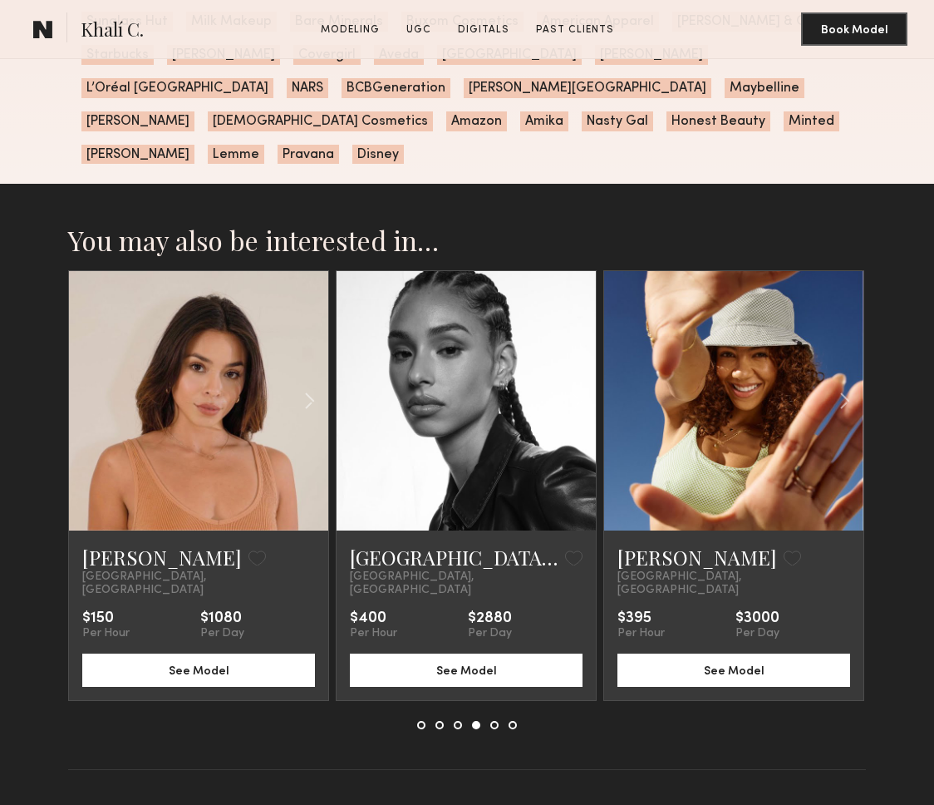
click at [496, 721] on button at bounding box center [494, 725] width 8 height 8
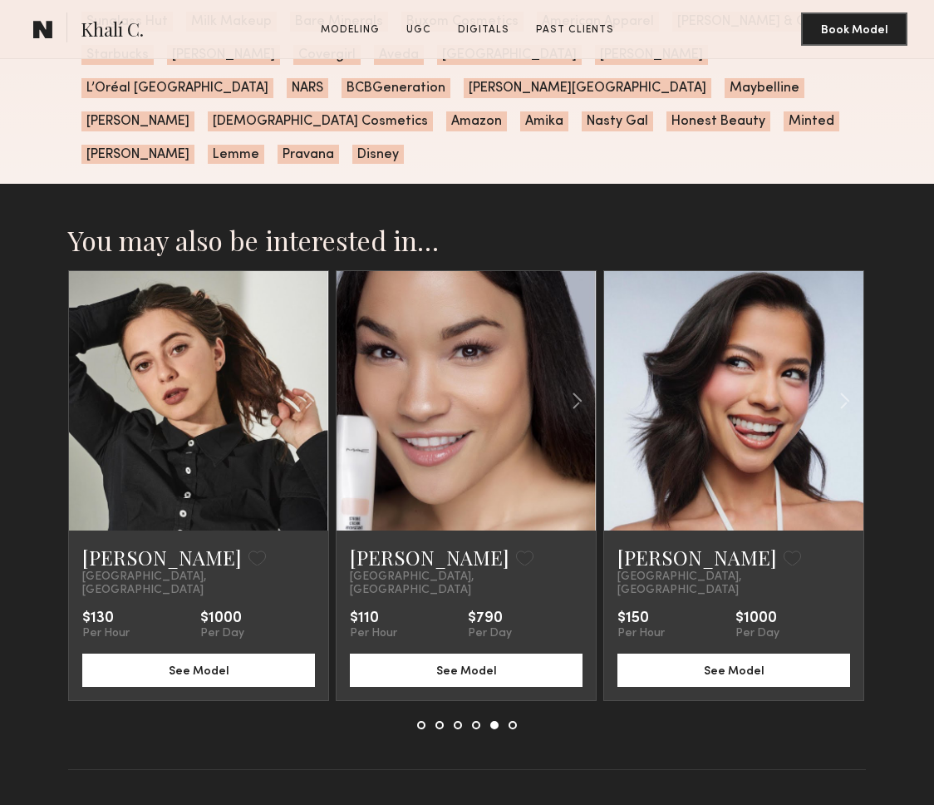
click at [515, 721] on button at bounding box center [513, 725] width 8 height 8
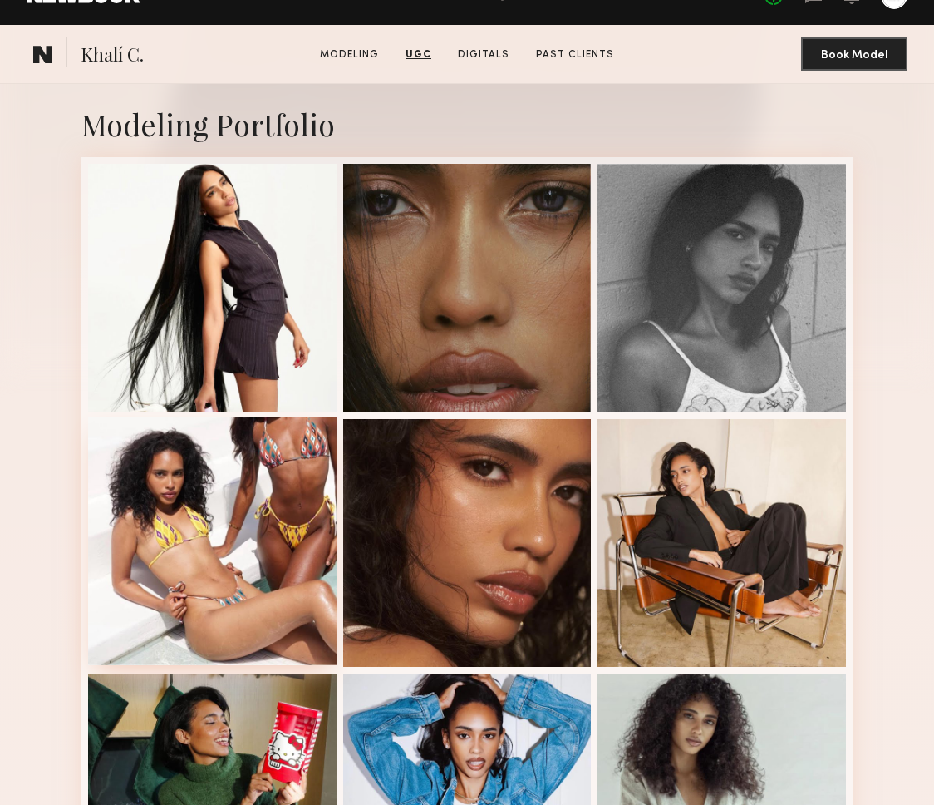
scroll to position [0, 0]
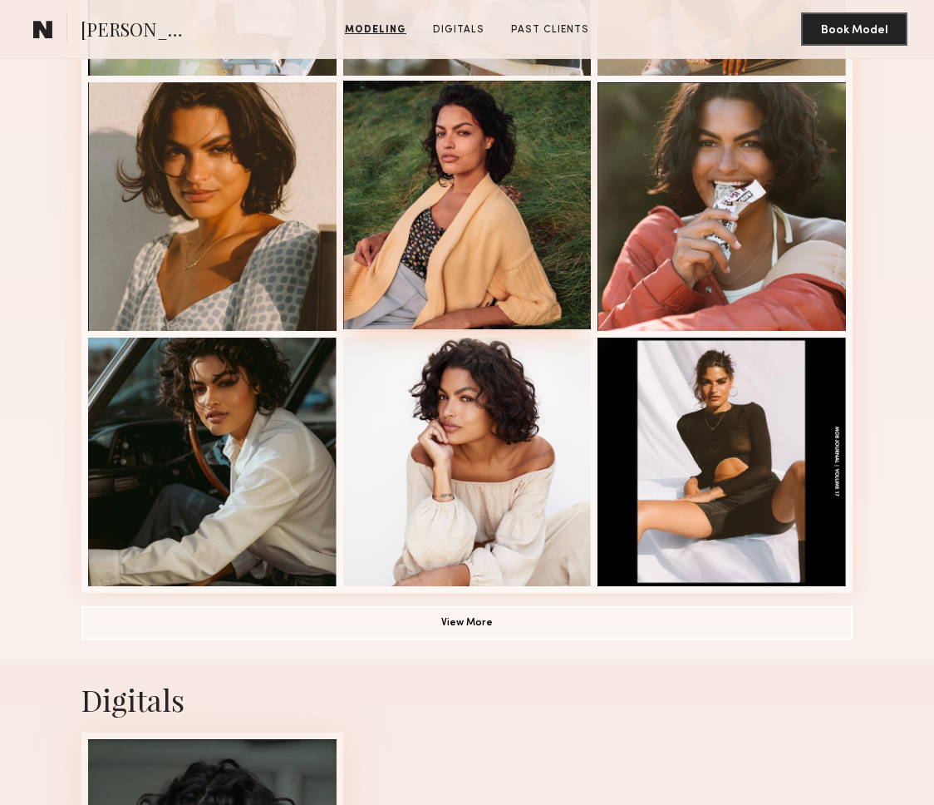
scroll to position [1087, 0]
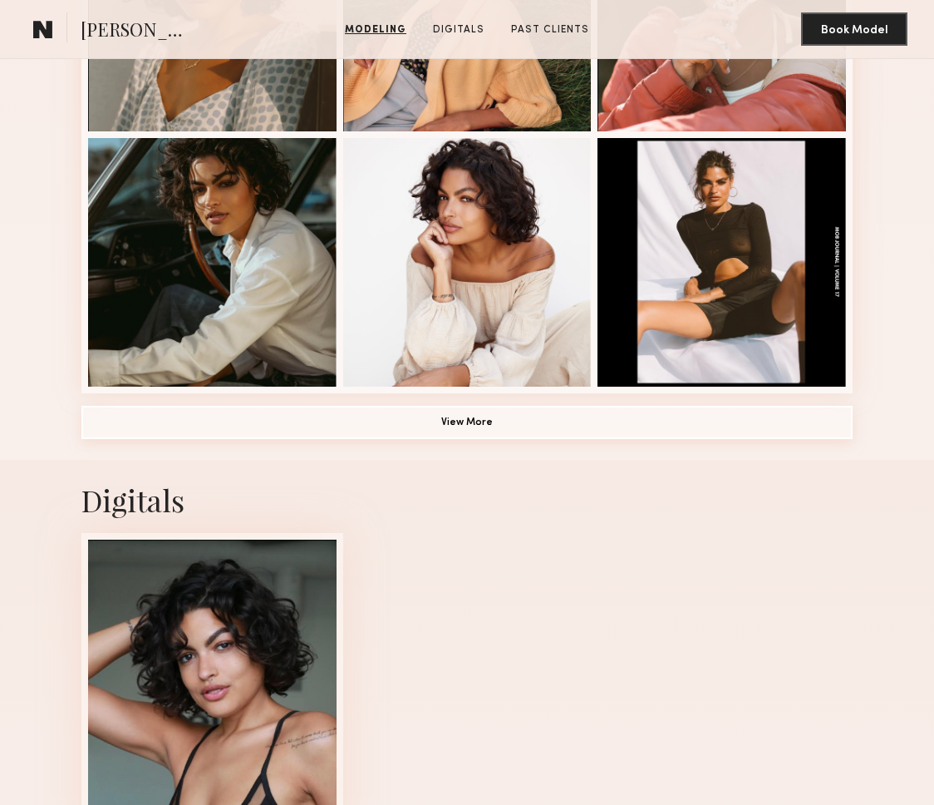
click at [470, 424] on button "View More" at bounding box center [466, 422] width 771 height 33
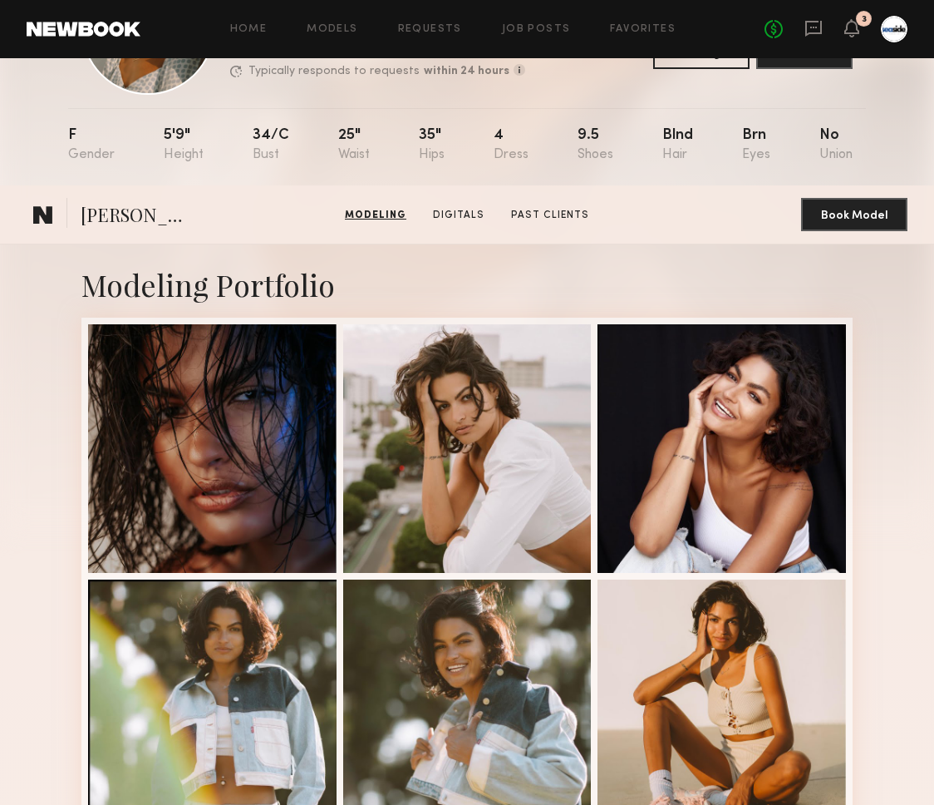
scroll to position [0, 0]
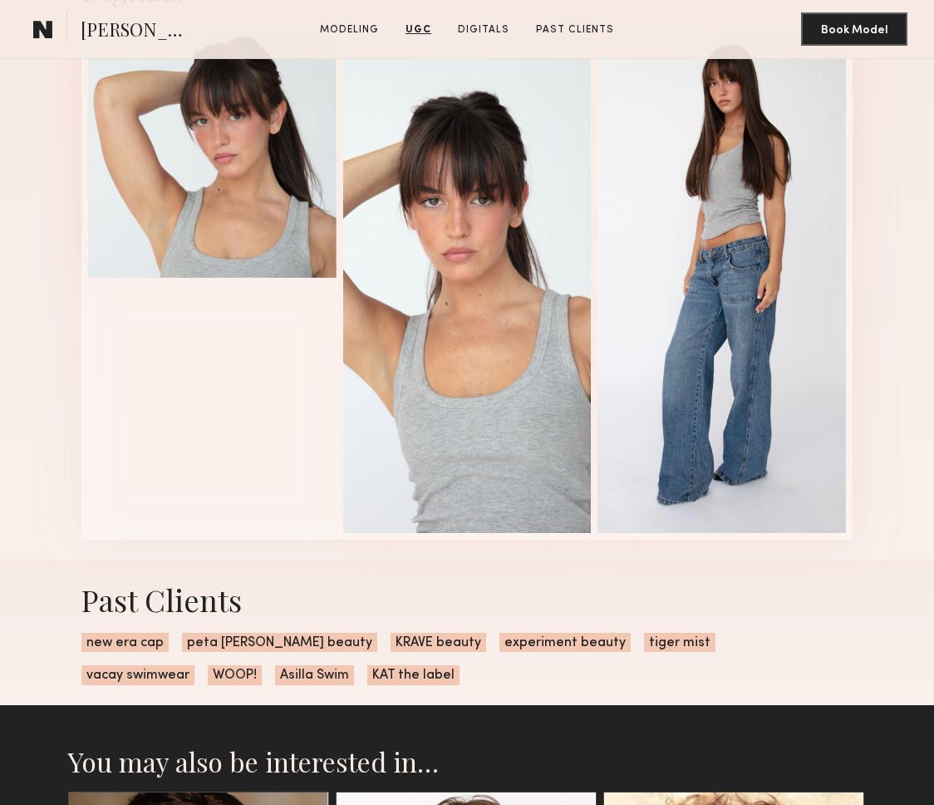
scroll to position [1789, 0]
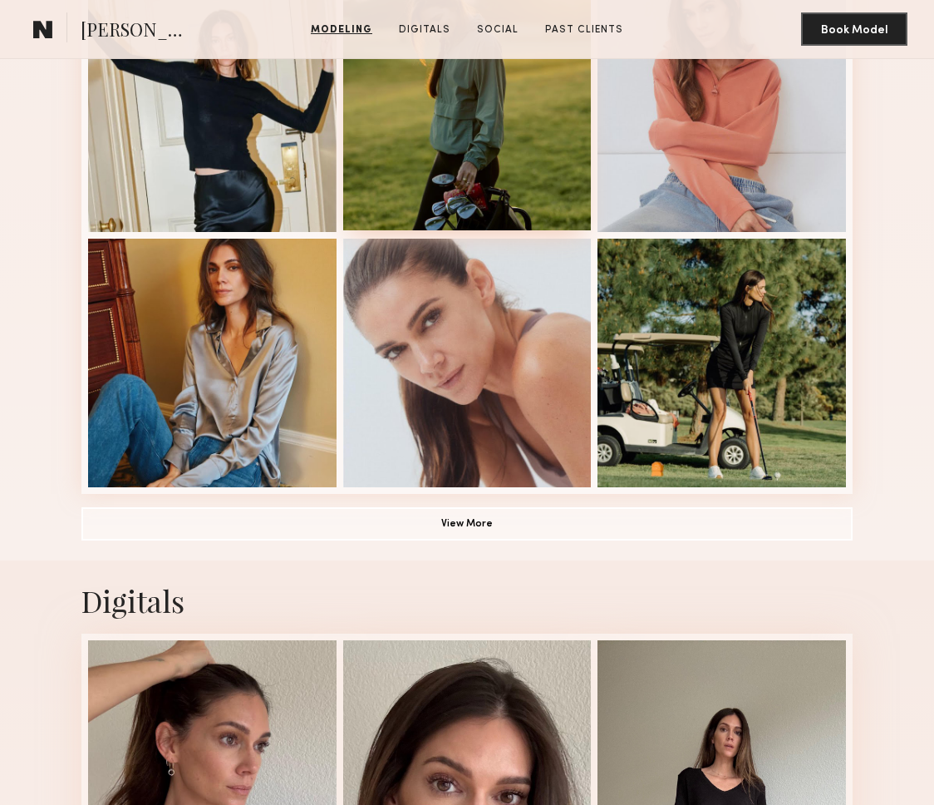
scroll to position [1108, 0]
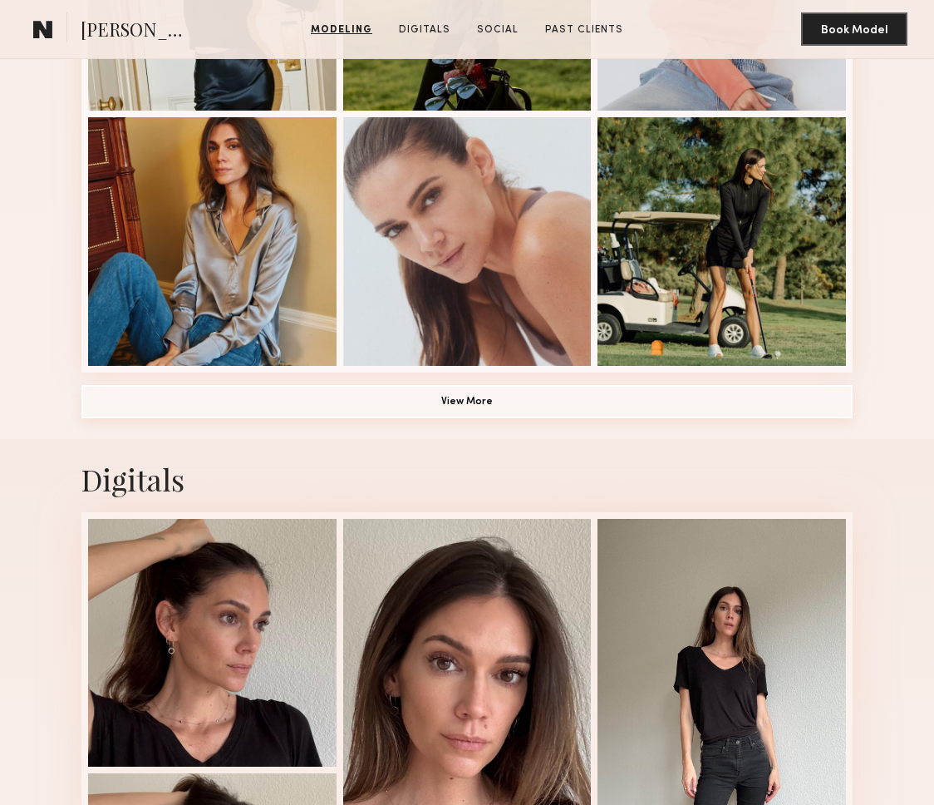
click at [491, 387] on button "View More" at bounding box center [466, 401] width 771 height 33
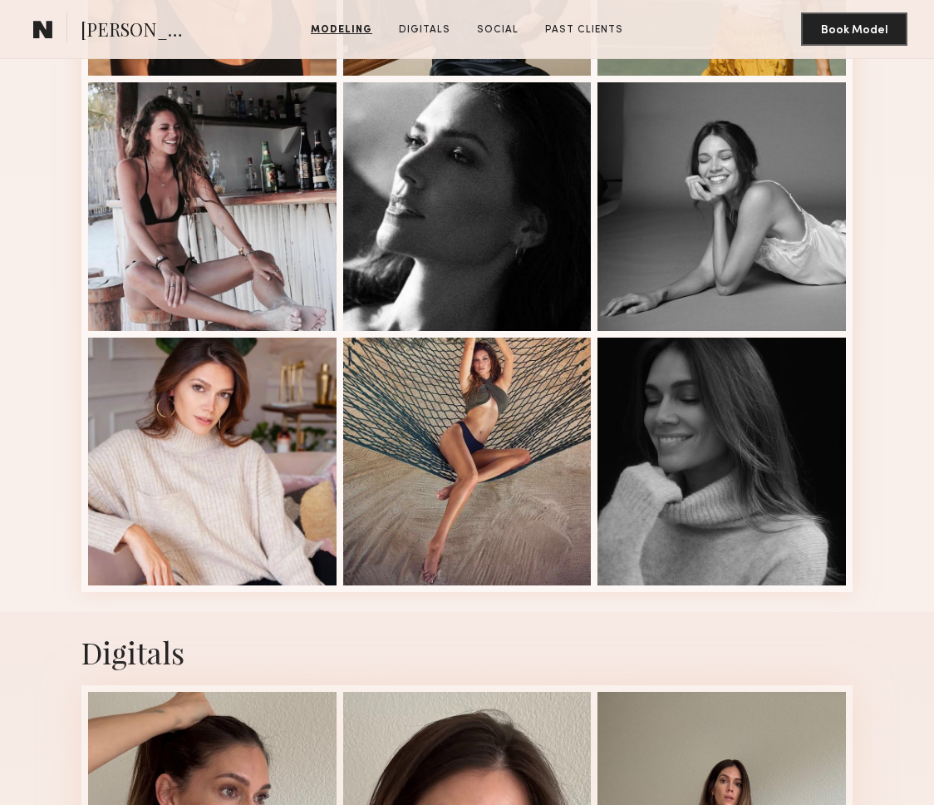
scroll to position [1912, 0]
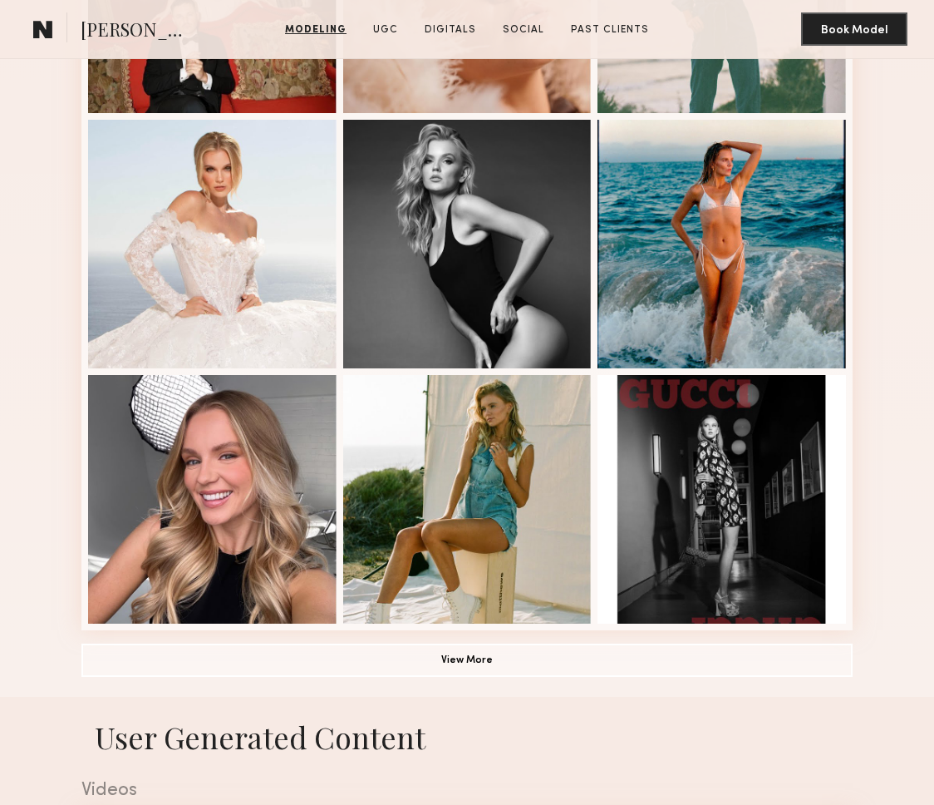
scroll to position [1114, 0]
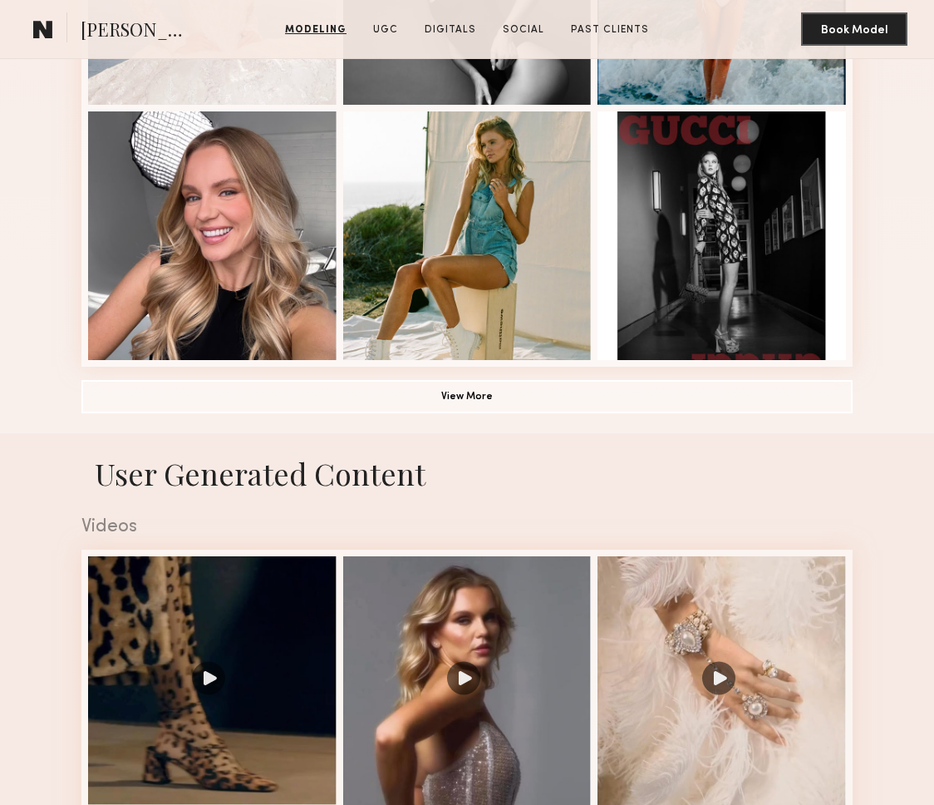
click at [461, 385] on button "View More" at bounding box center [466, 395] width 771 height 33
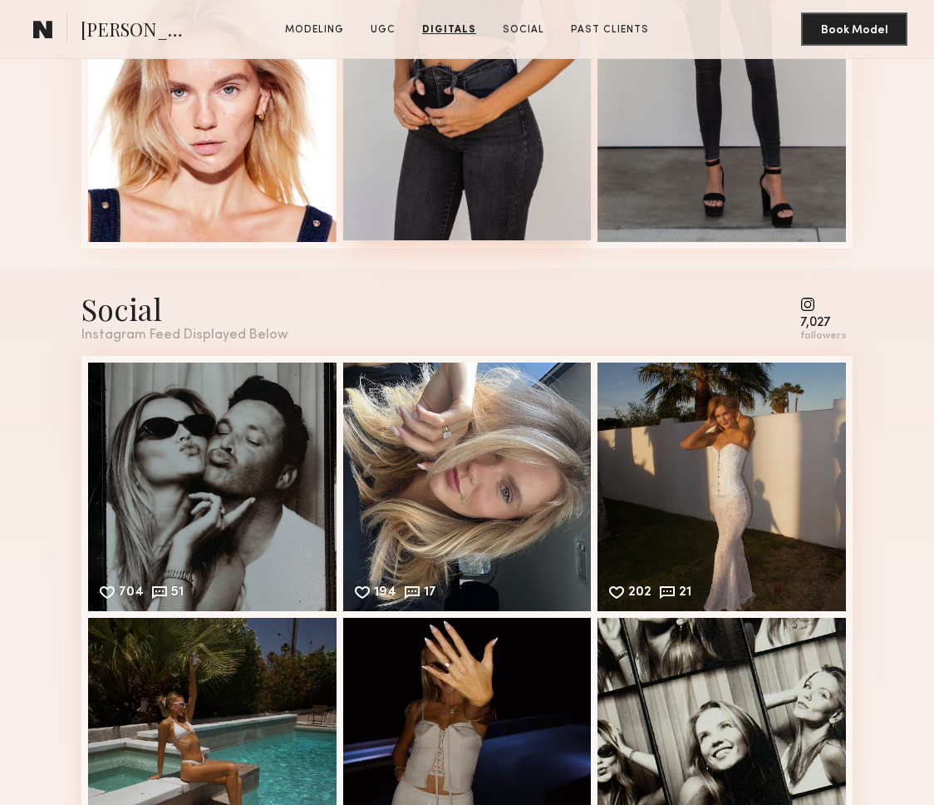
scroll to position [5440, 0]
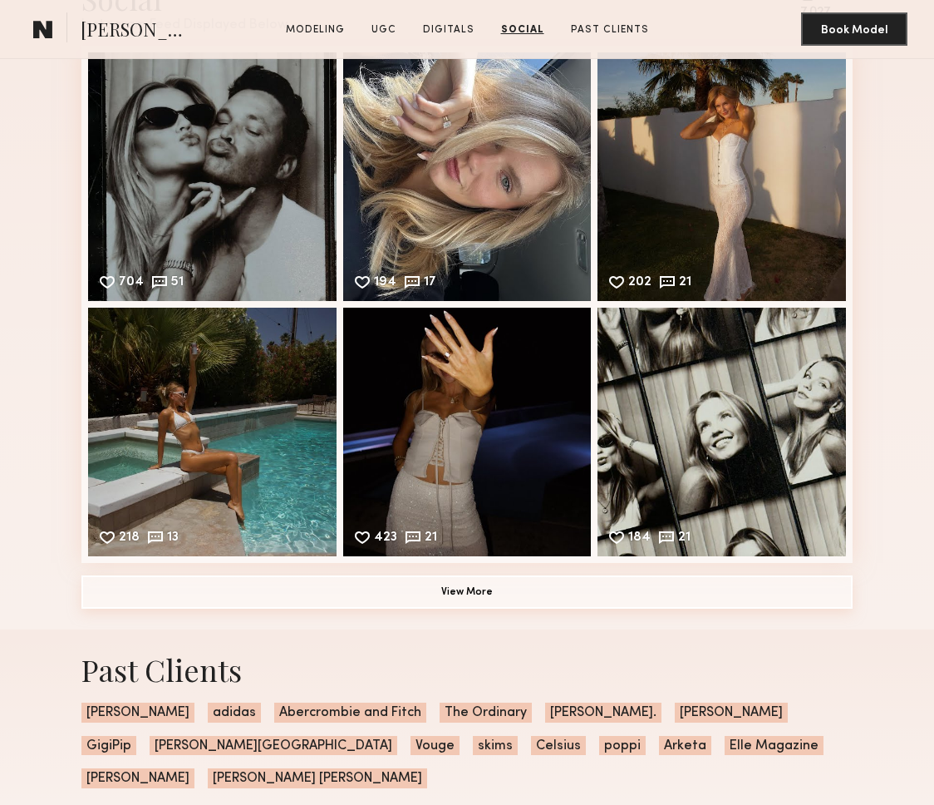
click at [492, 589] on button "View More" at bounding box center [466, 591] width 771 height 33
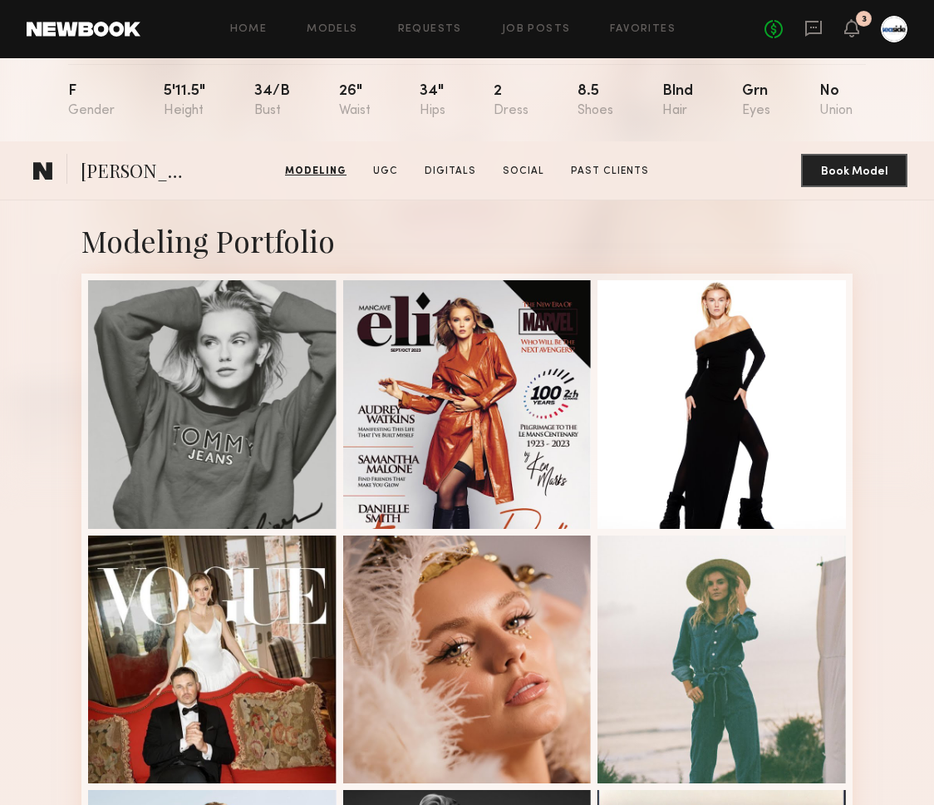
scroll to position [0, 0]
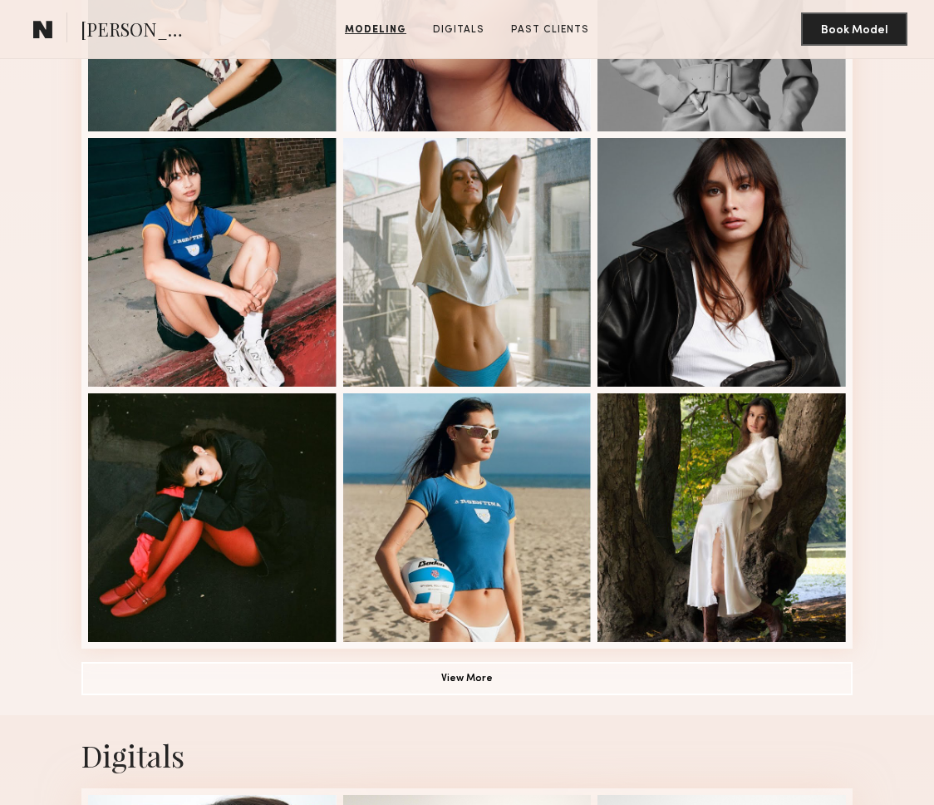
scroll to position [875, 0]
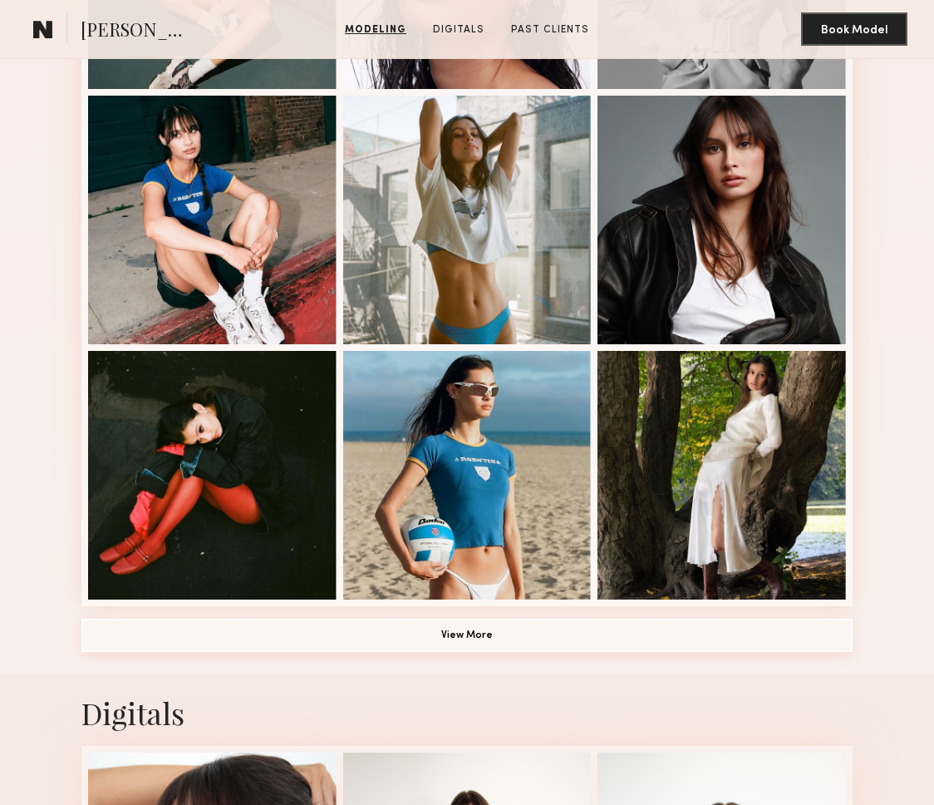
click at [485, 643] on button "View More" at bounding box center [466, 634] width 771 height 33
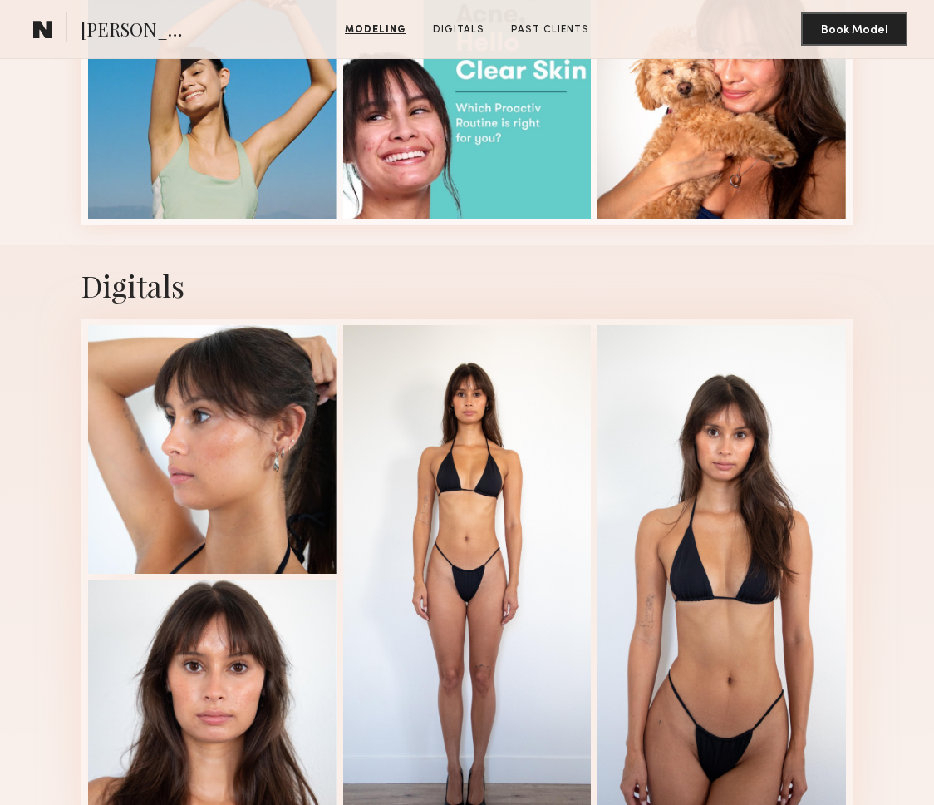
scroll to position [2632, 0]
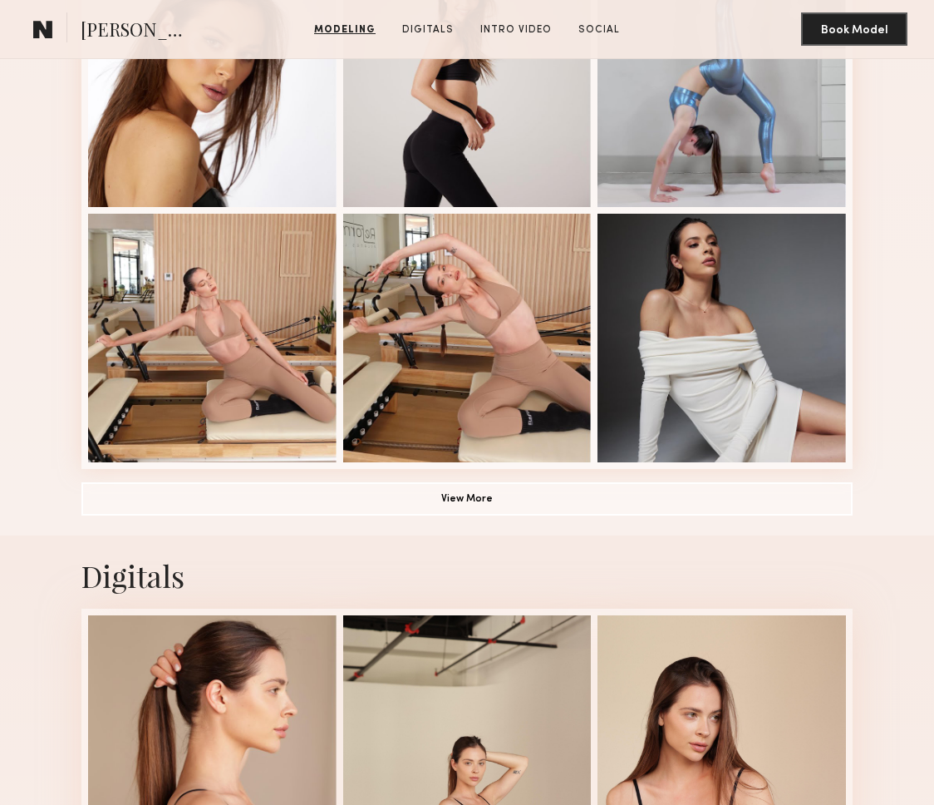
scroll to position [1013, 0]
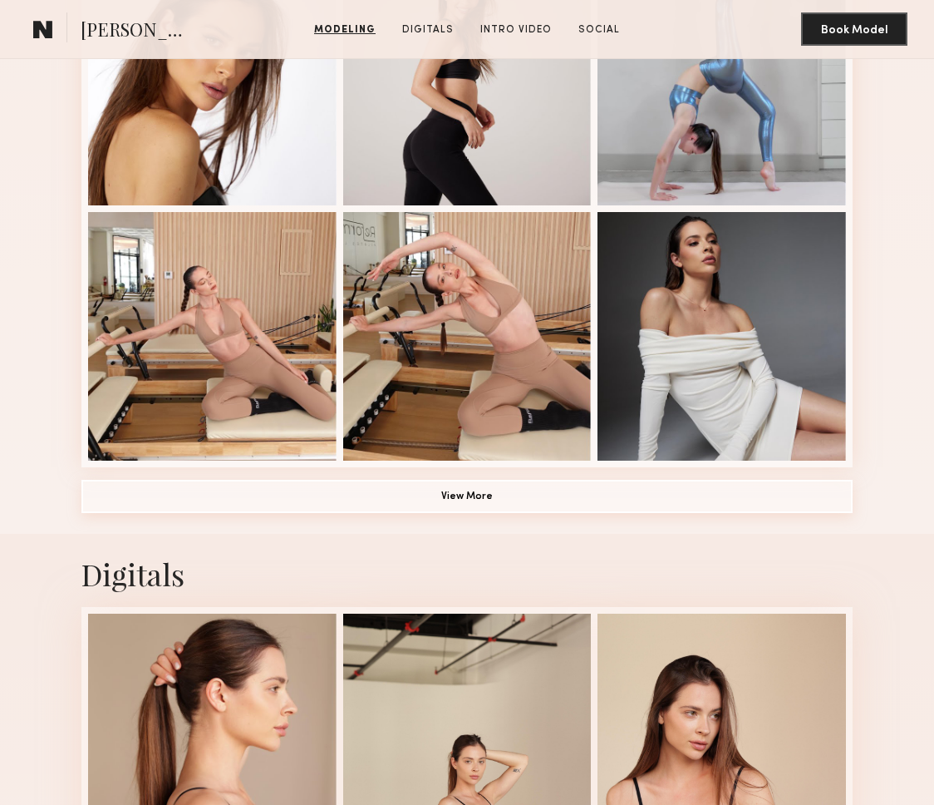
click at [437, 504] on button "View More" at bounding box center [466, 496] width 771 height 33
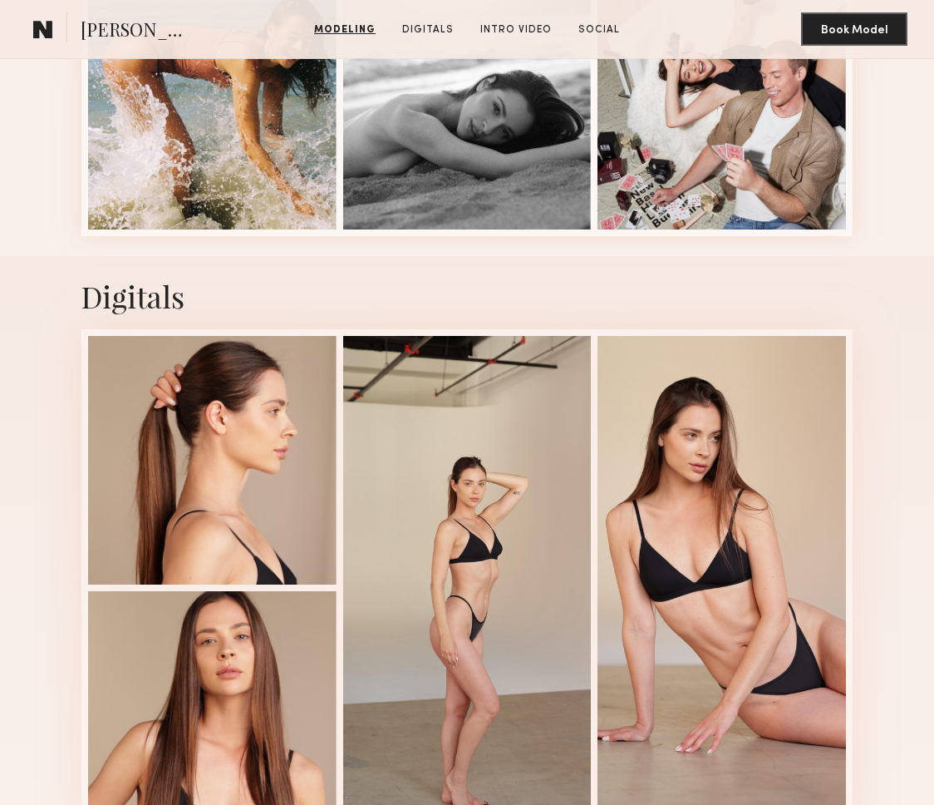
scroll to position [2362, 0]
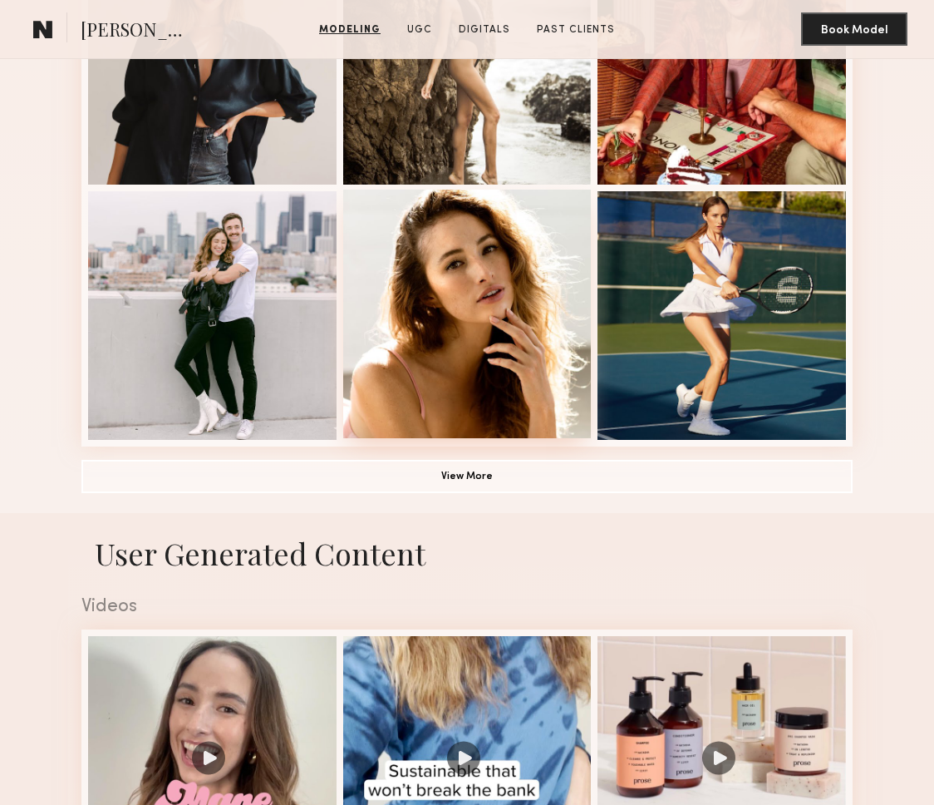
scroll to position [1046, 0]
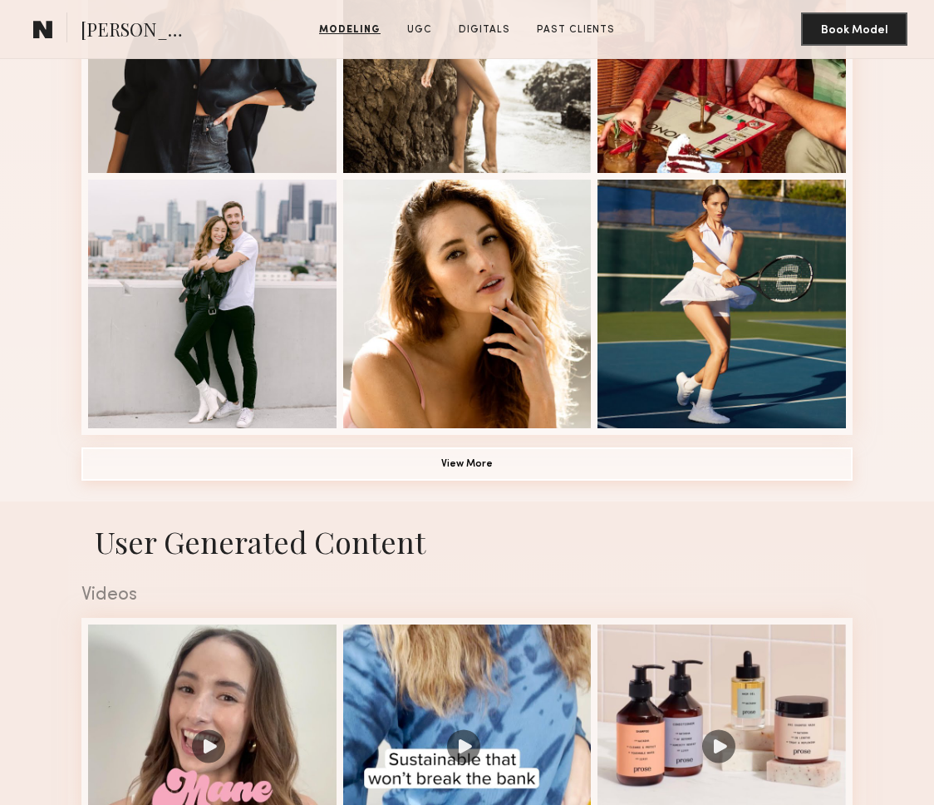
click at [482, 460] on button "View More" at bounding box center [466, 463] width 771 height 33
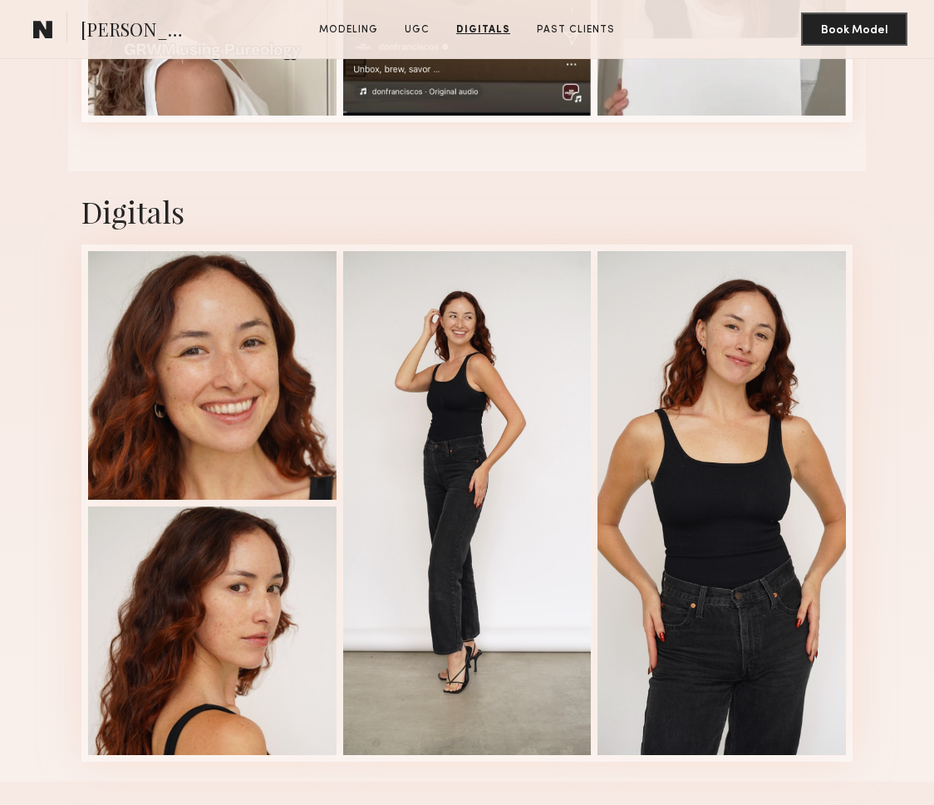
scroll to position [3367, 0]
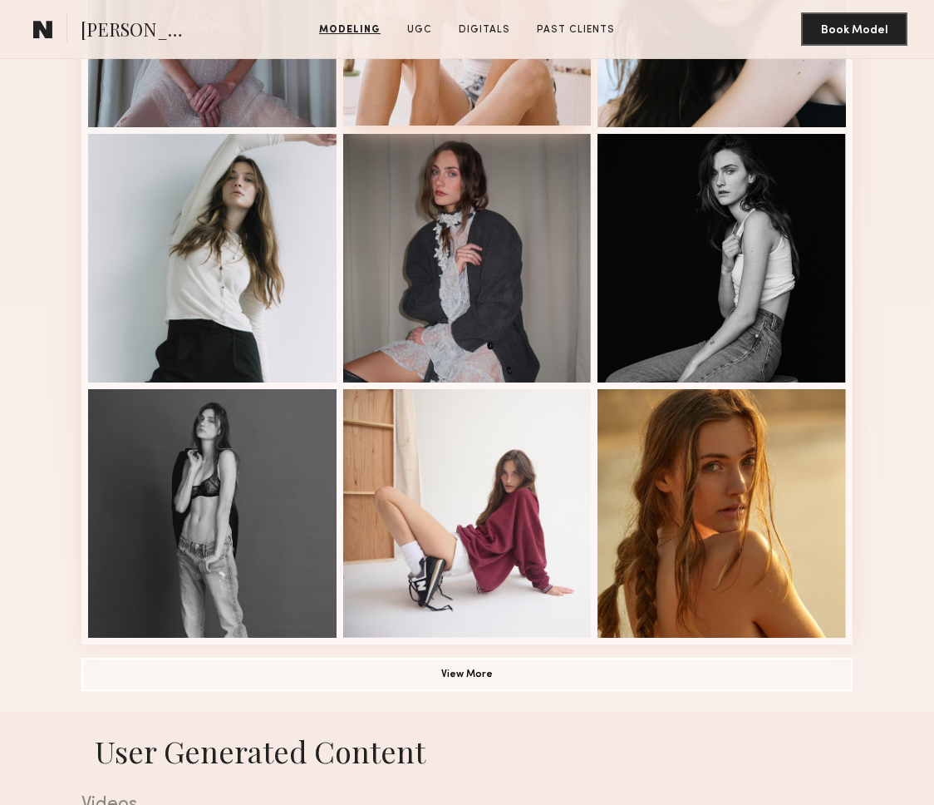
scroll to position [969, 0]
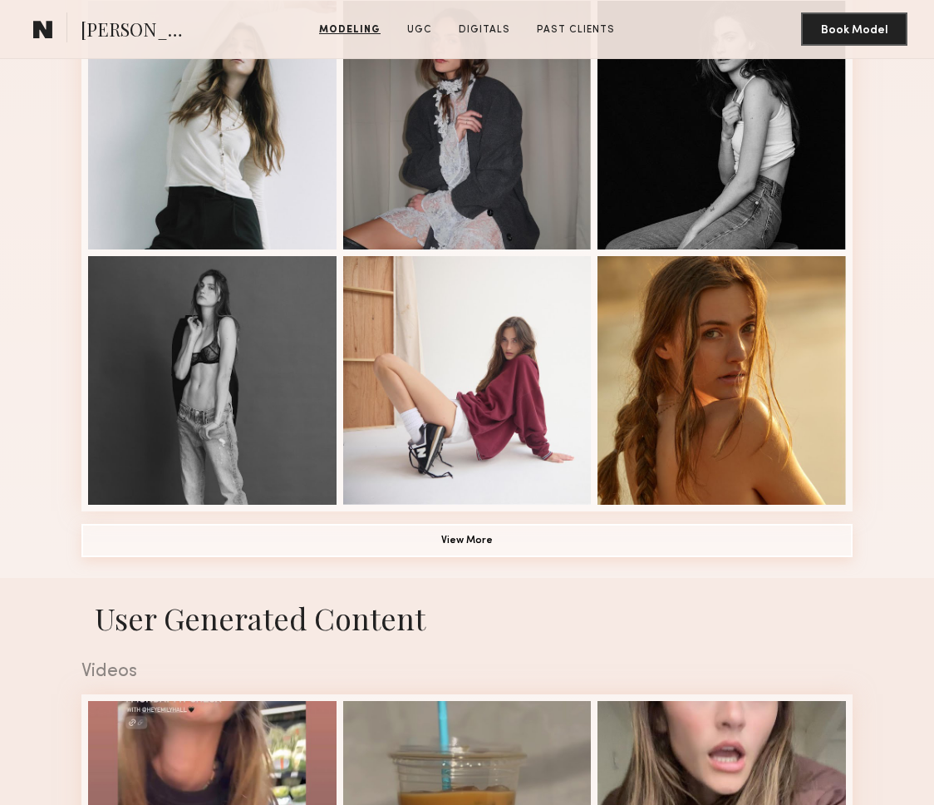
click at [490, 542] on button "View More" at bounding box center [466, 540] width 771 height 33
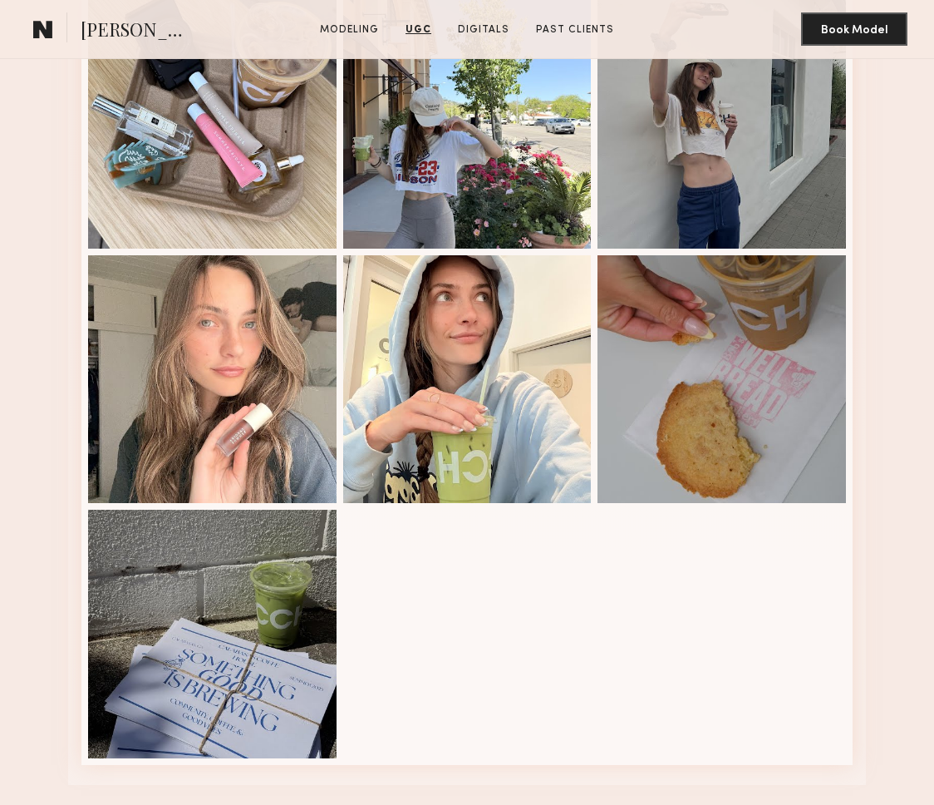
scroll to position [3555, 0]
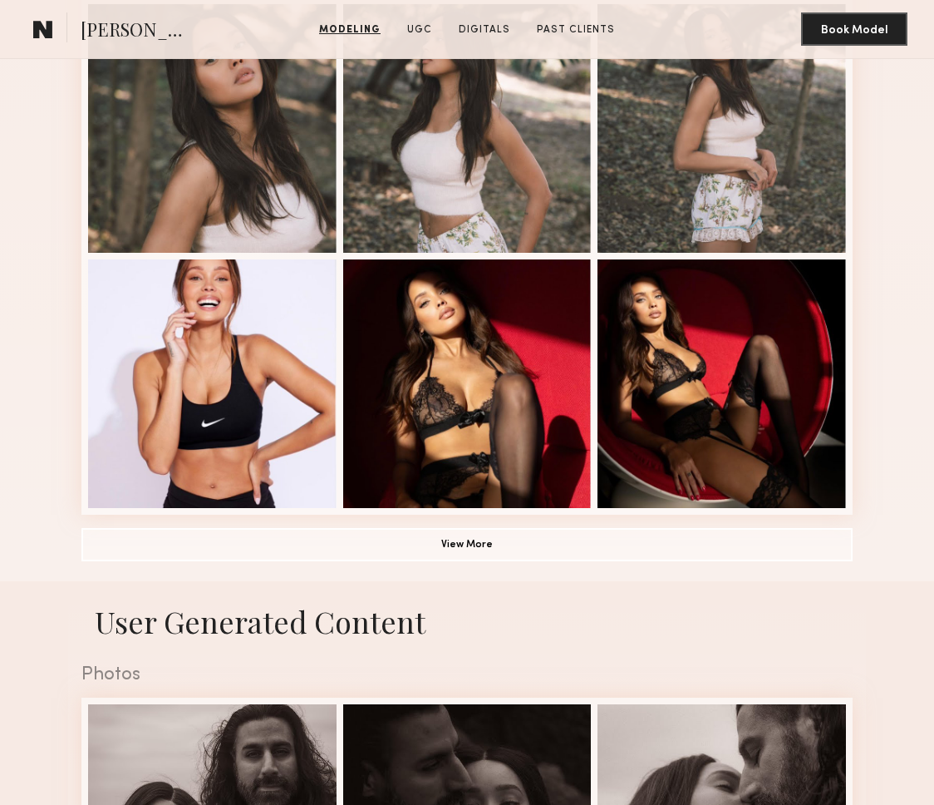
scroll to position [1160, 0]
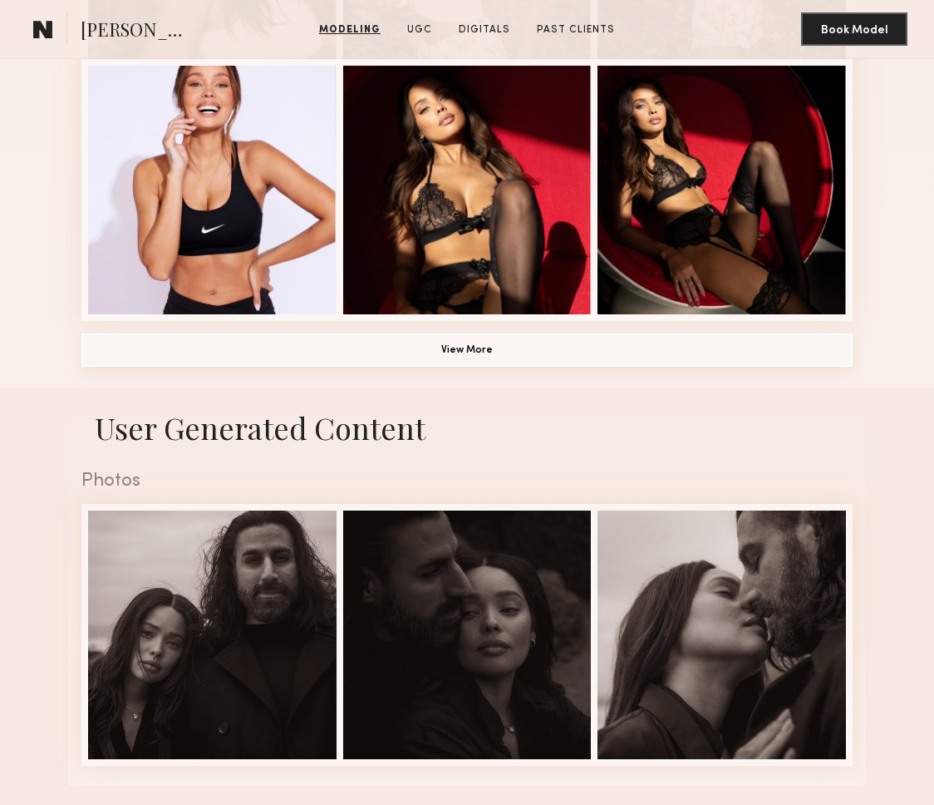
click at [416, 334] on button "View More" at bounding box center [466, 349] width 771 height 33
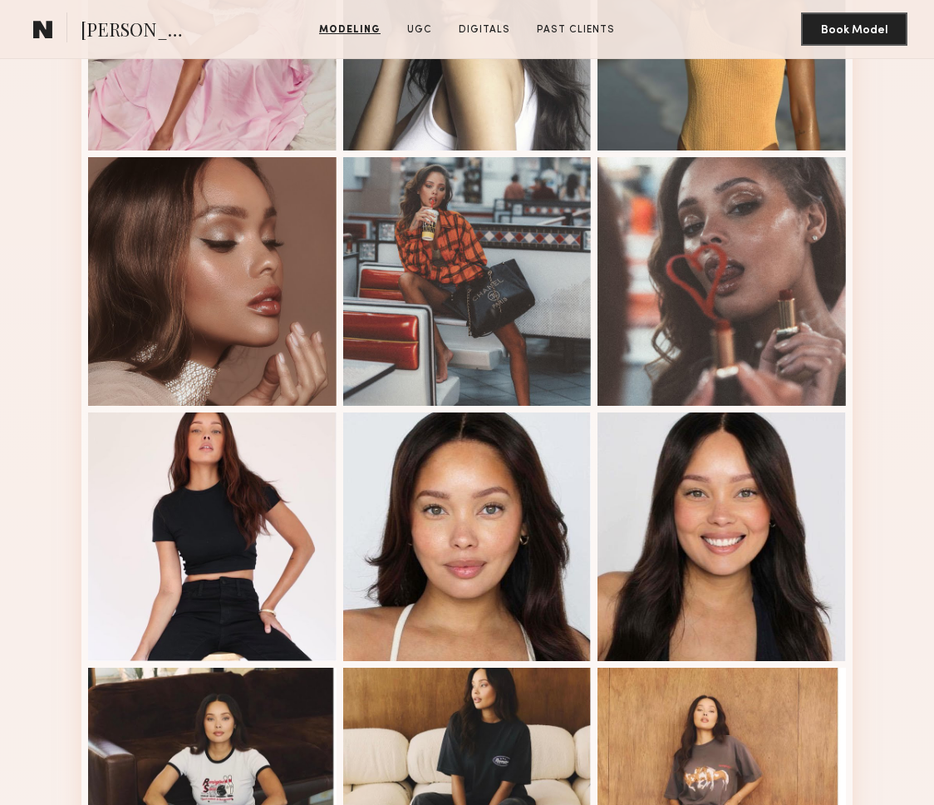
scroll to position [1327, 0]
